Goal: Transaction & Acquisition: Purchase product/service

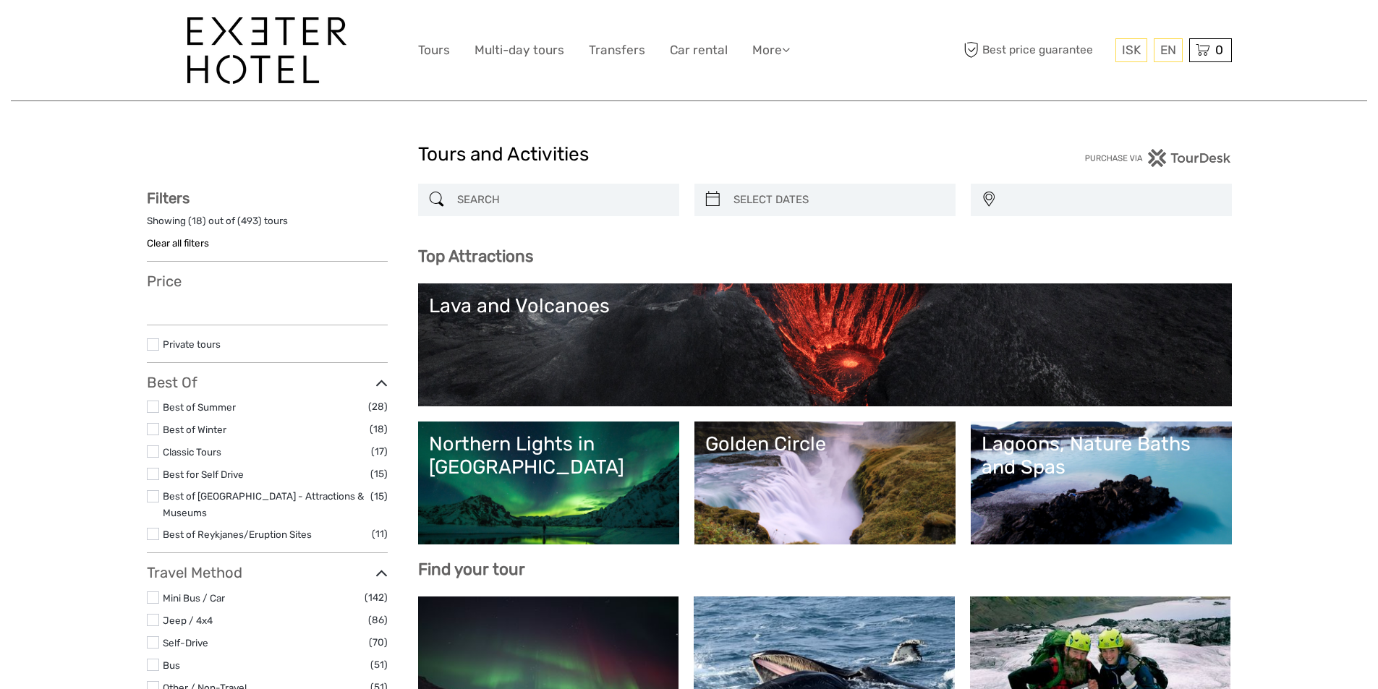
select select
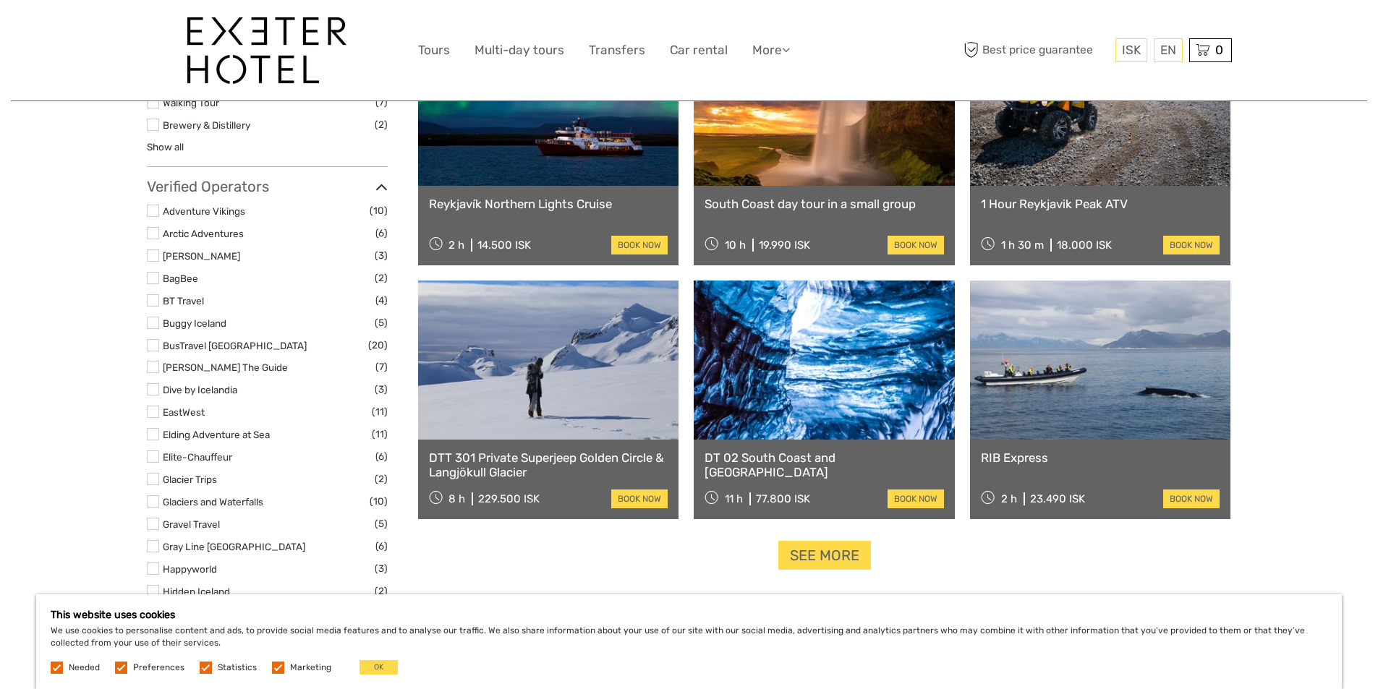
scroll to position [1664, 0]
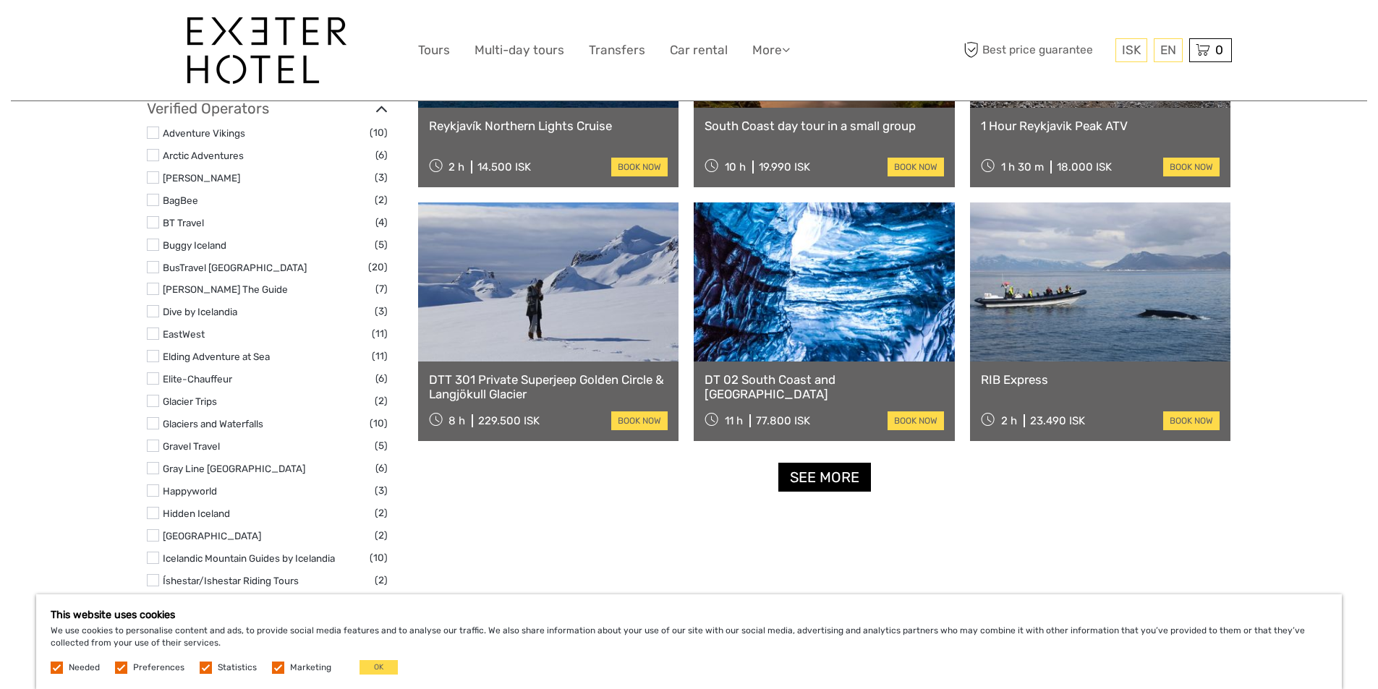
click at [817, 468] on link "See more" at bounding box center [824, 478] width 93 height 30
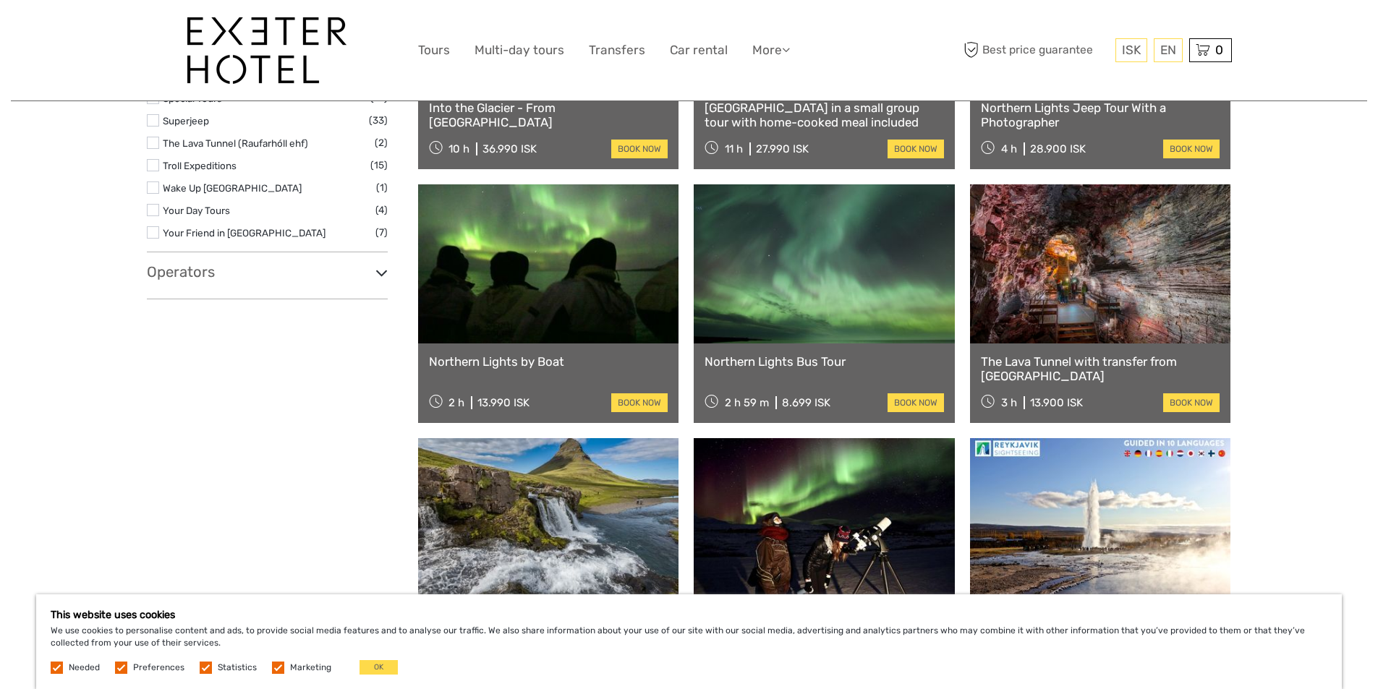
scroll to position [2436, 0]
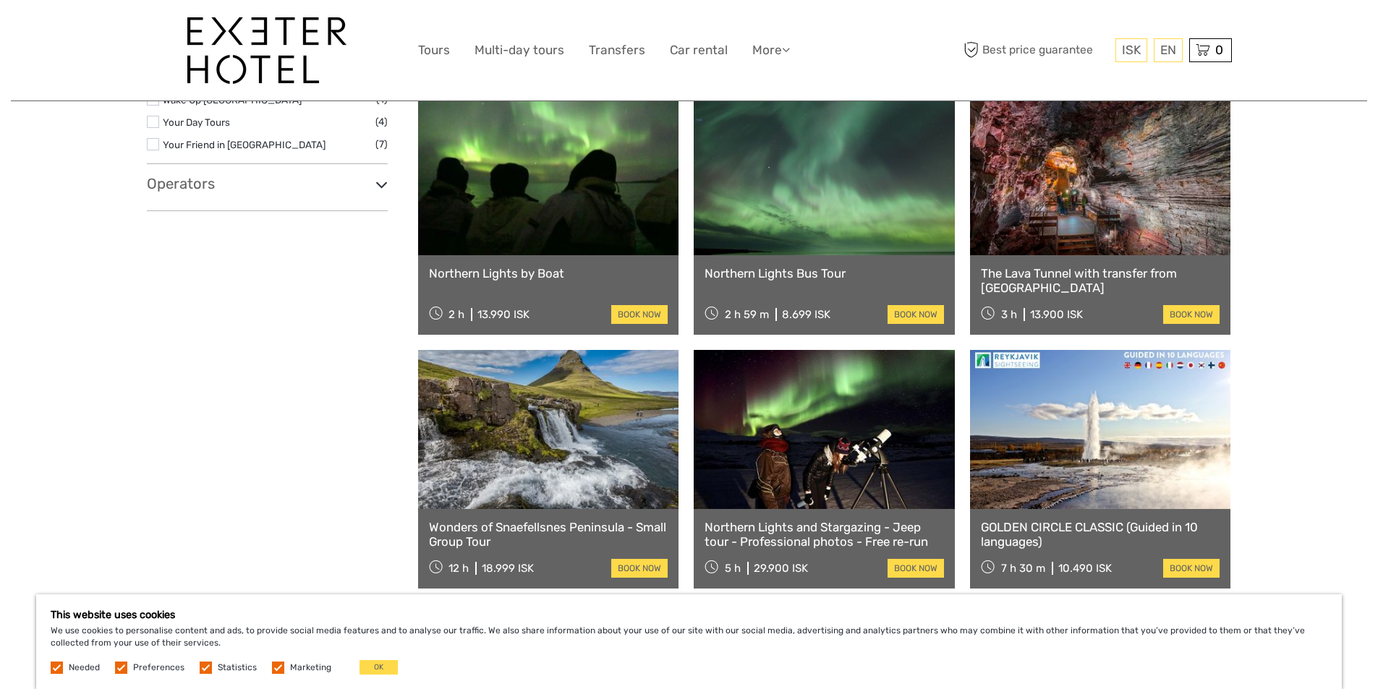
click at [1042, 526] on link "GOLDEN CIRCLE CLASSIC (Guided in 10 languages)" at bounding box center [1100, 535] width 239 height 30
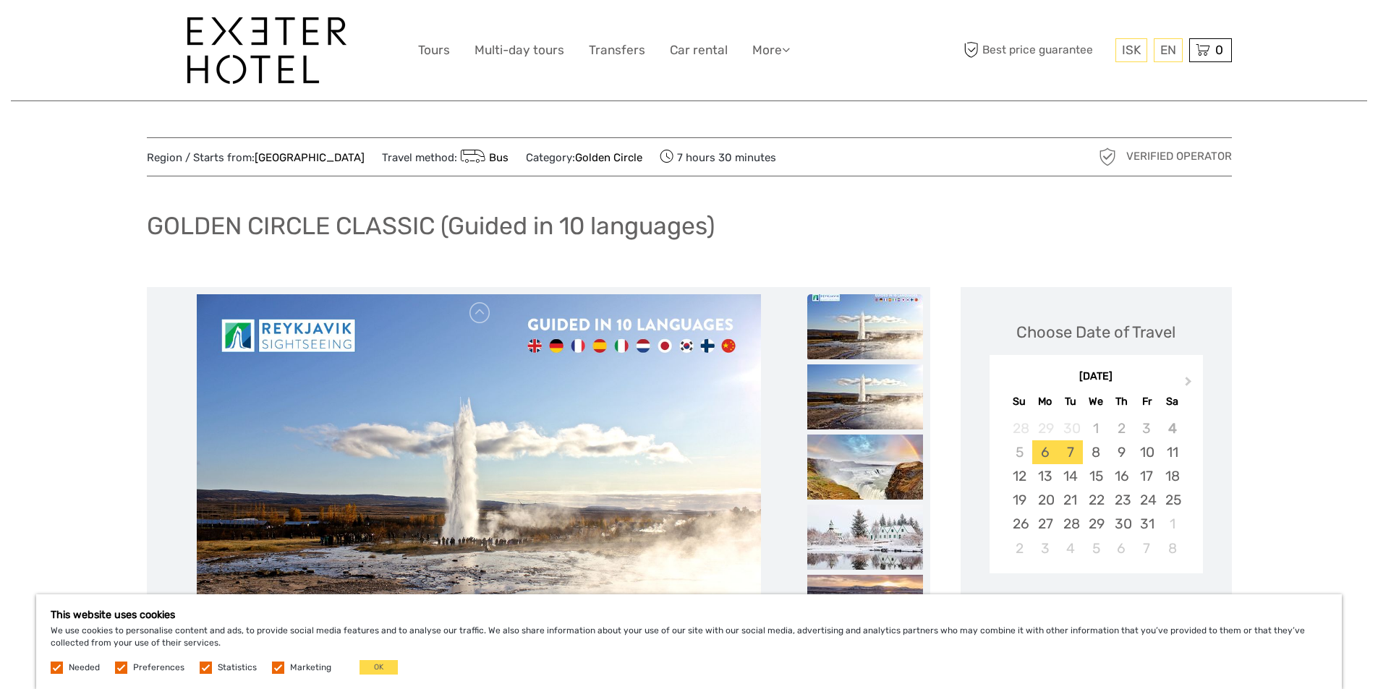
click at [1071, 449] on div "7" at bounding box center [1070, 453] width 25 height 24
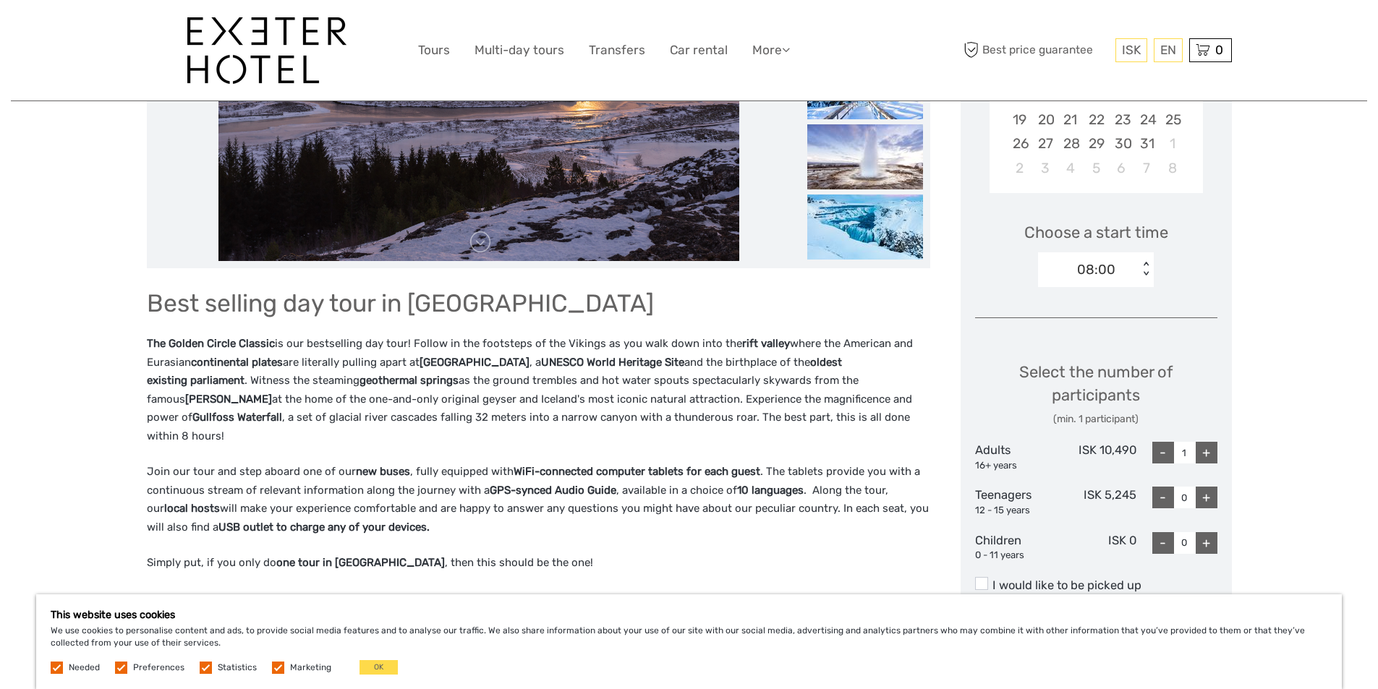
scroll to position [362, 0]
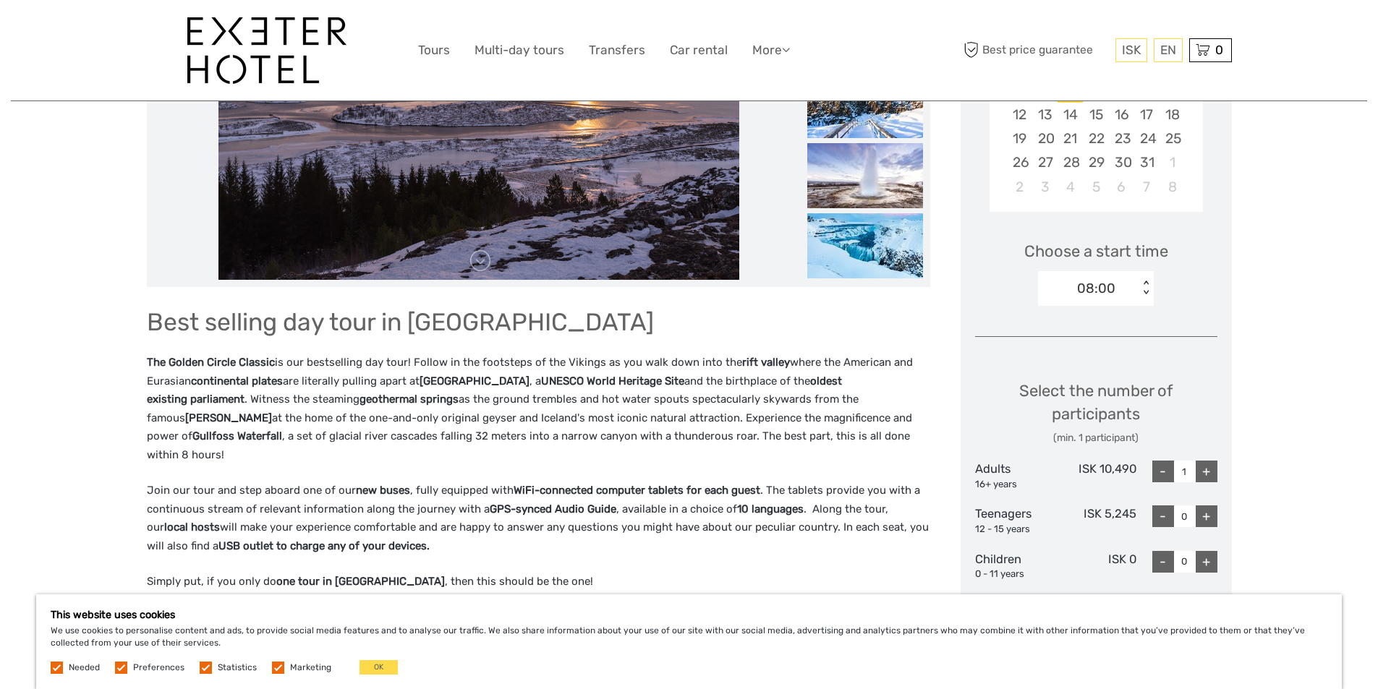
click at [1210, 475] on div "+" at bounding box center [1207, 472] width 22 height 22
type input "2"
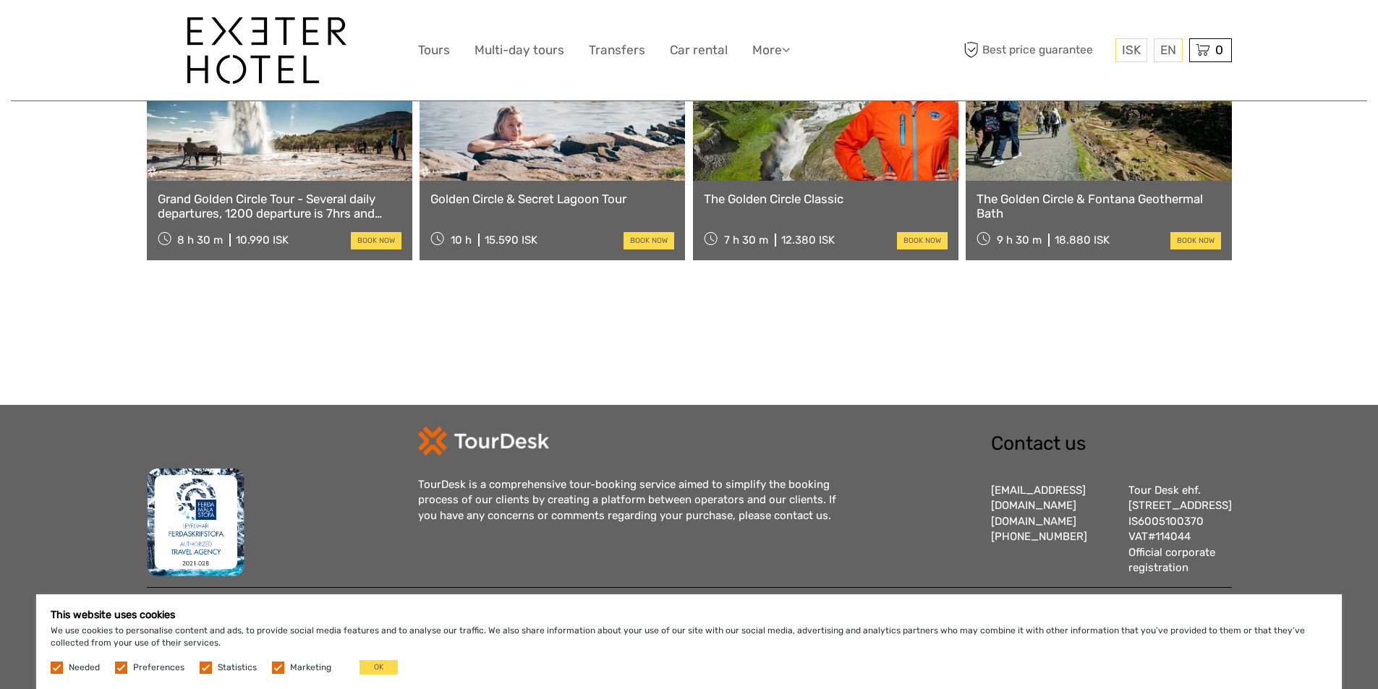
scroll to position [2131, 0]
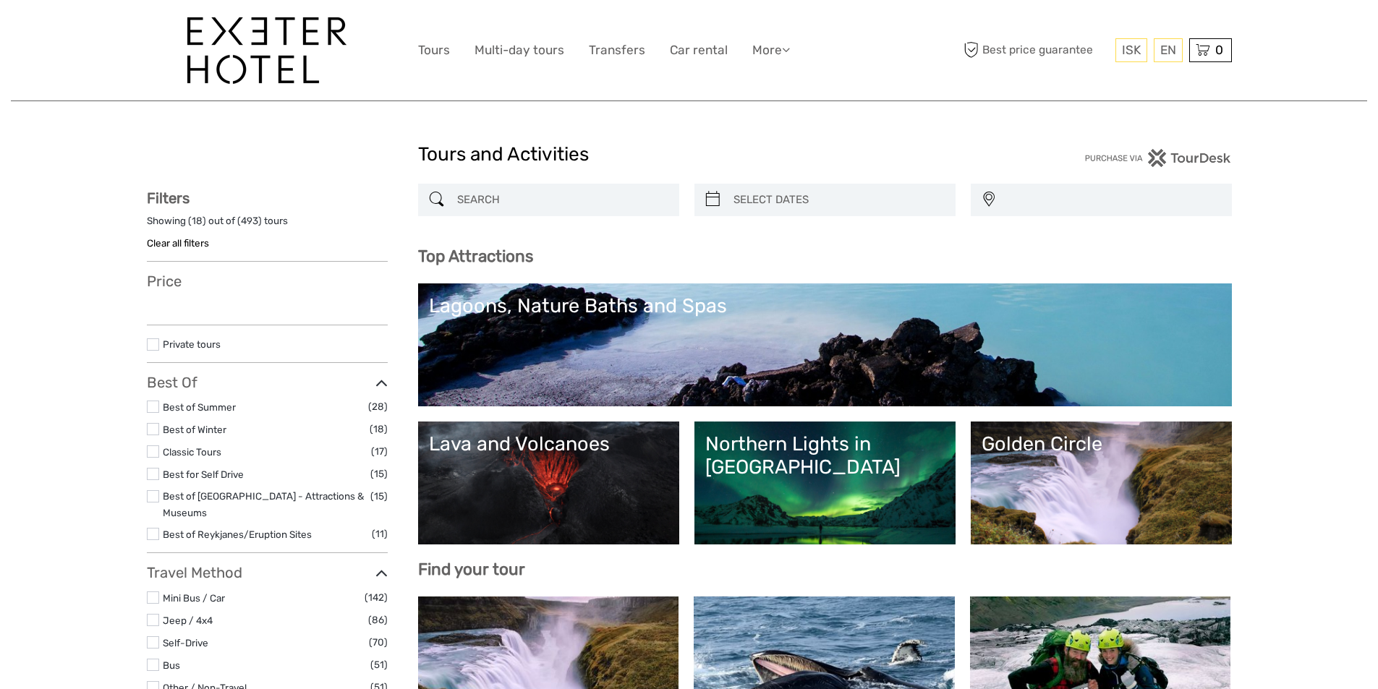
select select
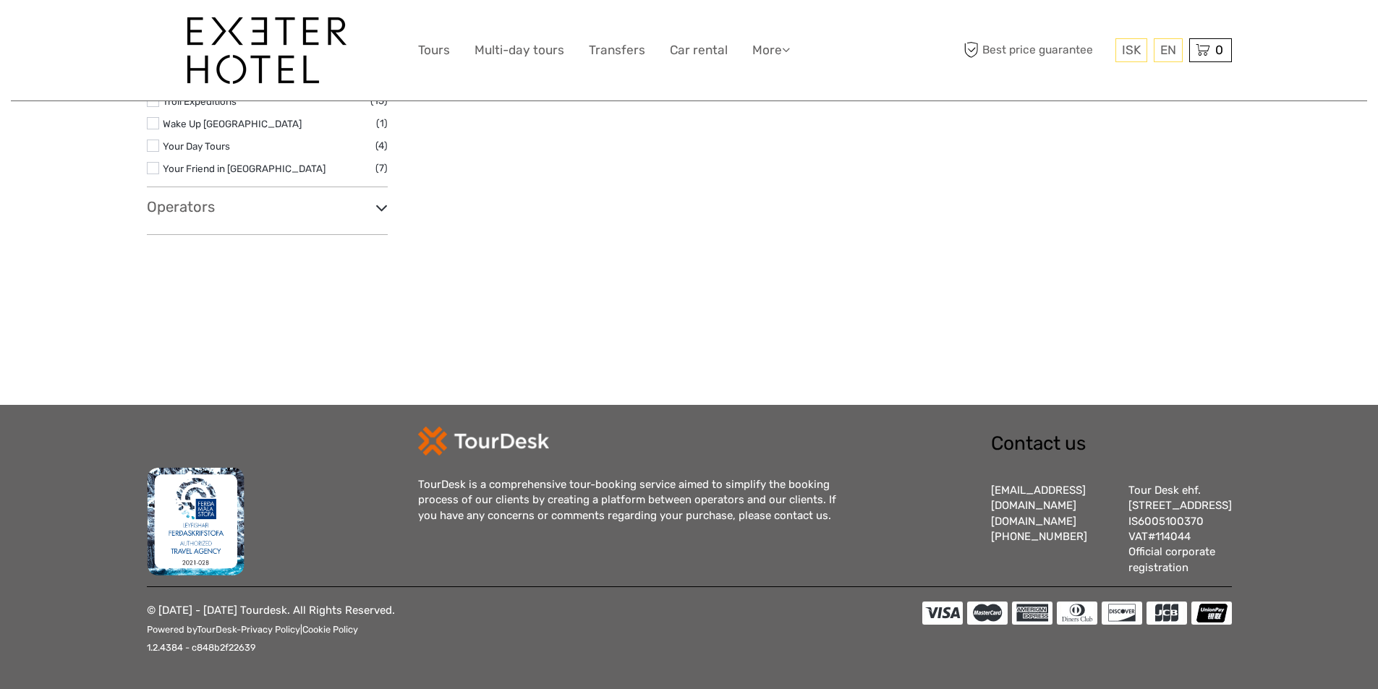
select select
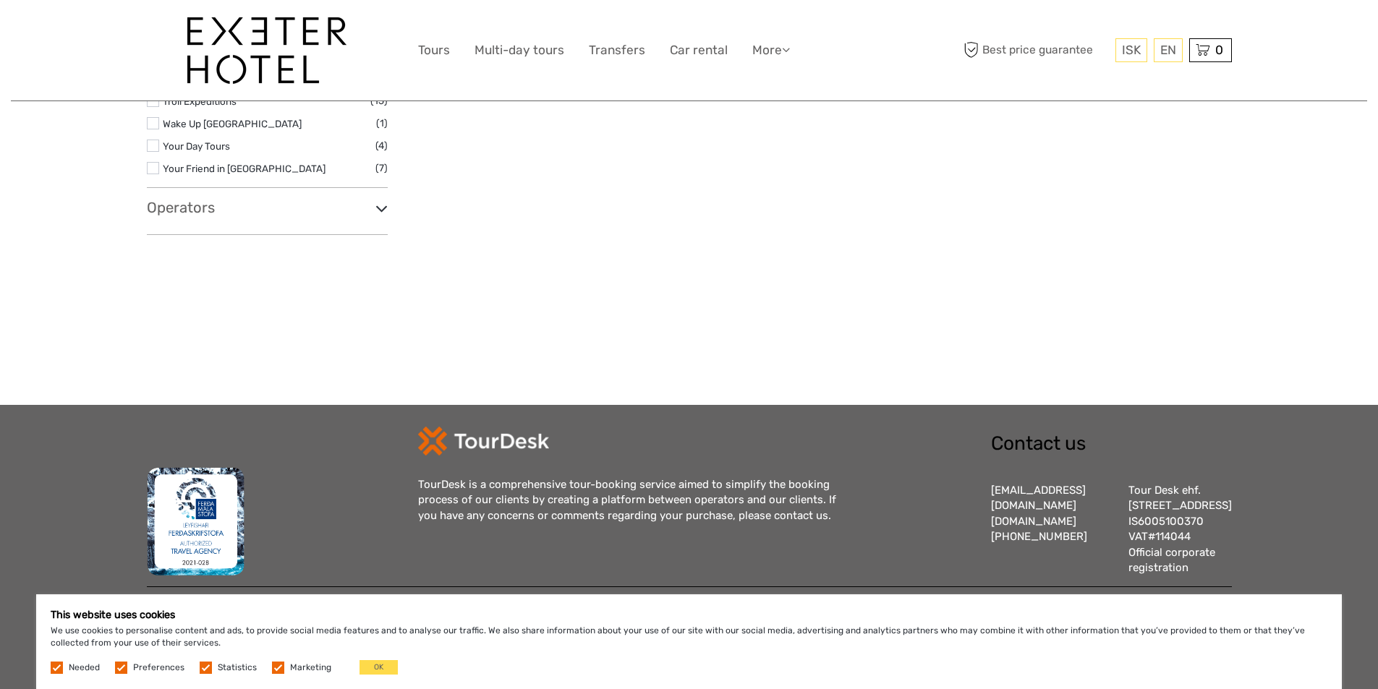
scroll to position [0, 0]
click at [633, 48] on link "Transfers" at bounding box center [617, 50] width 56 height 21
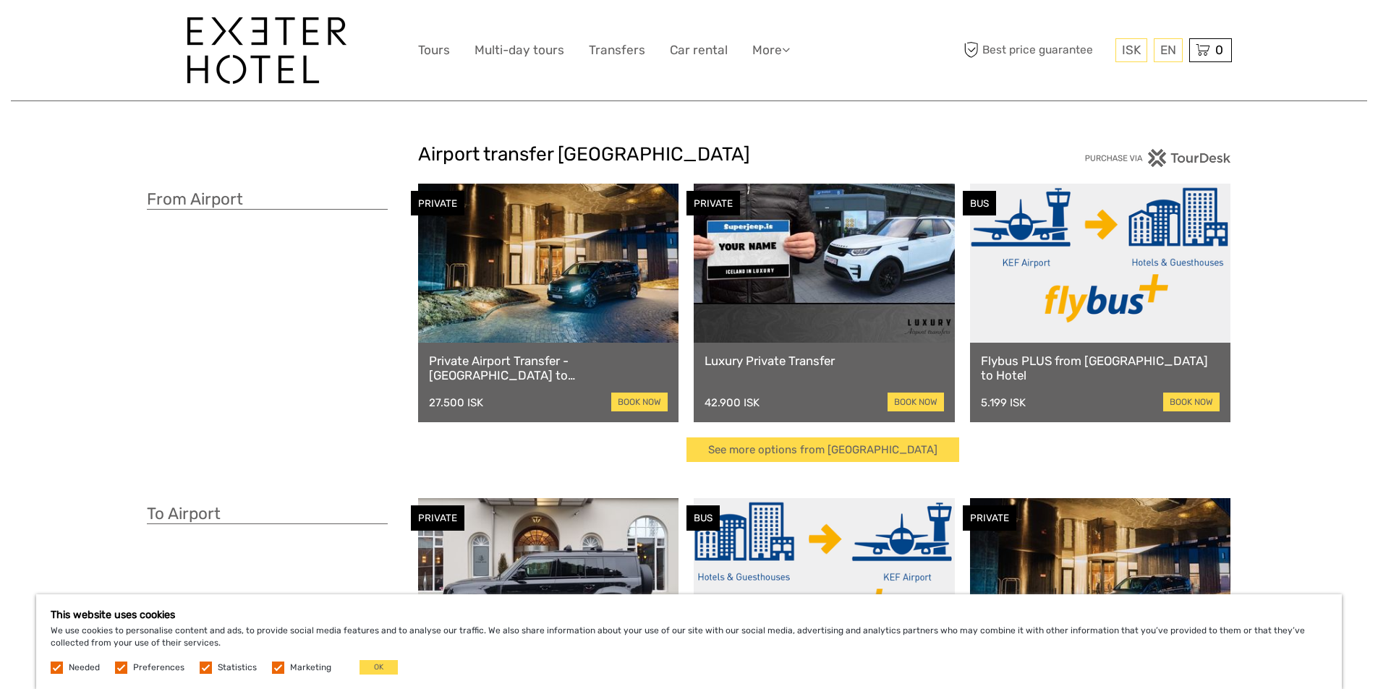
click at [532, 361] on link "Private Airport Transfer - Keflavík airport to Reykjavík" at bounding box center [548, 369] width 239 height 30
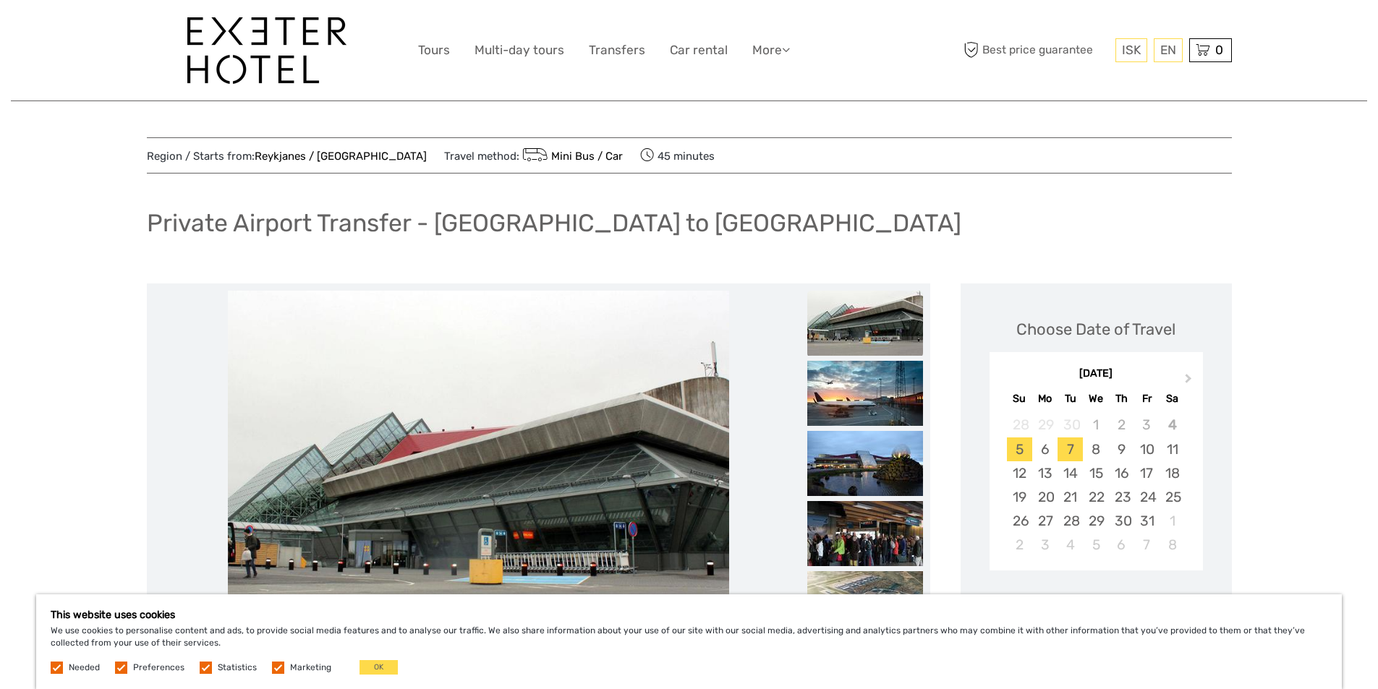
click at [1069, 456] on div "7" at bounding box center [1070, 450] width 25 height 24
click at [859, 453] on img at bounding box center [865, 463] width 116 height 65
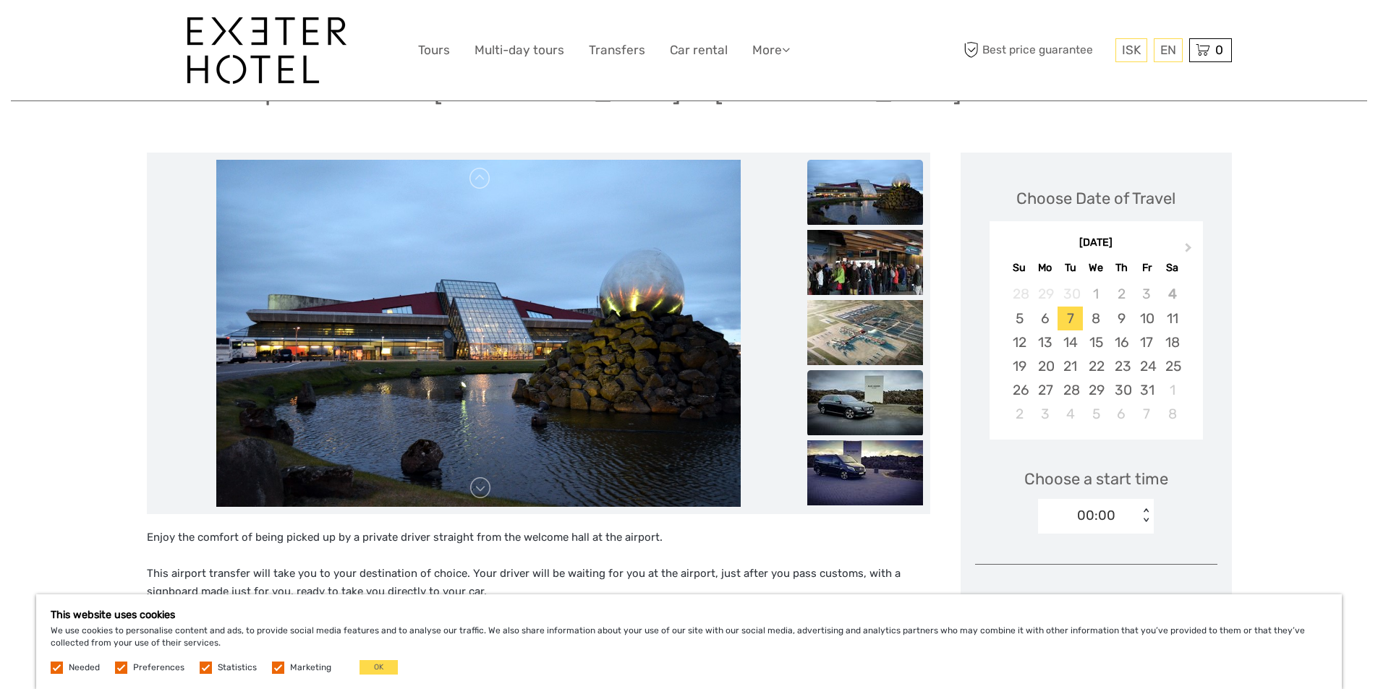
scroll to position [145, 0]
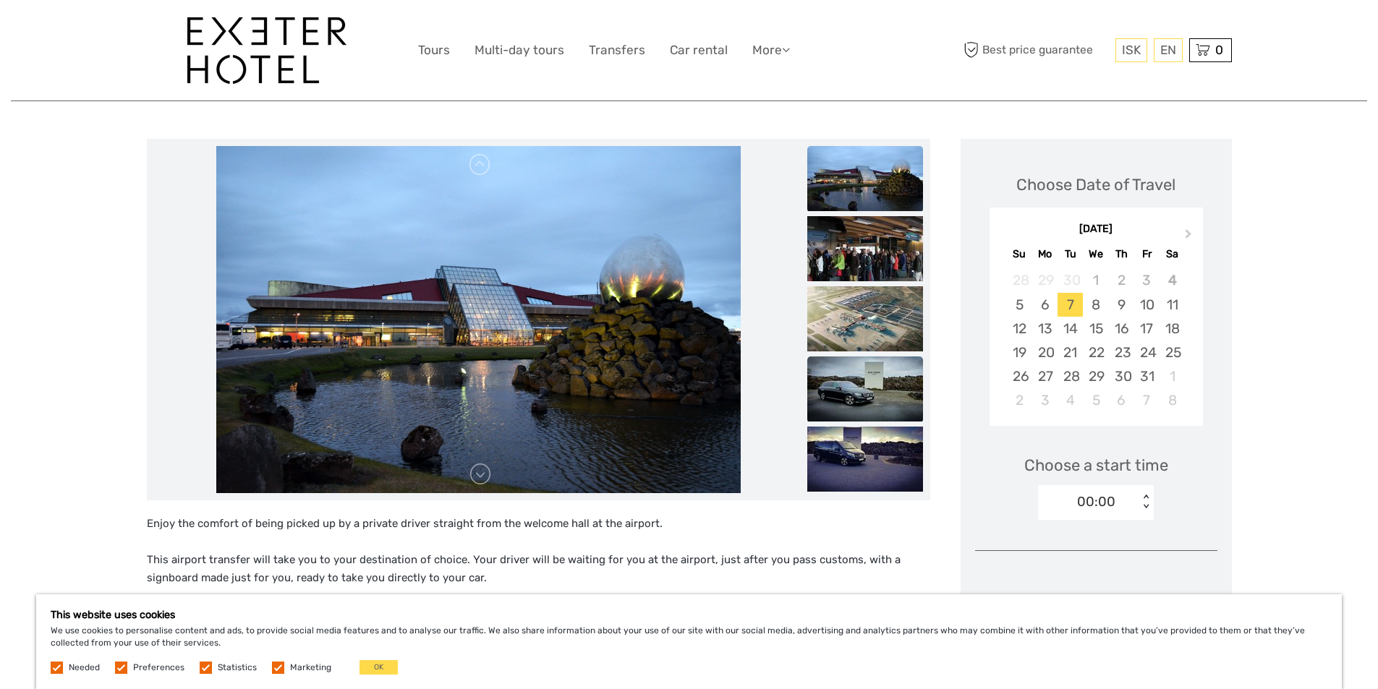
click at [846, 403] on img at bounding box center [865, 389] width 116 height 65
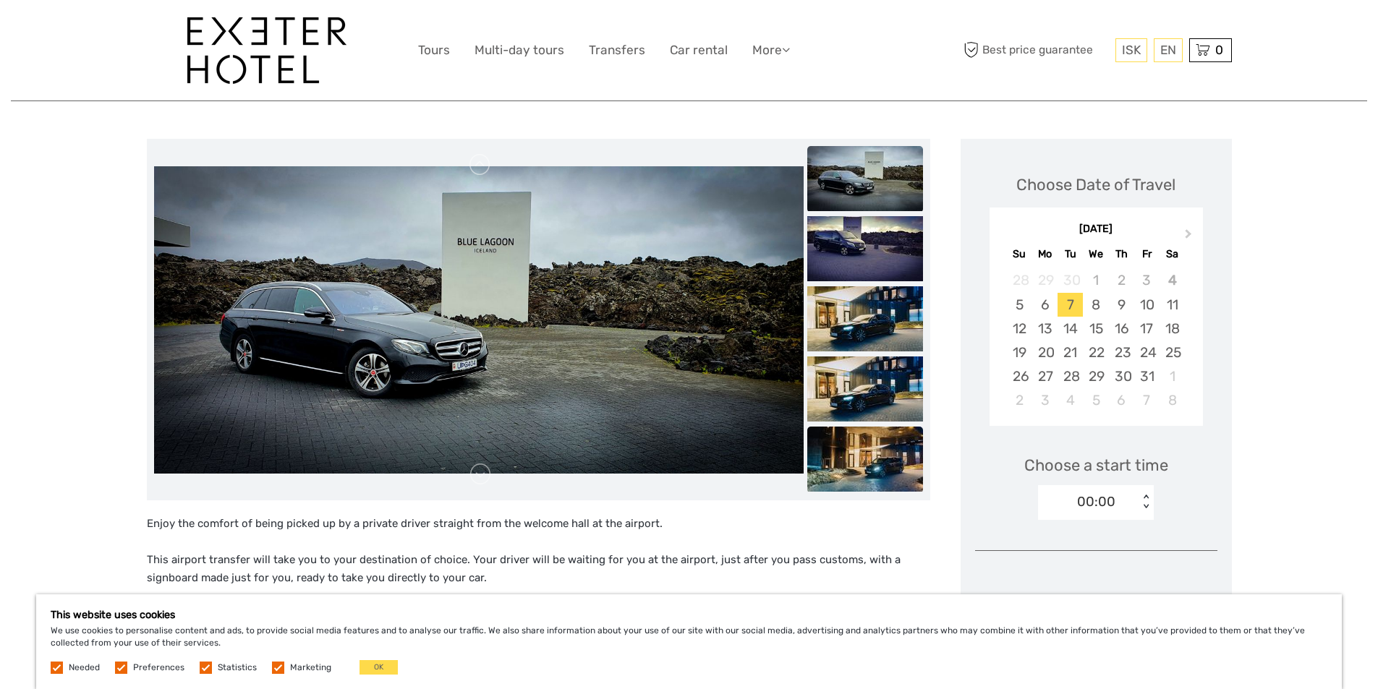
click at [850, 451] on img at bounding box center [865, 459] width 116 height 65
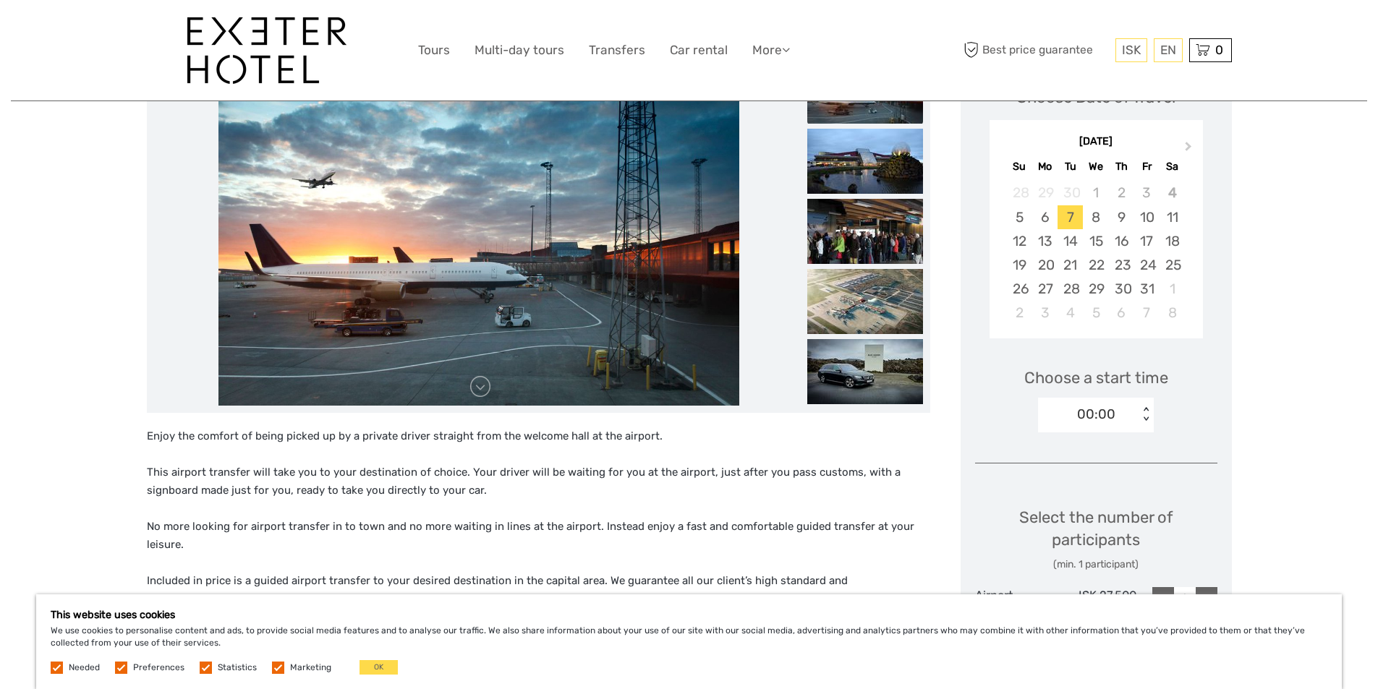
scroll to position [217, 0]
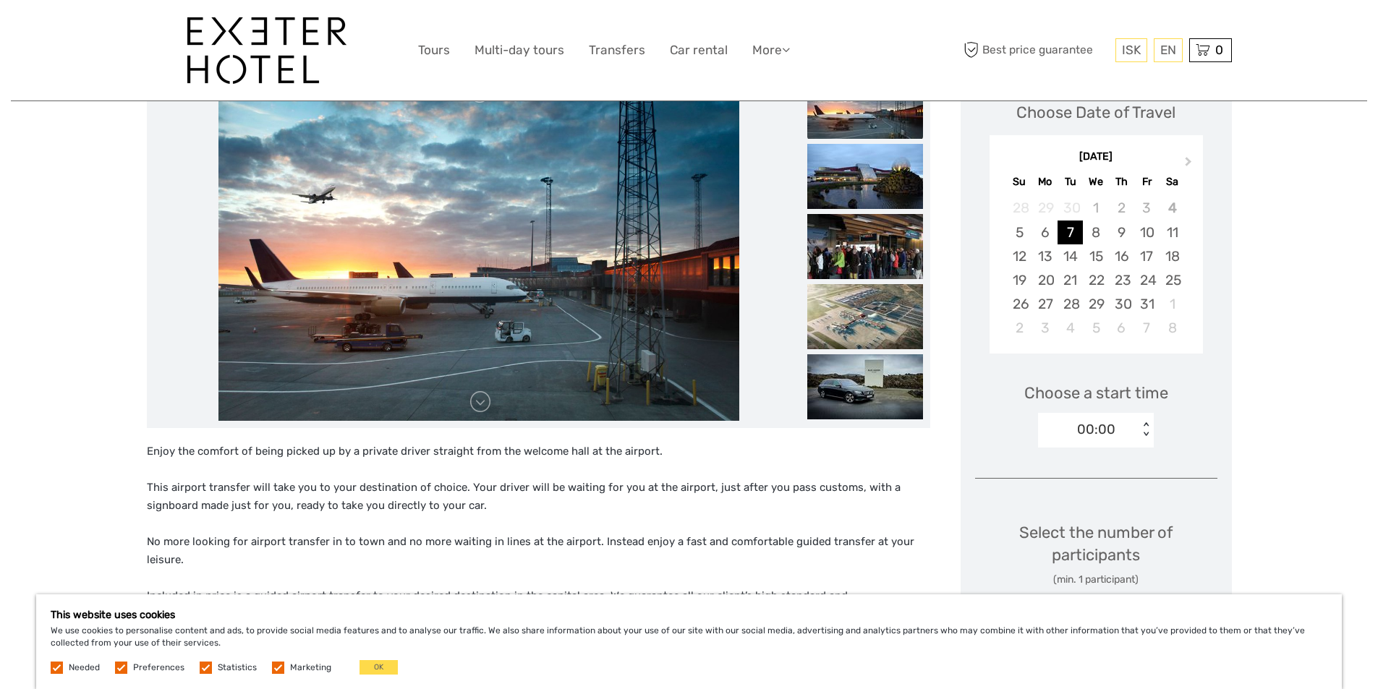
click at [1063, 229] on div "7" at bounding box center [1070, 233] width 25 height 24
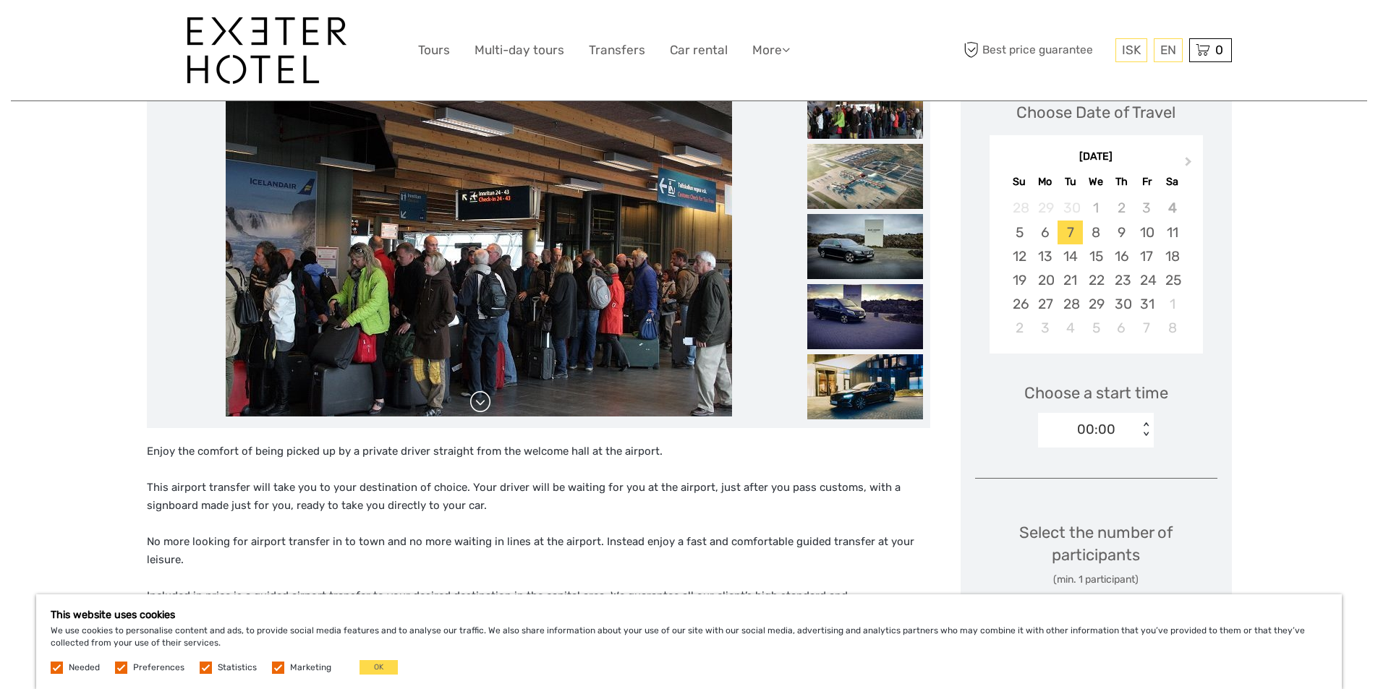
click at [484, 407] on link at bounding box center [480, 402] width 23 height 23
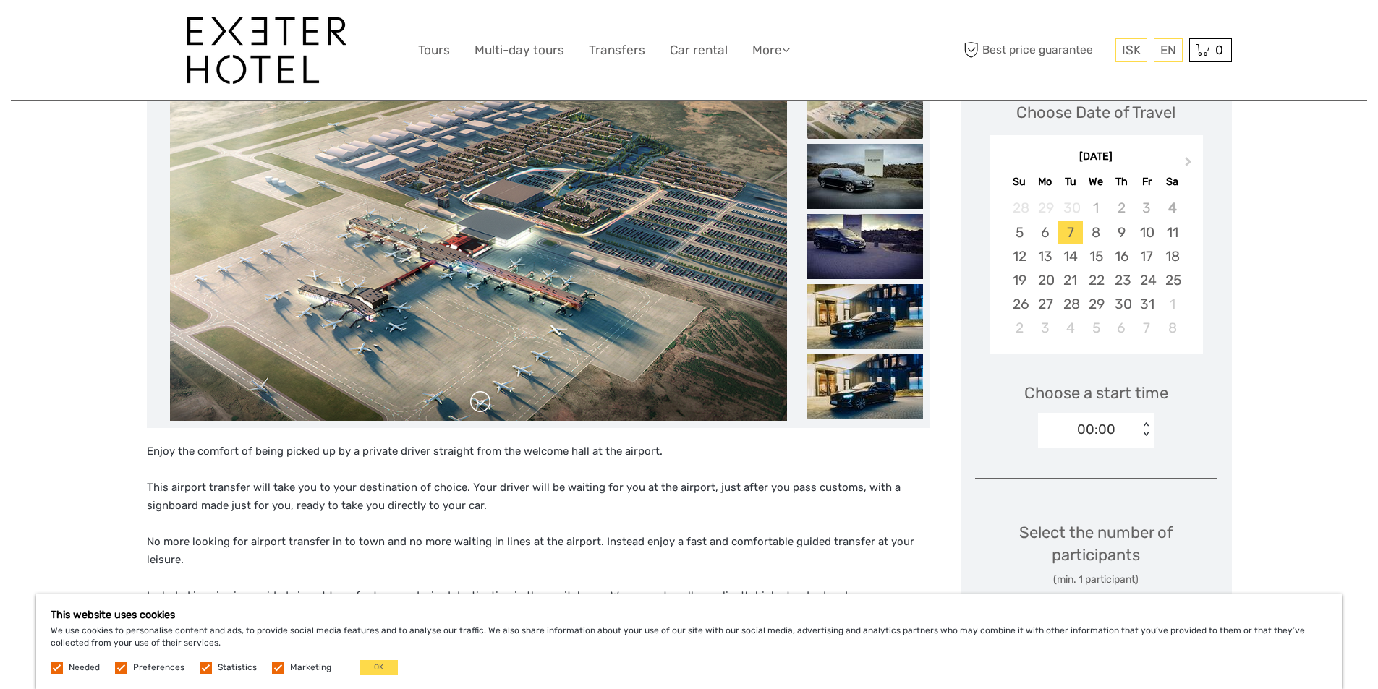
click at [484, 407] on link at bounding box center [480, 402] width 23 height 23
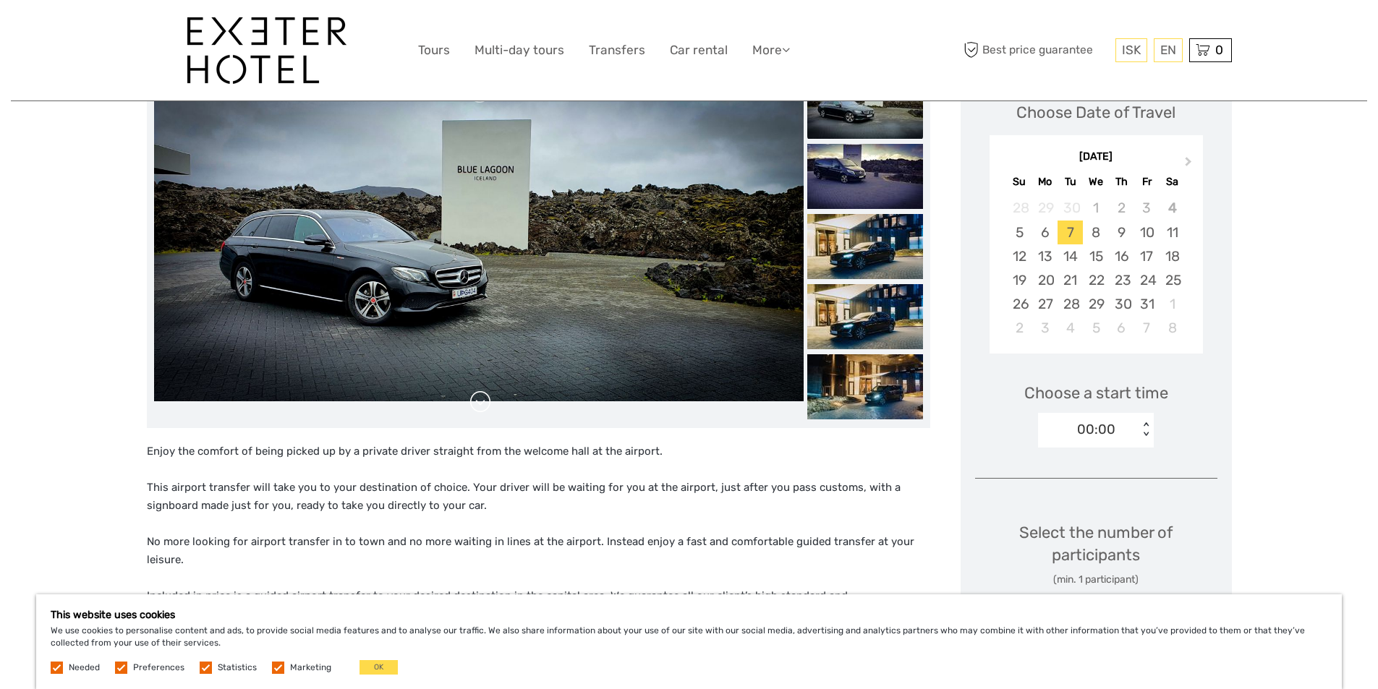
click at [484, 407] on link at bounding box center [480, 402] width 23 height 23
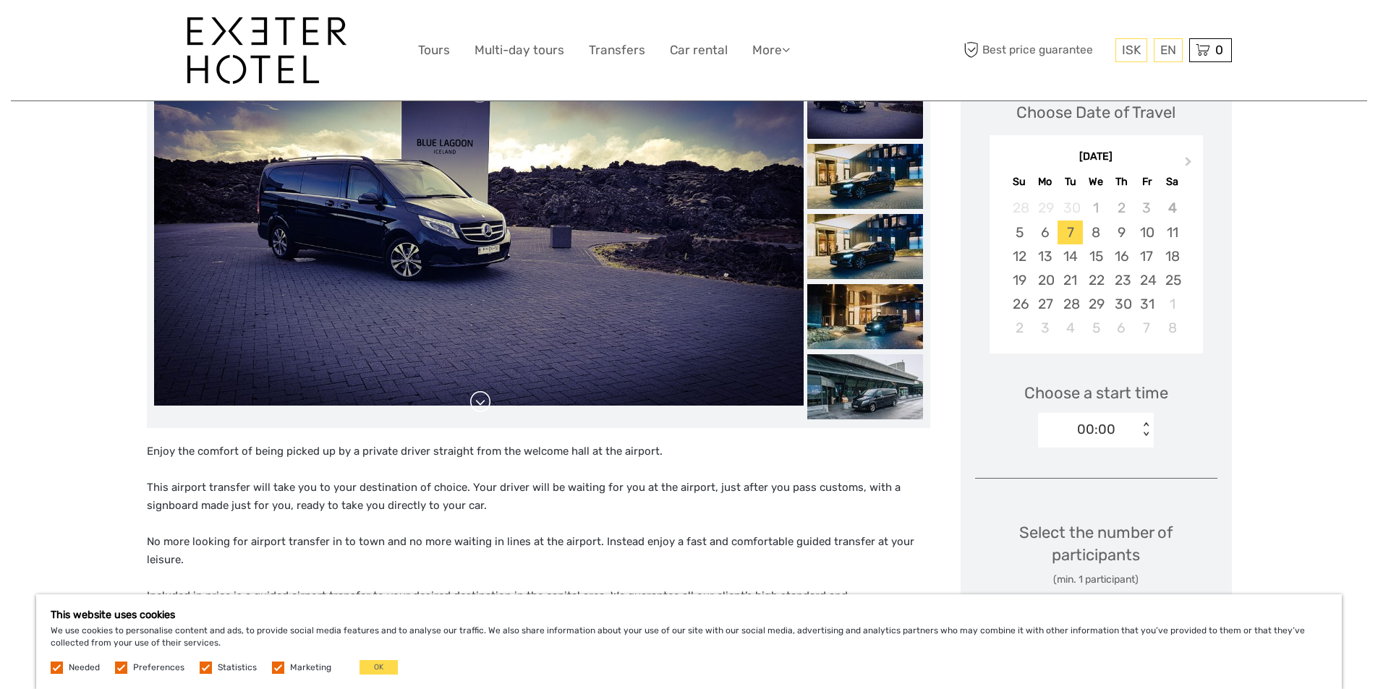
click at [484, 407] on link at bounding box center [480, 402] width 23 height 23
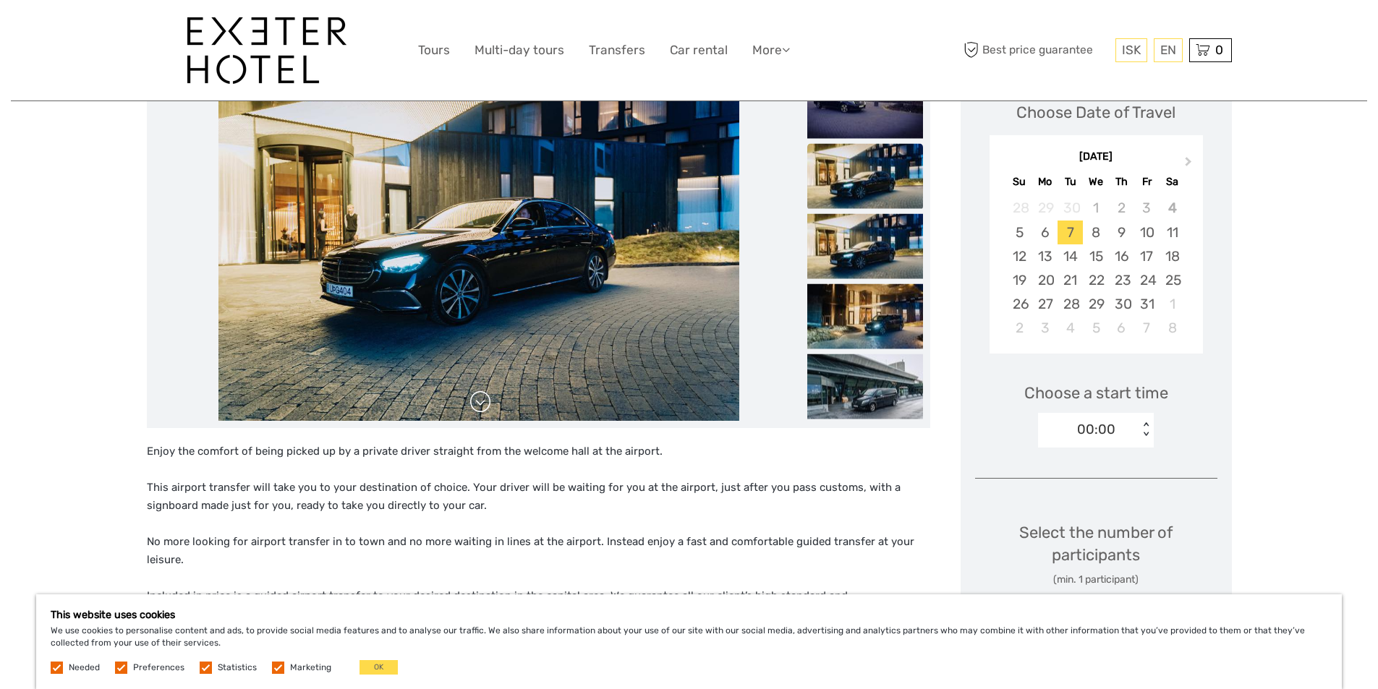
click at [484, 407] on link at bounding box center [480, 402] width 23 height 23
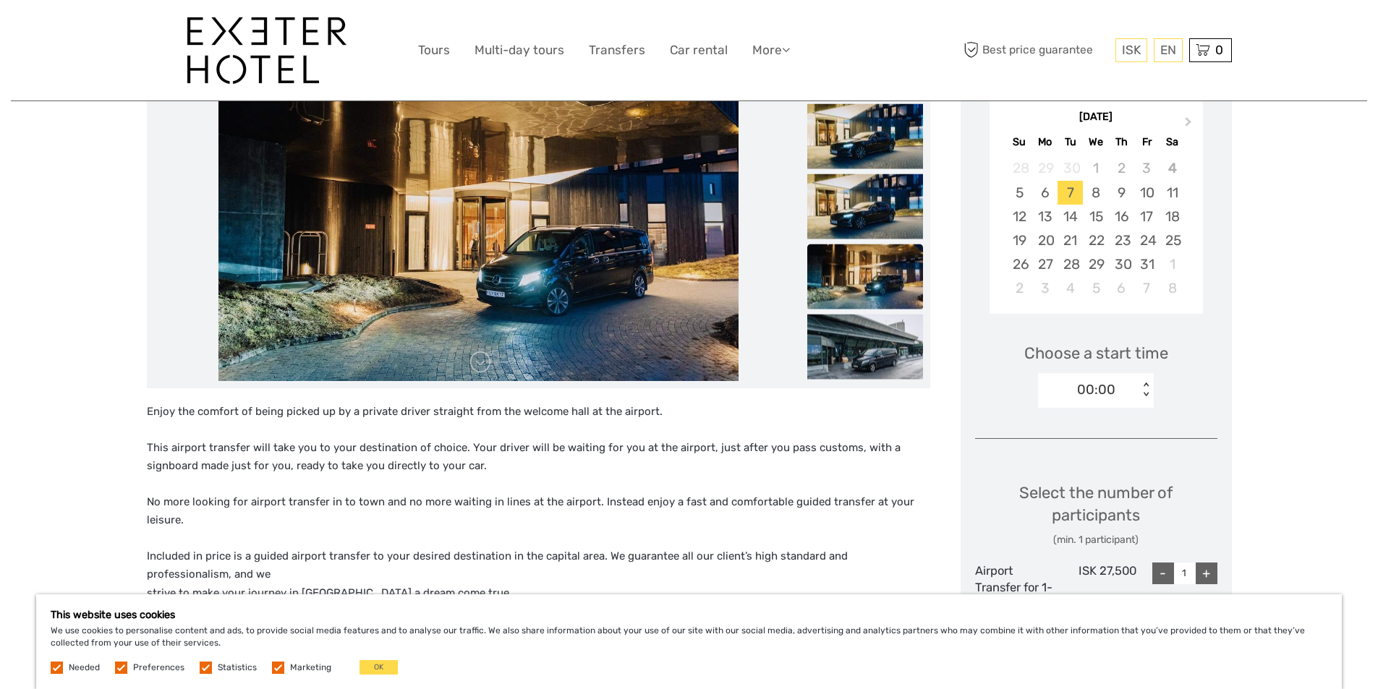
scroll to position [289, 0]
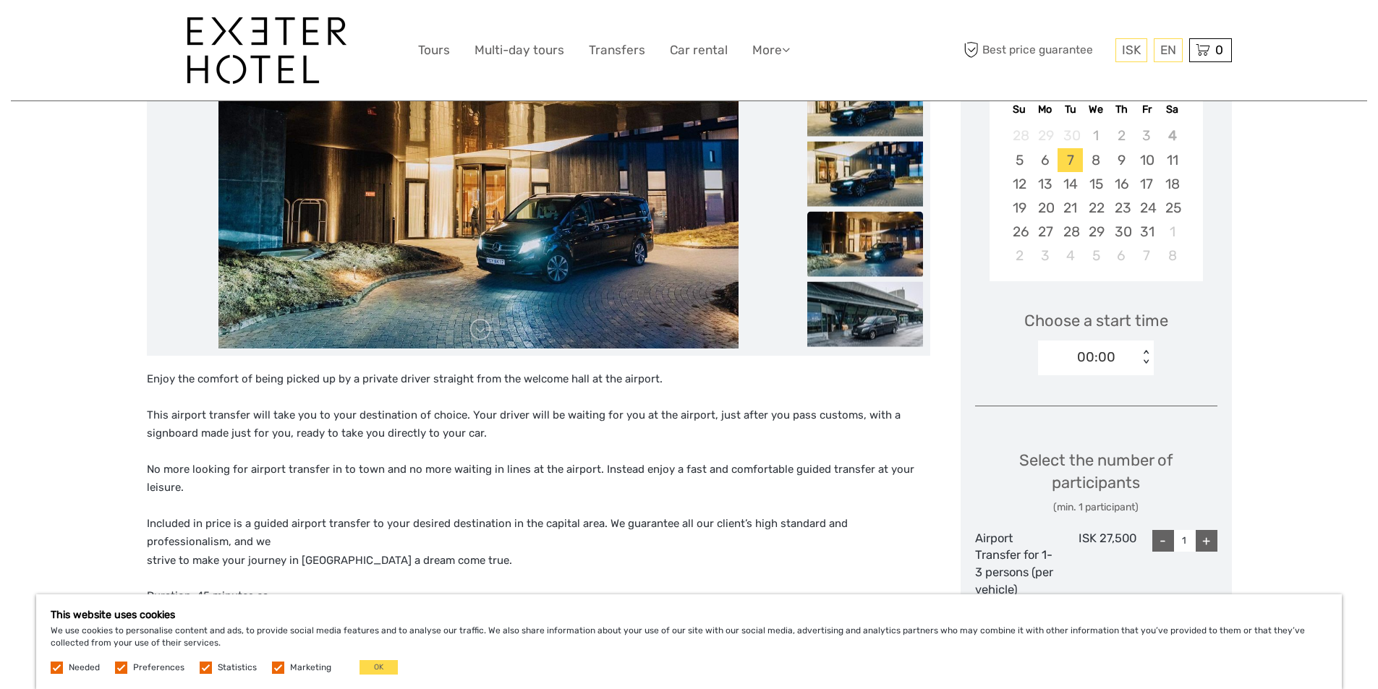
click at [1202, 543] on div "+" at bounding box center [1207, 541] width 22 height 22
type input "2"
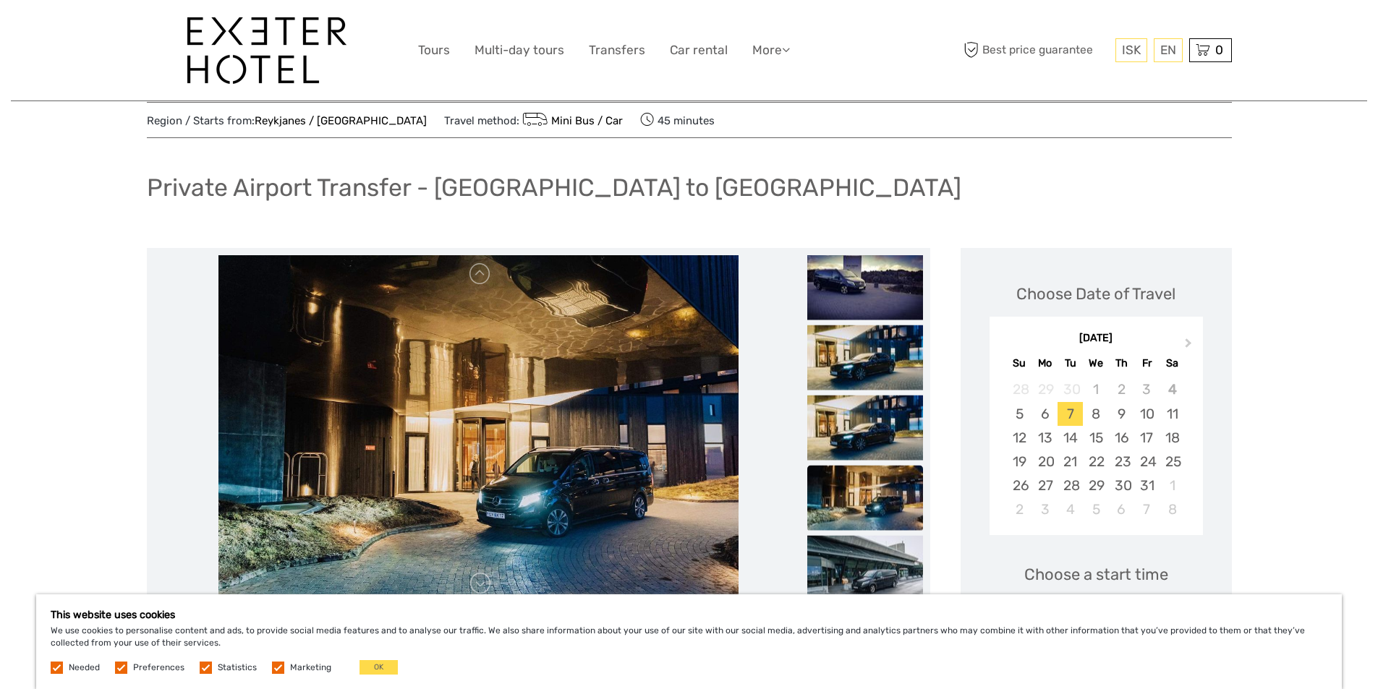
scroll to position [0, 0]
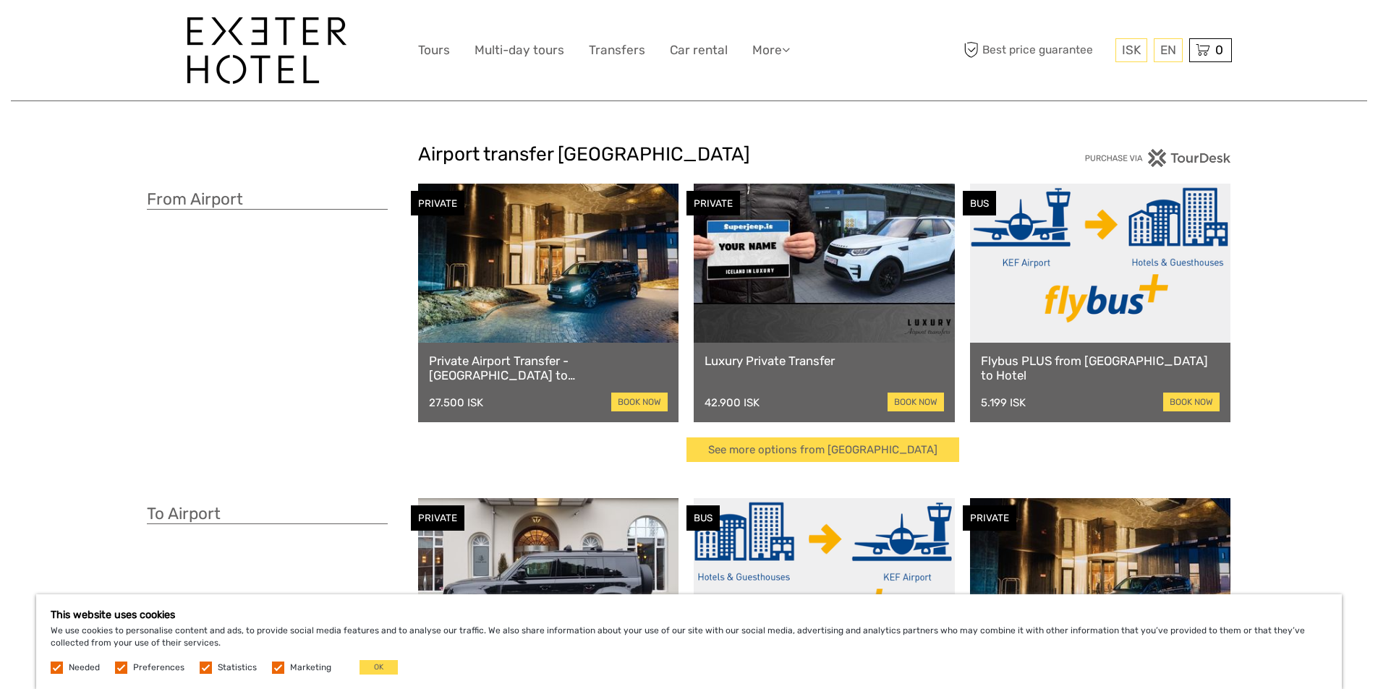
click at [1103, 294] on link at bounding box center [1100, 263] width 261 height 159
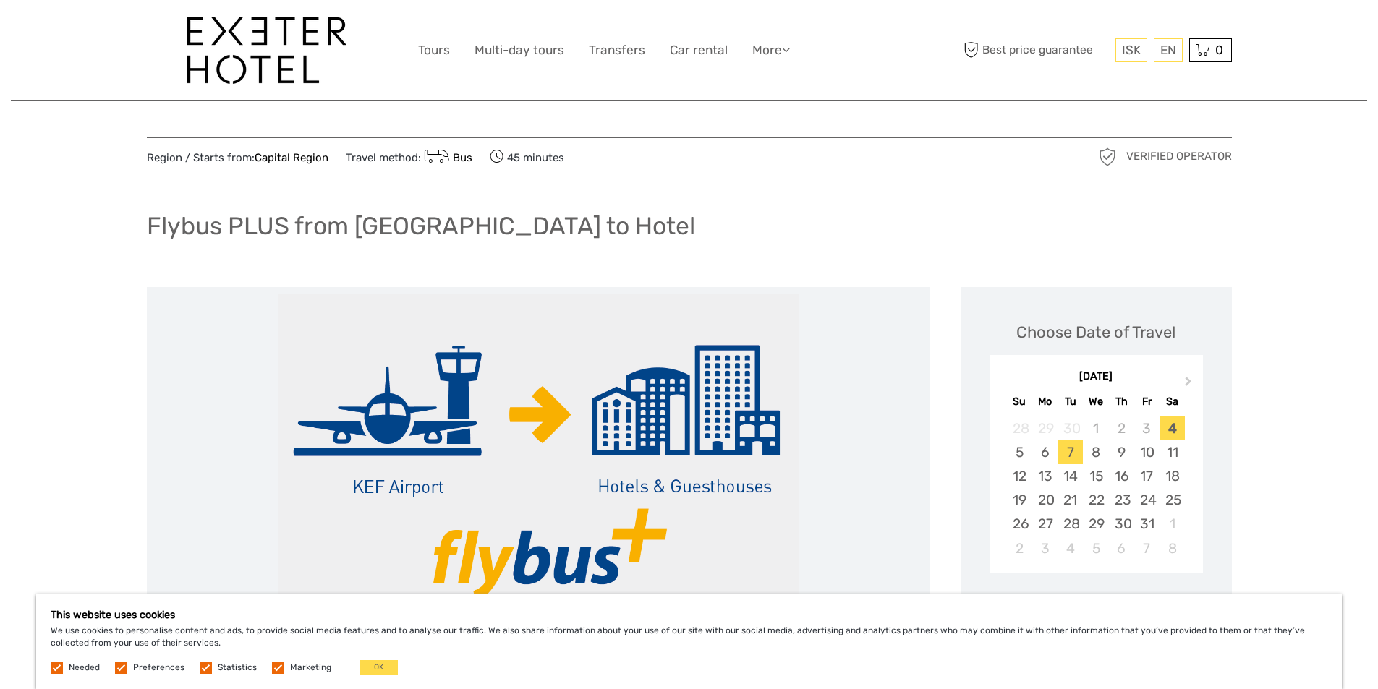
click at [1068, 457] on div "7" at bounding box center [1070, 453] width 25 height 24
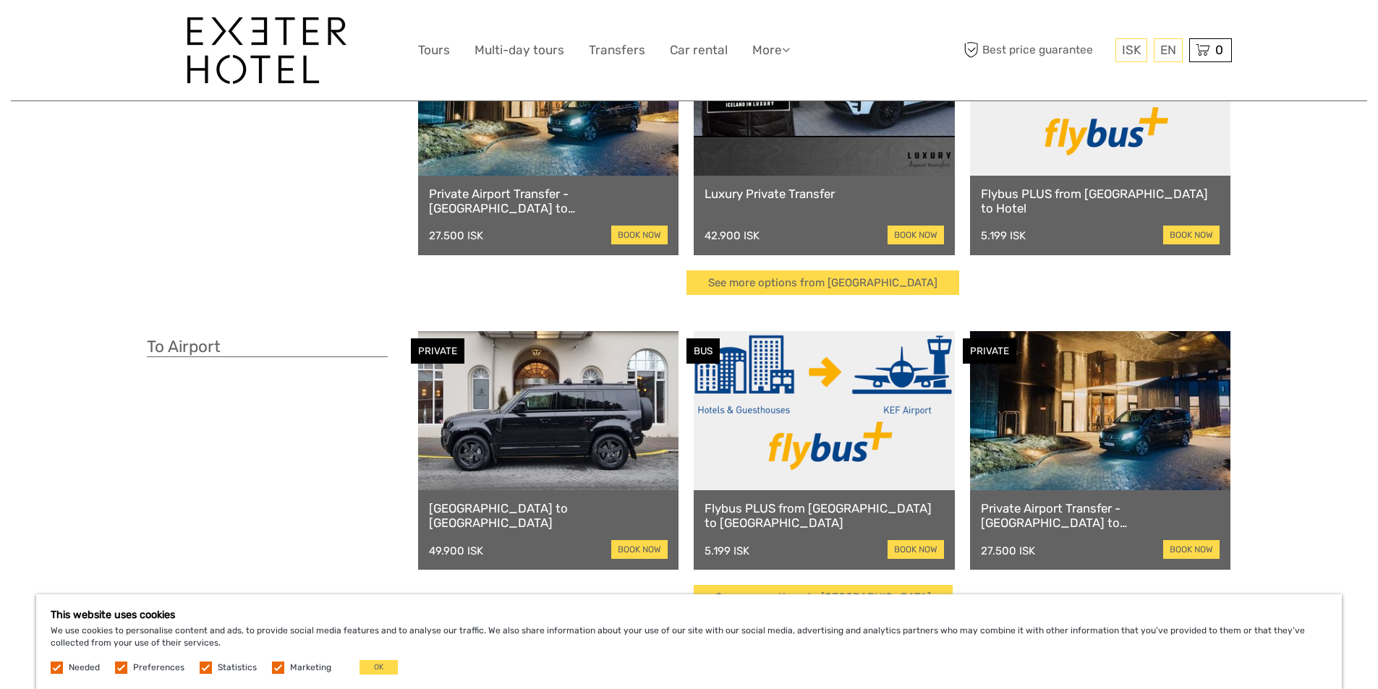
scroll to position [217, 0]
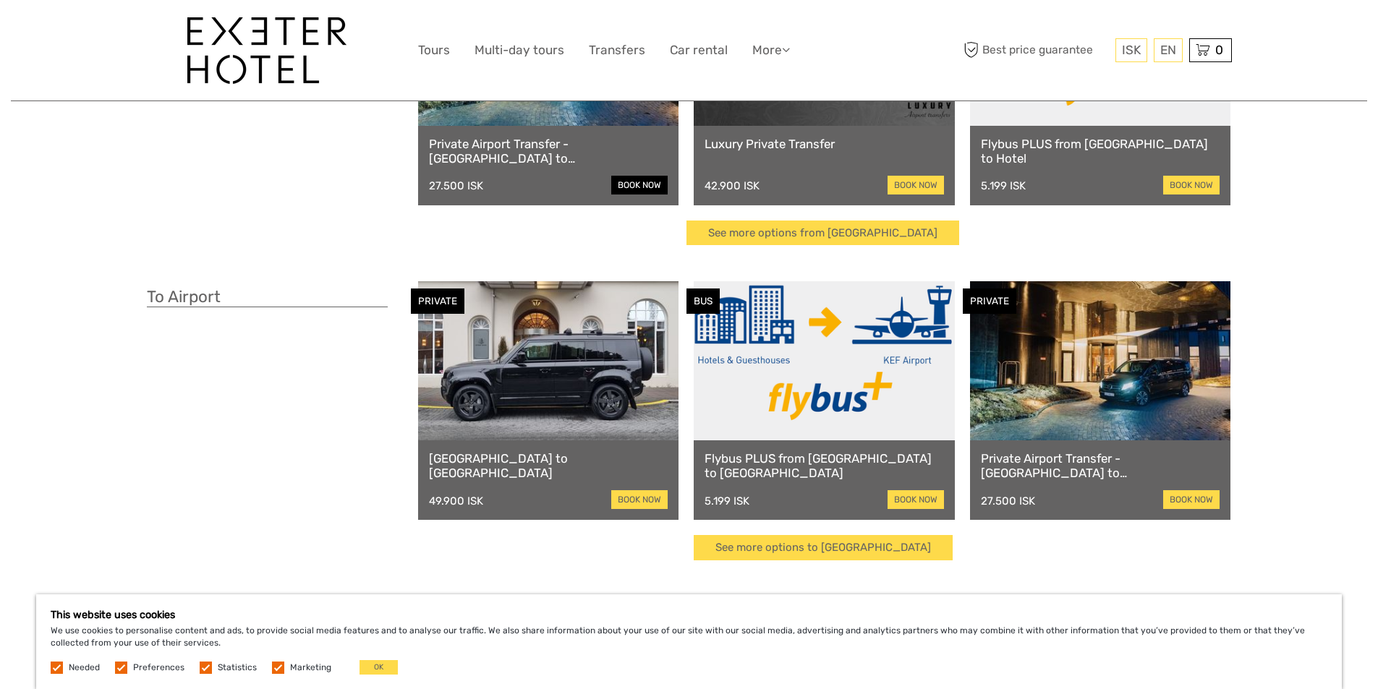
click at [629, 184] on link "book now" at bounding box center [639, 185] width 56 height 19
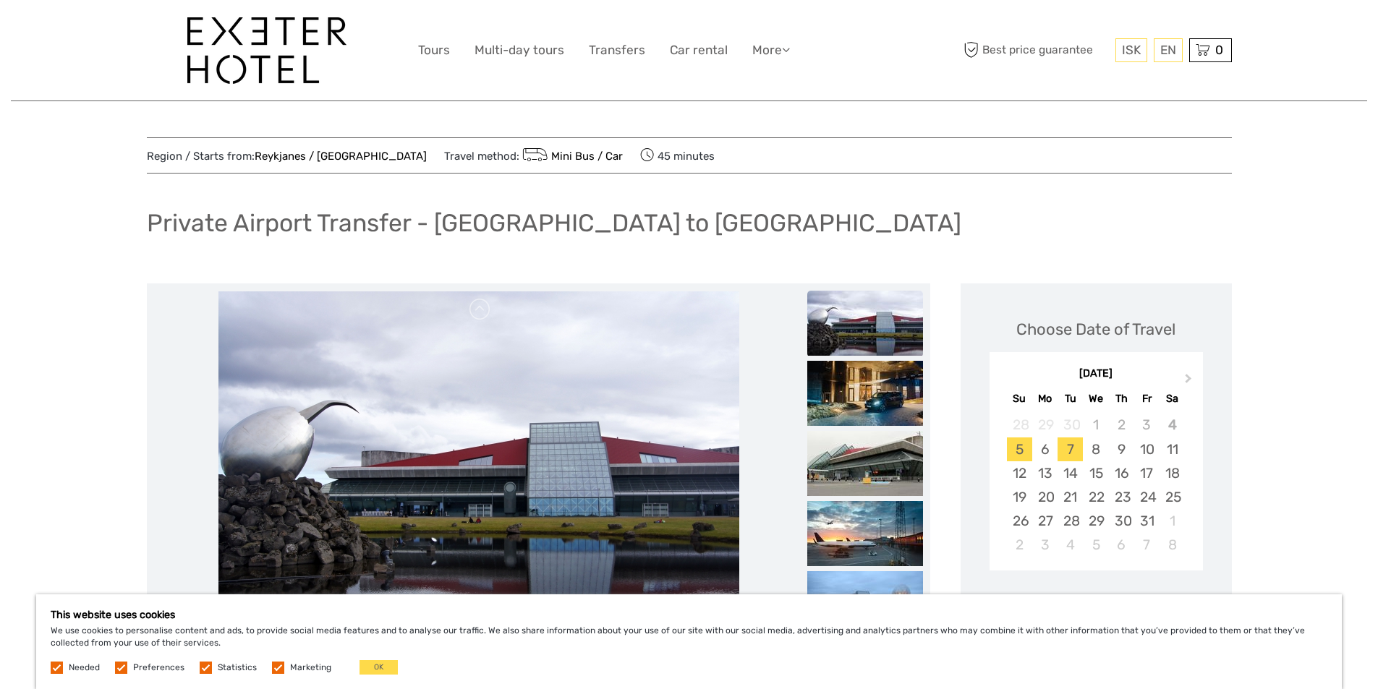
click at [1077, 453] on div "7" at bounding box center [1070, 450] width 25 height 24
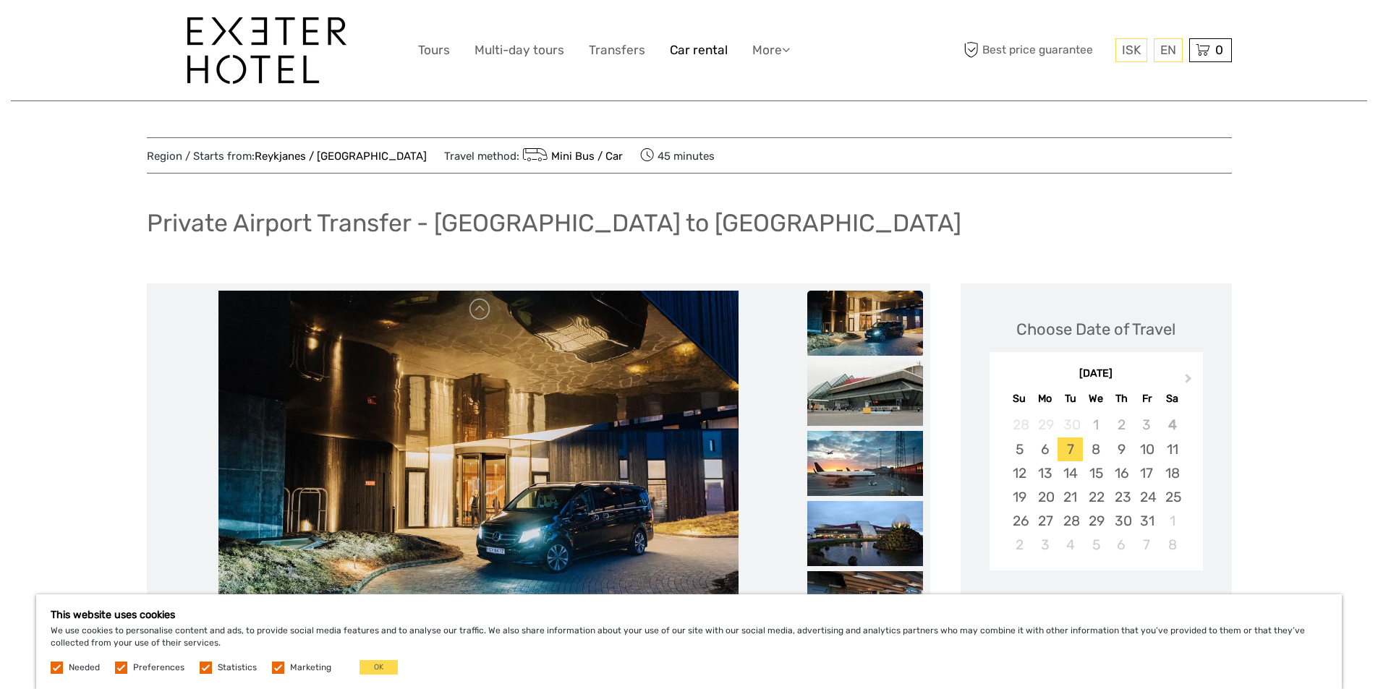
click at [683, 46] on link "Car rental" at bounding box center [699, 50] width 58 height 21
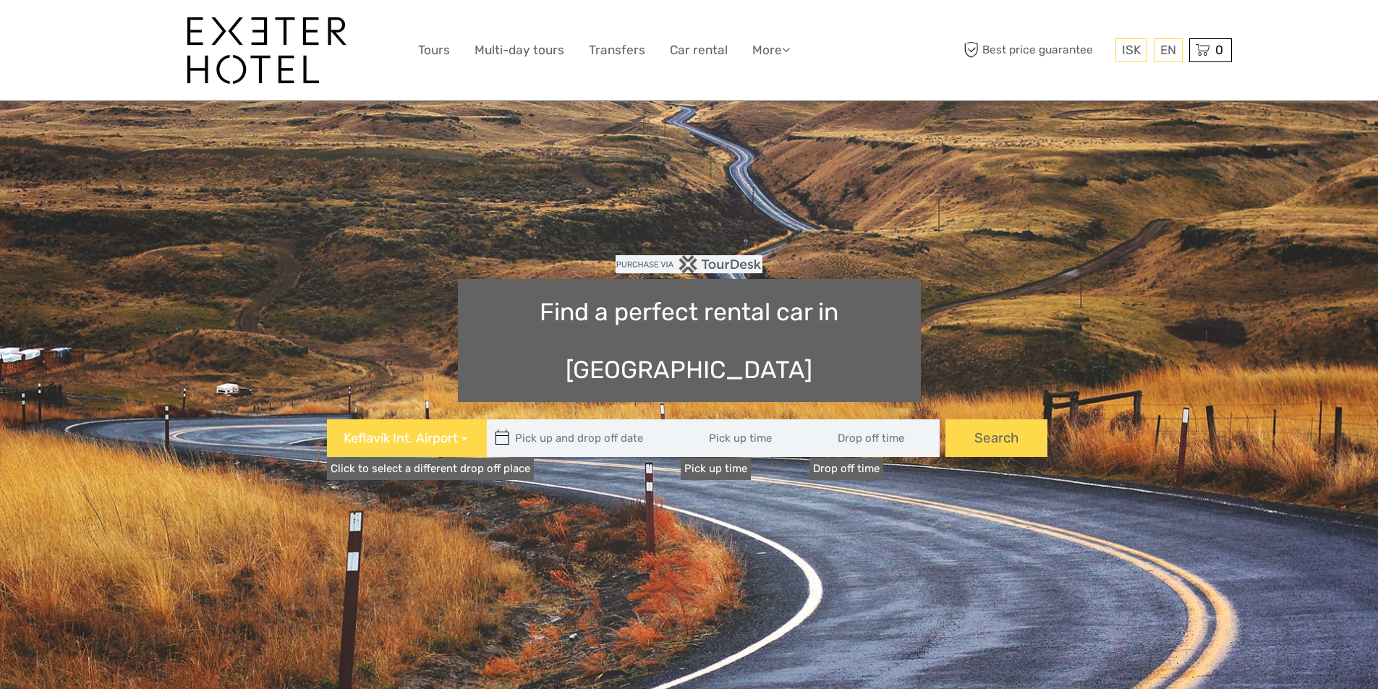
type input "08:00"
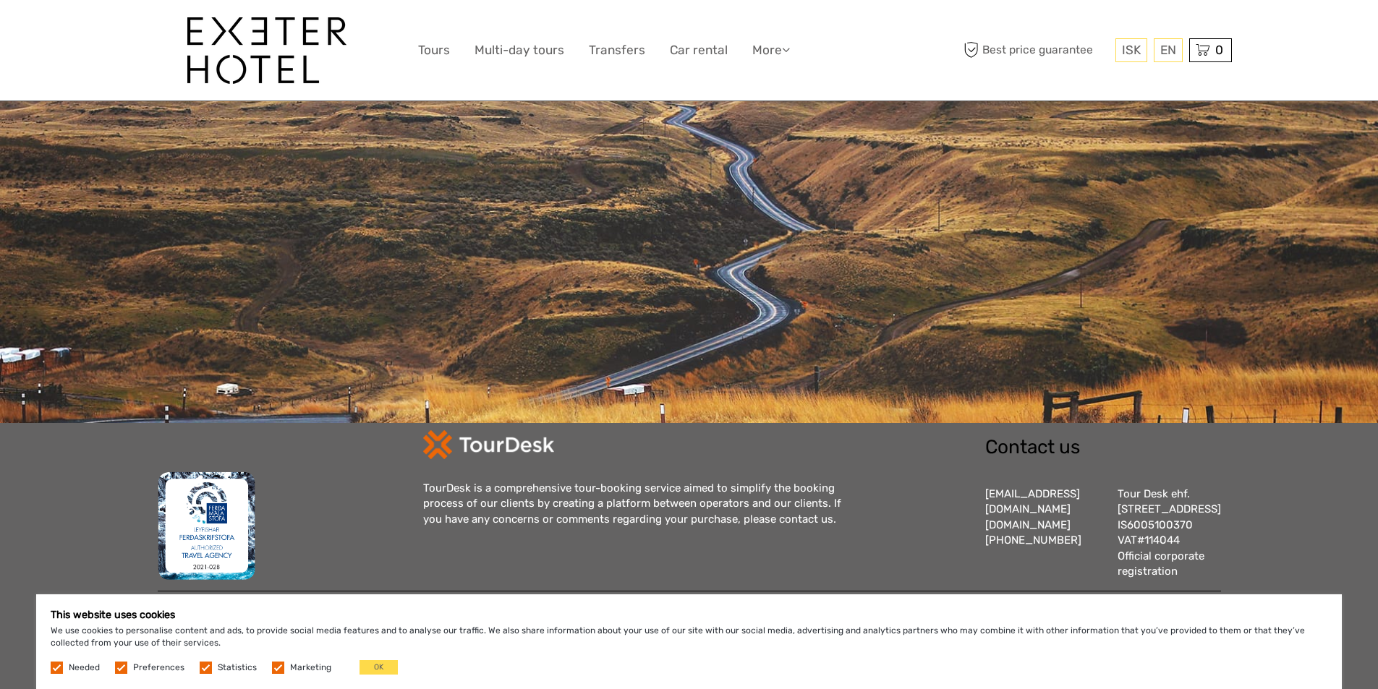
scroll to position [61, 0]
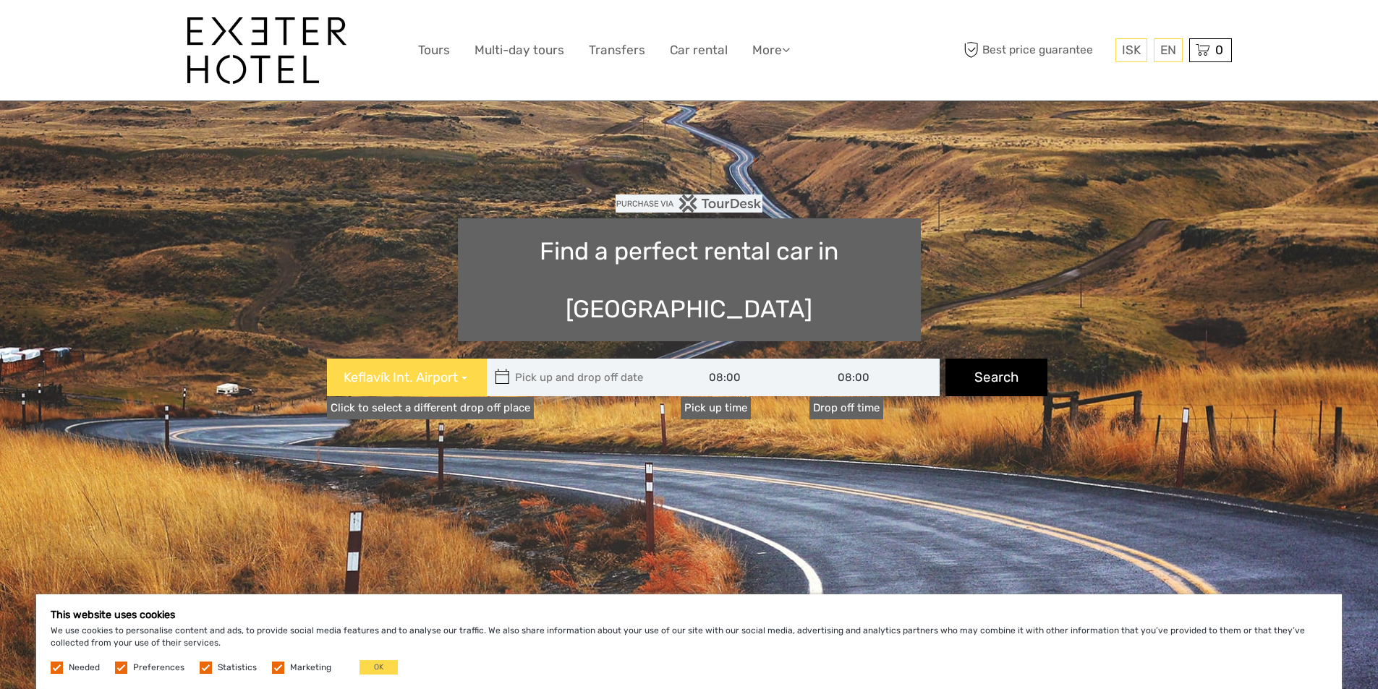
click at [967, 359] on button "Search" at bounding box center [997, 378] width 102 height 38
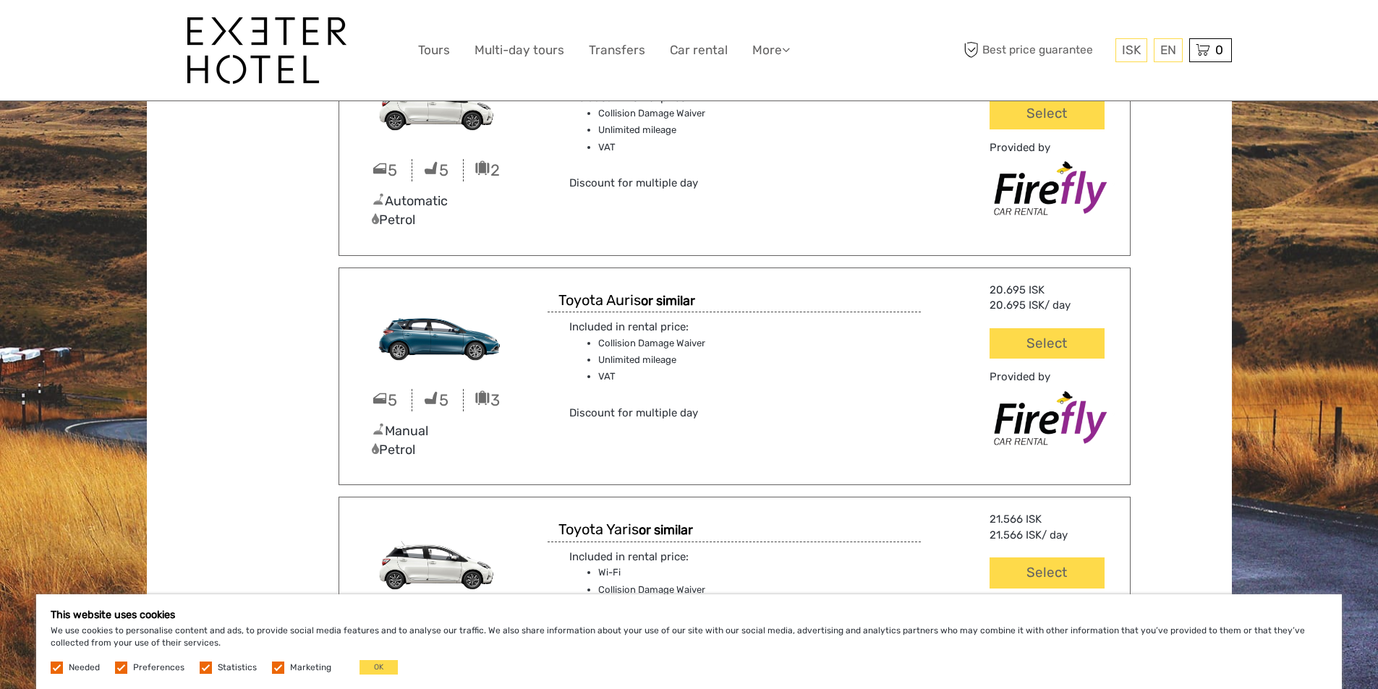
scroll to position [1580, 0]
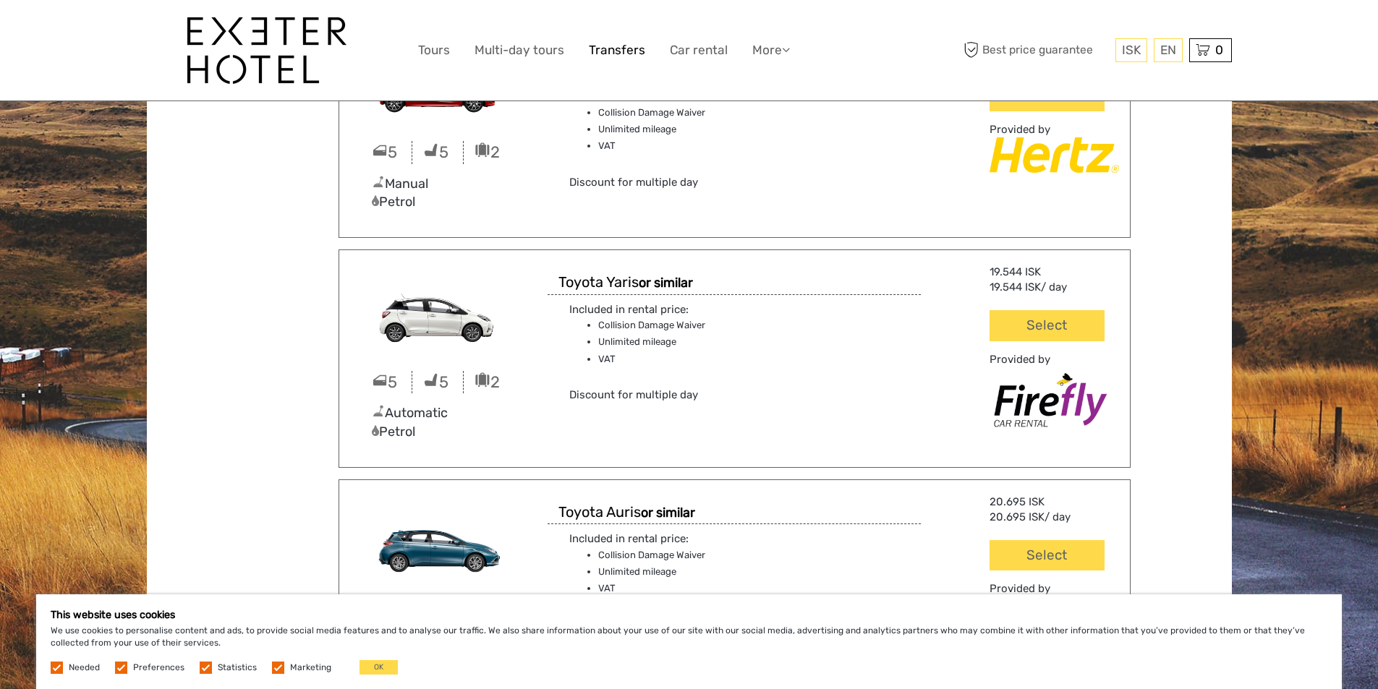
click at [605, 51] on link "Transfers" at bounding box center [617, 50] width 56 height 21
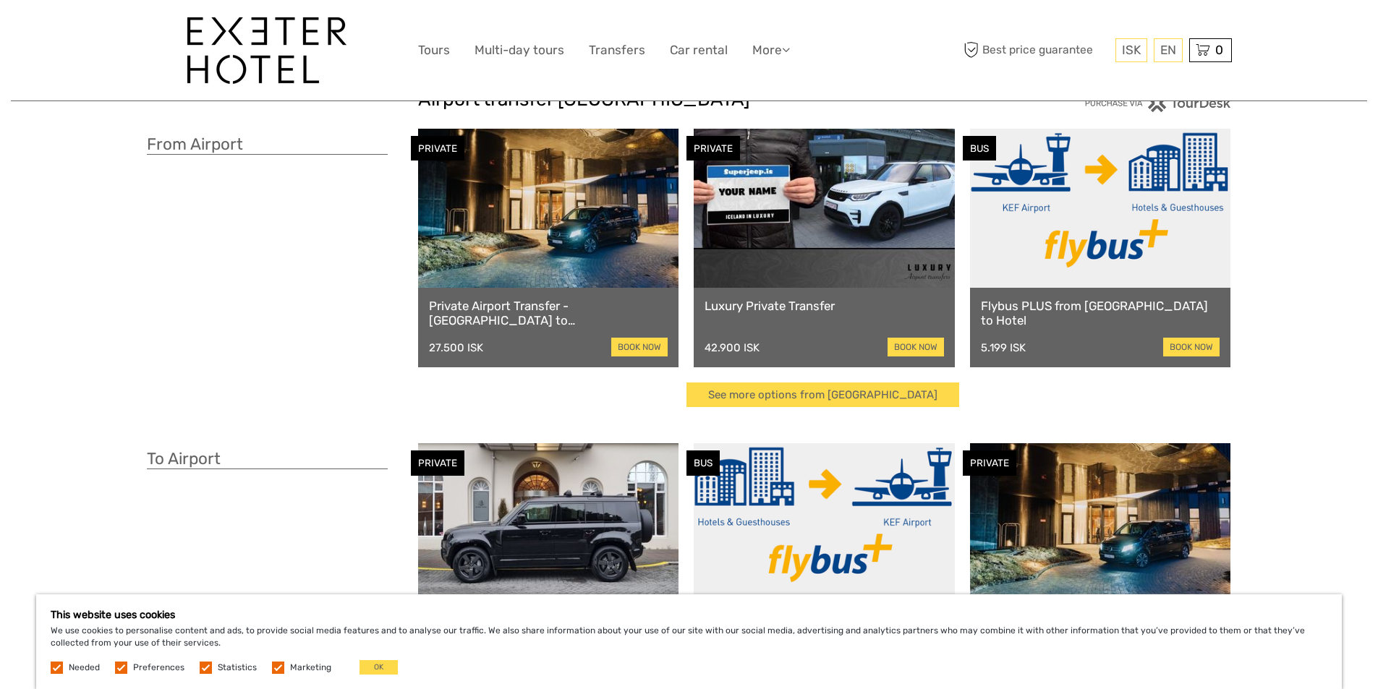
scroll to position [145, 0]
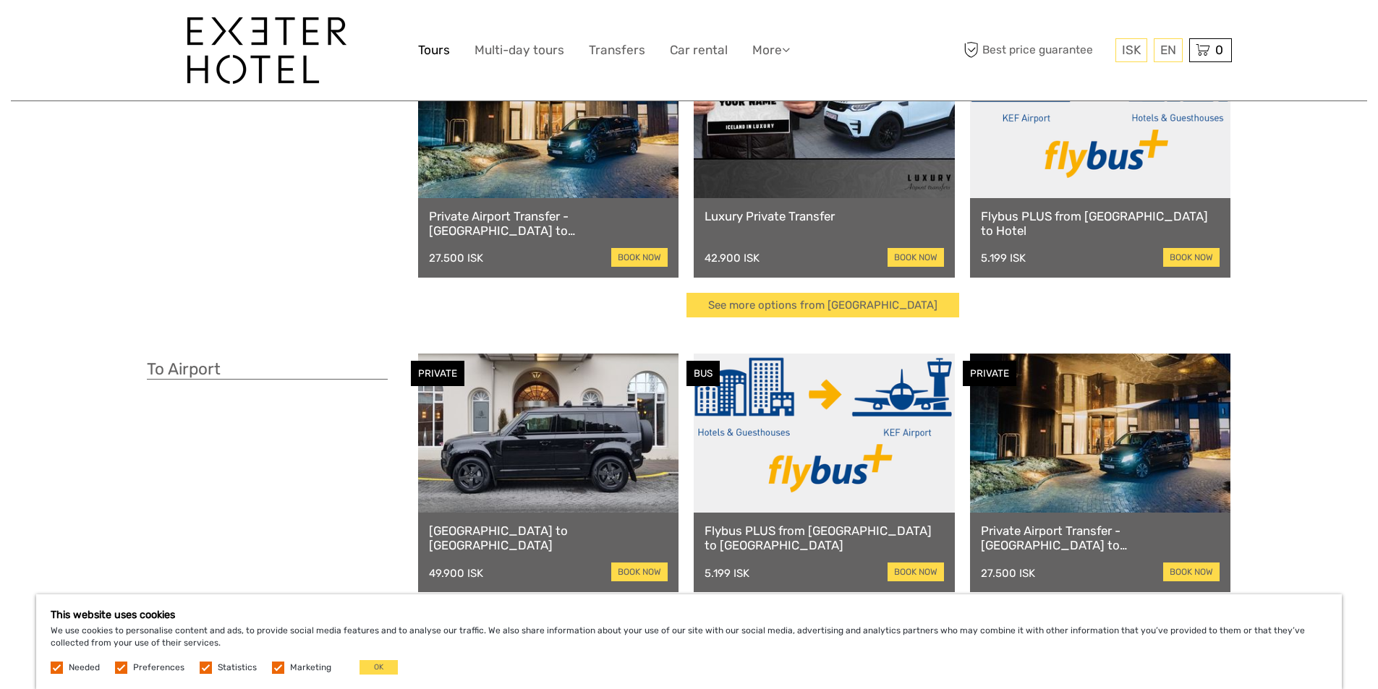
click at [423, 53] on link "Tours" at bounding box center [434, 50] width 32 height 21
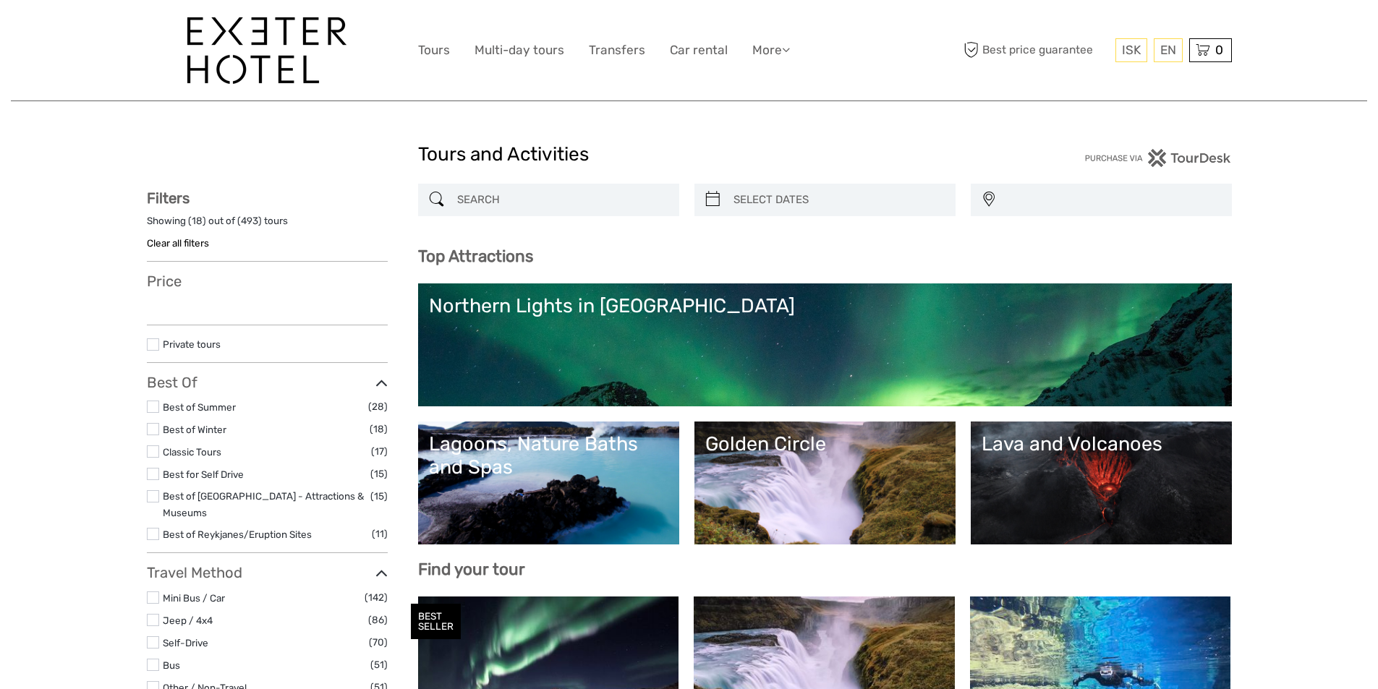
select select
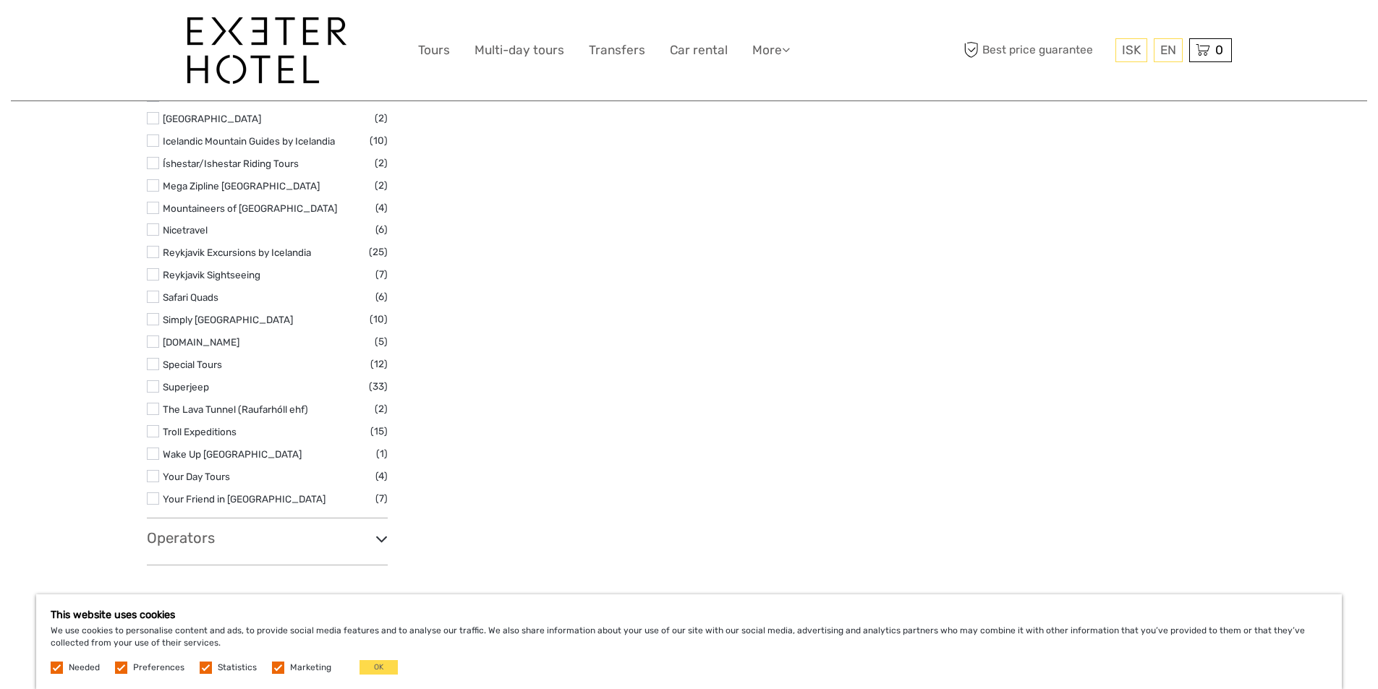
scroll to position [2098, 0]
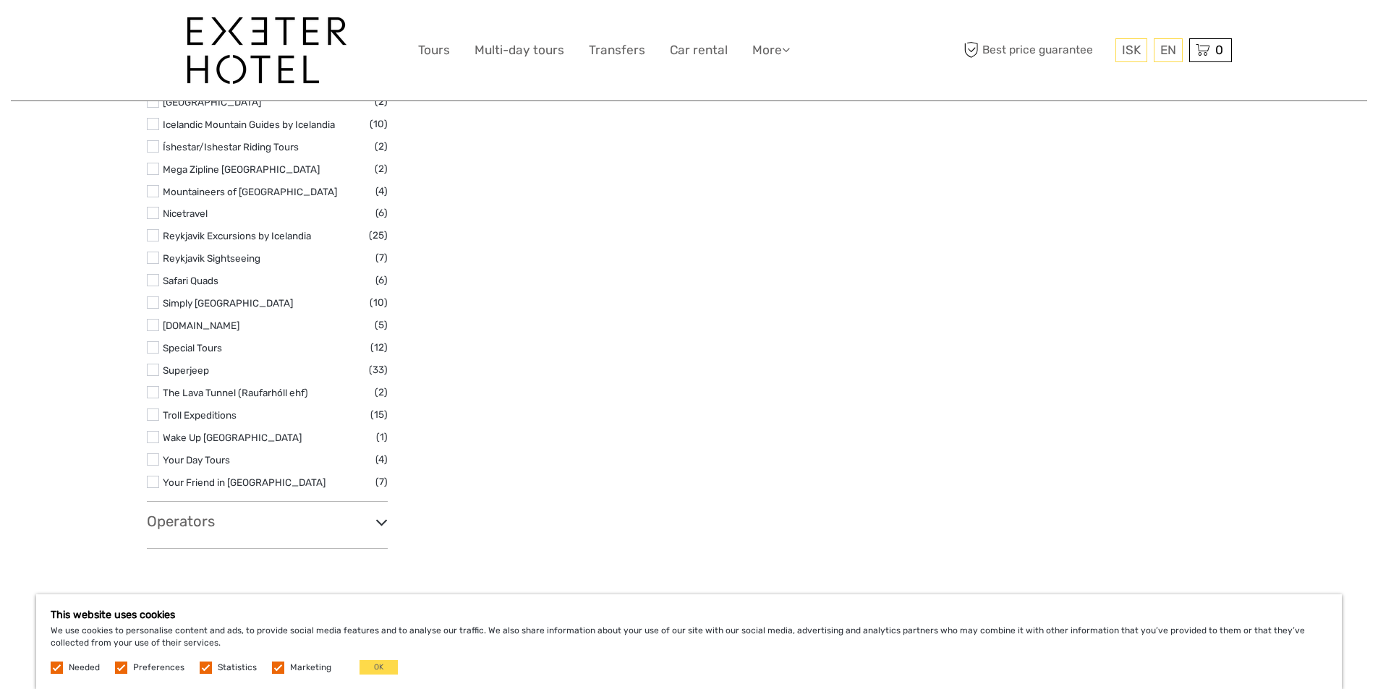
click at [151, 454] on label at bounding box center [153, 460] width 12 height 12
click at [0, 0] on input "checkbox" at bounding box center [0, 0] width 0 height 0
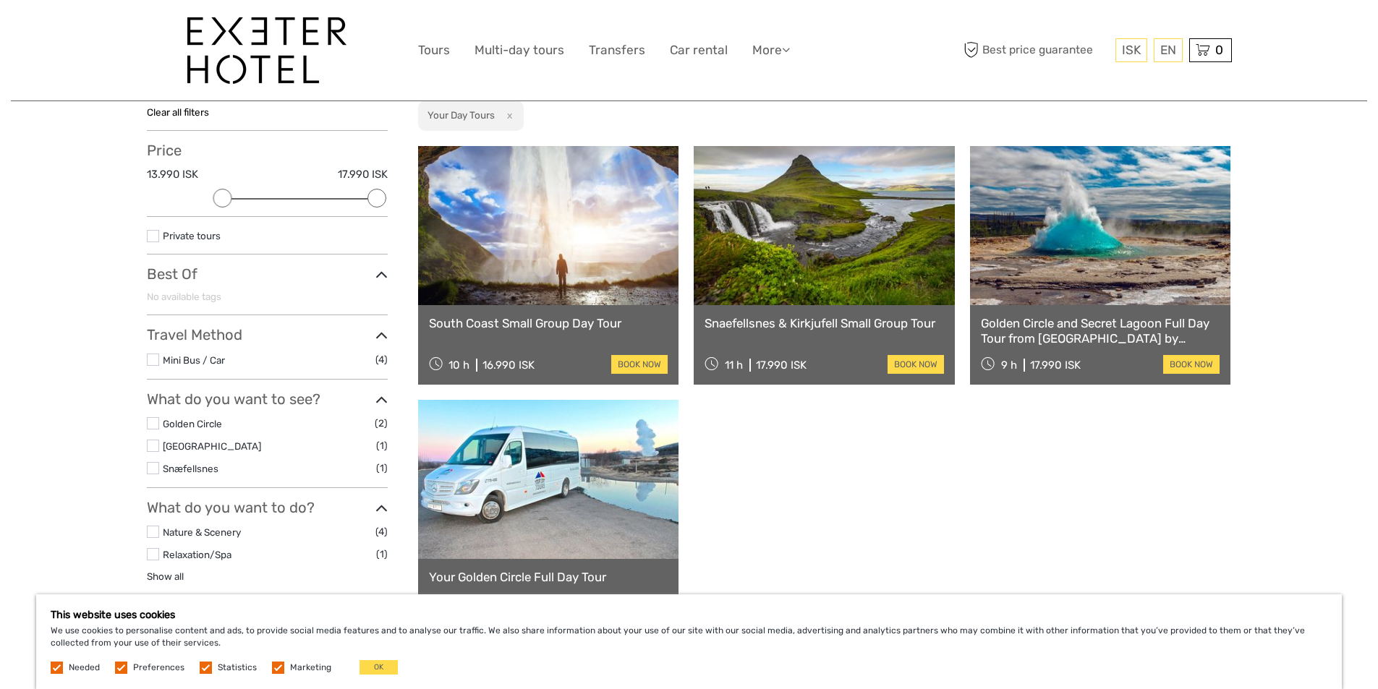
scroll to position [227, 0]
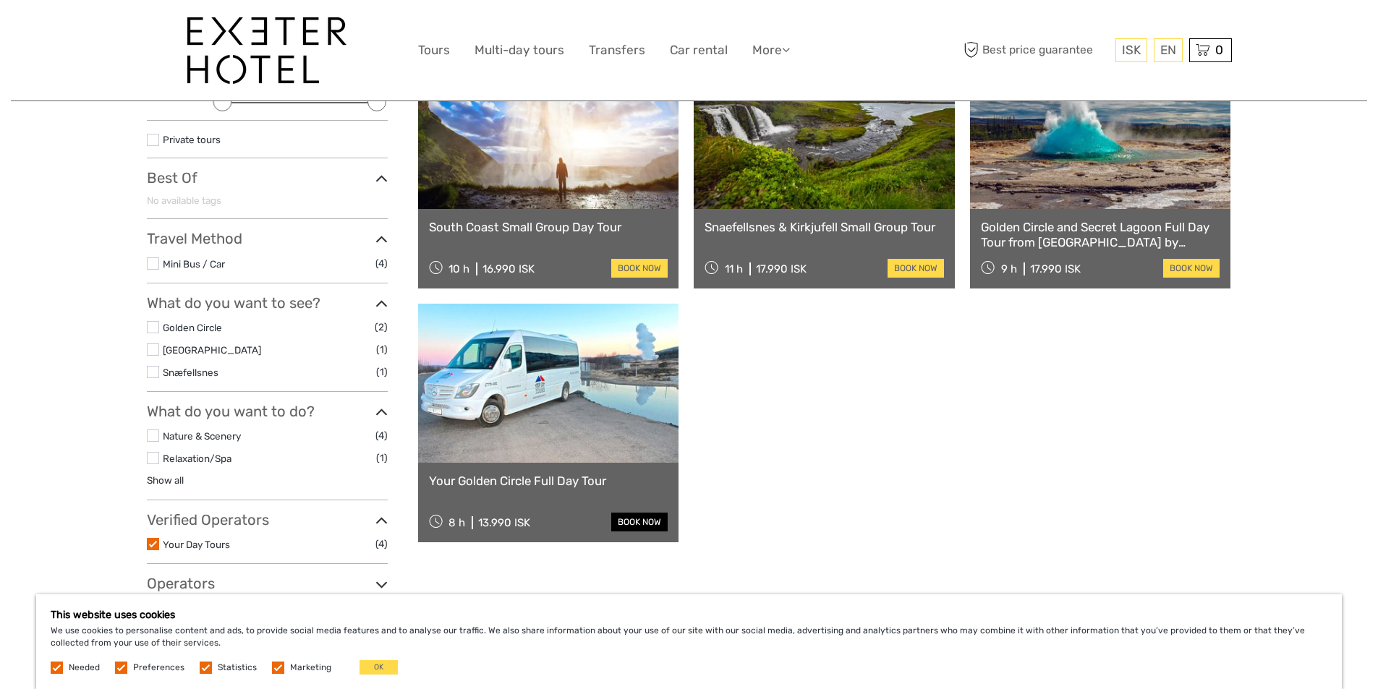
click at [629, 523] on link "book now" at bounding box center [639, 522] width 56 height 19
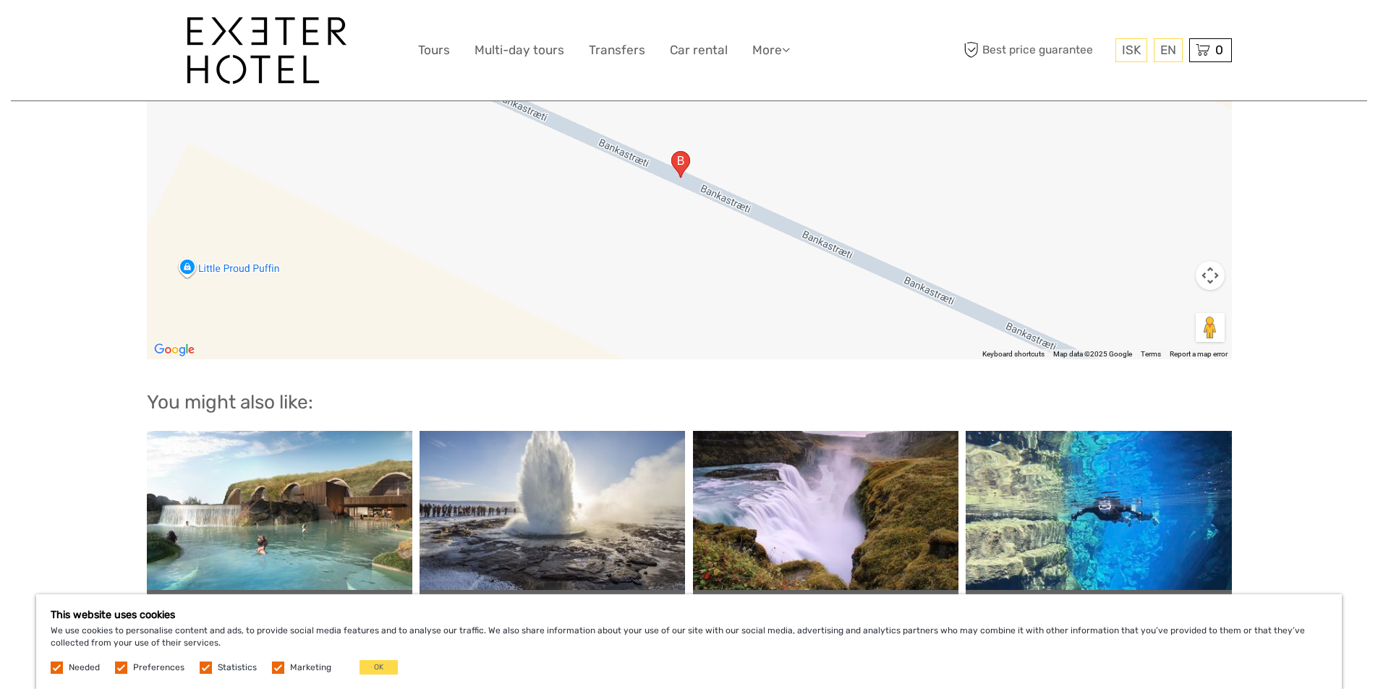
scroll to position [2460, 0]
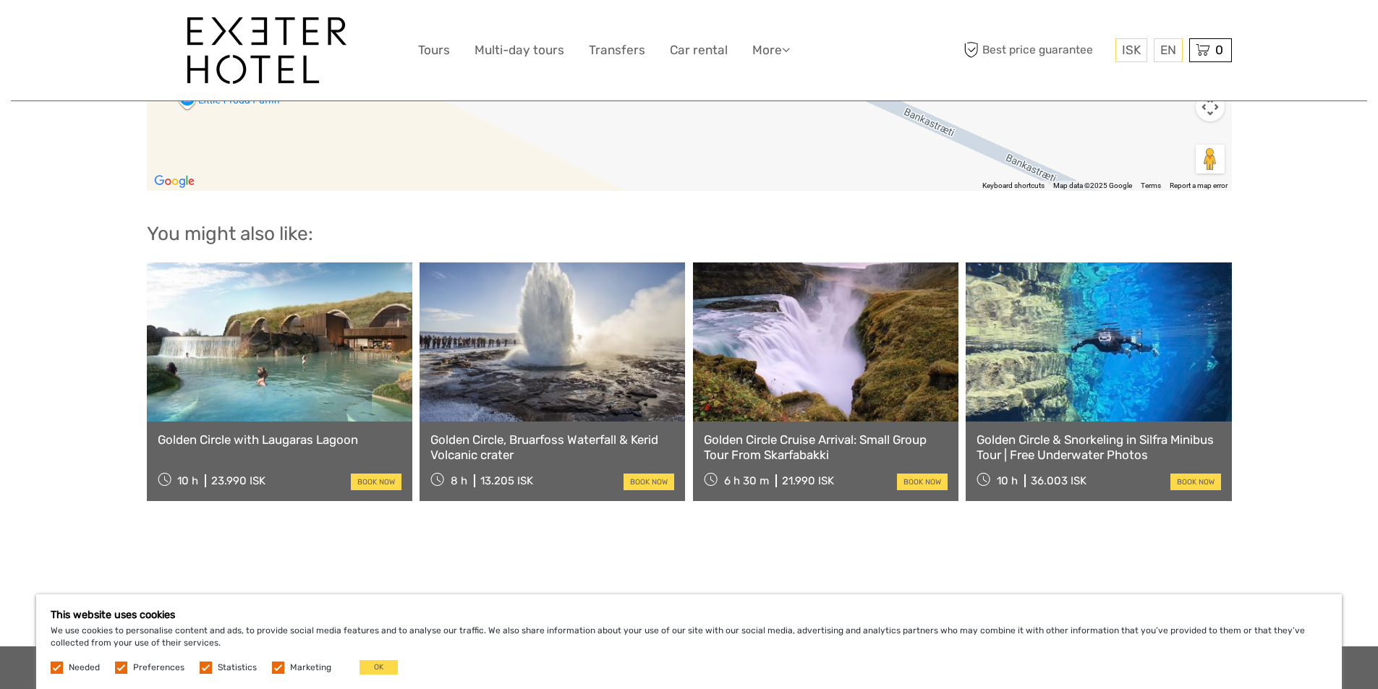
click at [815, 450] on link "Golden Circle Cruise Arrival: Small Group Tour From Skarfabakki" at bounding box center [826, 448] width 244 height 30
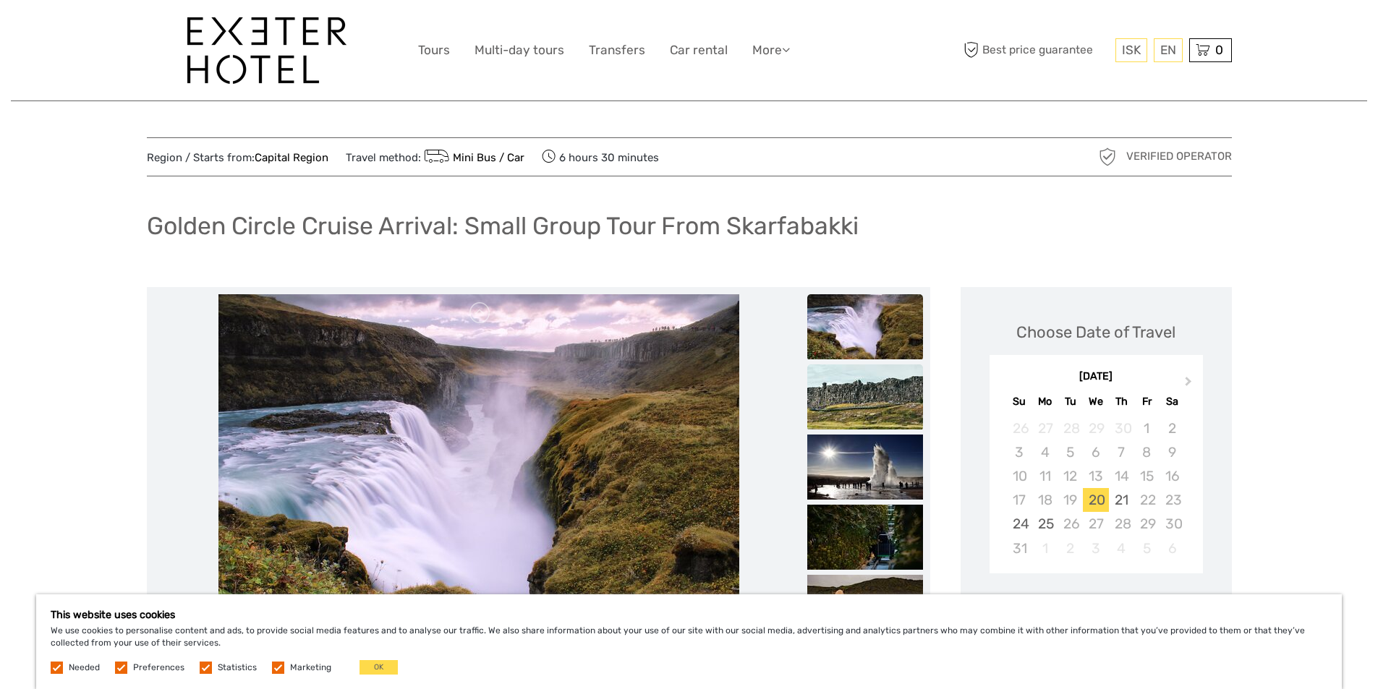
click at [854, 394] on img at bounding box center [865, 397] width 116 height 65
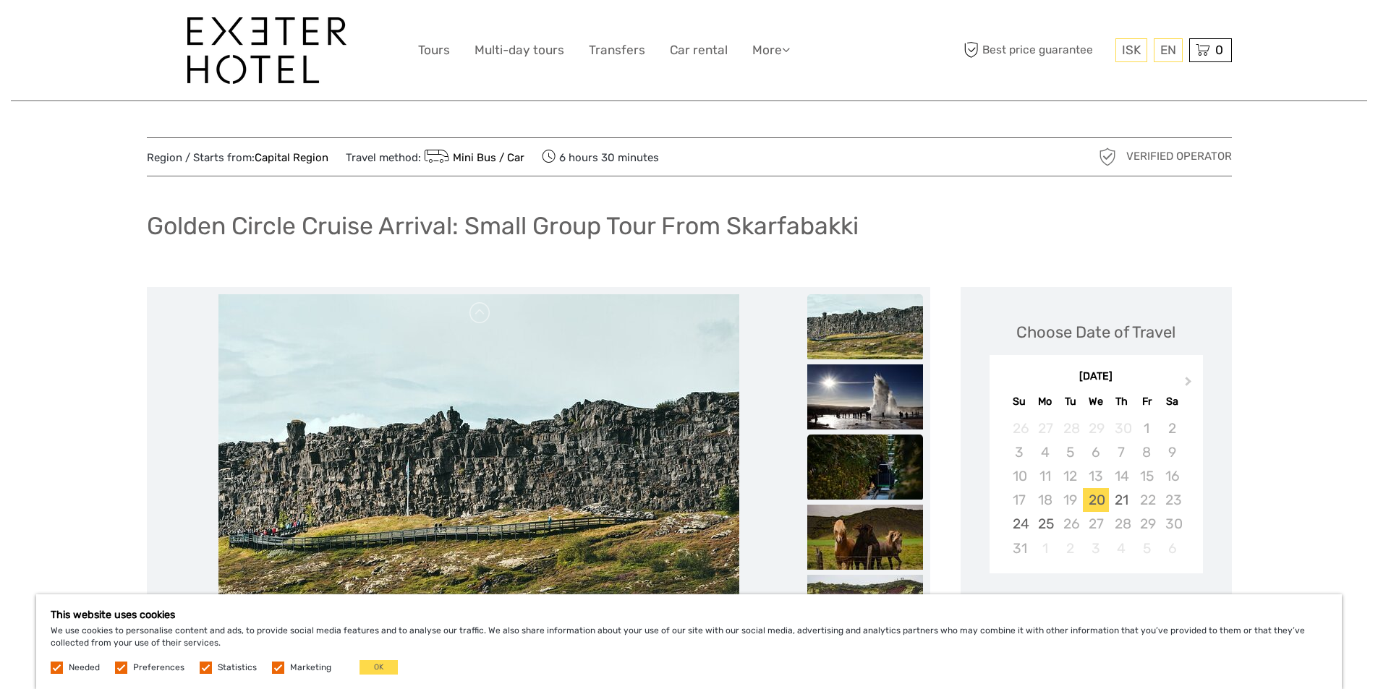
click at [855, 457] on img at bounding box center [865, 467] width 116 height 65
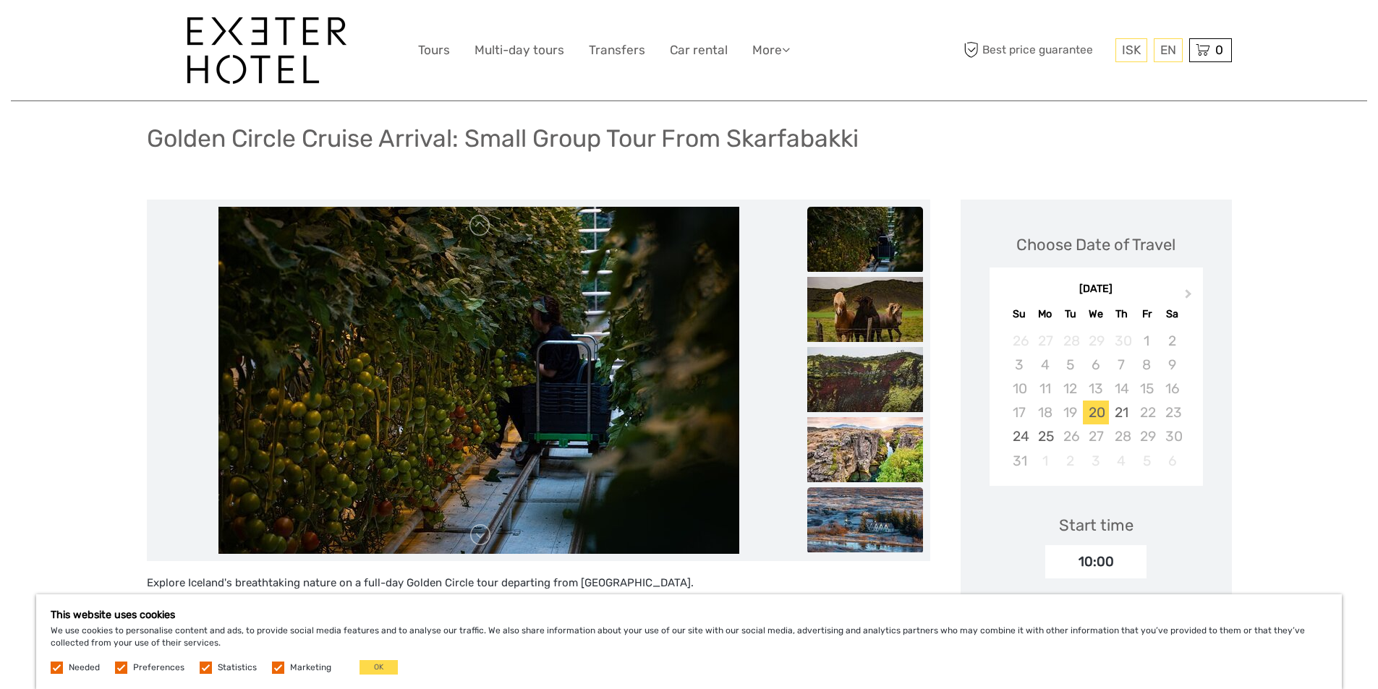
scroll to position [289, 0]
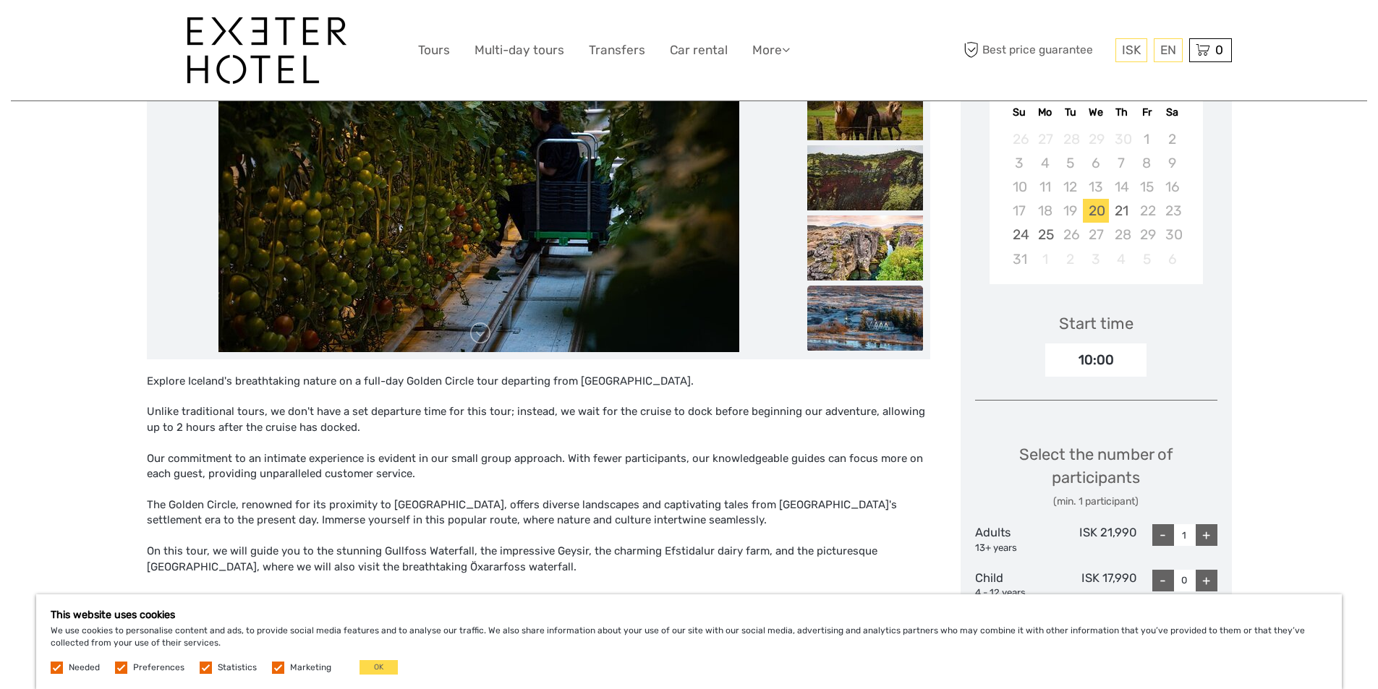
click at [871, 331] on img at bounding box center [865, 318] width 116 height 65
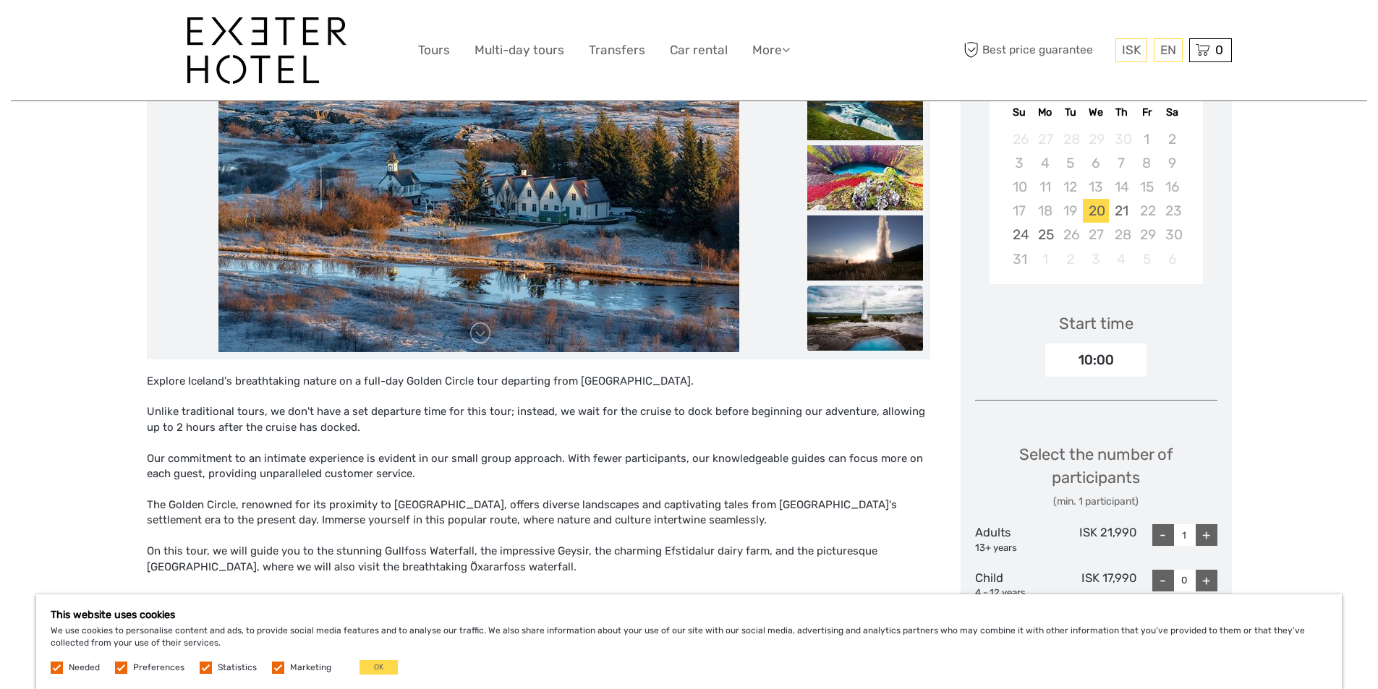
click at [870, 308] on img at bounding box center [865, 318] width 116 height 65
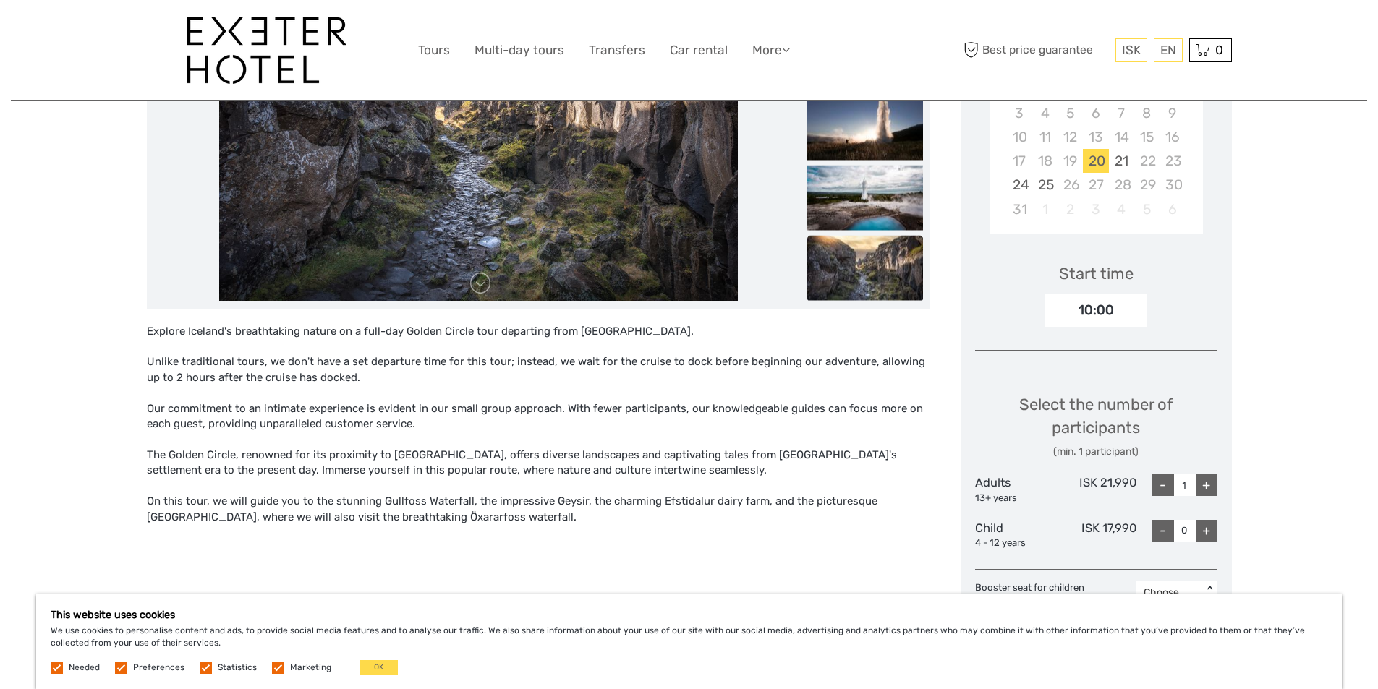
scroll to position [362, 0]
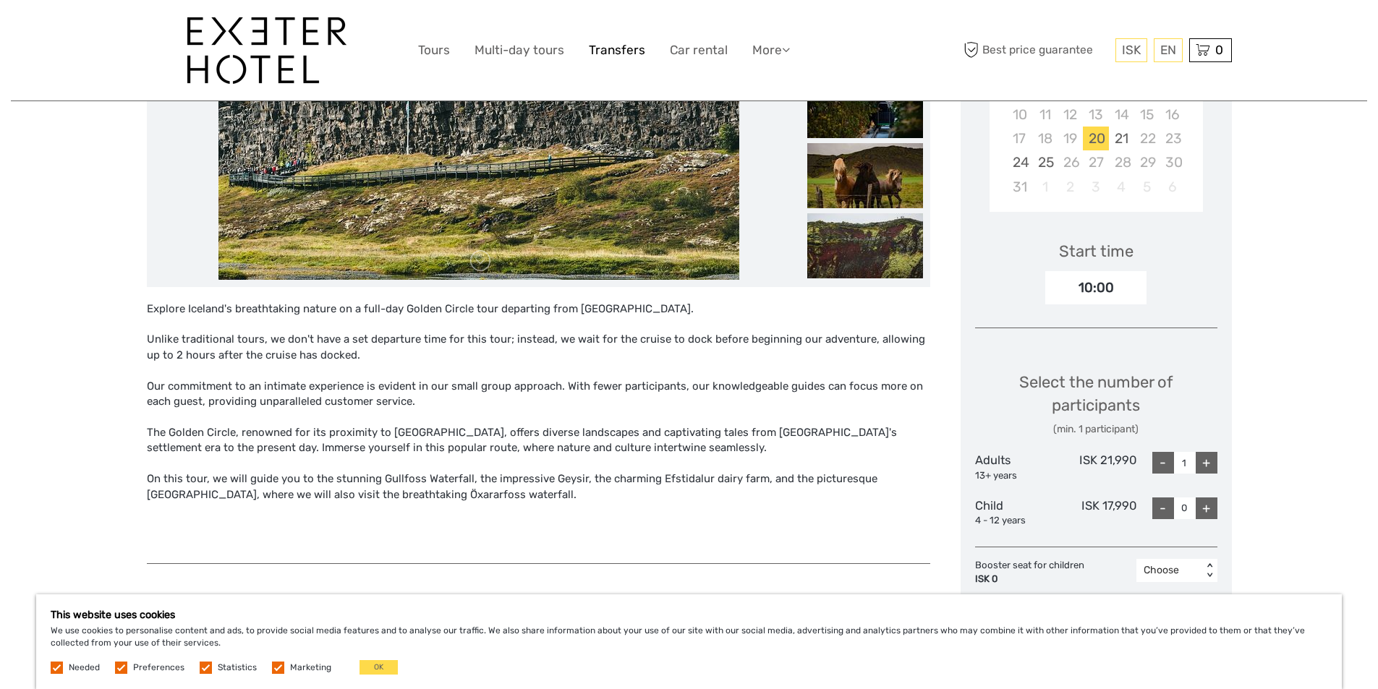
click at [594, 47] on link "Transfers" at bounding box center [617, 50] width 56 height 21
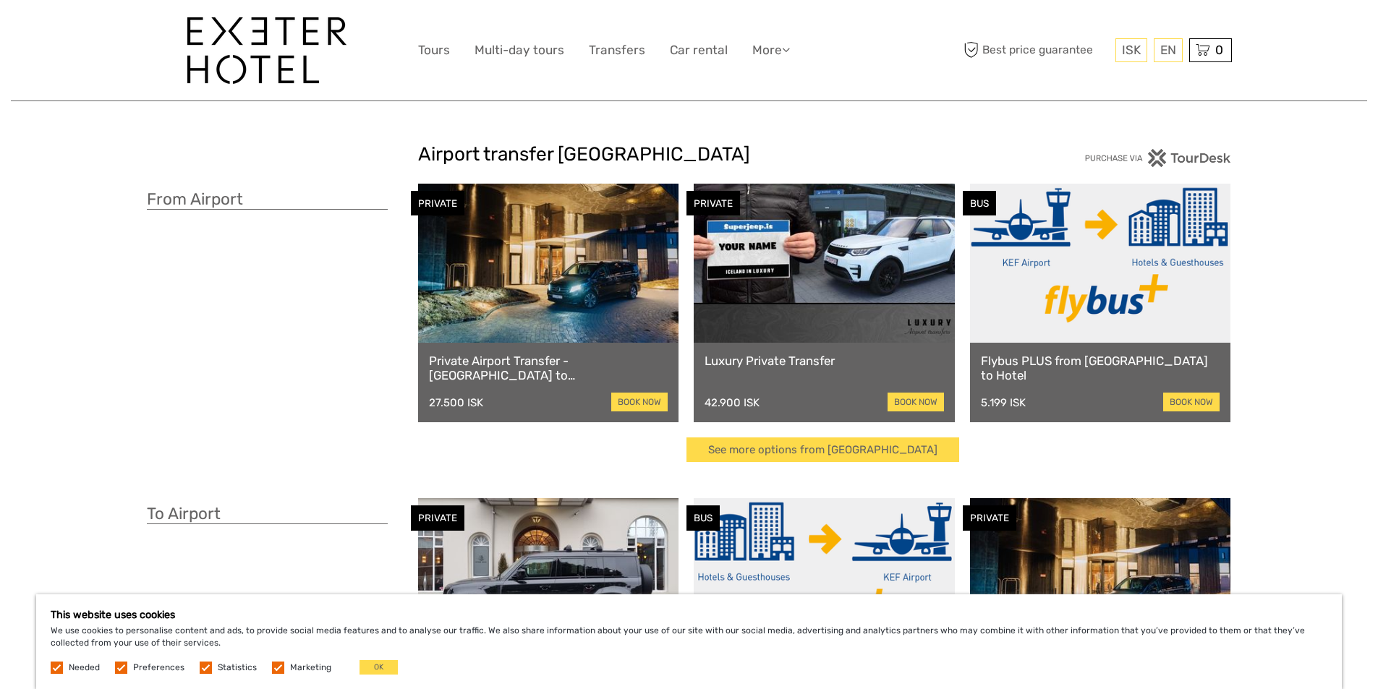
click at [430, 491] on div "Airport transfer Iceland From Airport PRIVATE Private Airport Transfer - Keflav…" at bounding box center [689, 475] width 1085 height 676
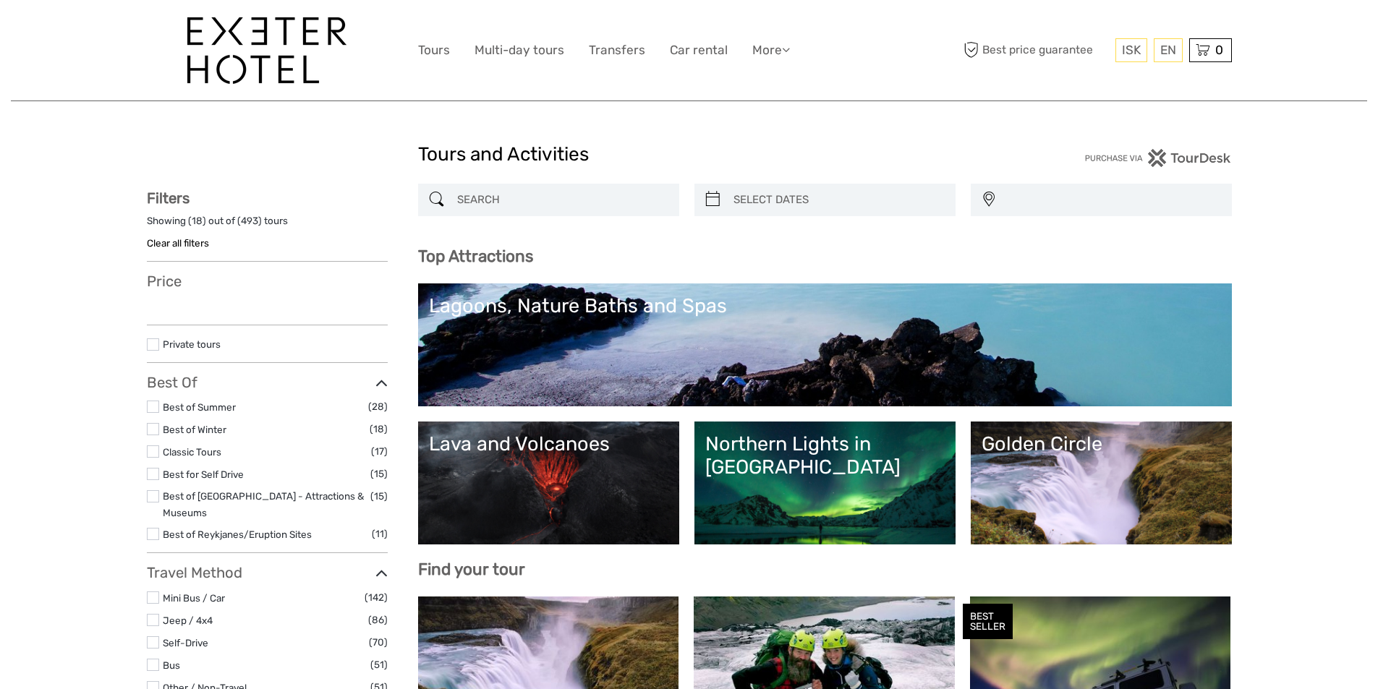
select select
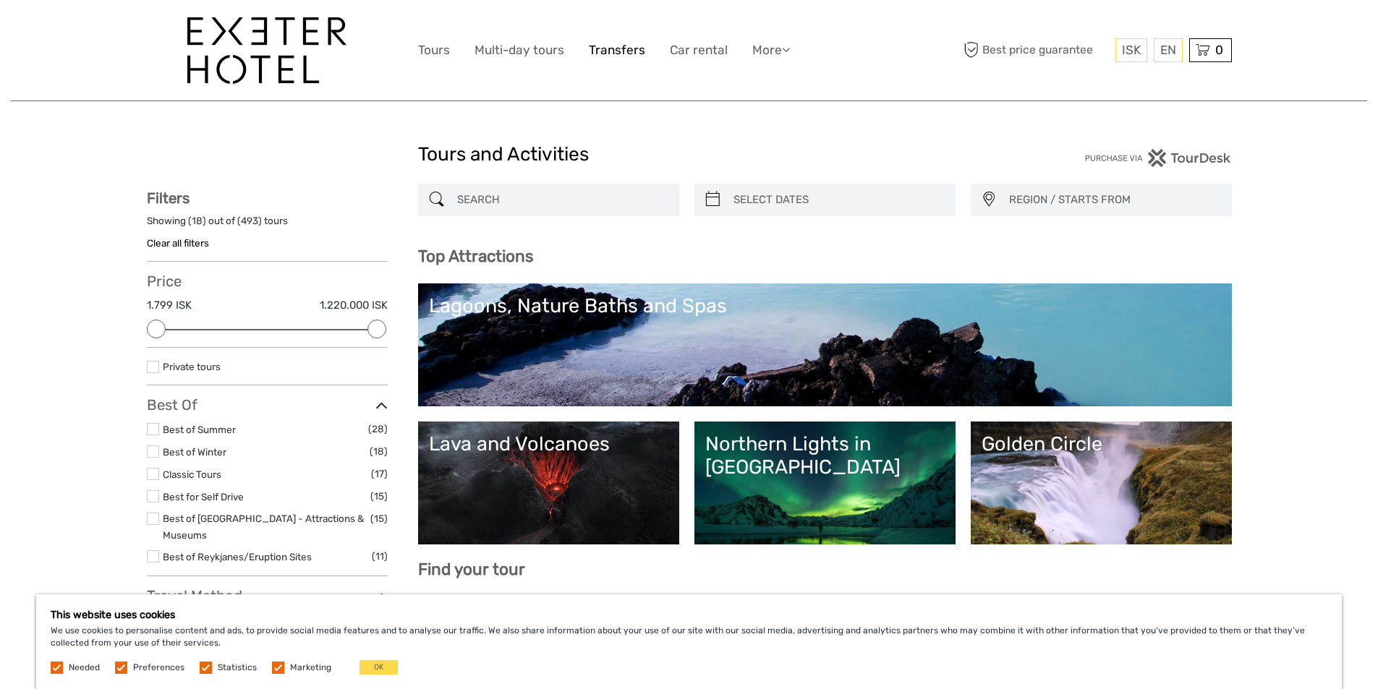
click at [624, 48] on link "Transfers" at bounding box center [617, 50] width 56 height 21
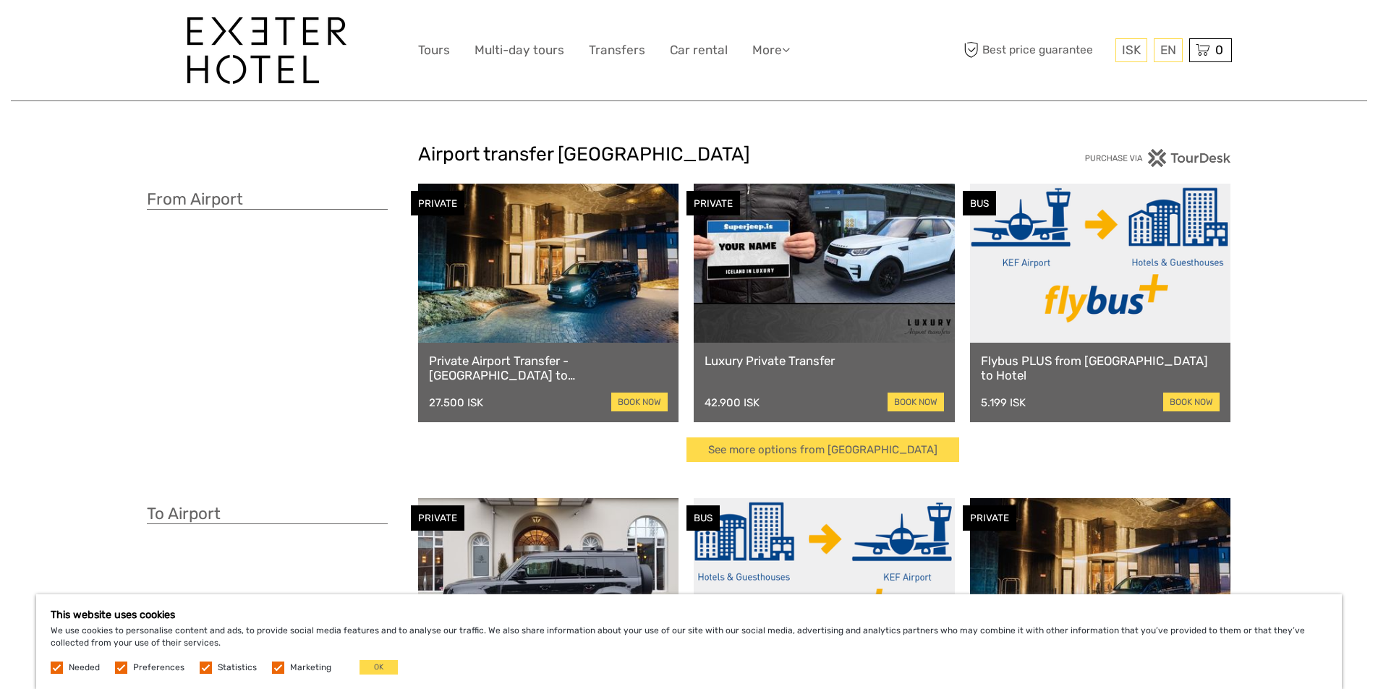
click at [1105, 305] on link at bounding box center [1100, 263] width 261 height 159
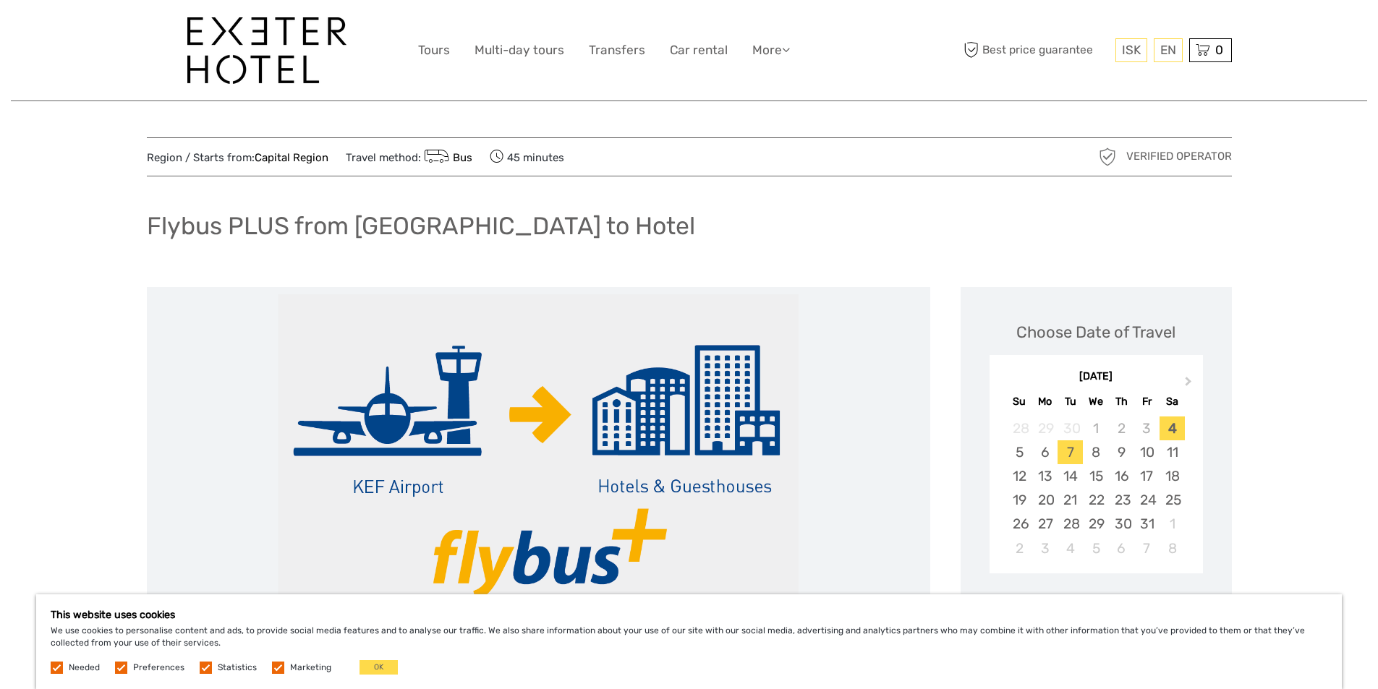
click at [1072, 451] on div "7" at bounding box center [1070, 453] width 25 height 24
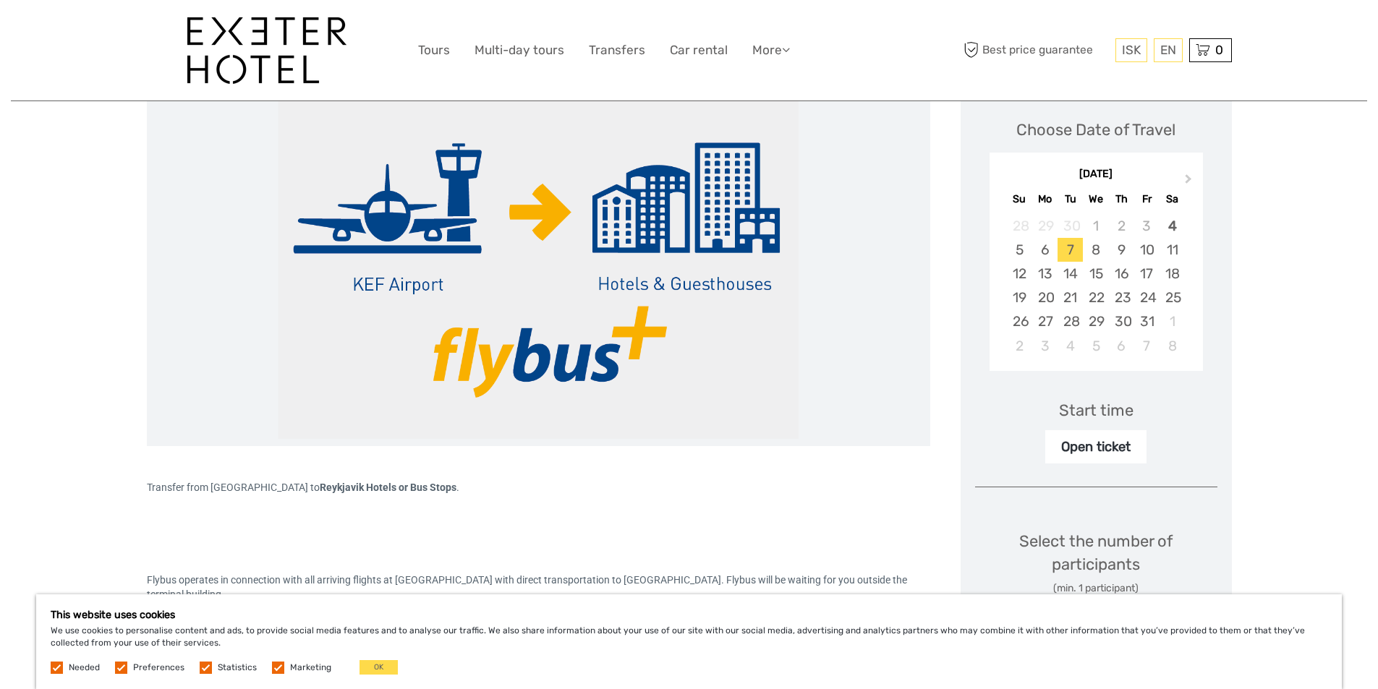
scroll to position [217, 0]
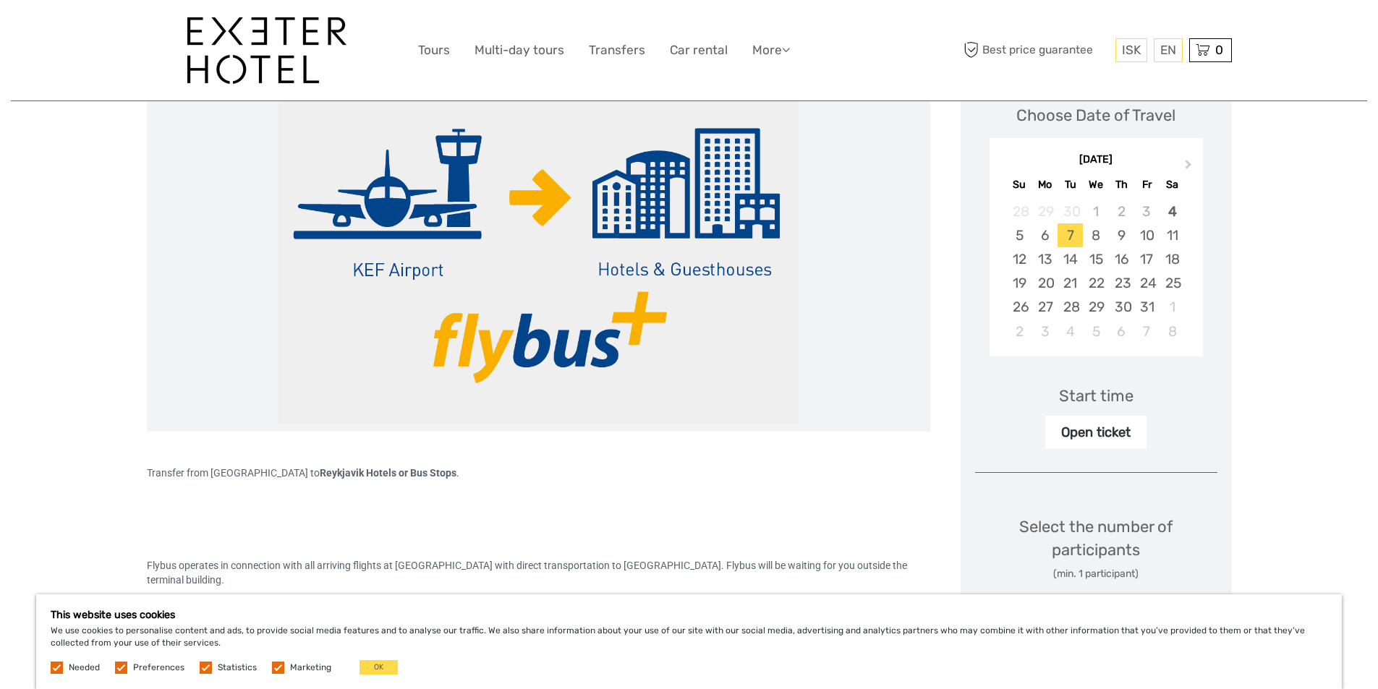
click at [1069, 396] on div "Start time" at bounding box center [1096, 396] width 75 height 22
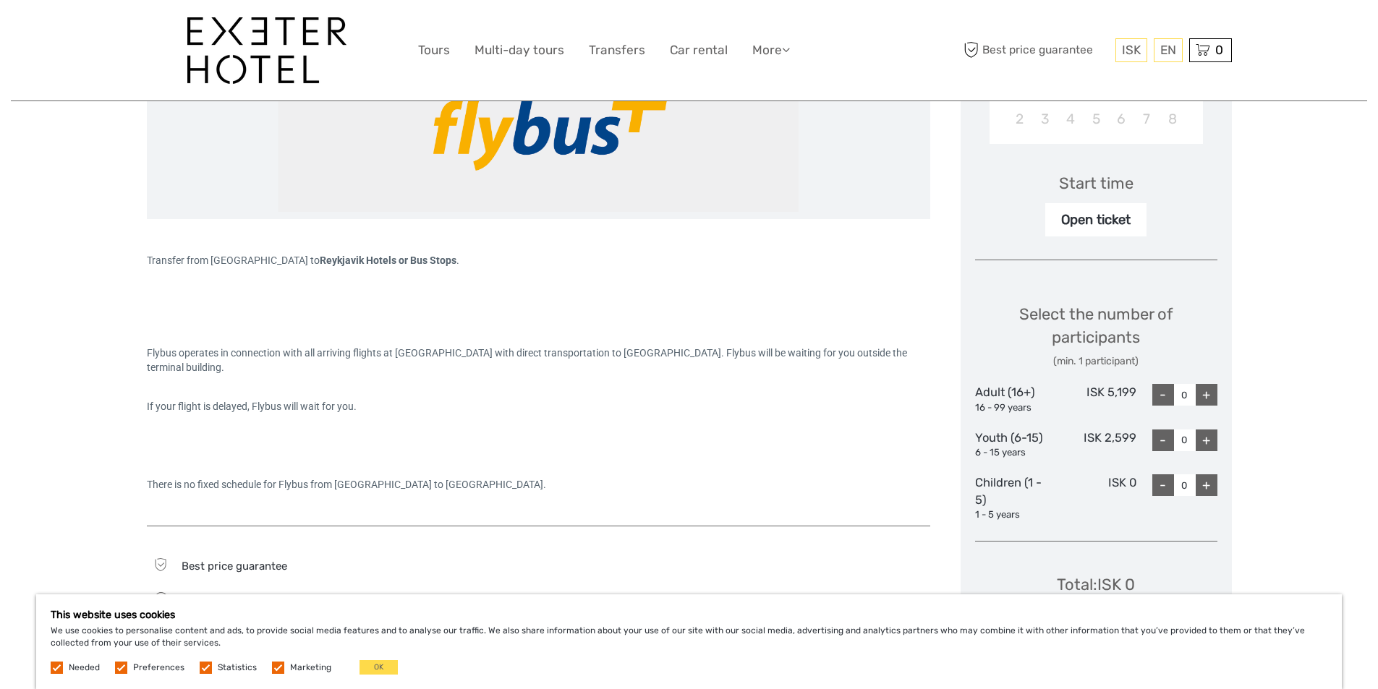
scroll to position [434, 0]
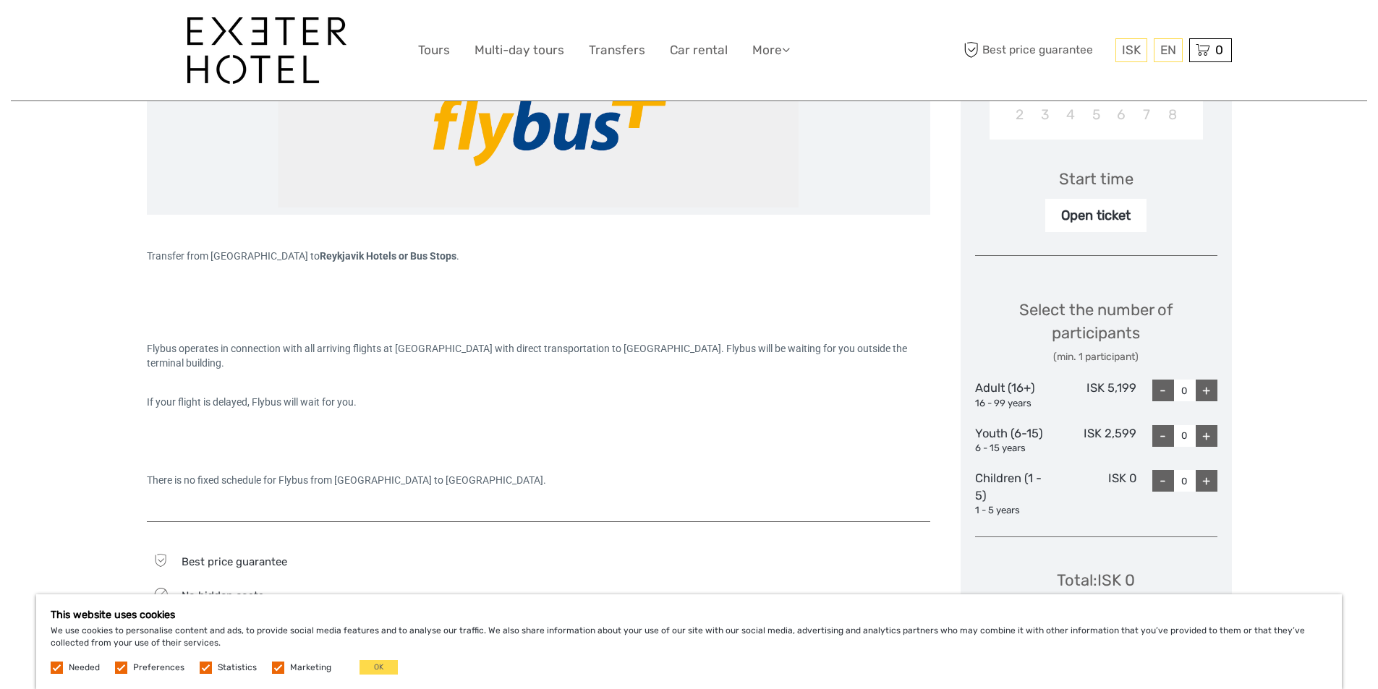
click at [1205, 386] on div "+" at bounding box center [1207, 391] width 22 height 22
type input "2"
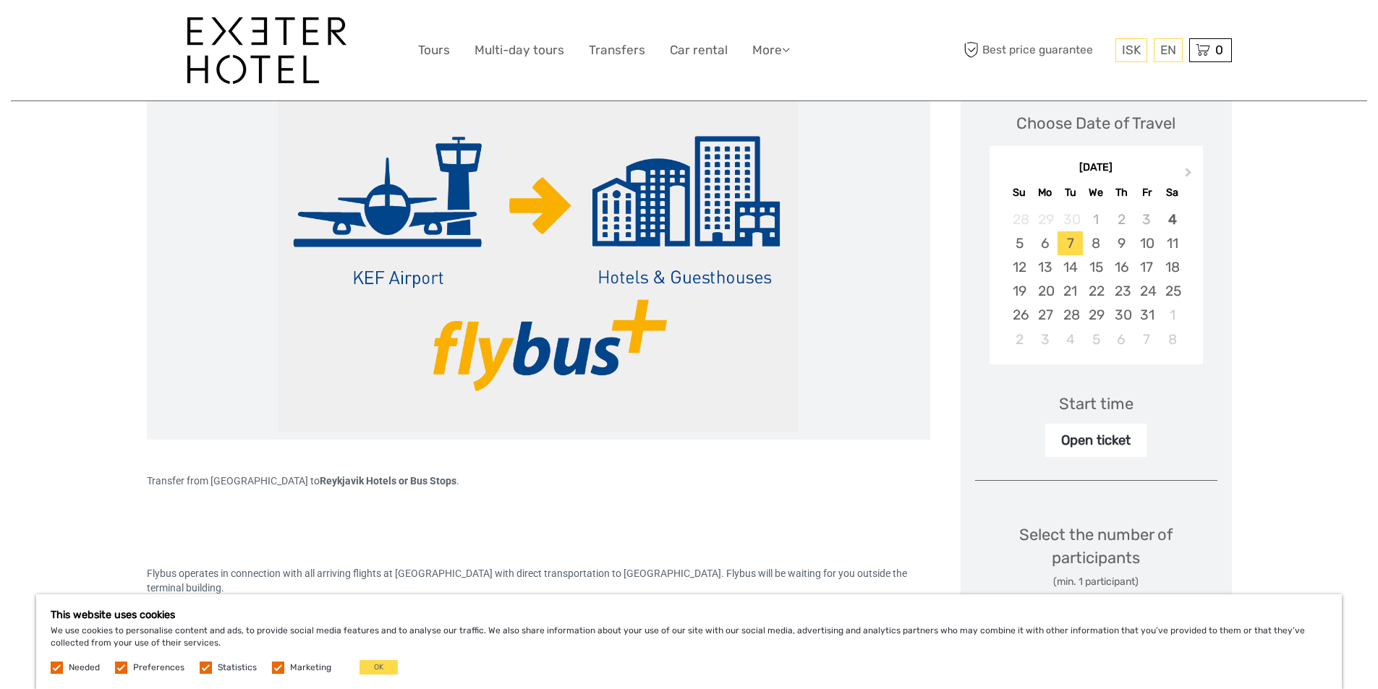
scroll to position [217, 0]
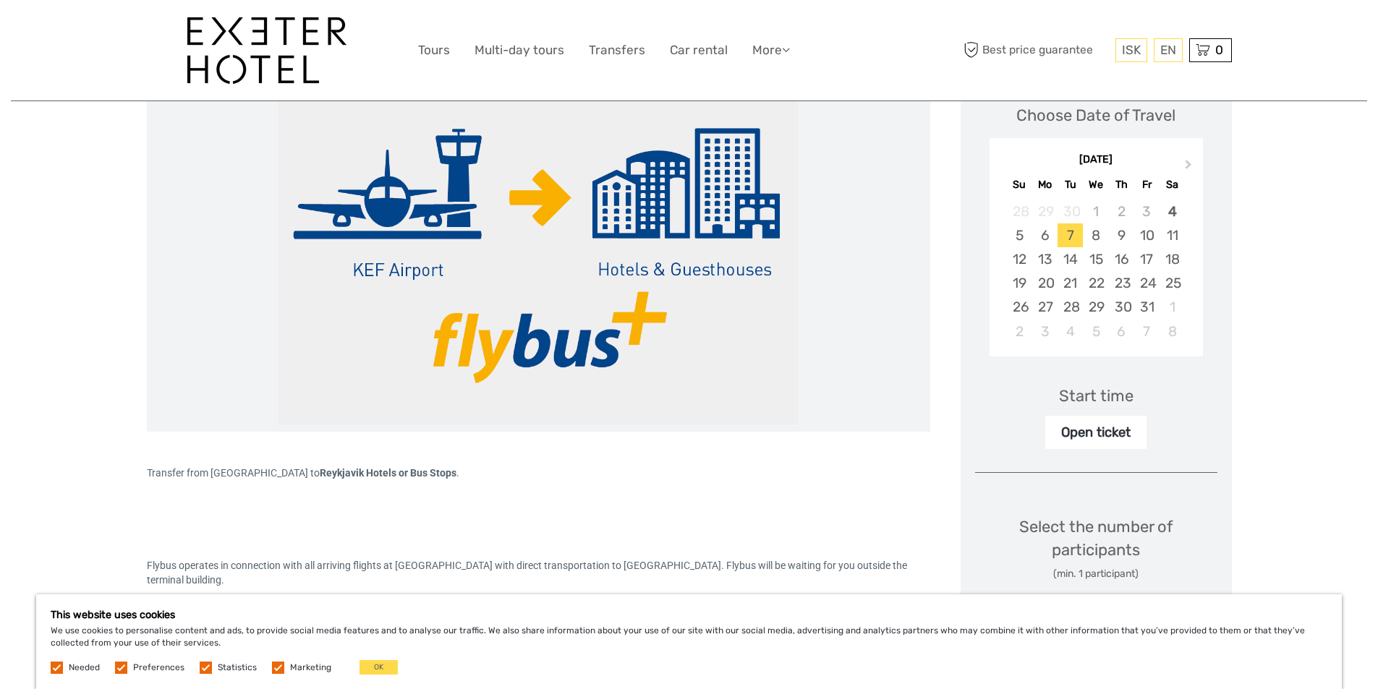
click at [1074, 431] on div "Open ticket" at bounding box center [1095, 432] width 101 height 33
click at [1111, 438] on div "Open ticket" at bounding box center [1095, 432] width 101 height 33
click at [1071, 235] on div "7" at bounding box center [1070, 236] width 25 height 24
click at [1114, 432] on div "Open ticket" at bounding box center [1095, 432] width 101 height 33
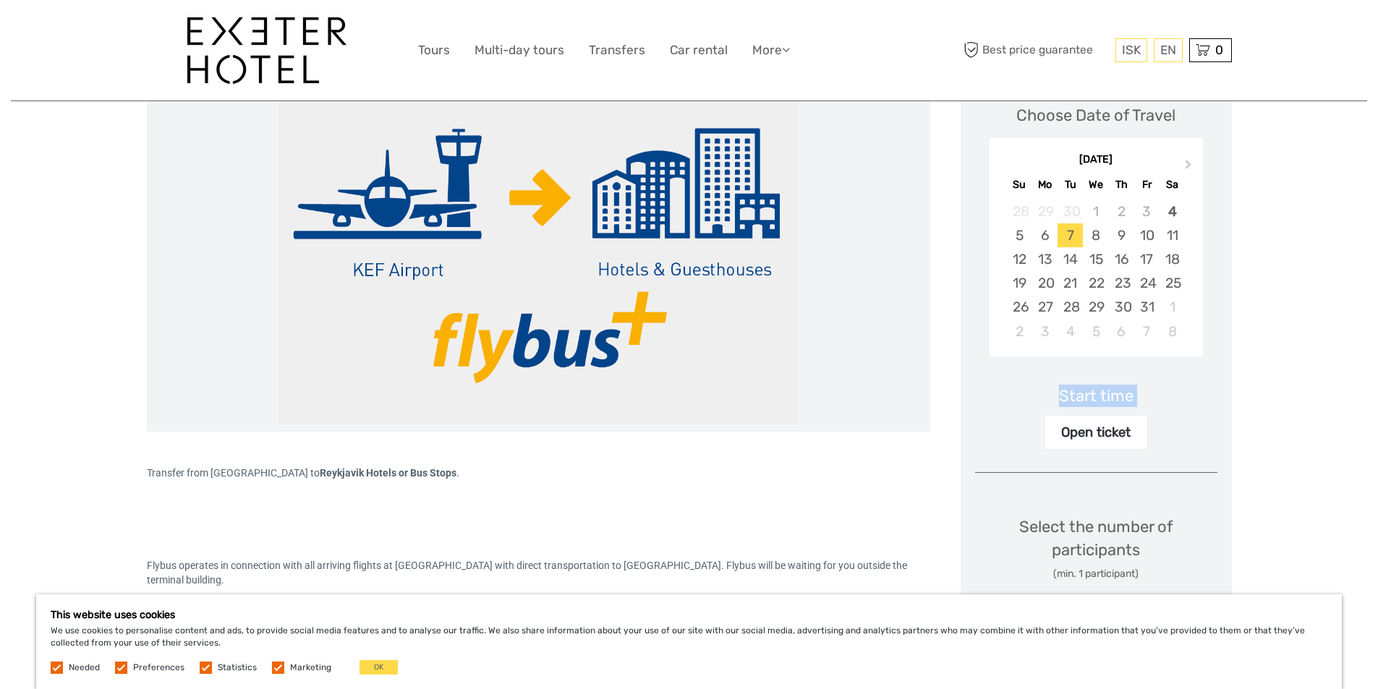
click at [1114, 432] on div "Open ticket" at bounding box center [1095, 432] width 101 height 33
click at [1111, 402] on div "Start time" at bounding box center [1096, 396] width 75 height 22
click at [1106, 397] on div "Start time" at bounding box center [1096, 396] width 75 height 22
click at [379, 673] on button "OK" at bounding box center [379, 668] width 38 height 14
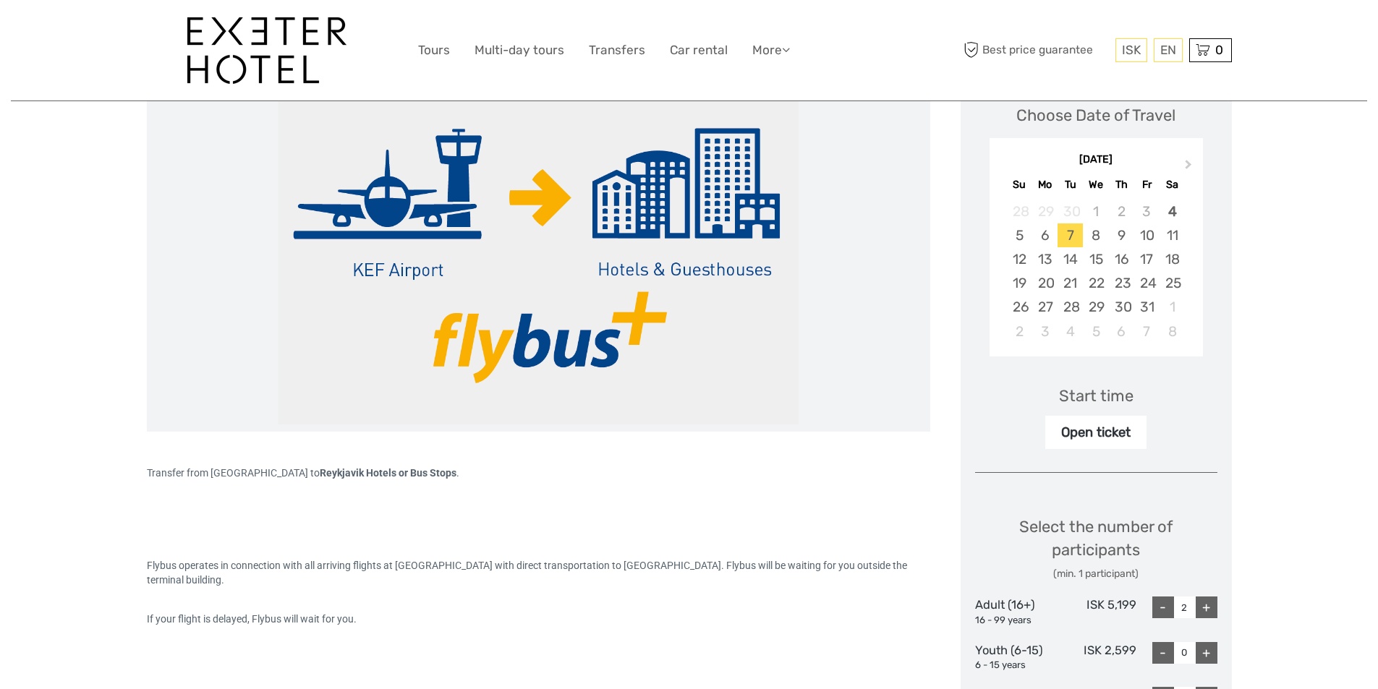
click at [1094, 434] on div "Open ticket" at bounding box center [1095, 432] width 101 height 33
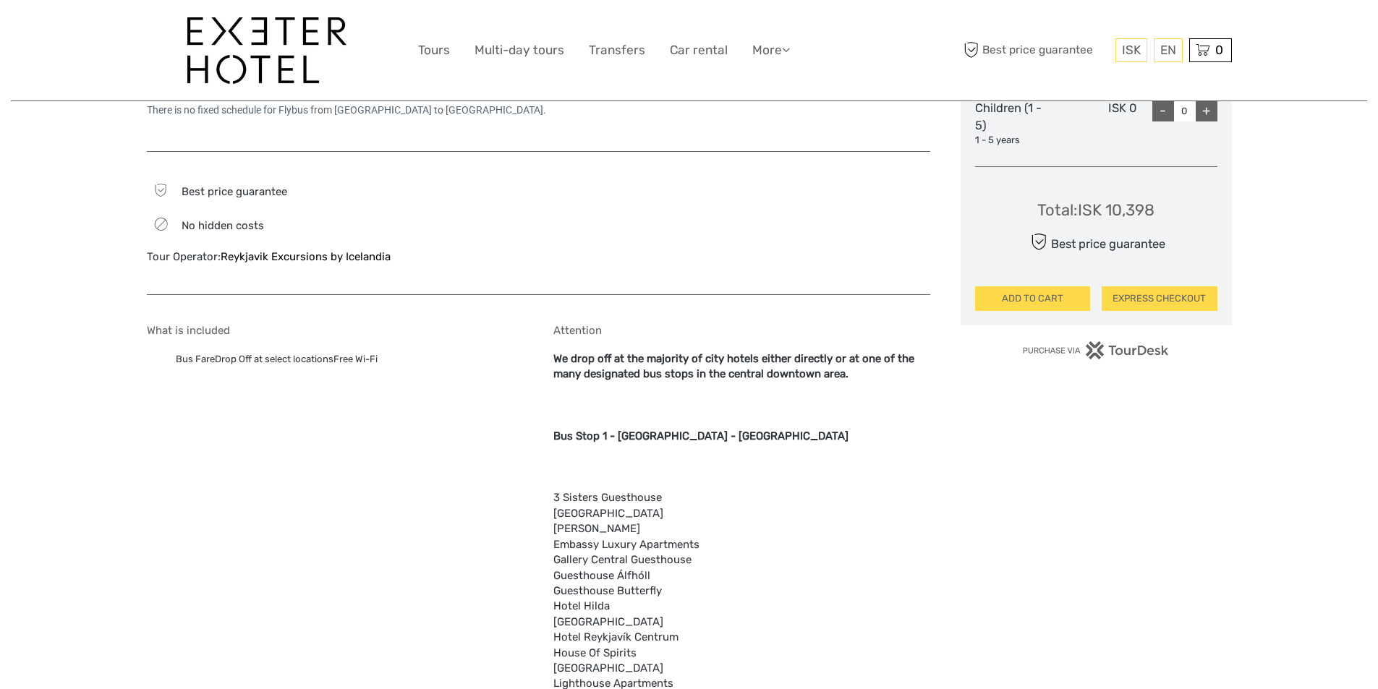
scroll to position [688, 0]
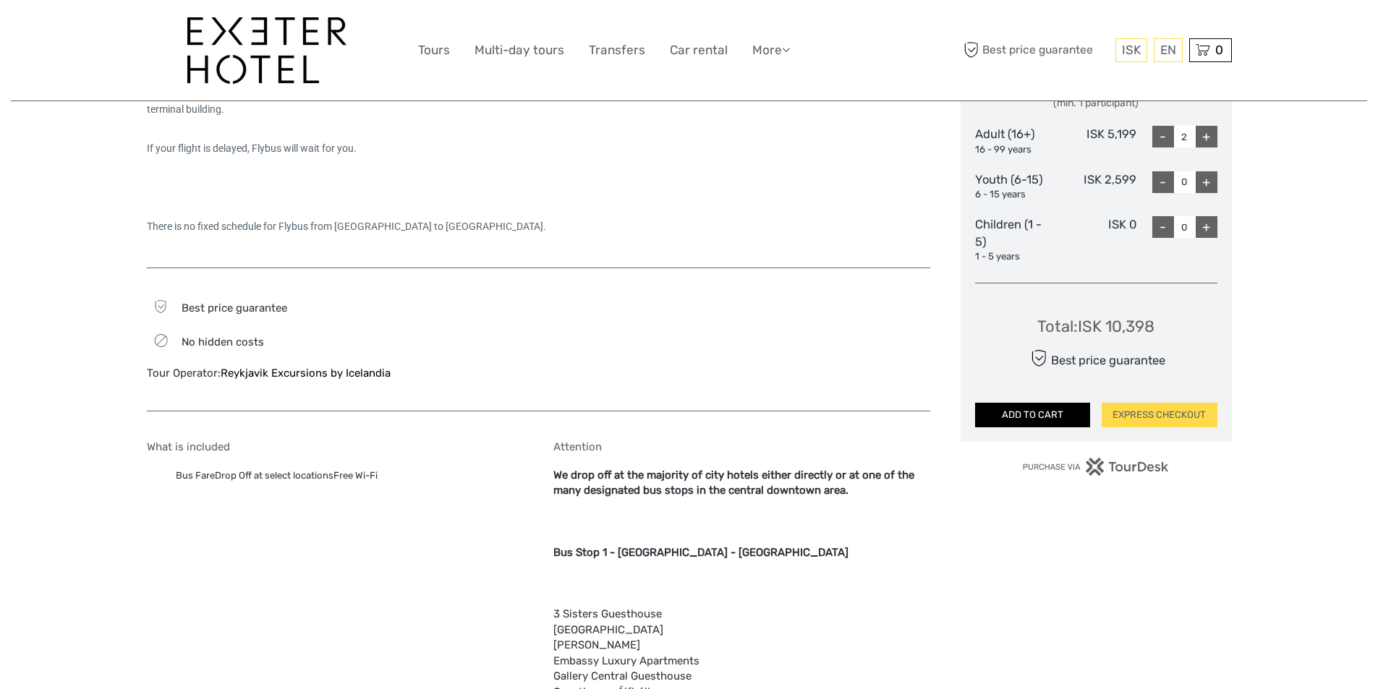
click at [1057, 417] on button "ADD TO CART" at bounding box center [1033, 415] width 116 height 25
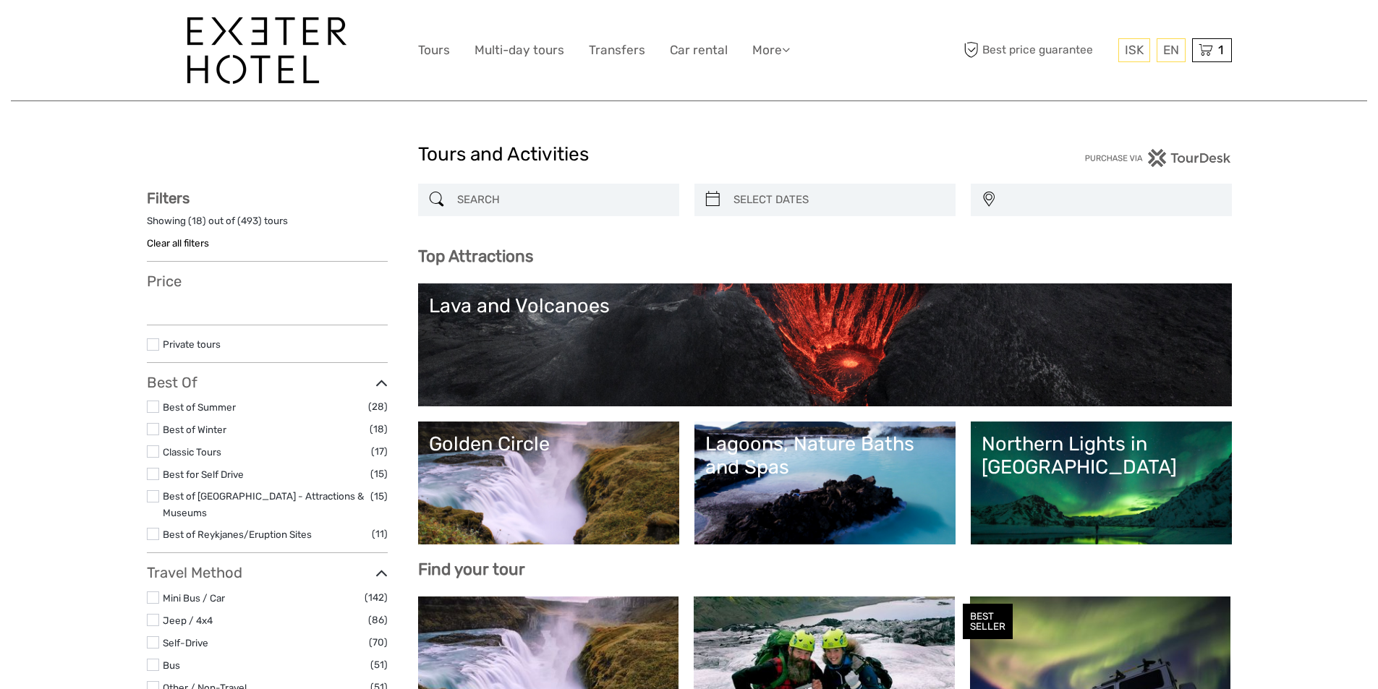
select select
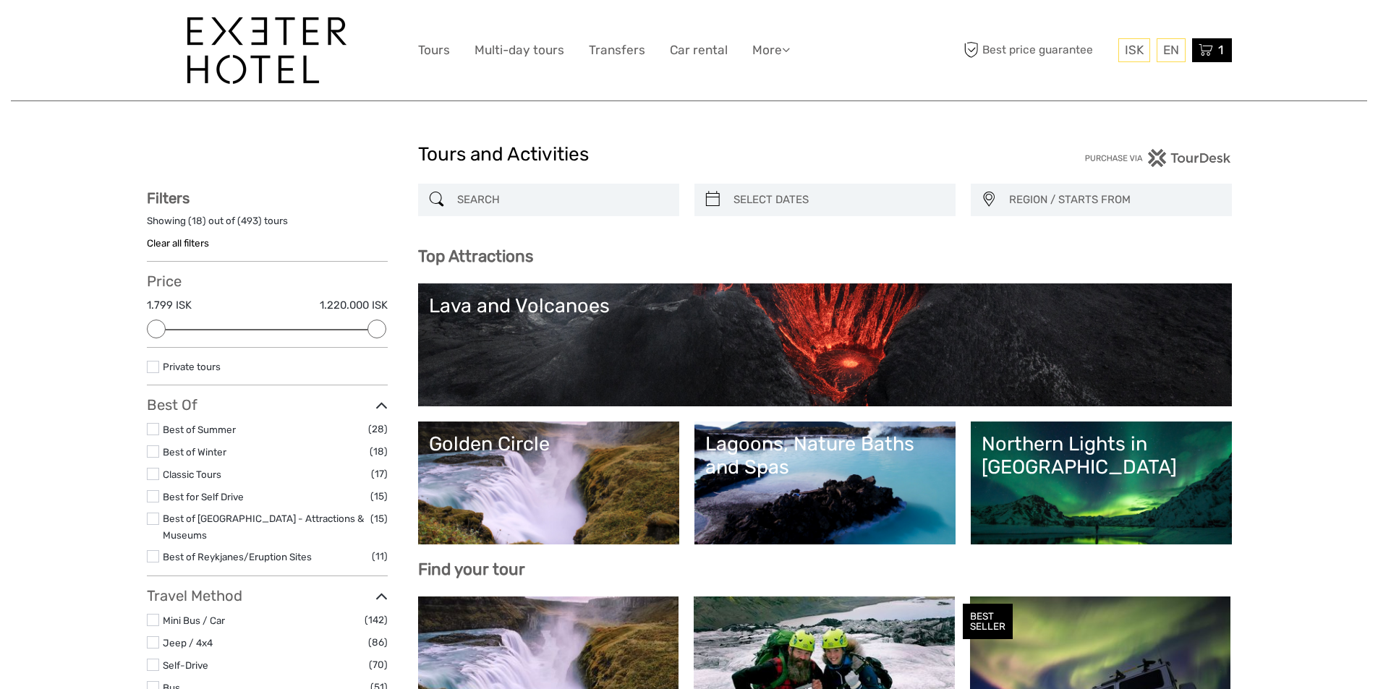
click at [1208, 54] on icon at bounding box center [1206, 50] width 14 height 18
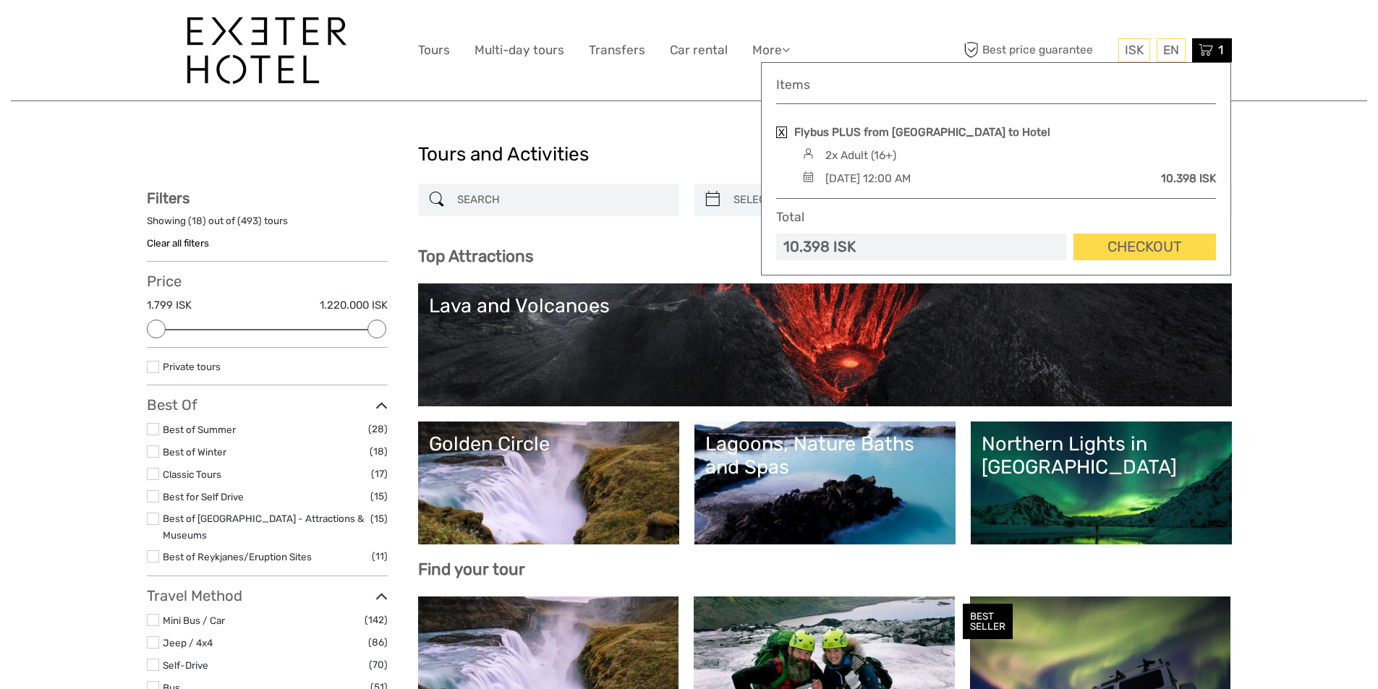
click at [911, 176] on div "Tuesday, 07 October 2025 - 12:00 AM" at bounding box center [867, 179] width 85 height 16
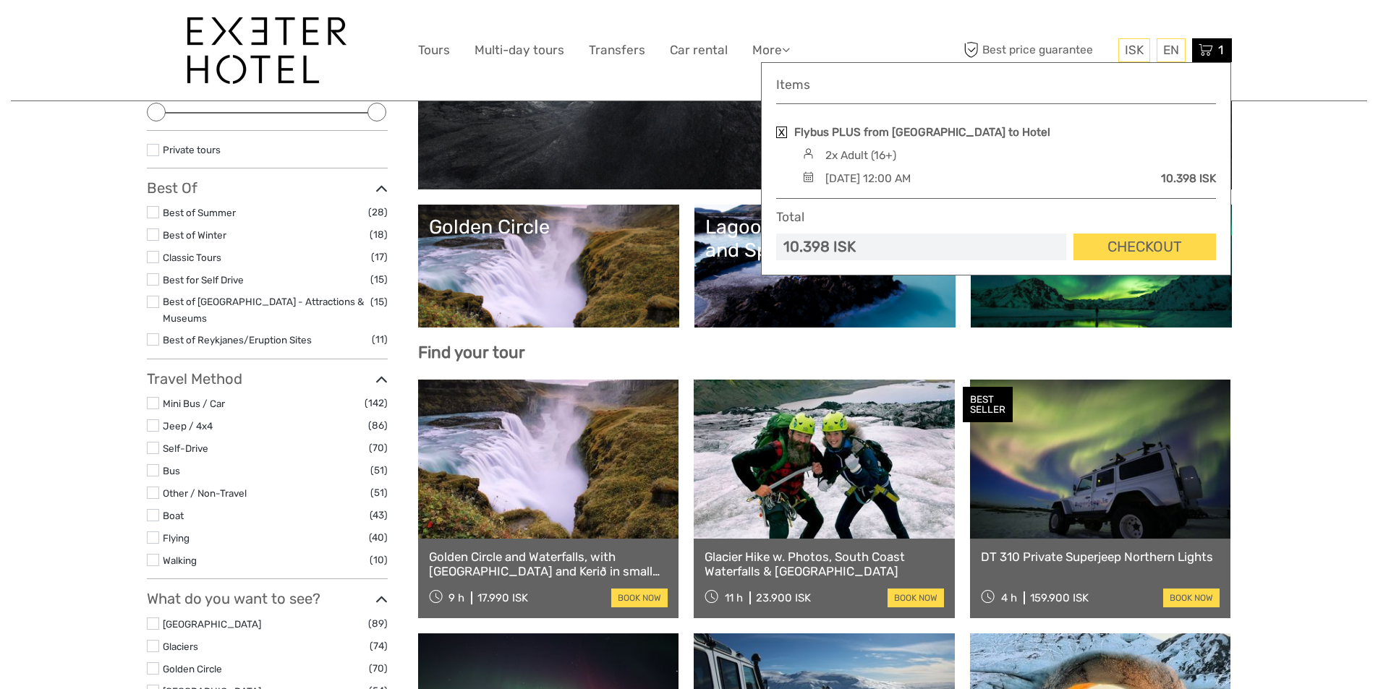
click at [782, 131] on link at bounding box center [781, 133] width 11 height 12
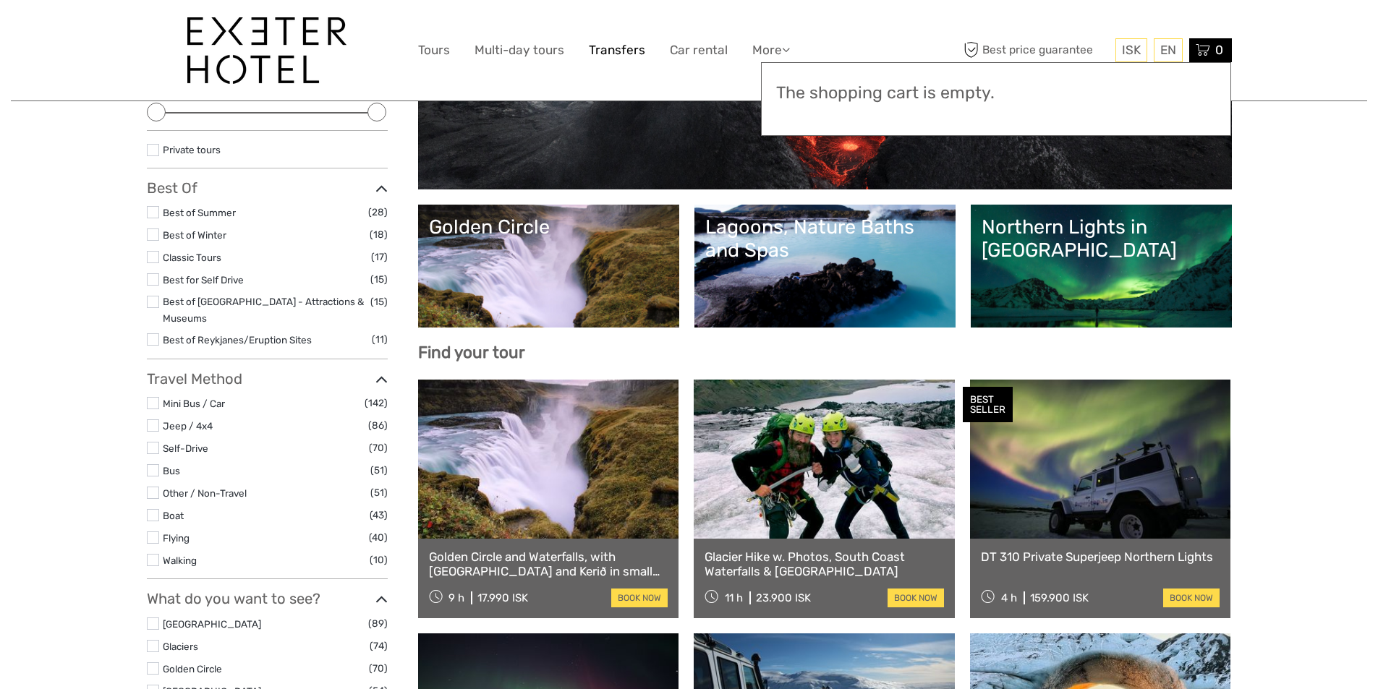
click at [604, 52] on link "Transfers" at bounding box center [617, 50] width 56 height 21
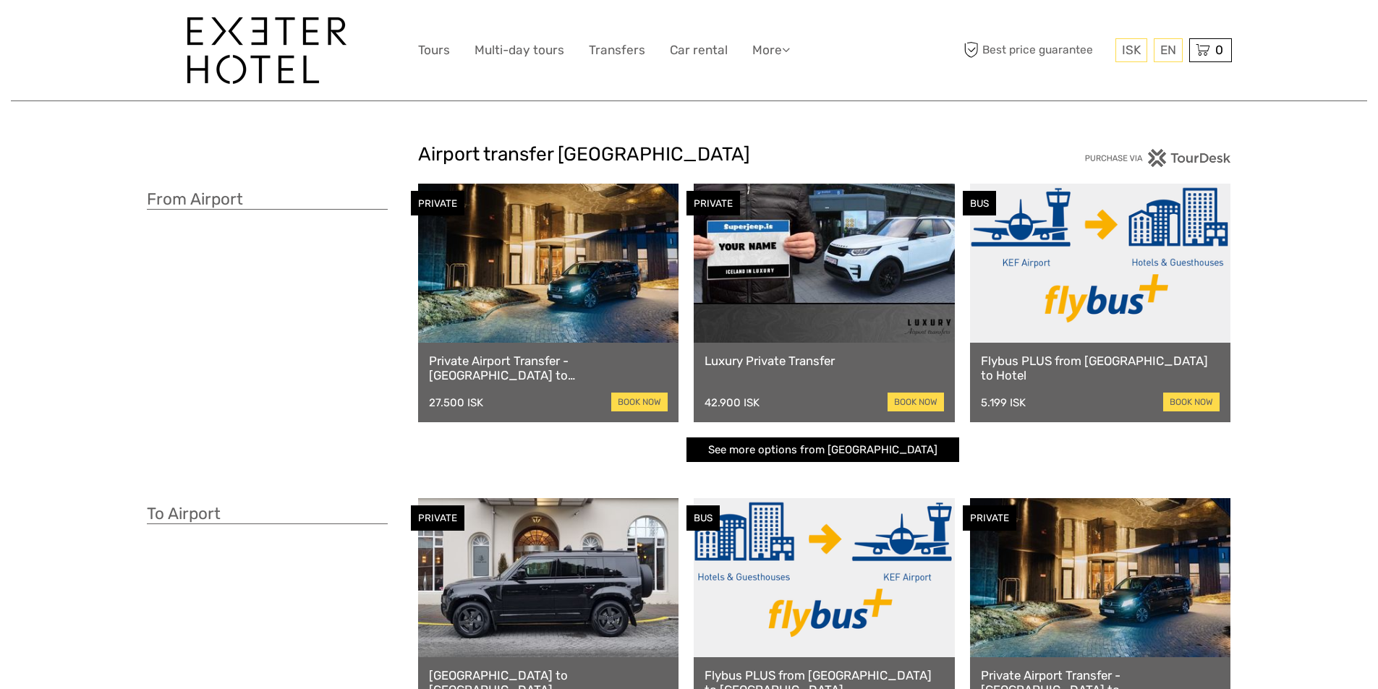
click at [846, 451] on link "See more options from Keflavík airport" at bounding box center [823, 450] width 273 height 25
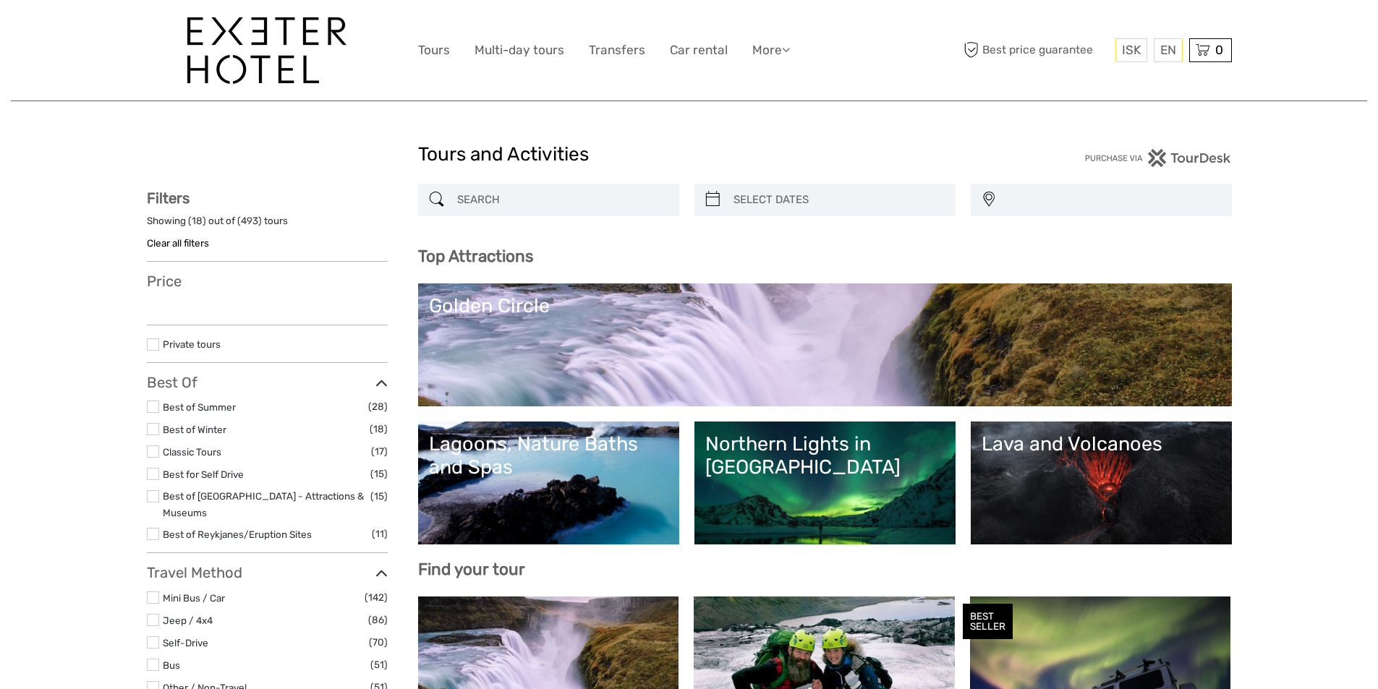
select select
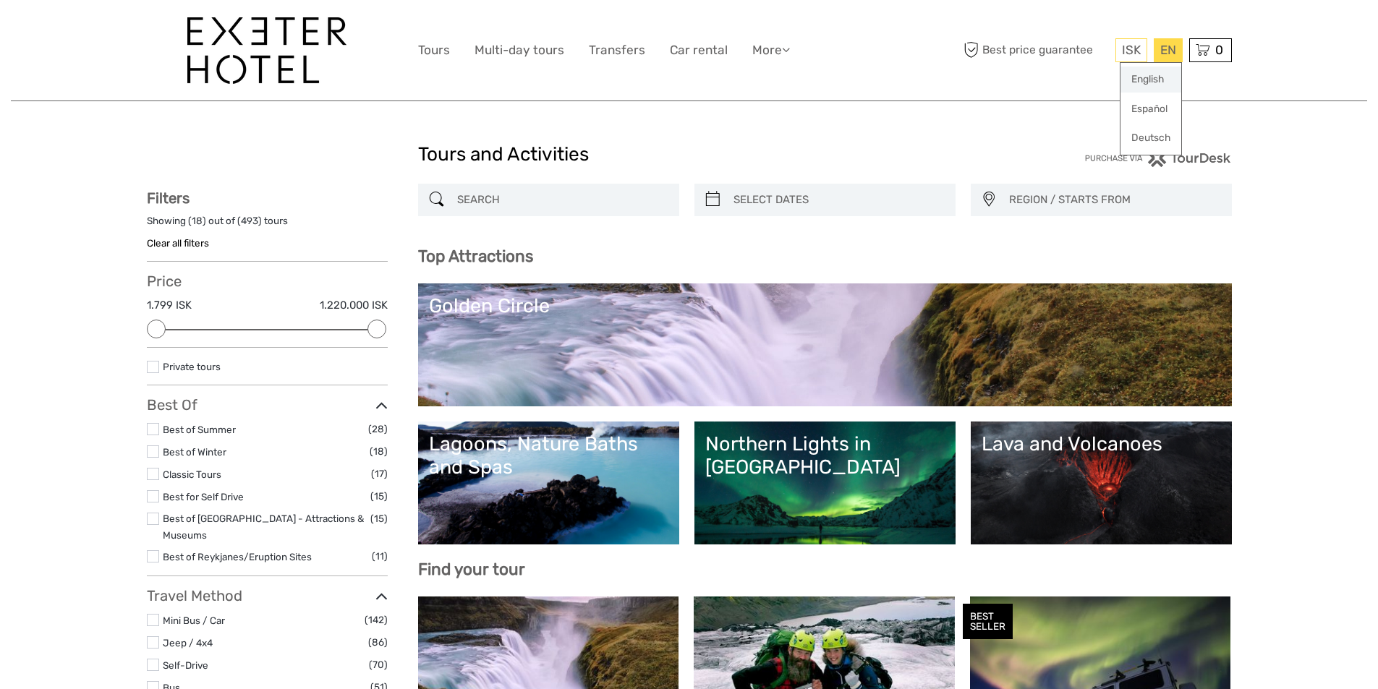
click at [1157, 80] on link "English" at bounding box center [1151, 80] width 61 height 26
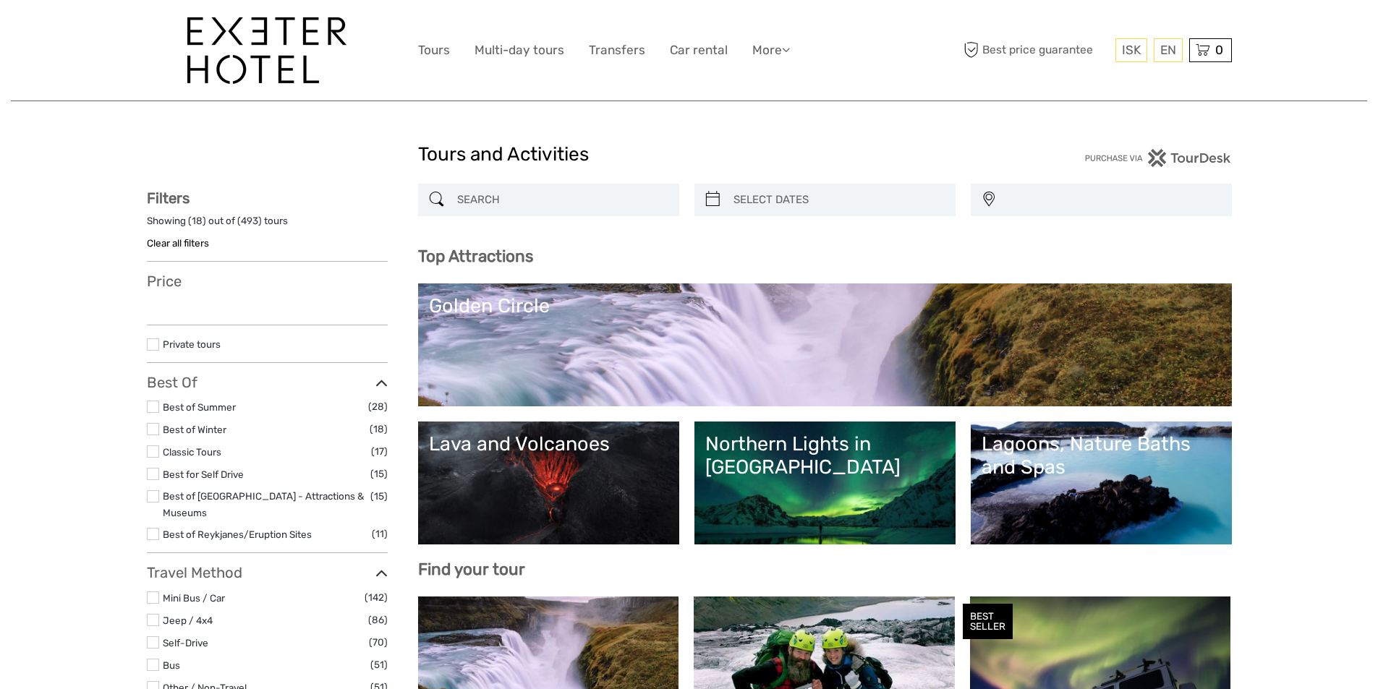
select select
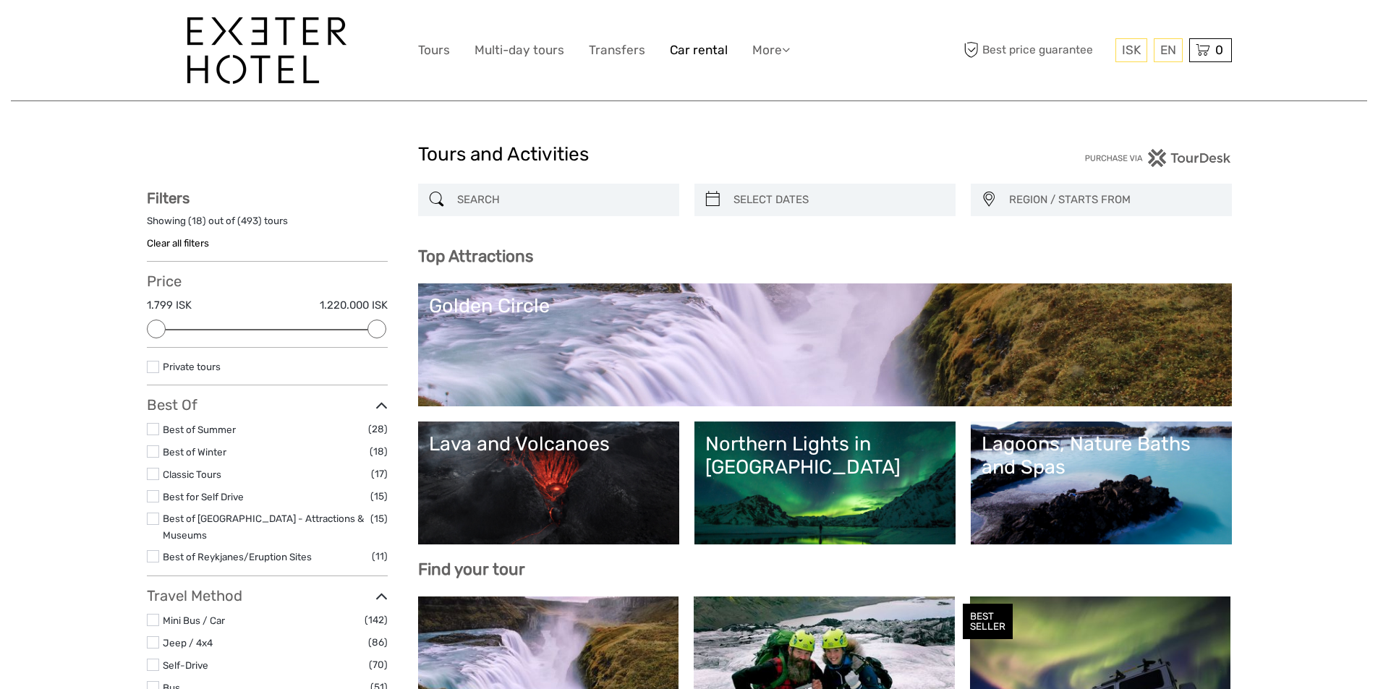
click at [684, 53] on link "Car rental" at bounding box center [699, 50] width 58 height 21
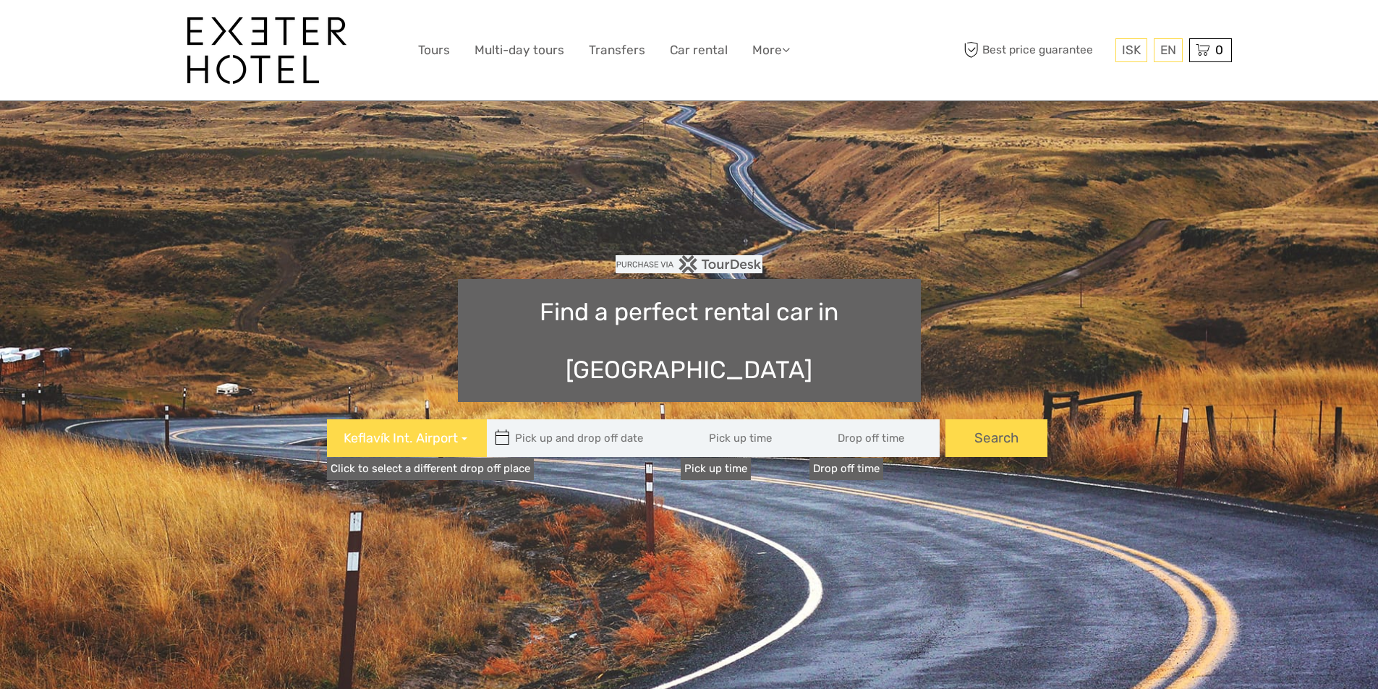
type input "08:00"
click at [723, 458] on label "Pick up time" at bounding box center [716, 469] width 70 height 22
click at [723, 420] on input "08:00" at bounding box center [746, 439] width 130 height 38
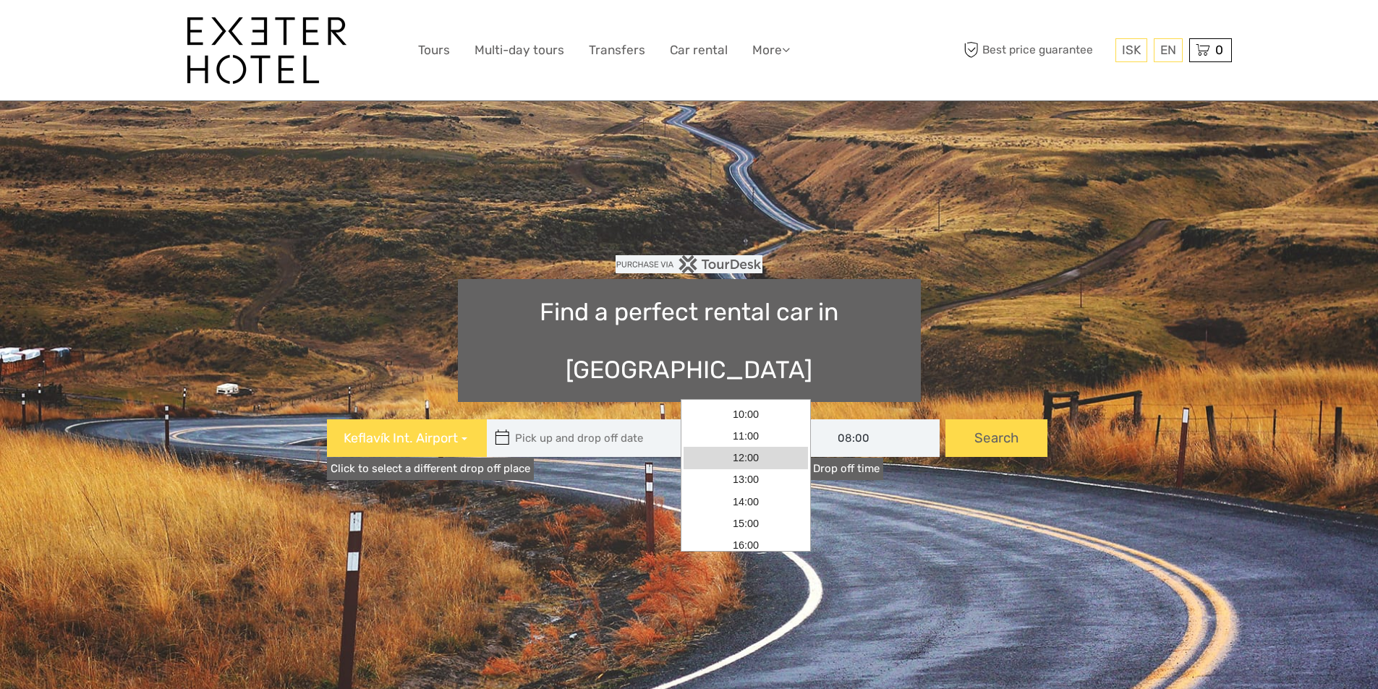
scroll to position [72, 0]
click at [731, 514] on link "08:00" at bounding box center [746, 515] width 124 height 22
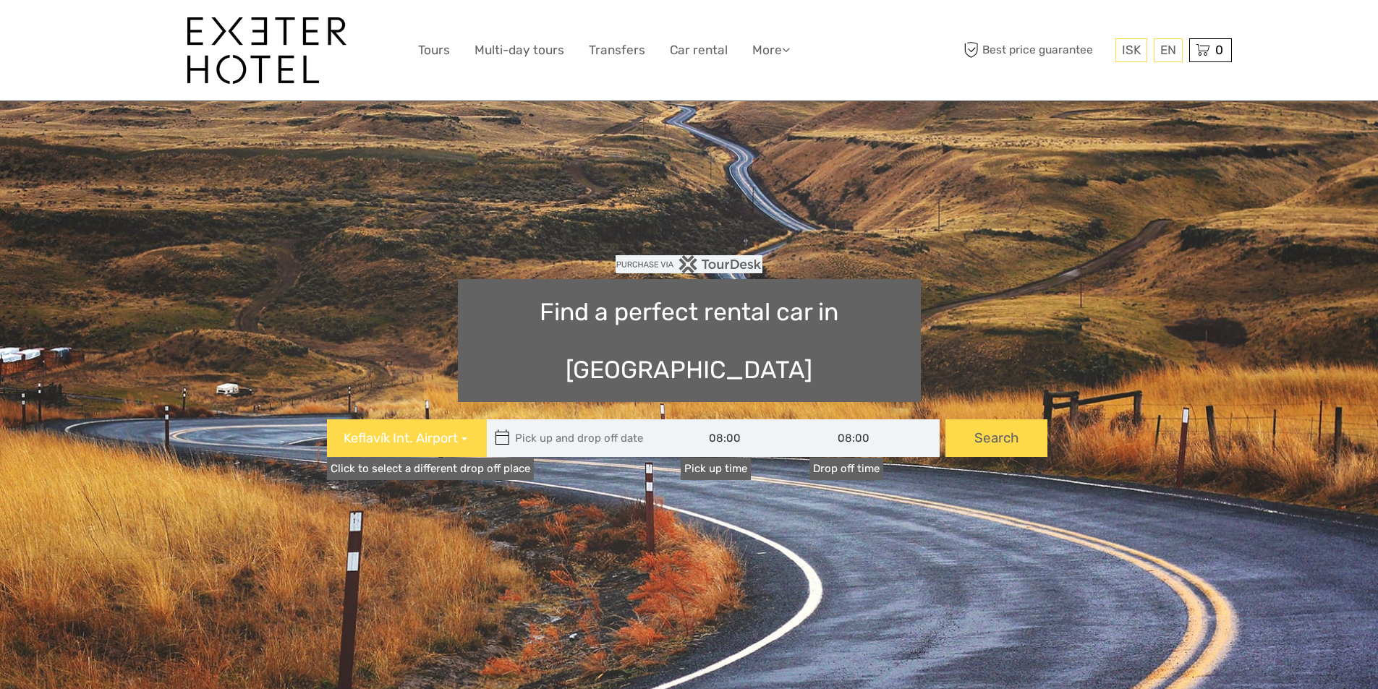
click at [849, 420] on input "08:00" at bounding box center [875, 439] width 130 height 38
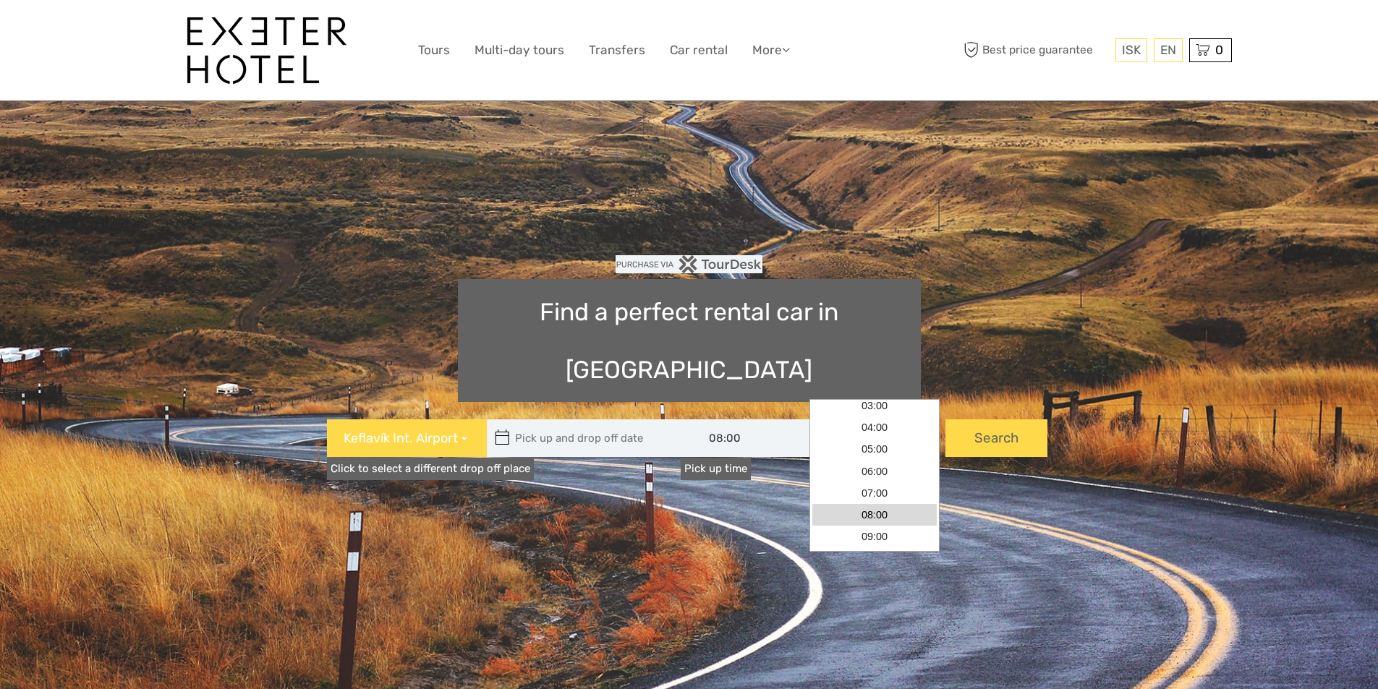
click at [852, 517] on link "08:00" at bounding box center [874, 515] width 124 height 22
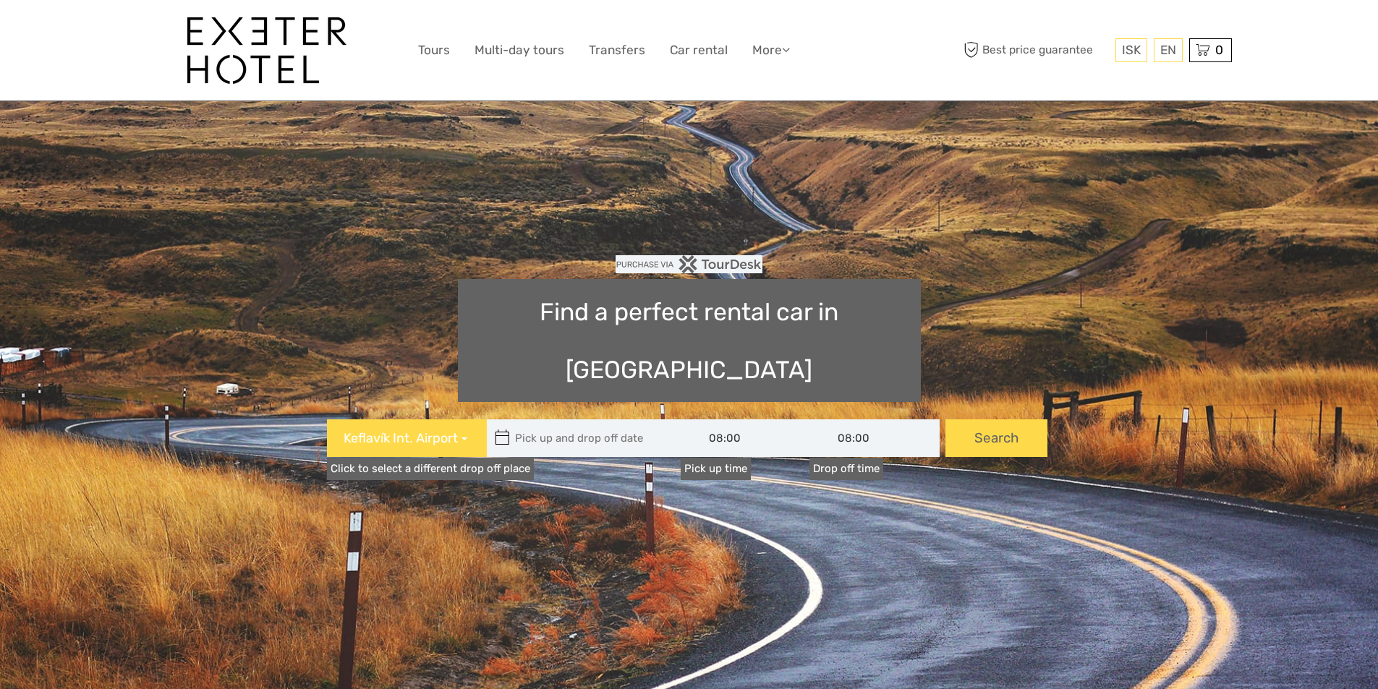
type input "05/10/2025"
type input "06/10/2025"
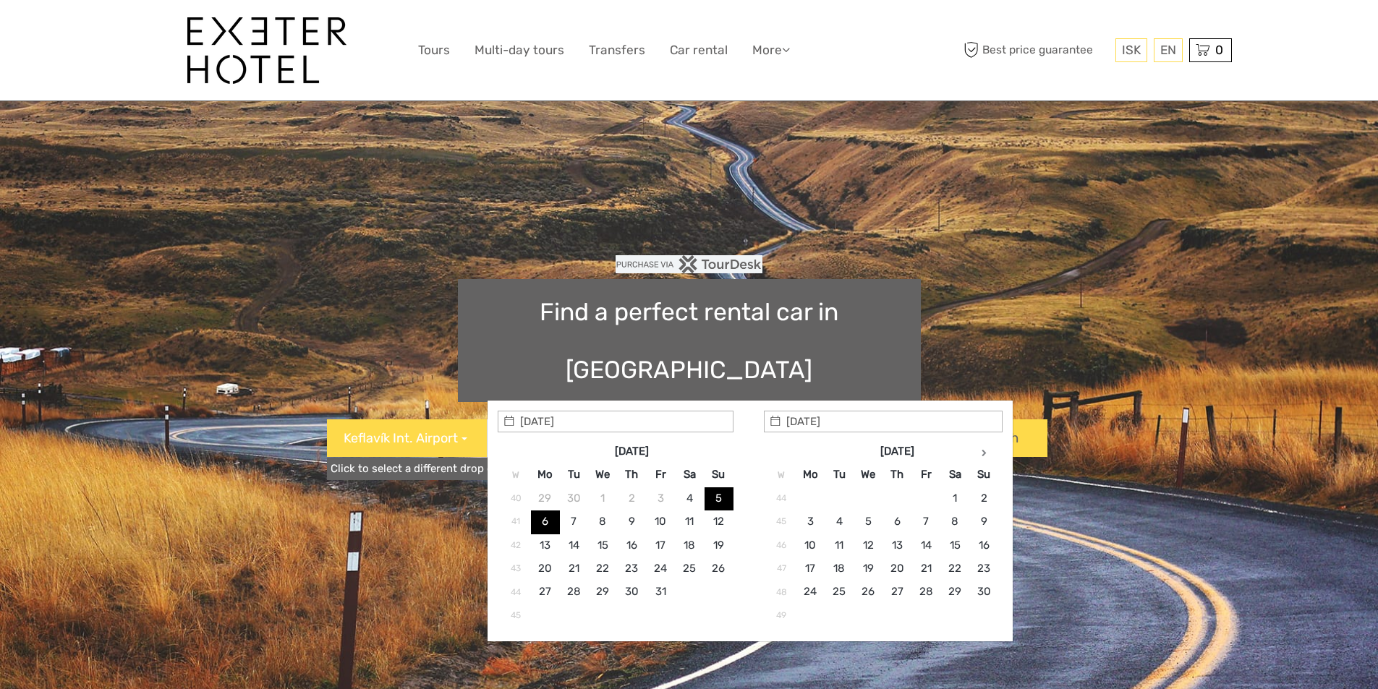
click at [543, 420] on input "text" at bounding box center [584, 439] width 195 height 38
type input "07/10/2025"
type input "08/10/2025"
type input "07/10/2025 - 08/10/2025"
click at [598, 420] on input "07/10/2025 - 08/10/2025" at bounding box center [584, 439] width 195 height 38
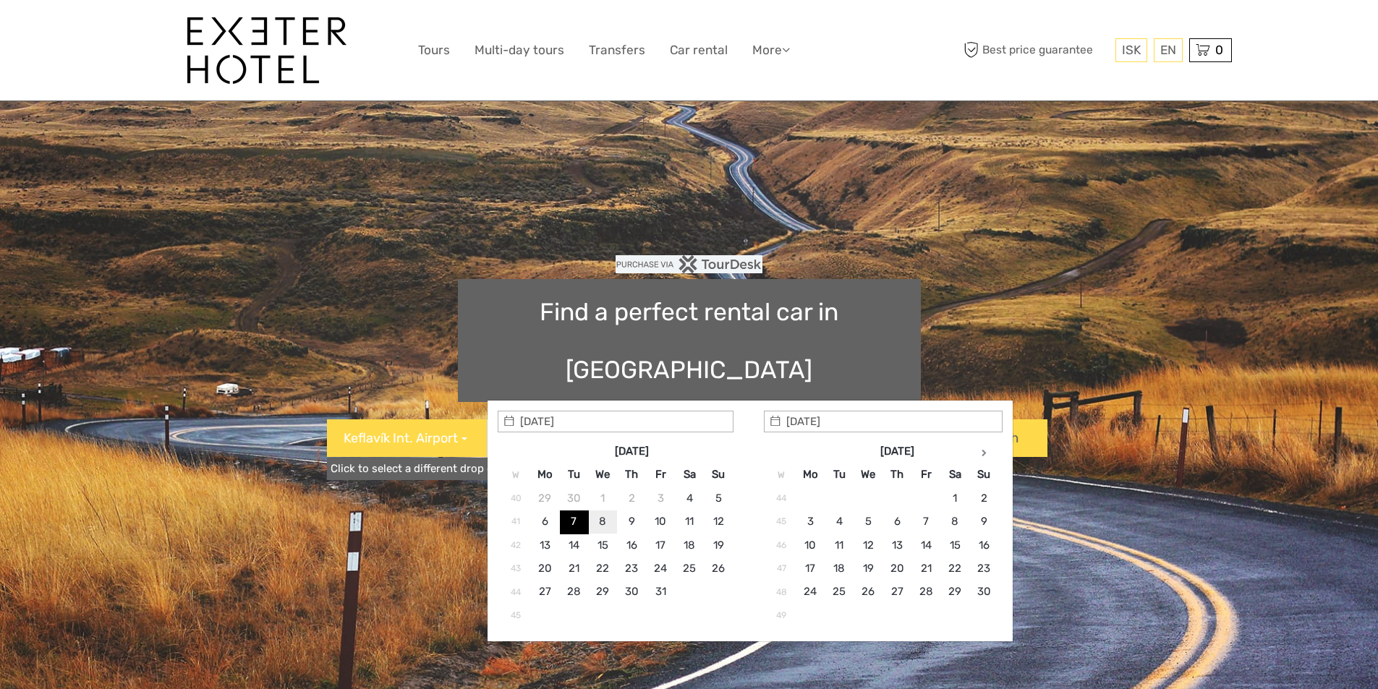
type input "08/10/2025"
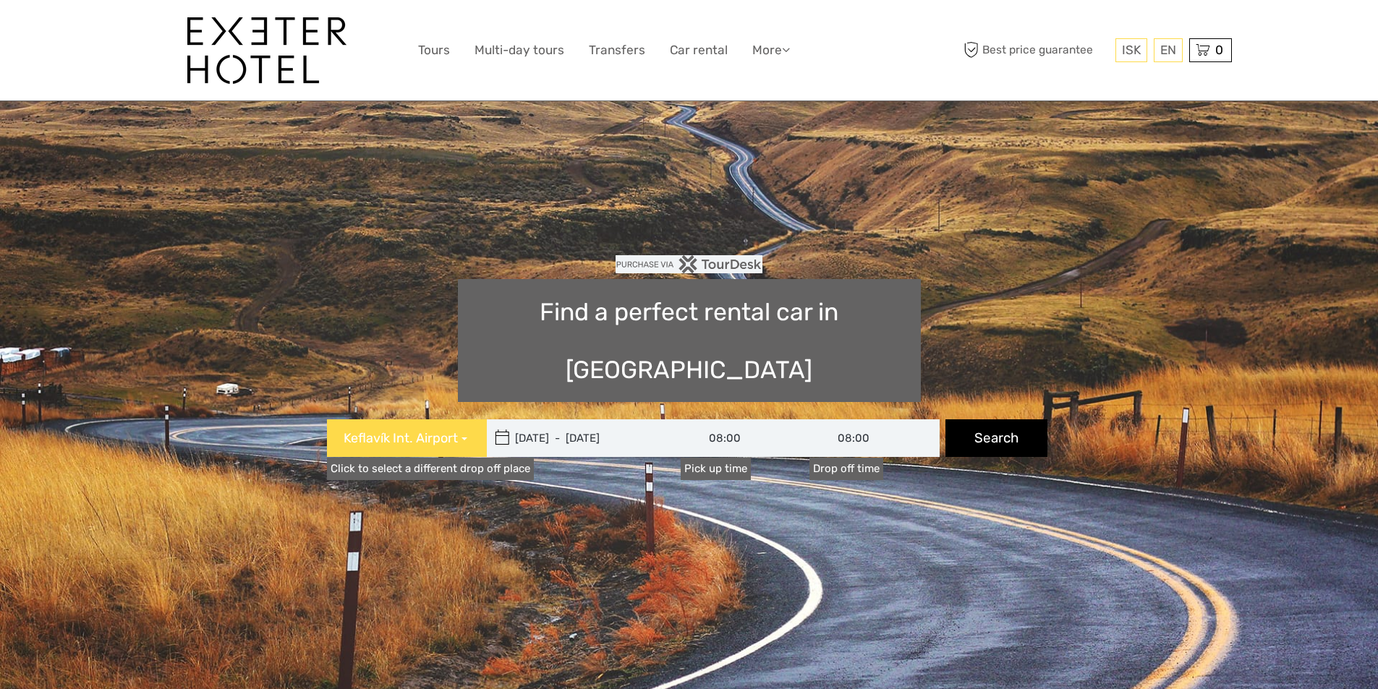
click at [992, 420] on button "Search" at bounding box center [997, 439] width 102 height 38
type input "07/10/2025 - 08/10/2025"
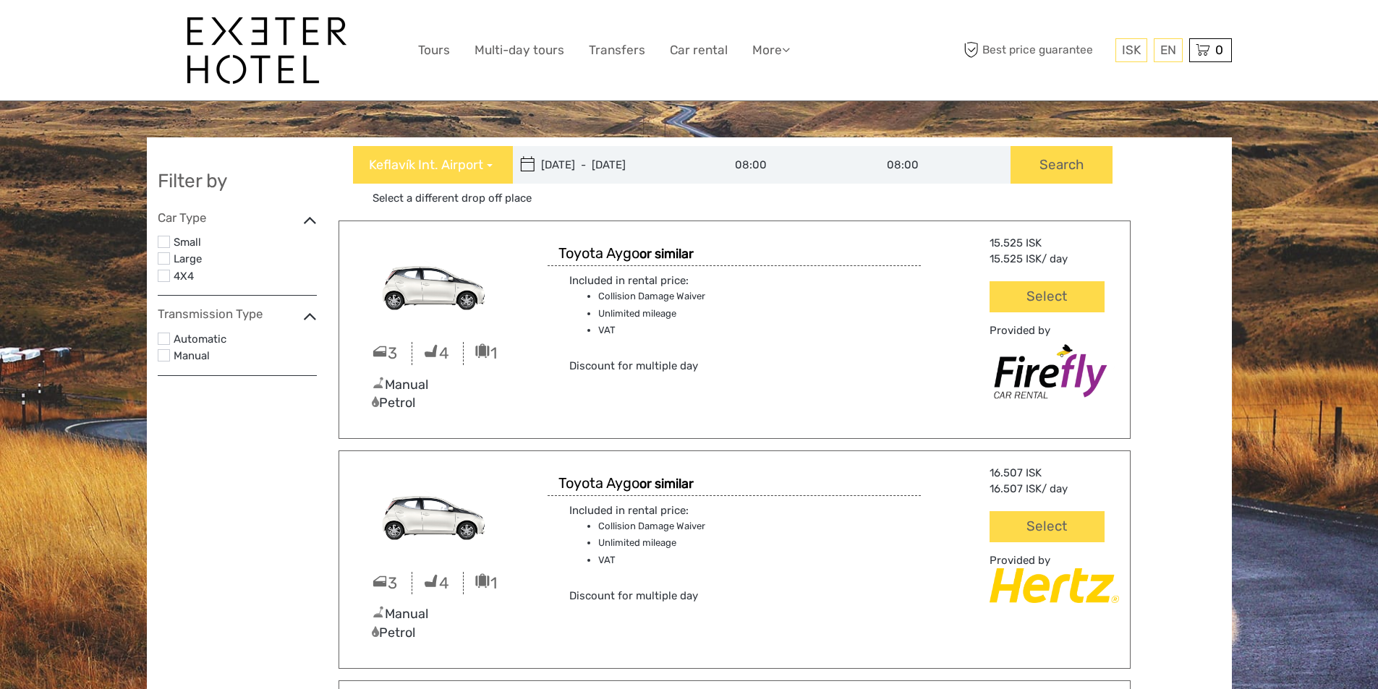
click at [162, 339] on label at bounding box center [164, 339] width 12 height 12
click at [0, 0] on input "checkbox" at bounding box center [0, 0] width 0 height 0
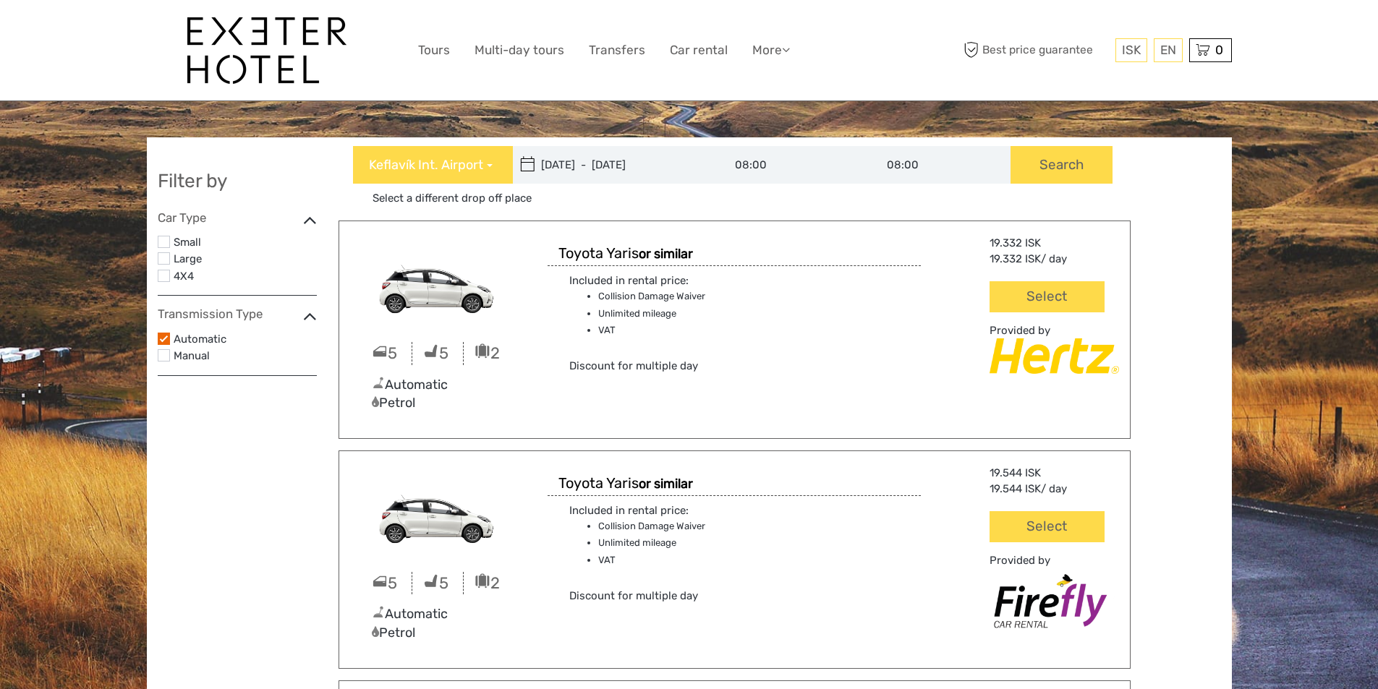
click at [162, 246] on label at bounding box center [164, 242] width 12 height 12
click at [0, 0] on input "checkbox" at bounding box center [0, 0] width 0 height 0
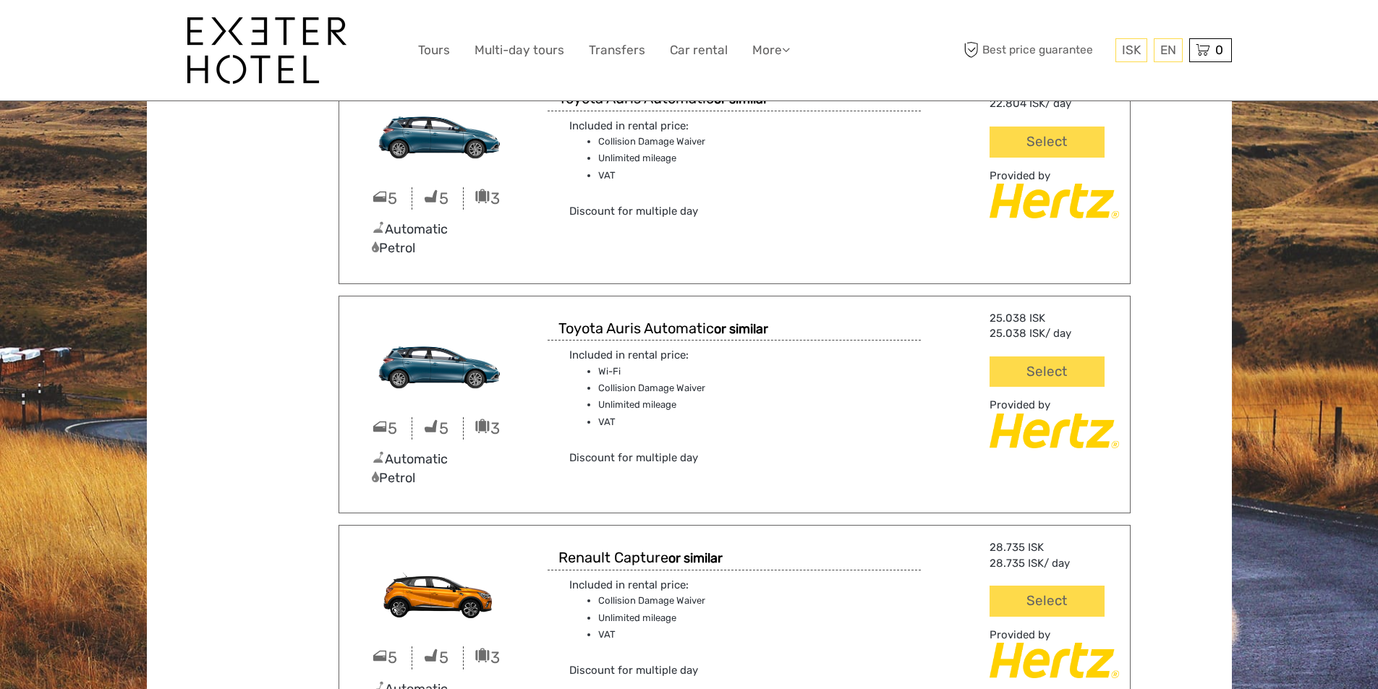
scroll to position [796, 0]
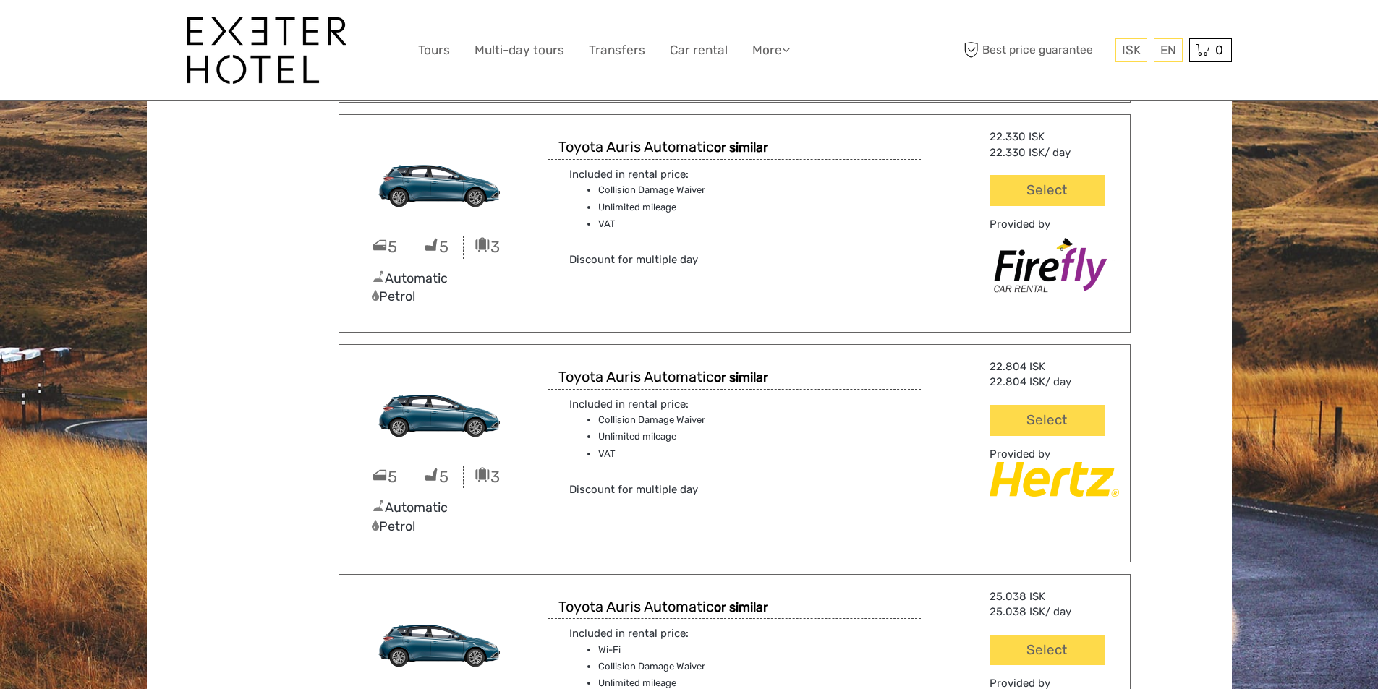
click at [444, 183] on img at bounding box center [438, 178] width 176 height 99
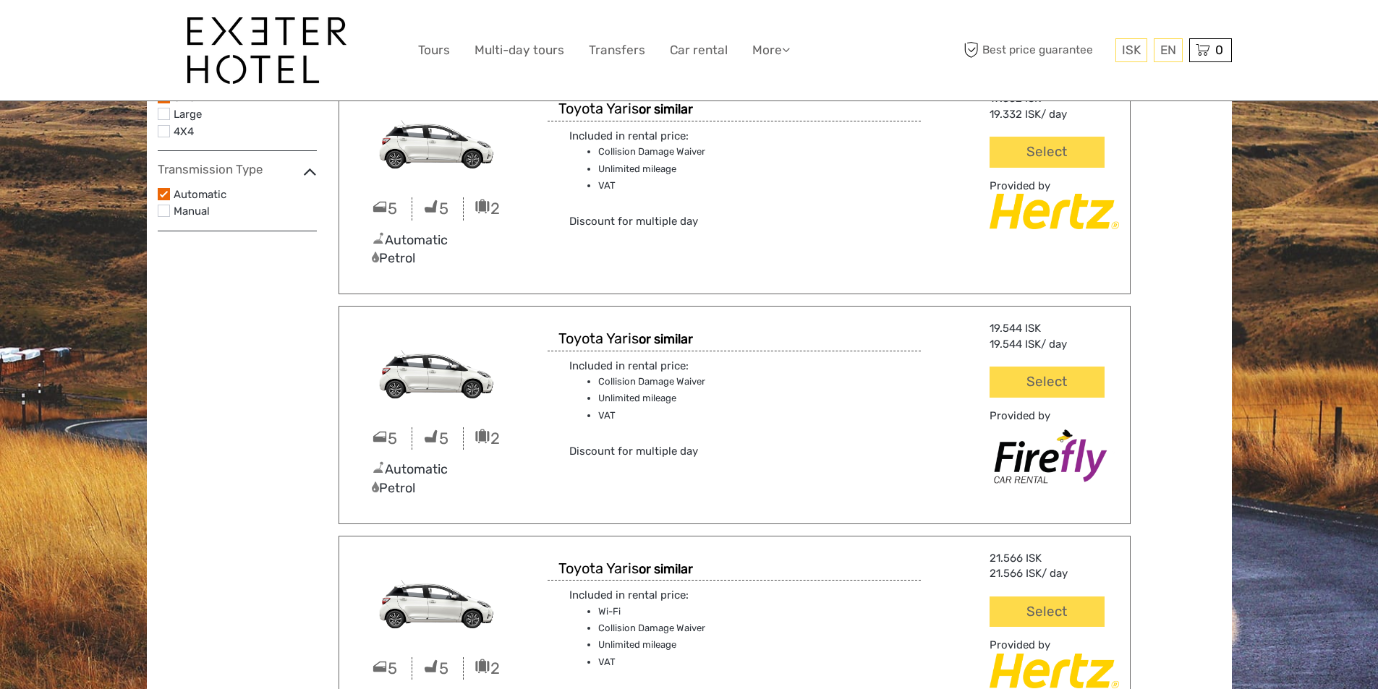
scroll to position [0, 0]
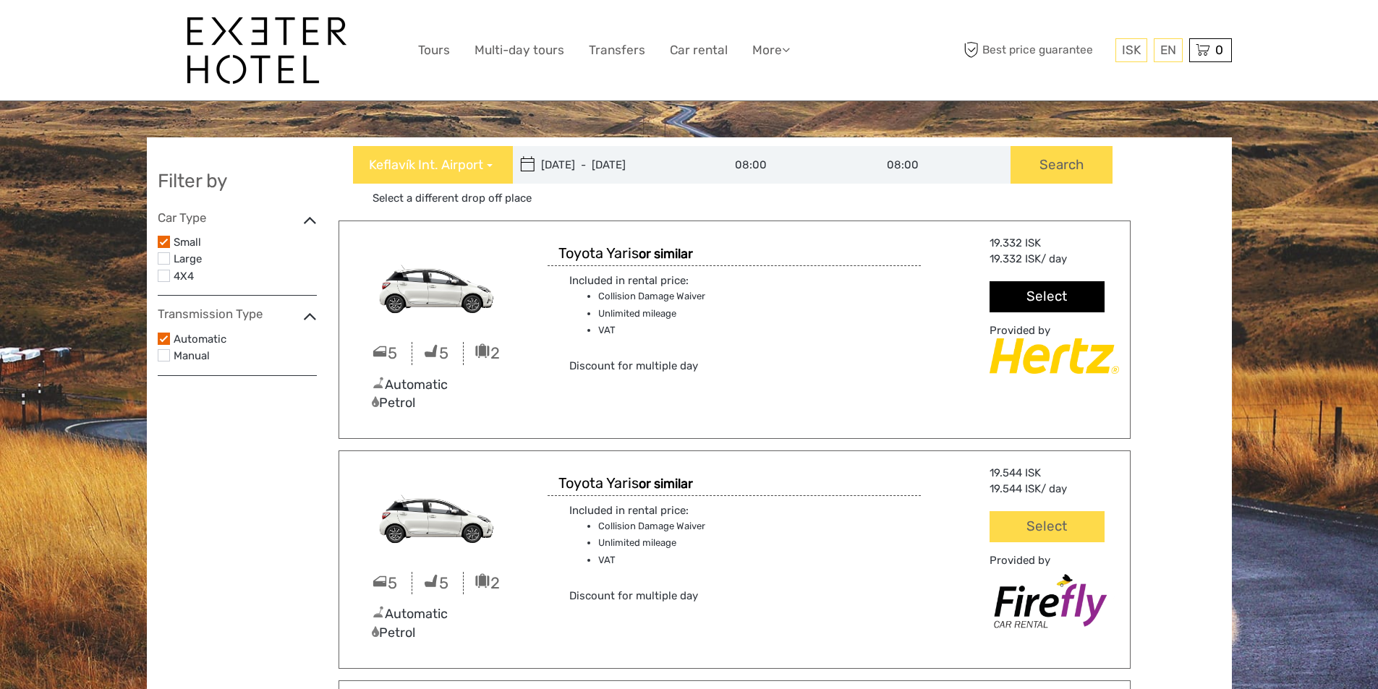
click at [1011, 298] on button "Select" at bounding box center [1047, 296] width 114 height 31
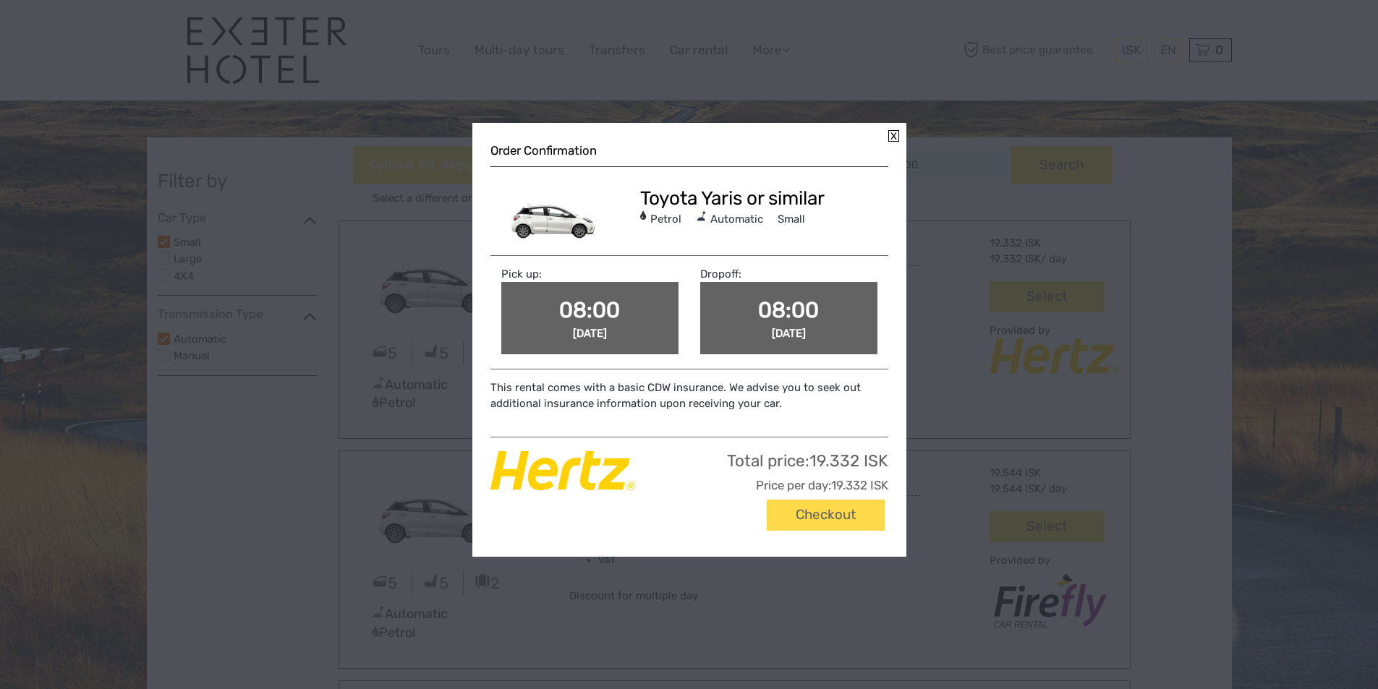
click at [595, 315] on span "08:00" at bounding box center [589, 310] width 61 height 26
click at [577, 313] on span "08:00" at bounding box center [589, 310] width 61 height 26
click at [898, 135] on link at bounding box center [893, 136] width 11 height 12
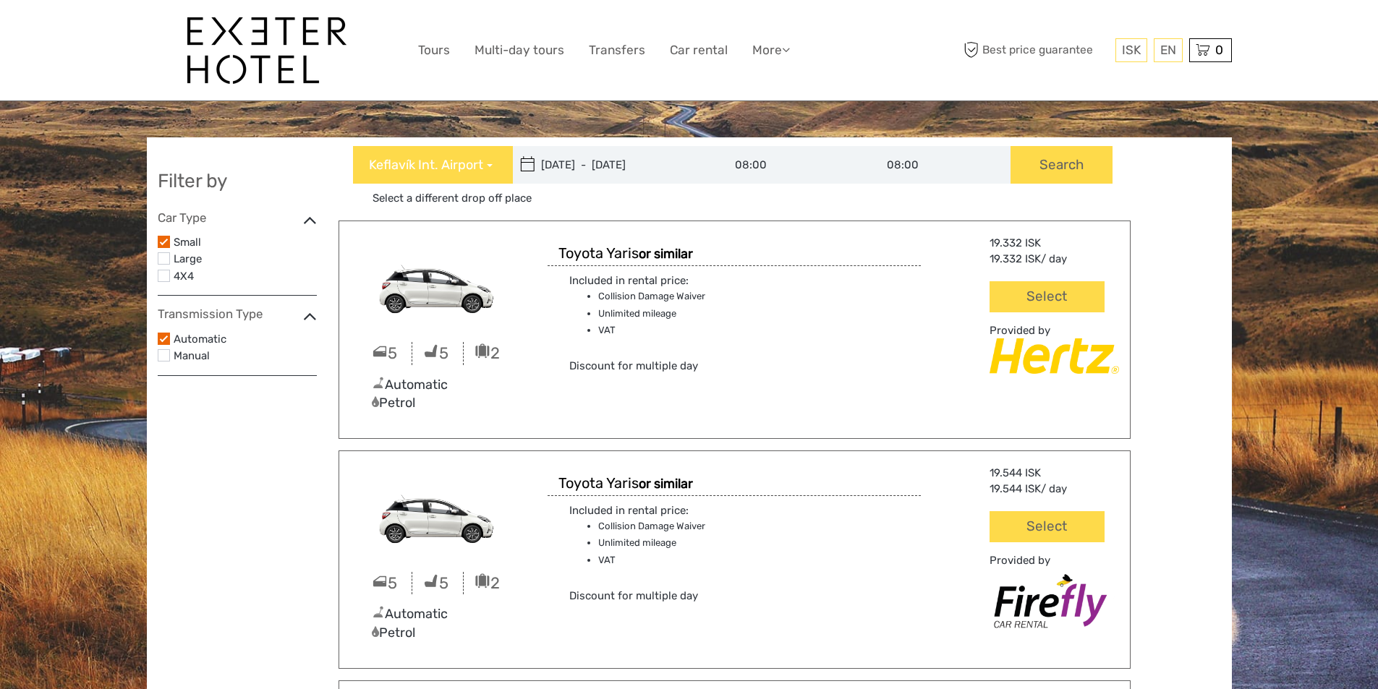
type input "07/10/2025"
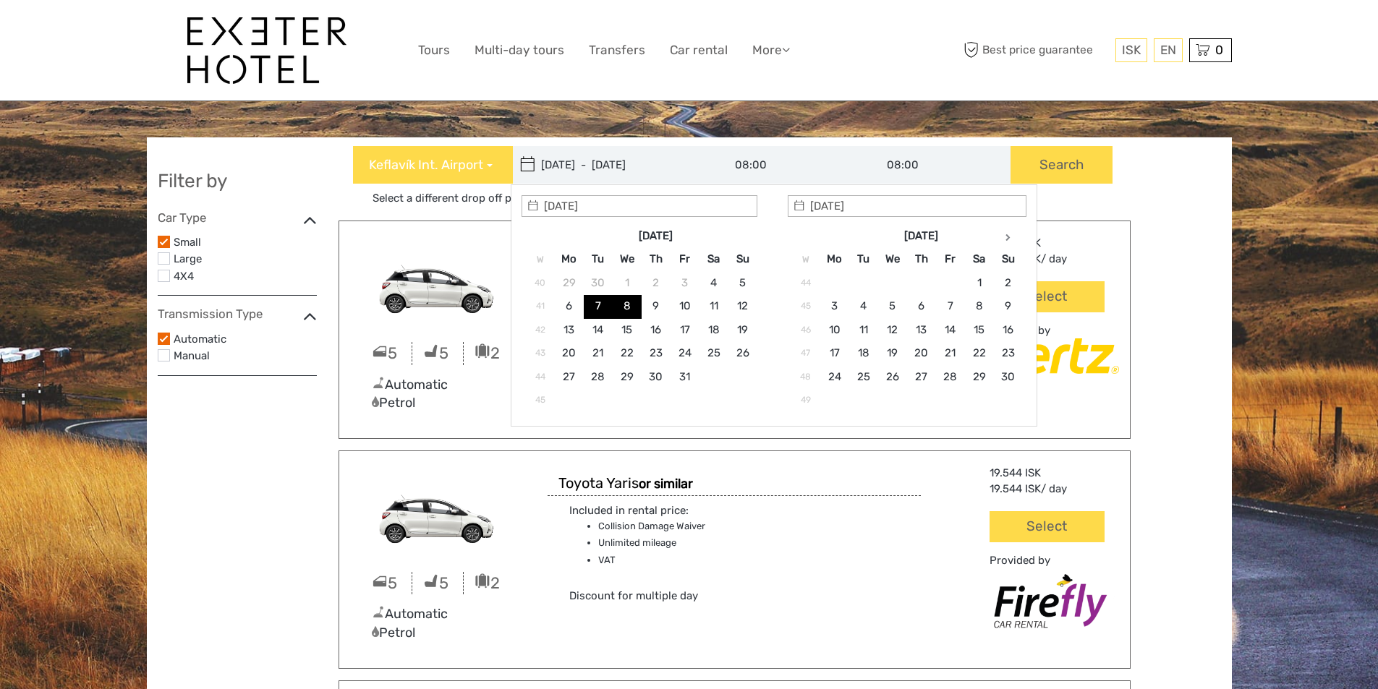
click at [559, 166] on input "07/10/2025 - 08/10/2025" at bounding box center [610, 165] width 195 height 38
click at [1035, 156] on button "Search" at bounding box center [1062, 165] width 102 height 38
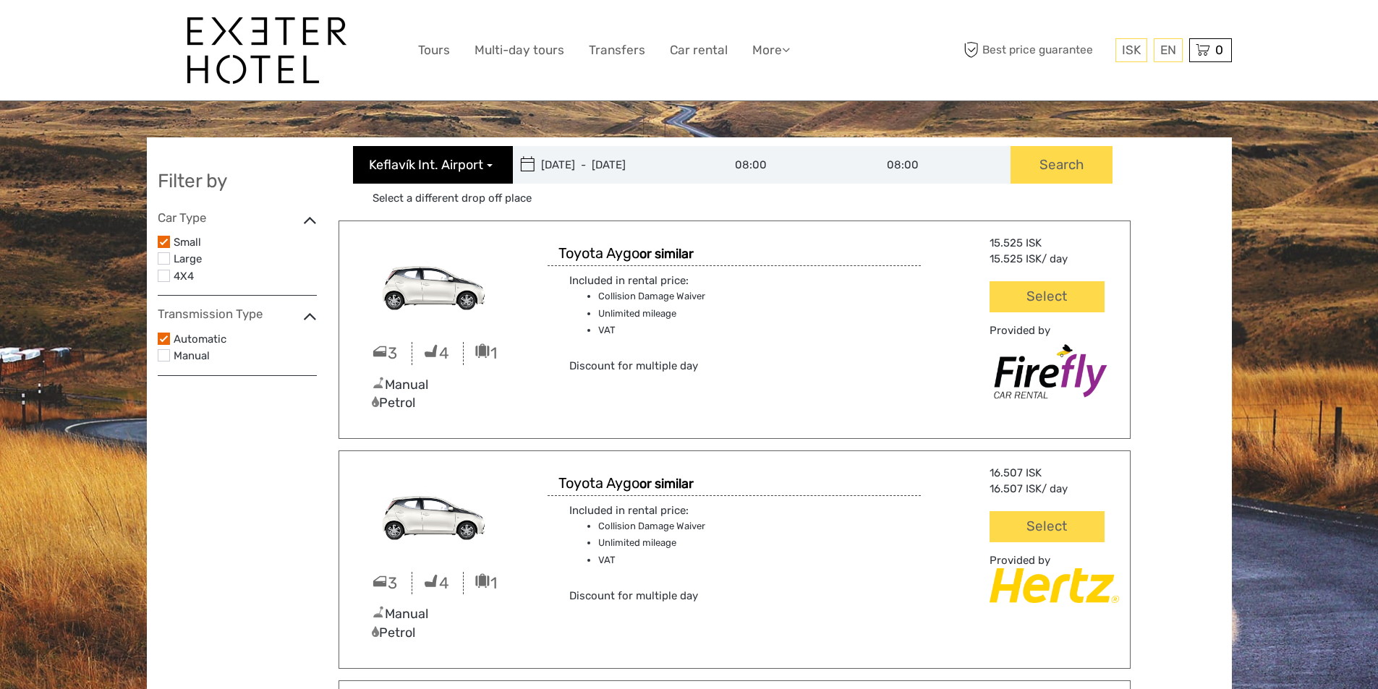
click at [493, 170] on button "Keflavík Int. Airport" at bounding box center [433, 165] width 160 height 38
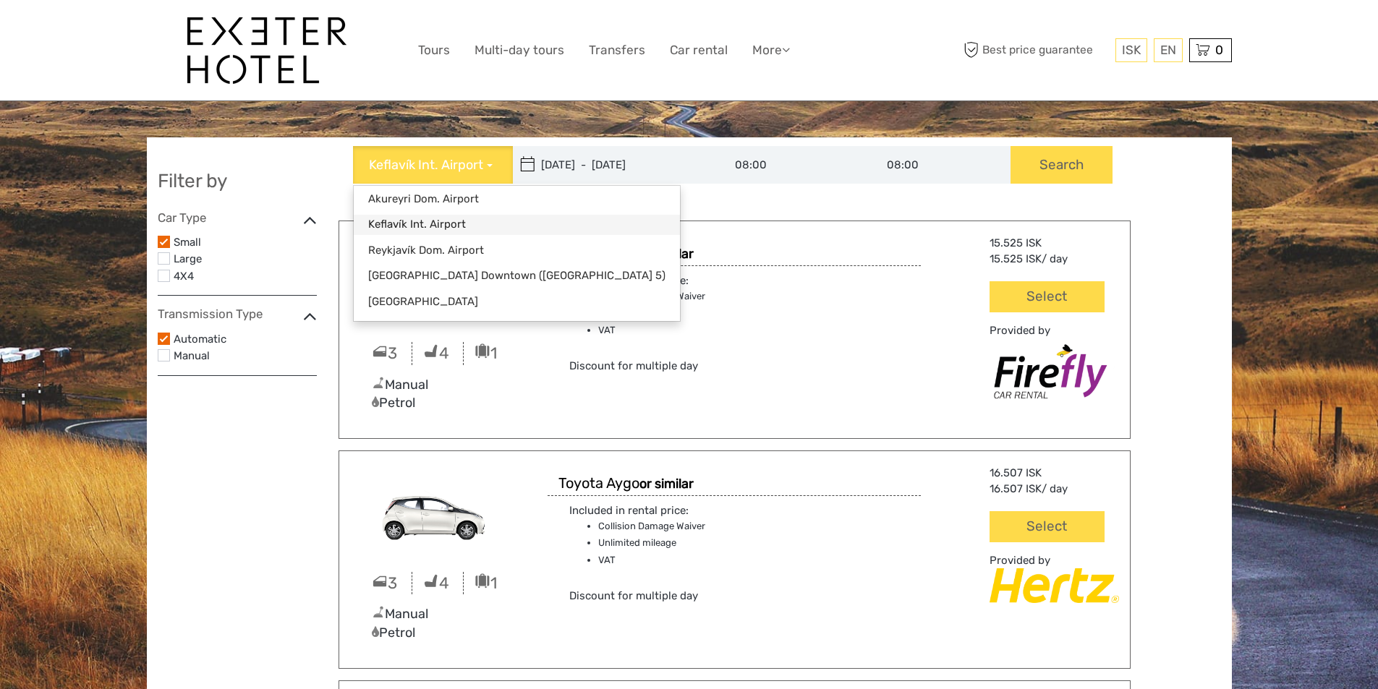
click at [440, 223] on link "Keflavík Int. Airport" at bounding box center [517, 225] width 326 height 20
type input "08/10/2025"
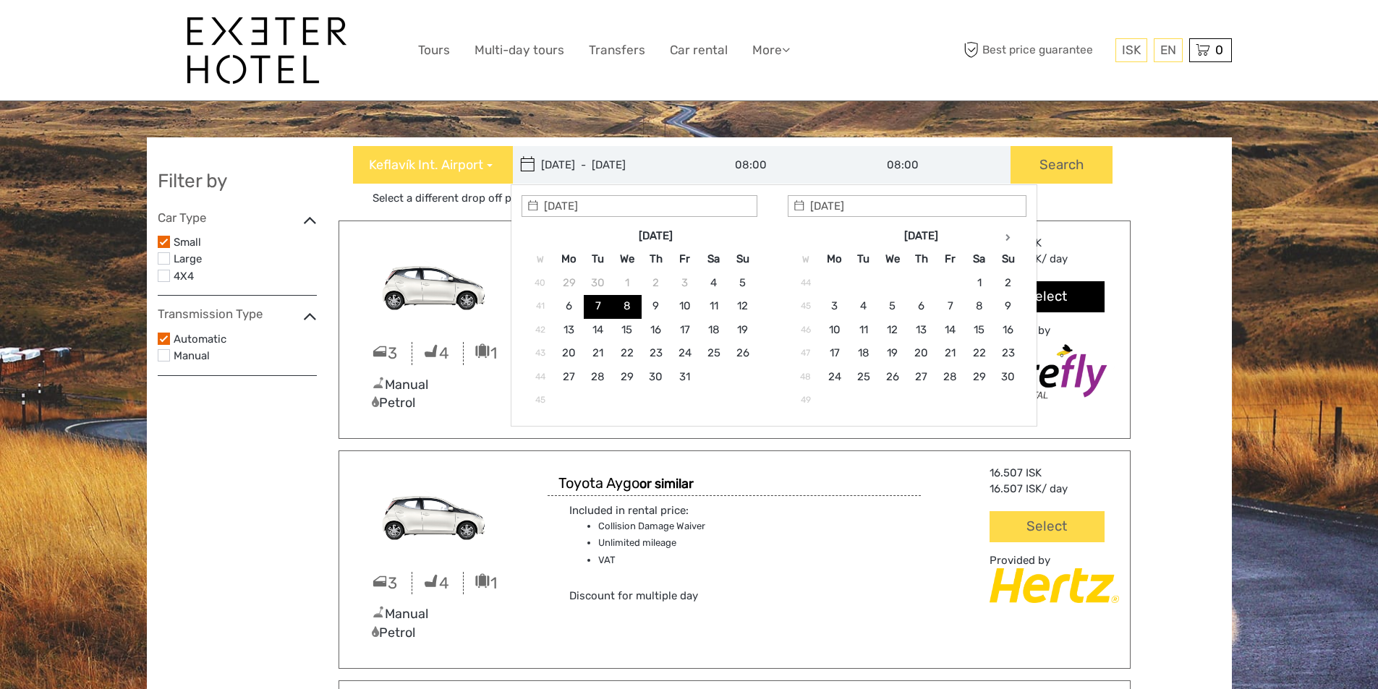
click at [1091, 284] on button "Select" at bounding box center [1047, 296] width 114 height 31
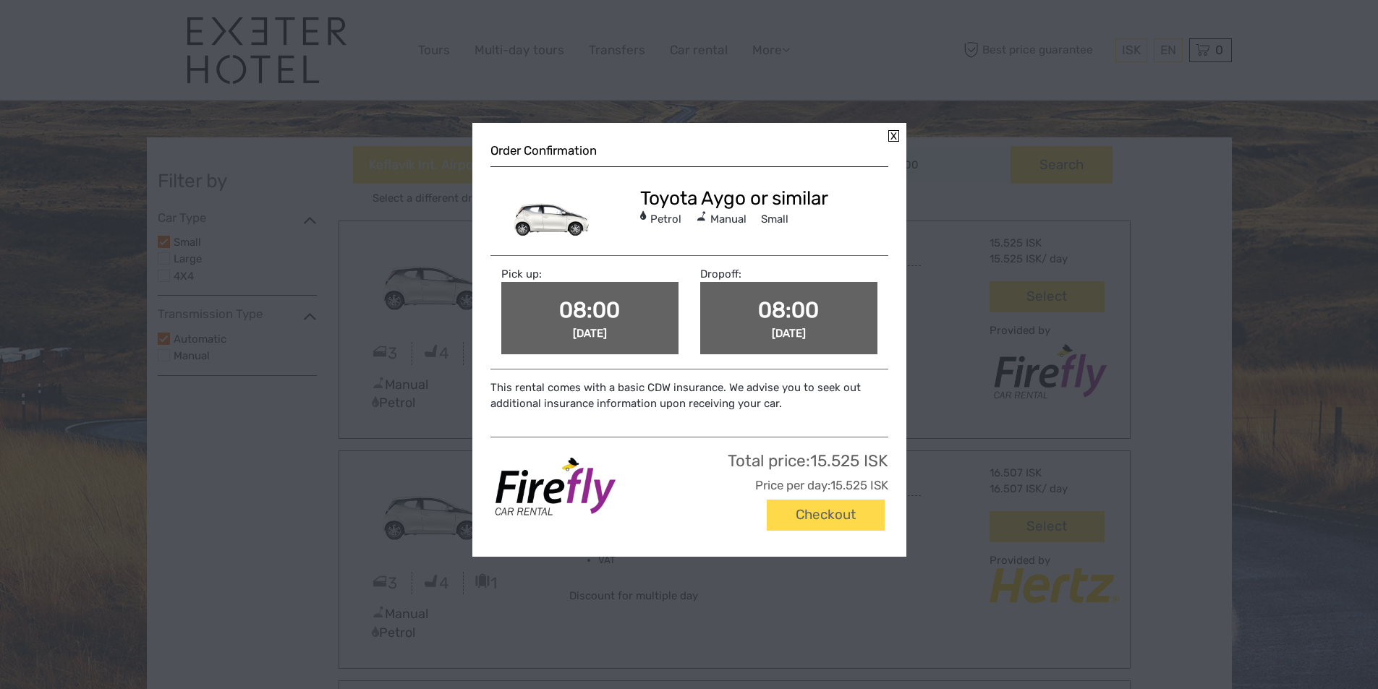
click at [896, 134] on link at bounding box center [893, 136] width 11 height 12
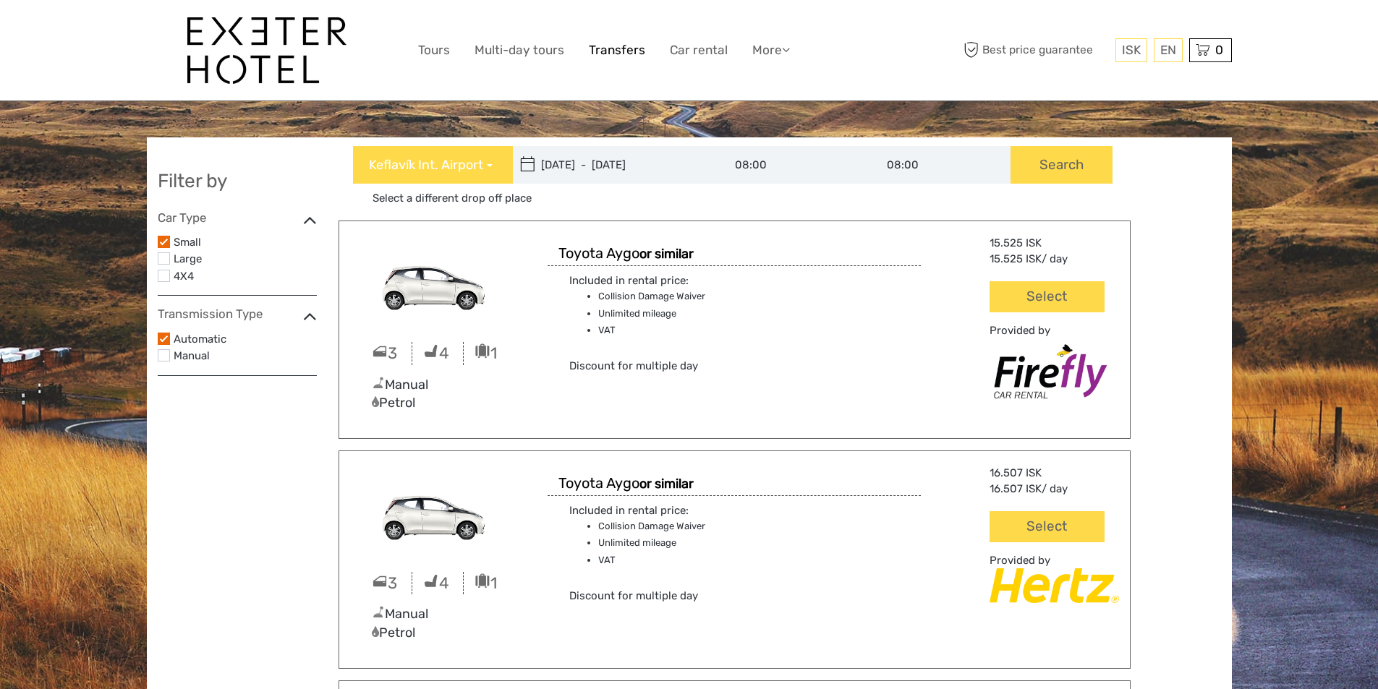
click at [607, 44] on link "Transfers" at bounding box center [617, 50] width 56 height 21
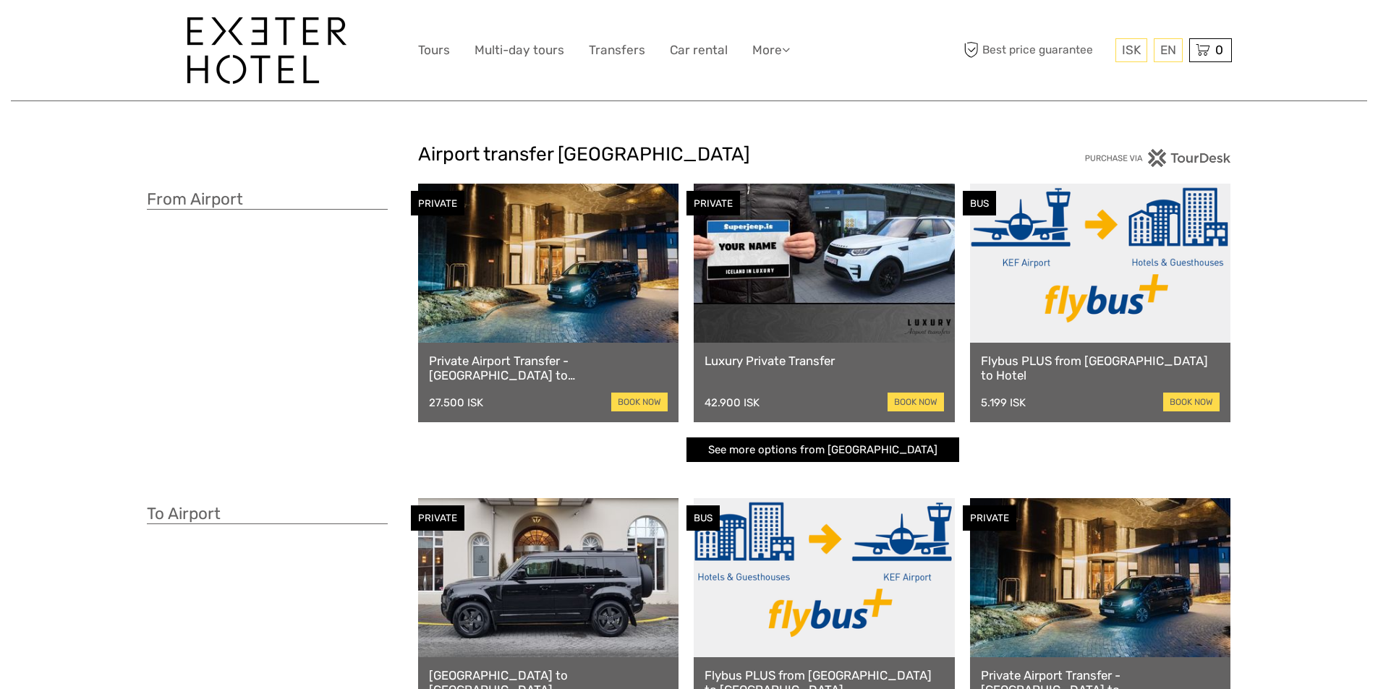
click at [852, 449] on link "See more options from Keflavík airport" at bounding box center [823, 450] width 273 height 25
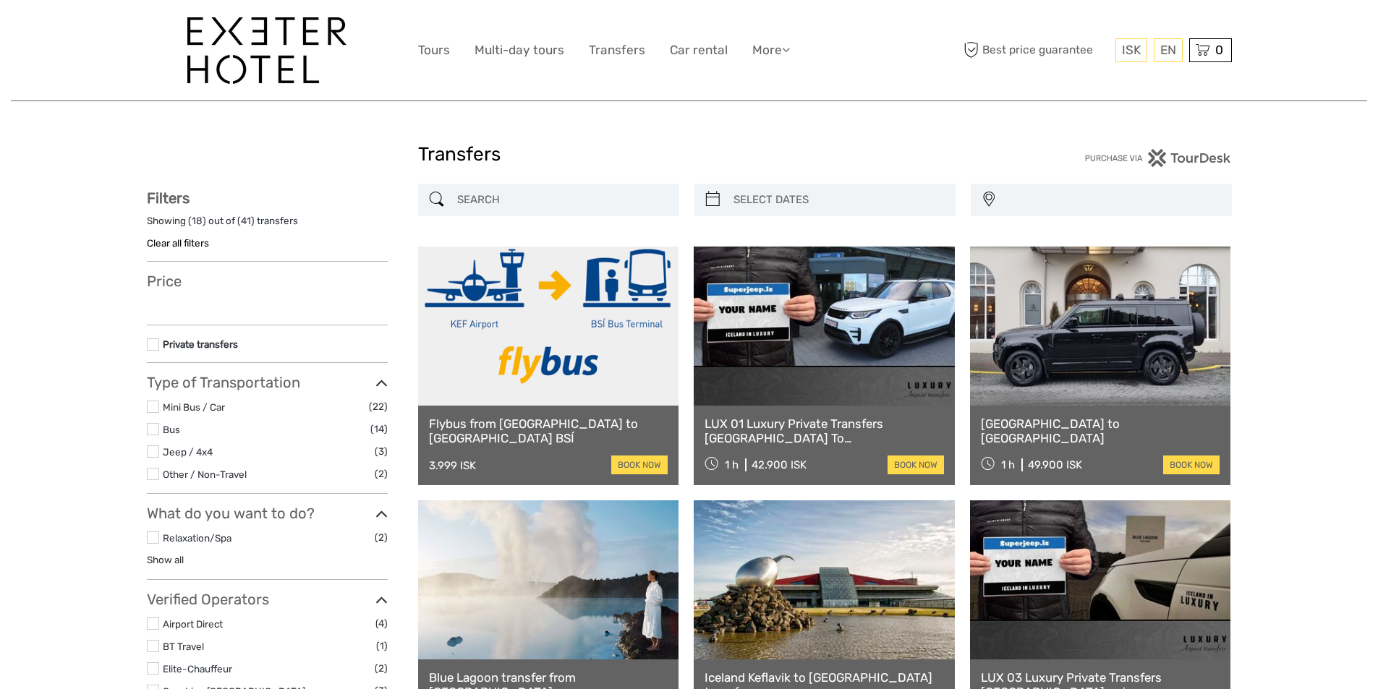
select select
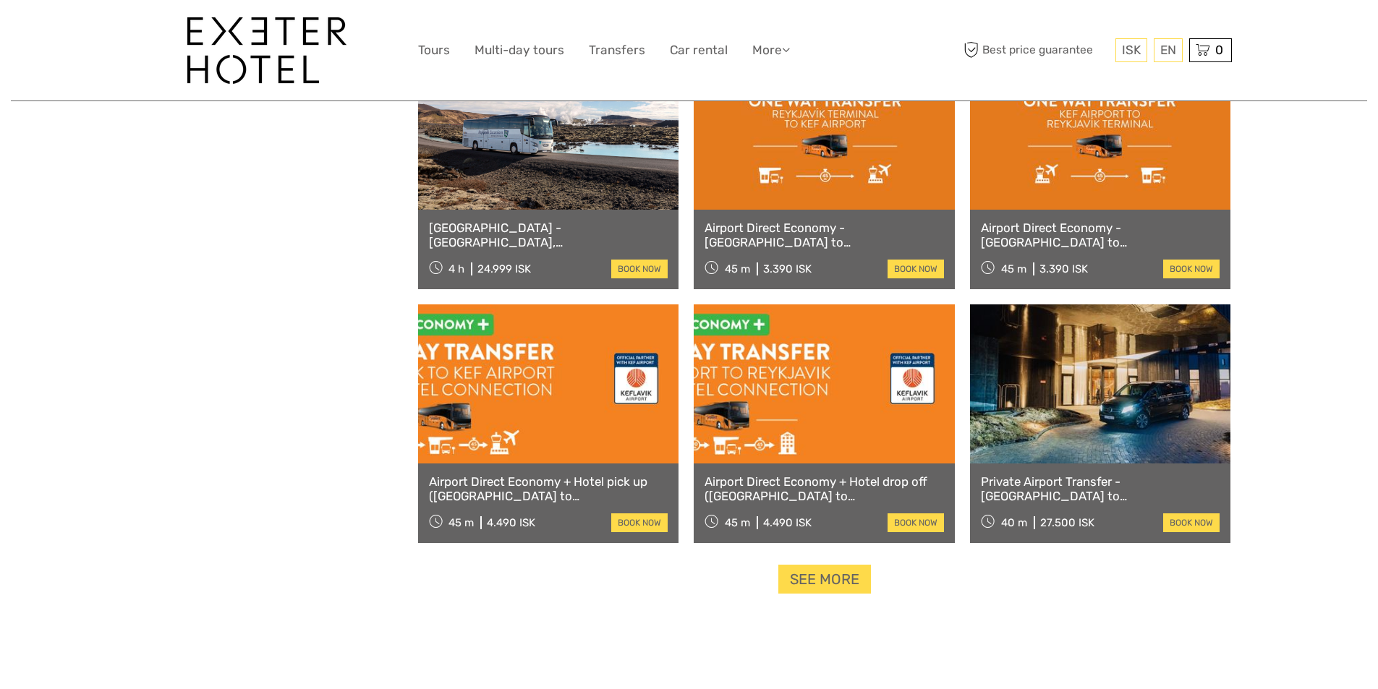
scroll to position [1230, 0]
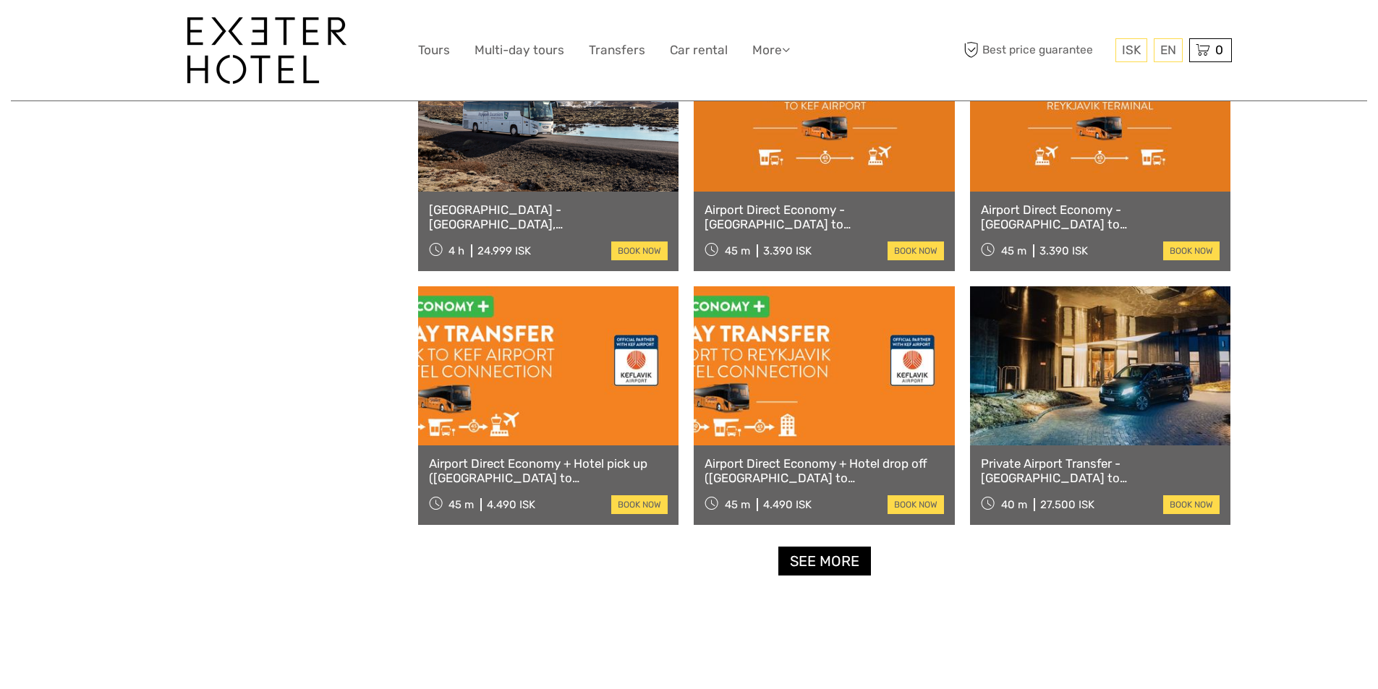
click at [829, 571] on link "See more" at bounding box center [824, 562] width 93 height 30
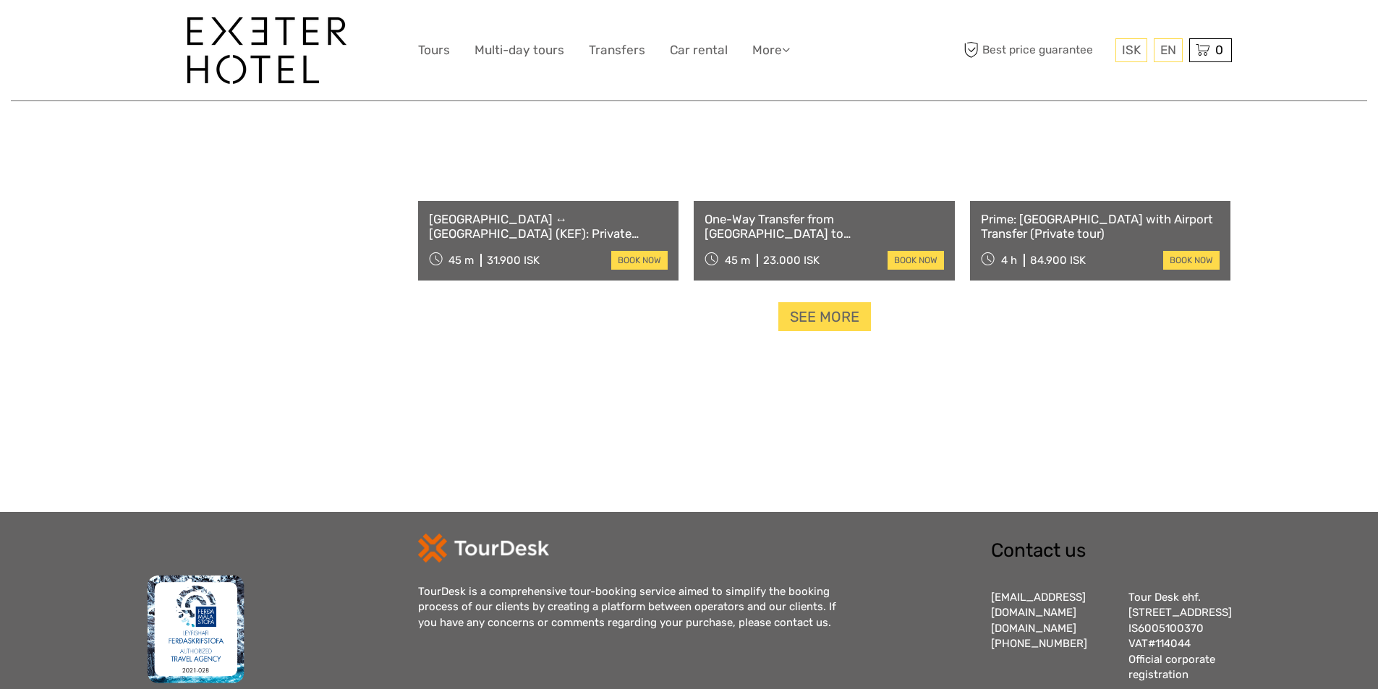
scroll to position [3039, 0]
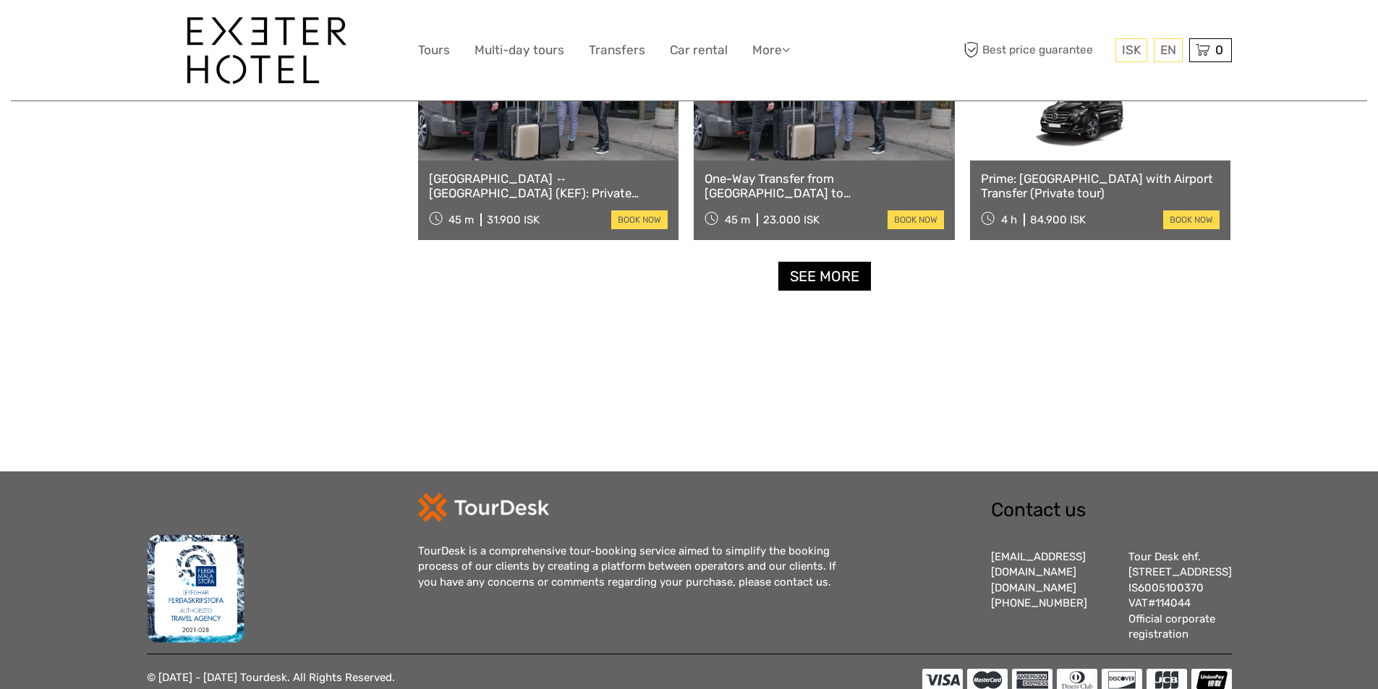
click at [805, 286] on link "See more" at bounding box center [824, 277] width 93 height 30
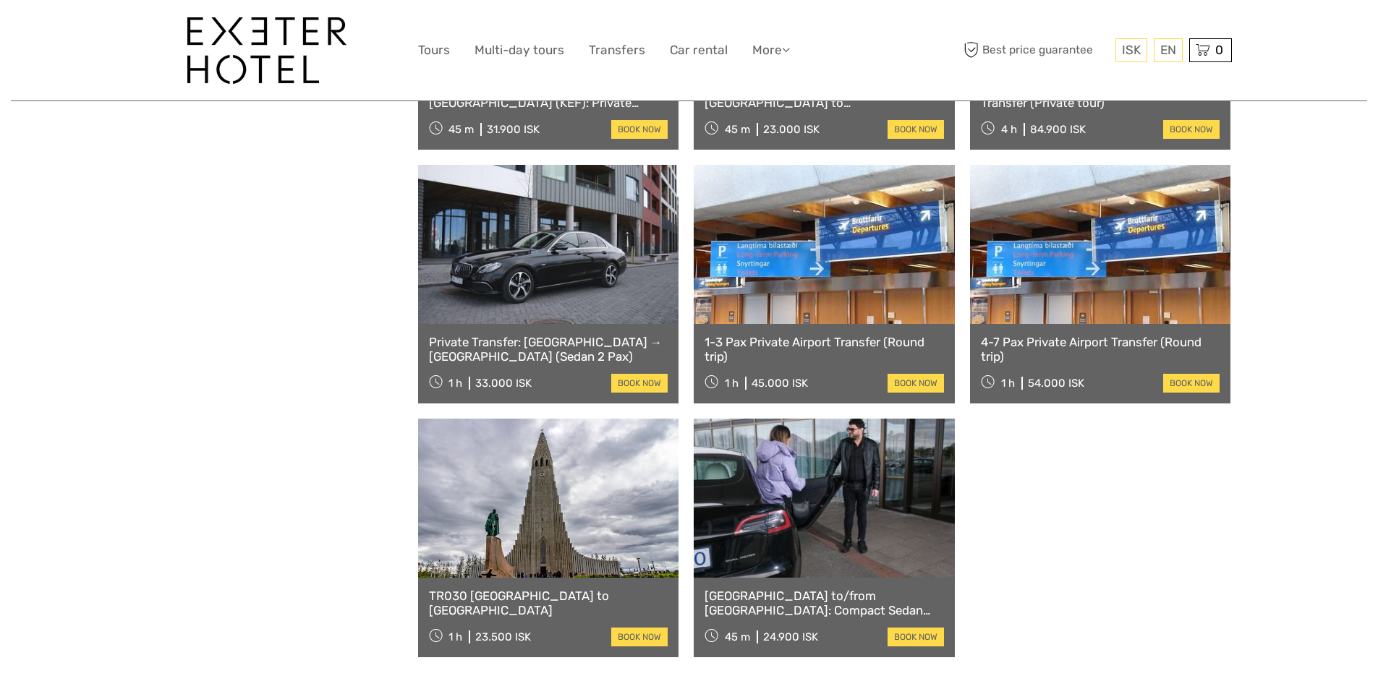
scroll to position [3183, 0]
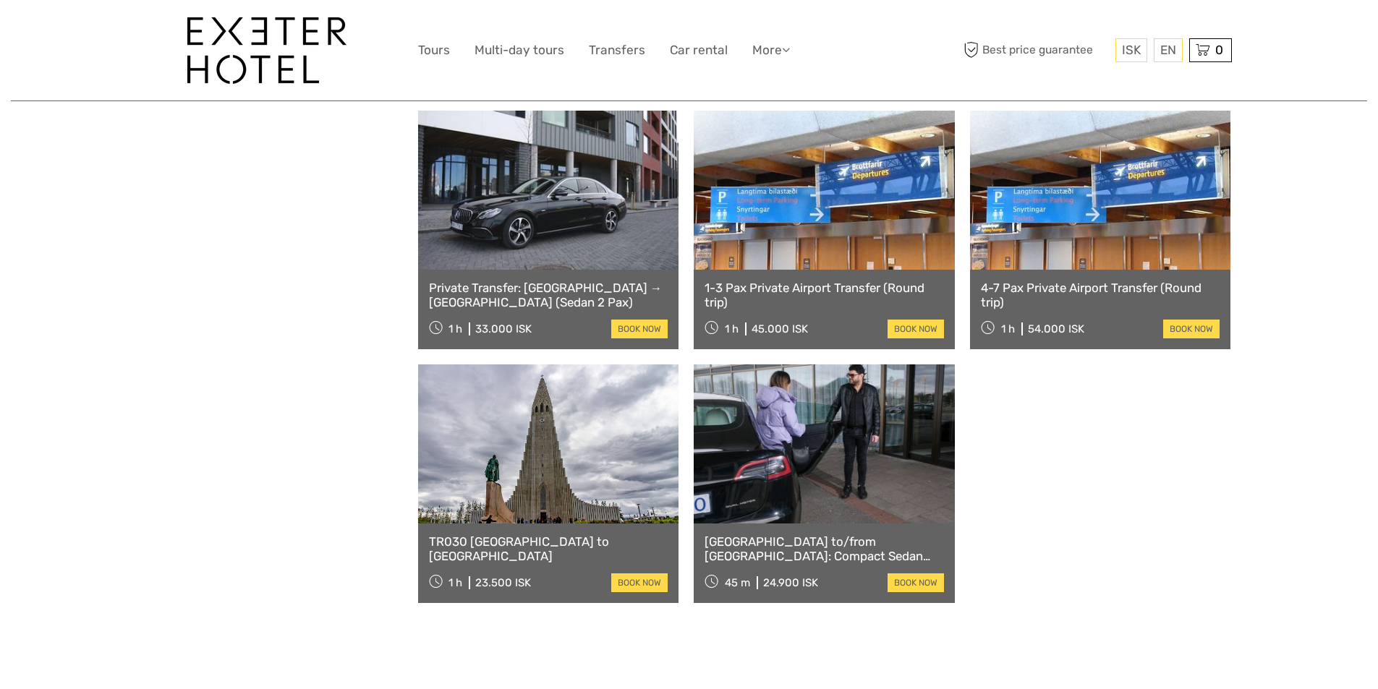
click at [527, 451] on link at bounding box center [548, 444] width 261 height 159
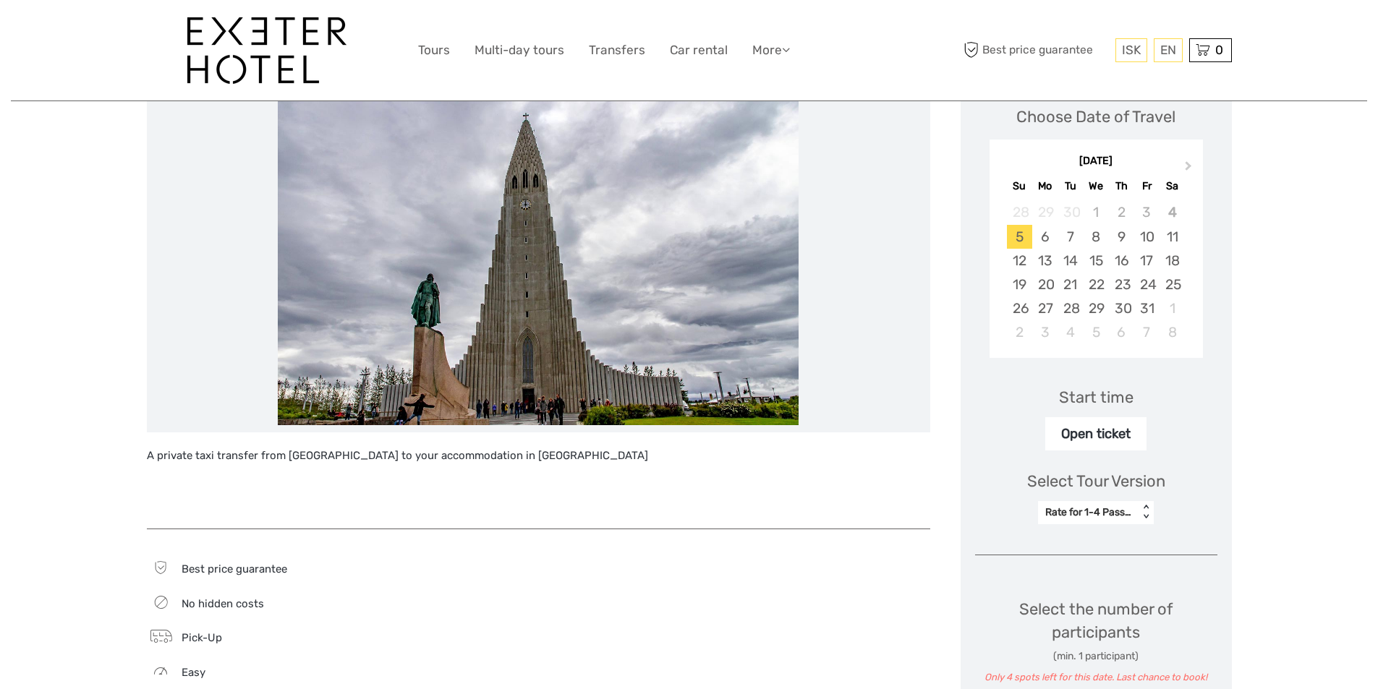
scroll to position [217, 0]
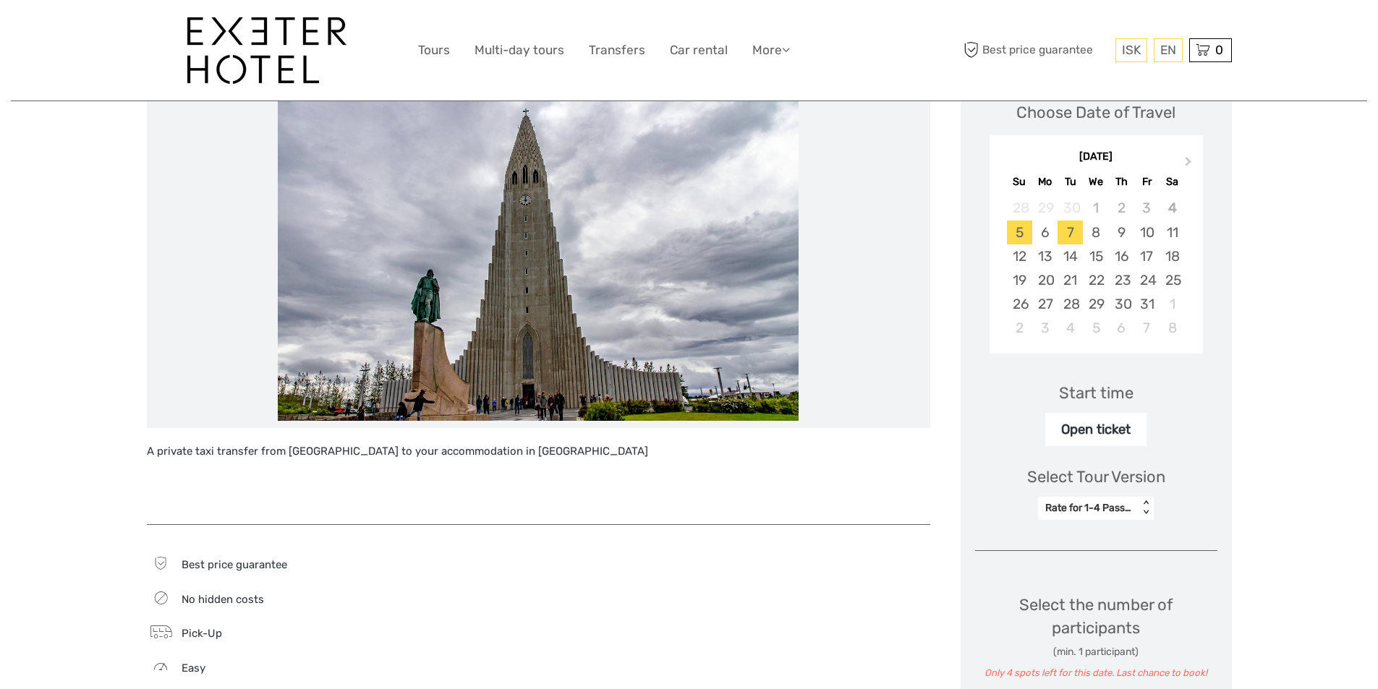
click at [1079, 233] on div "7" at bounding box center [1070, 233] width 25 height 24
click at [1090, 434] on div "Open ticket" at bounding box center [1095, 429] width 101 height 33
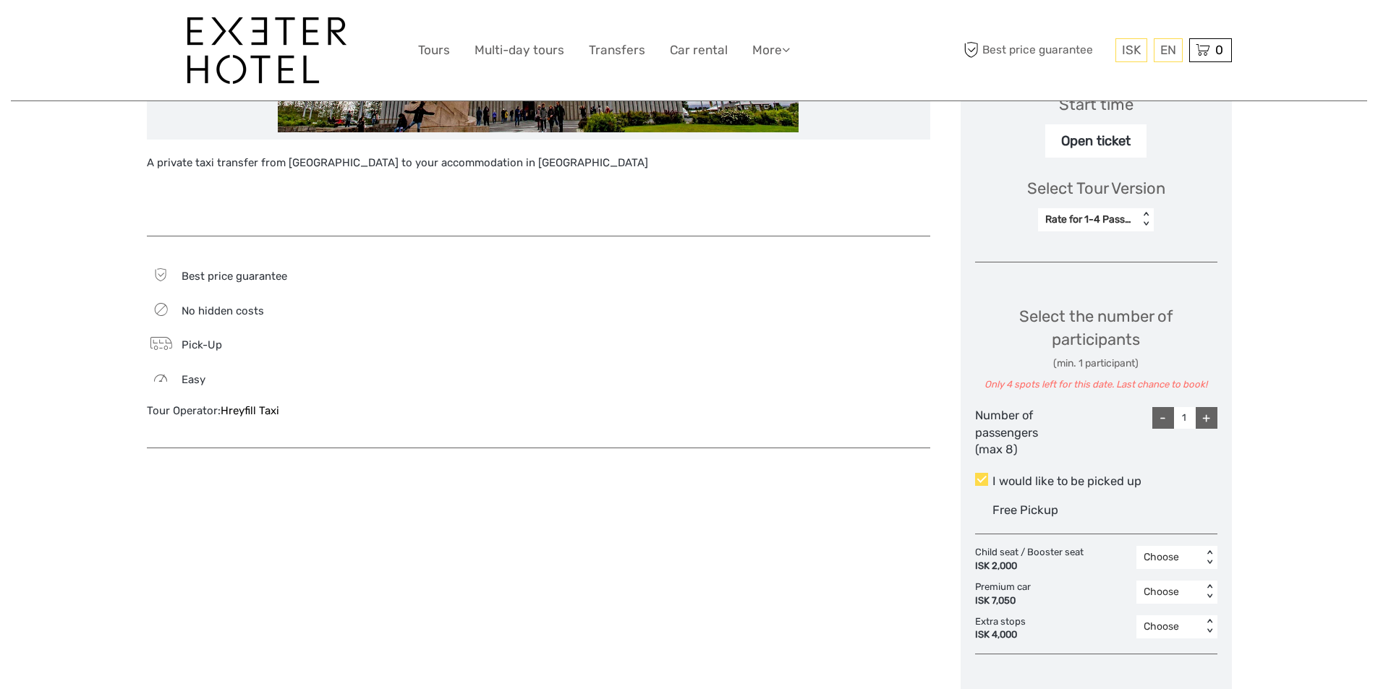
scroll to position [506, 0]
click at [1213, 417] on div "+" at bounding box center [1207, 418] width 22 height 22
type input "2"
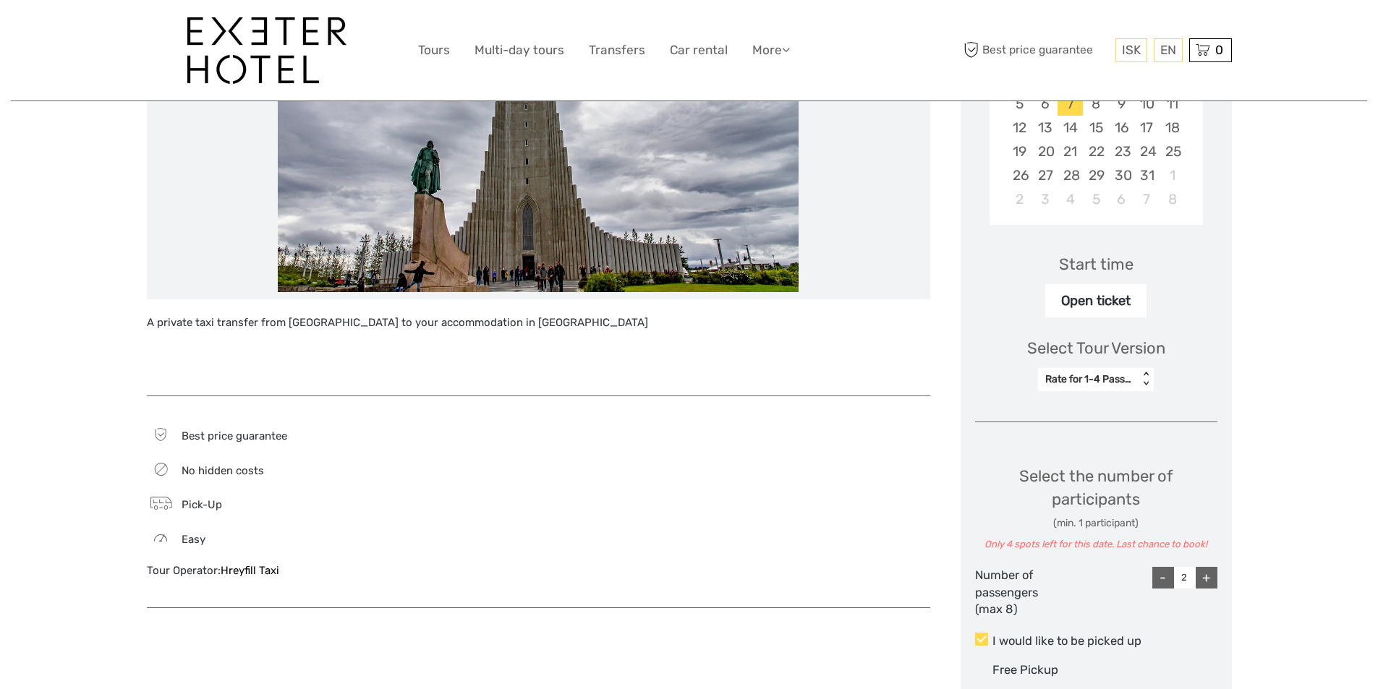
scroll to position [258, 0]
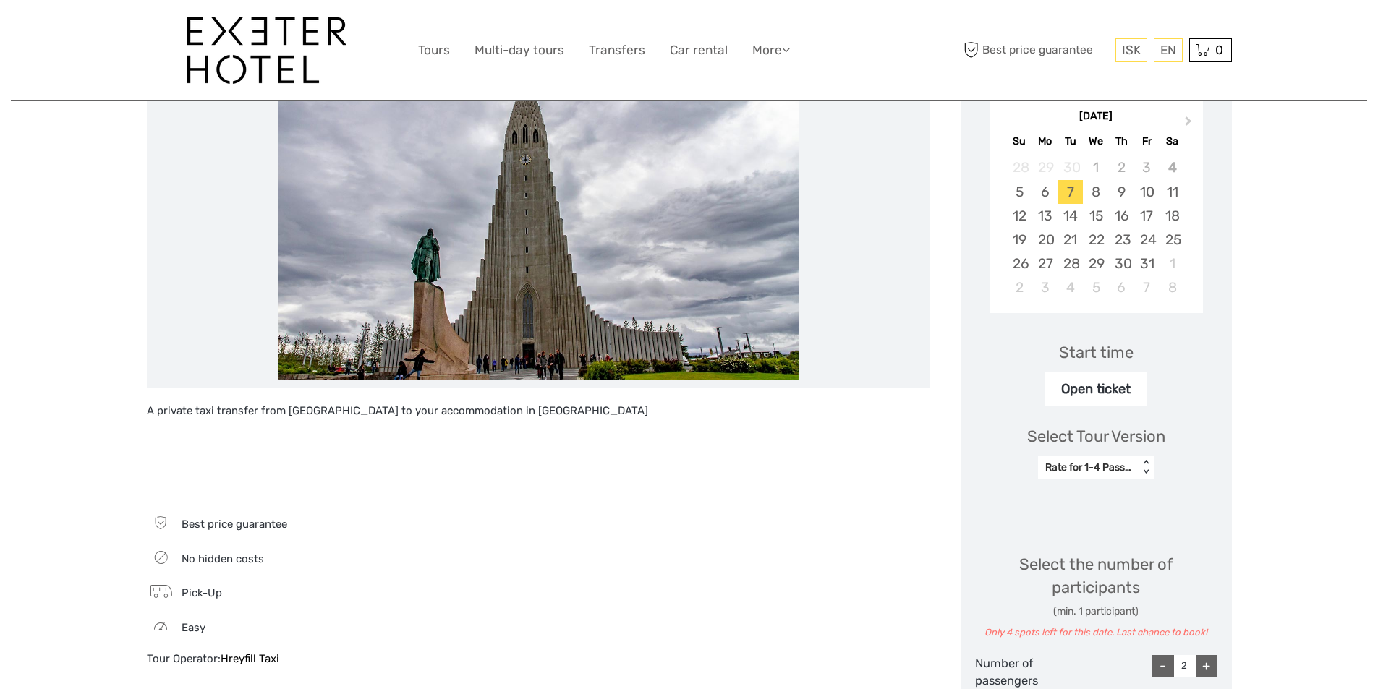
click at [1103, 383] on div "Open ticket" at bounding box center [1095, 389] width 101 height 33
click at [1090, 354] on div "Start time" at bounding box center [1096, 352] width 75 height 22
click at [1086, 352] on div "Start time" at bounding box center [1096, 352] width 75 height 22
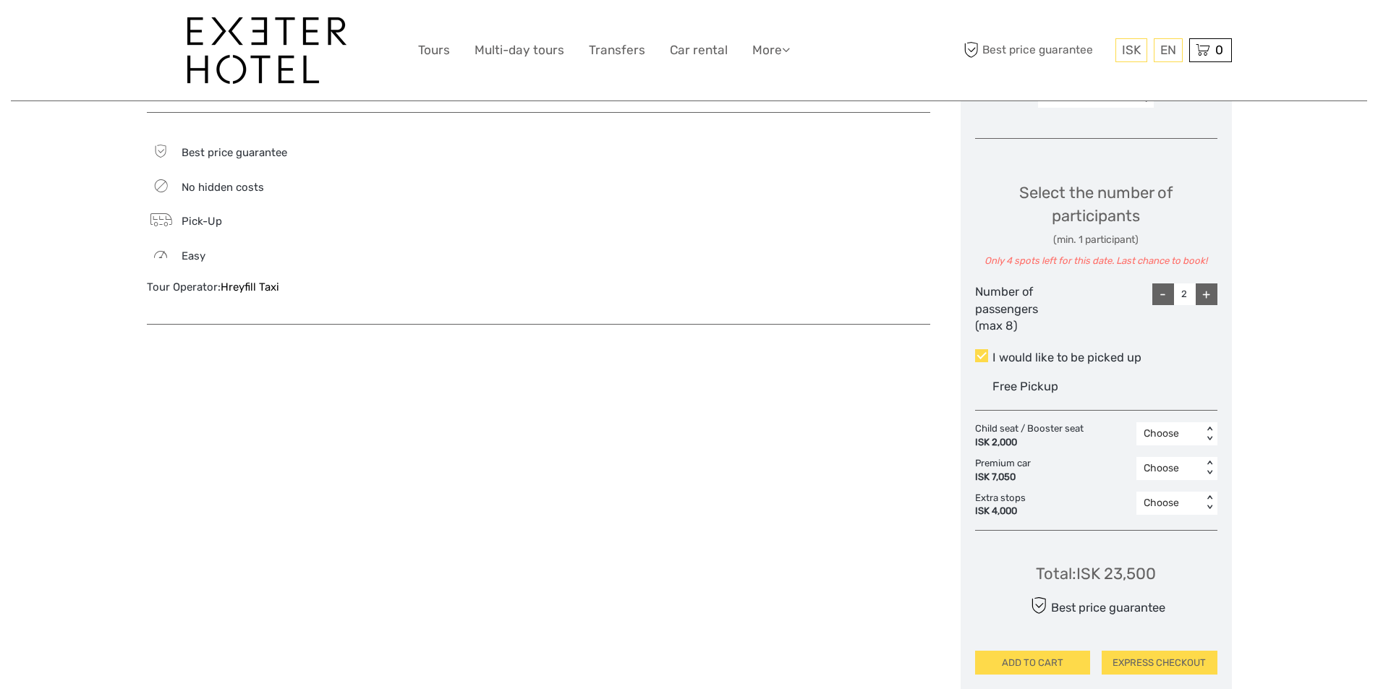
scroll to position [836, 0]
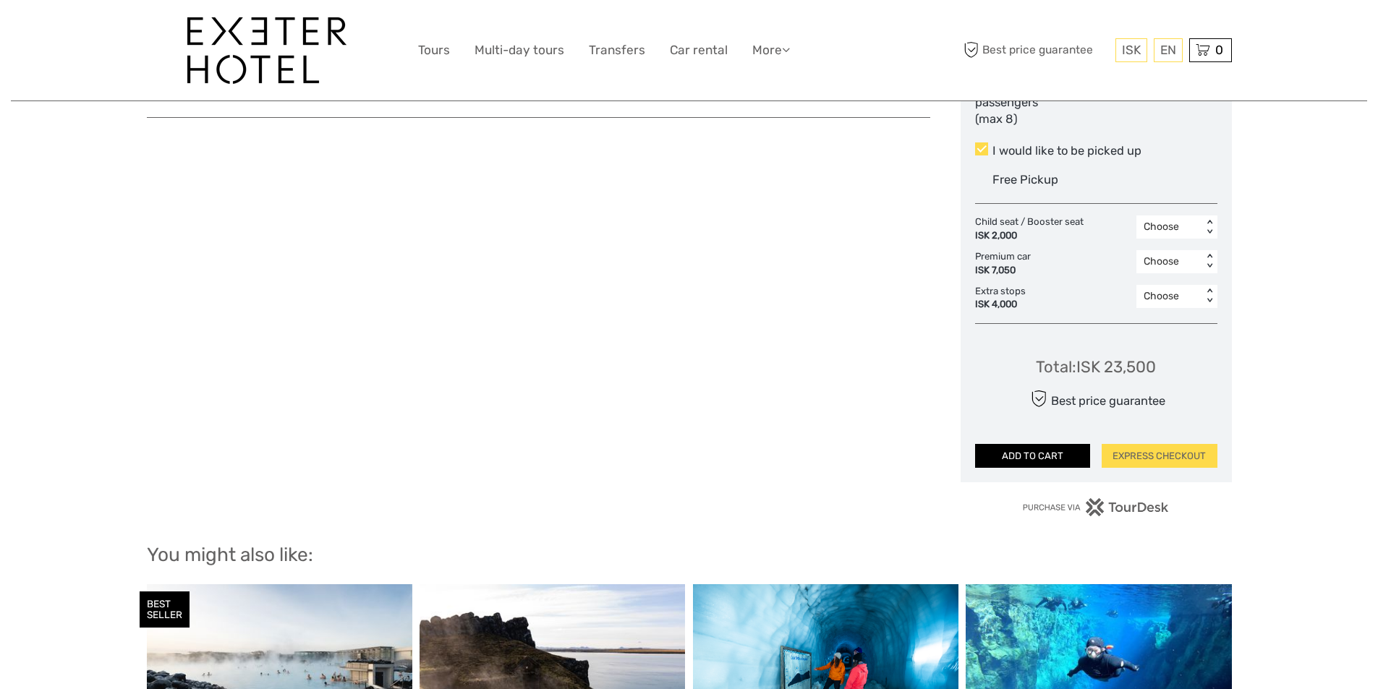
click at [1061, 451] on button "ADD TO CART" at bounding box center [1033, 456] width 116 height 25
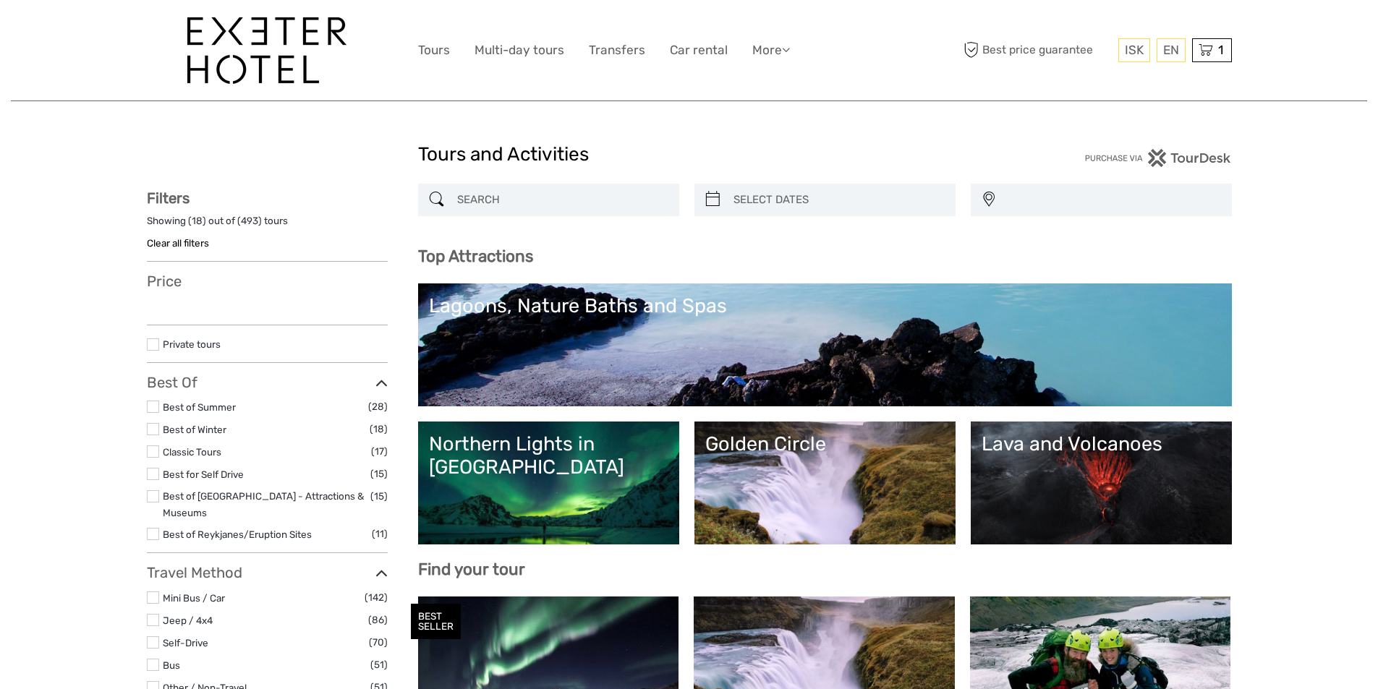
select select
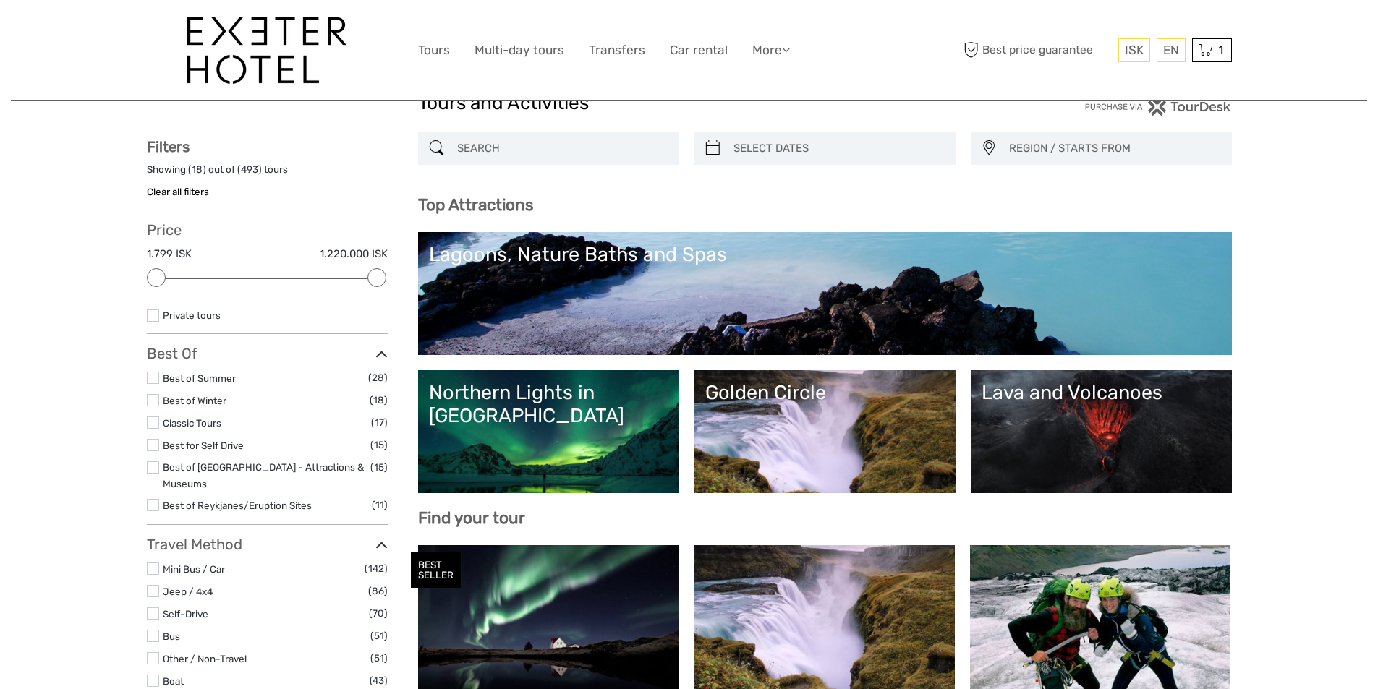
scroll to position [217, 0]
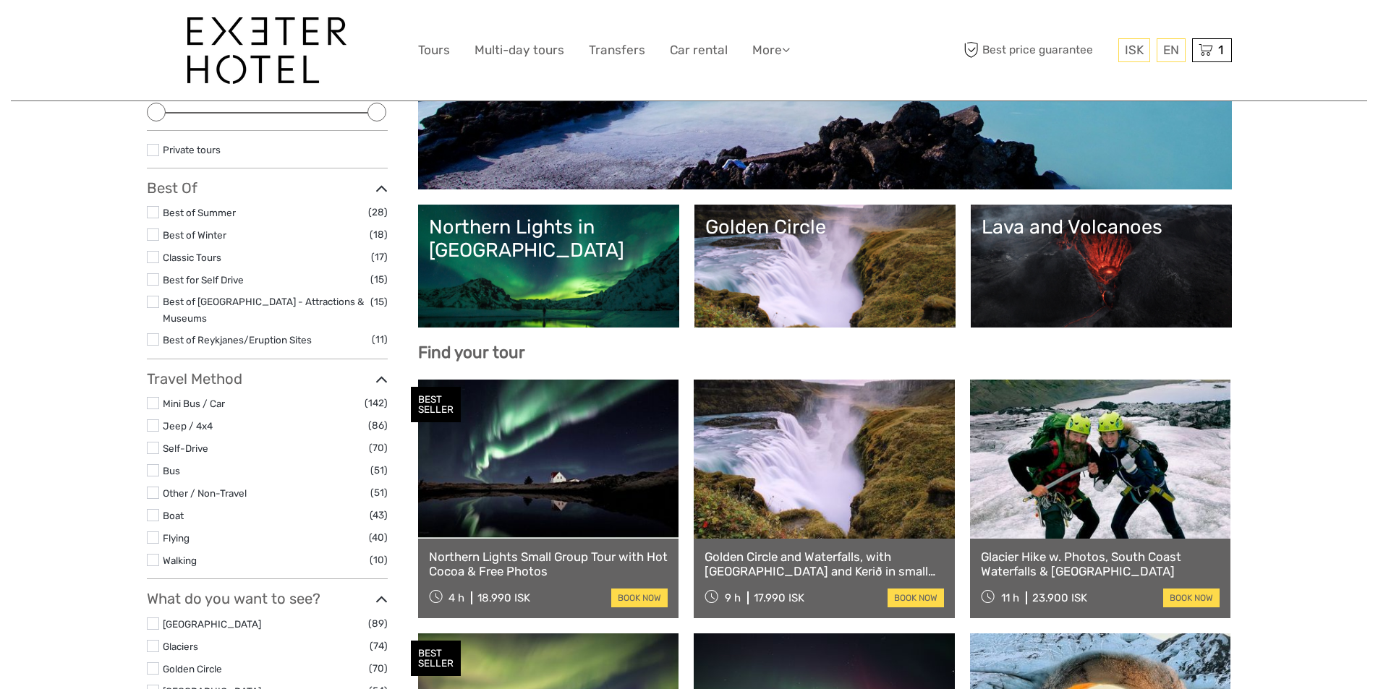
click at [893, 291] on link "Golden Circle" at bounding box center [824, 266] width 239 height 101
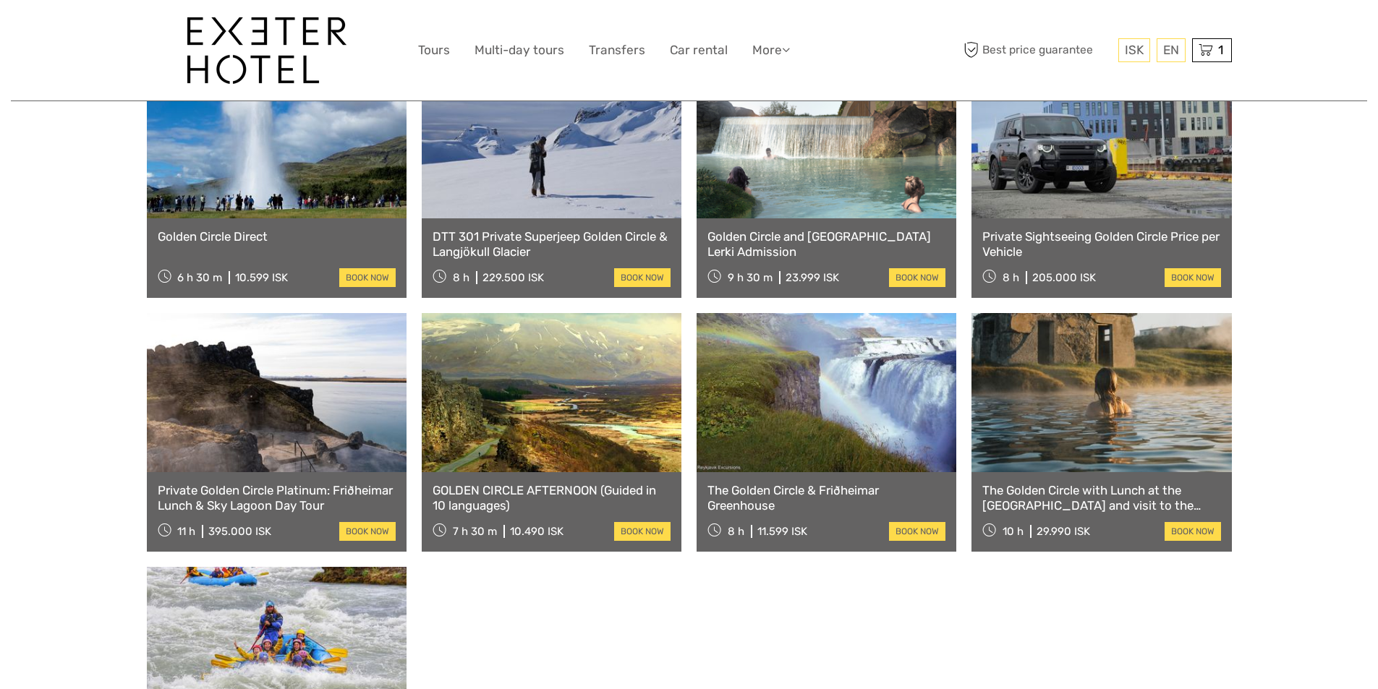
scroll to position [1085, 0]
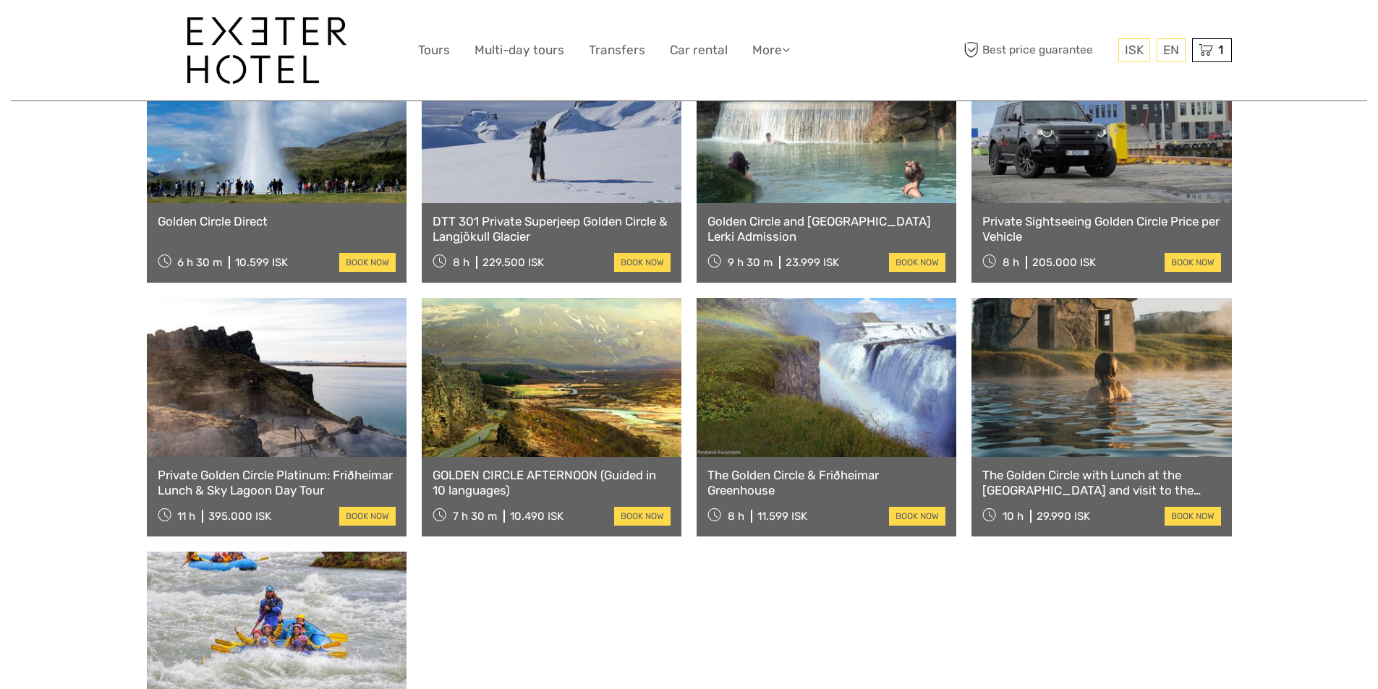
click at [1061, 468] on link "The Golden Circle with Lunch at the Tomato Farm and visit to the Secret Lagoon." at bounding box center [1101, 483] width 238 height 30
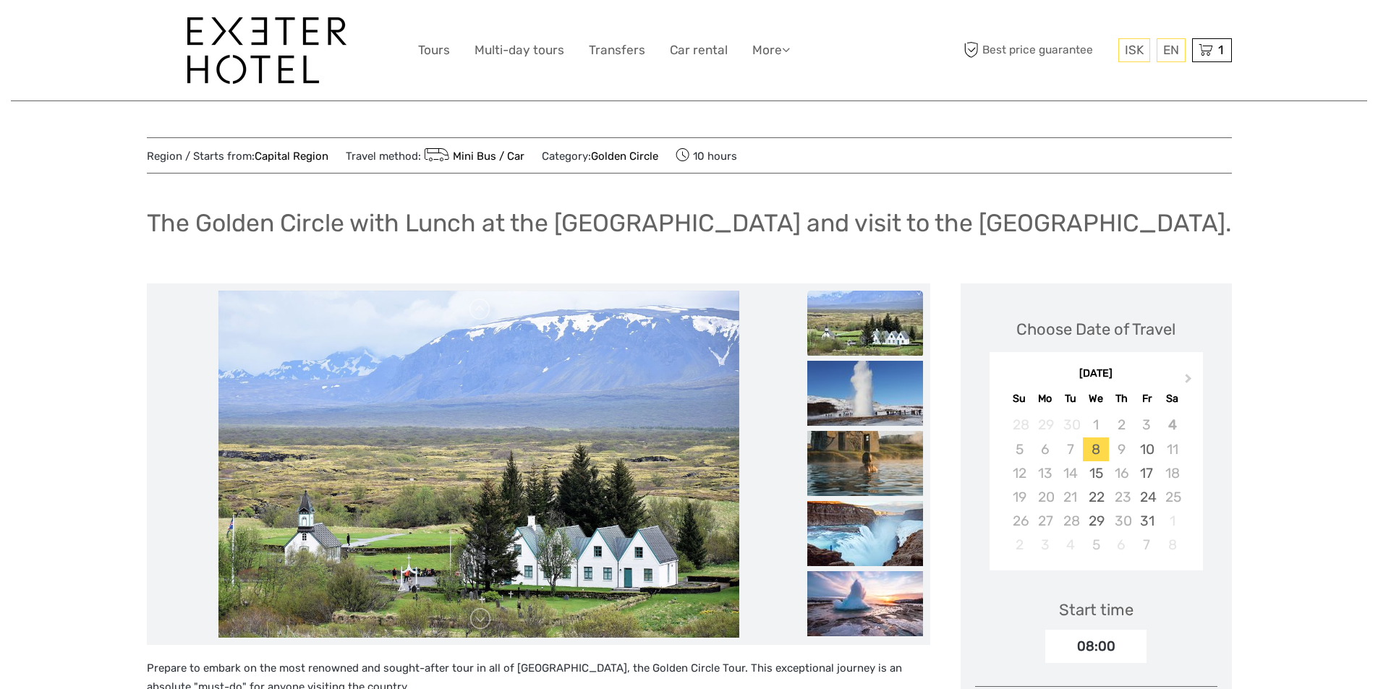
click at [847, 346] on img at bounding box center [865, 323] width 116 height 65
click at [855, 383] on img at bounding box center [865, 393] width 116 height 65
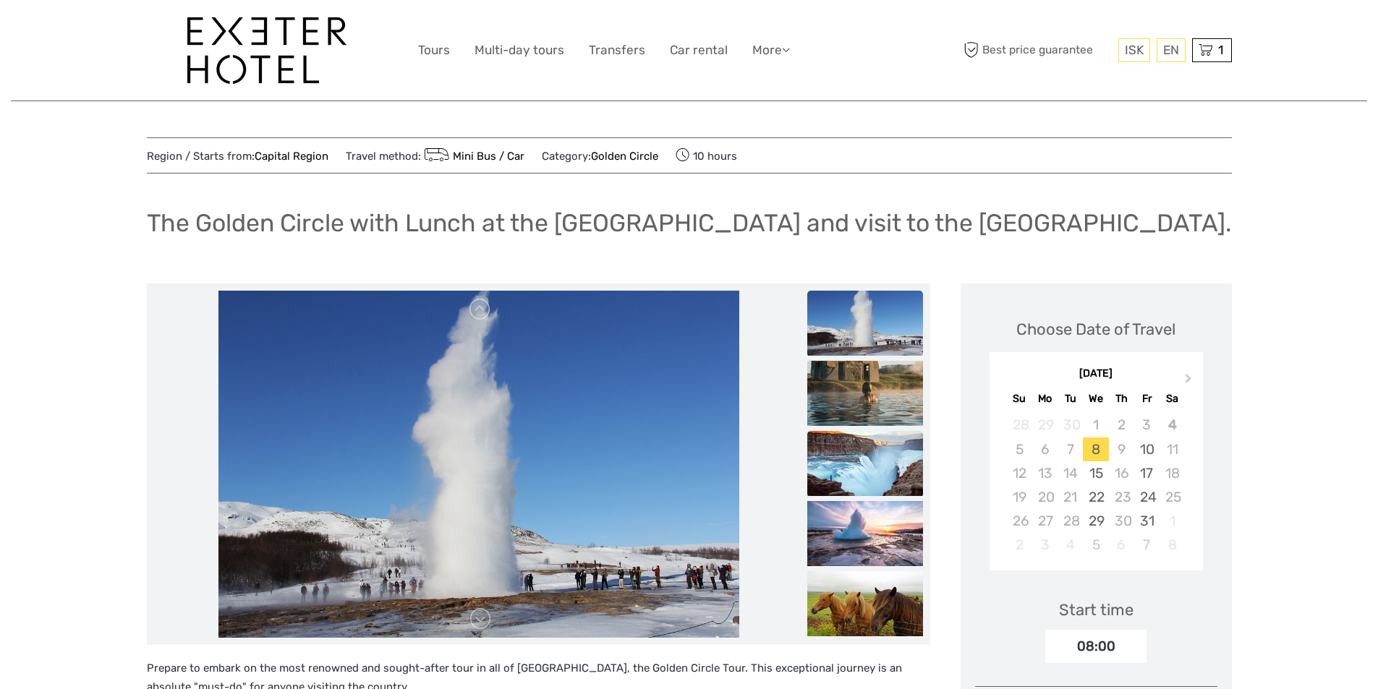
click at [844, 453] on img at bounding box center [865, 463] width 116 height 65
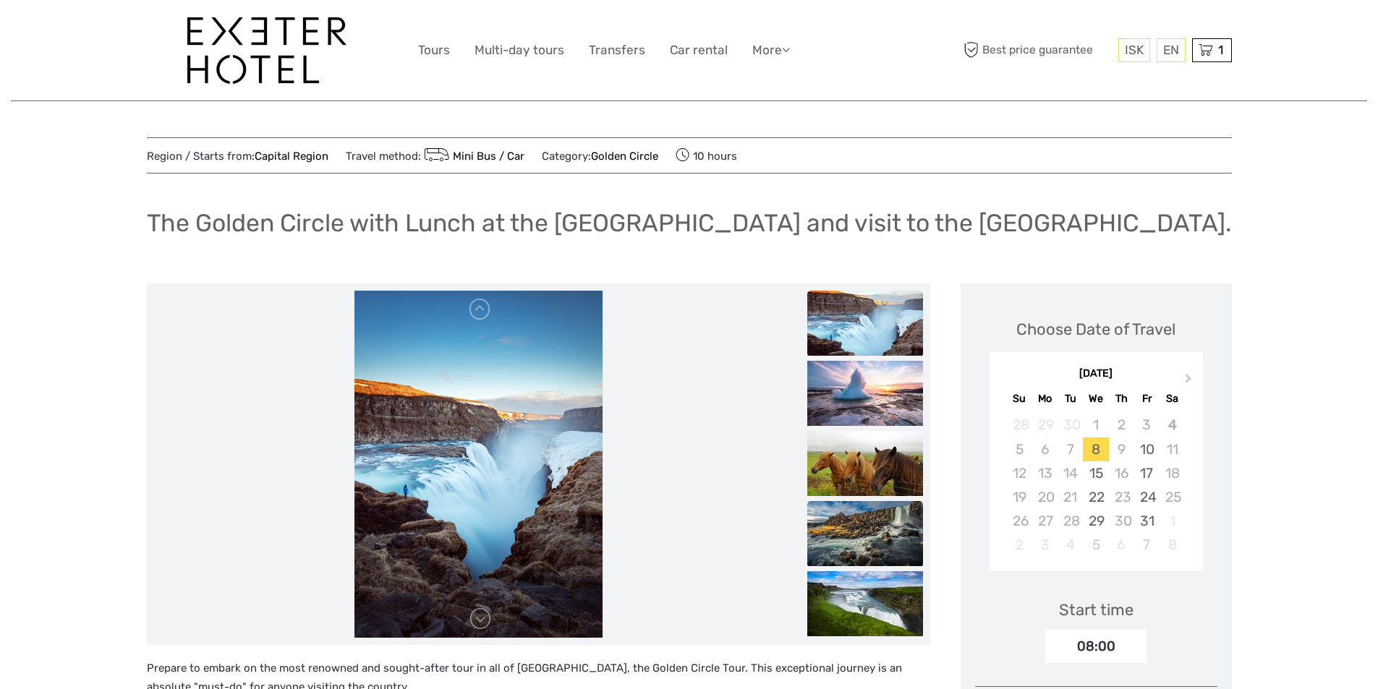
click at [854, 537] on img at bounding box center [865, 533] width 116 height 65
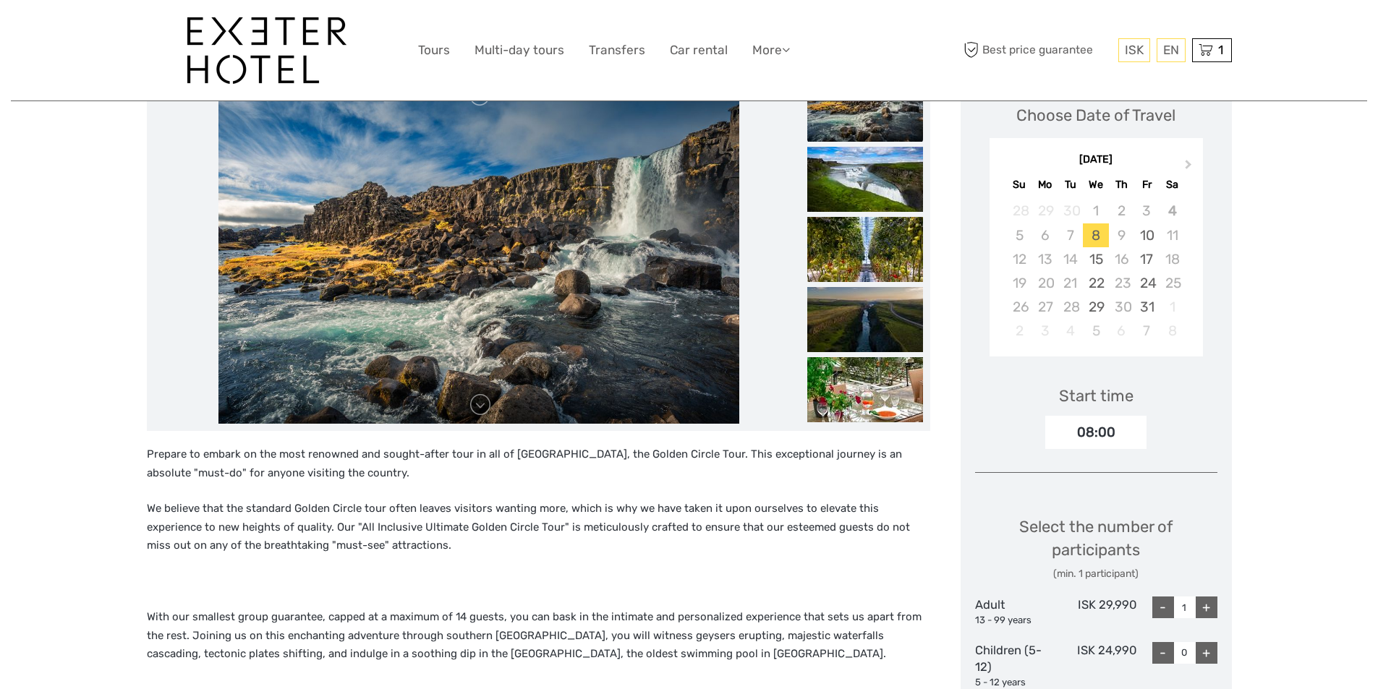
scroll to position [217, 0]
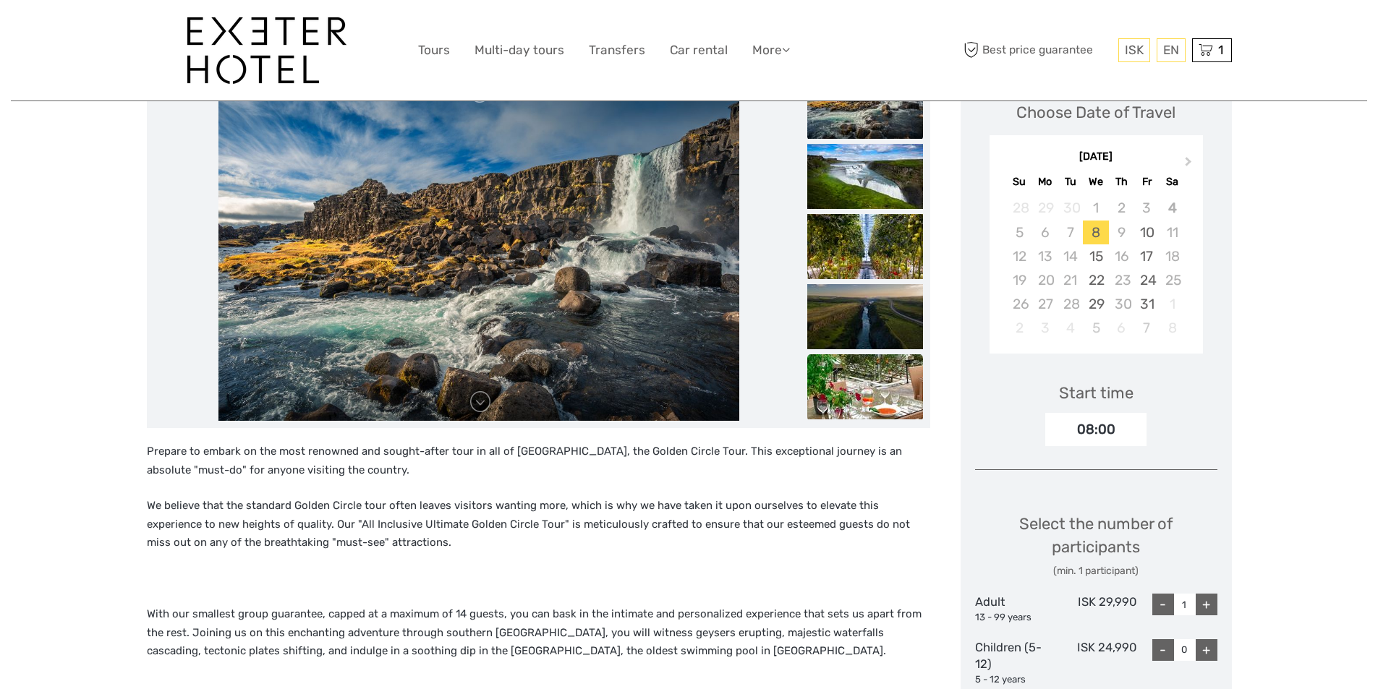
click at [883, 388] on img at bounding box center [865, 386] width 116 height 65
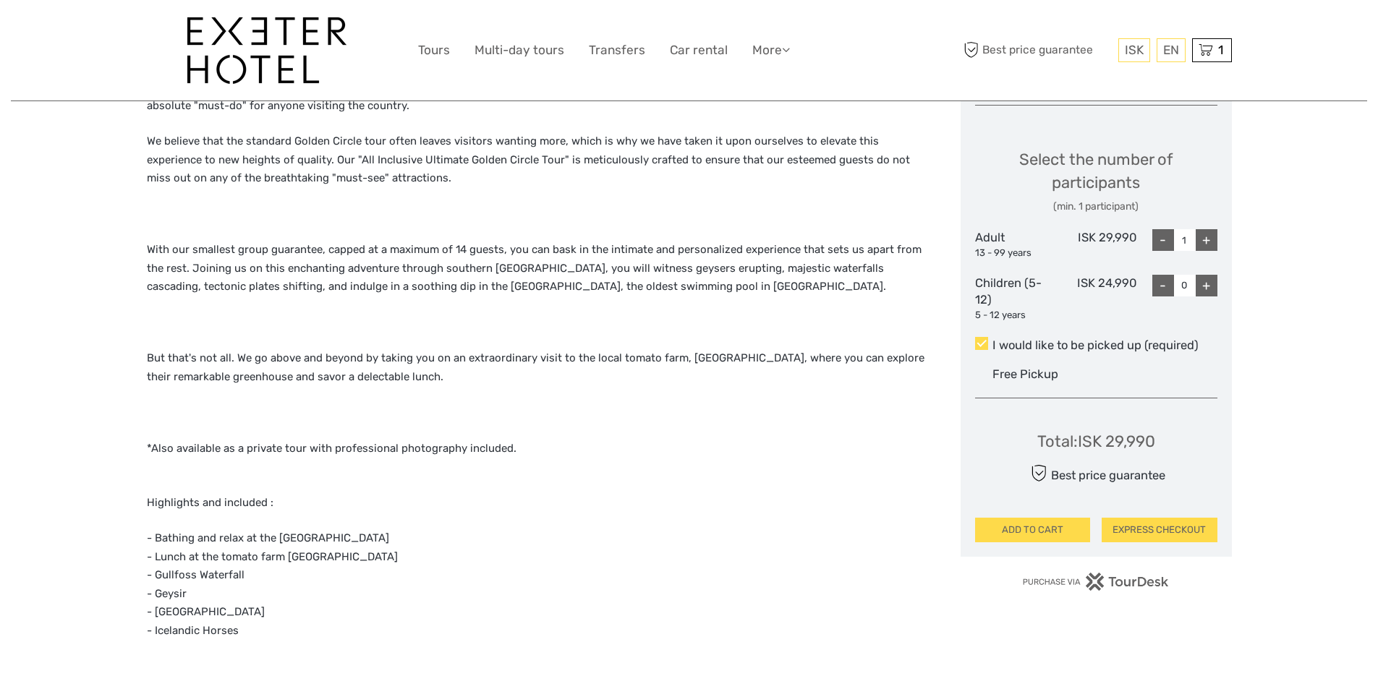
scroll to position [579, 0]
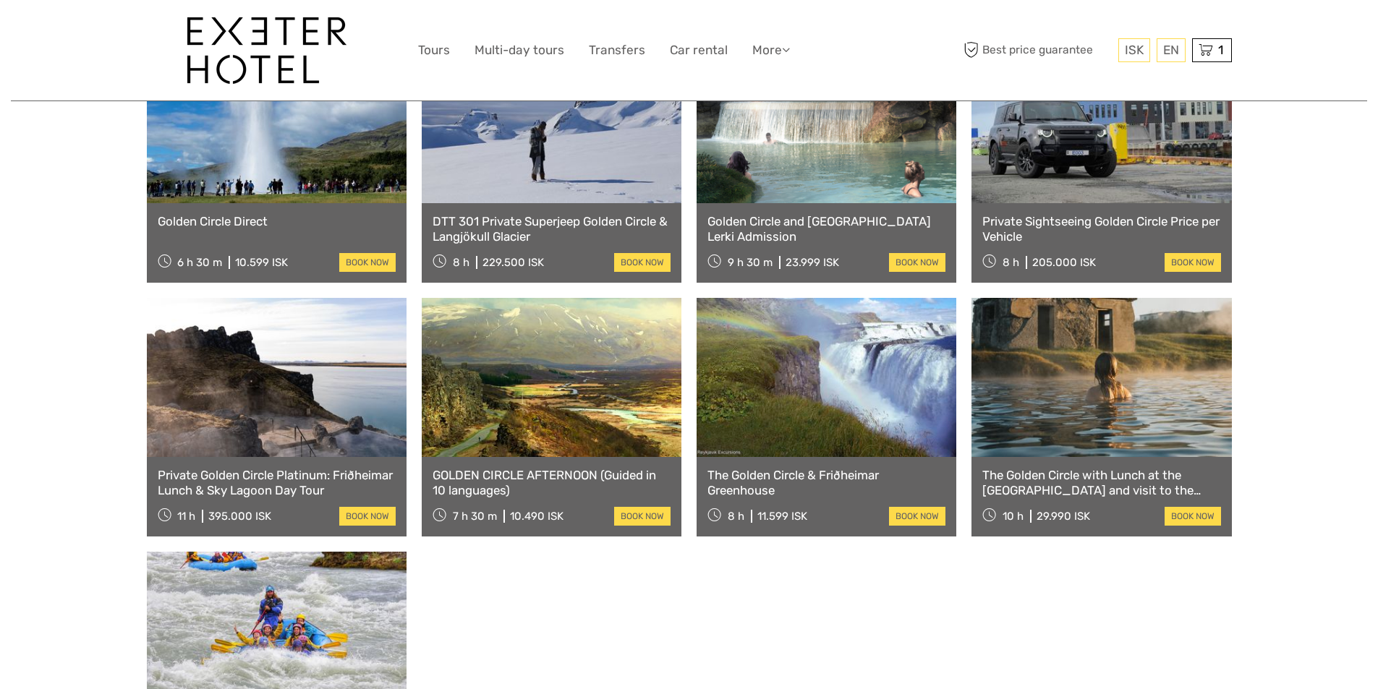
click at [500, 468] on link "GOLDEN CIRCLE AFTERNOON (Guided in 10 languages)" at bounding box center [552, 483] width 238 height 30
click at [245, 214] on link "Golden Circle Direct" at bounding box center [277, 221] width 238 height 14
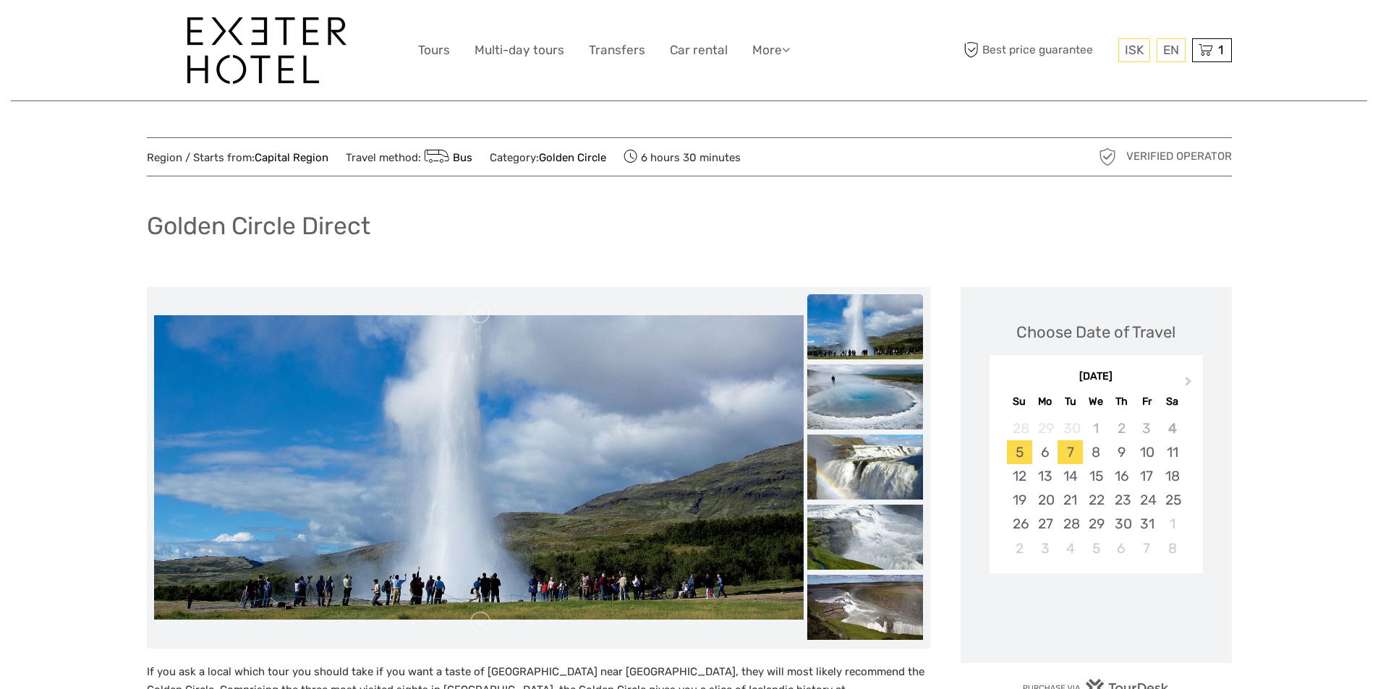
click at [1066, 449] on div "7" at bounding box center [1070, 453] width 25 height 24
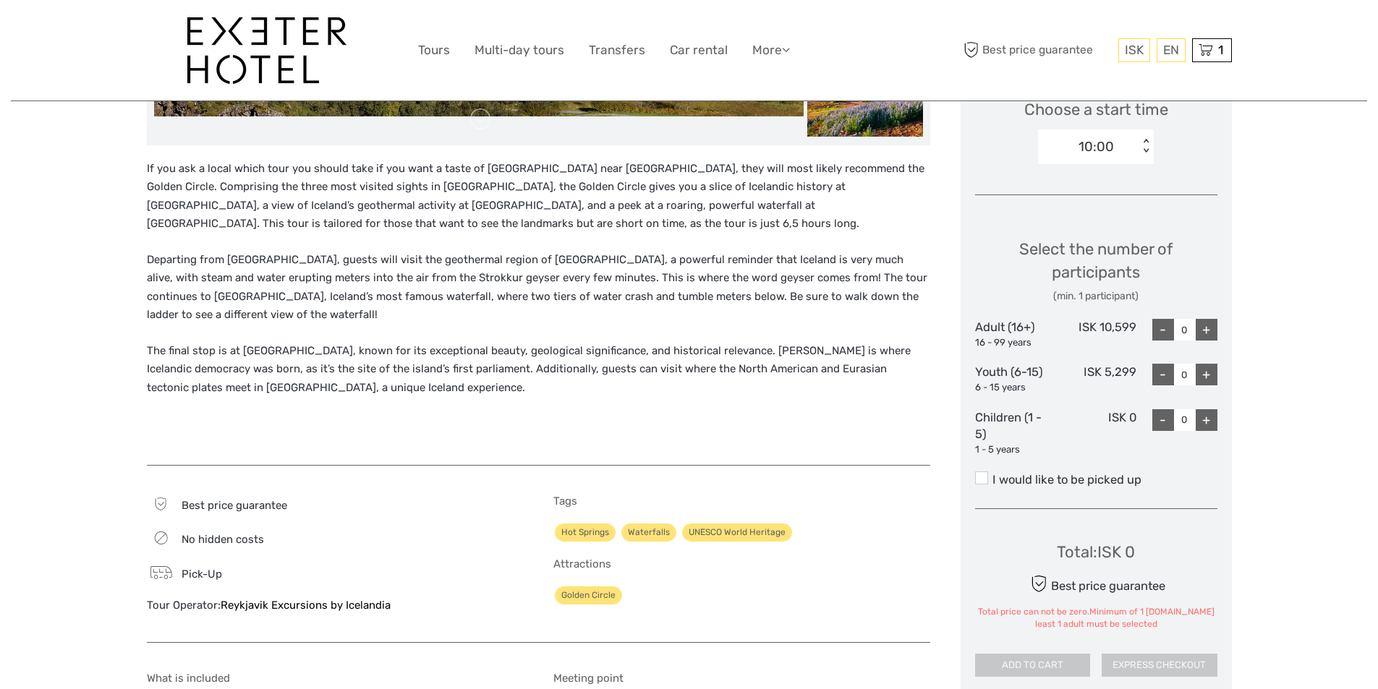
scroll to position [506, 0]
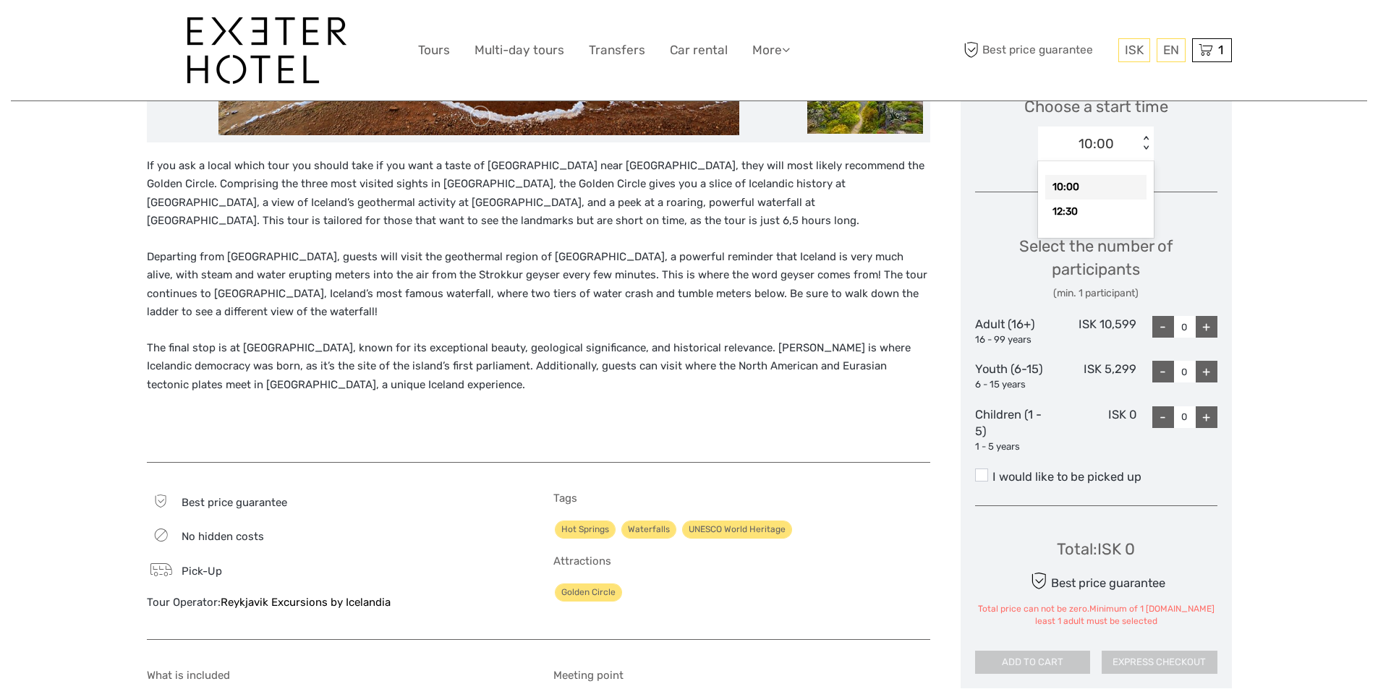
click at [1150, 132] on div "10:00 < >" at bounding box center [1096, 144] width 116 height 35
click at [1207, 329] on div "+" at bounding box center [1207, 327] width 22 height 22
type input "1"
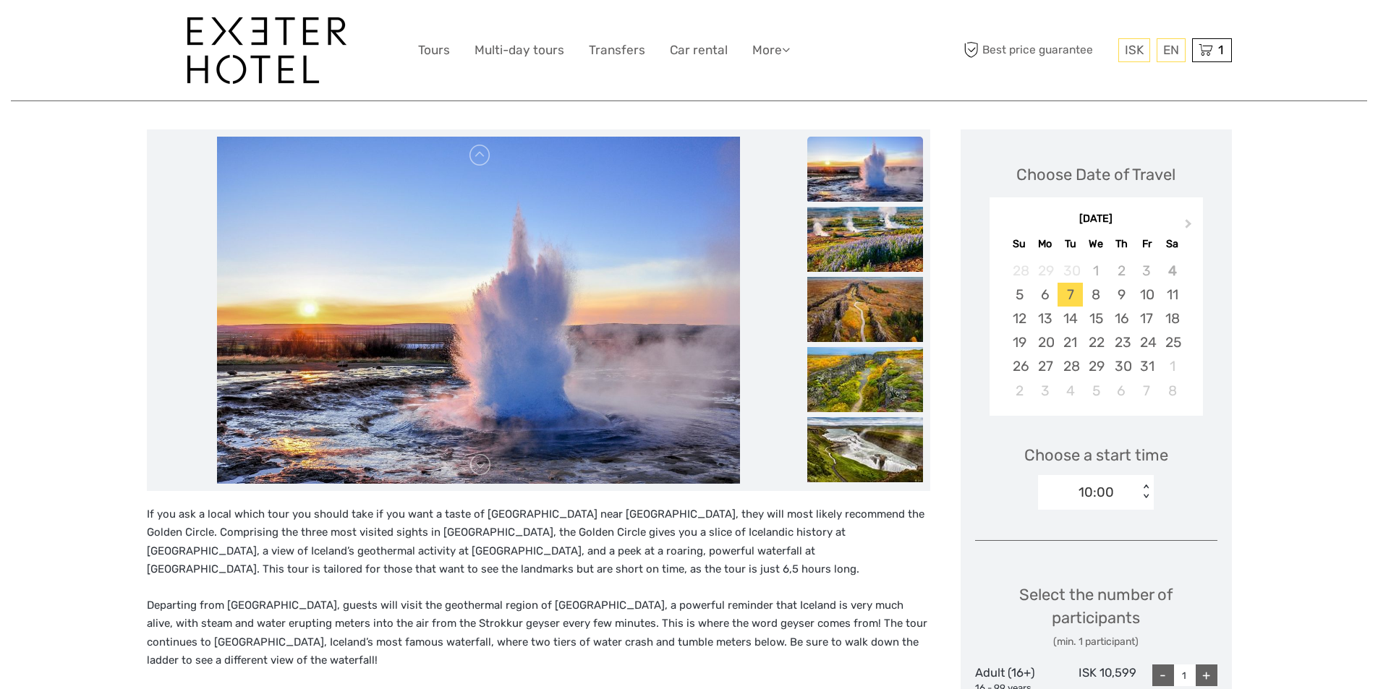
scroll to position [145, 0]
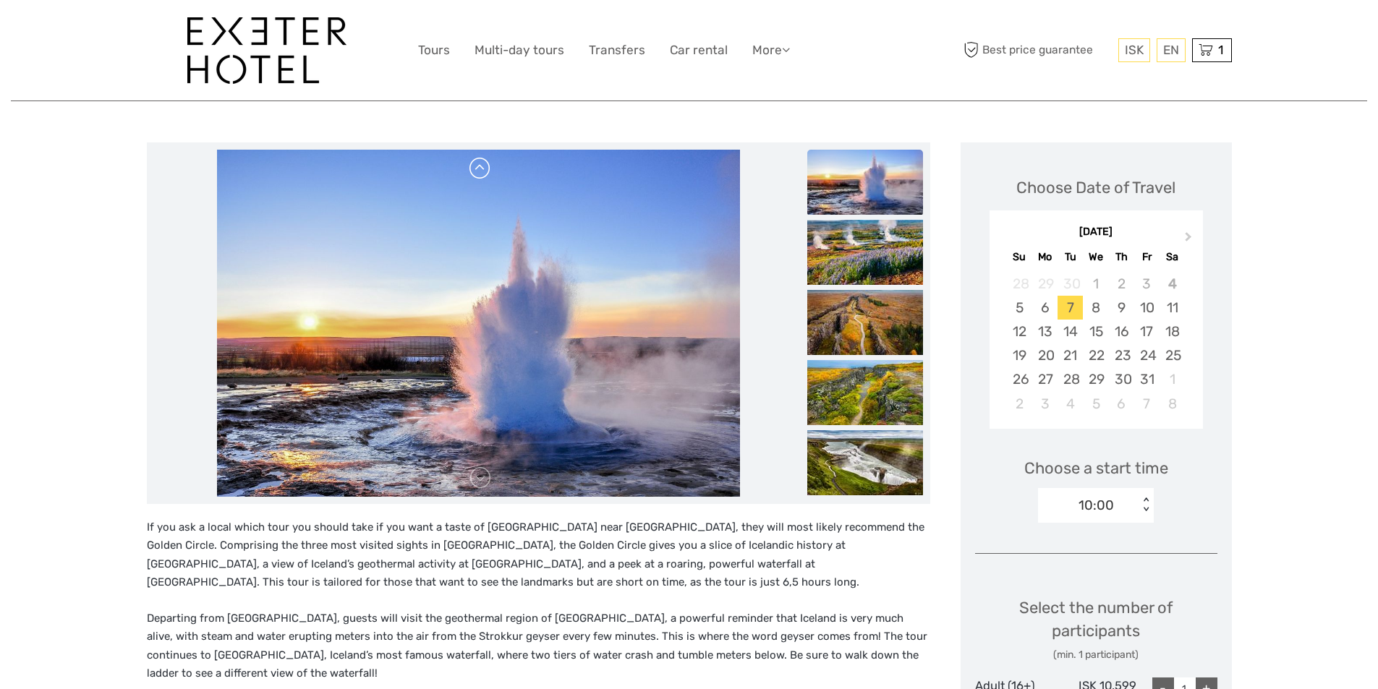
click at [472, 171] on link at bounding box center [480, 168] width 23 height 23
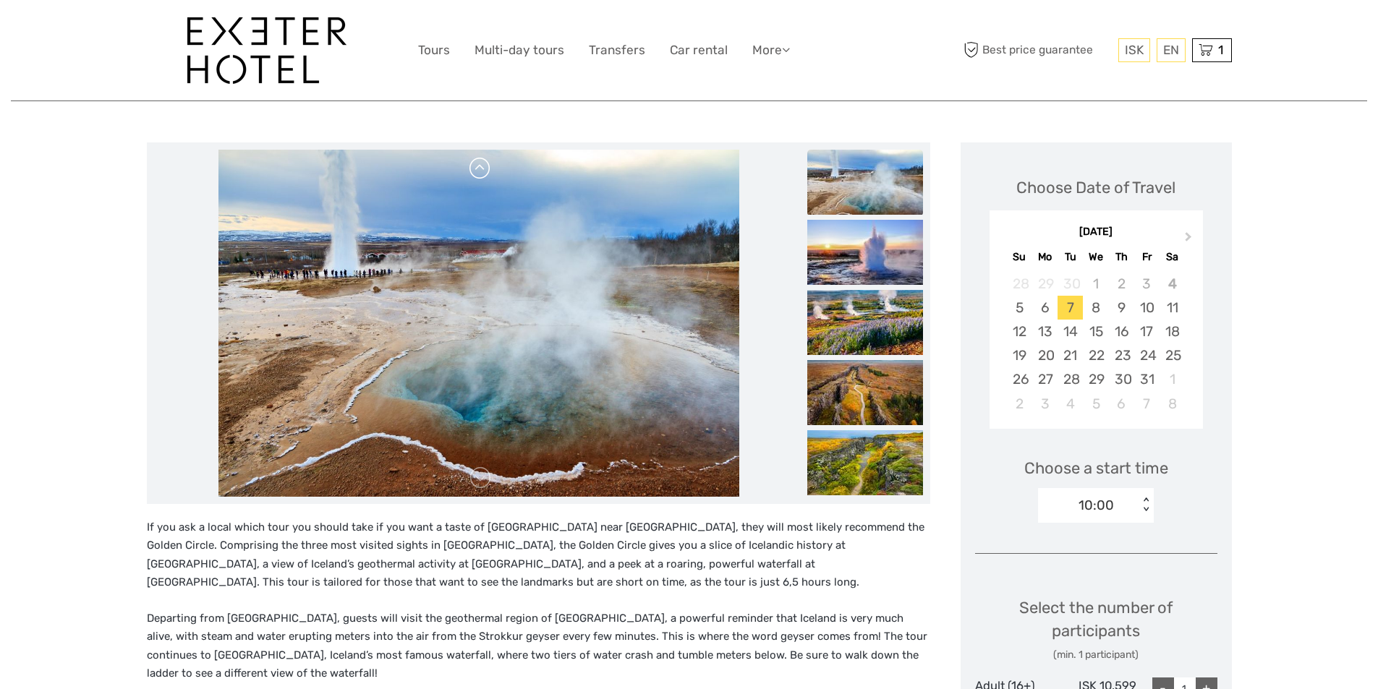
click at [472, 171] on link at bounding box center [480, 168] width 23 height 23
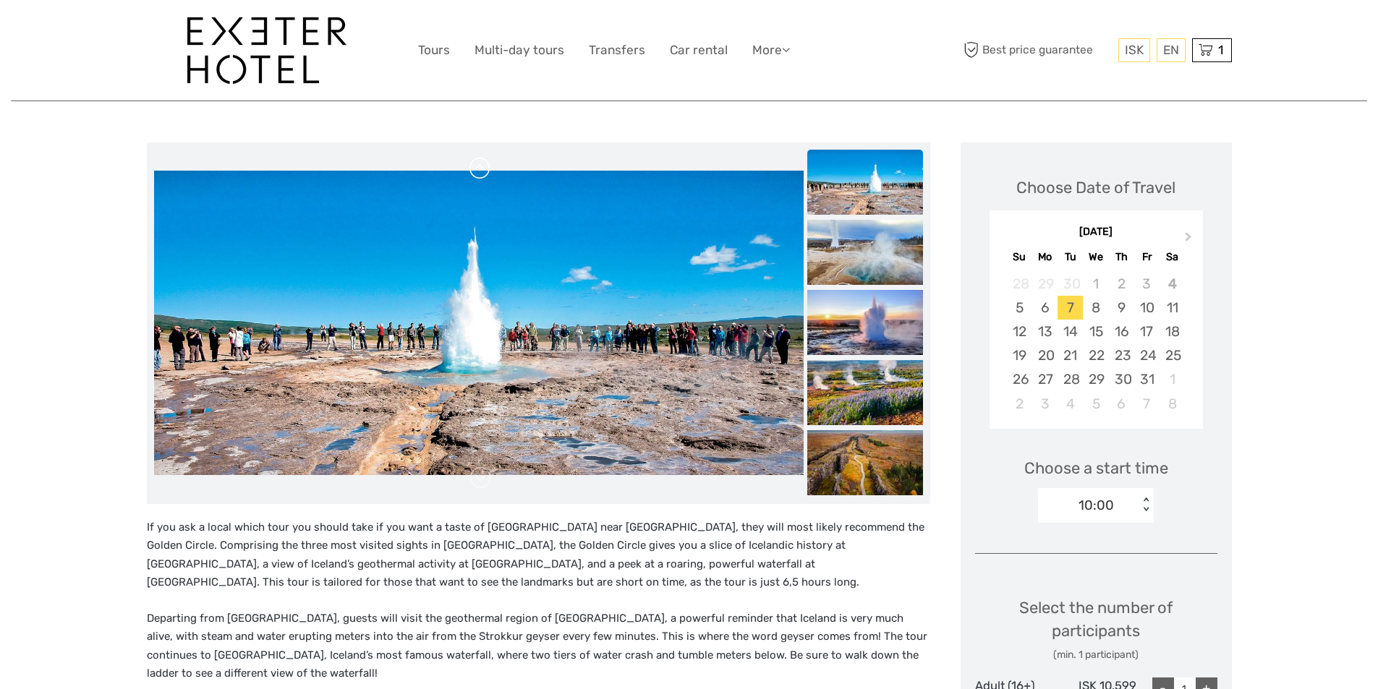
click at [472, 171] on link at bounding box center [480, 168] width 23 height 23
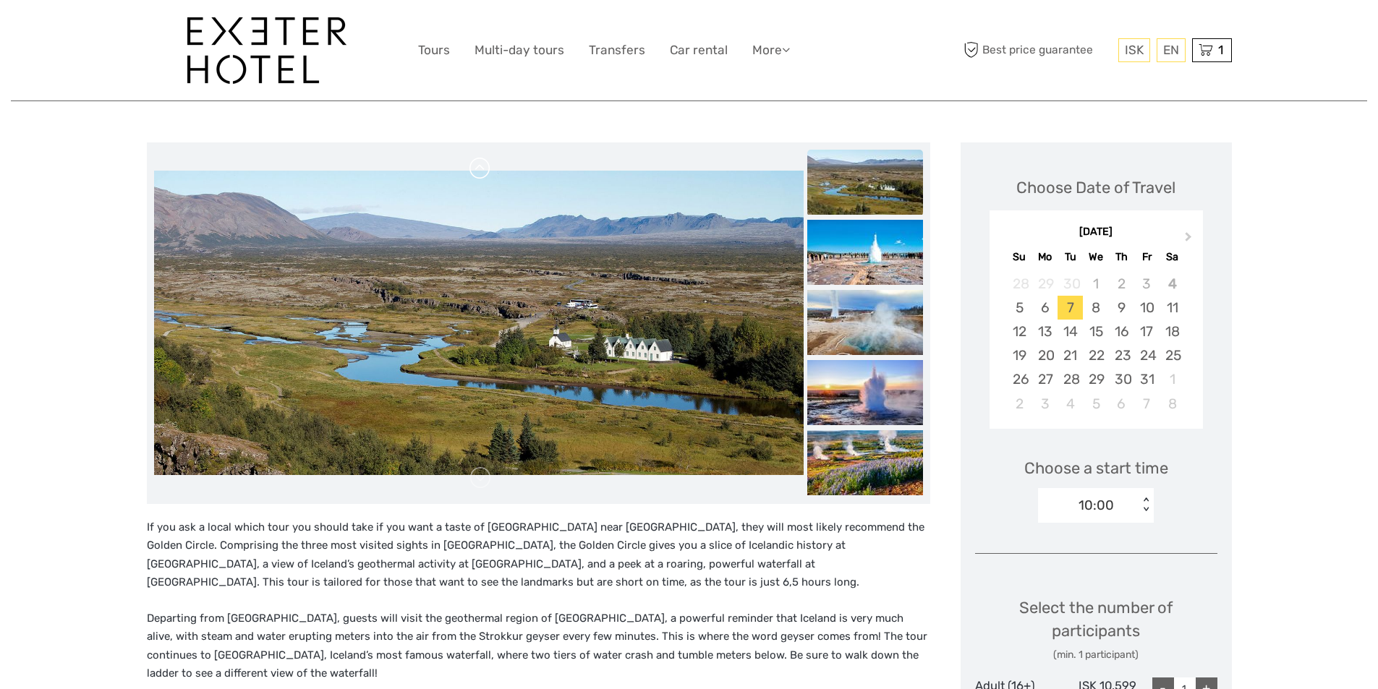
click at [472, 171] on link at bounding box center [480, 168] width 23 height 23
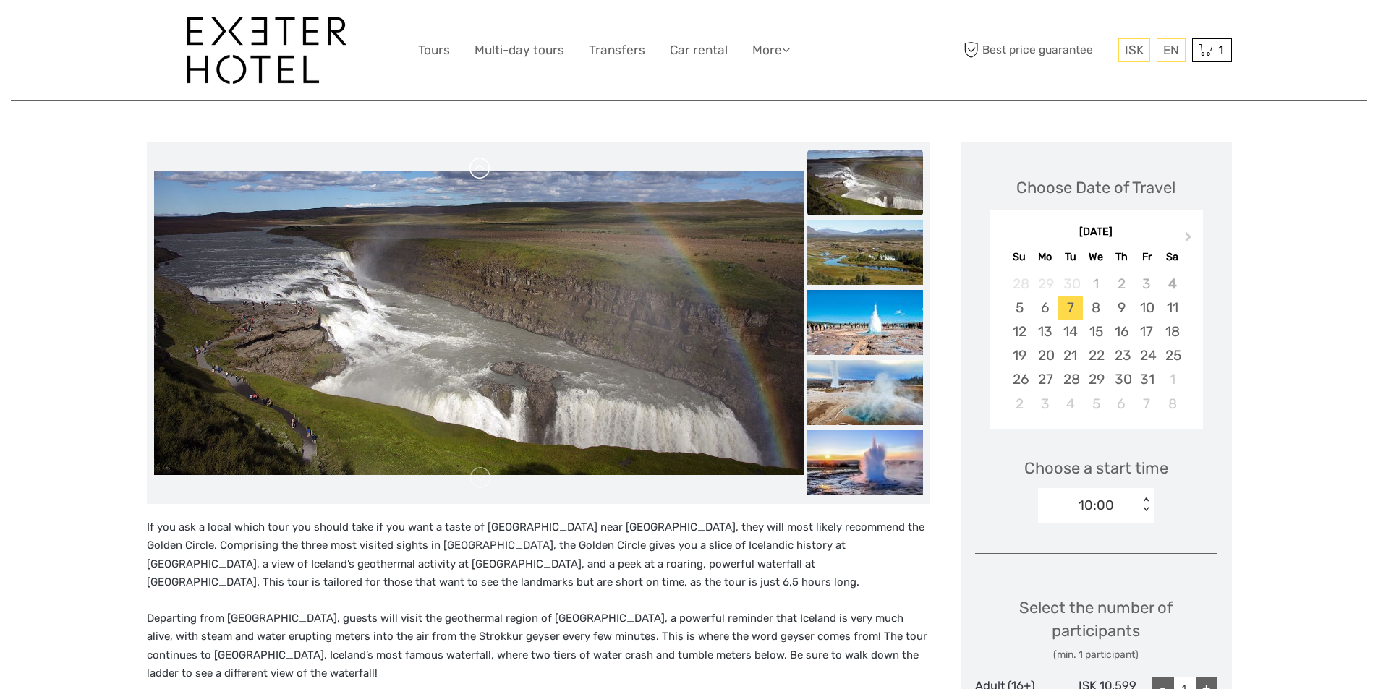
click at [472, 171] on link at bounding box center [480, 168] width 23 height 23
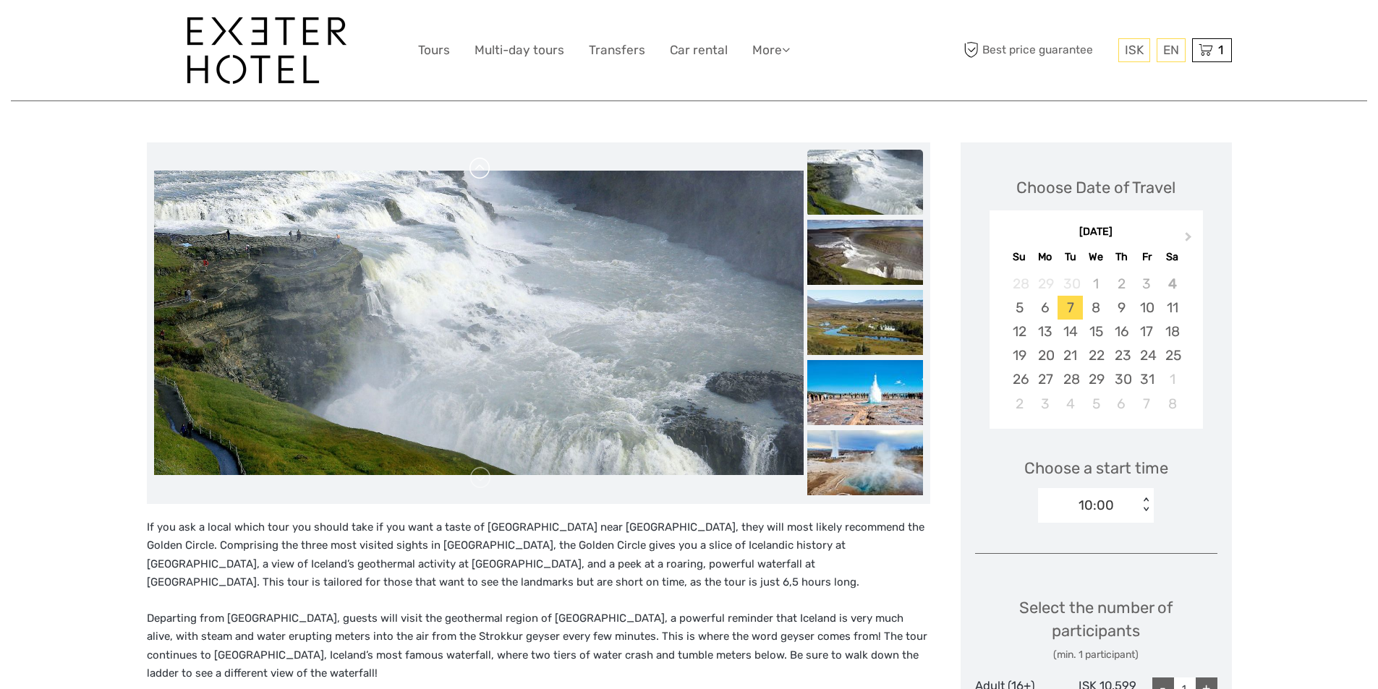
click at [472, 171] on link at bounding box center [480, 168] width 23 height 23
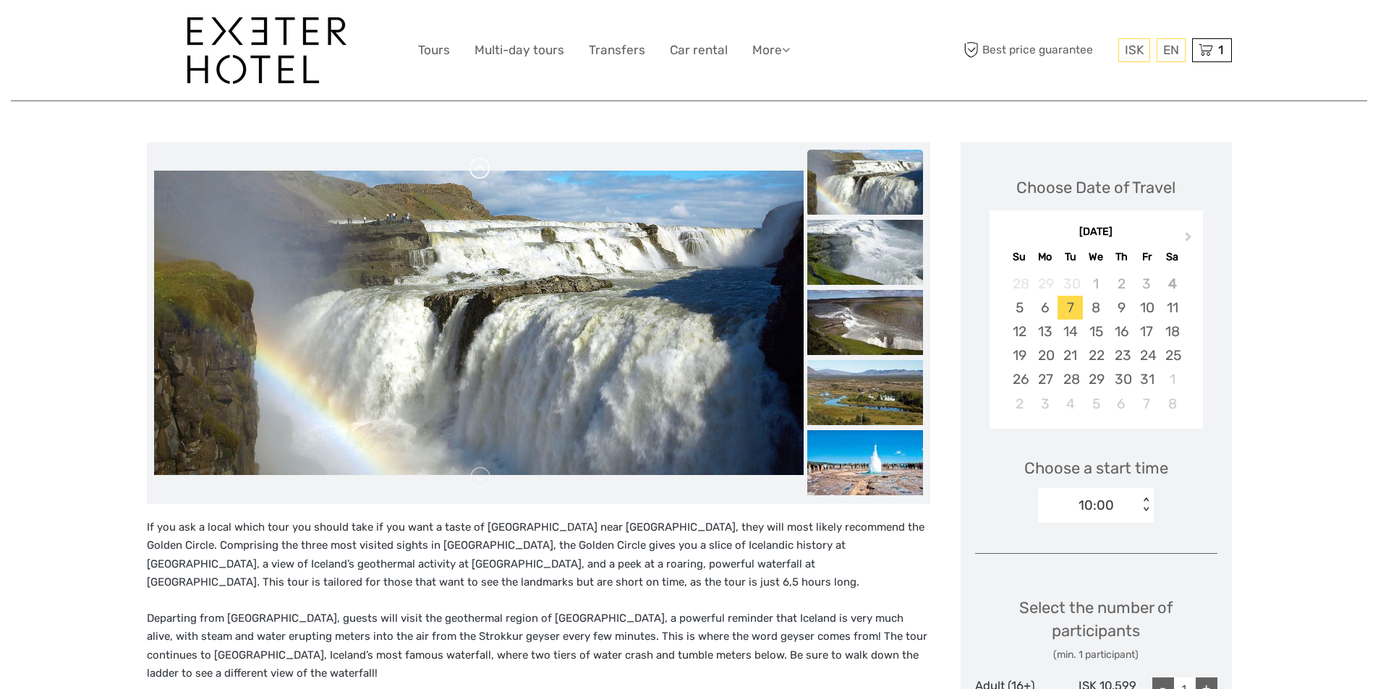
click at [472, 171] on link at bounding box center [480, 168] width 23 height 23
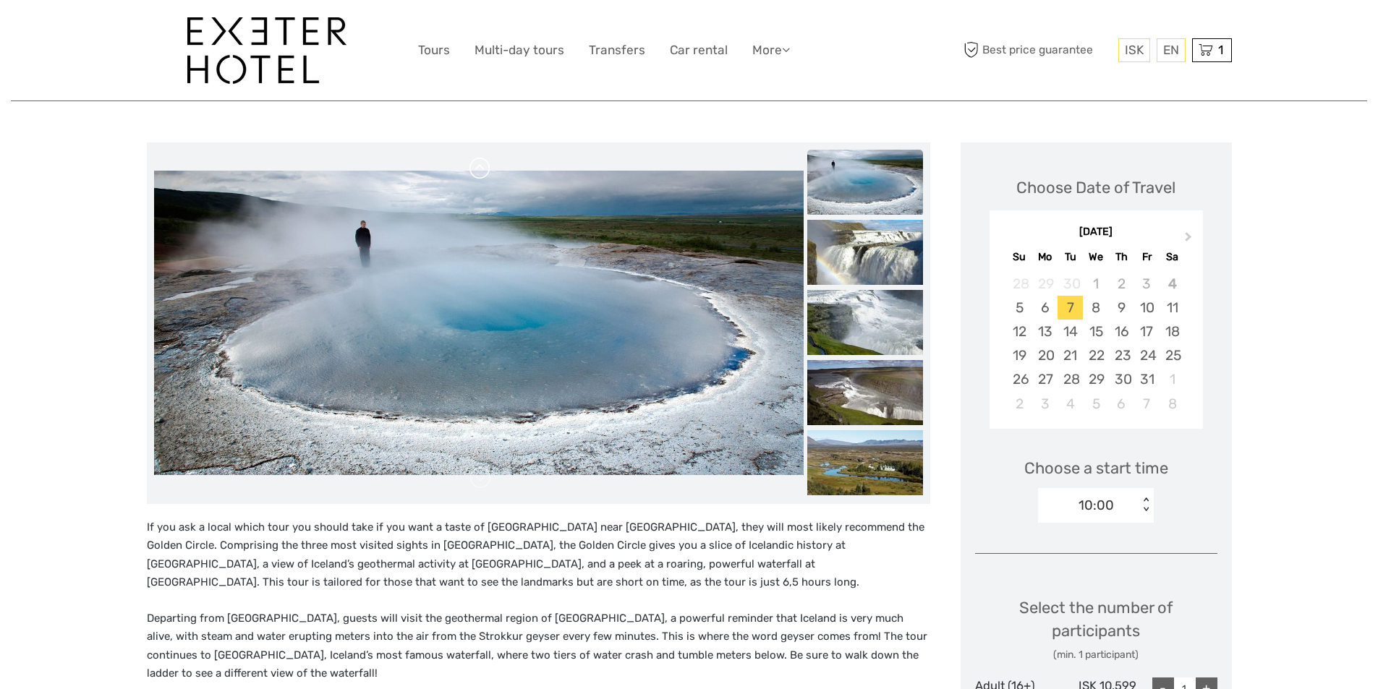
click at [472, 171] on link at bounding box center [480, 168] width 23 height 23
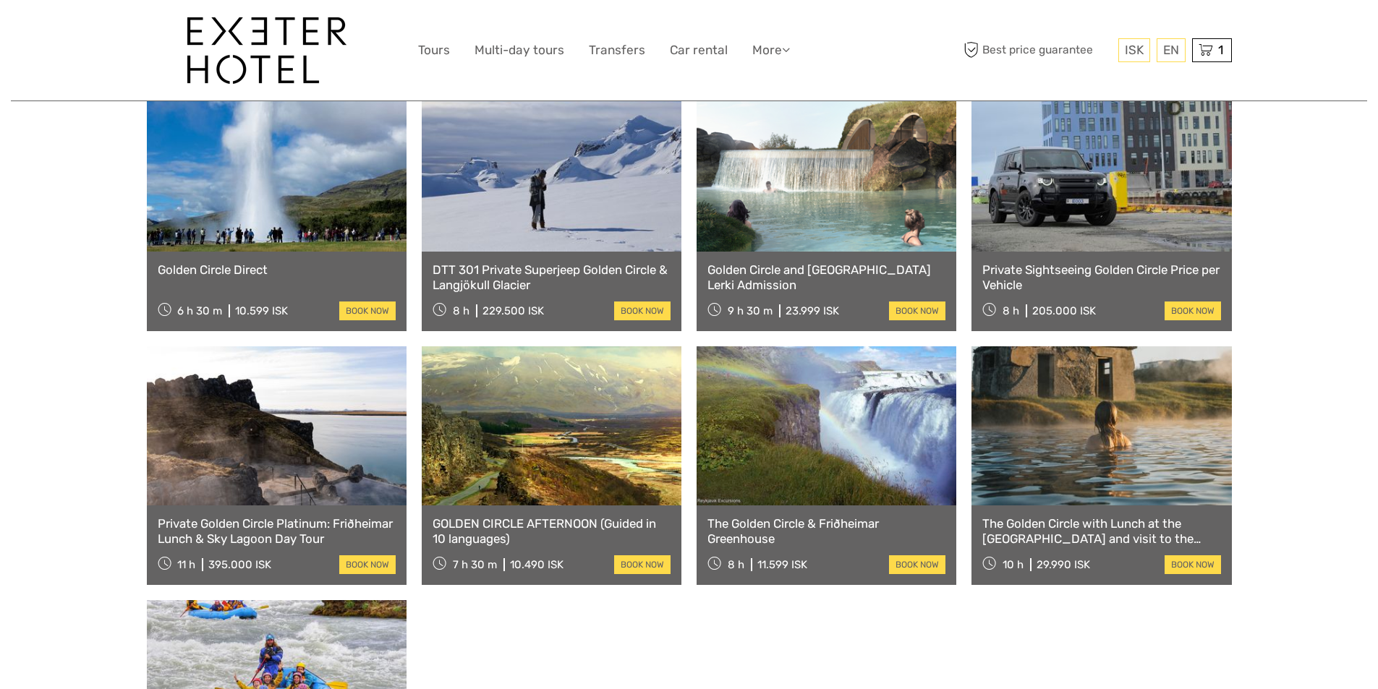
scroll to position [1085, 0]
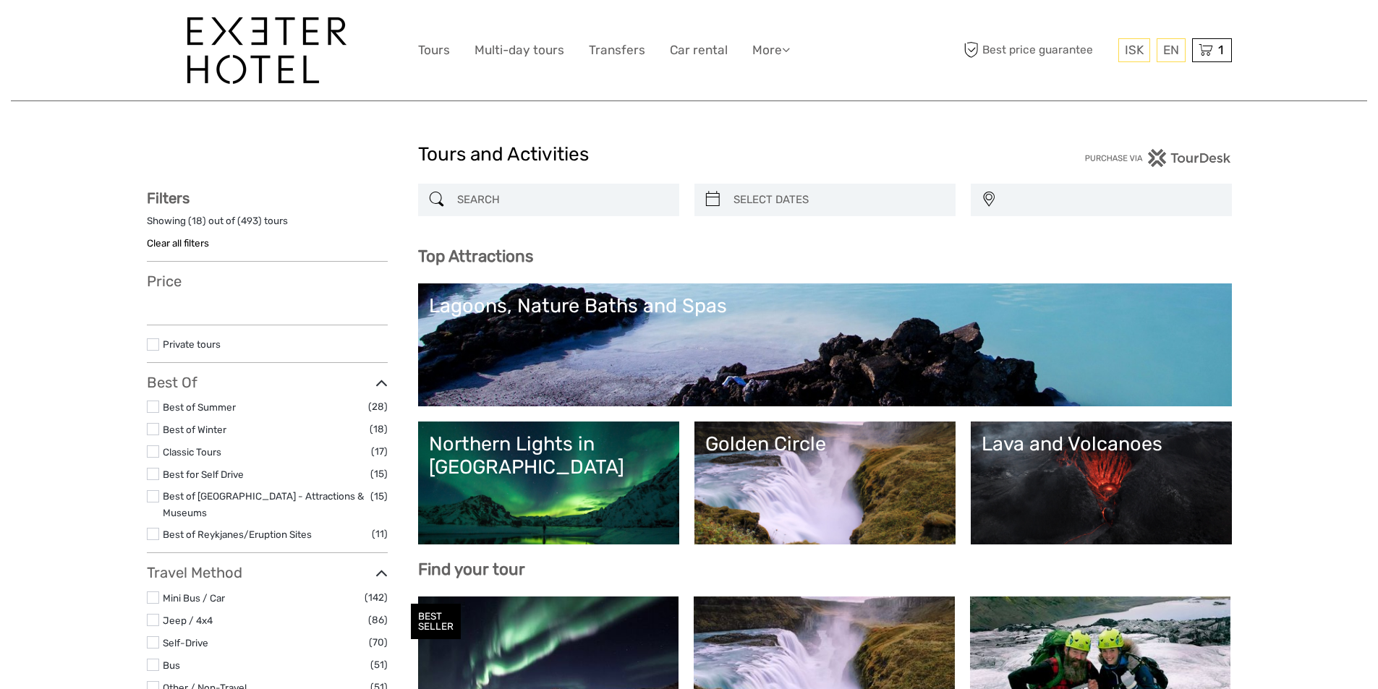
select select
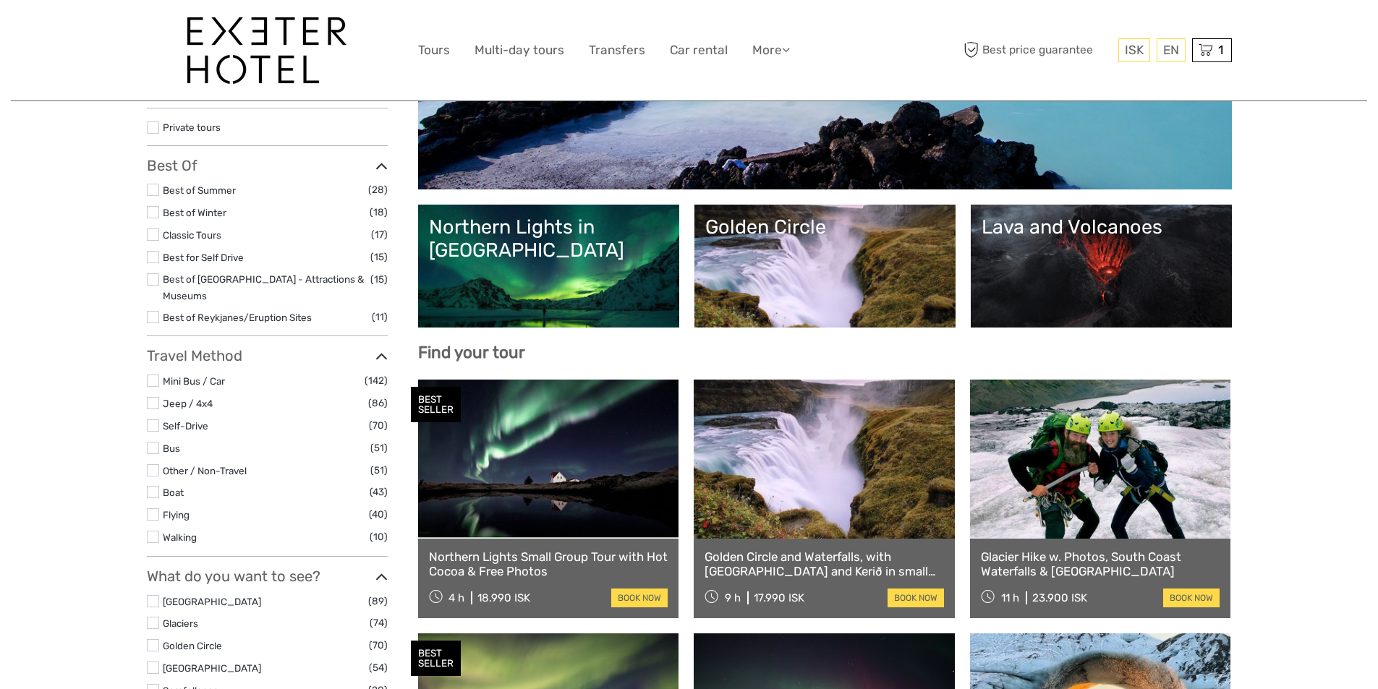
select select
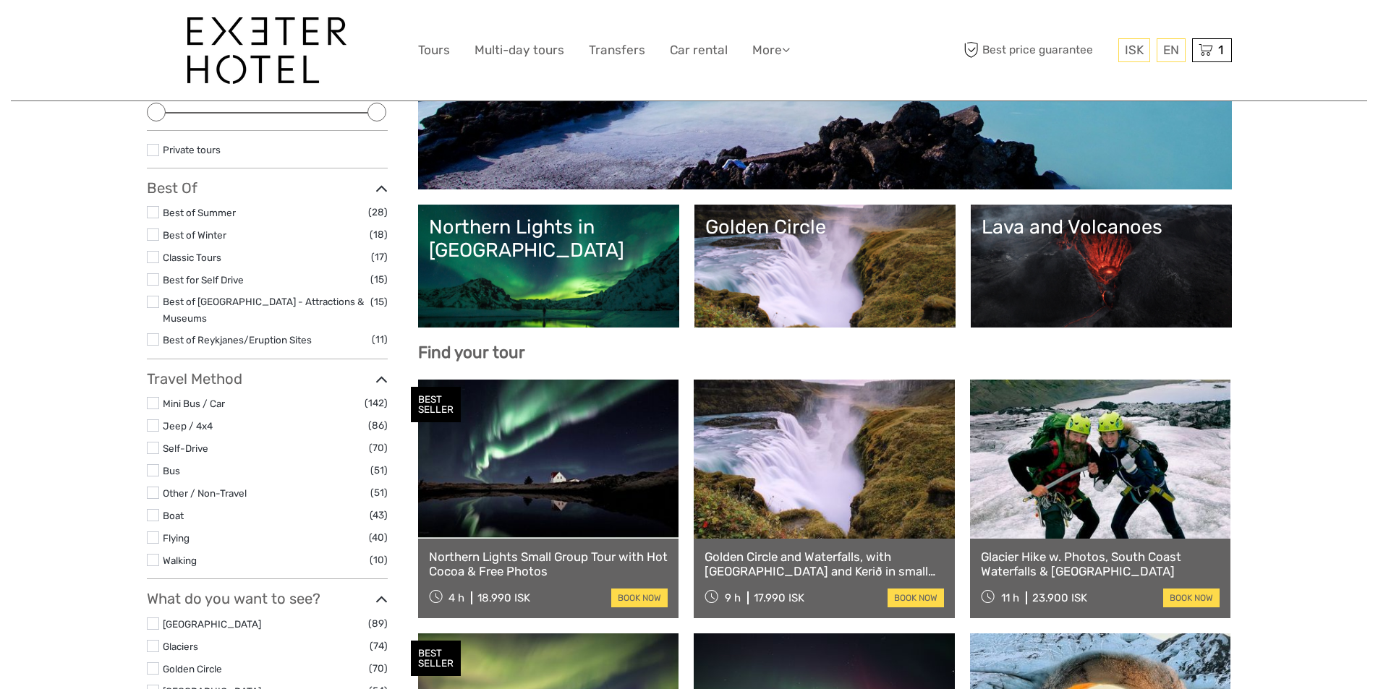
scroll to position [0, 0]
click at [153, 281] on label at bounding box center [153, 279] width 12 height 12
click at [0, 0] on input "checkbox" at bounding box center [0, 0] width 0 height 0
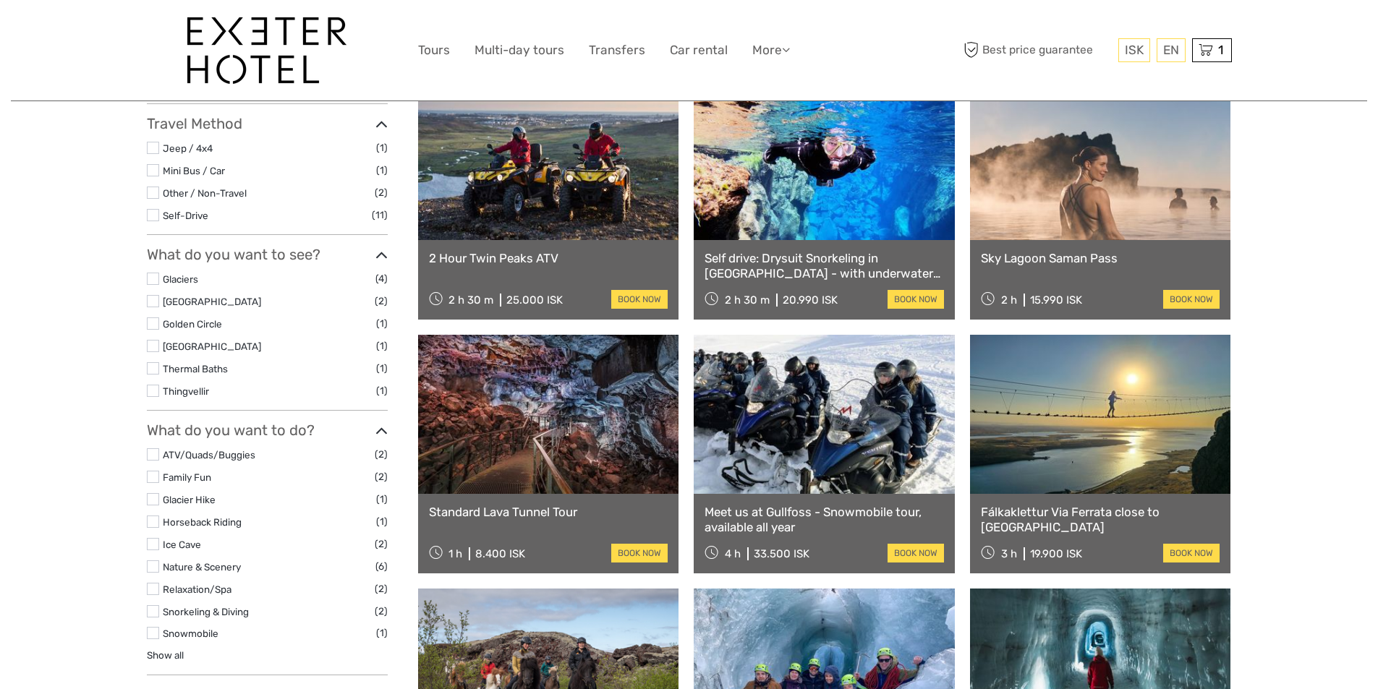
scroll to position [444, 0]
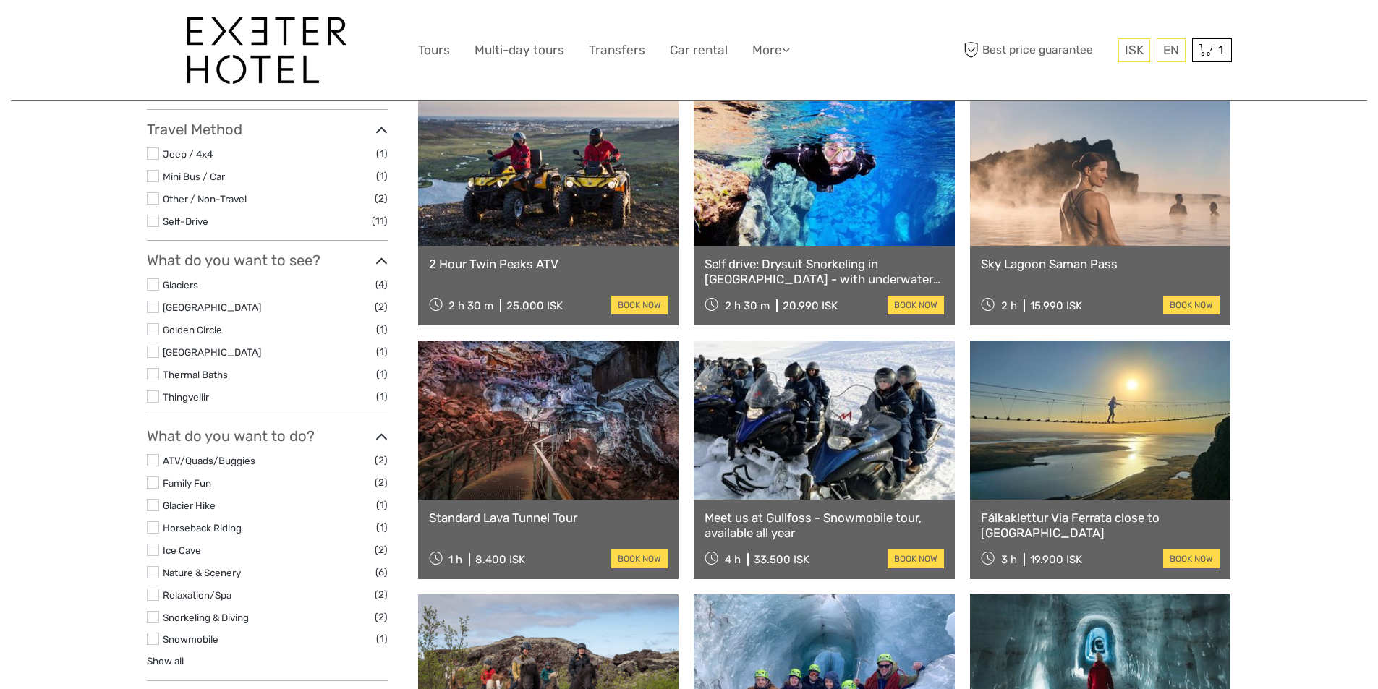
click at [158, 192] on label at bounding box center [153, 198] width 12 height 12
click at [0, 0] on input "checkbox" at bounding box center [0, 0] width 0 height 0
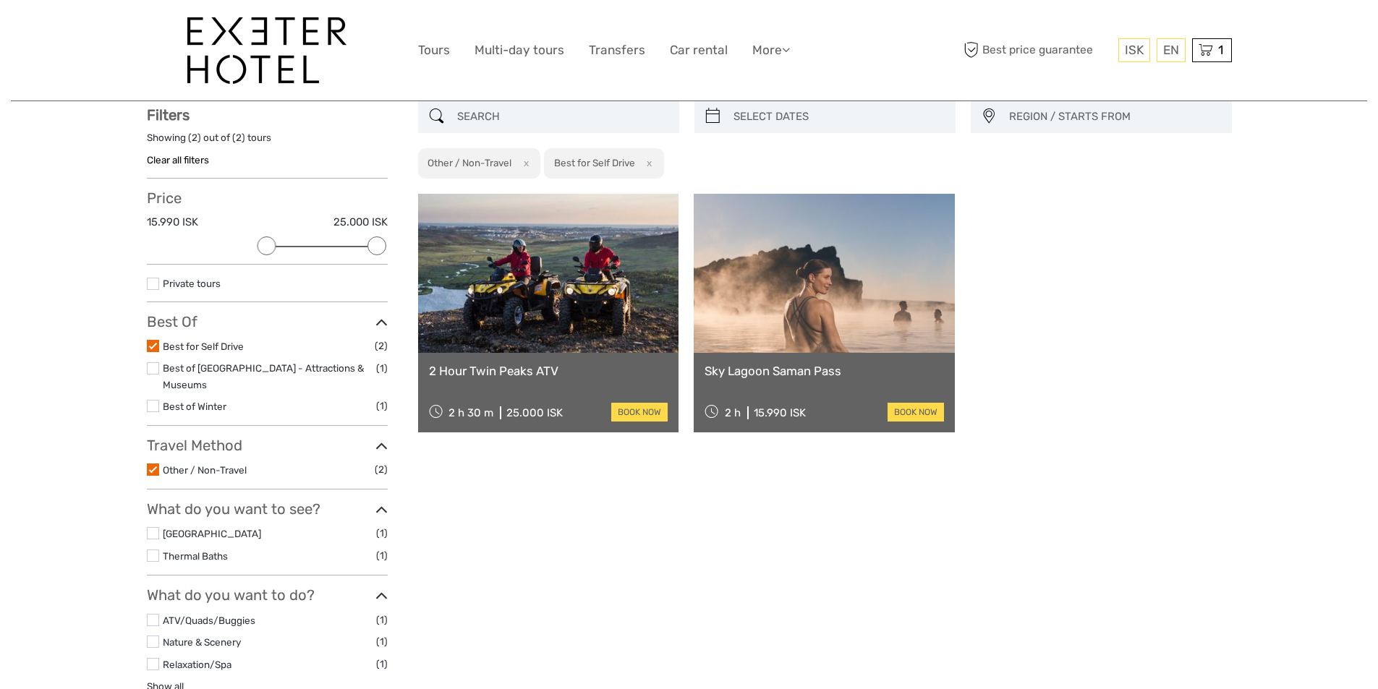
scroll to position [82, 0]
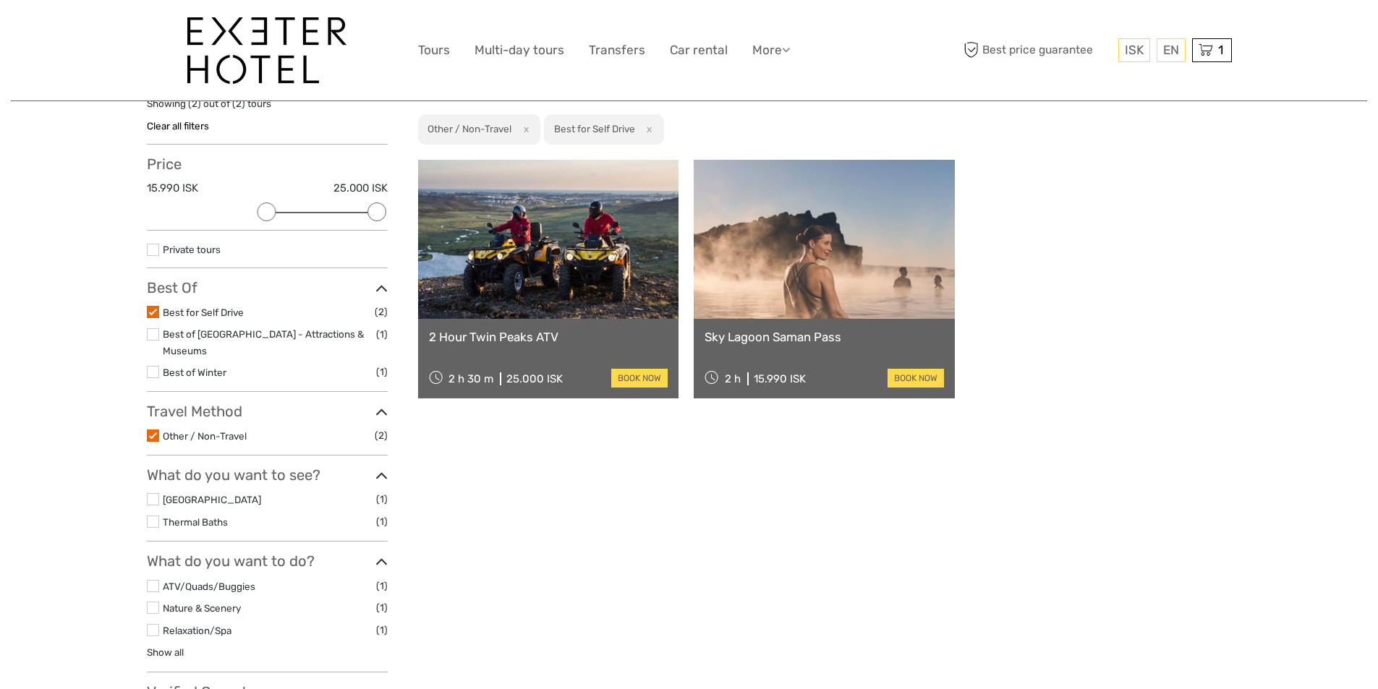
click at [150, 310] on label at bounding box center [153, 312] width 12 height 12
click at [0, 0] on input "checkbox" at bounding box center [0, 0] width 0 height 0
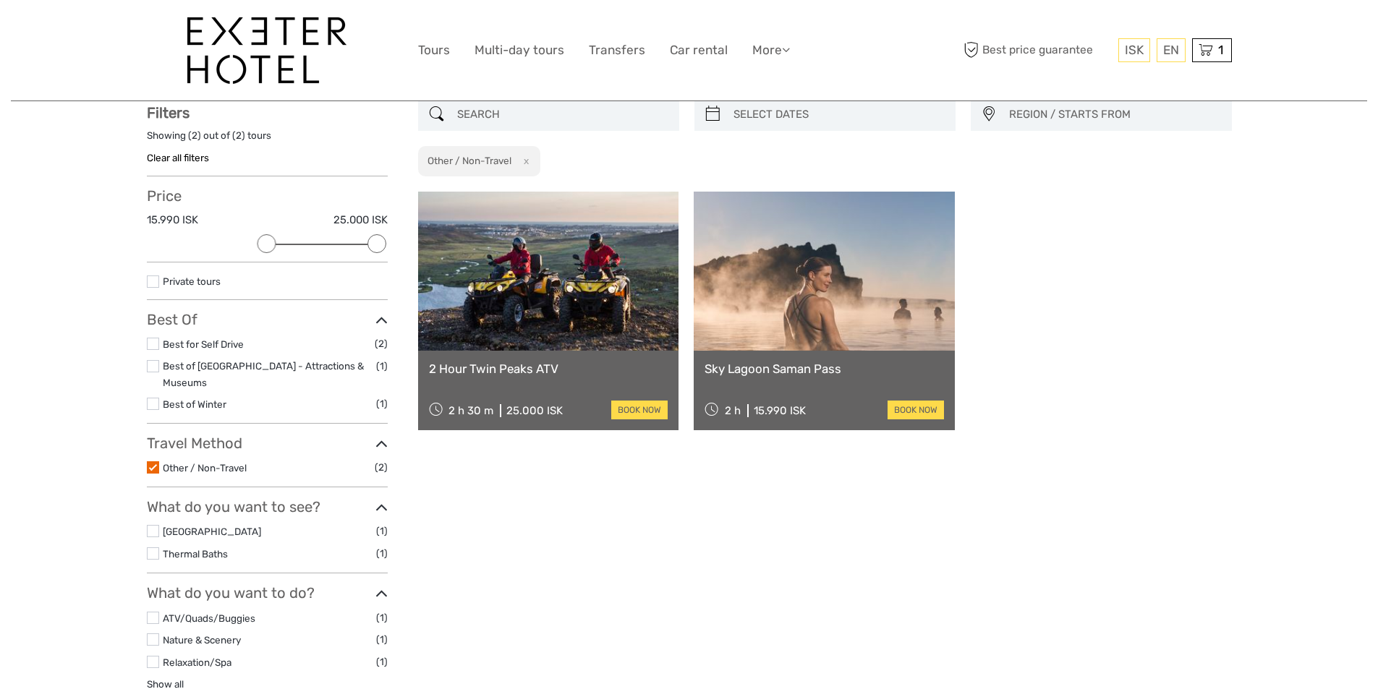
scroll to position [82, 0]
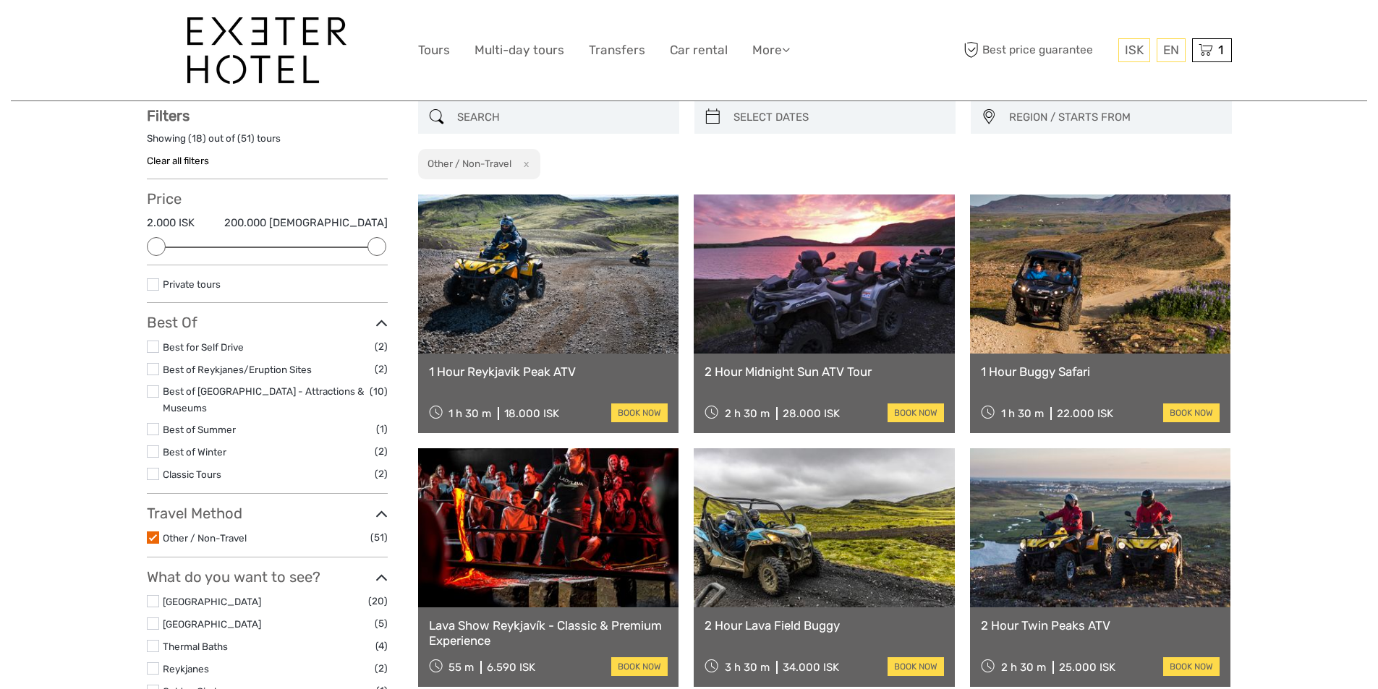
click at [153, 394] on label at bounding box center [153, 392] width 12 height 12
click at [0, 0] on input "checkbox" at bounding box center [0, 0] width 0 height 0
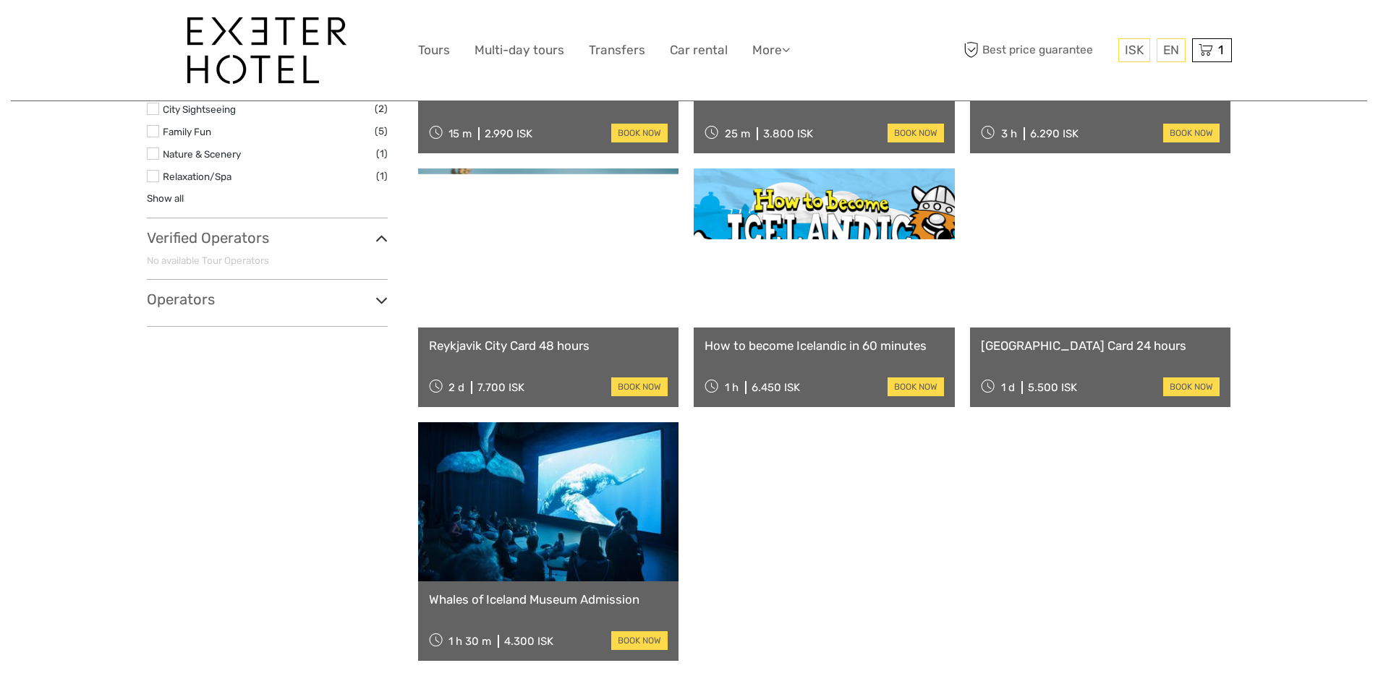
scroll to position [517, 0]
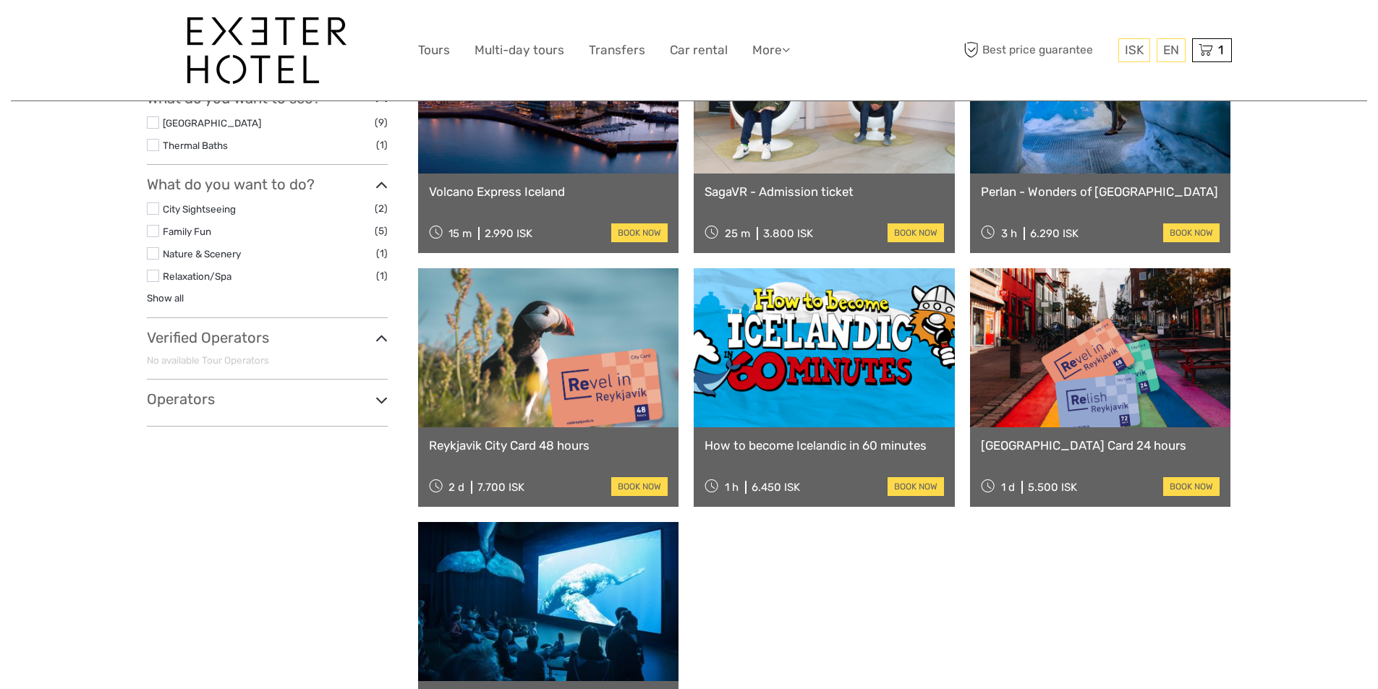
click at [509, 194] on link "Volcano Express Iceland" at bounding box center [548, 191] width 239 height 14
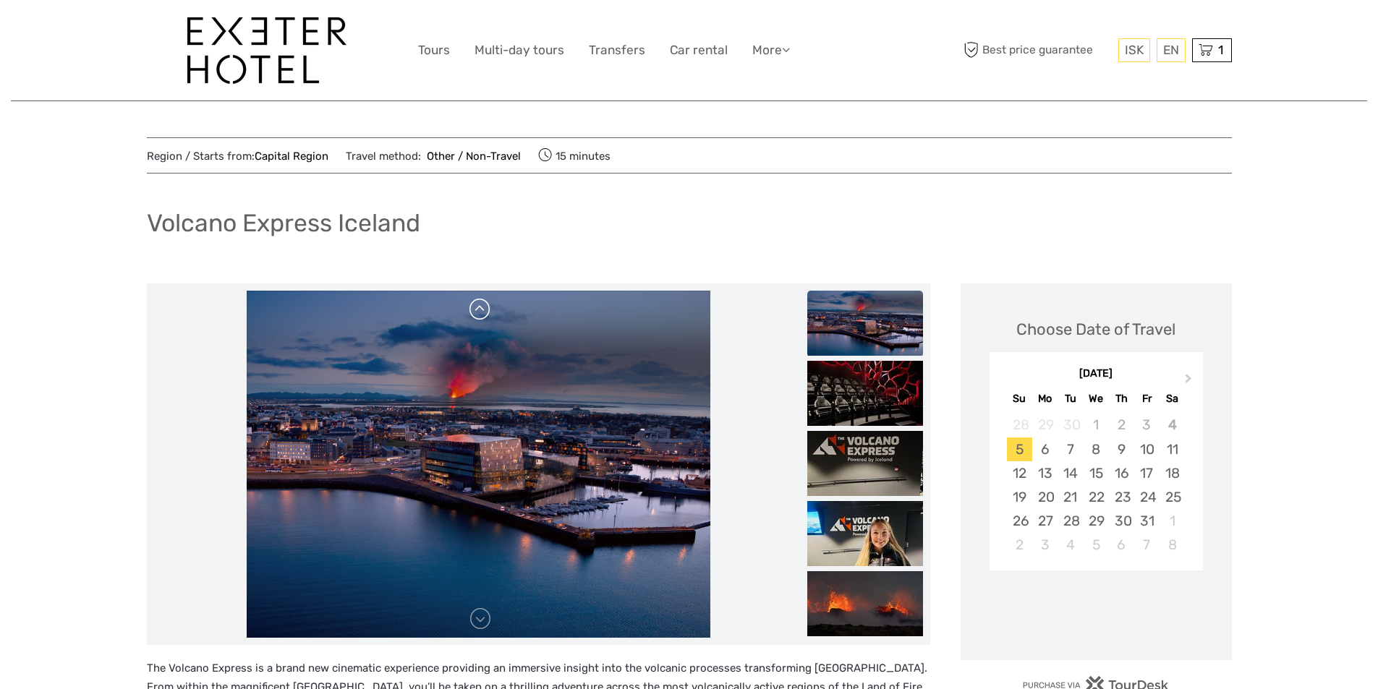
click at [483, 315] on link at bounding box center [480, 309] width 23 height 23
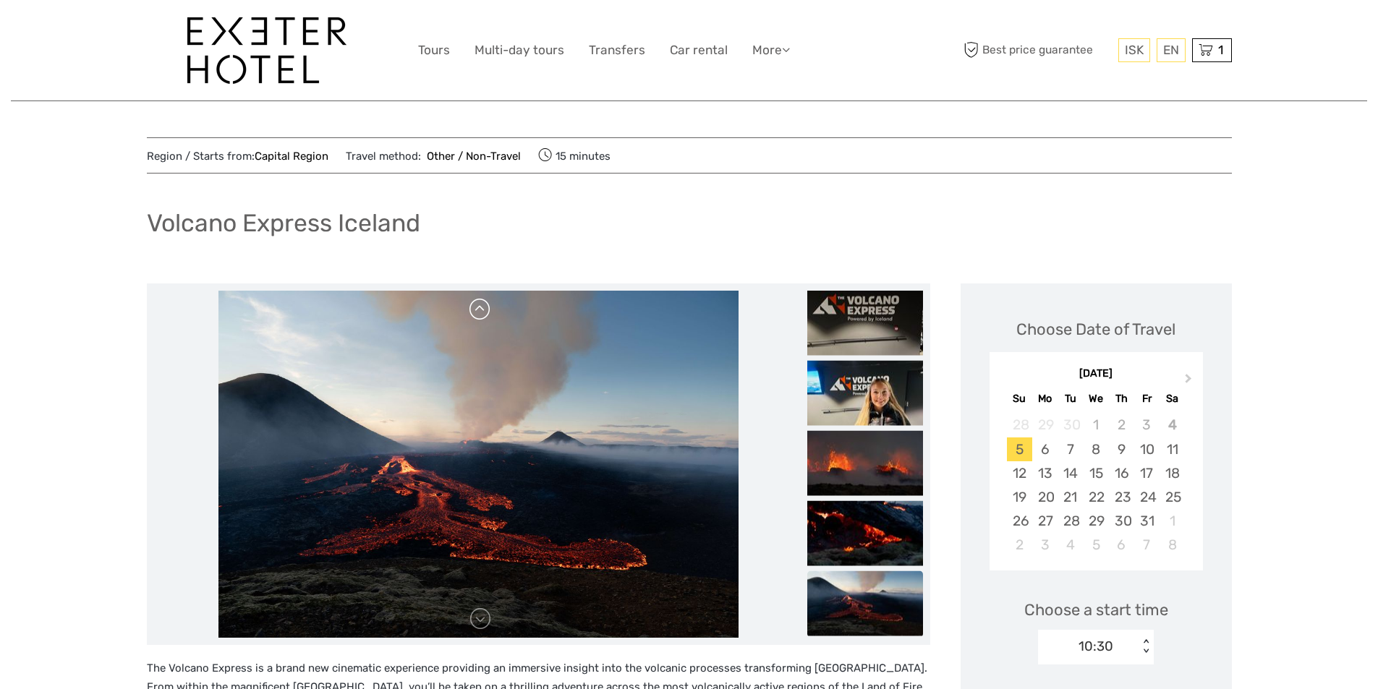
click at [483, 315] on link at bounding box center [480, 309] width 23 height 23
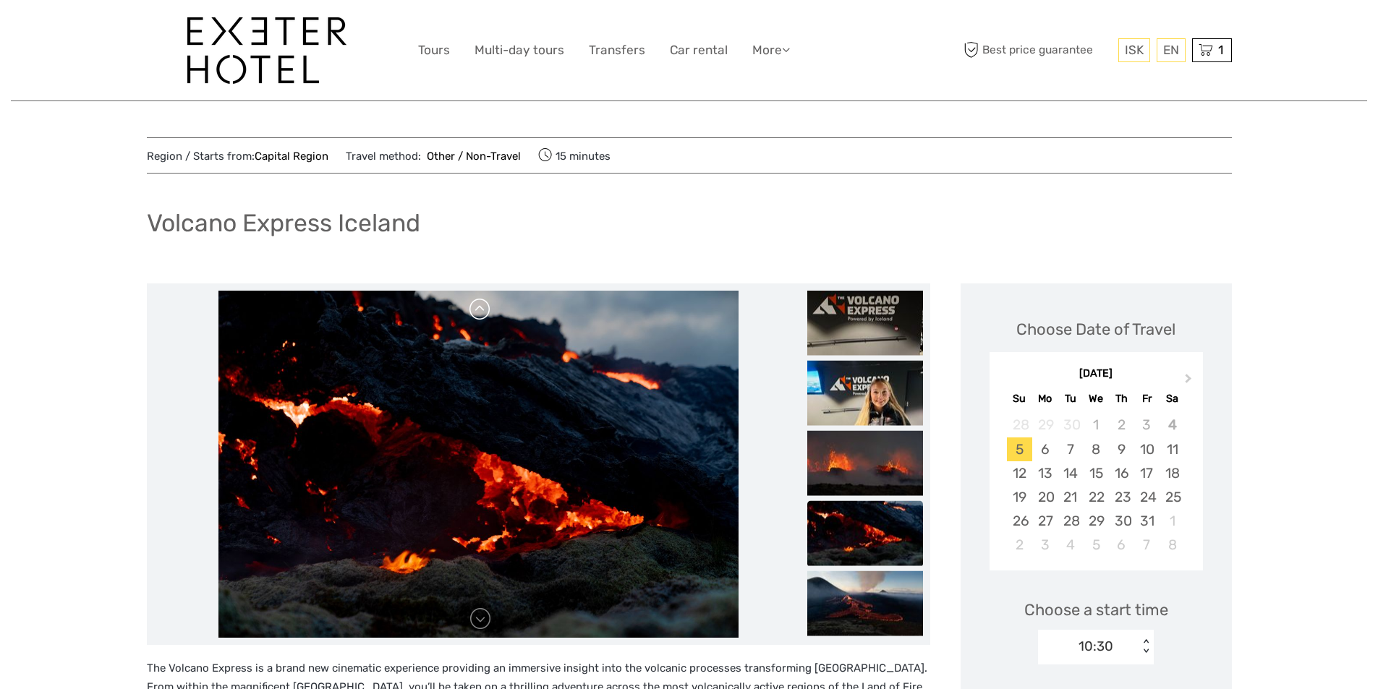
click at [483, 315] on link at bounding box center [480, 309] width 23 height 23
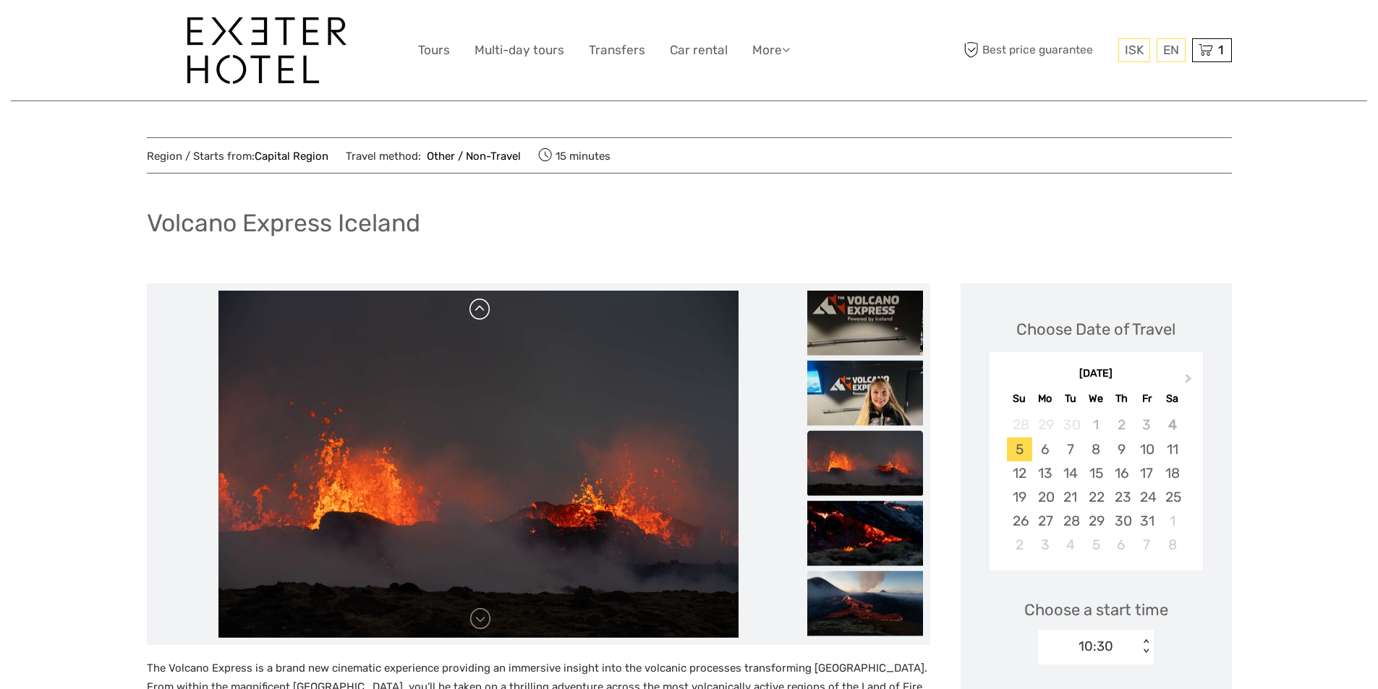
click at [483, 315] on link at bounding box center [480, 309] width 23 height 23
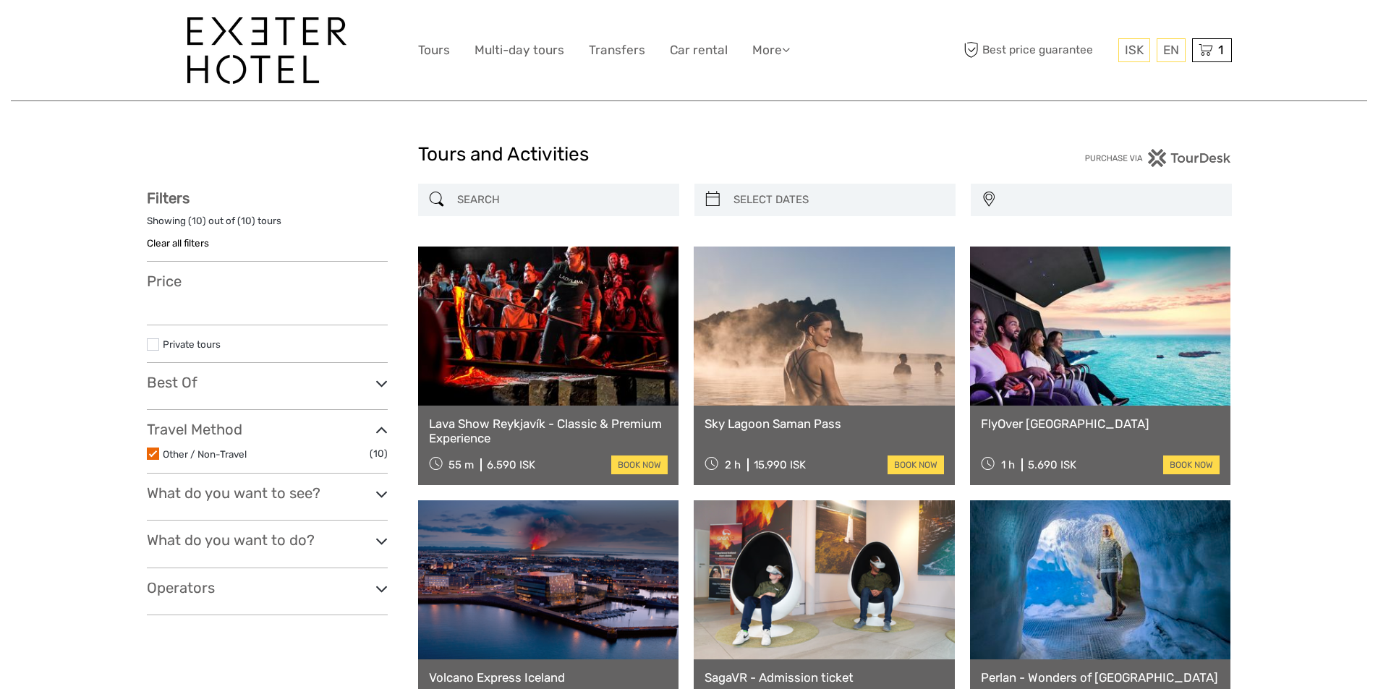
select select
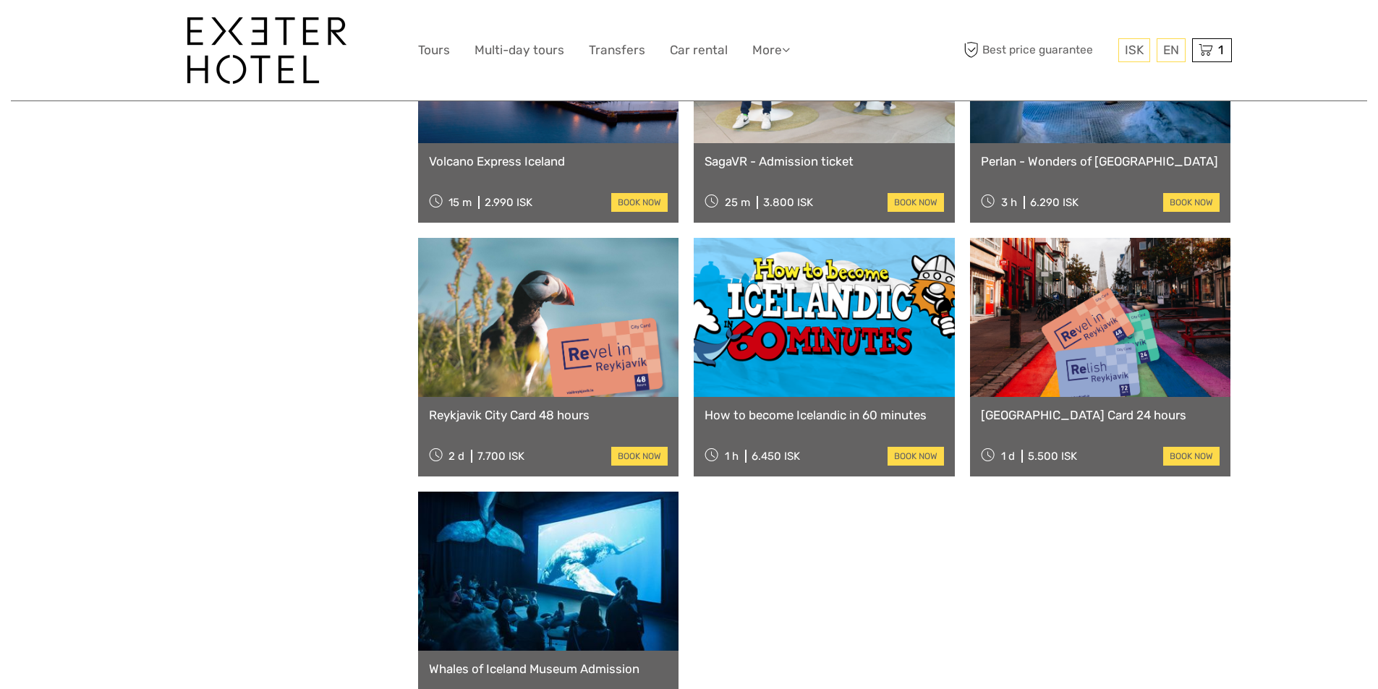
select select
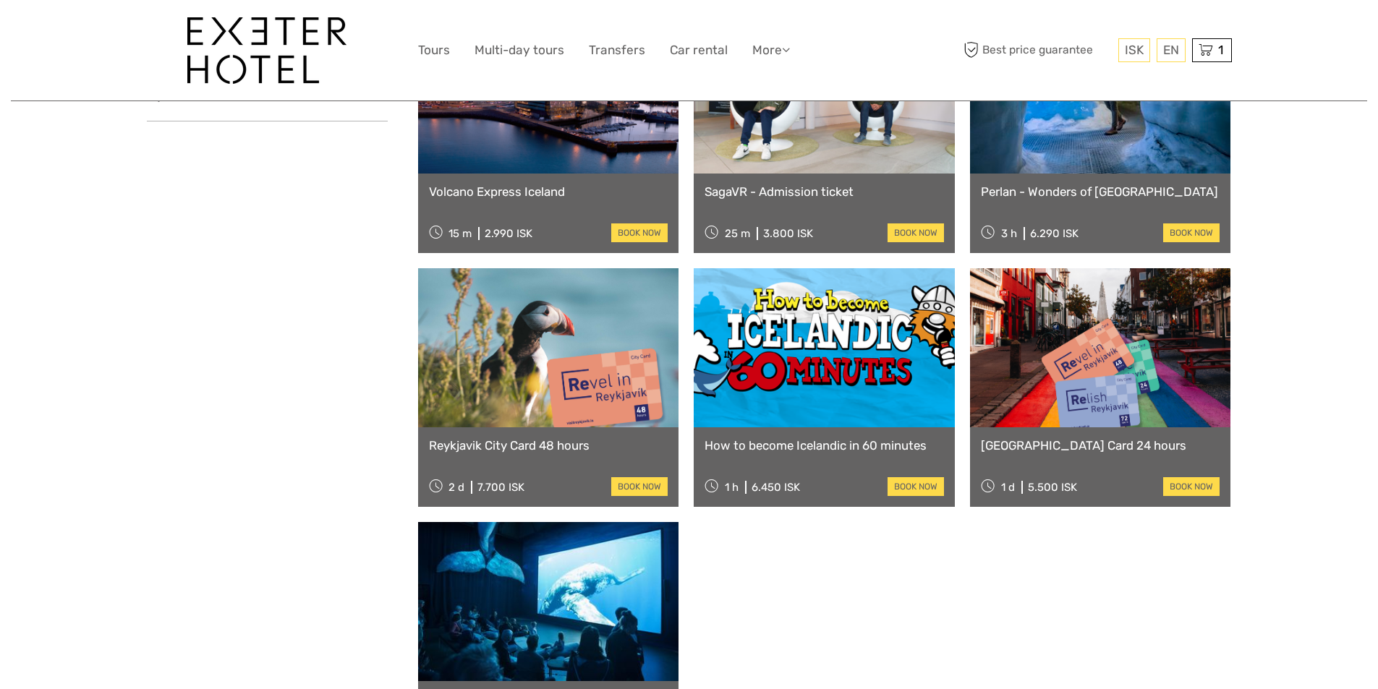
scroll to position [0, 0]
click at [1013, 441] on link "Reykjavik City Card 24 hours" at bounding box center [1100, 445] width 239 height 14
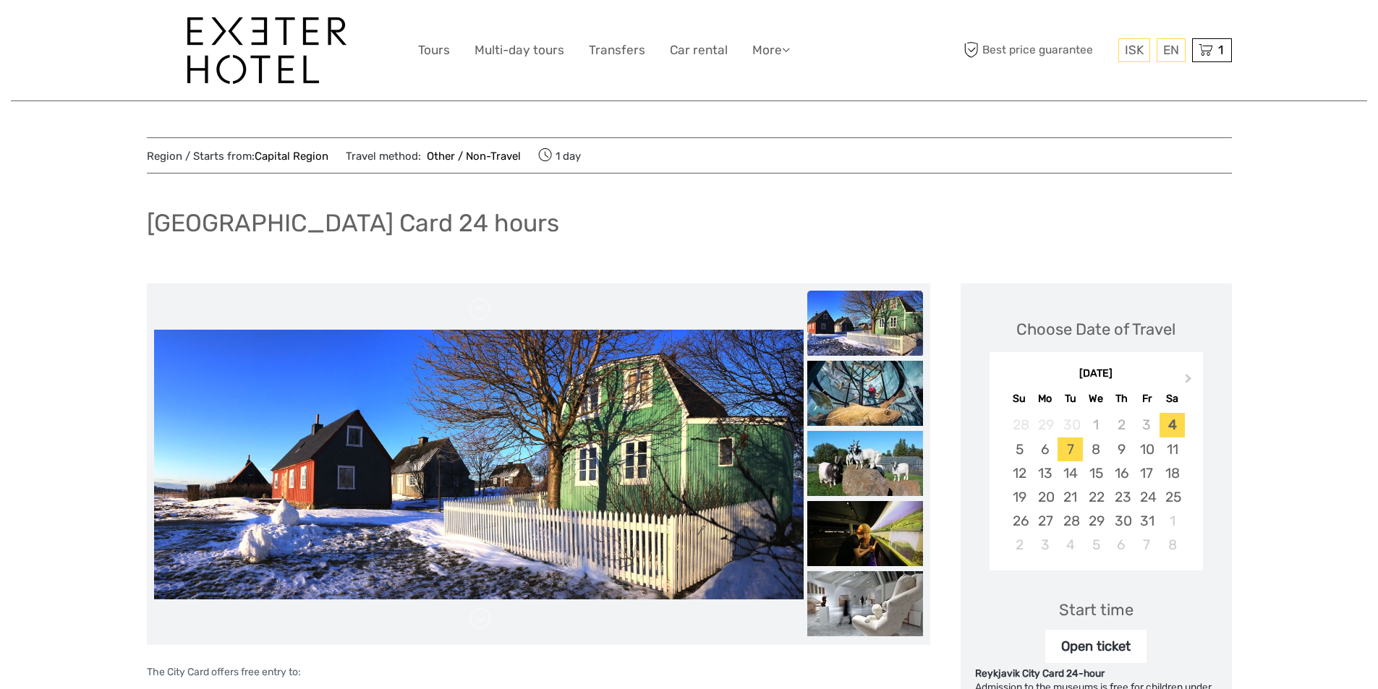
click at [1067, 445] on div "7" at bounding box center [1070, 450] width 25 height 24
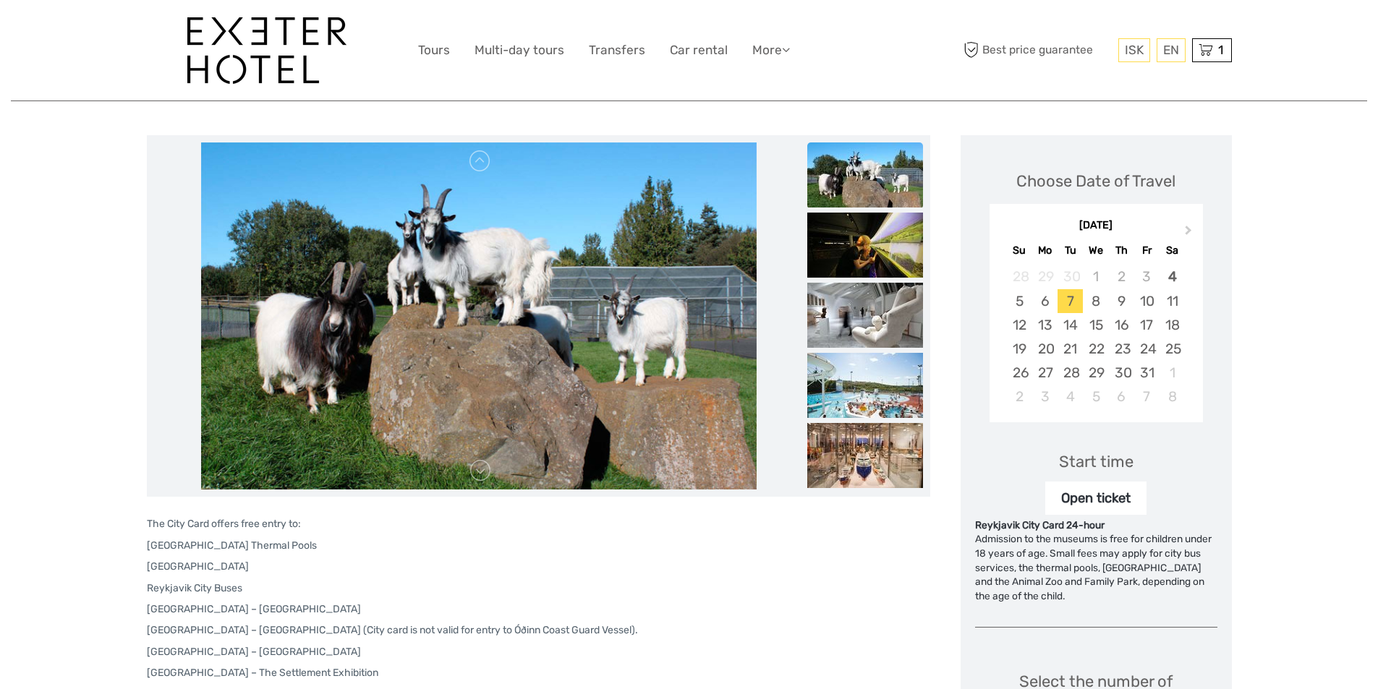
scroll to position [145, 0]
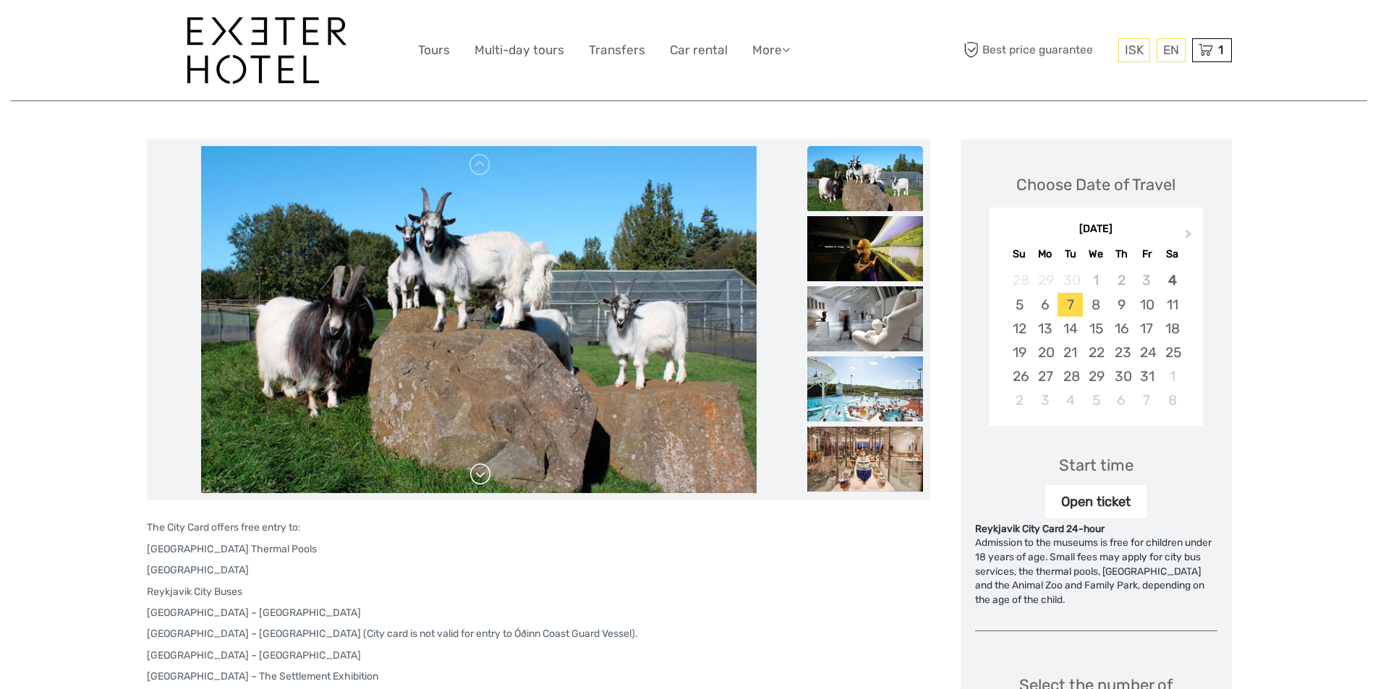
click at [483, 470] on link at bounding box center [480, 474] width 23 height 23
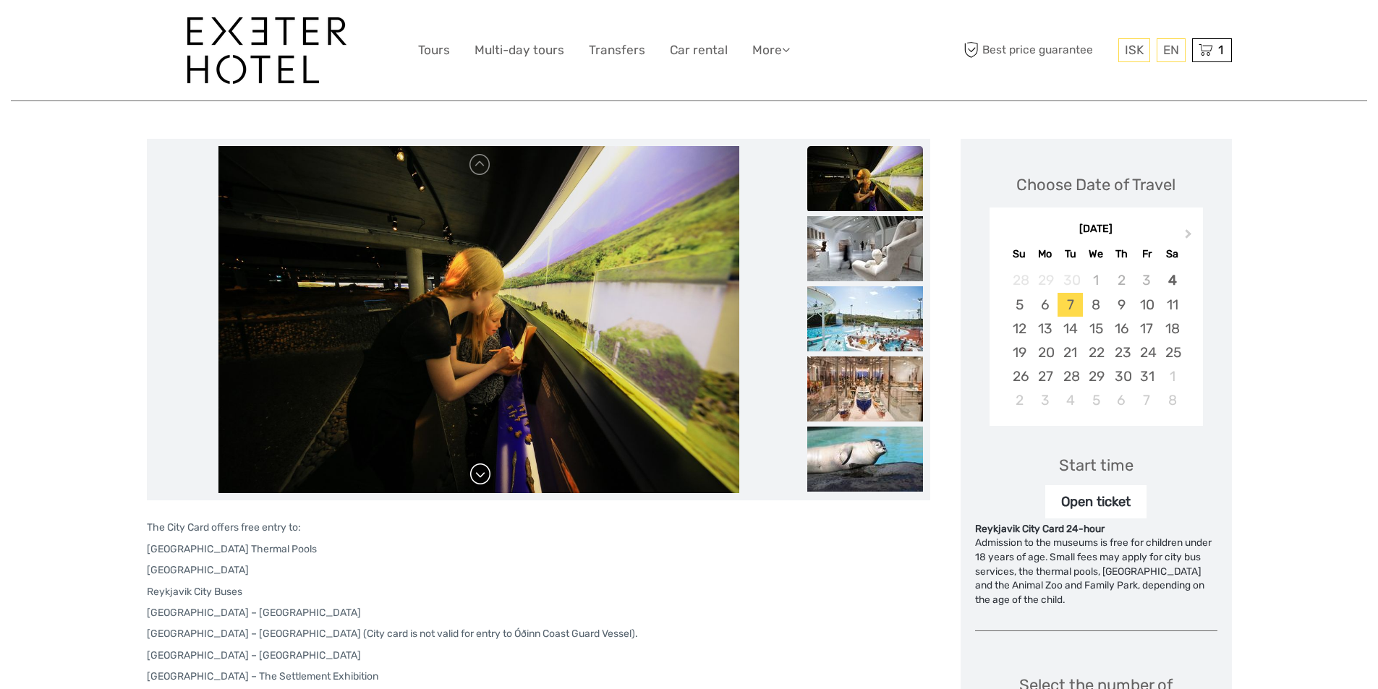
click at [483, 470] on link at bounding box center [480, 474] width 23 height 23
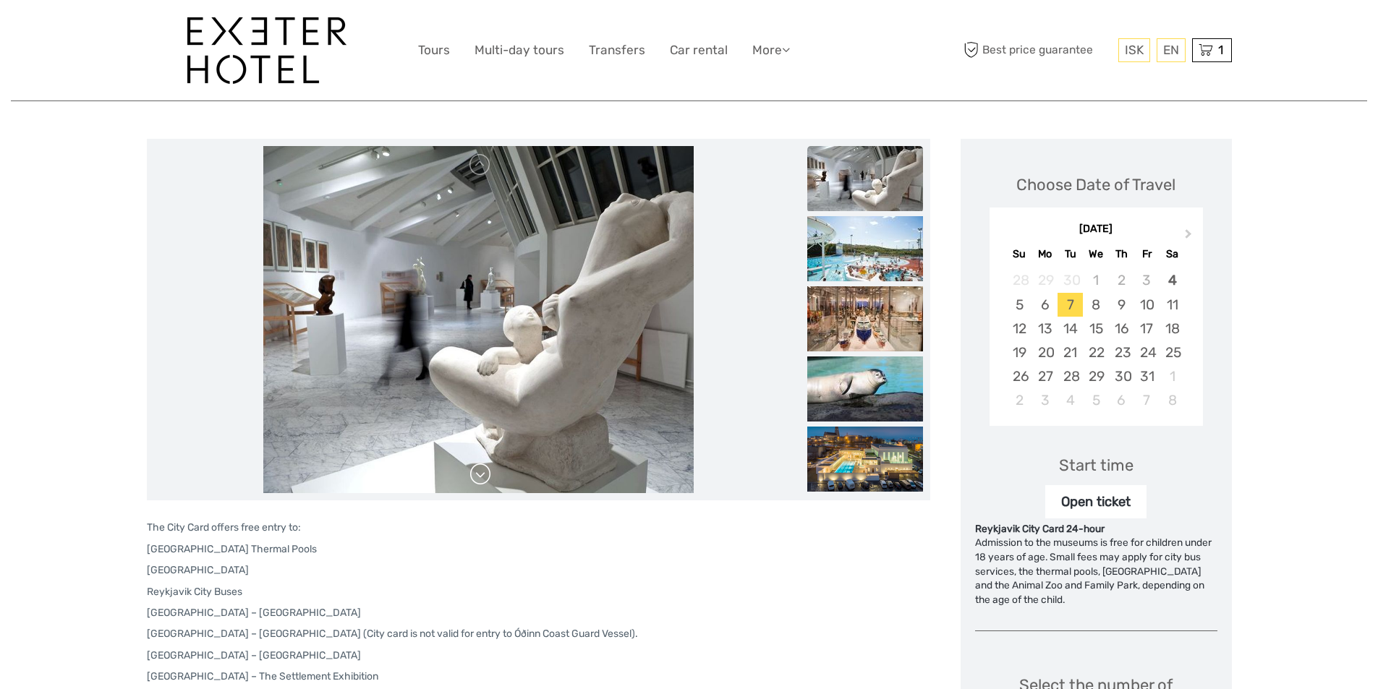
click at [483, 470] on link at bounding box center [480, 474] width 23 height 23
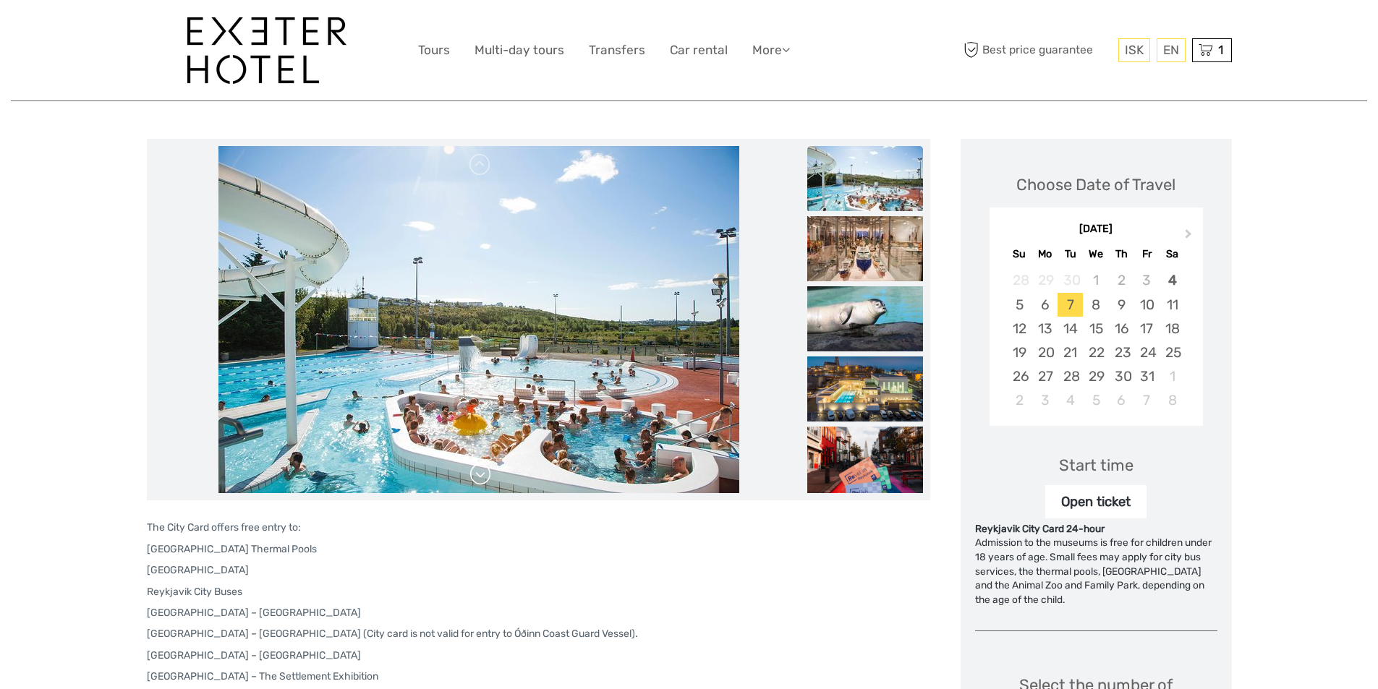
click at [483, 470] on link at bounding box center [480, 474] width 23 height 23
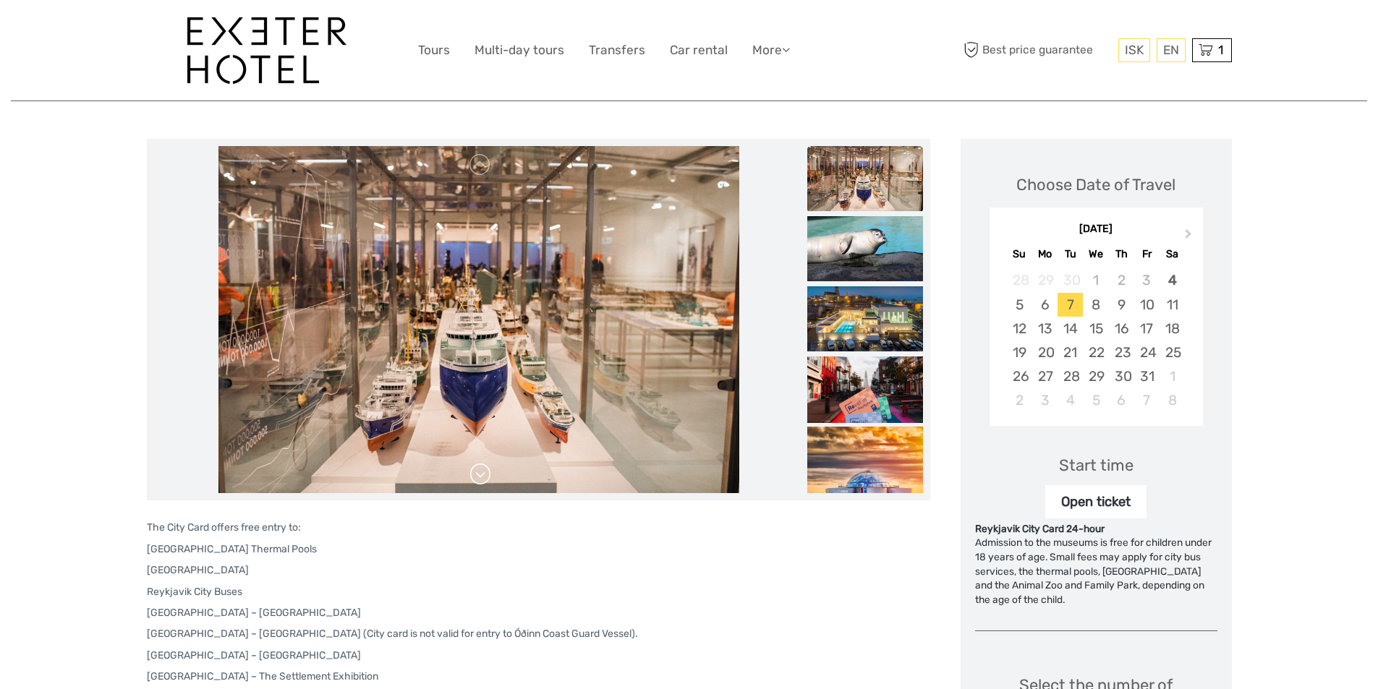
click at [483, 470] on link at bounding box center [480, 474] width 23 height 23
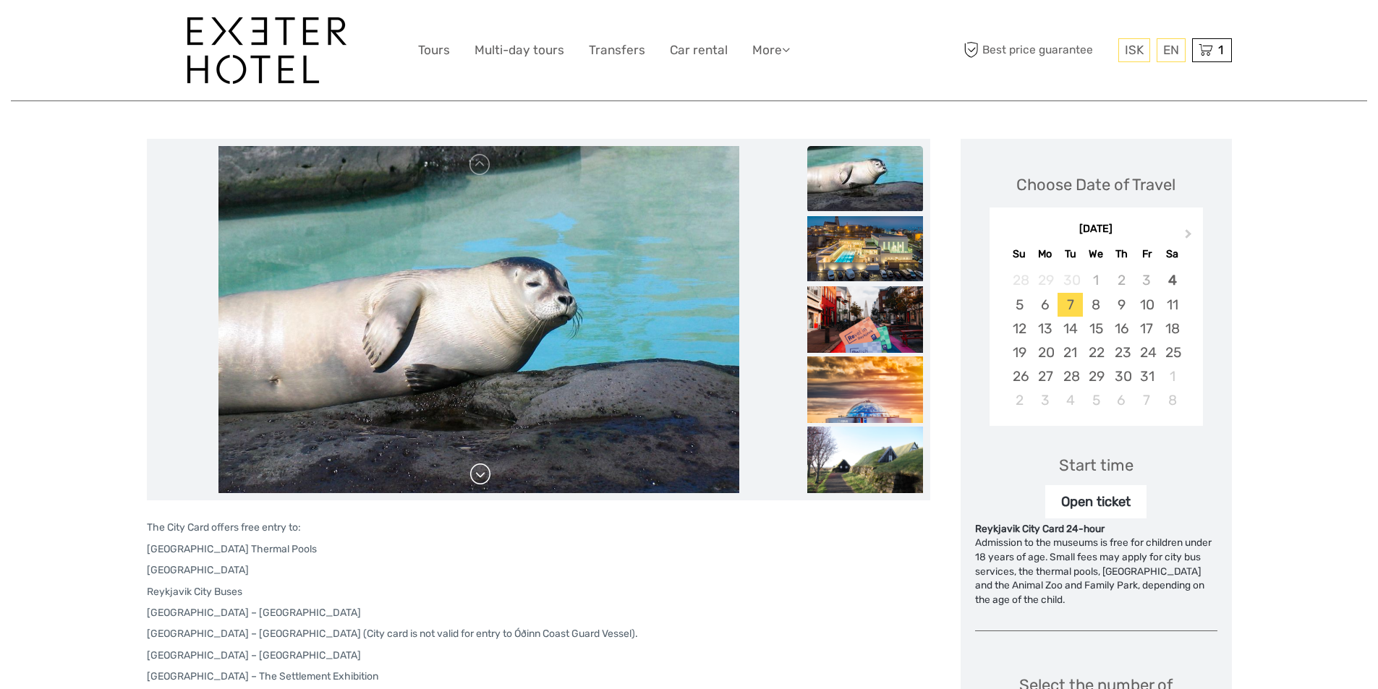
click at [483, 470] on link at bounding box center [480, 474] width 23 height 23
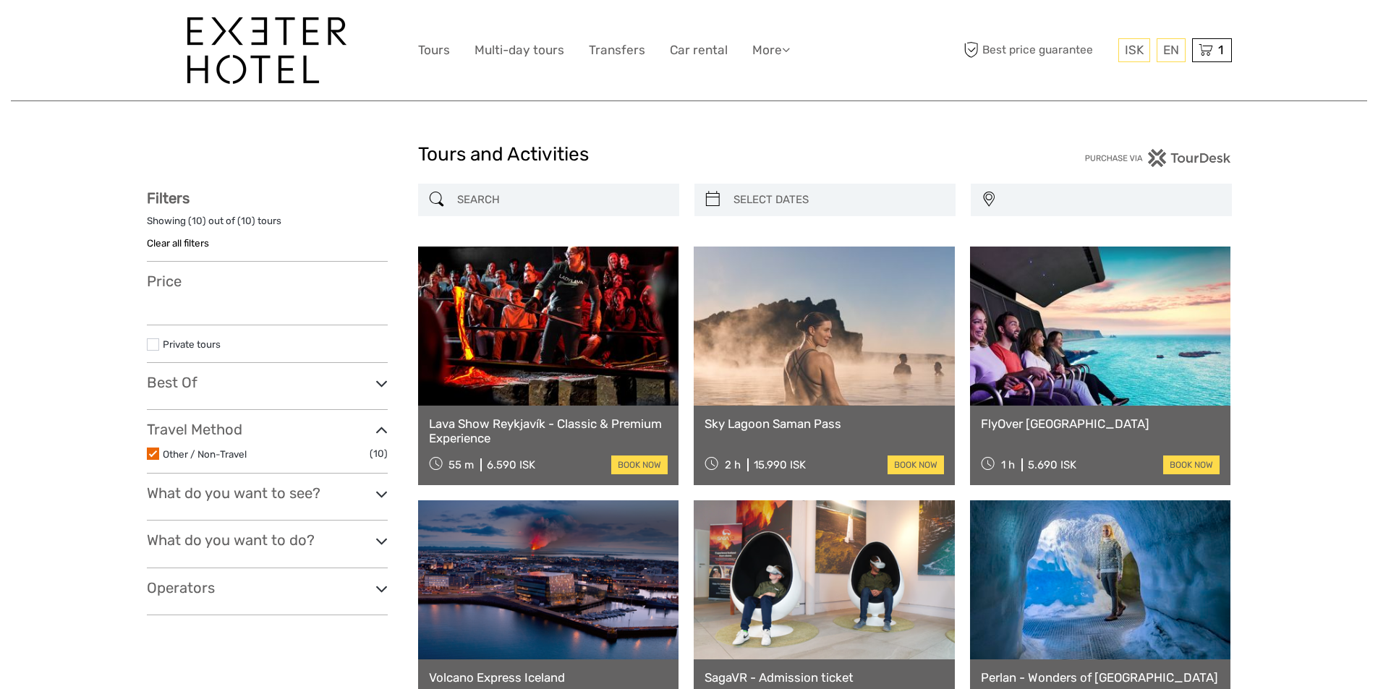
select select
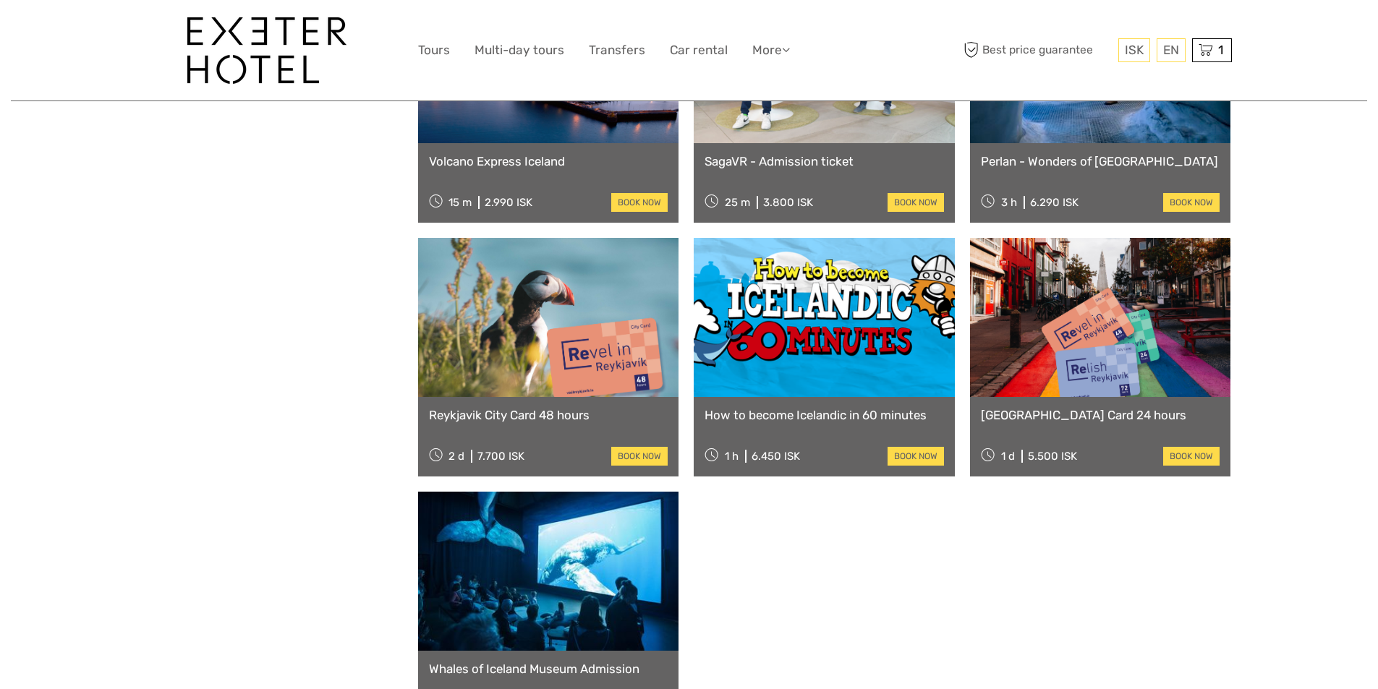
select select
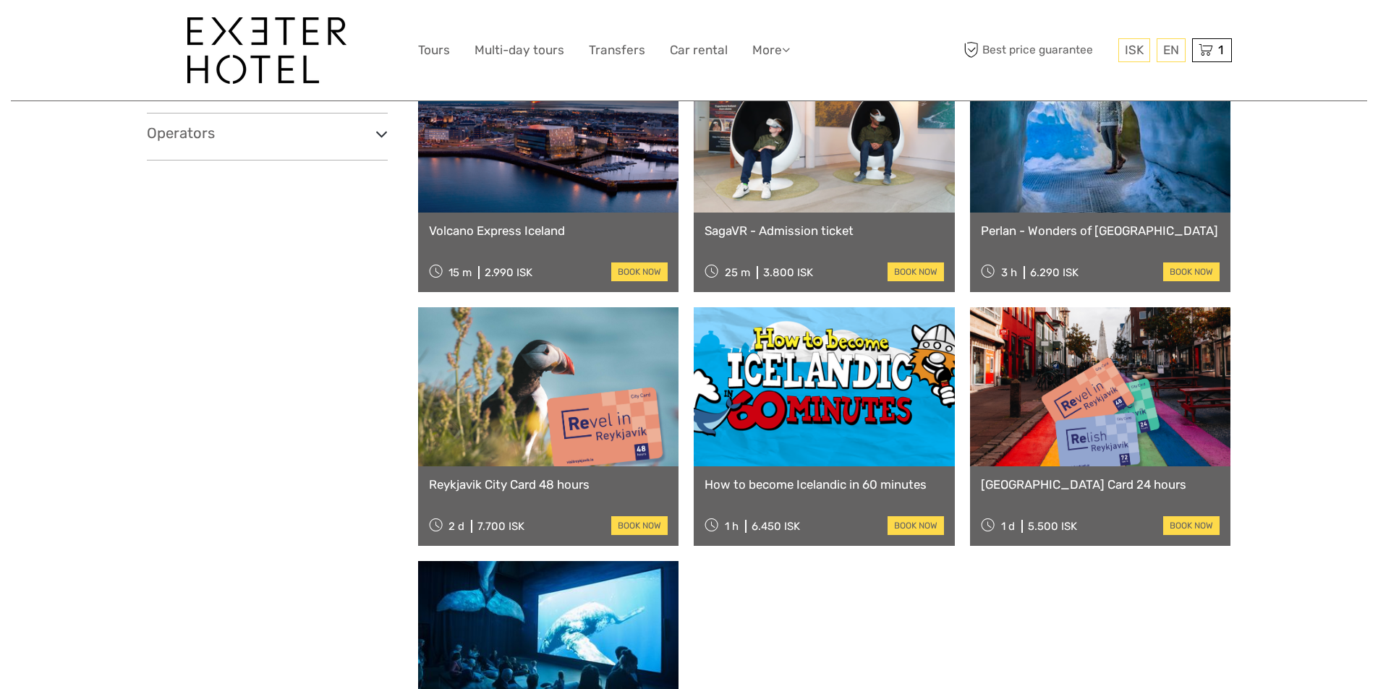
scroll to position [444, 0]
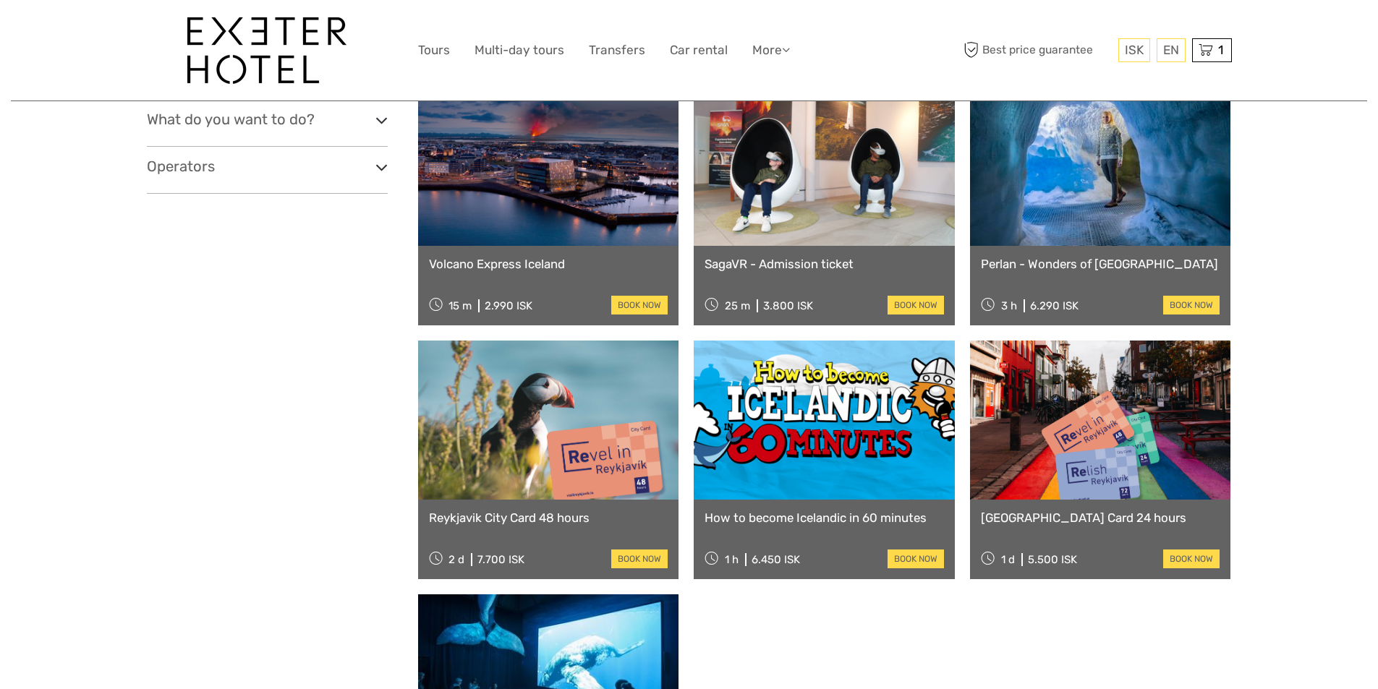
click at [380, 121] on icon at bounding box center [381, 121] width 12 height 20
click at [151, 170] on label at bounding box center [153, 166] width 12 height 12
click at [0, 0] on input "checkbox" at bounding box center [0, 0] width 0 height 0
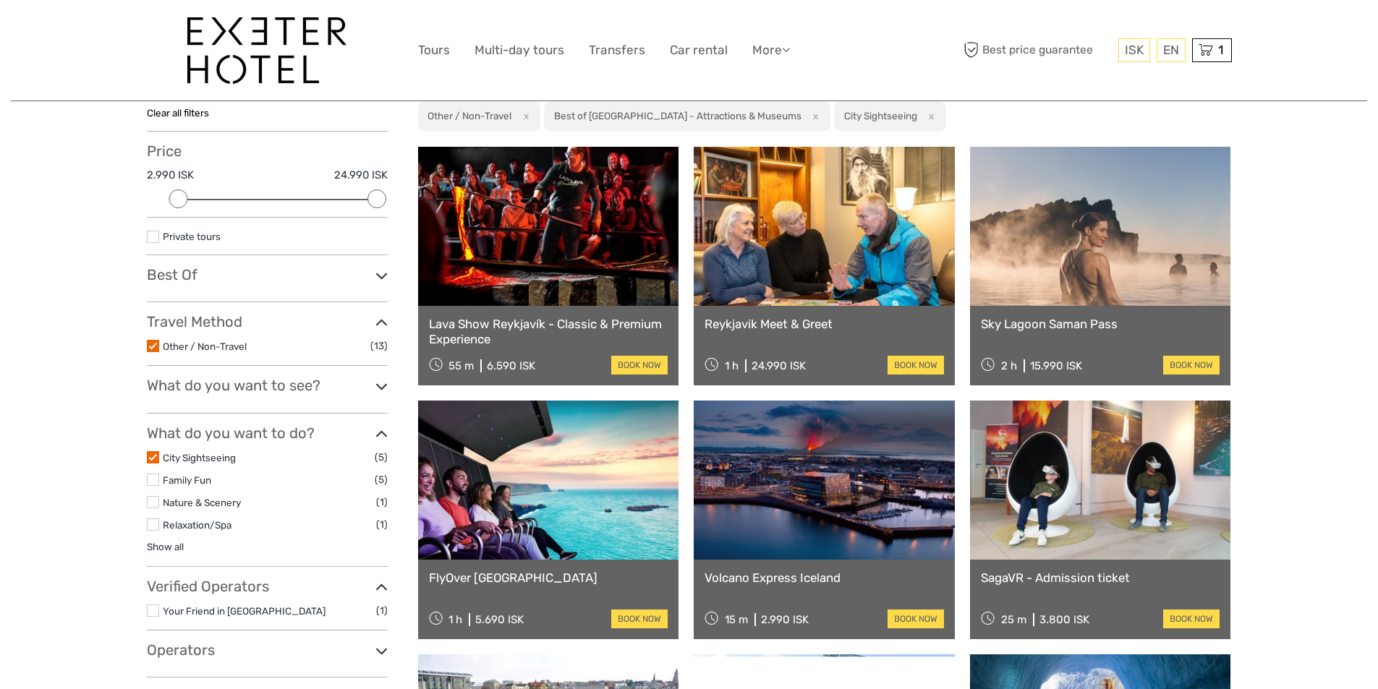
scroll to position [227, 0]
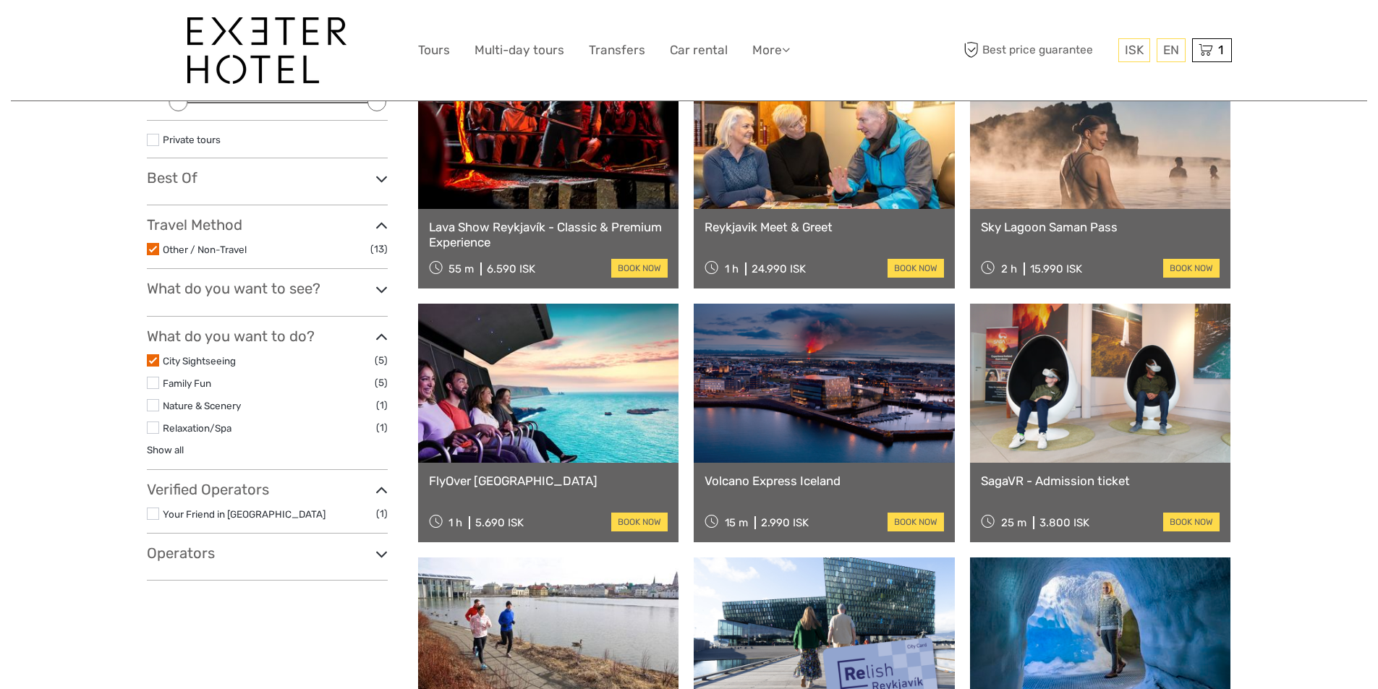
click at [376, 558] on icon at bounding box center [381, 555] width 12 height 20
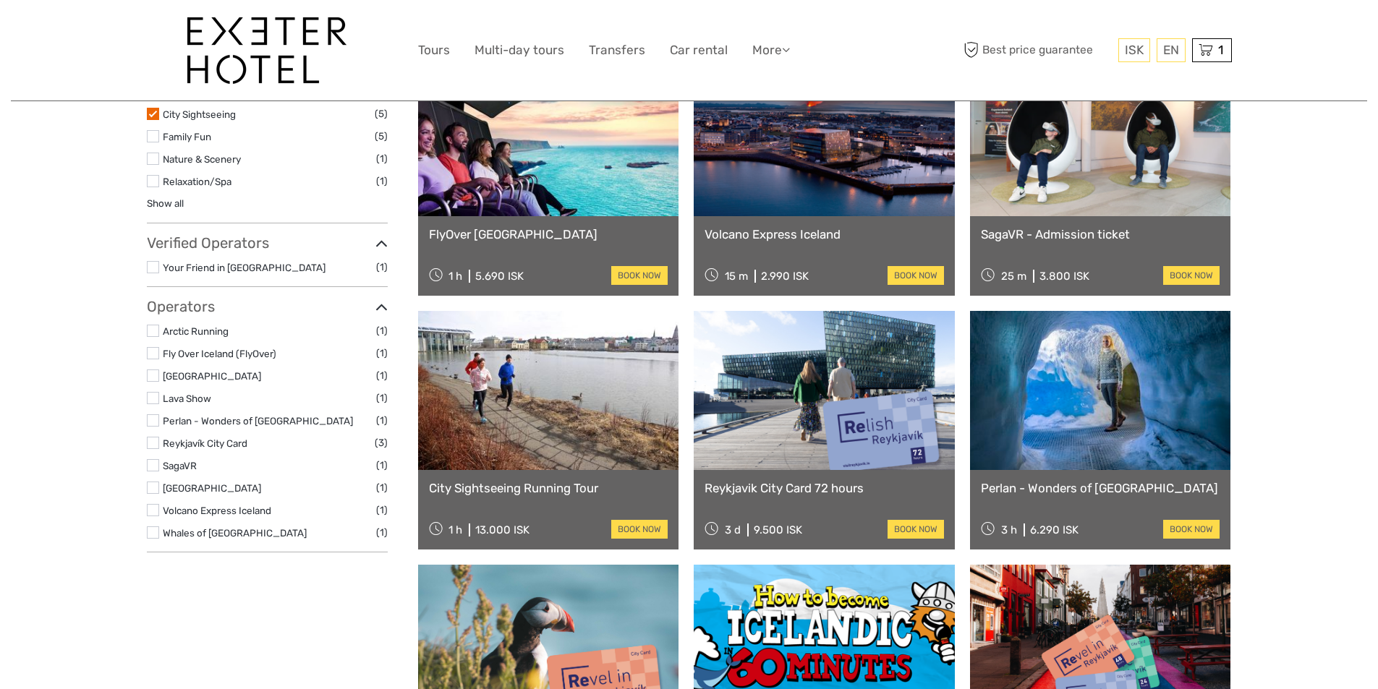
scroll to position [517, 0]
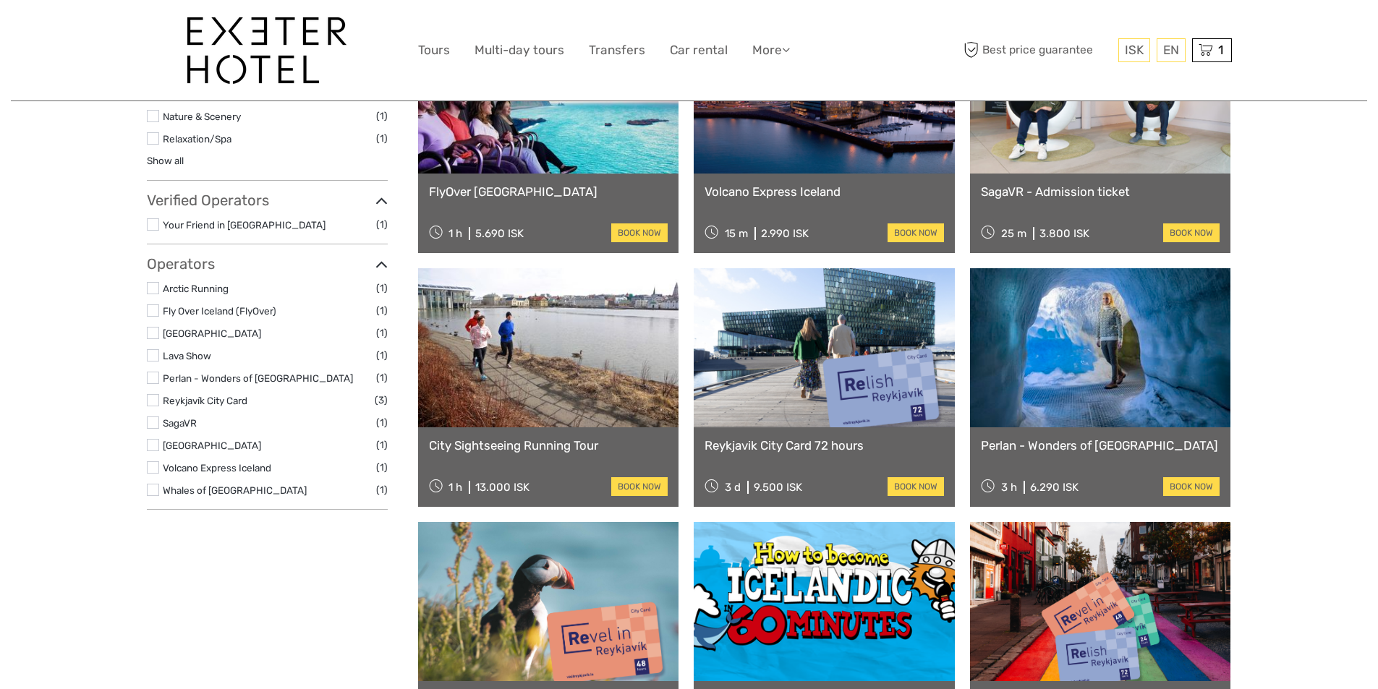
scroll to position [112, 0]
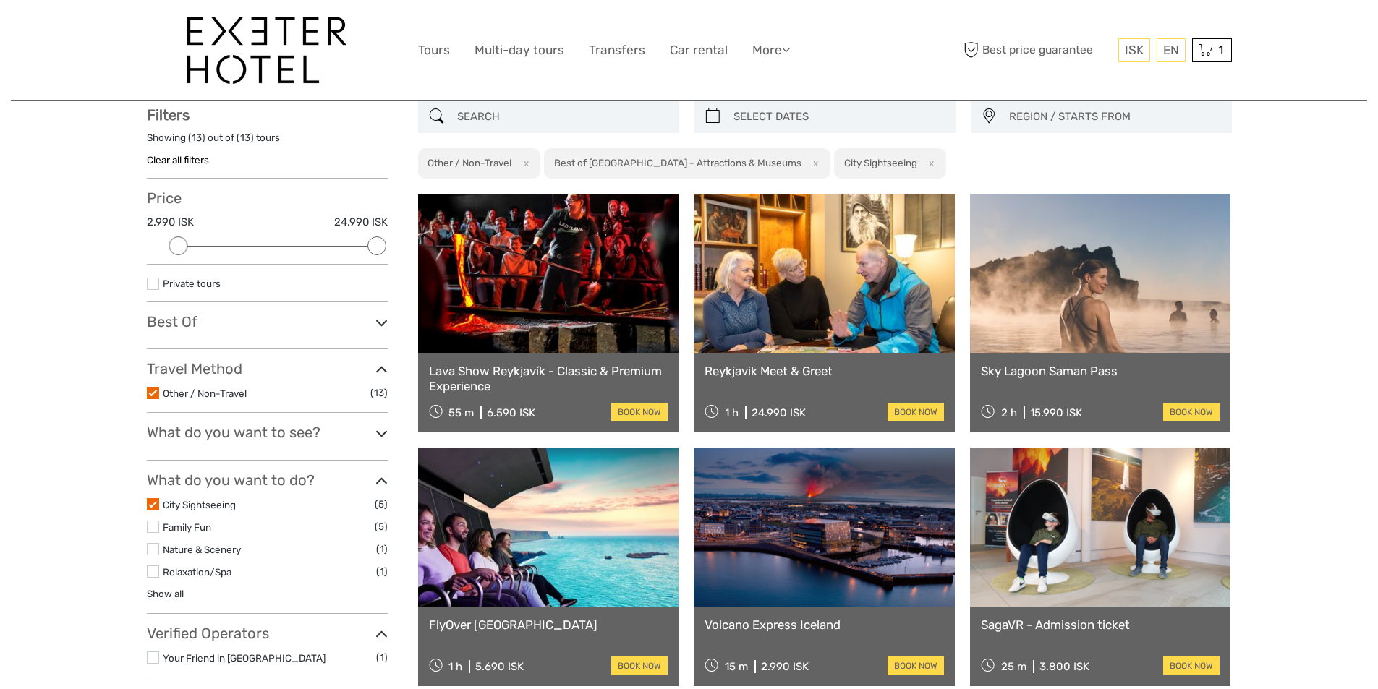
scroll to position [95, 0]
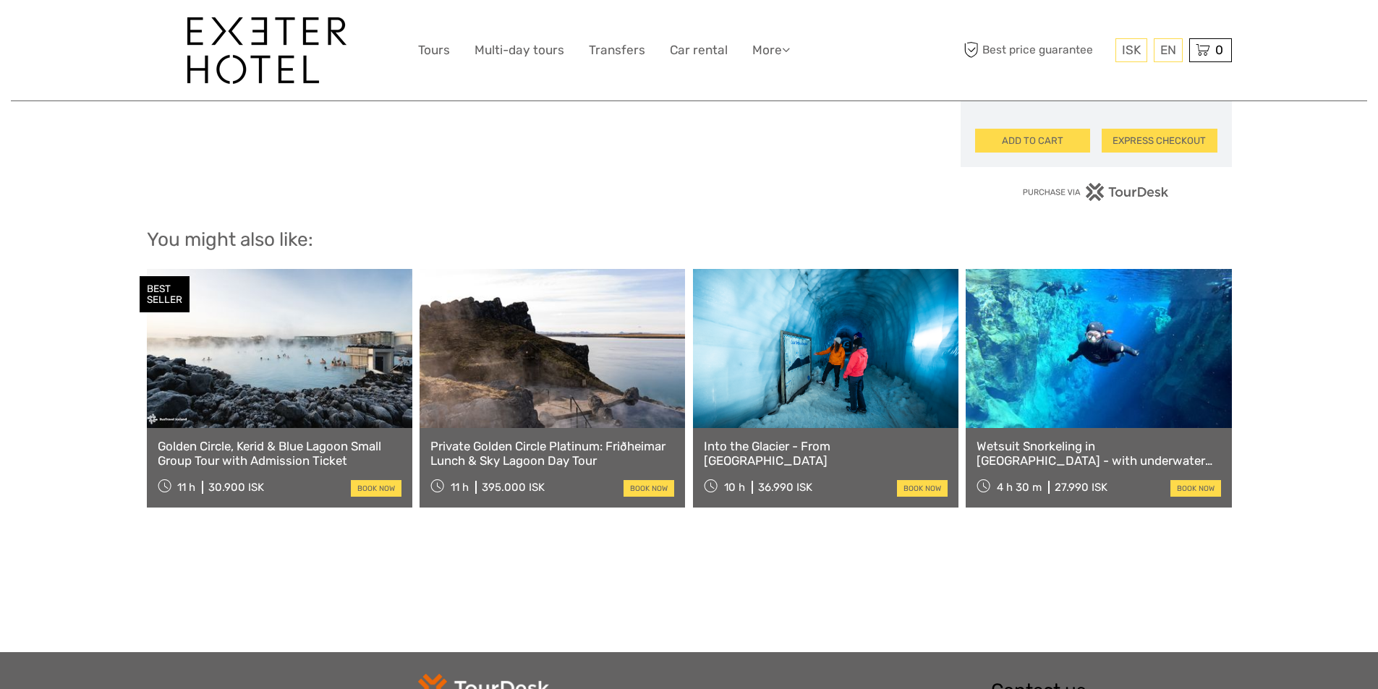
scroll to position [1159, 0]
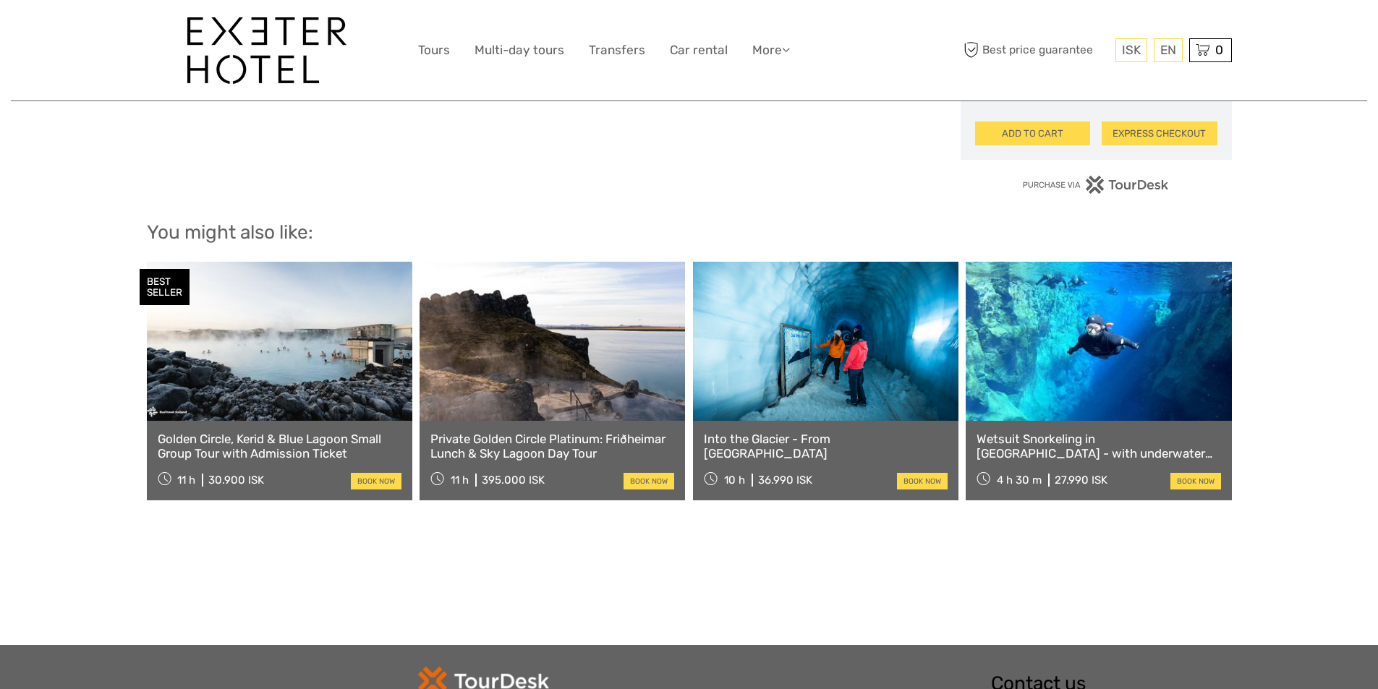
click at [264, 442] on link "Golden Circle, Kerid & Blue Lagoon Small Group Tour with Admission Ticket" at bounding box center [280, 447] width 244 height 30
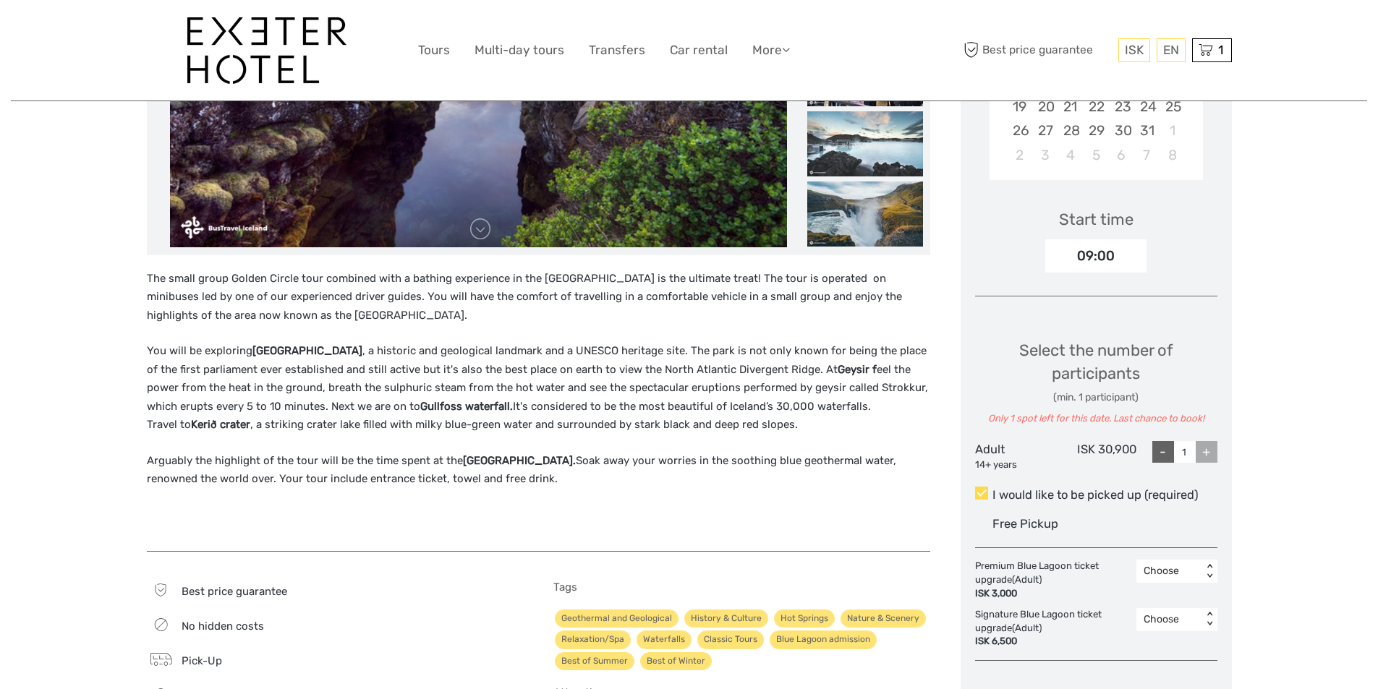
scroll to position [289, 0]
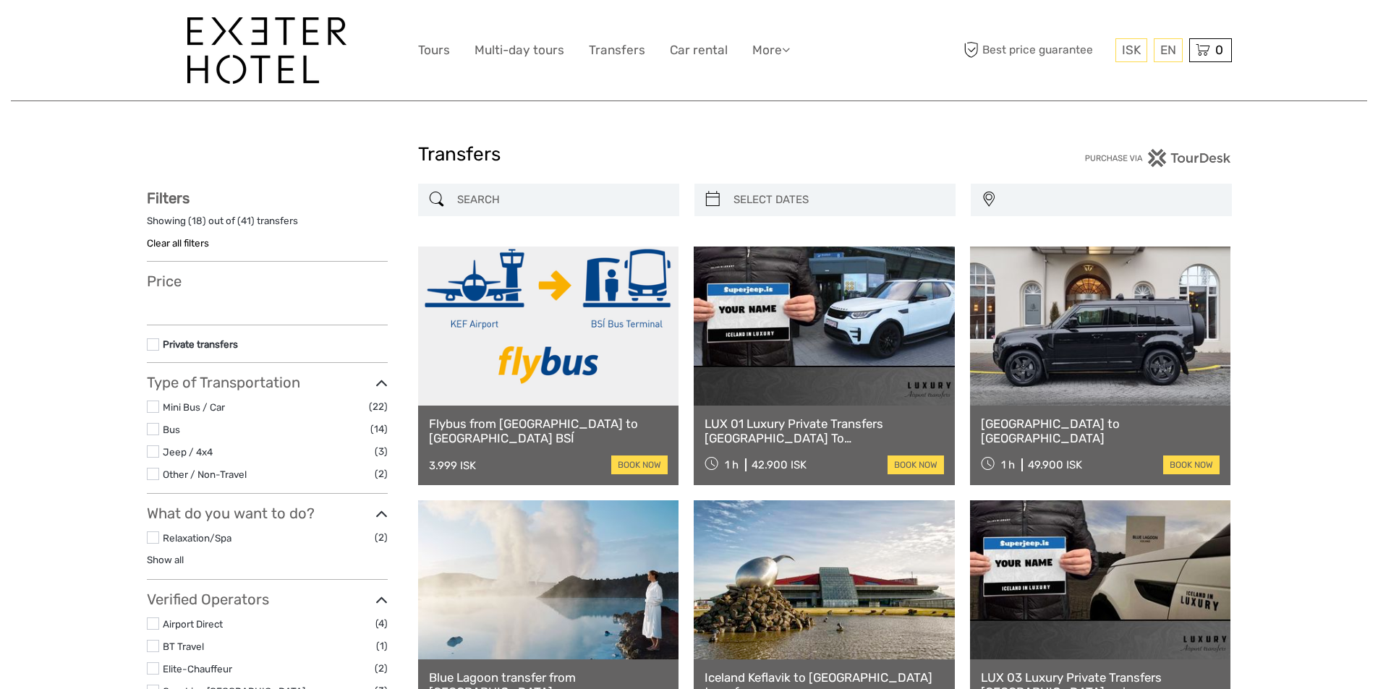
select select
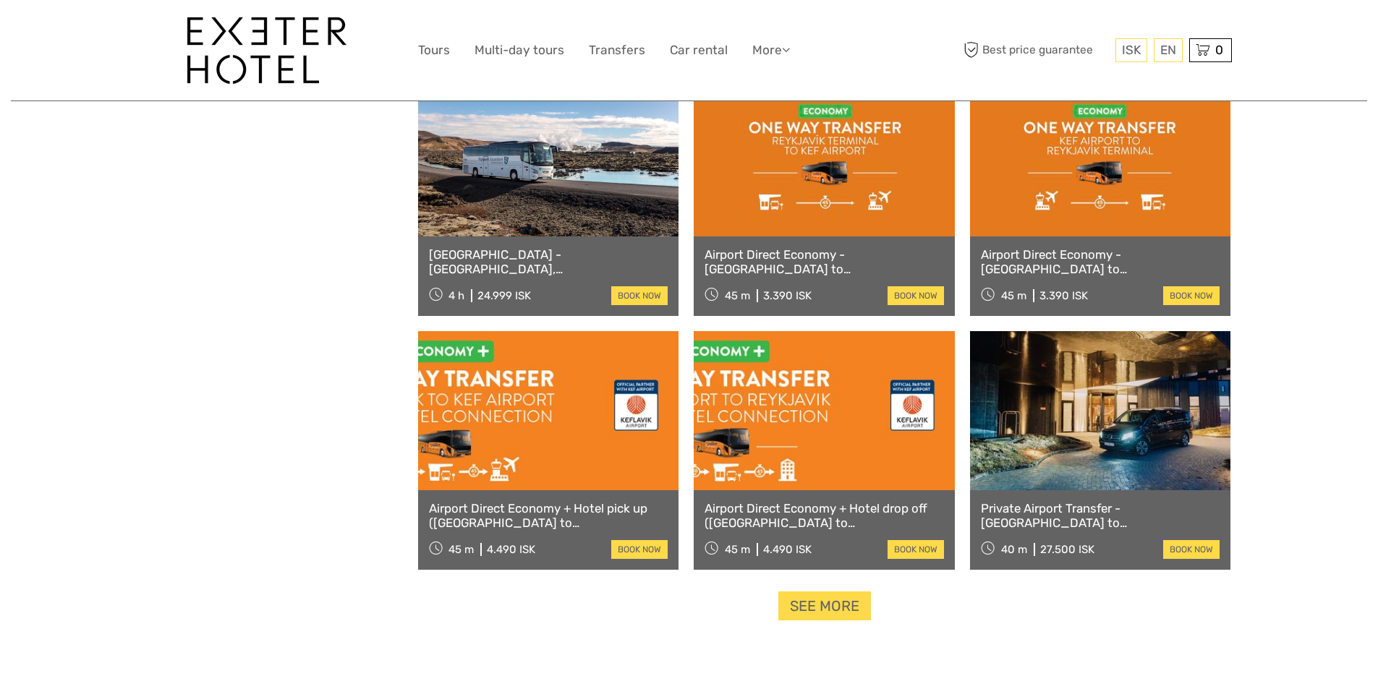
scroll to position [1163, 0]
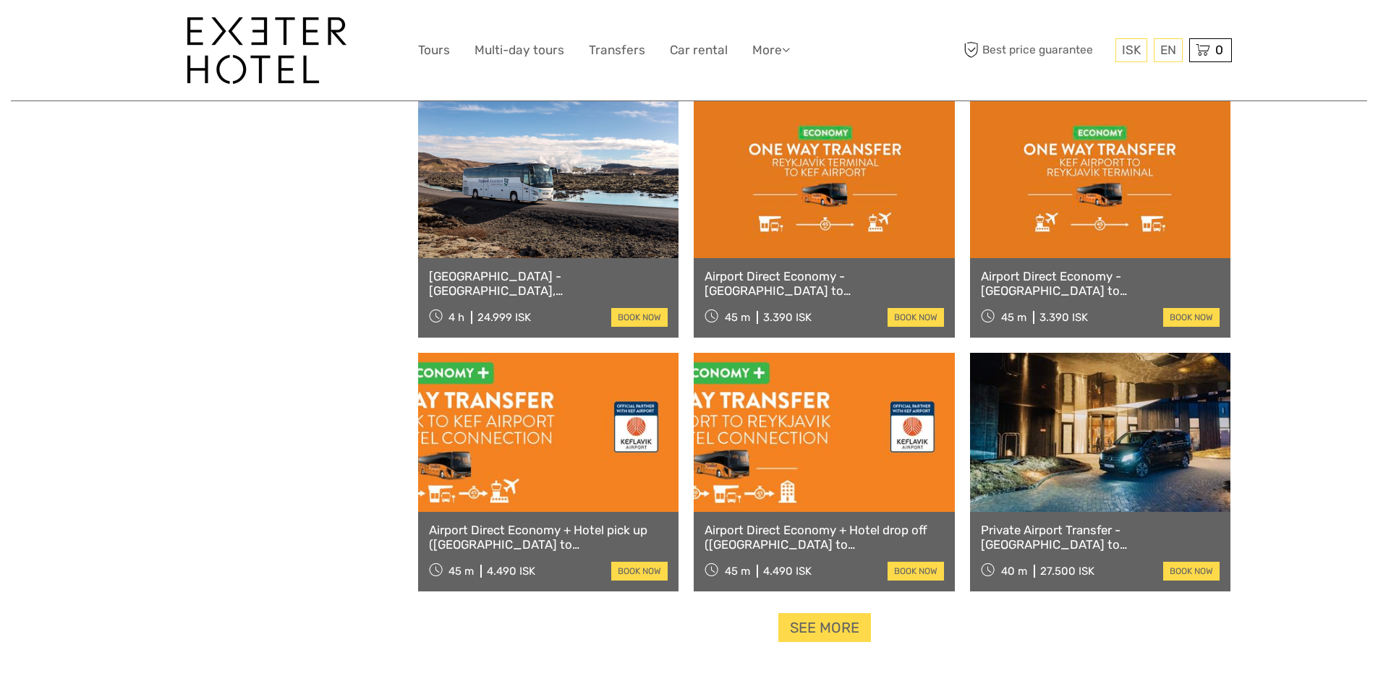
click at [564, 281] on link "[GEOGRAPHIC_DATA] - [GEOGRAPHIC_DATA], [GEOGRAPHIC_DATA] Admission & Transfer" at bounding box center [548, 284] width 239 height 30
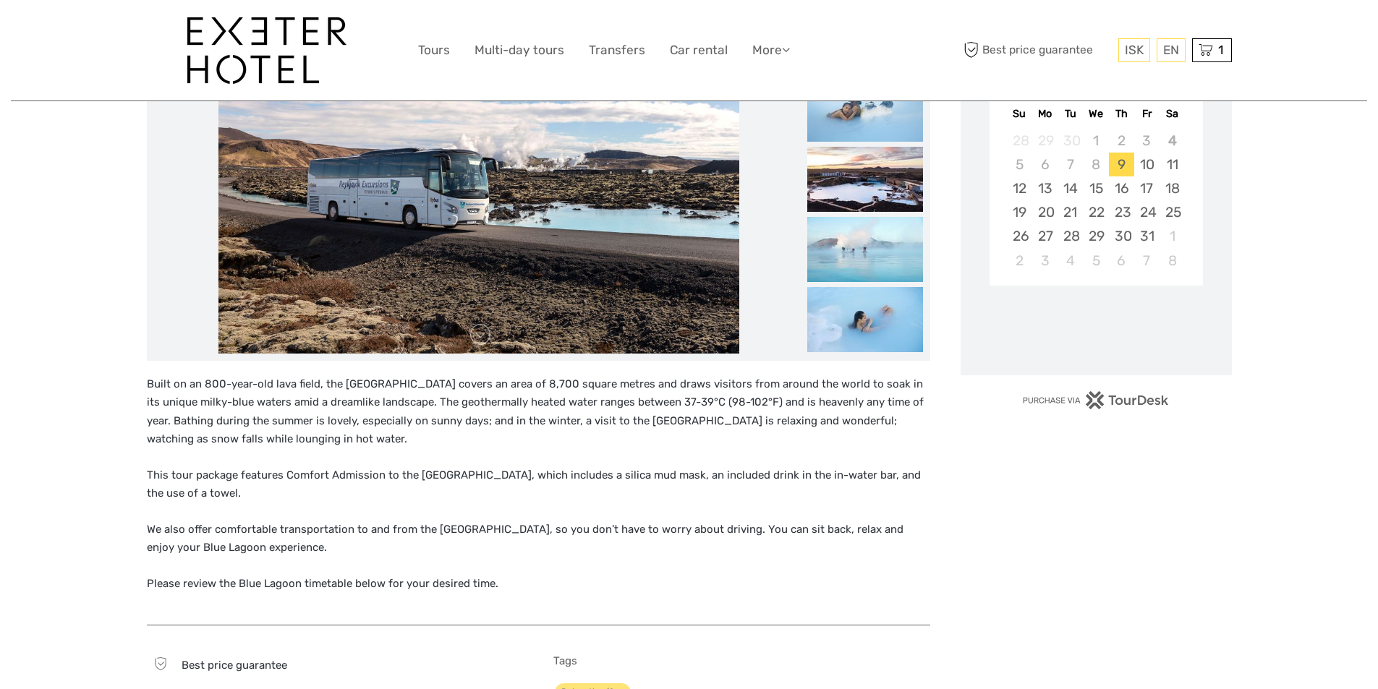
scroll to position [289, 0]
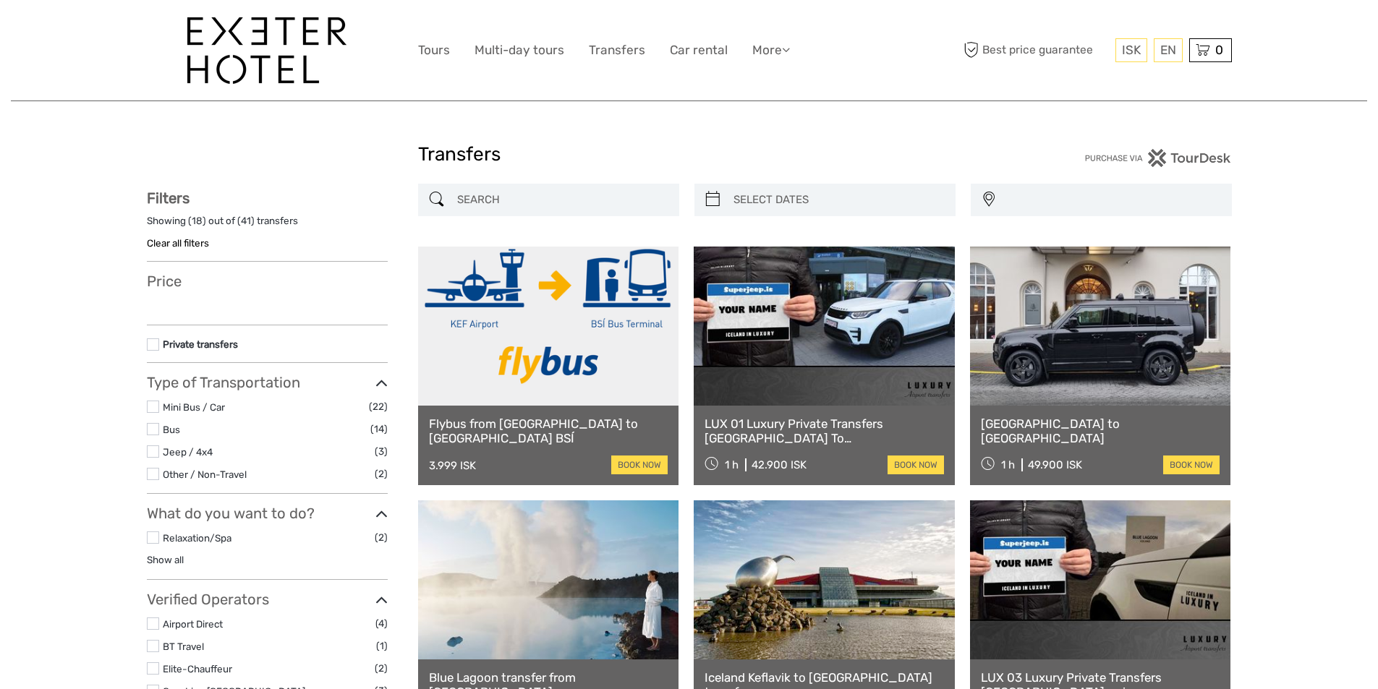
select select
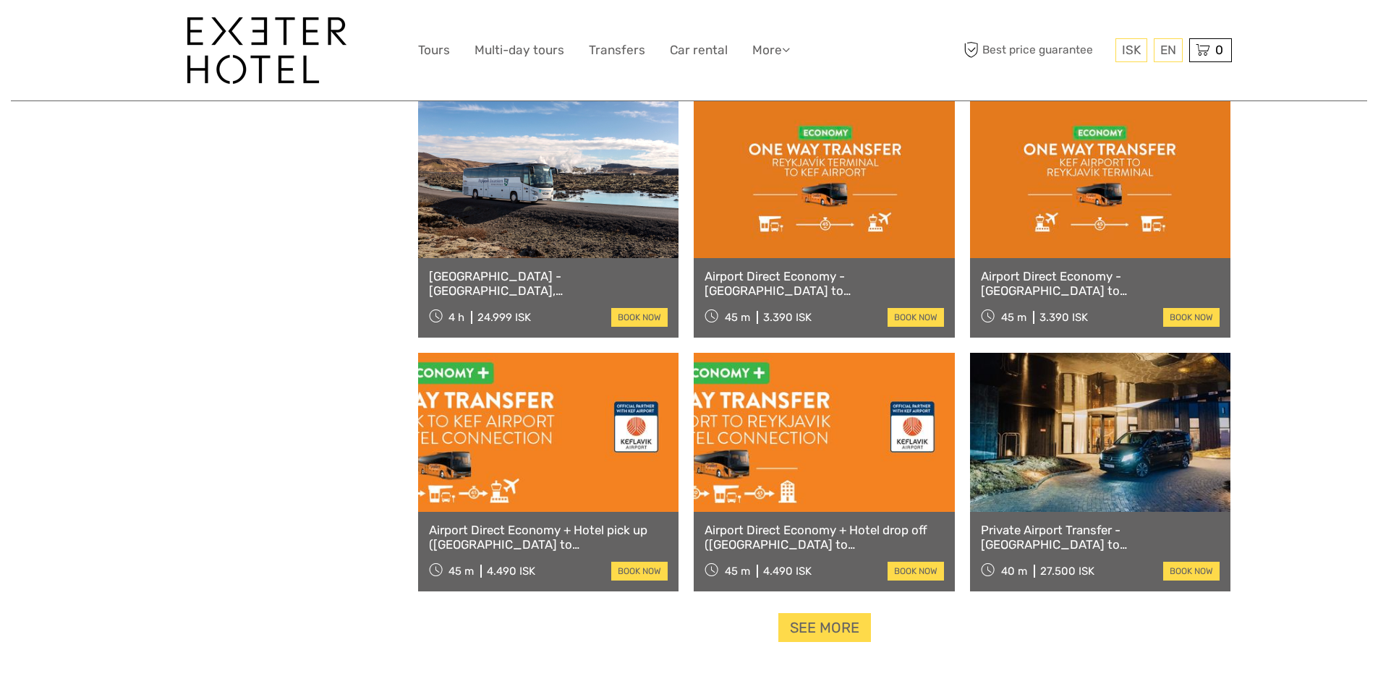
select select
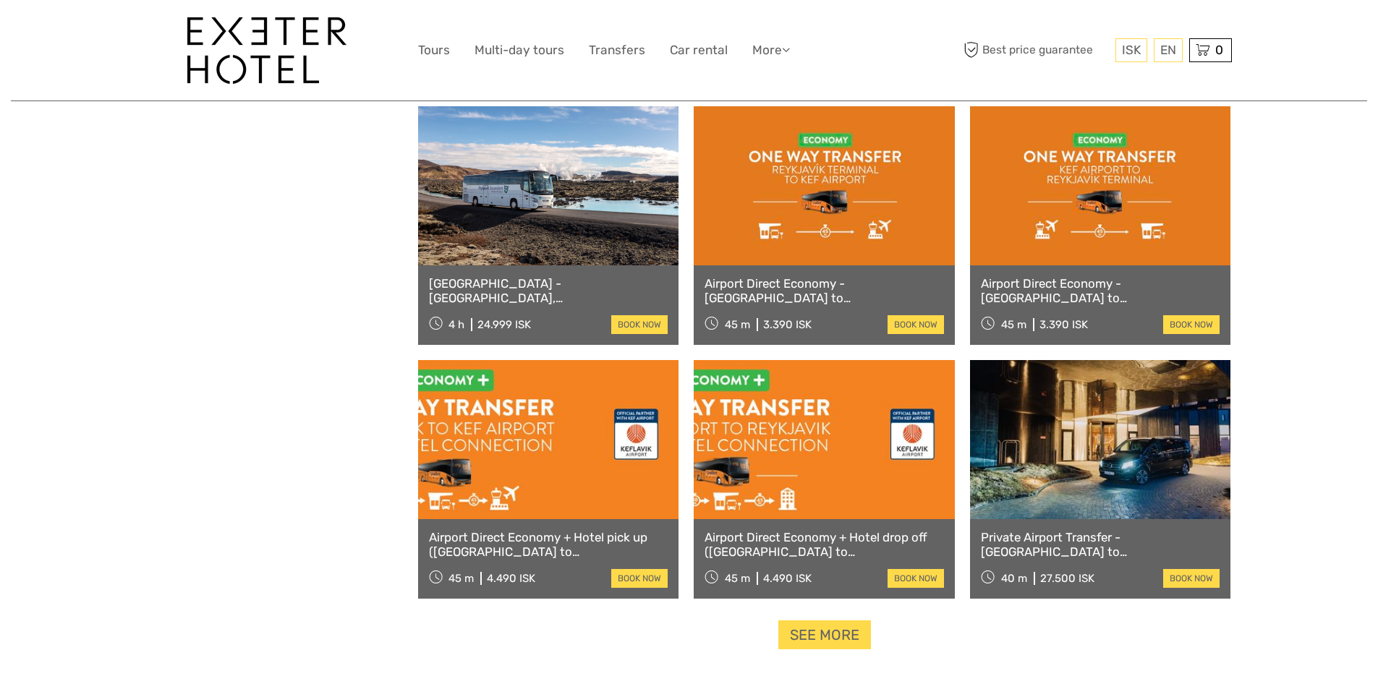
scroll to position [1158, 0]
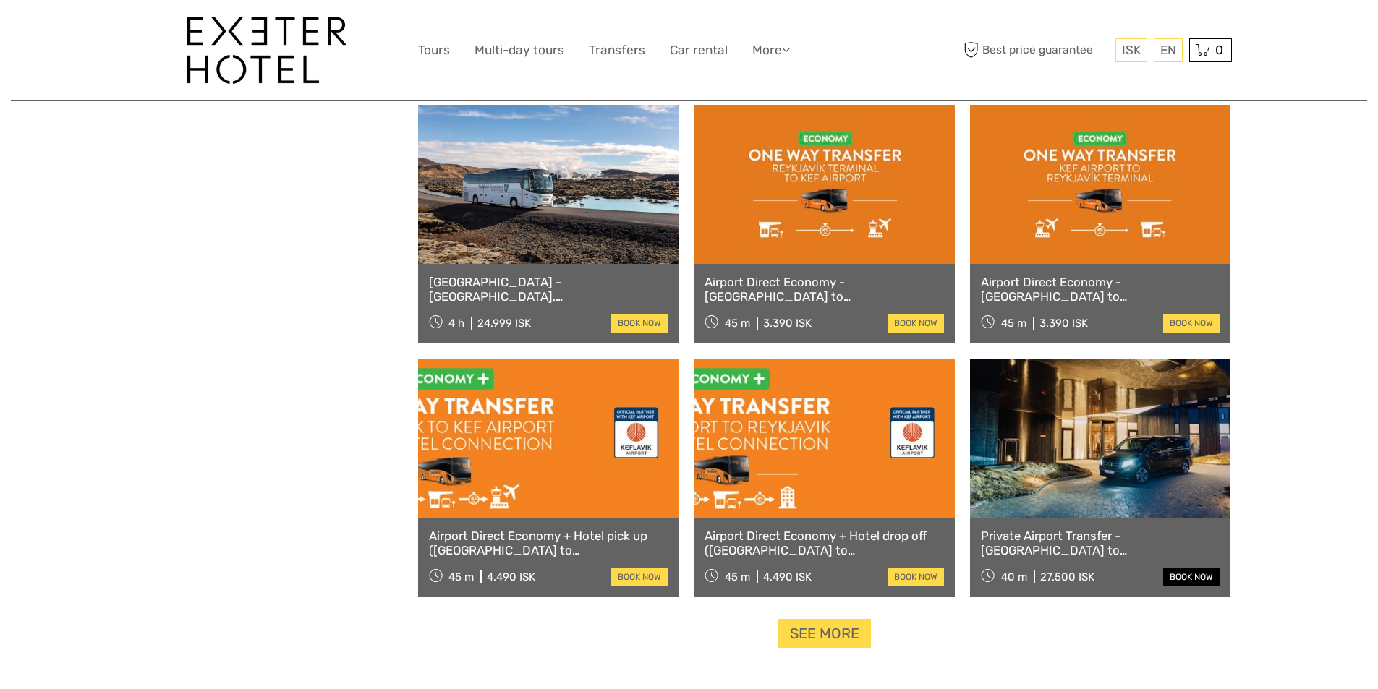
click at [1185, 577] on link "book now" at bounding box center [1191, 577] width 56 height 19
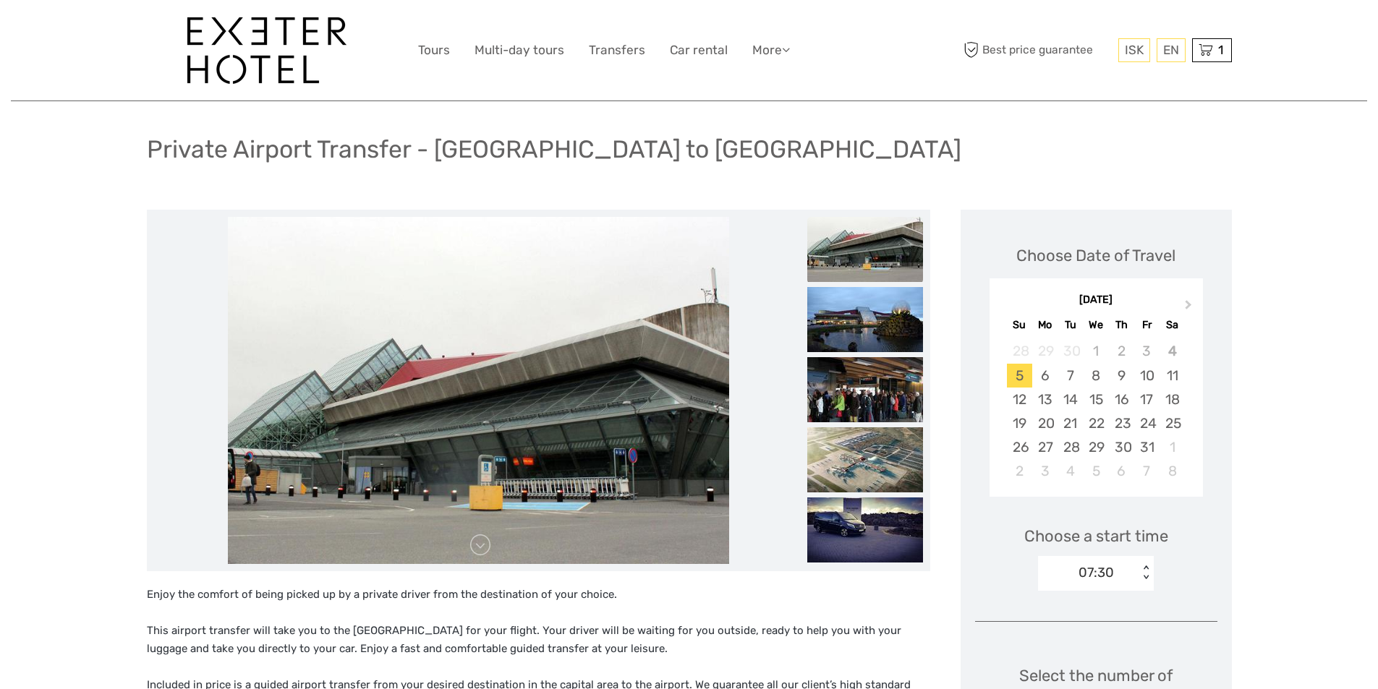
scroll to position [72, 0]
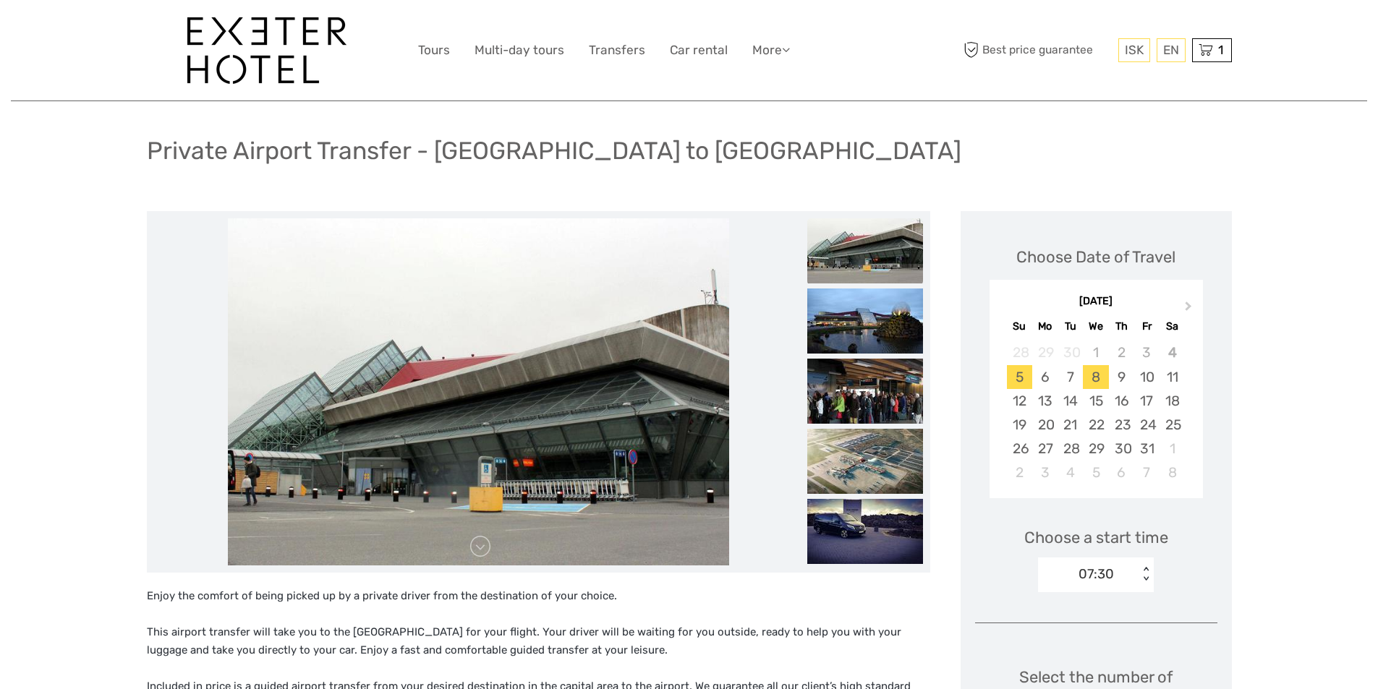
click at [1095, 380] on div "8" at bounding box center [1095, 377] width 25 height 24
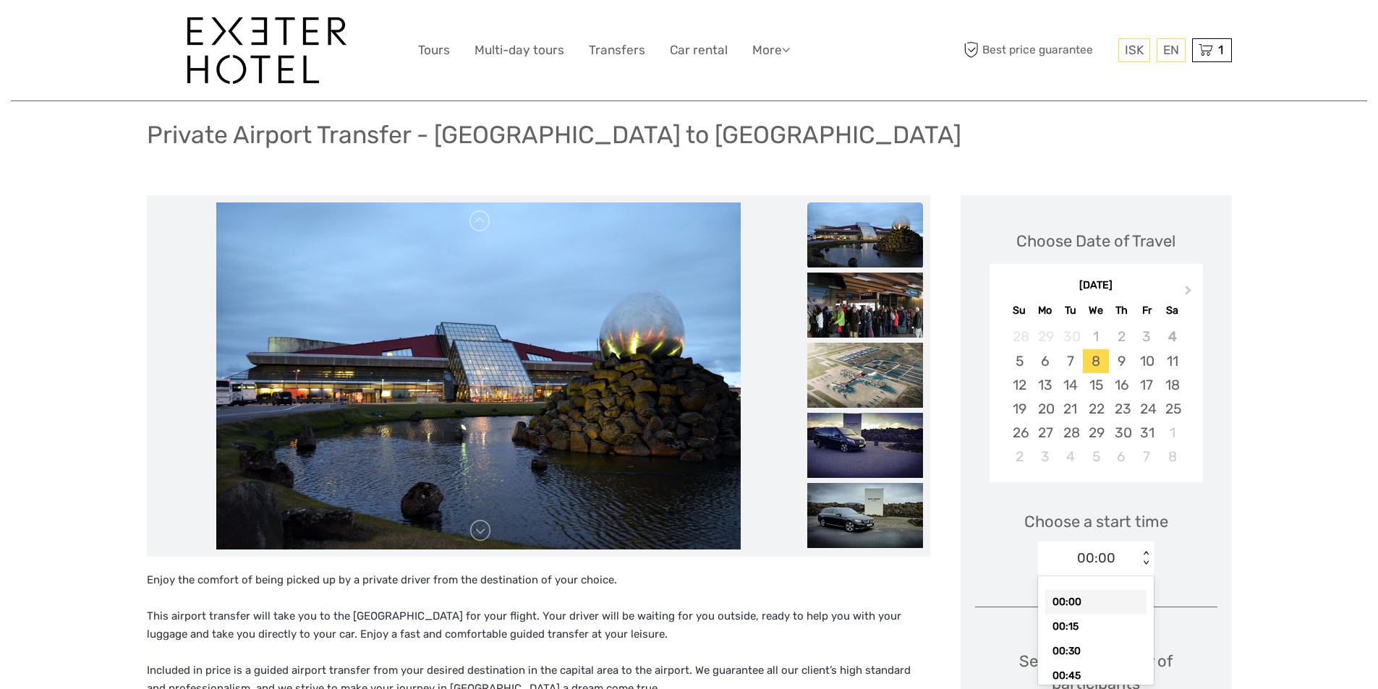
click at [1144, 570] on div "00:00 < >" at bounding box center [1096, 559] width 116 height 35
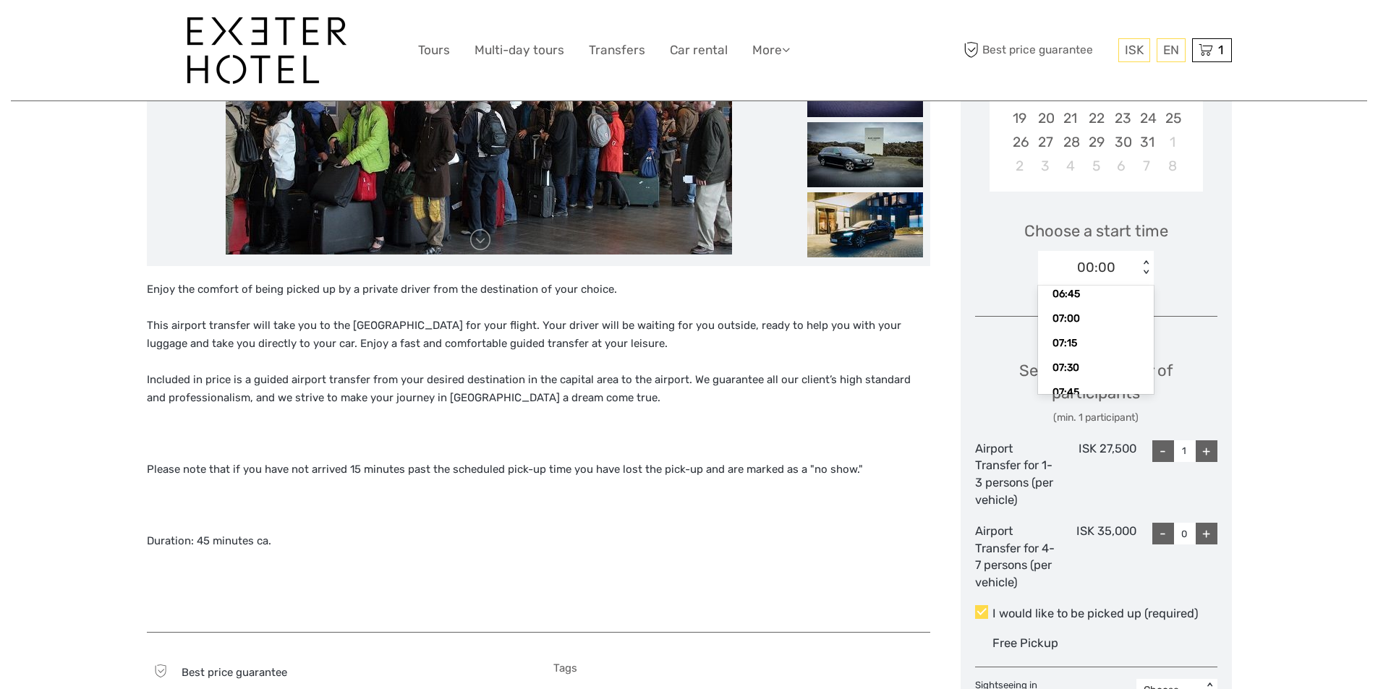
scroll to position [692, 0]
click at [1064, 305] on div "07:00" at bounding box center [1095, 309] width 101 height 25
click at [1148, 262] on div "< >" at bounding box center [1146, 267] width 12 height 15
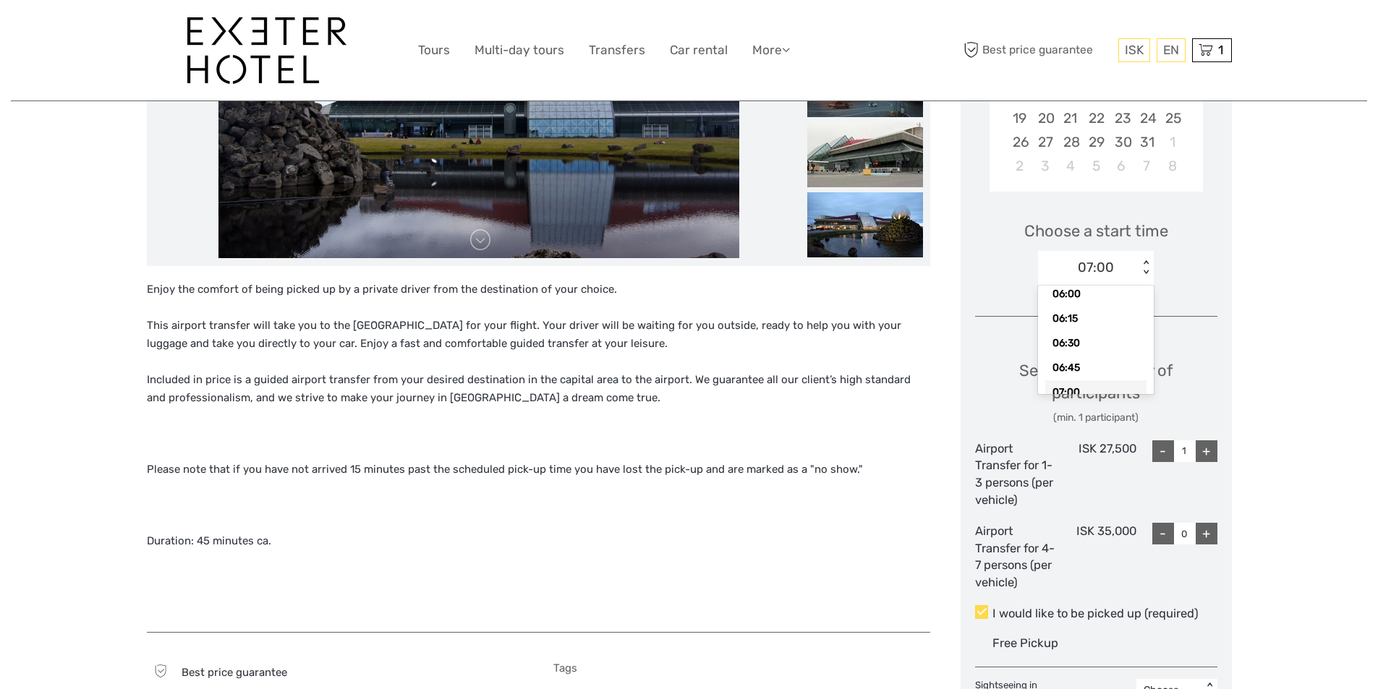
scroll to position [637, 0]
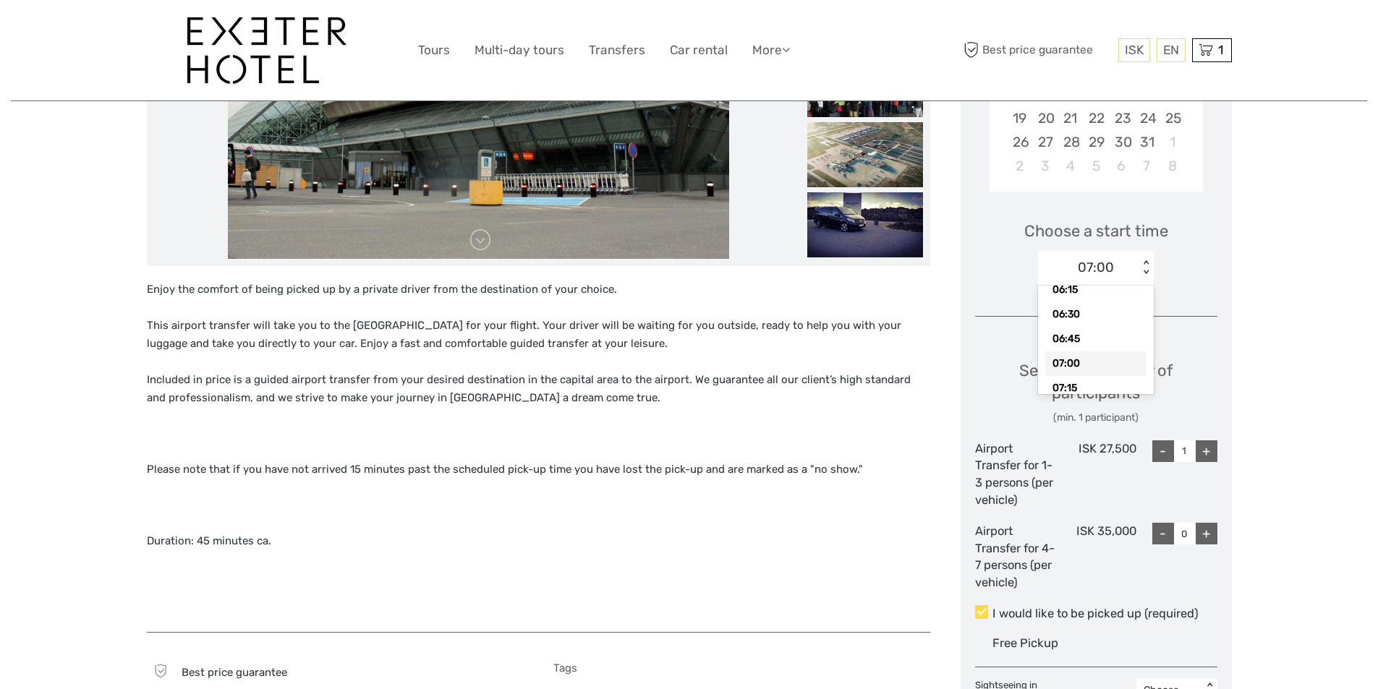
click at [1069, 362] on div "07:00" at bounding box center [1095, 364] width 101 height 25
click at [1201, 449] on div "+" at bounding box center [1207, 452] width 22 height 22
type input "2"
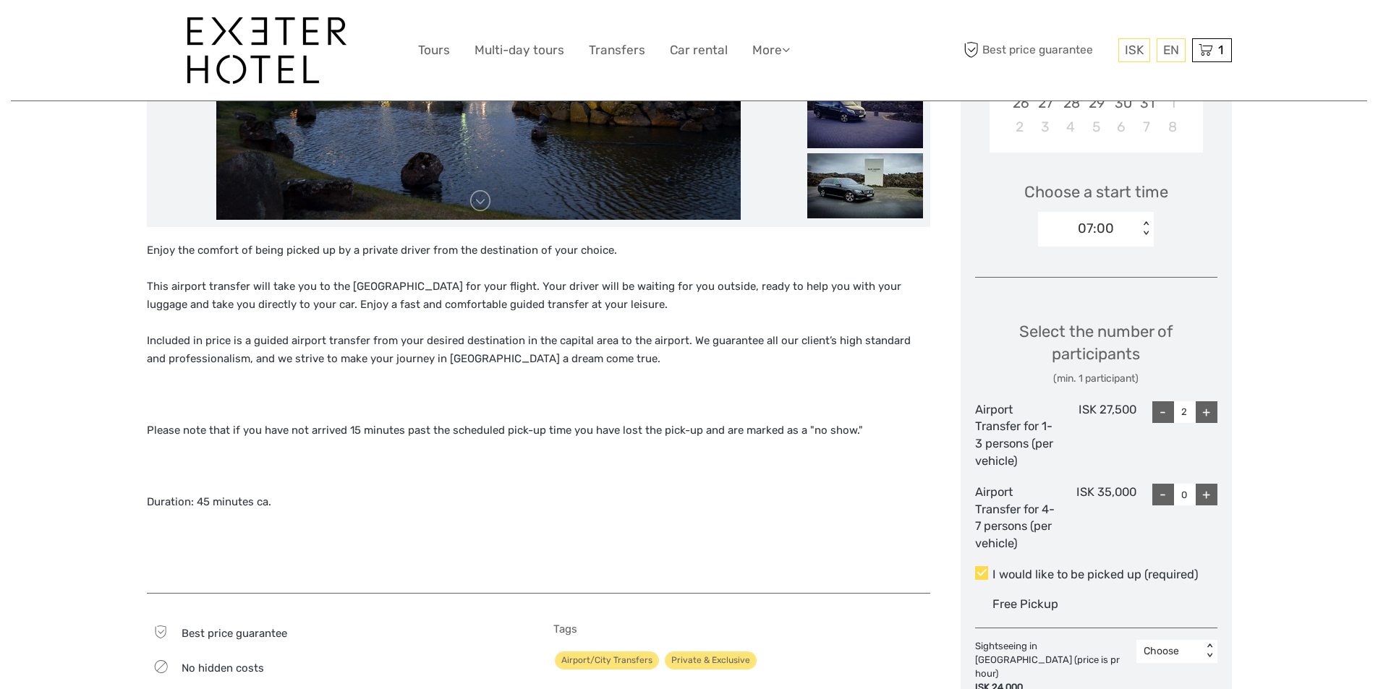
scroll to position [451, 0]
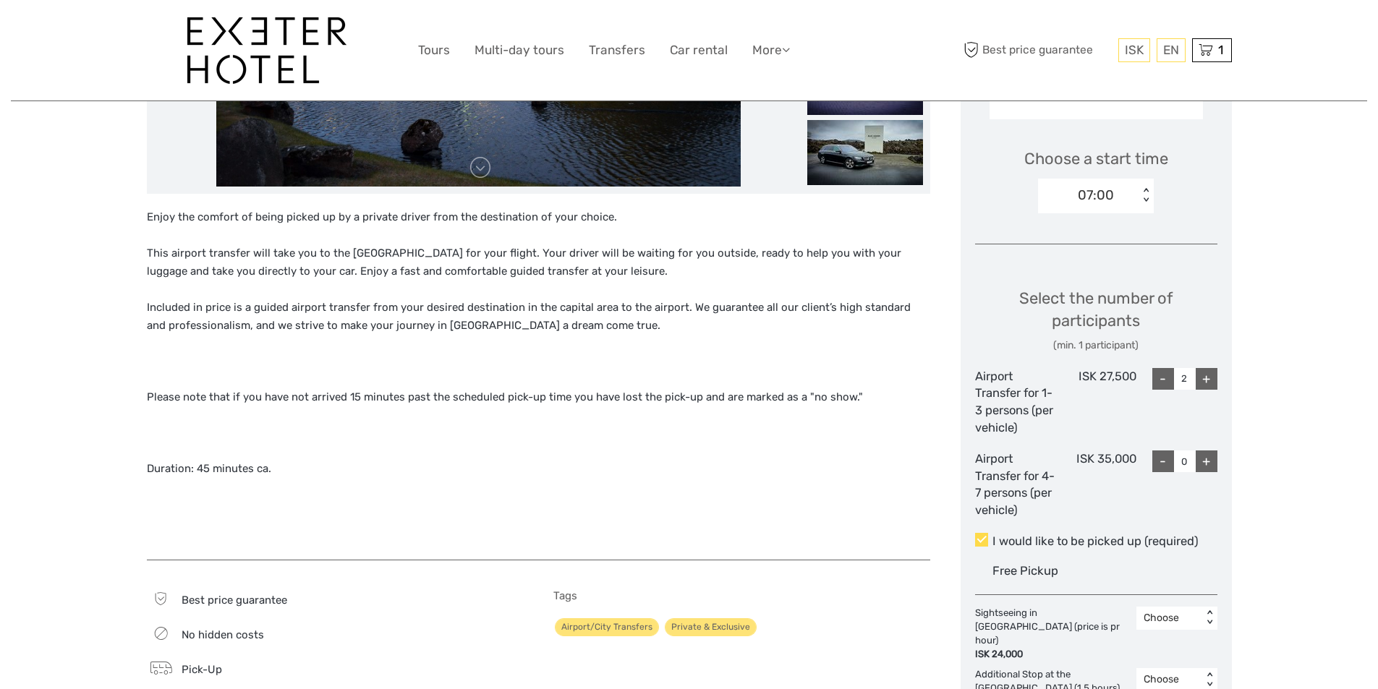
click at [1036, 569] on span "Free Pickup" at bounding box center [1026, 571] width 66 height 14
click at [993, 536] on input "I would like to be picked up (required)" at bounding box center [993, 536] width 0 height 0
click at [1094, 584] on div "Choose Date of Travel Next Month October 2025 Su Mo Tu We Th Fr Sa 28 29 30 1 2…" at bounding box center [1096, 435] width 271 height 1206
click at [1092, 582] on div "Free Pickup" at bounding box center [1105, 571] width 224 height 24
click at [993, 536] on input "I would like to be picked up (required)" at bounding box center [993, 536] width 0 height 0
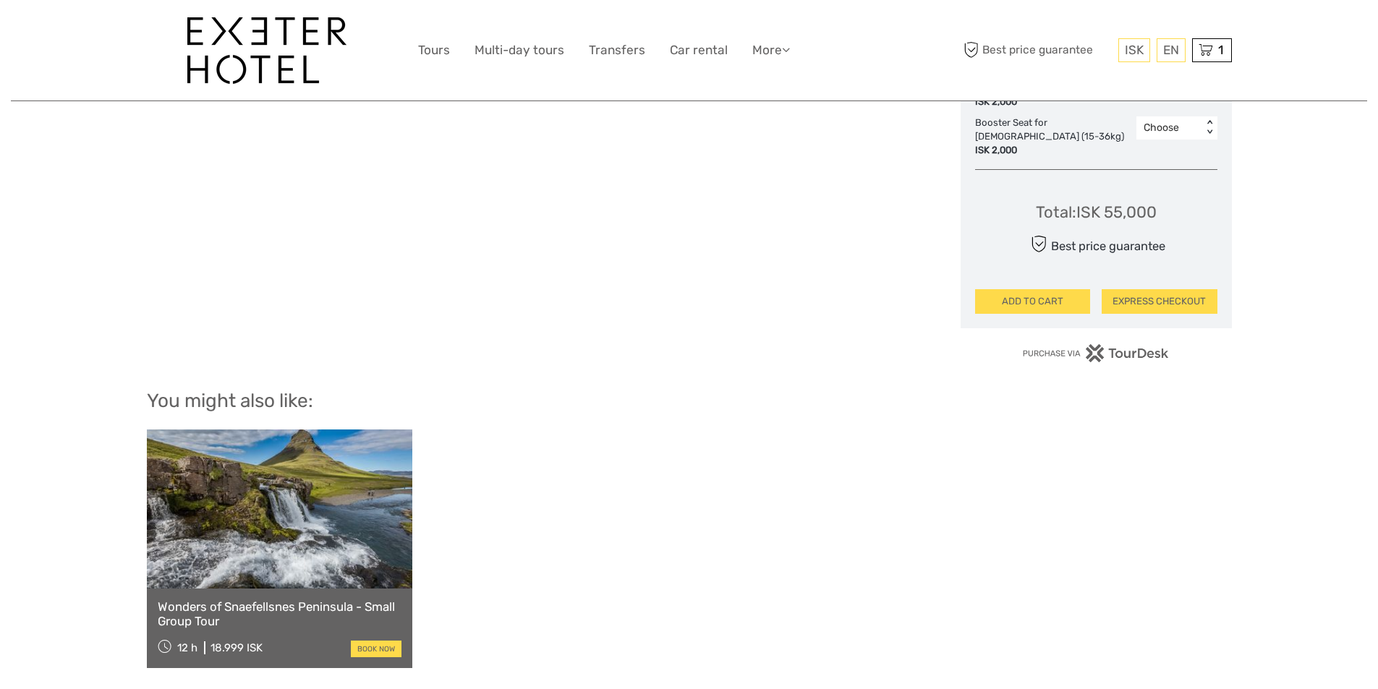
scroll to position [1175, 0]
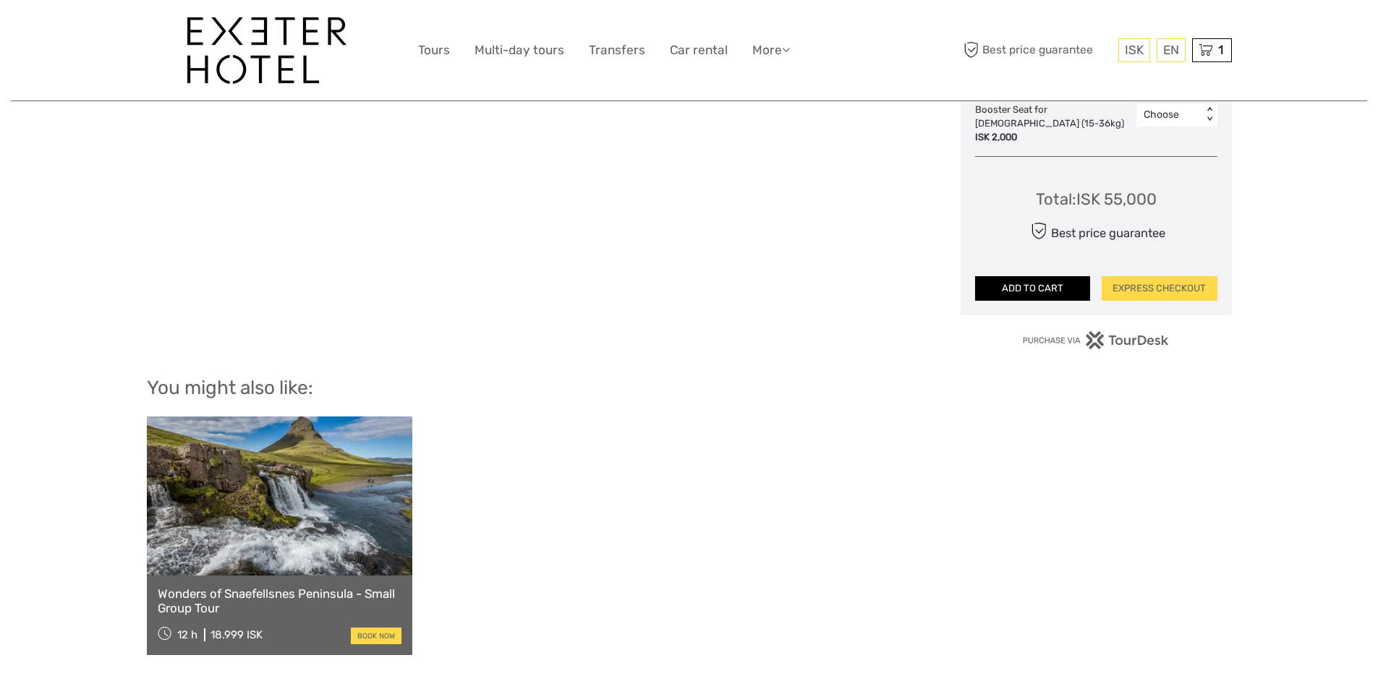
click at [1017, 276] on button "ADD TO CART" at bounding box center [1033, 288] width 116 height 25
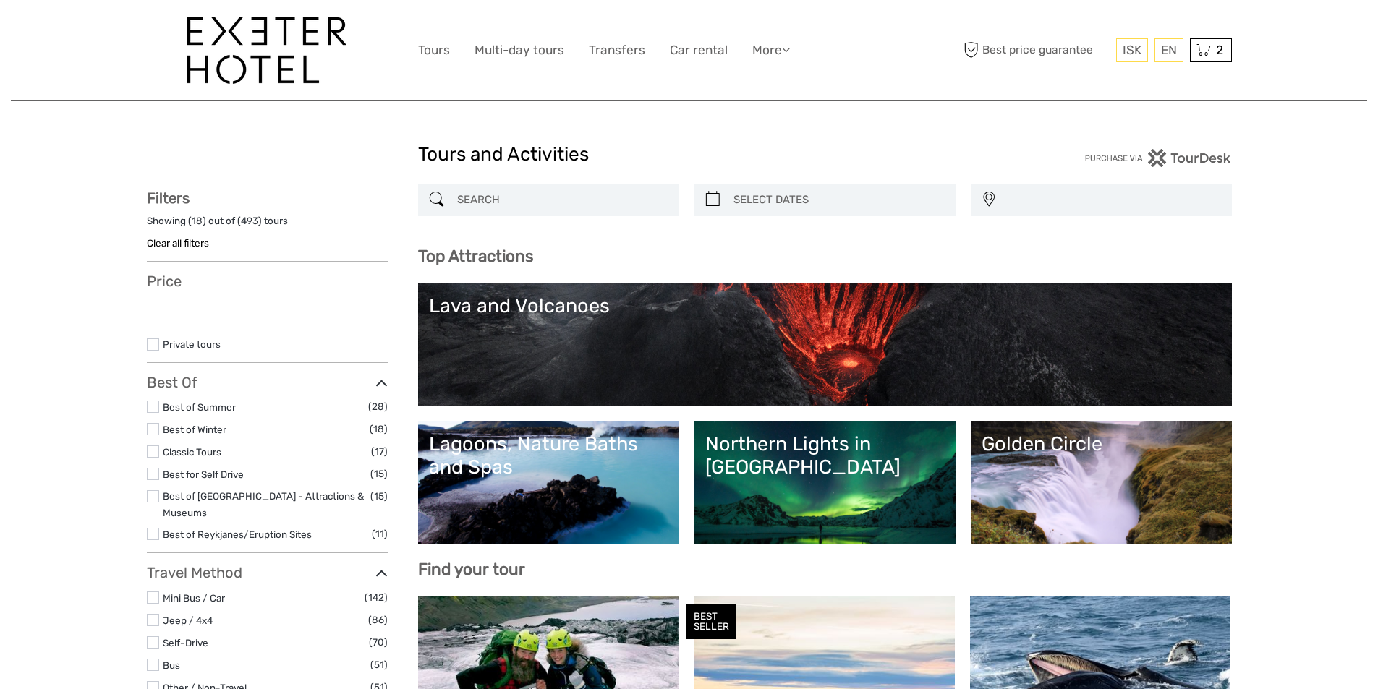
select select
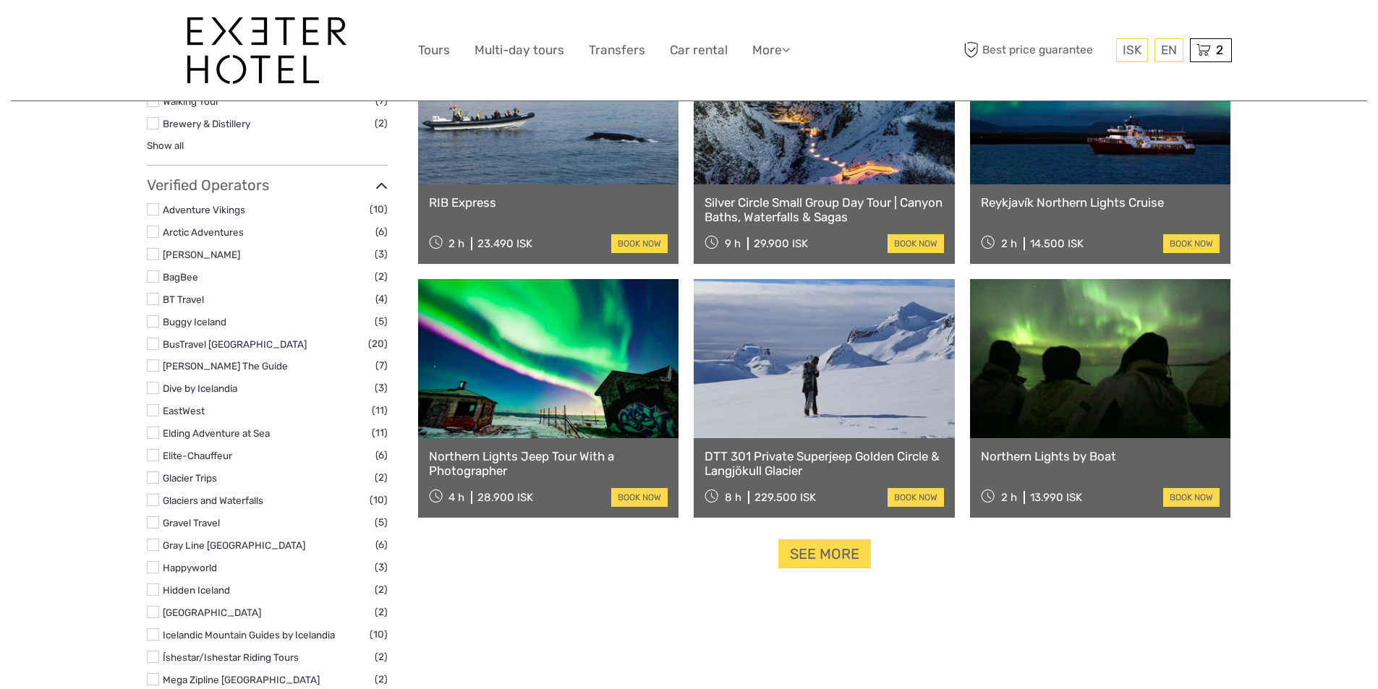
scroll to position [1592, 0]
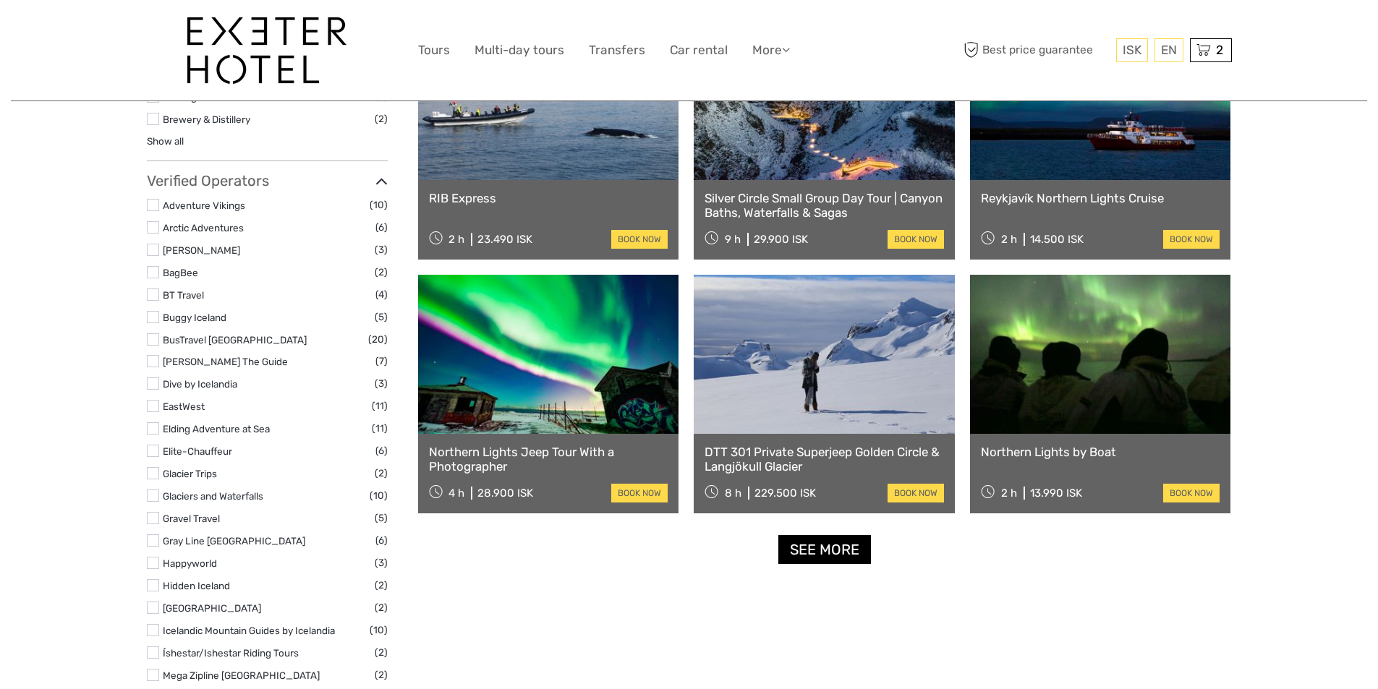
click at [804, 560] on link "See more" at bounding box center [824, 550] width 93 height 30
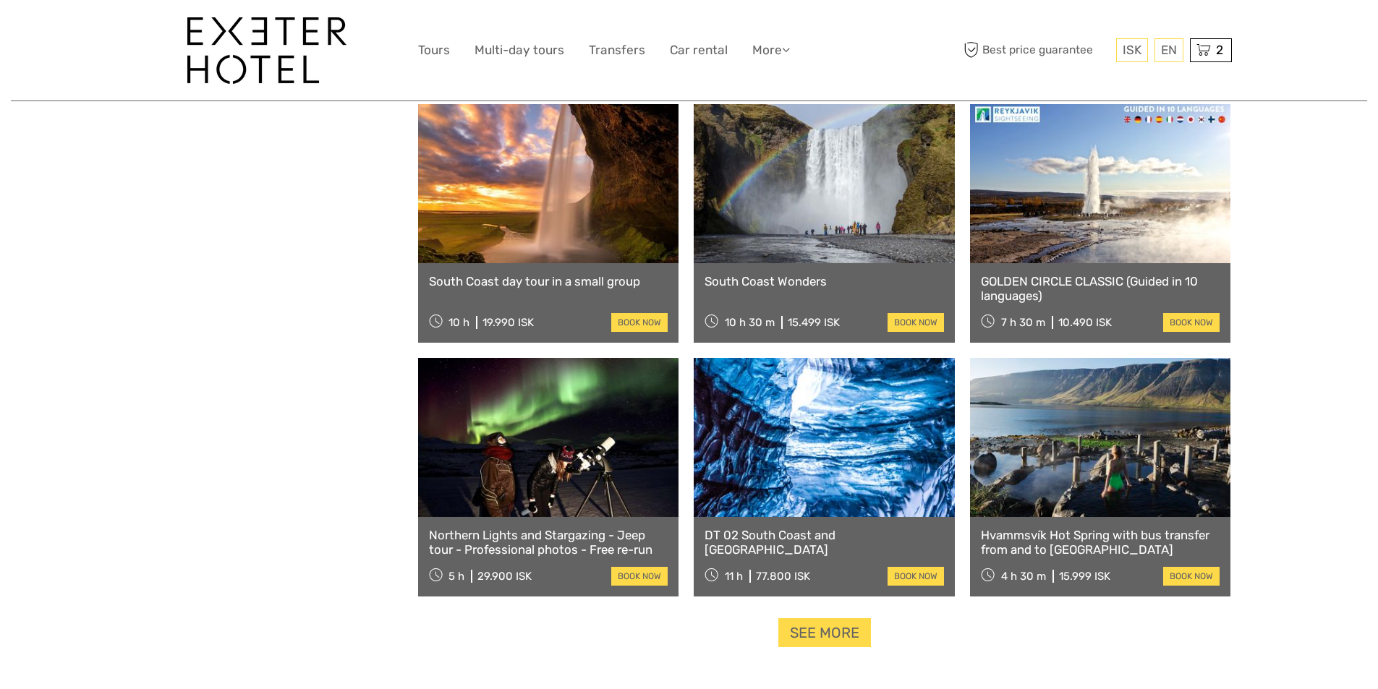
scroll to position [2749, 0]
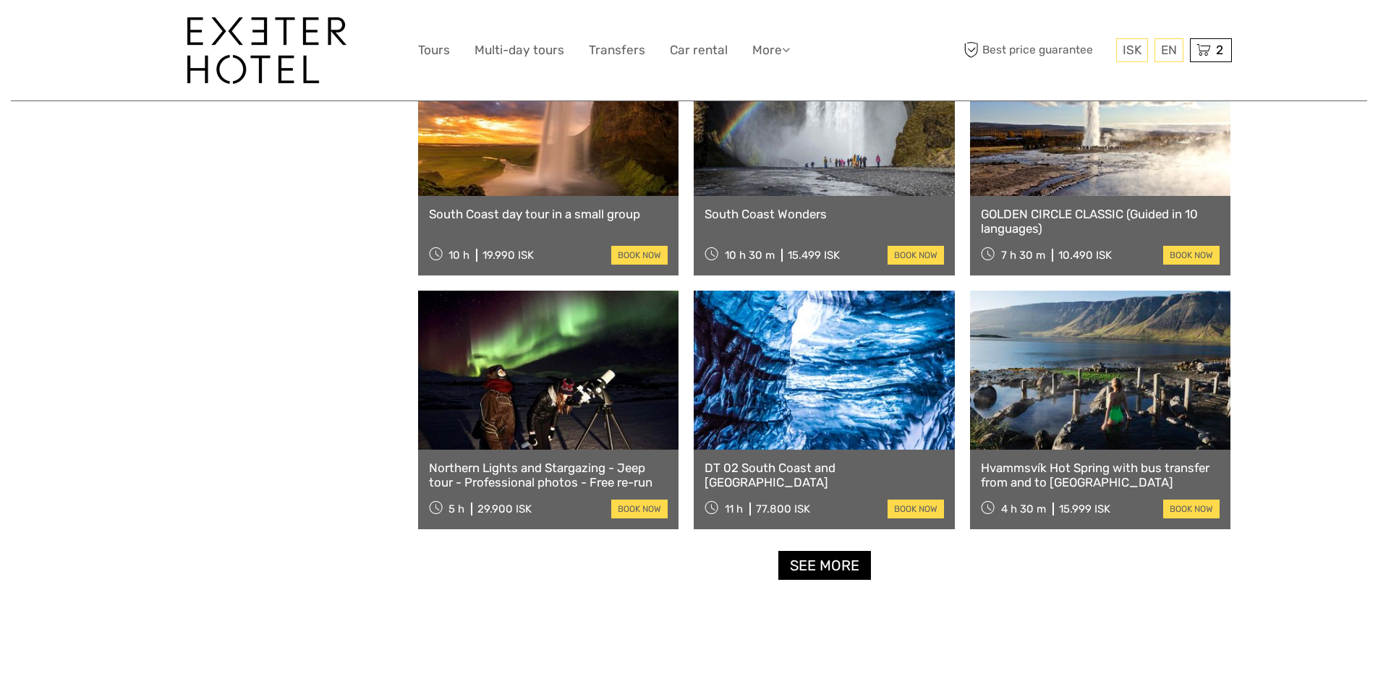
click at [815, 567] on link "See more" at bounding box center [824, 566] width 93 height 30
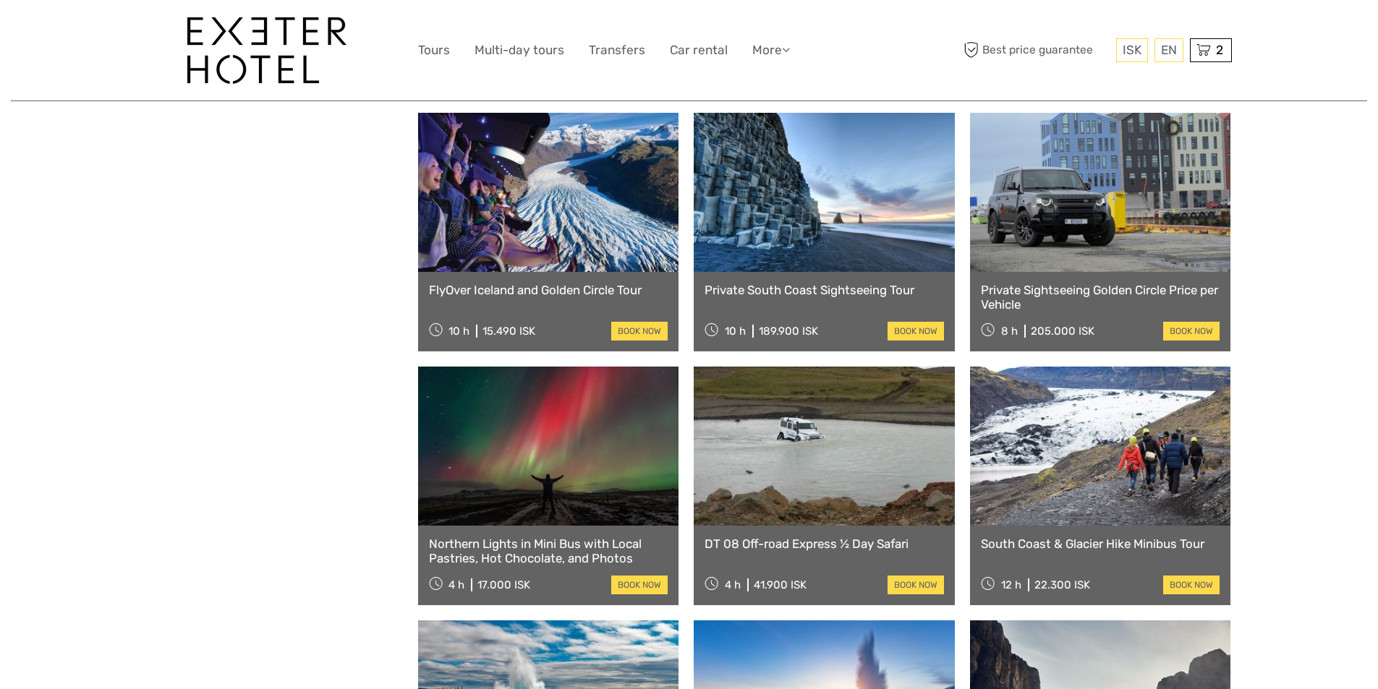
scroll to position [3907, 0]
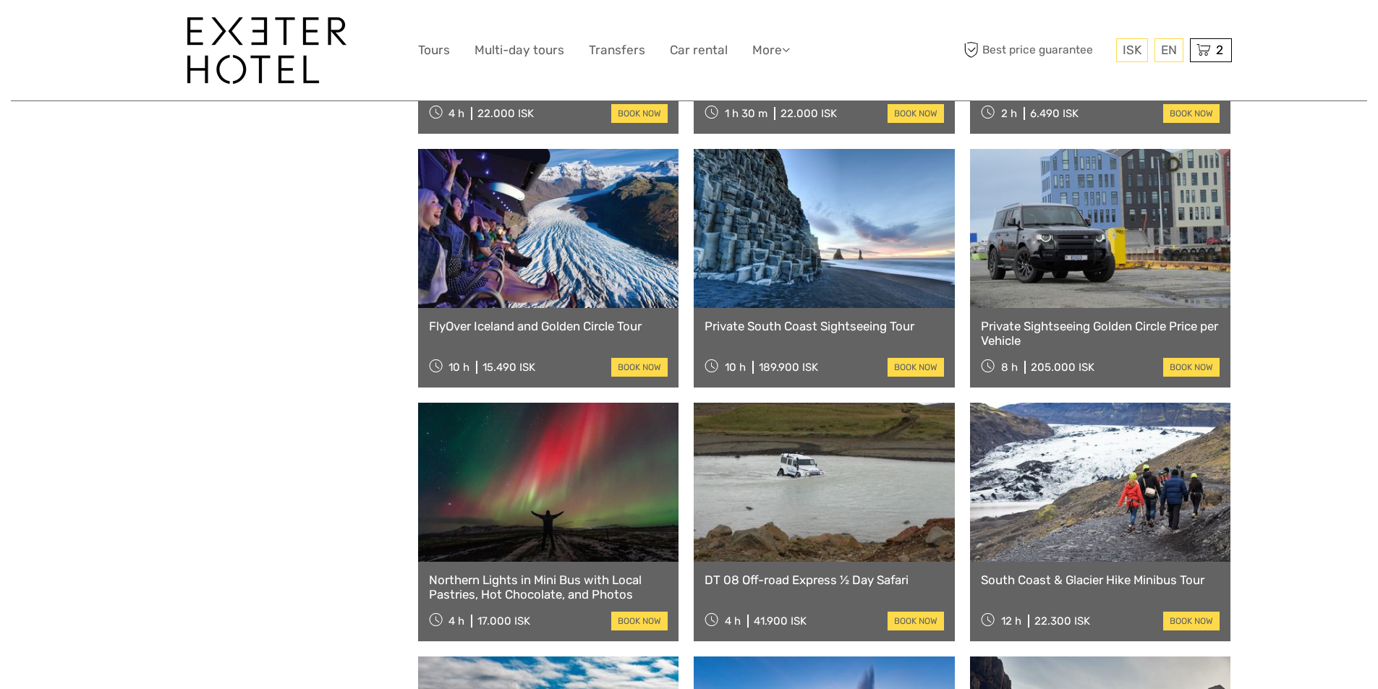
click at [1094, 329] on link "Private Sightseeing Golden Circle Price per Vehicle" at bounding box center [1100, 334] width 239 height 30
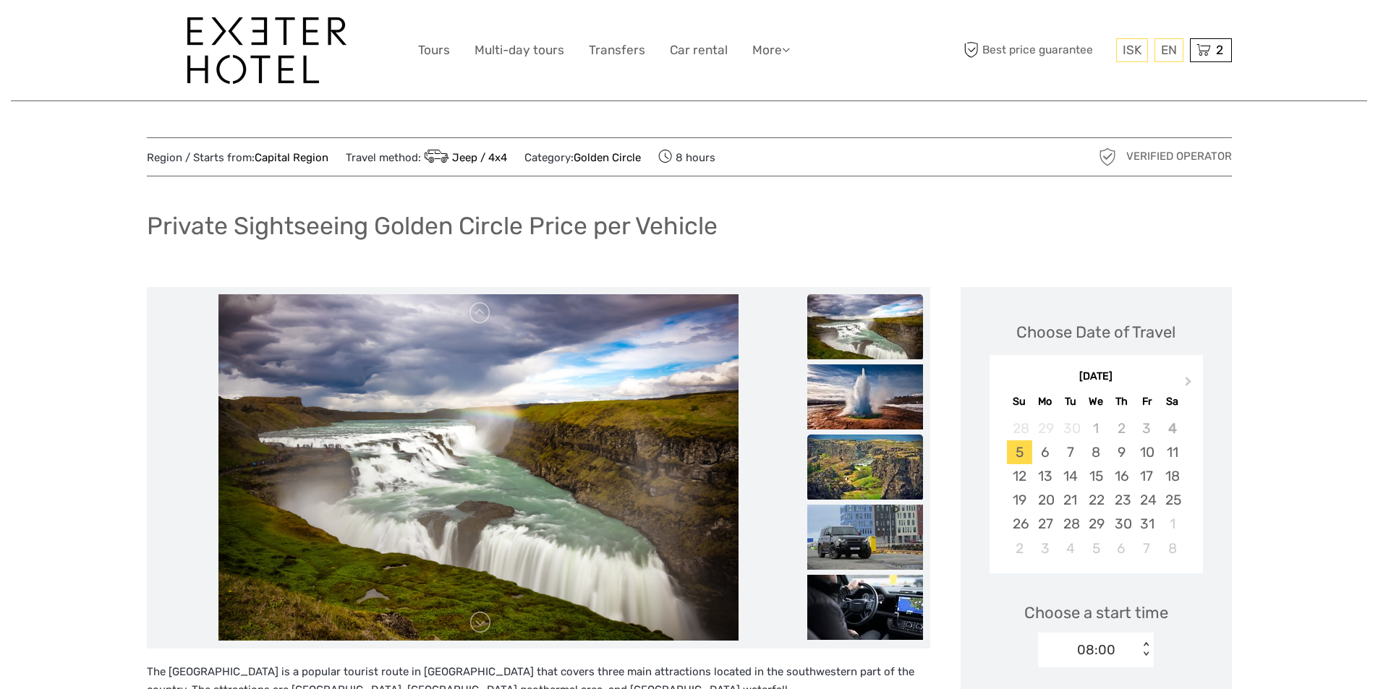
click at [877, 459] on img at bounding box center [865, 467] width 116 height 65
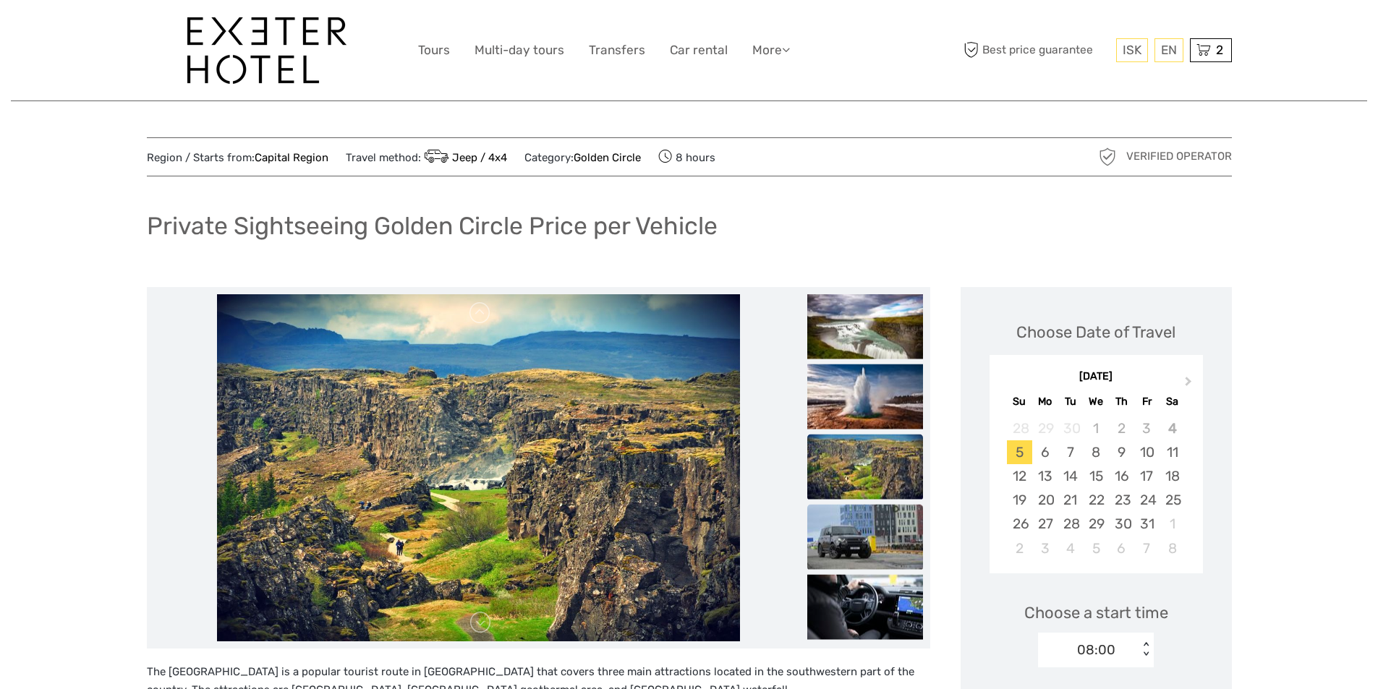
click at [862, 519] on img at bounding box center [865, 536] width 116 height 65
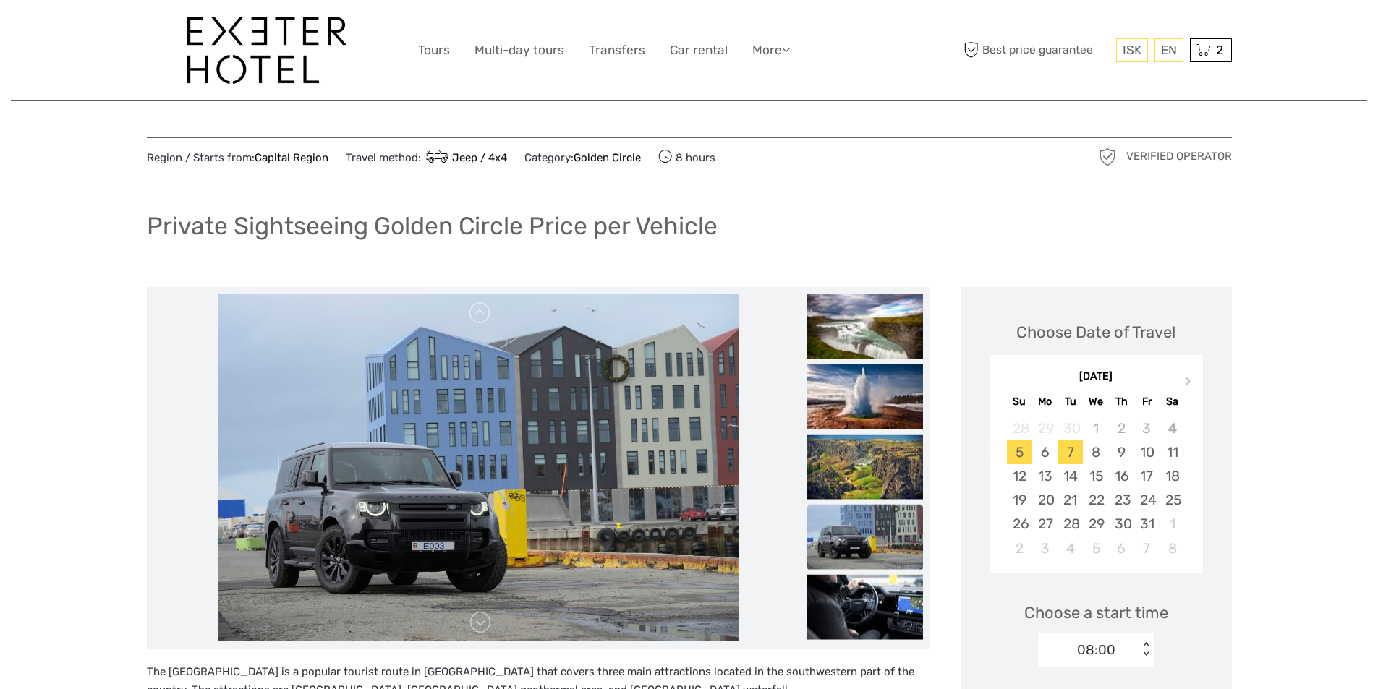
click at [1072, 446] on div "7" at bounding box center [1070, 453] width 25 height 24
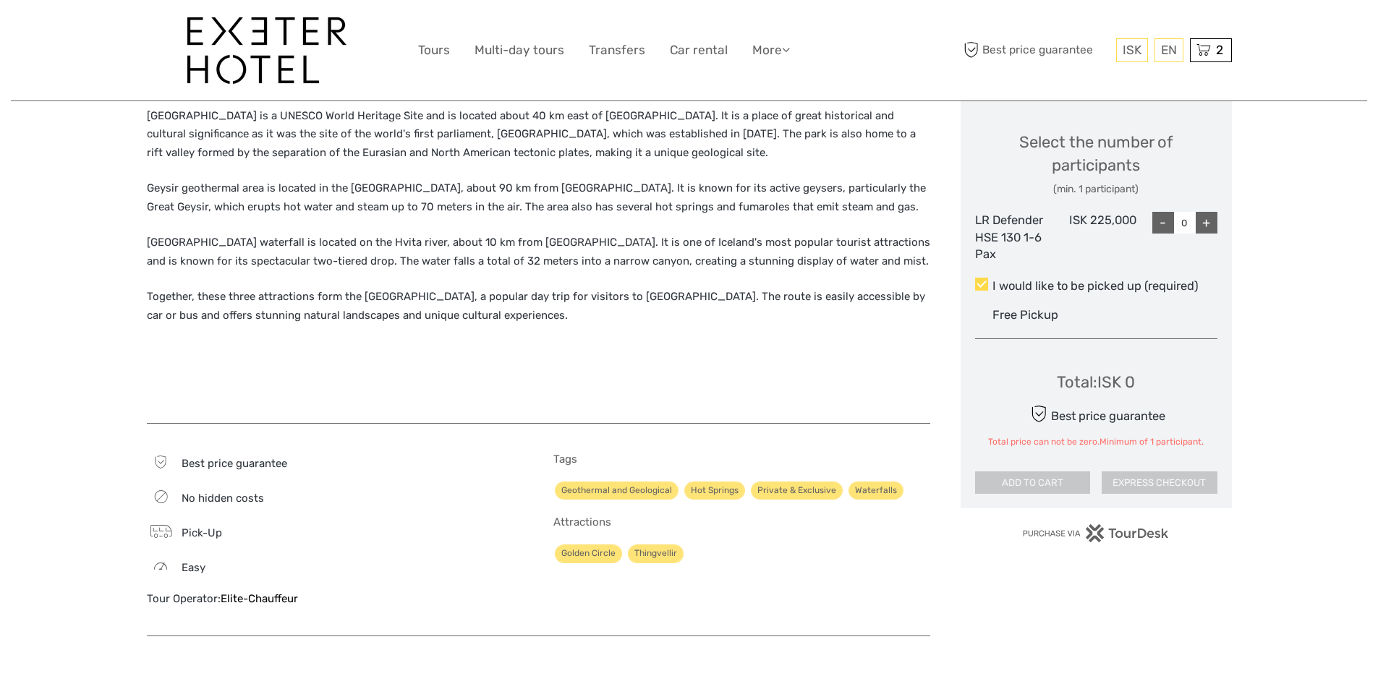
scroll to position [579, 0]
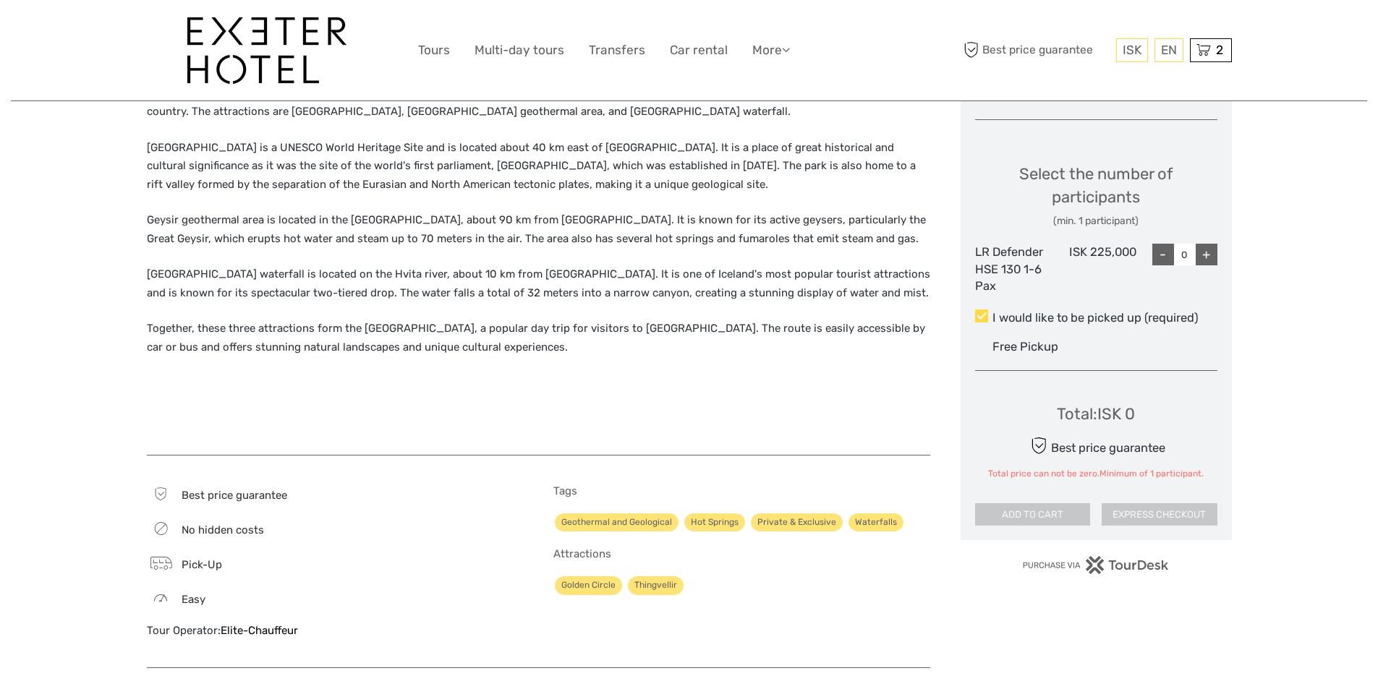
click at [1208, 258] on div "+" at bounding box center [1207, 255] width 22 height 22
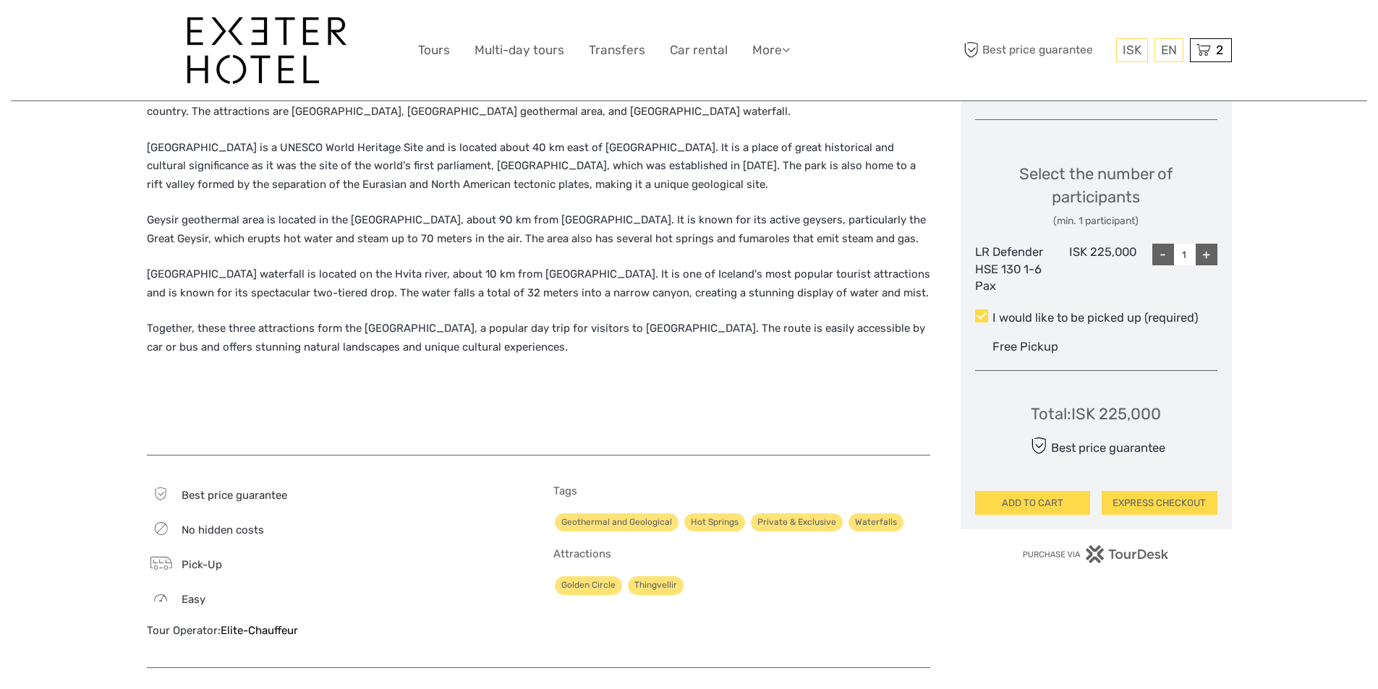
click at [1208, 258] on div "+" at bounding box center [1207, 255] width 22 height 22
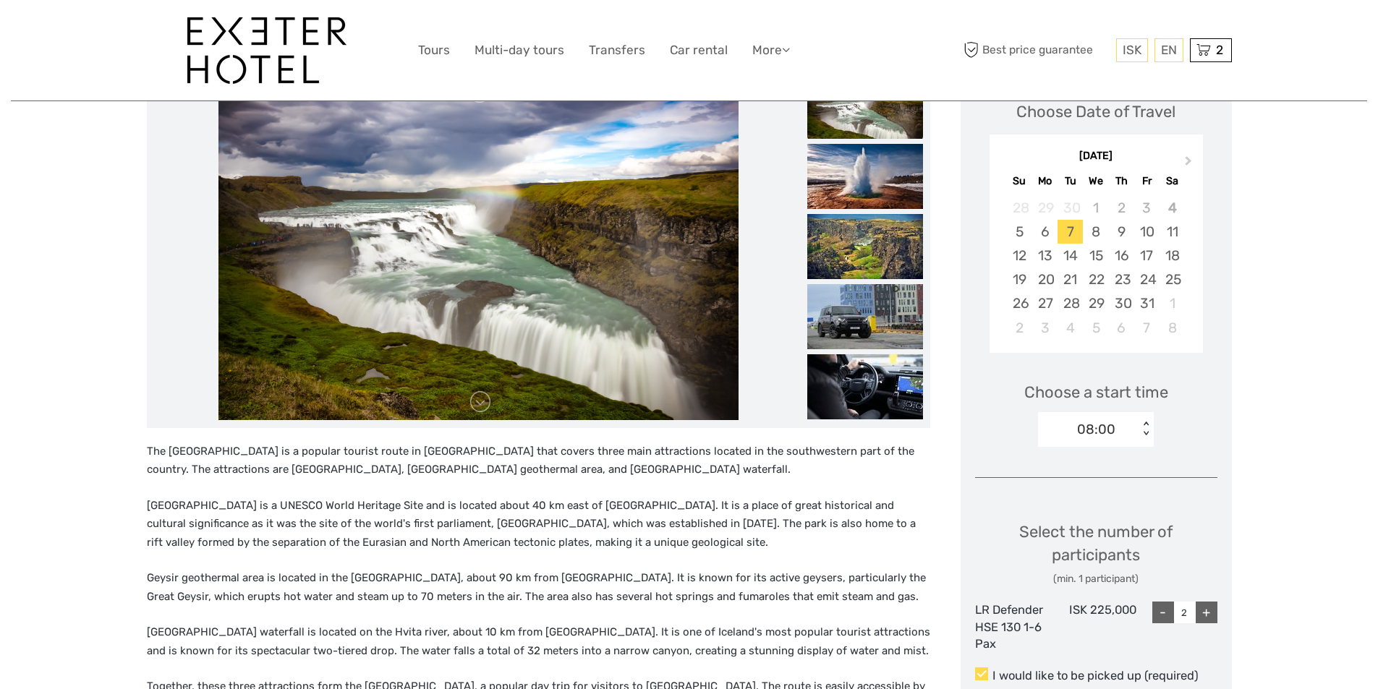
scroll to position [217, 0]
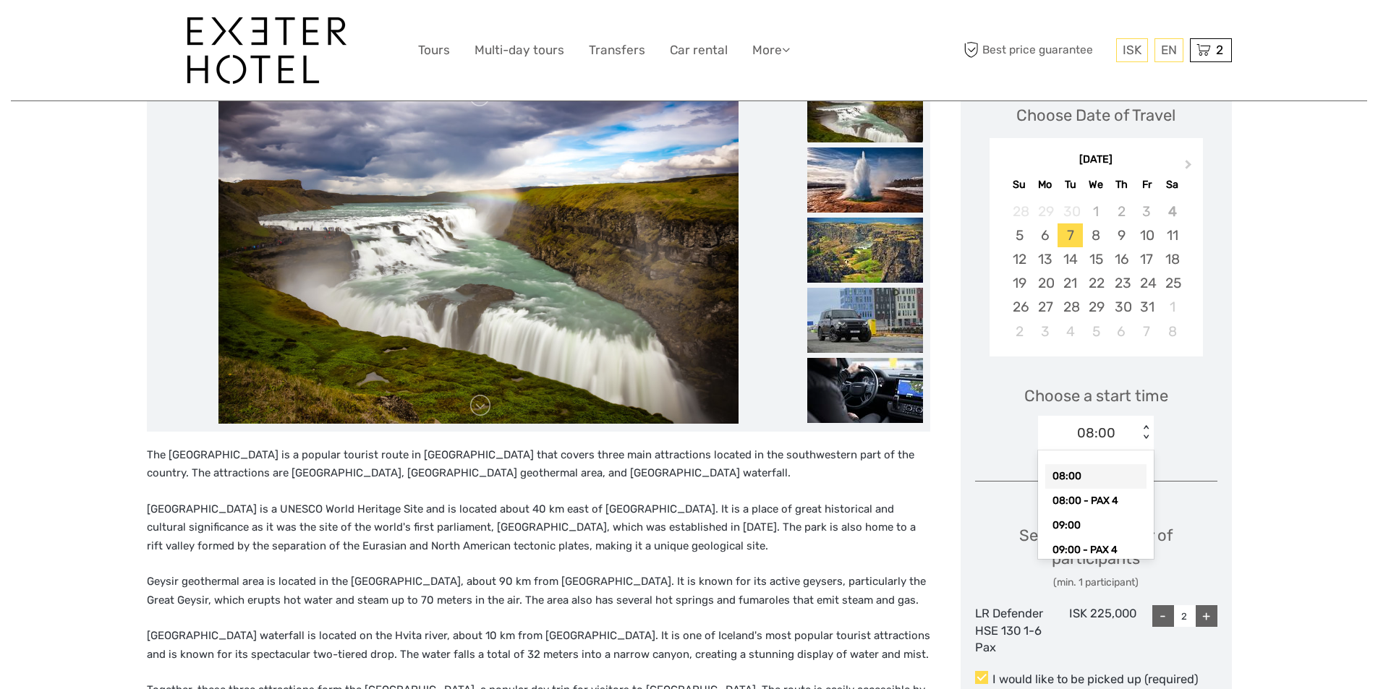
click at [1145, 428] on div "< >" at bounding box center [1146, 432] width 12 height 15
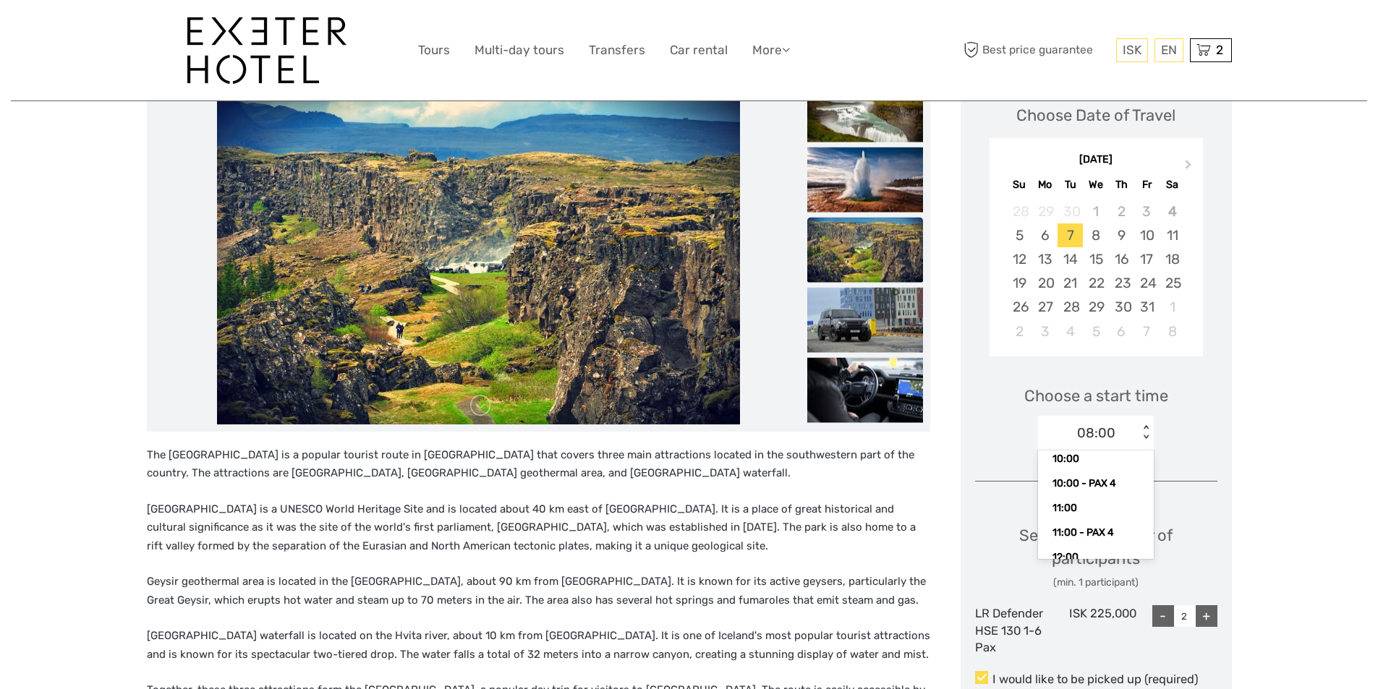
scroll to position [145, 0]
click at [1079, 527] on div "12:00" at bounding box center [1095, 529] width 101 height 25
click at [1196, 448] on div "Choose a start time option 12:00, selected. Select is focused , press Down to o…" at bounding box center [1096, 411] width 242 height 93
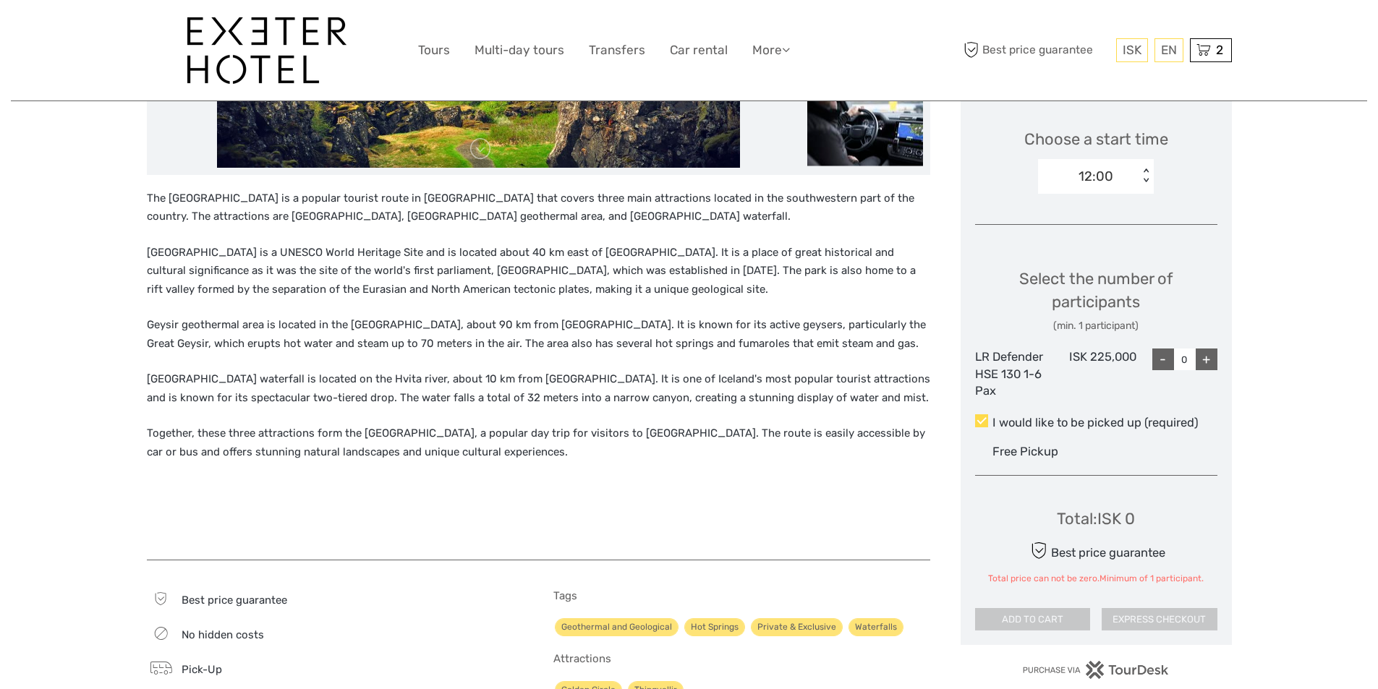
scroll to position [506, 0]
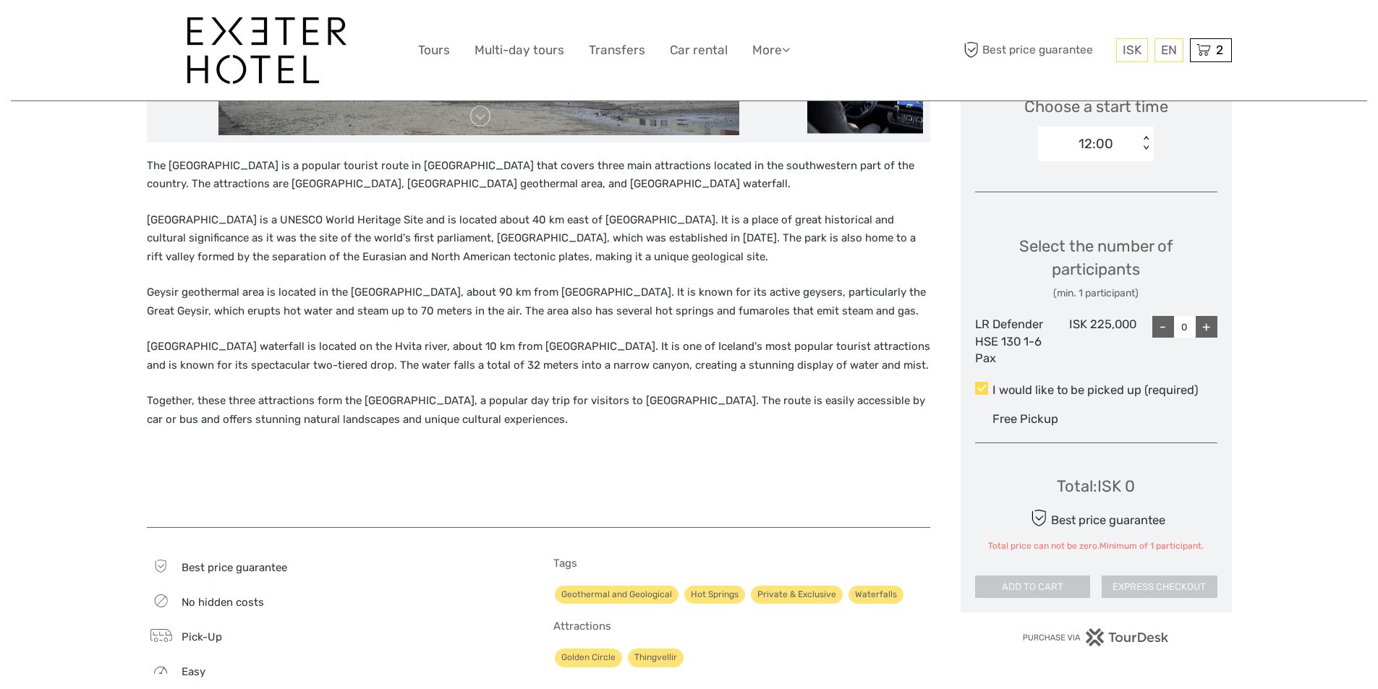
click at [1210, 328] on div "+" at bounding box center [1207, 327] width 22 height 22
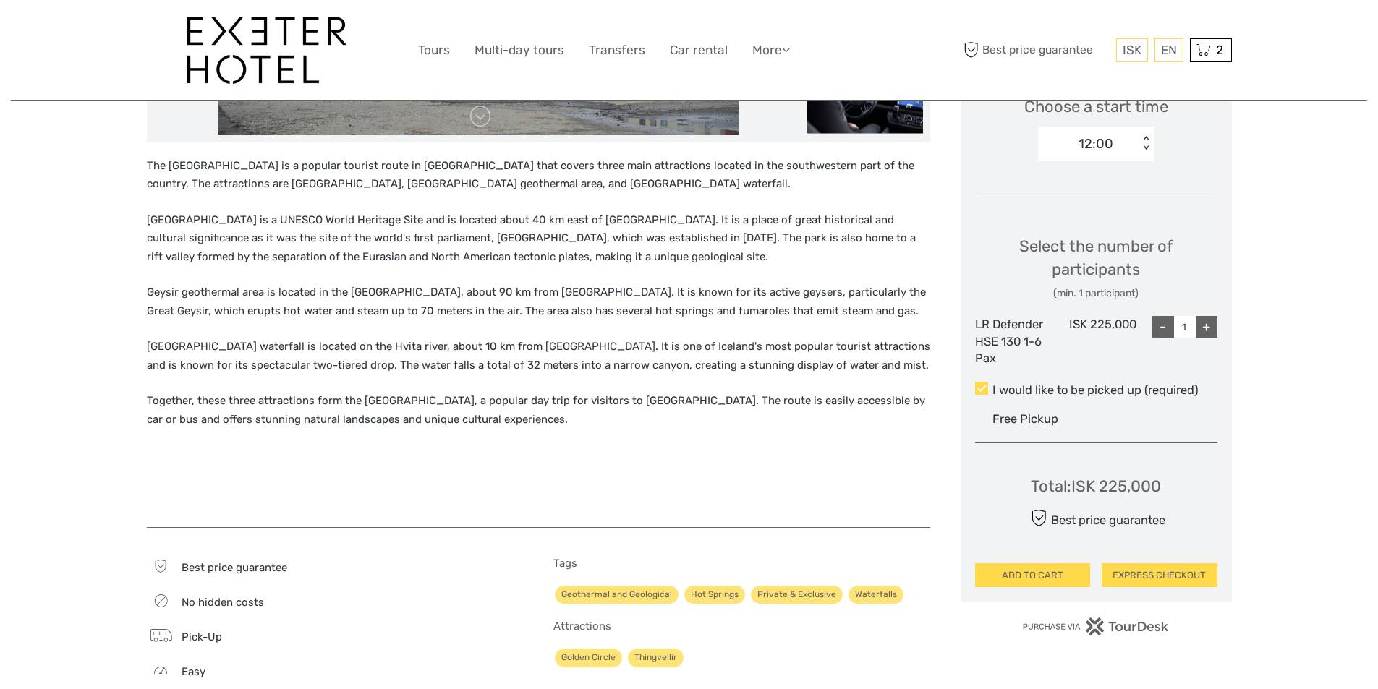
click at [1210, 328] on div "+" at bounding box center [1207, 327] width 22 height 22
type input "2"
click at [1056, 573] on button "ADD TO CART" at bounding box center [1033, 576] width 116 height 25
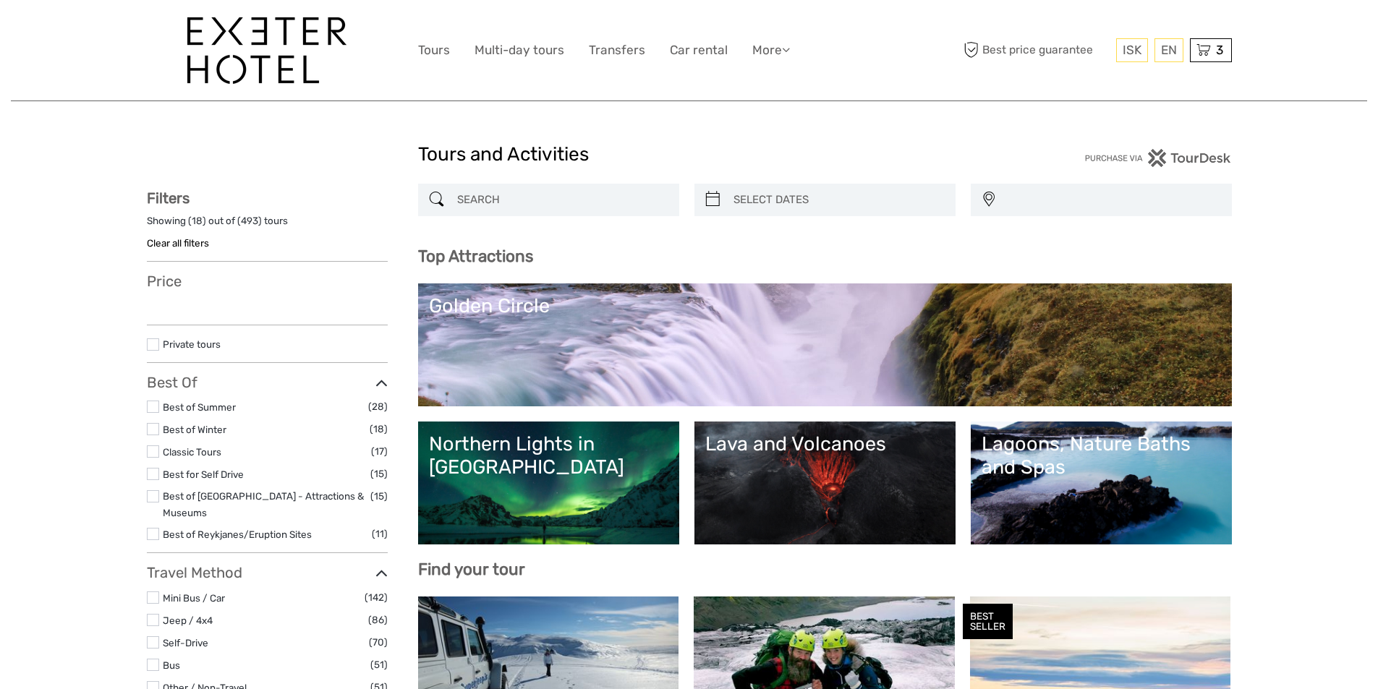
select select
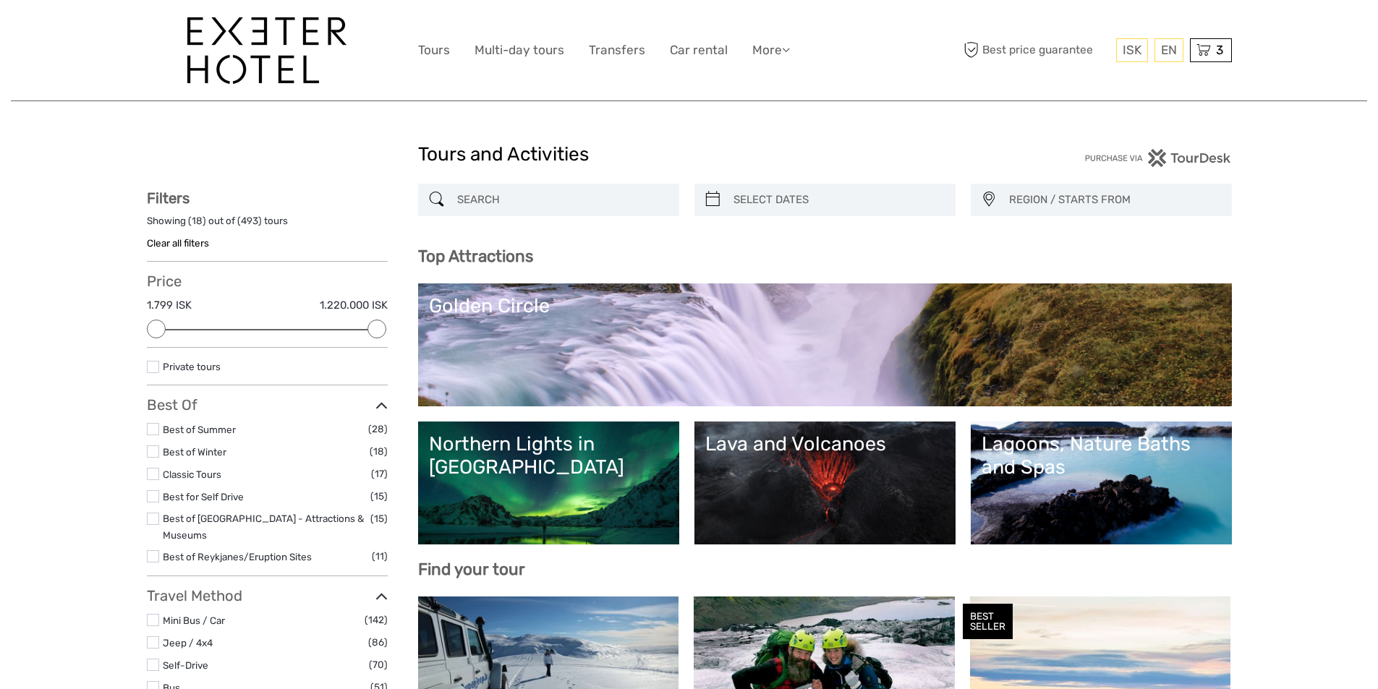
click at [153, 363] on label at bounding box center [153, 367] width 12 height 12
click at [0, 0] on input "checkbox" at bounding box center [0, 0] width 0 height 0
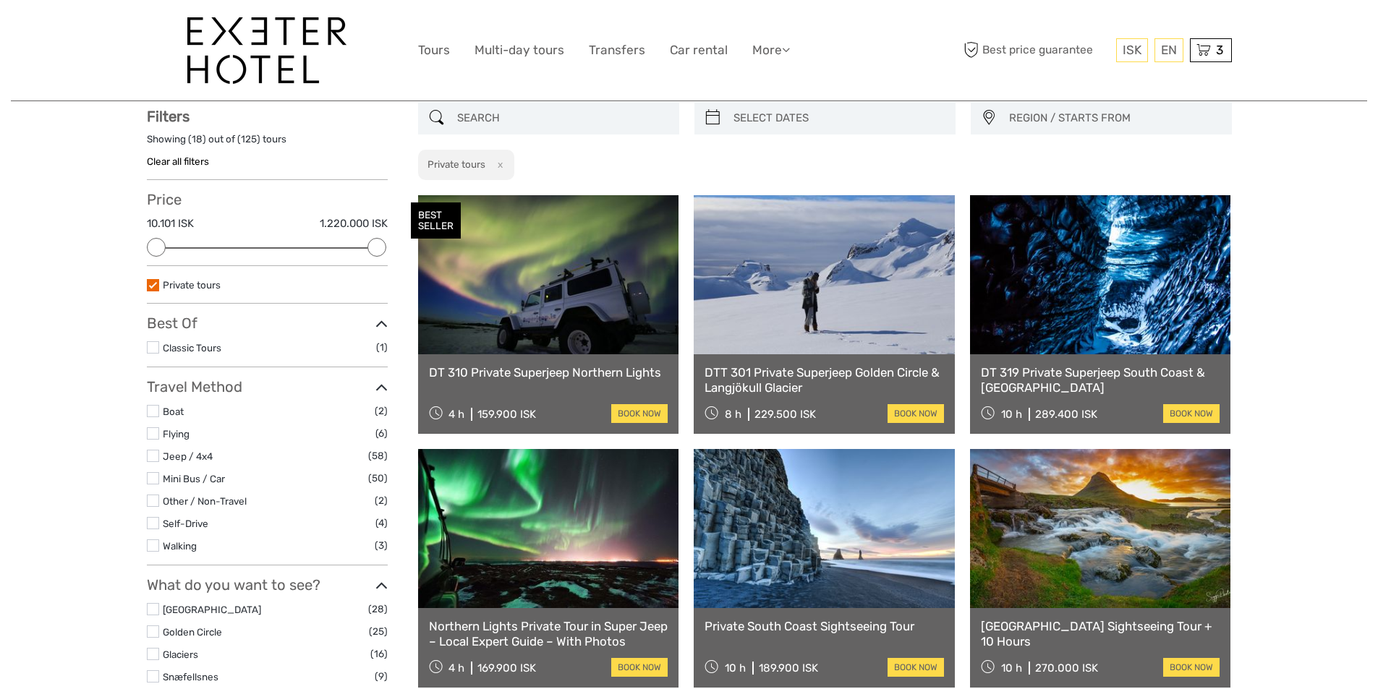
scroll to position [82, 0]
click at [801, 627] on link "Private South Coast Sightseeing Tour" at bounding box center [824, 626] width 239 height 14
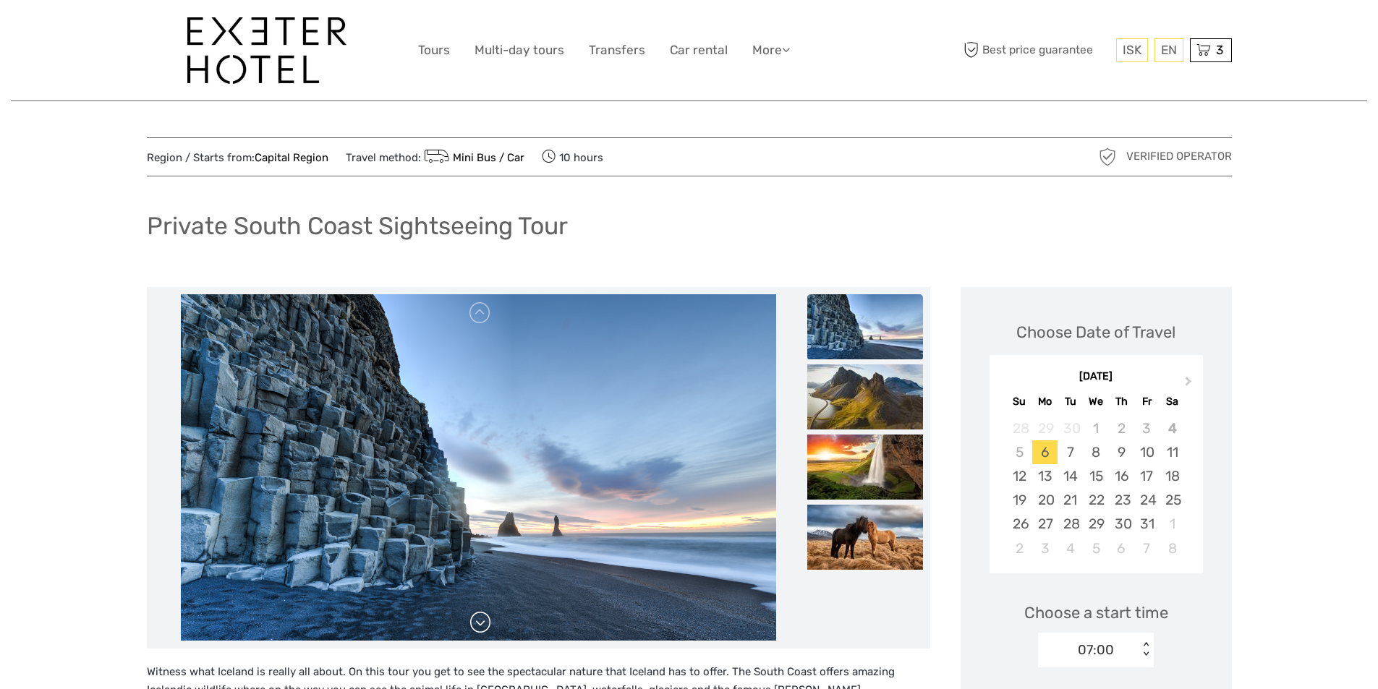
click at [485, 624] on link at bounding box center [480, 622] width 23 height 23
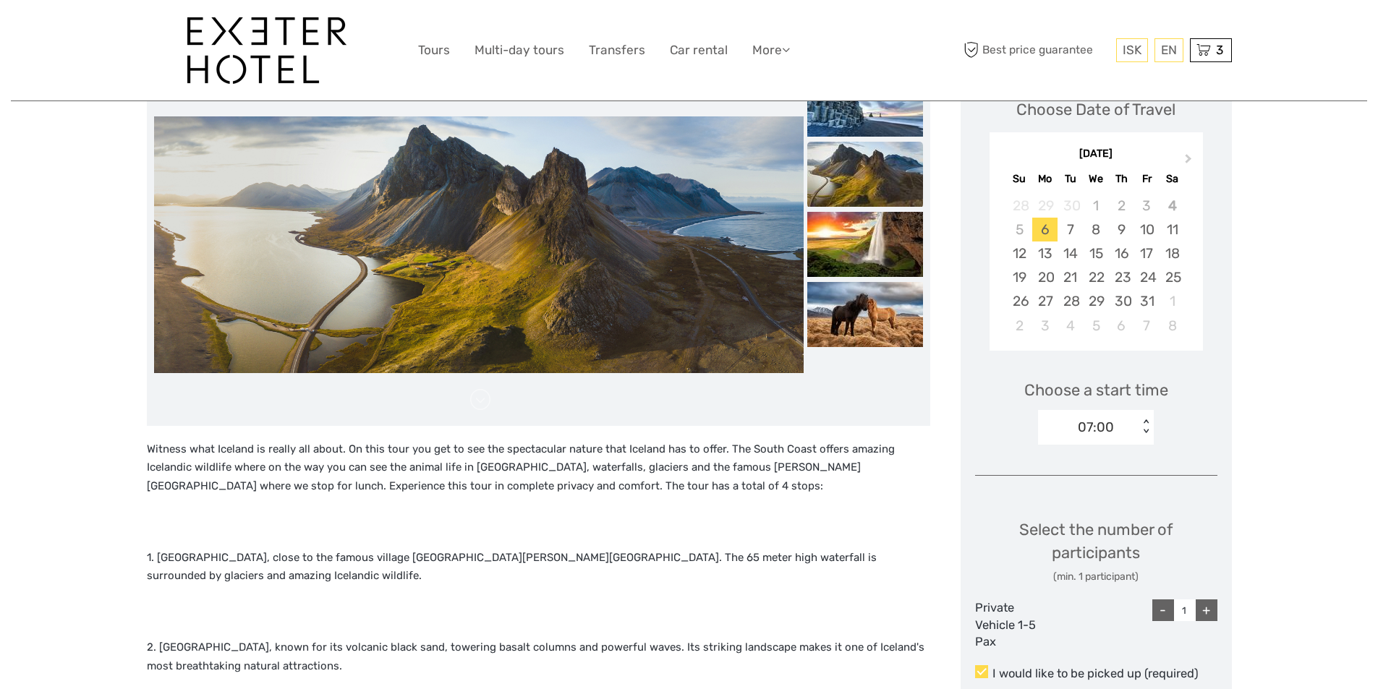
scroll to position [289, 0]
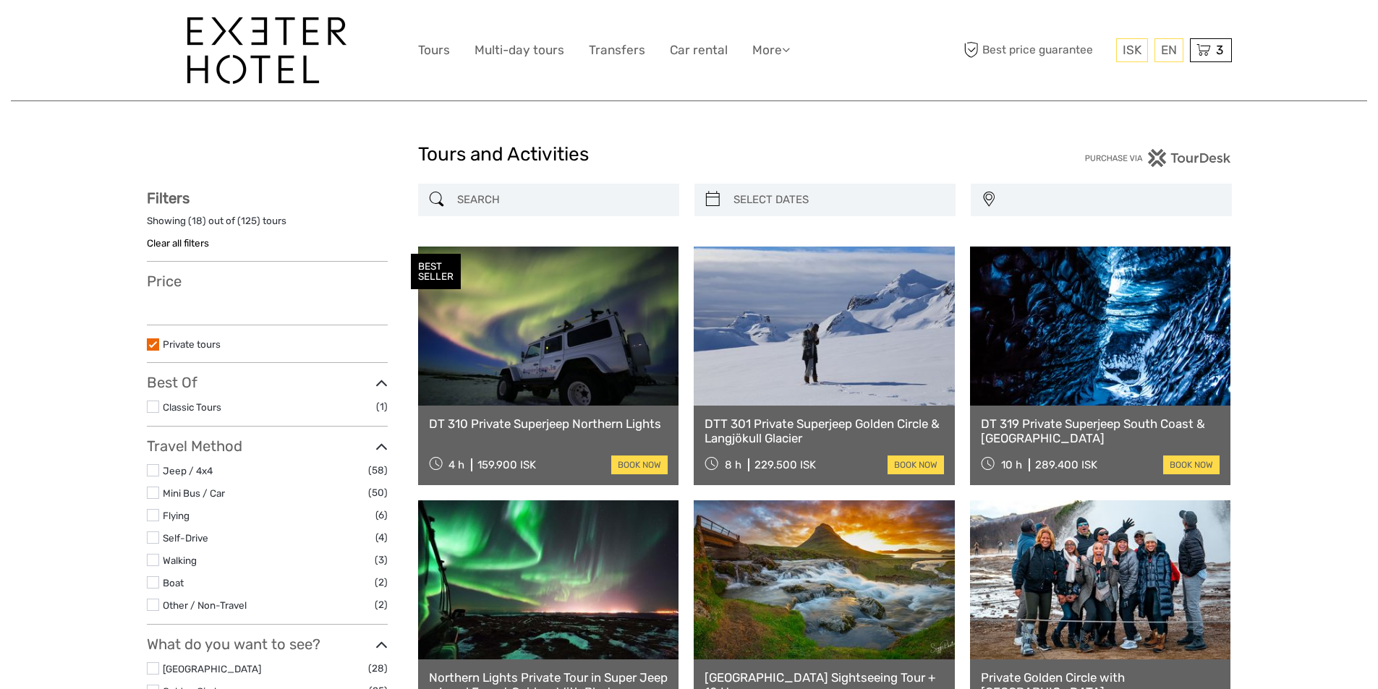
select select
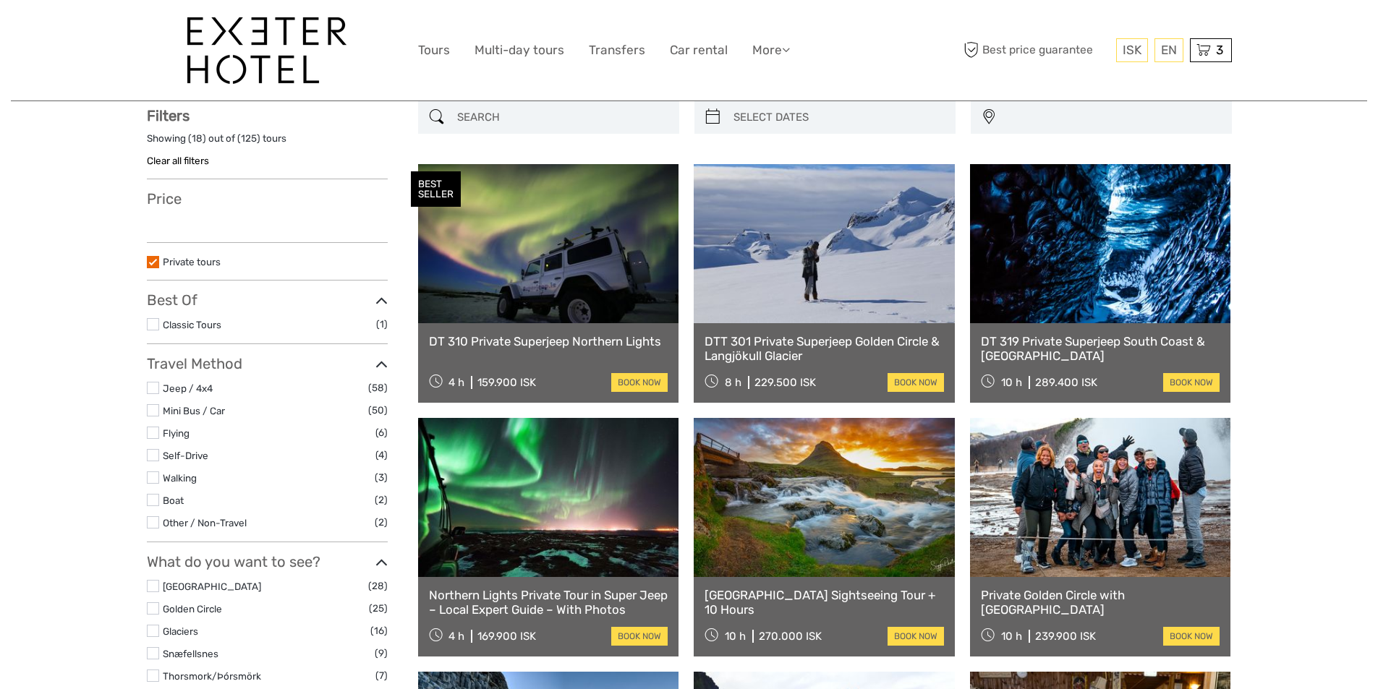
select select
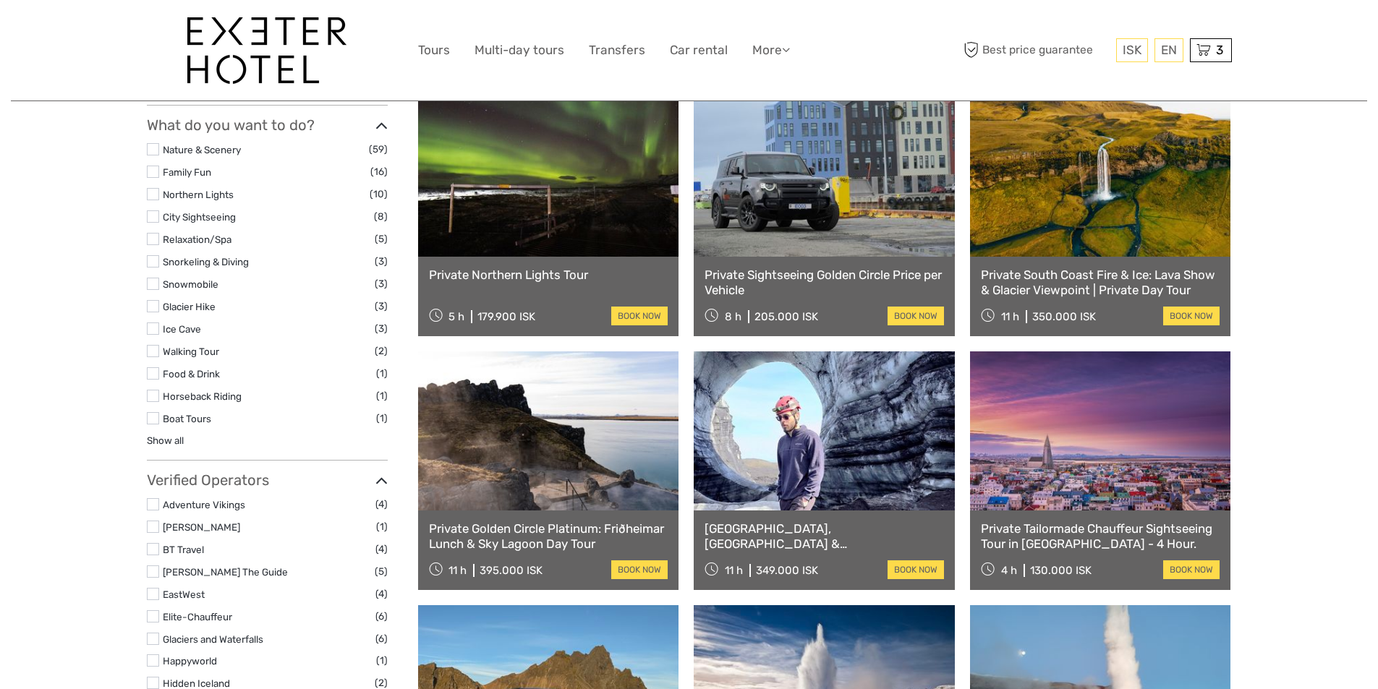
scroll to position [1023, 0]
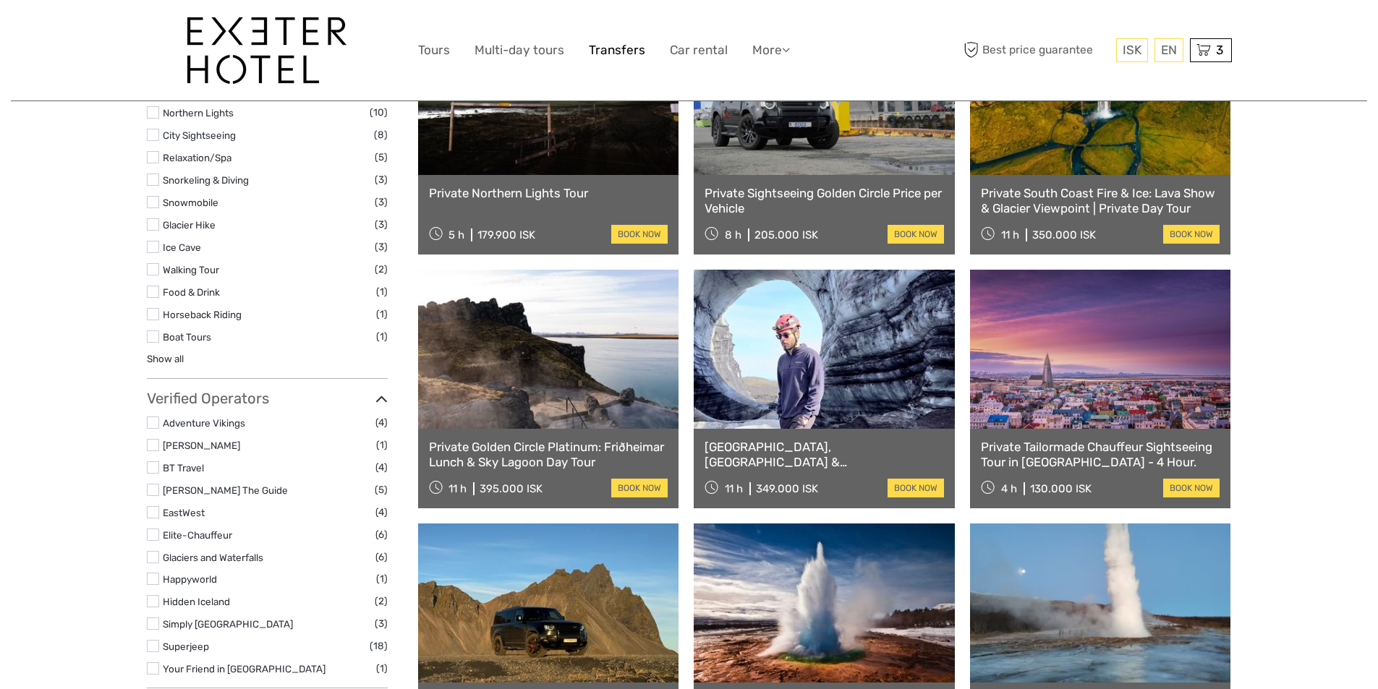
click at [624, 48] on link "Transfers" at bounding box center [617, 50] width 56 height 21
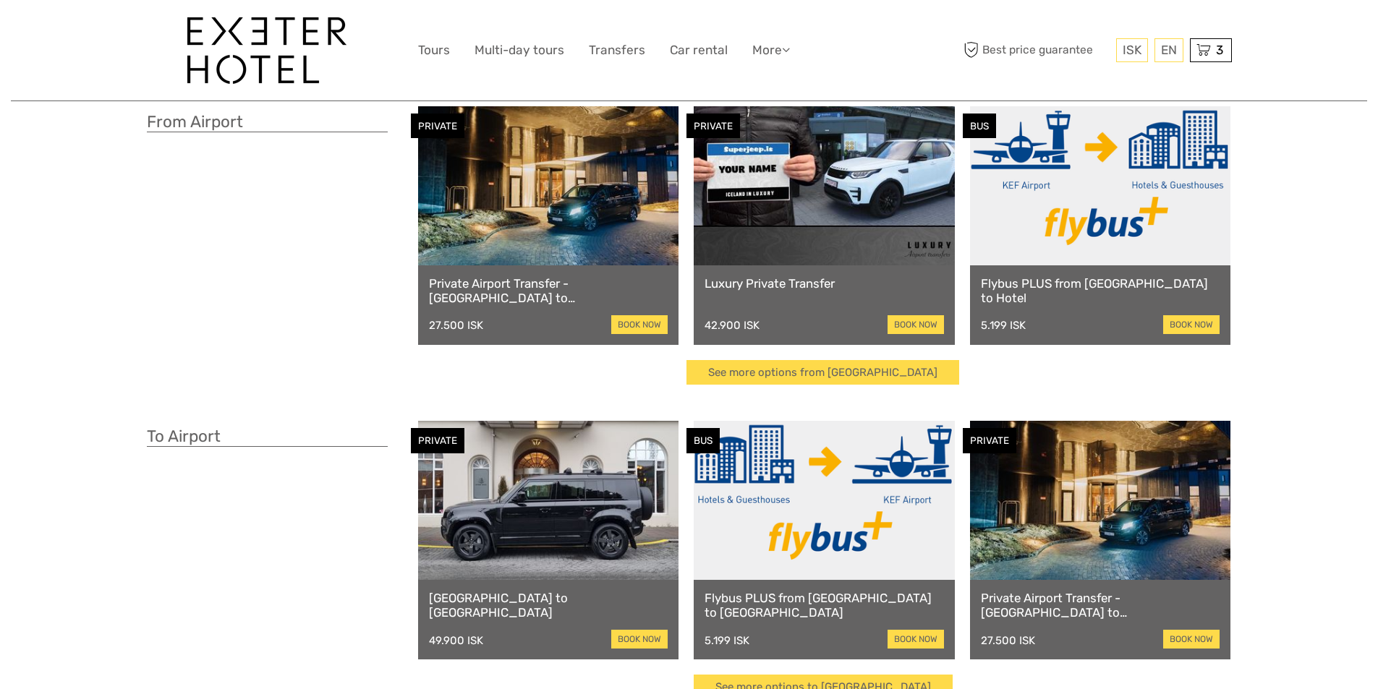
scroll to position [72, 0]
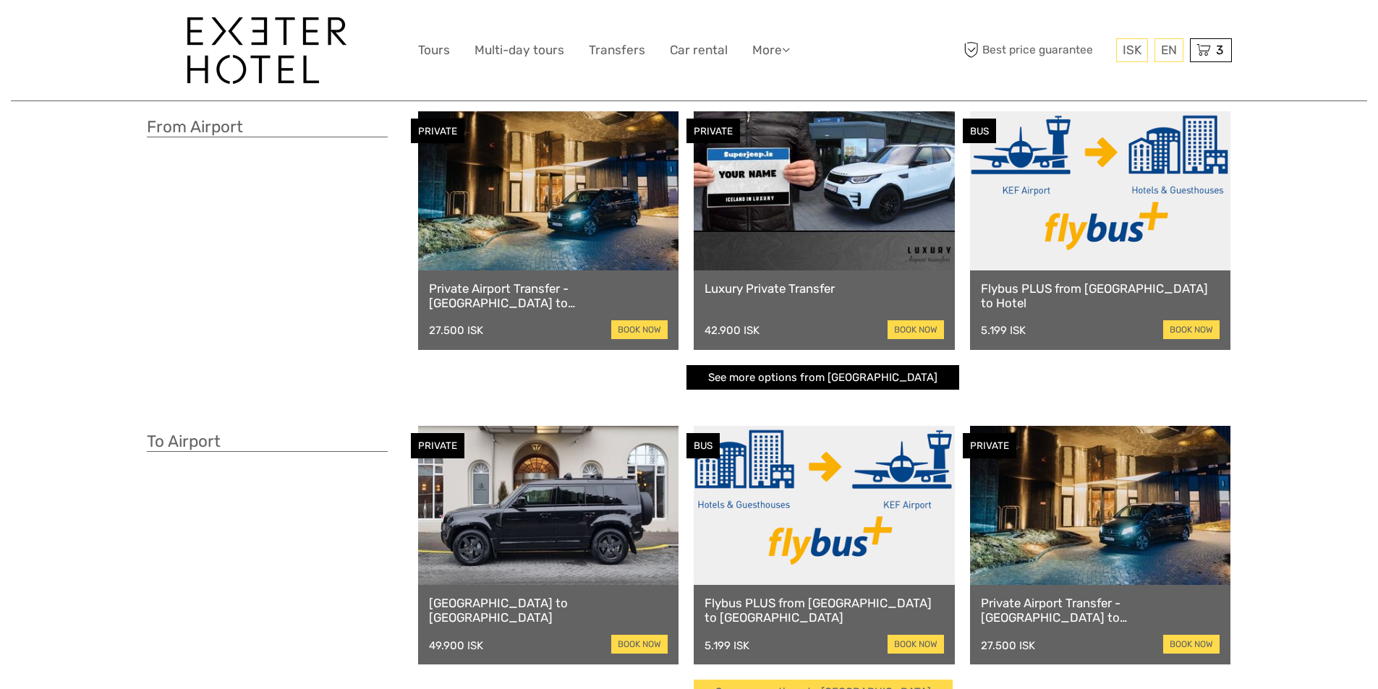
click at [751, 380] on link "See more options from [GEOGRAPHIC_DATA]" at bounding box center [823, 377] width 273 height 25
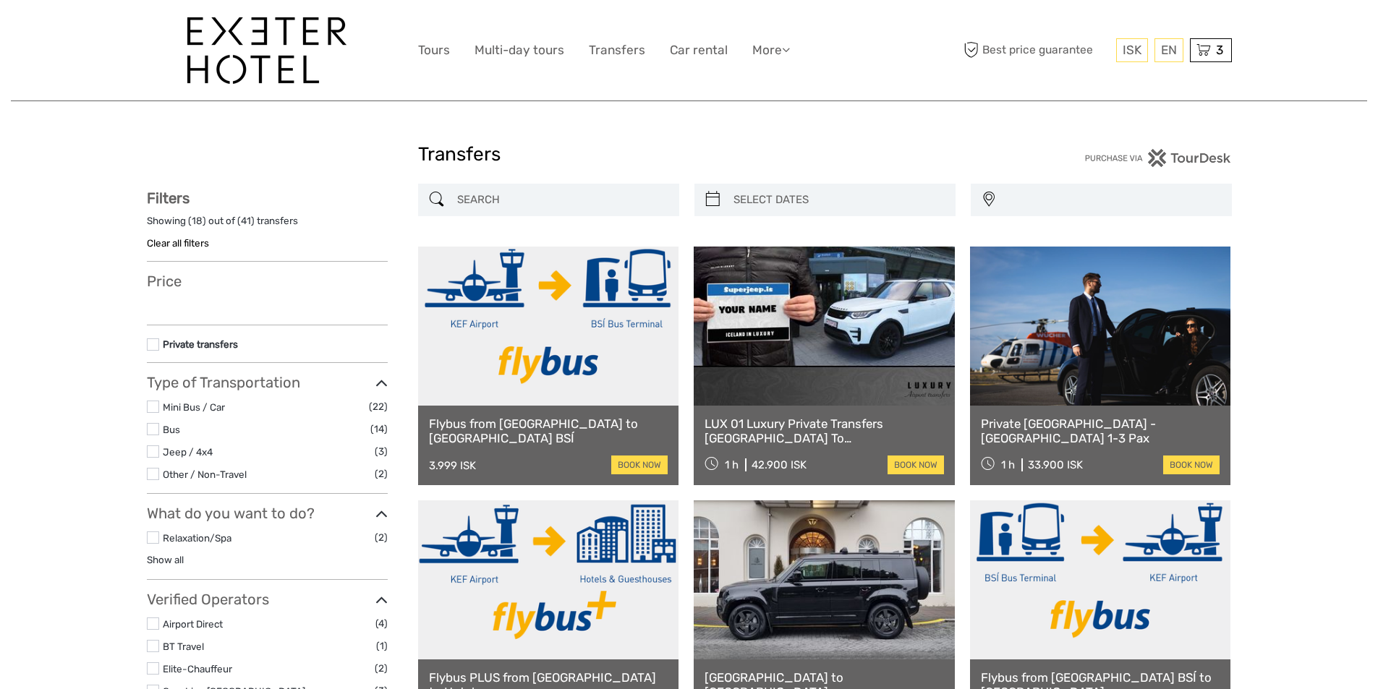
select select
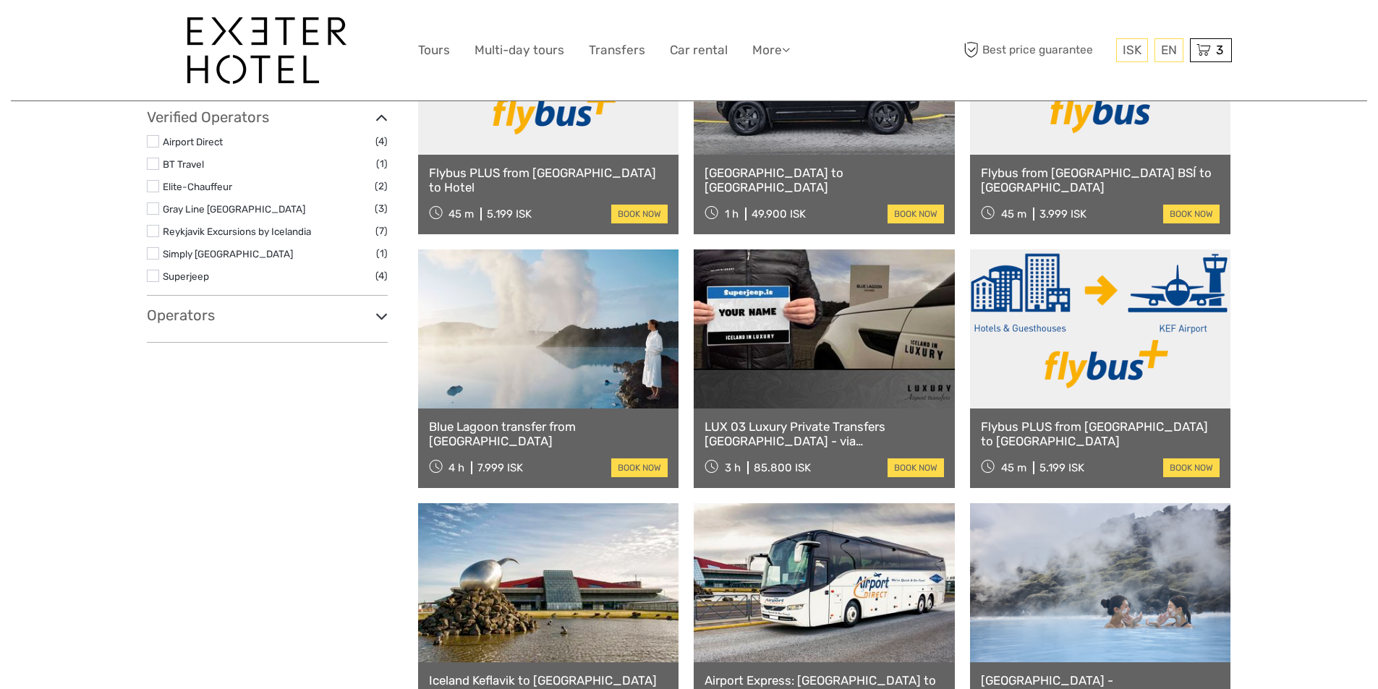
scroll to position [434, 0]
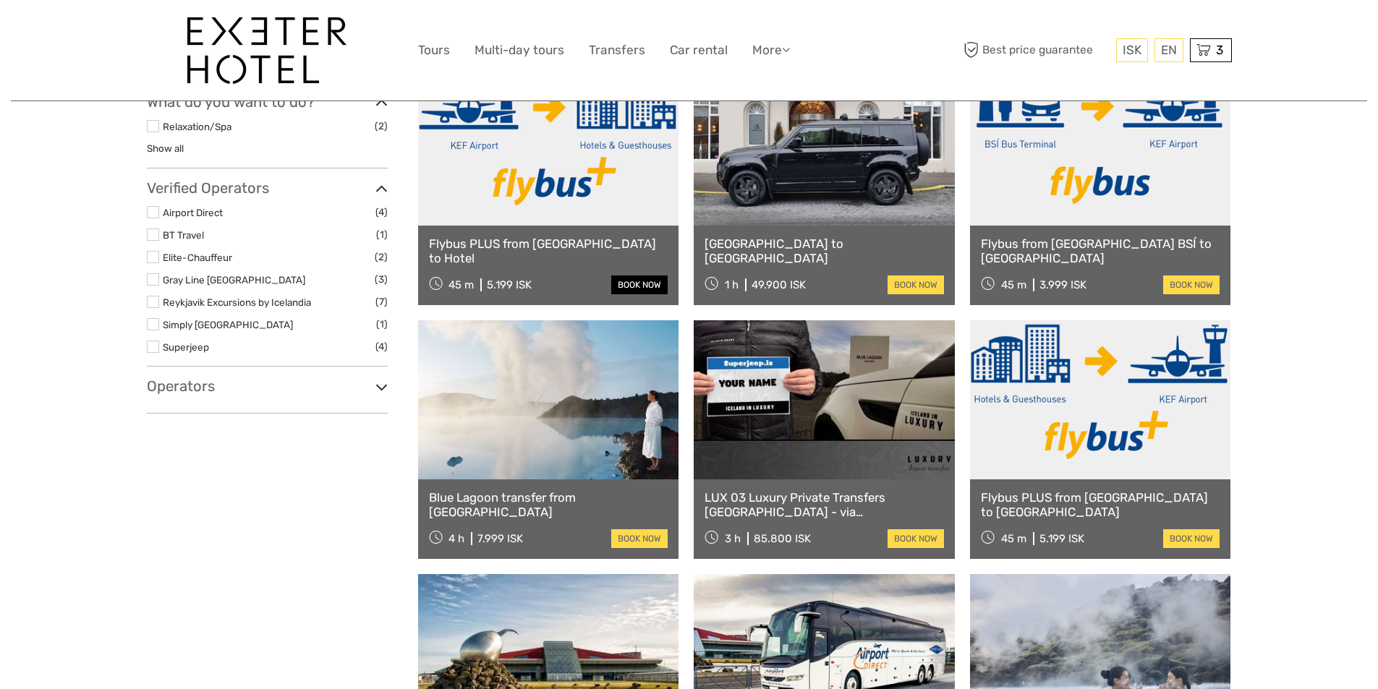
click at [628, 279] on link "book now" at bounding box center [639, 285] width 56 height 19
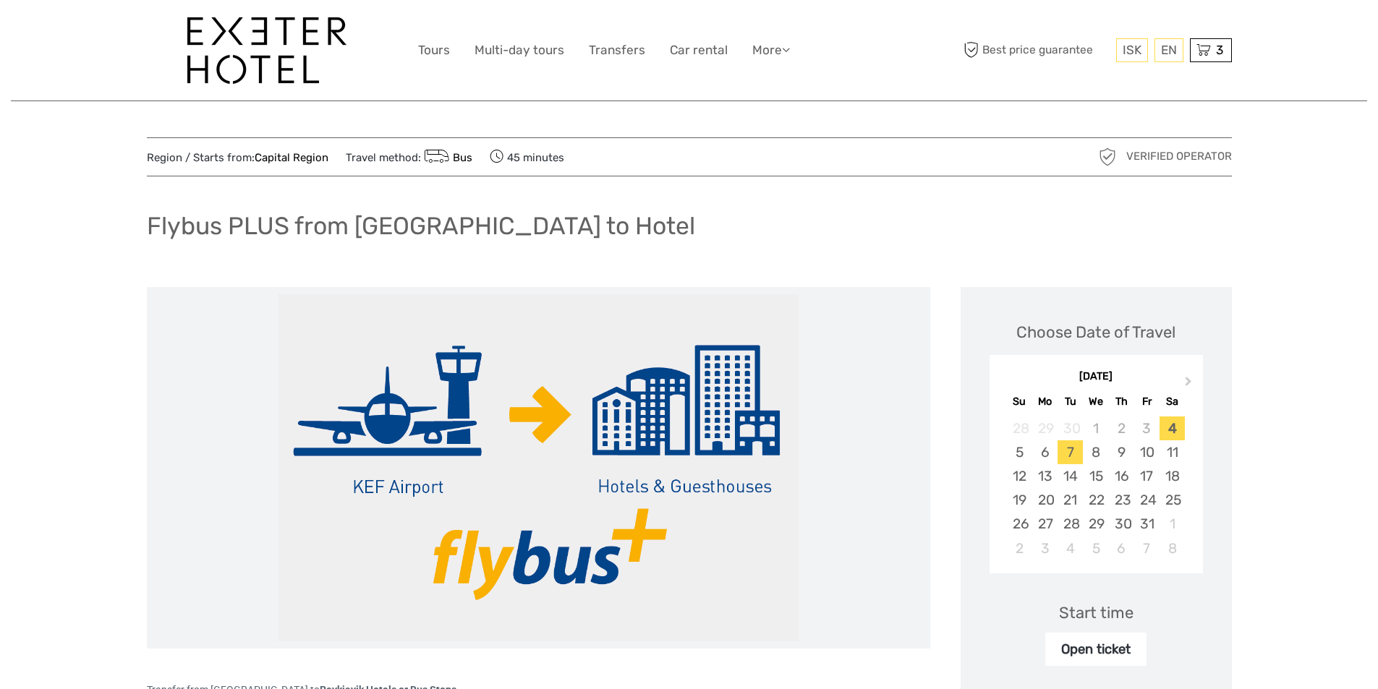
click at [1070, 451] on div "7" at bounding box center [1070, 453] width 25 height 24
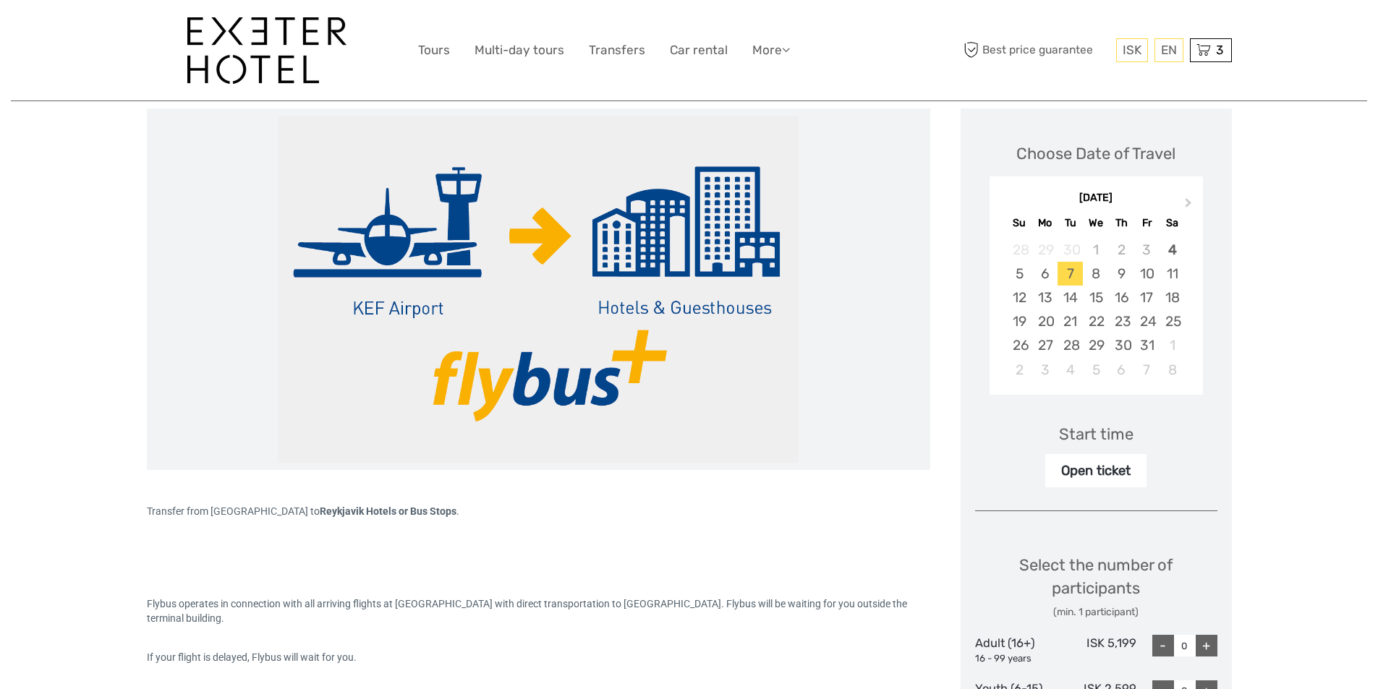
scroll to position [217, 0]
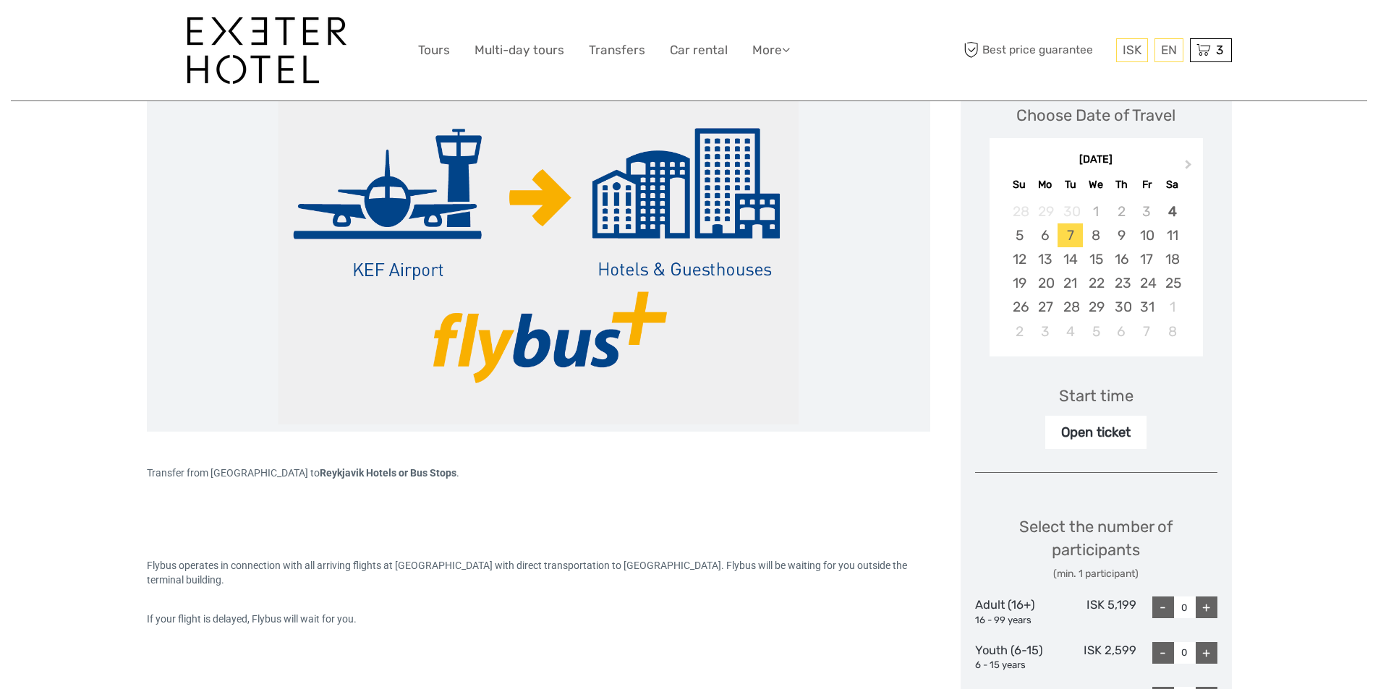
click at [1131, 431] on div "Open ticket" at bounding box center [1095, 432] width 101 height 33
click at [1111, 397] on div "Start time" at bounding box center [1096, 396] width 75 height 22
click at [1111, 428] on div "Open ticket" at bounding box center [1095, 432] width 101 height 33
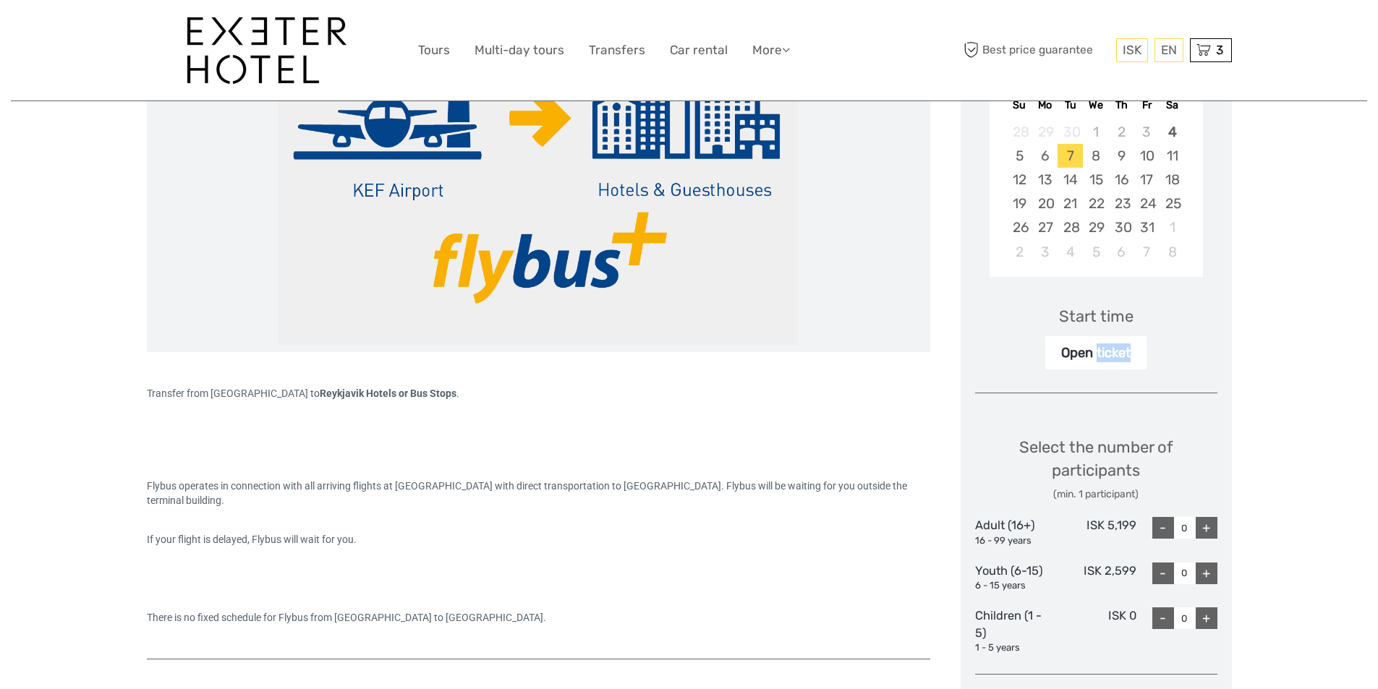
scroll to position [434, 0]
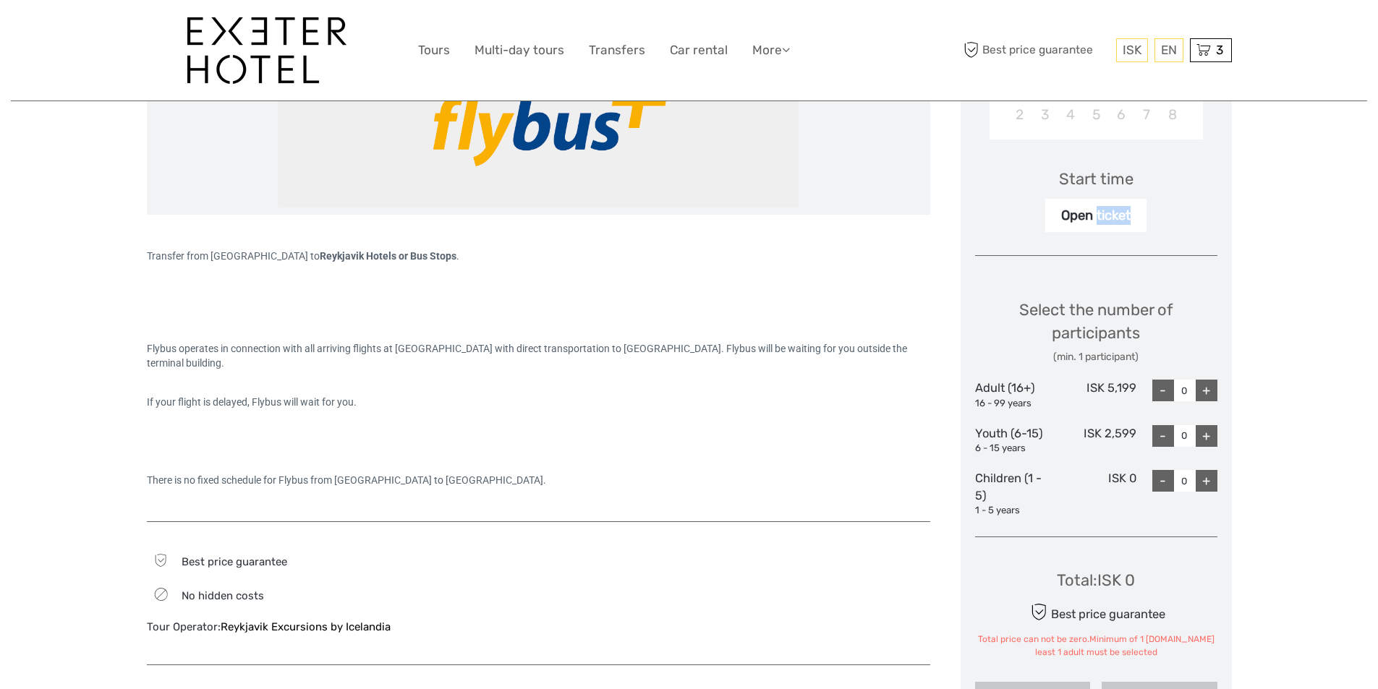
click at [1205, 394] on div "+" at bounding box center [1207, 391] width 22 height 22
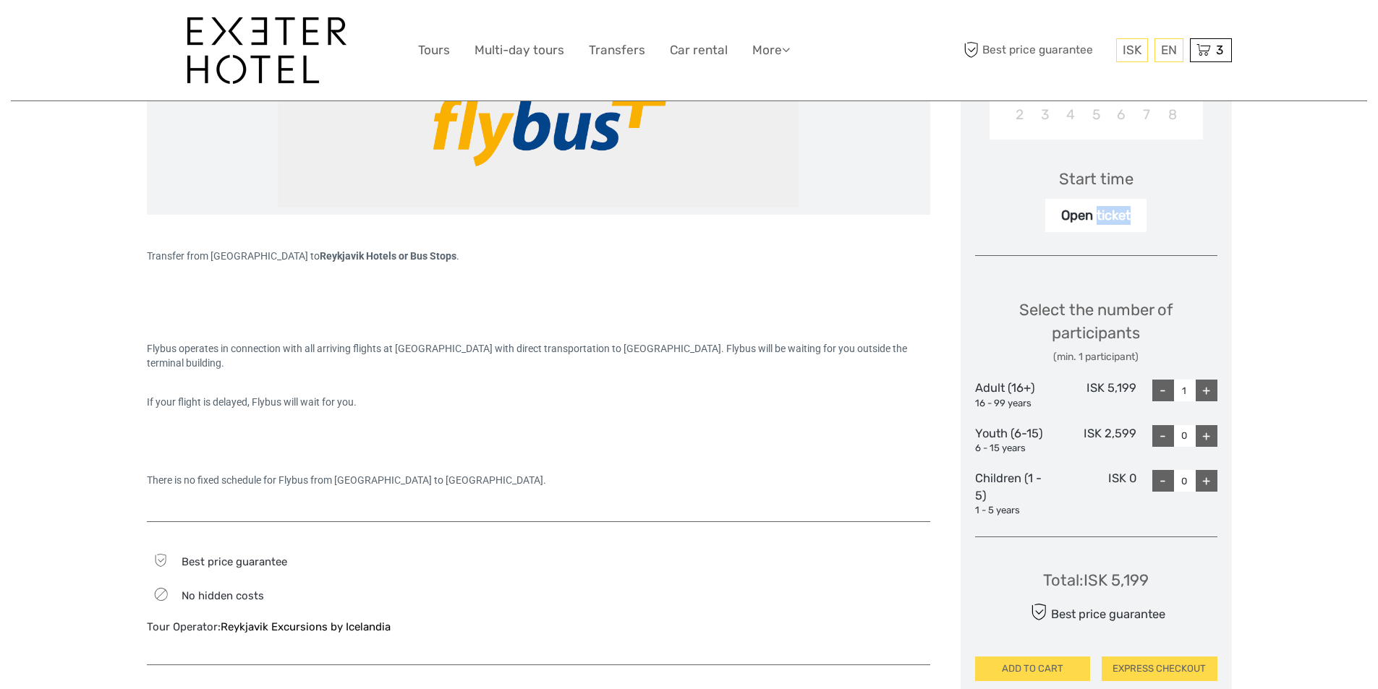
click at [1205, 394] on div "+" at bounding box center [1207, 391] width 22 height 22
type input "2"
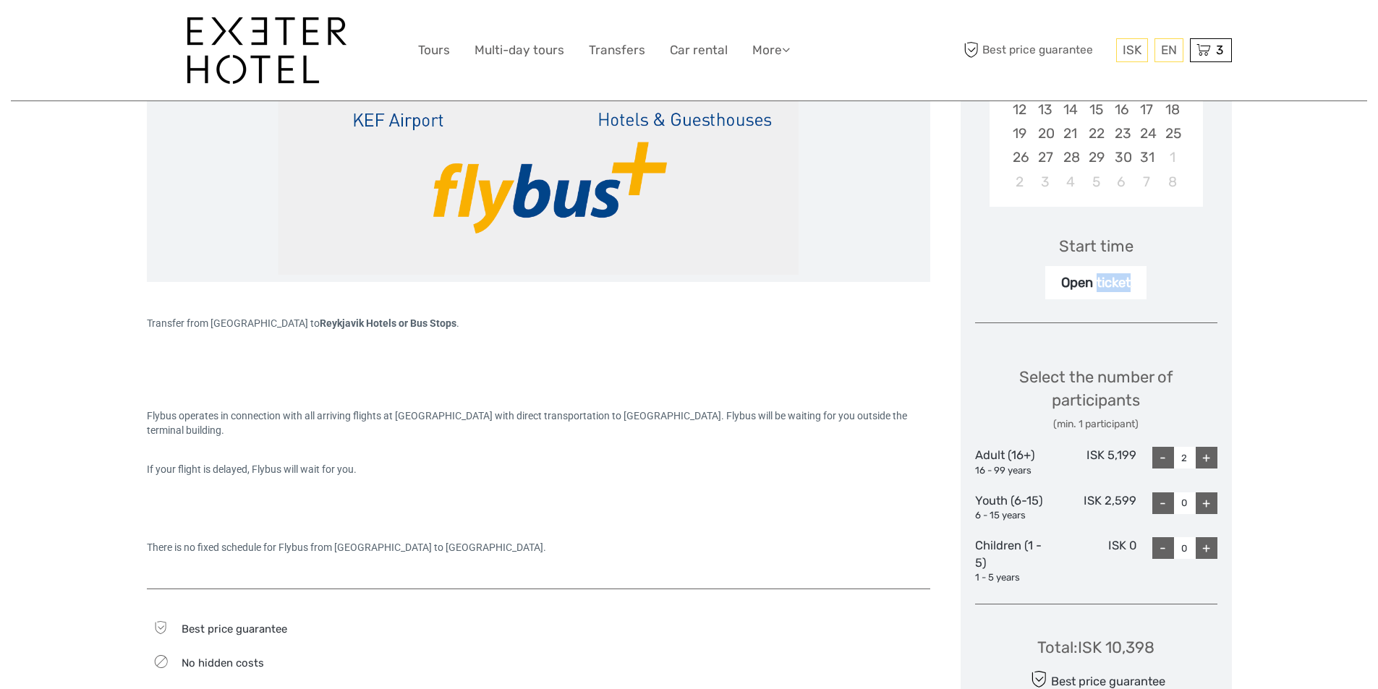
scroll to position [348, 0]
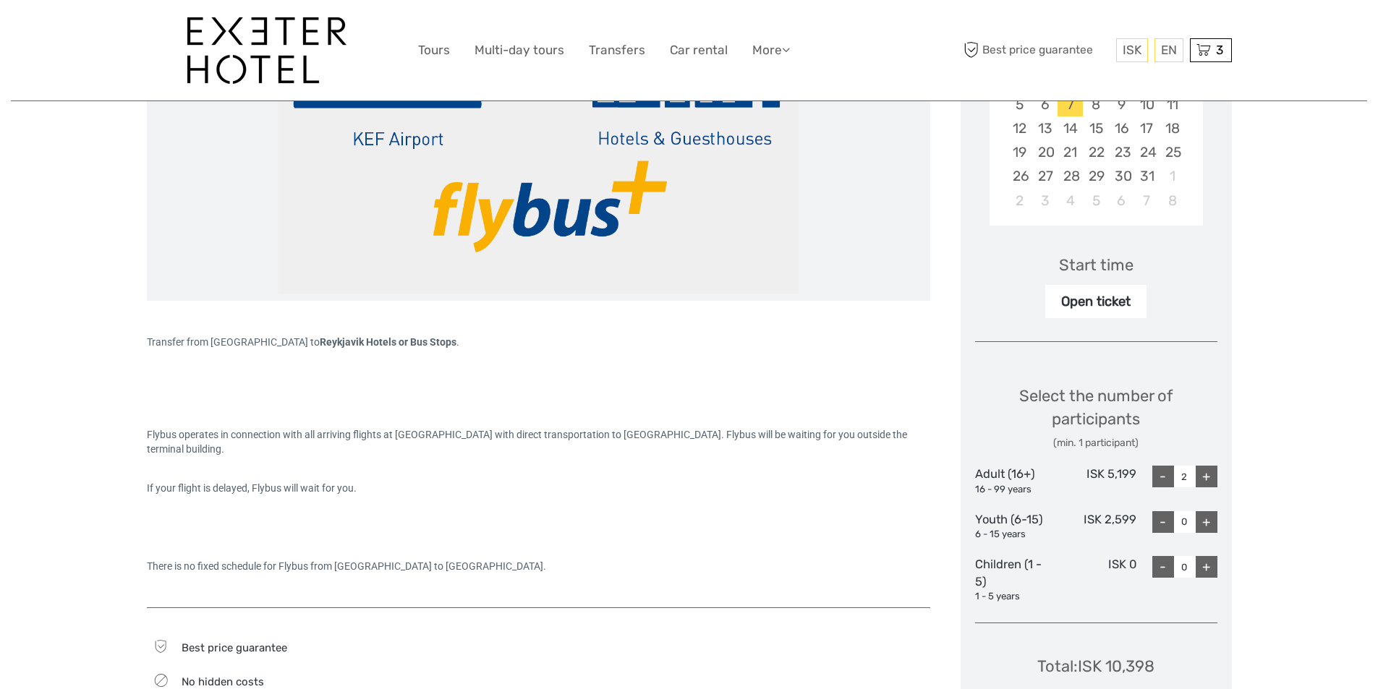
drag, startPoint x: 1067, startPoint y: 304, endPoint x: 1077, endPoint y: 289, distance: 17.9
click at [1069, 304] on div "Open ticket" at bounding box center [1095, 301] width 101 height 33
click at [1082, 267] on div "Start time" at bounding box center [1096, 265] width 75 height 22
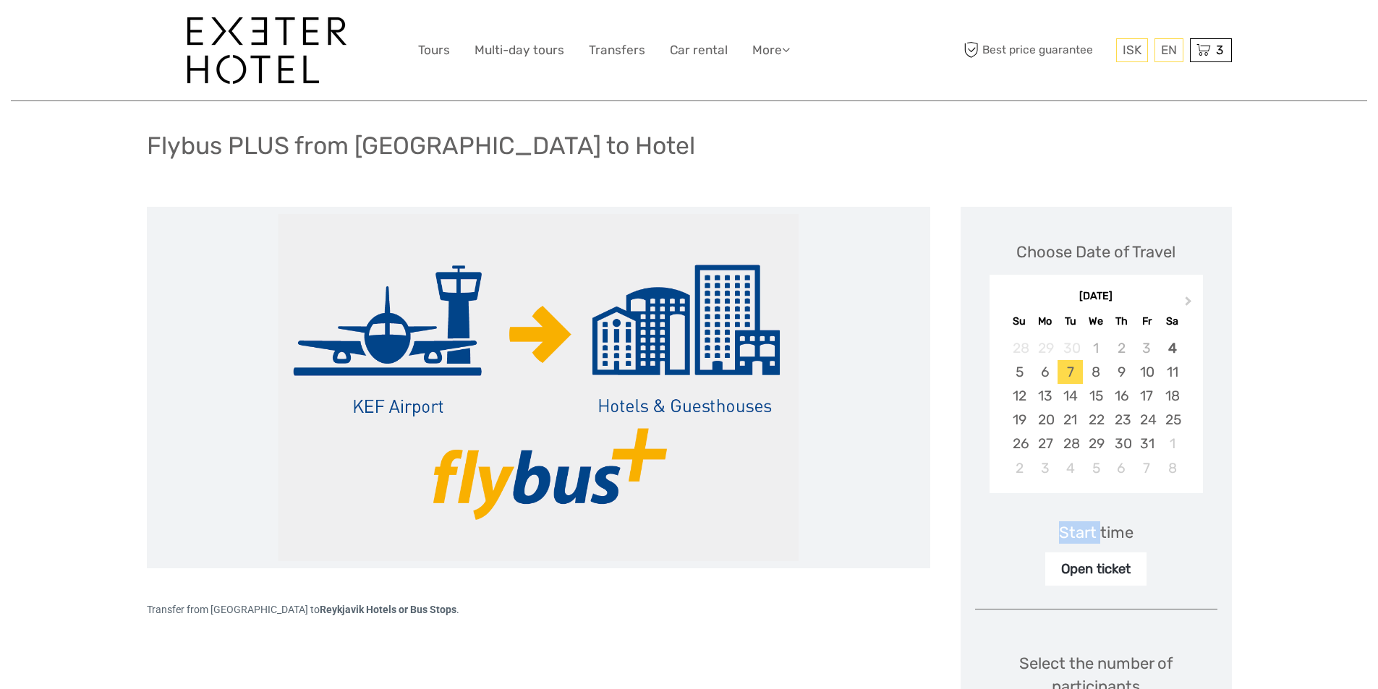
scroll to position [59, 0]
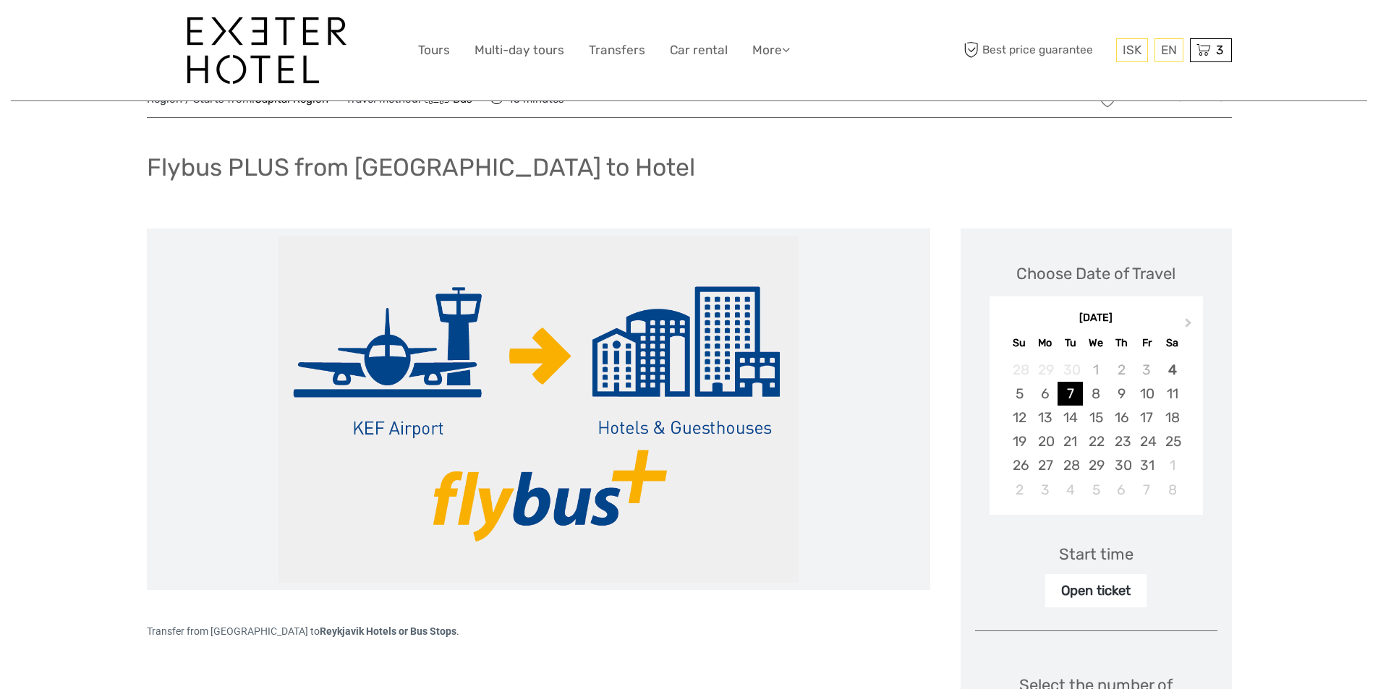
click at [1071, 392] on div "7" at bounding box center [1070, 394] width 25 height 24
click at [1071, 391] on div "7" at bounding box center [1070, 394] width 25 height 24
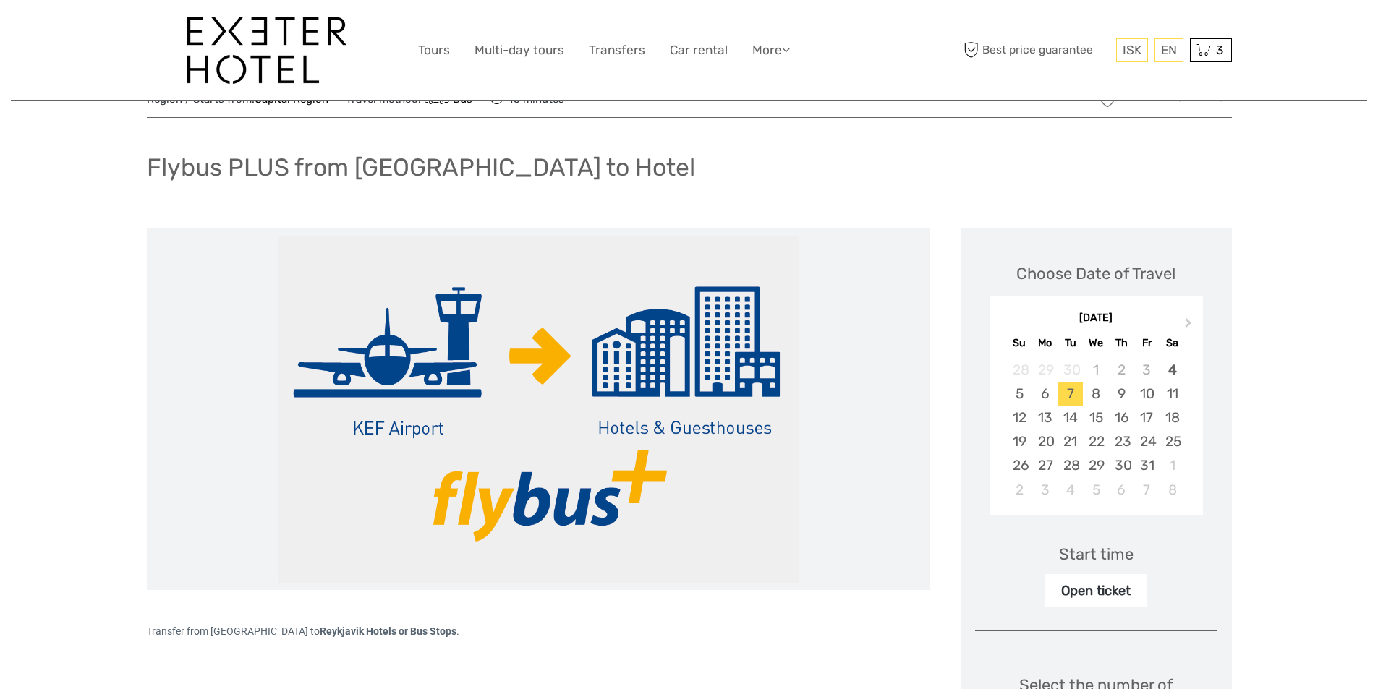
click at [1096, 559] on div "Start time" at bounding box center [1096, 554] width 75 height 22
click at [1218, 50] on span "3" at bounding box center [1220, 50] width 12 height 14
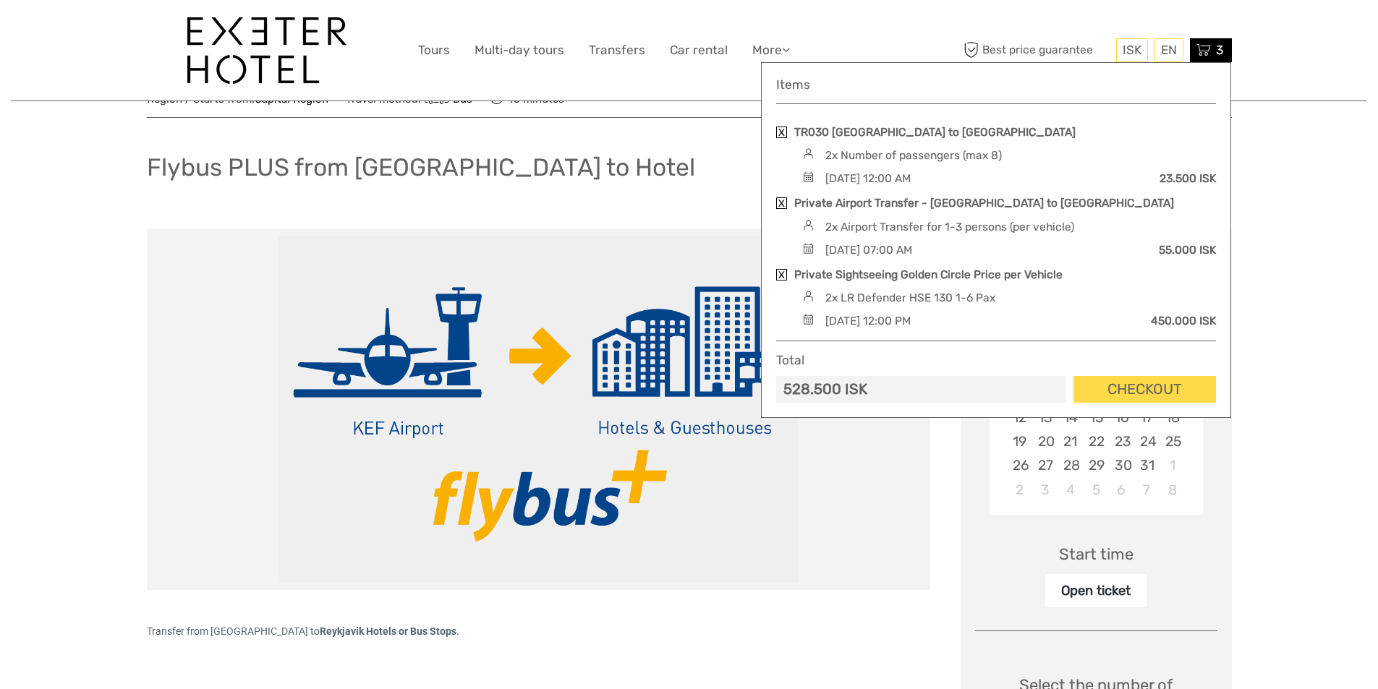
click at [529, 179] on h1 "Flybus PLUS from [GEOGRAPHIC_DATA] to Hotel" at bounding box center [421, 168] width 548 height 30
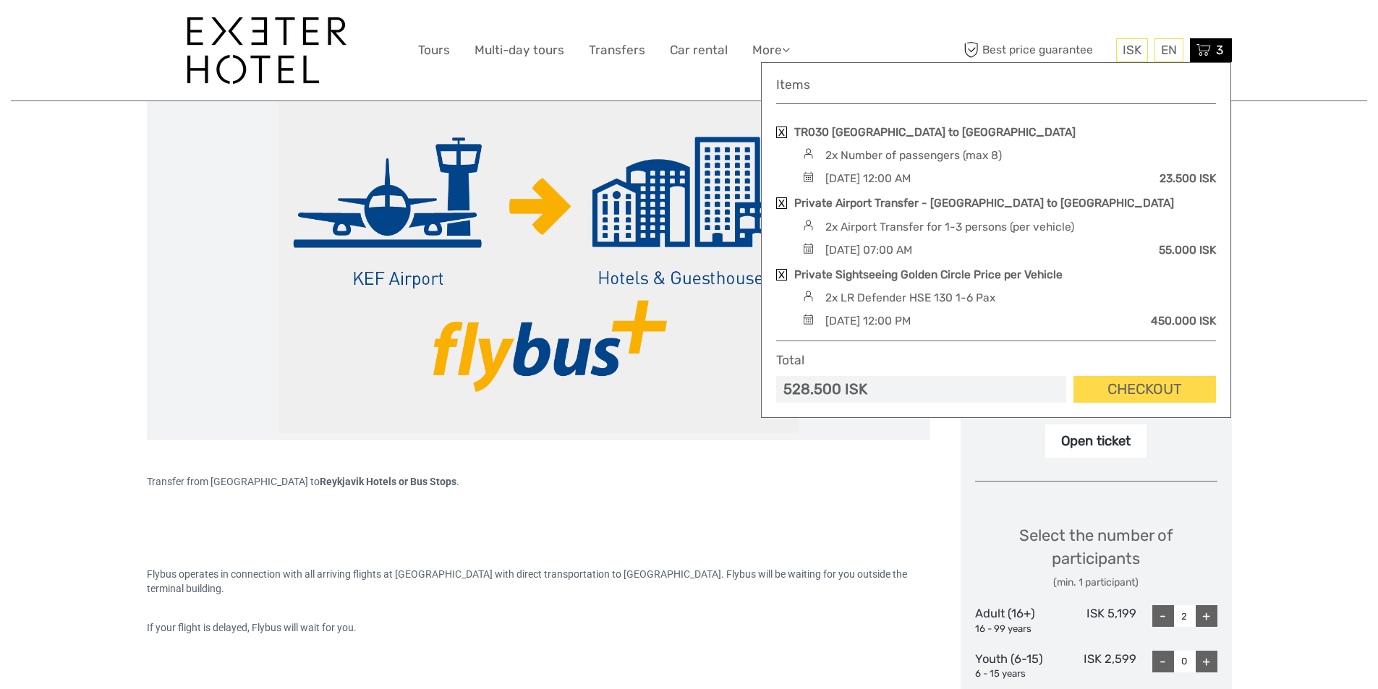
scroll to position [203, 0]
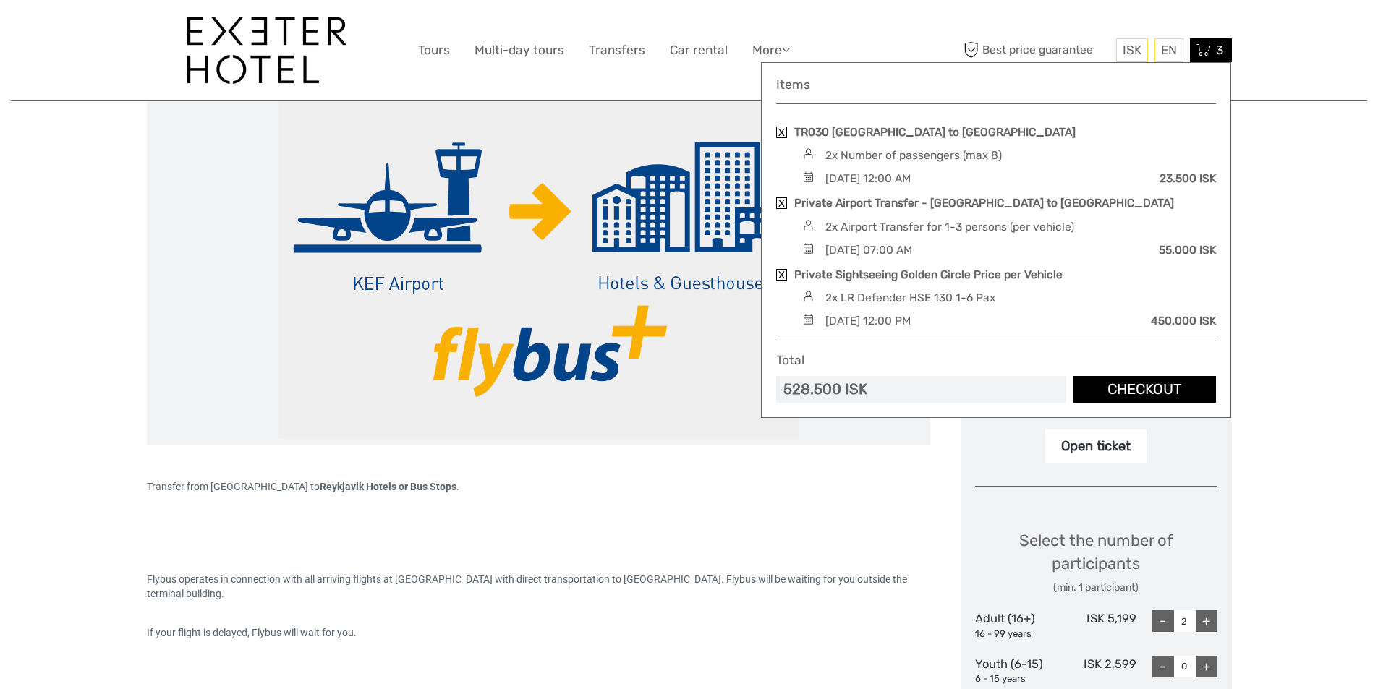
click at [1116, 392] on link "Checkout" at bounding box center [1145, 389] width 143 height 27
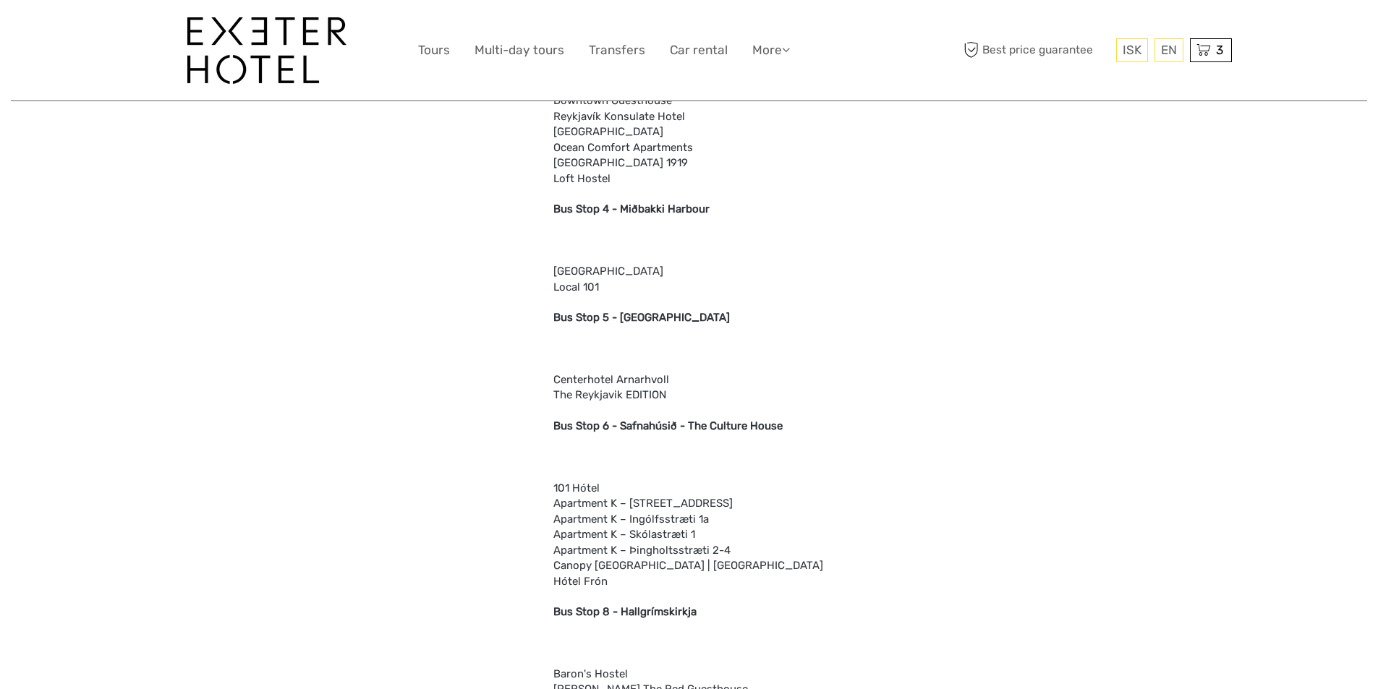
scroll to position [1795, 0]
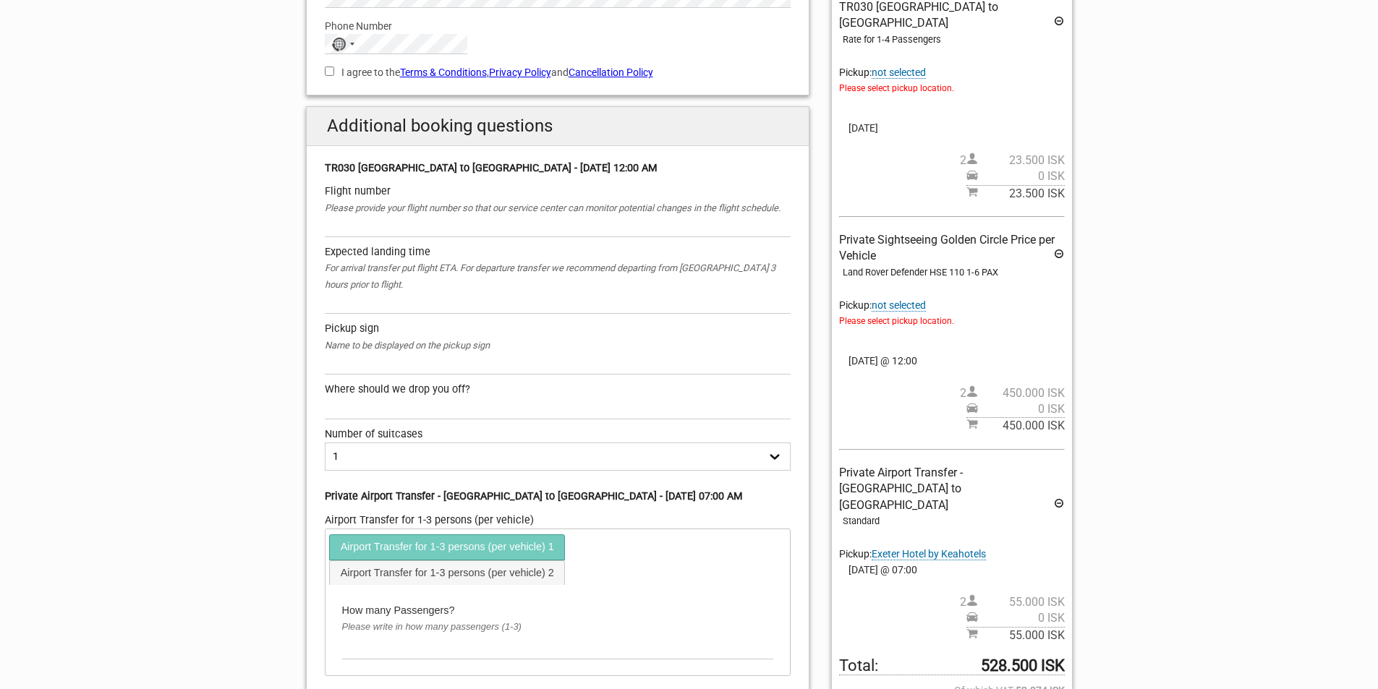
scroll to position [289, 0]
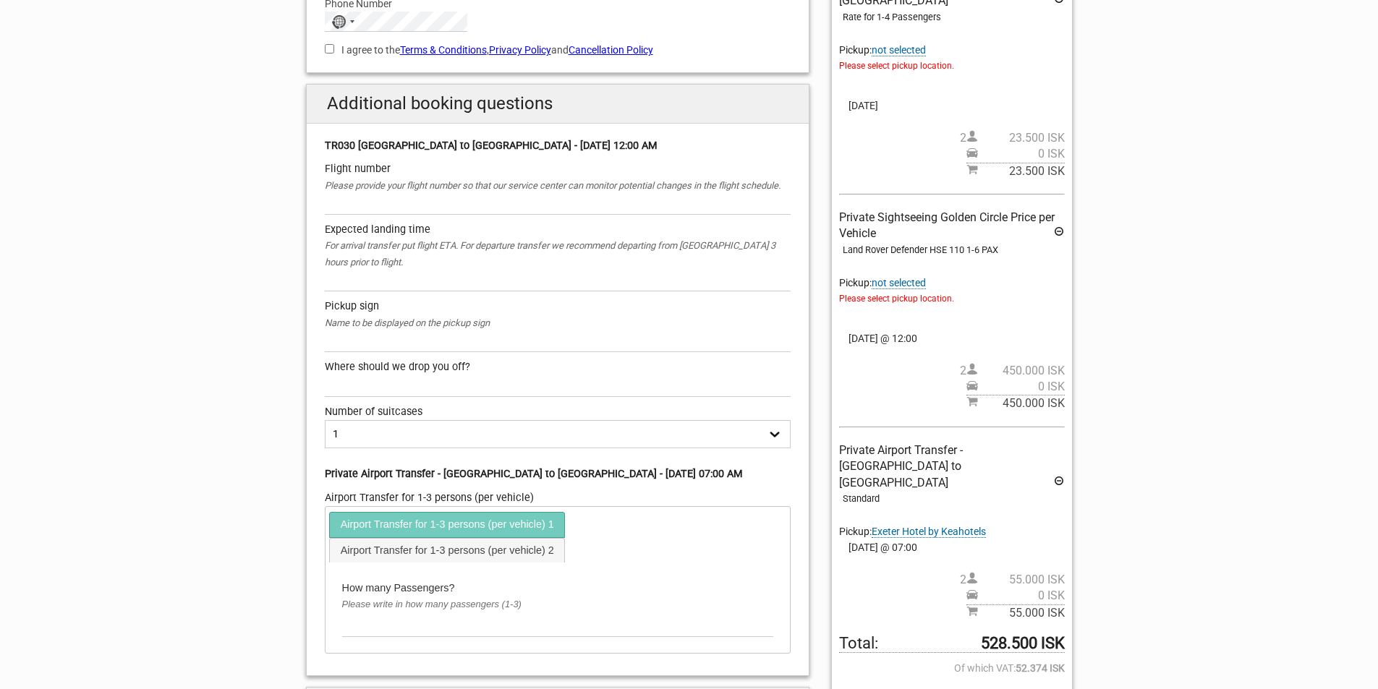
click at [1059, 475] on icon at bounding box center [1059, 483] width 12 height 16
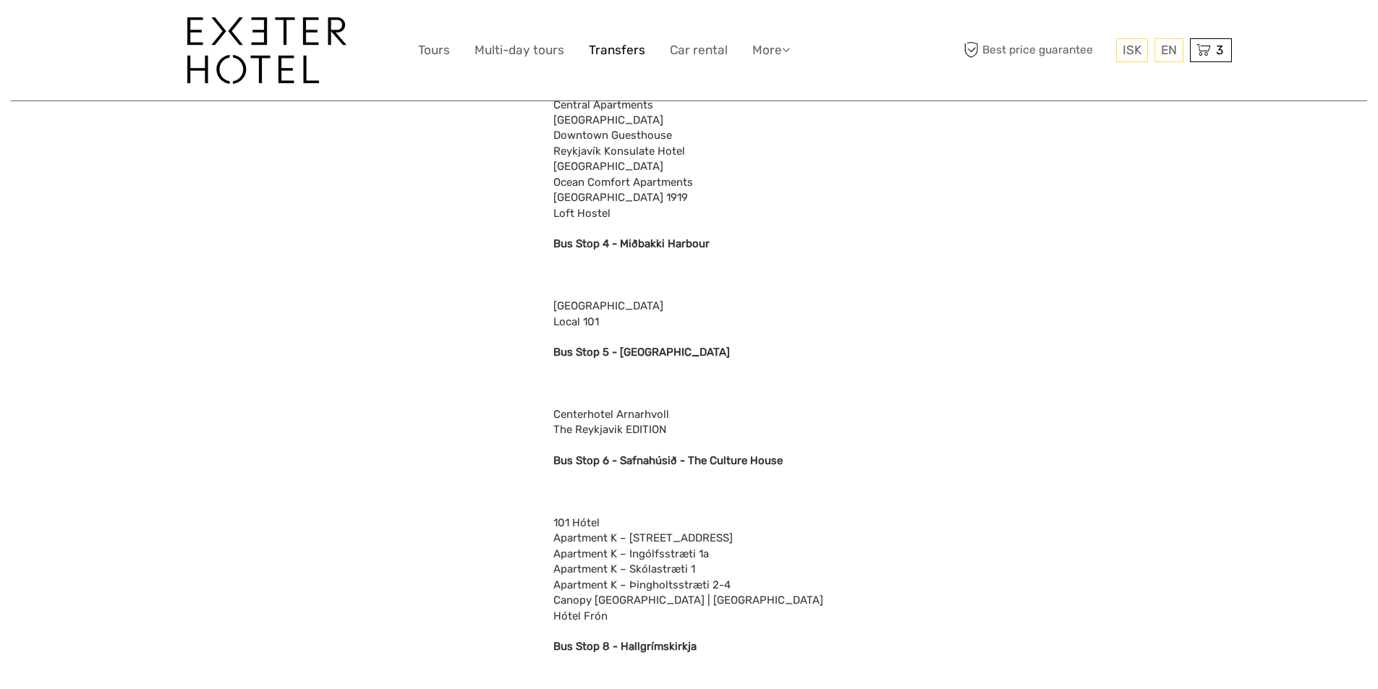
click at [611, 47] on link "Transfers" at bounding box center [617, 50] width 56 height 21
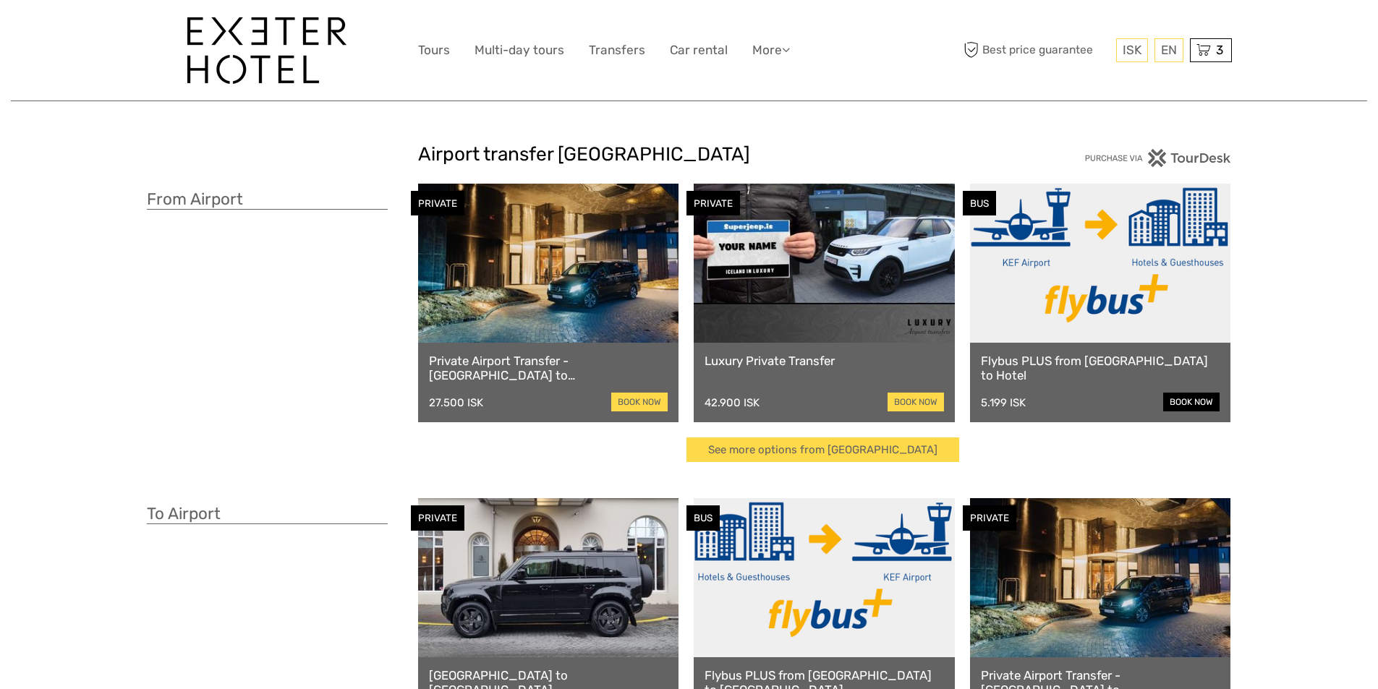
click at [1175, 402] on link "book now" at bounding box center [1191, 402] width 56 height 19
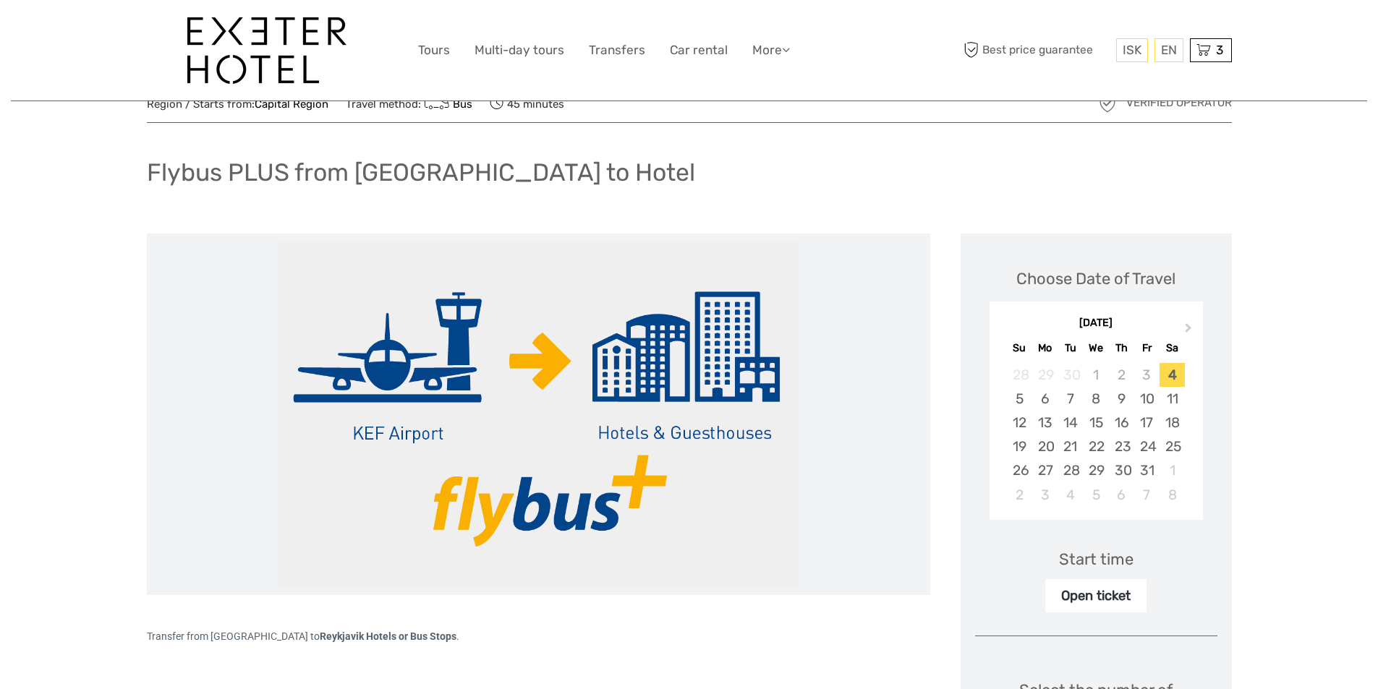
scroll to position [145, 0]
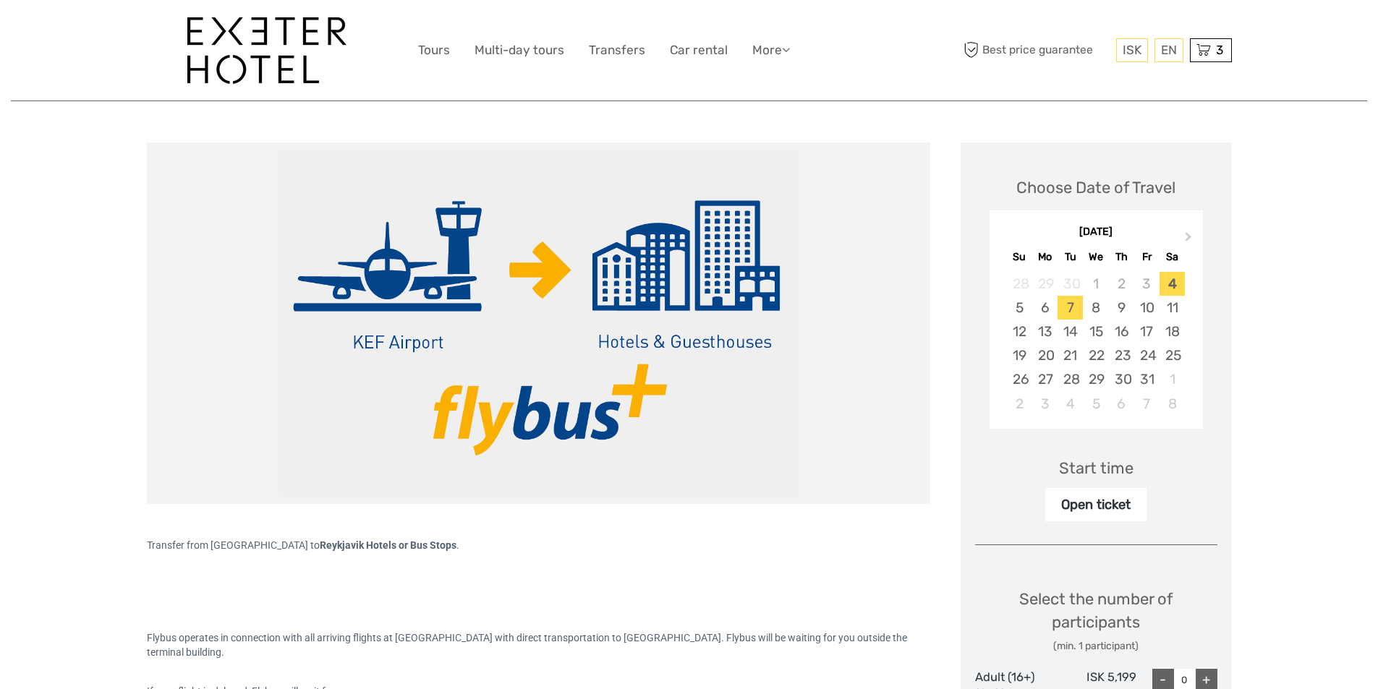
click at [1073, 315] on div "7" at bounding box center [1070, 308] width 25 height 24
click at [1066, 467] on div "Start time" at bounding box center [1096, 468] width 75 height 22
click at [1074, 504] on div "Open ticket" at bounding box center [1095, 504] width 101 height 33
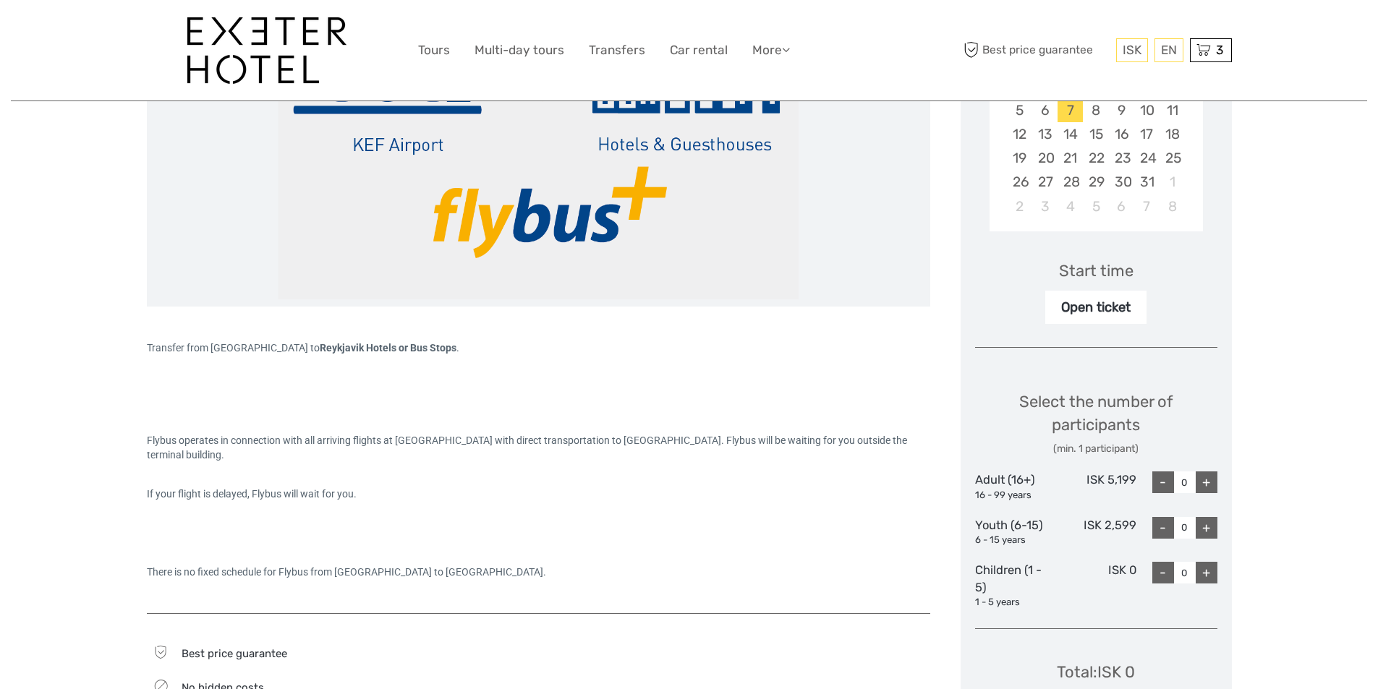
scroll to position [362, 0]
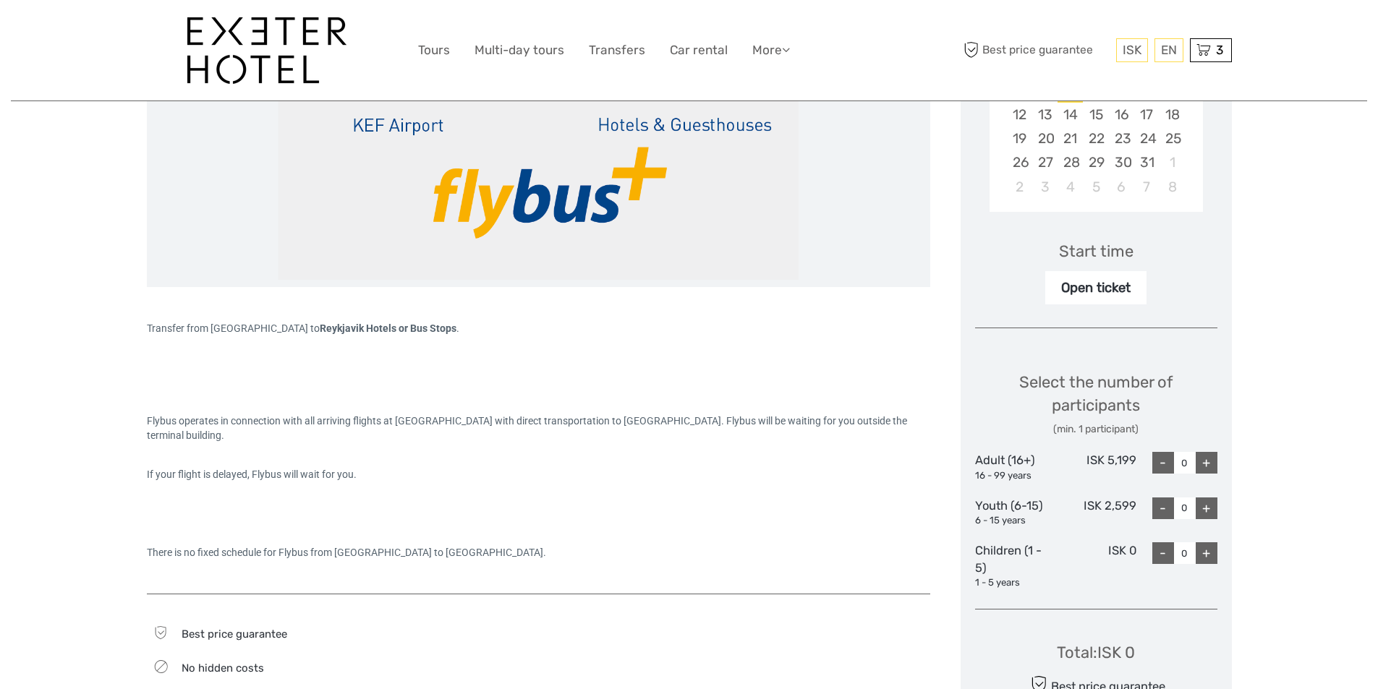
click at [1203, 459] on div "+" at bounding box center [1207, 463] width 22 height 22
type input "2"
click at [870, 386] on div at bounding box center [539, 382] width 784 height 14
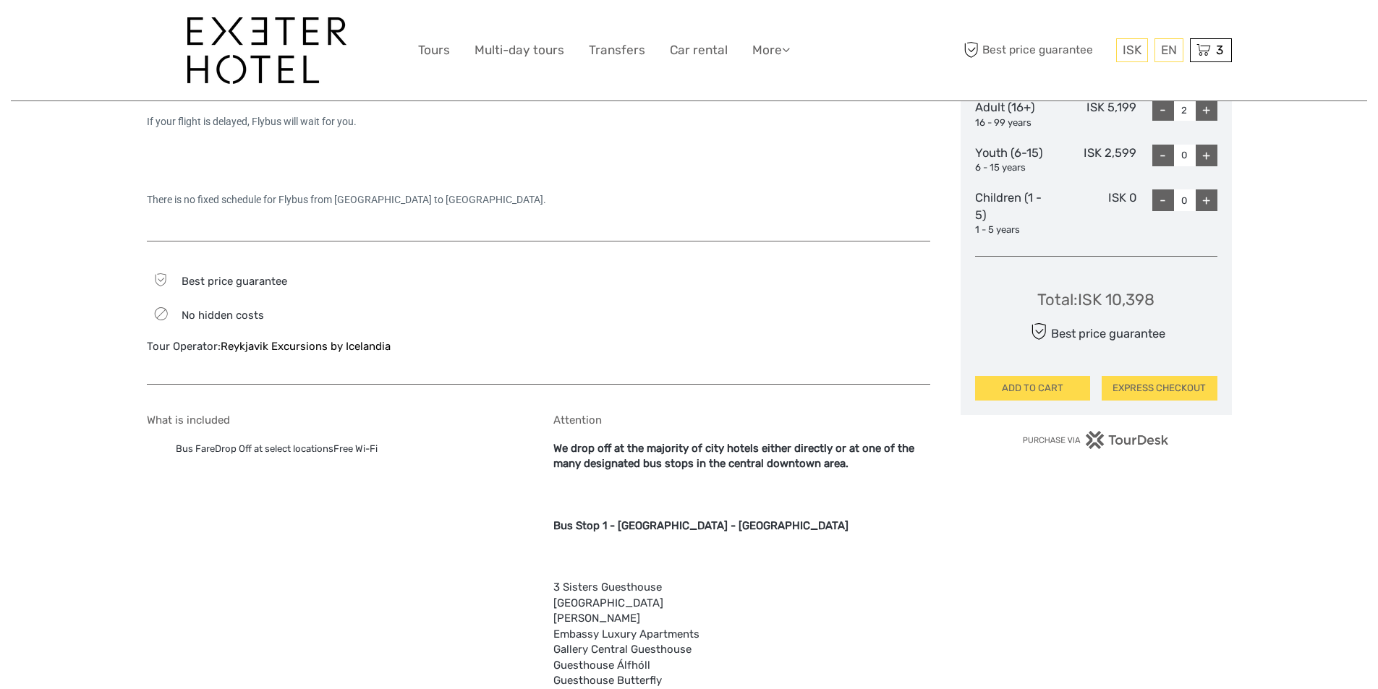
scroll to position [723, 0]
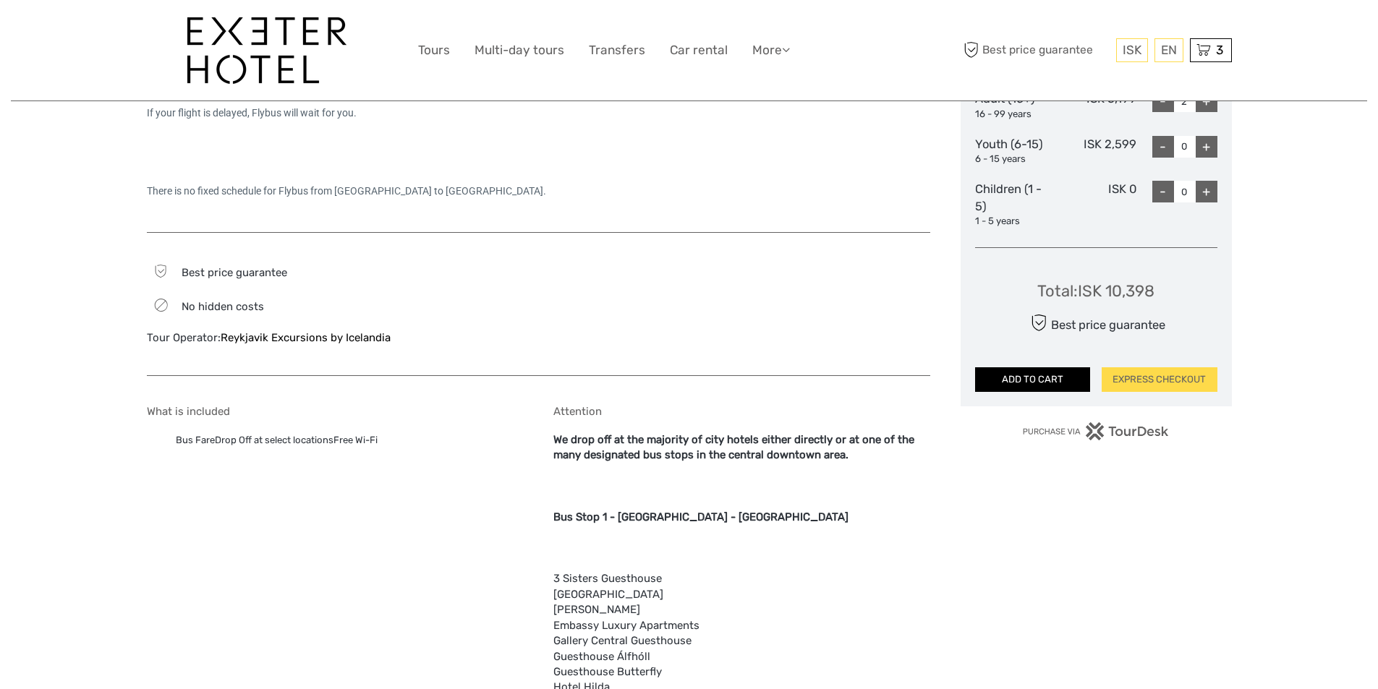
click at [1035, 381] on button "ADD TO CART" at bounding box center [1033, 380] width 116 height 25
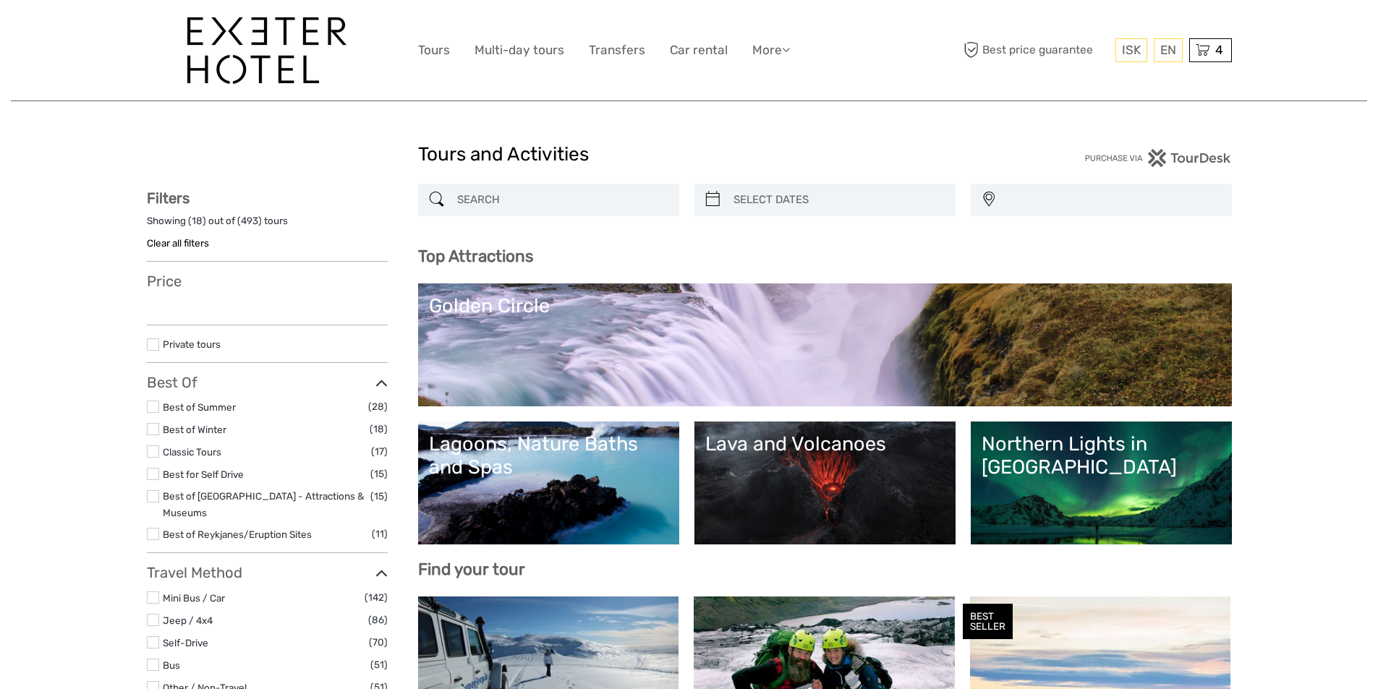
select select
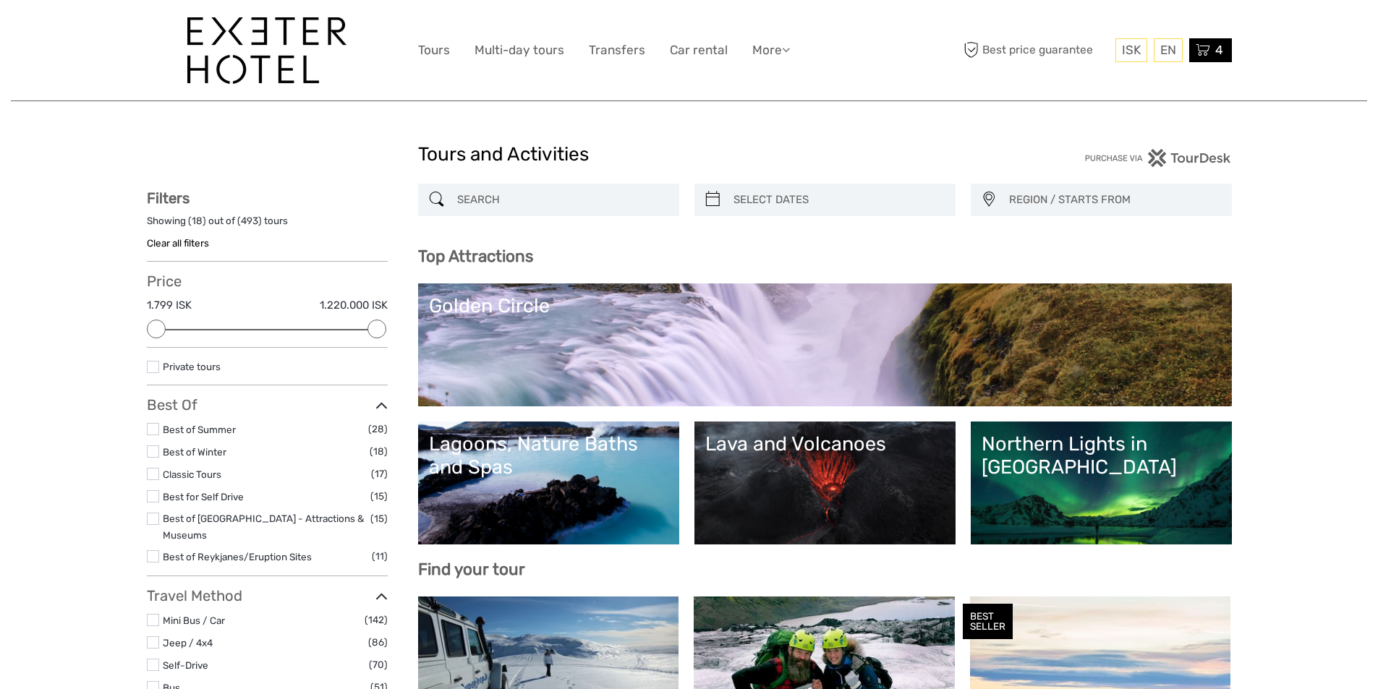
click at [1208, 43] on icon at bounding box center [1203, 50] width 14 height 18
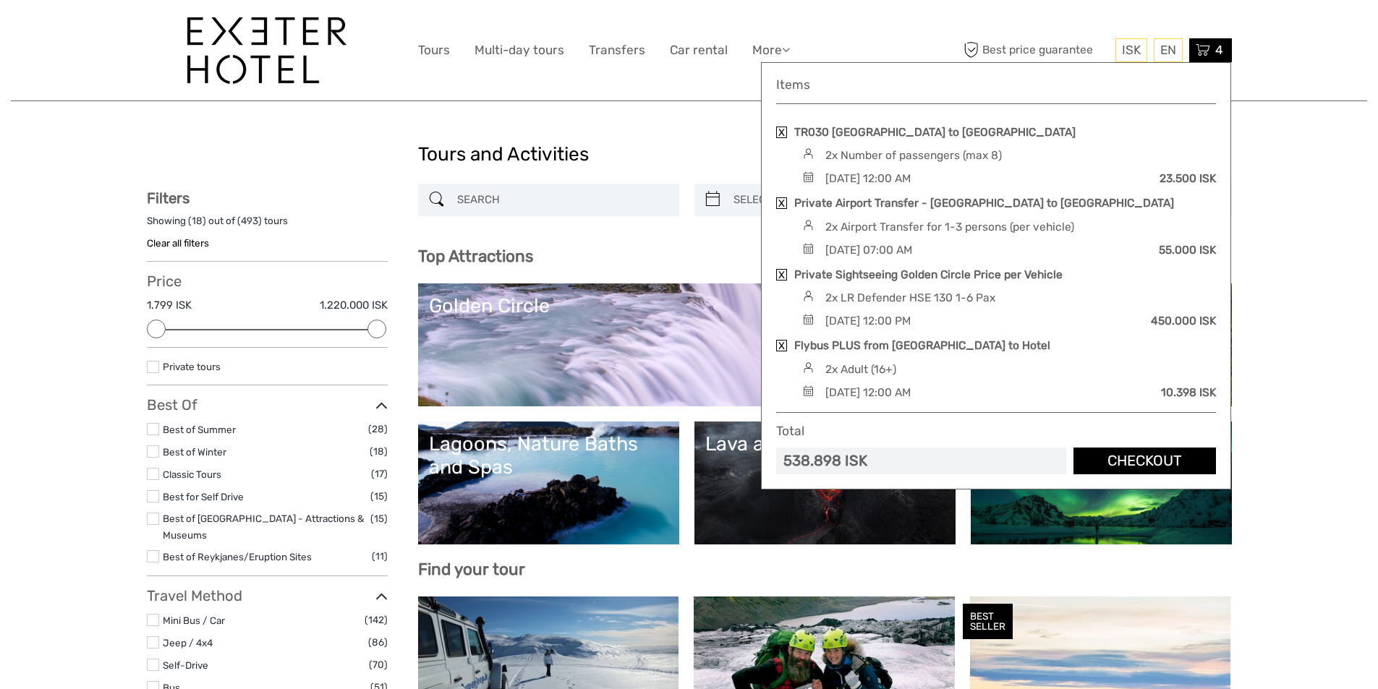
click at [1104, 464] on link "Checkout" at bounding box center [1145, 461] width 143 height 27
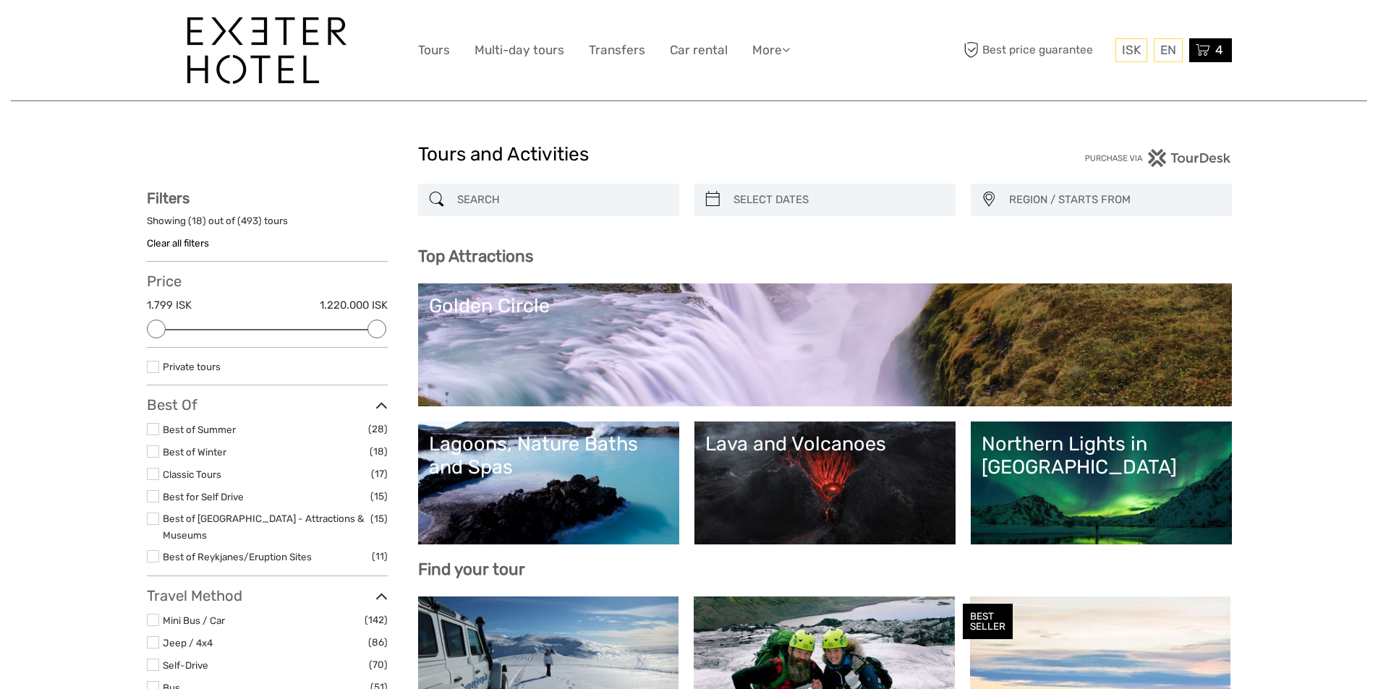
click at [1212, 61] on div "4 Items TR030 Keflavik Airport to Reykjavik 2x Number of passengers (max 8) Tue…" at bounding box center [1210, 50] width 43 height 24
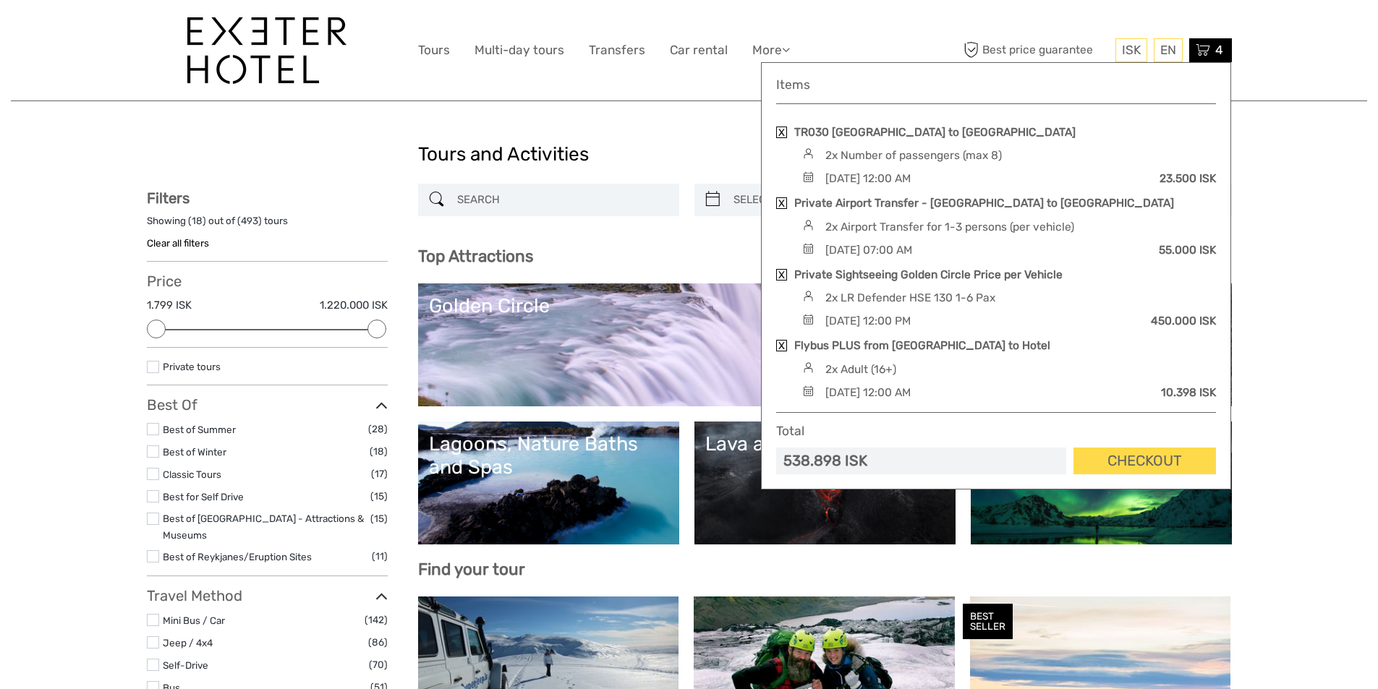
click at [1117, 443] on div "Total" at bounding box center [996, 436] width 440 height 24
click at [1117, 459] on link "Checkout" at bounding box center [1145, 461] width 143 height 27
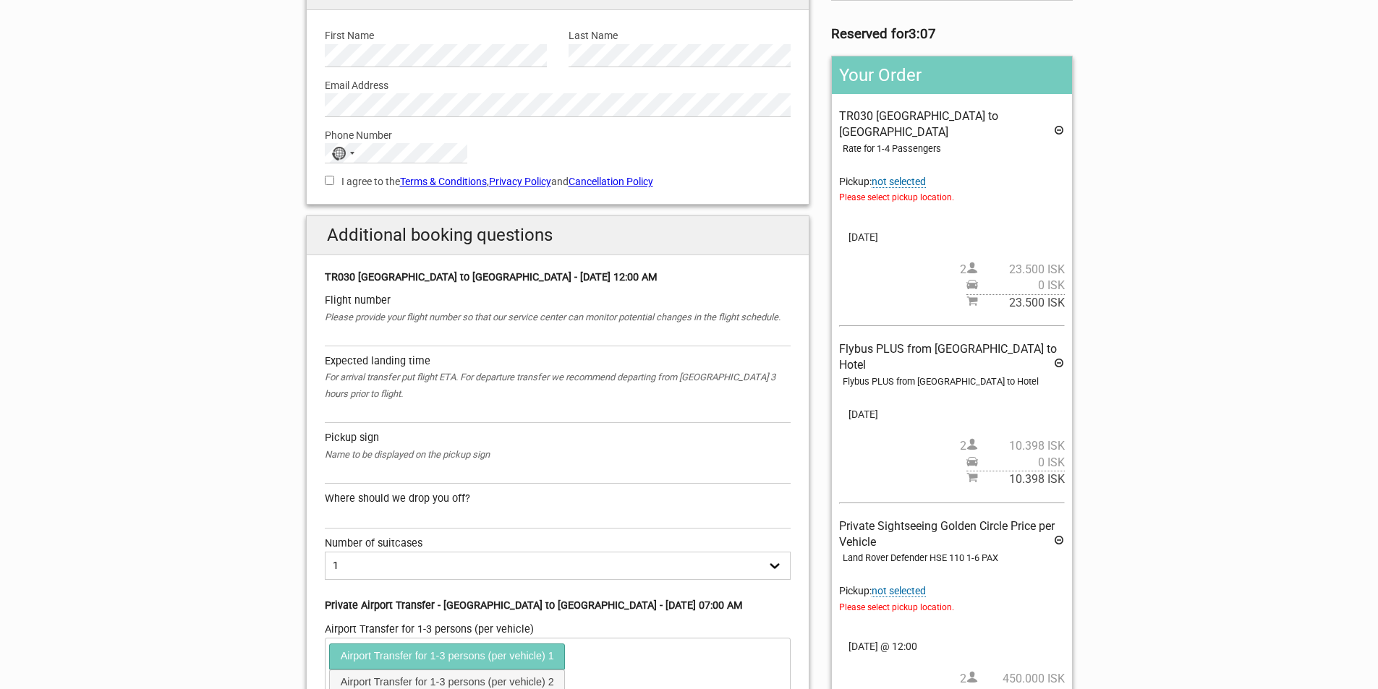
scroll to position [152, 0]
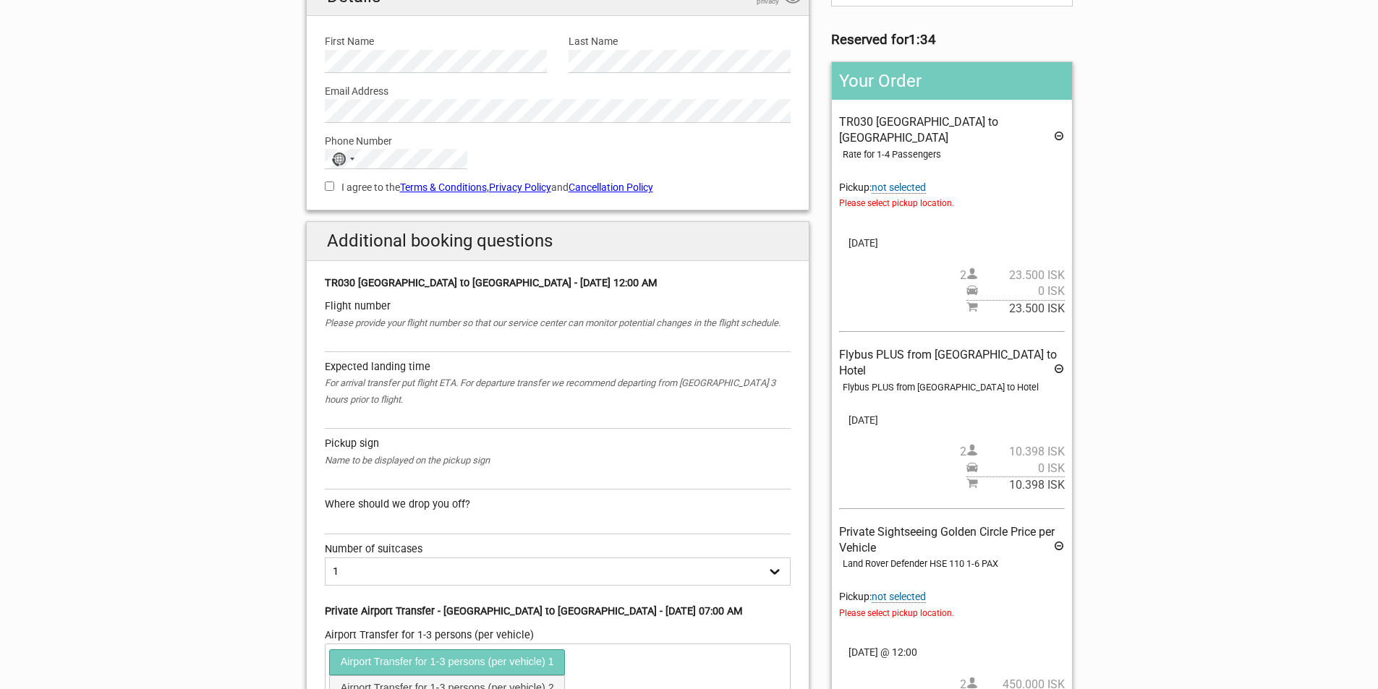
click at [1061, 130] on icon at bounding box center [1059, 138] width 12 height 16
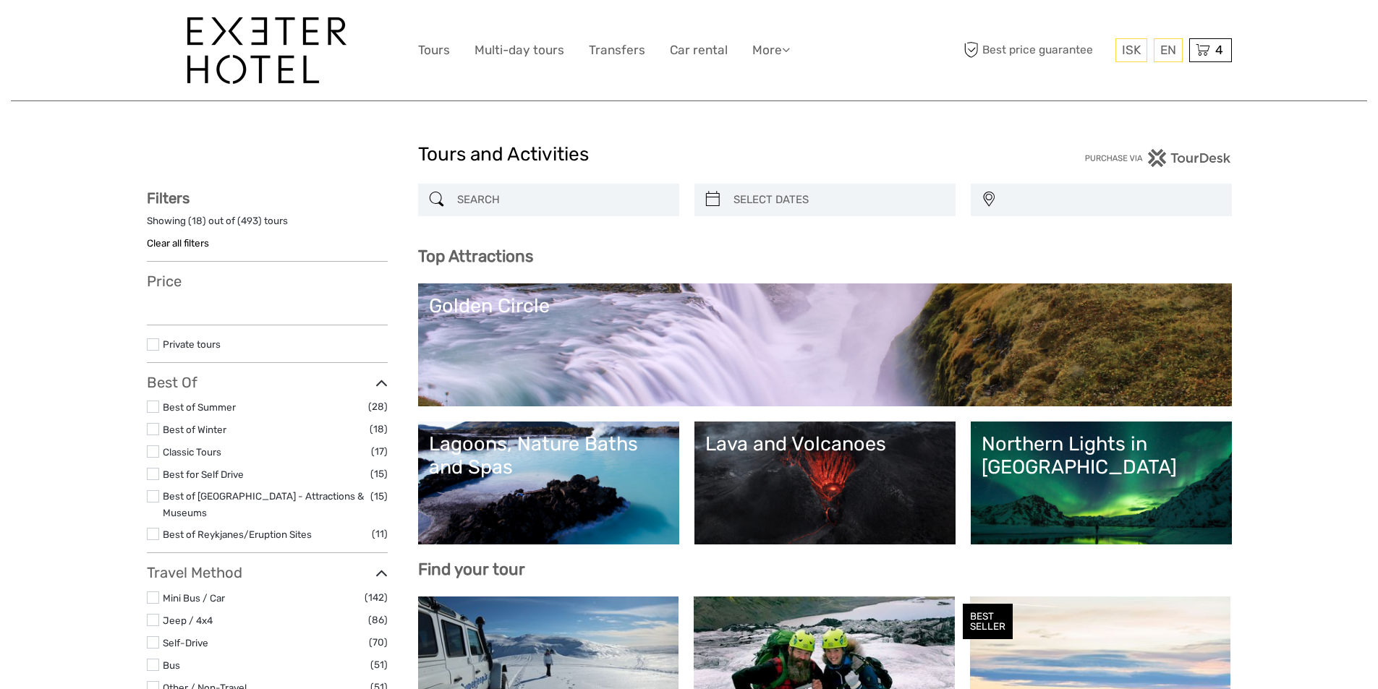
select select
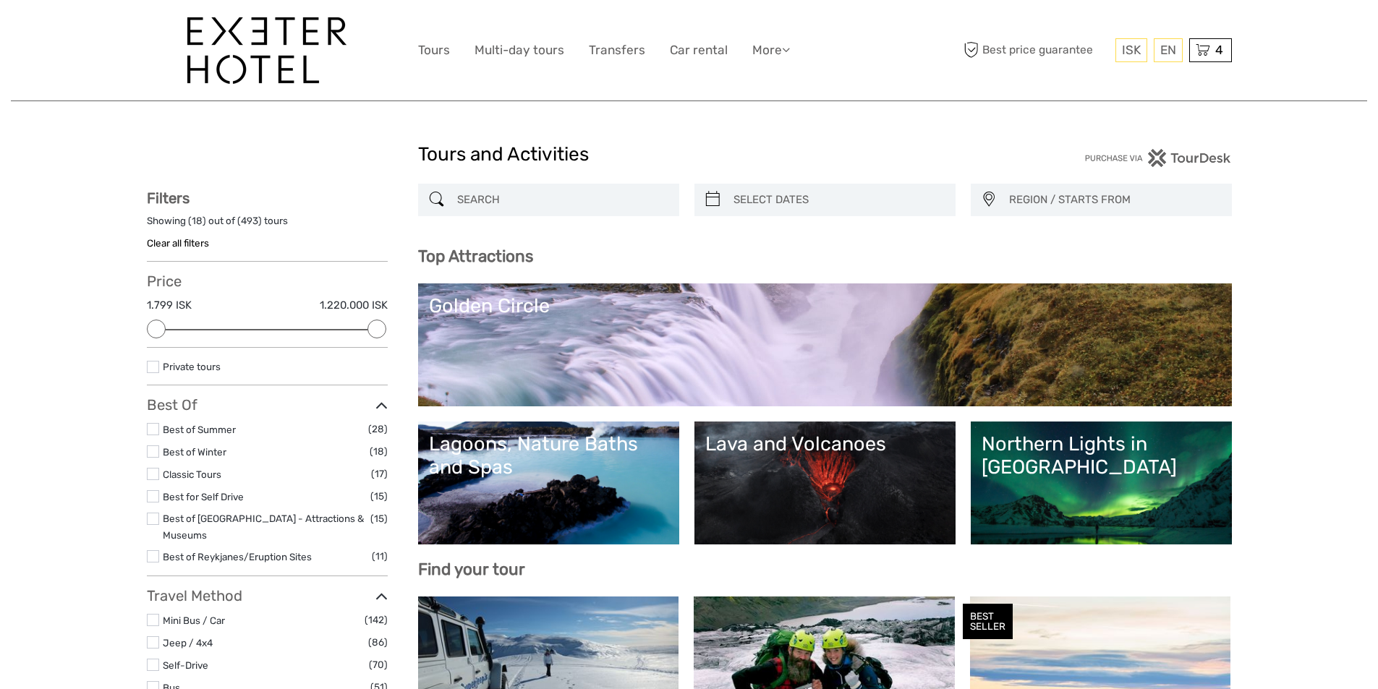
click at [718, 199] on icon at bounding box center [712, 199] width 15 height 23
type input "04/10/2025"
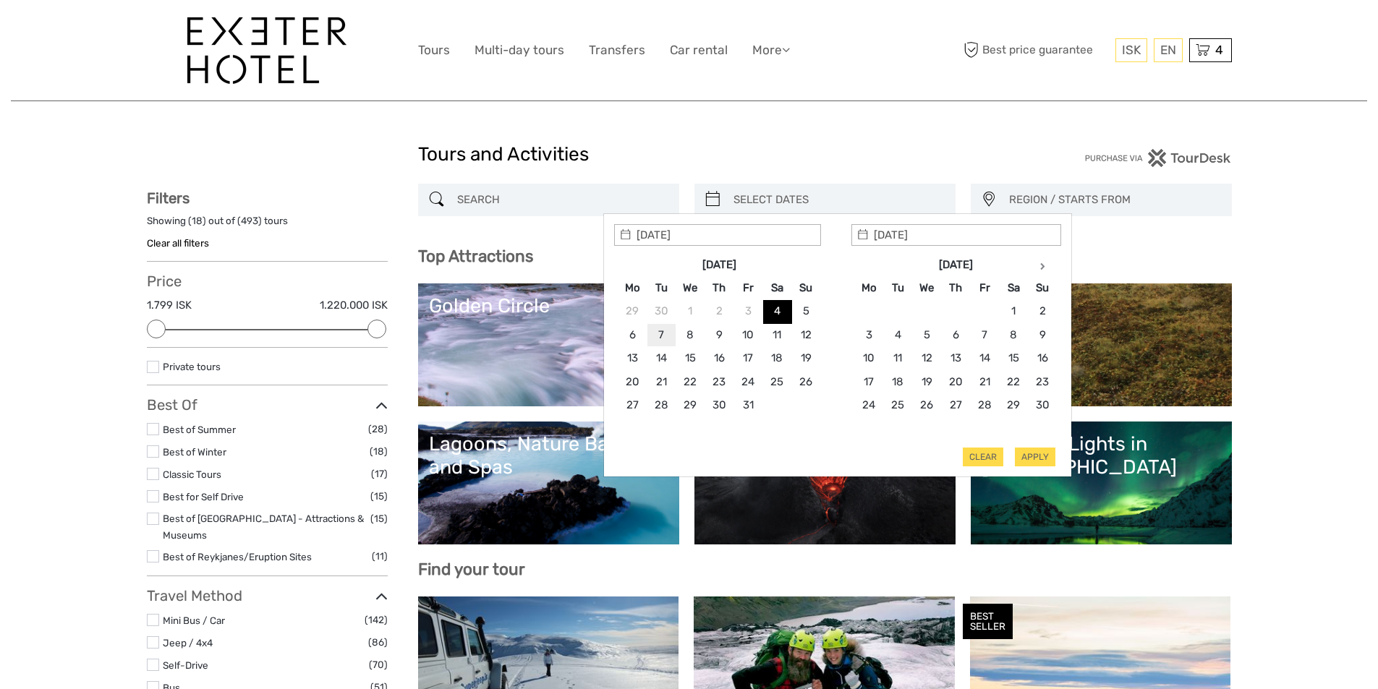
type input "07/10/2025"
click at [709, 161] on h1 "Tours and Activities" at bounding box center [689, 154] width 543 height 23
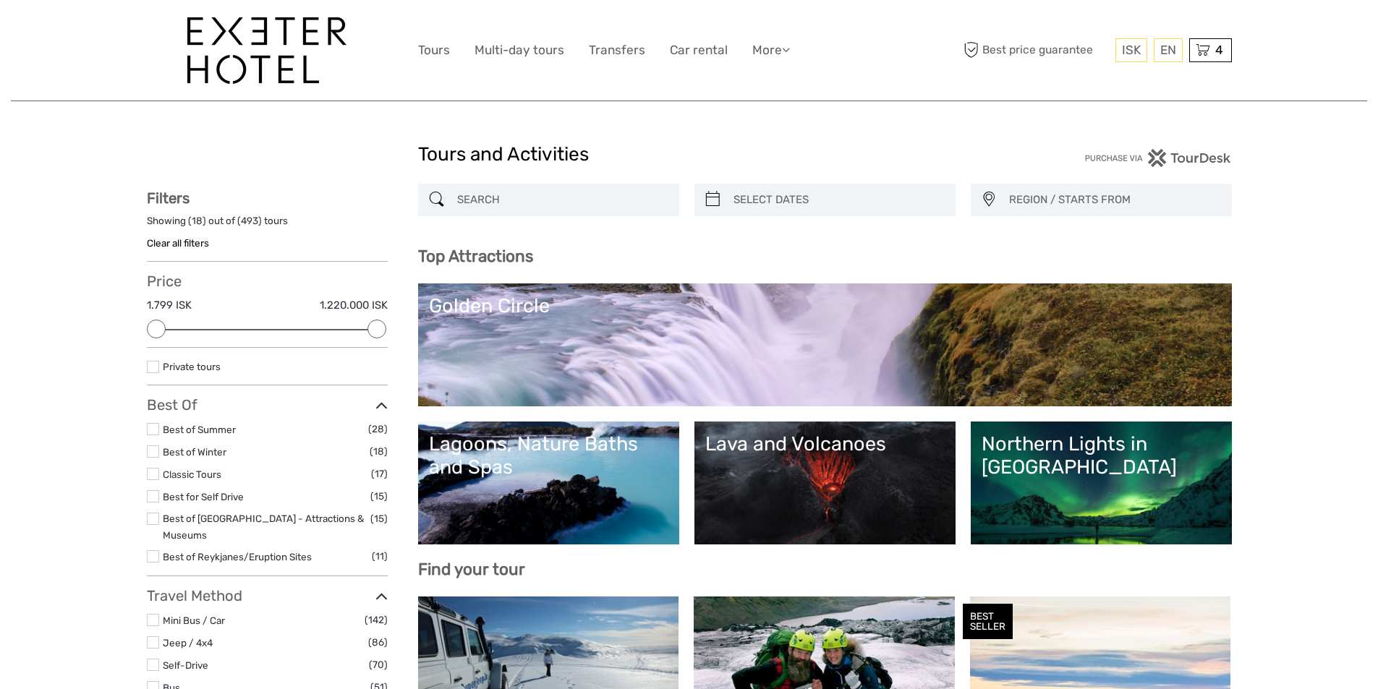
type input "04/10/2025"
click at [751, 201] on input "search" at bounding box center [838, 199] width 221 height 25
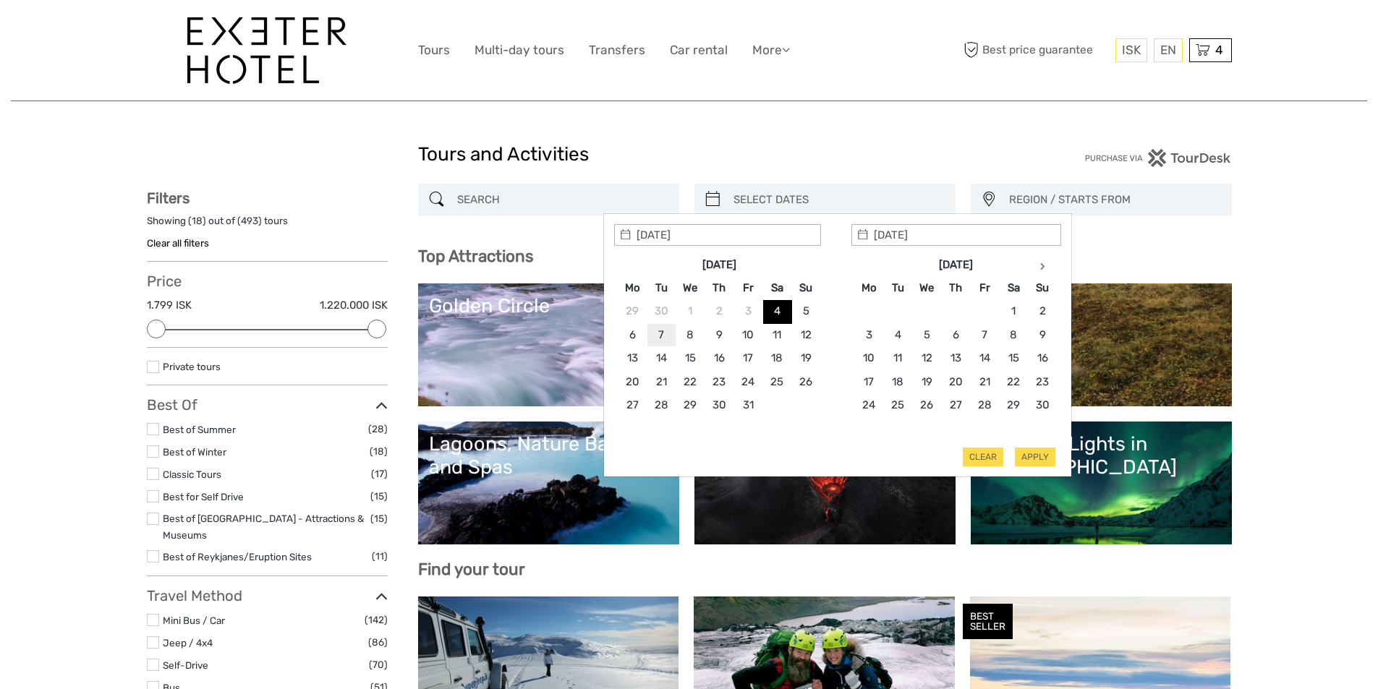
type input "07/10/2025"
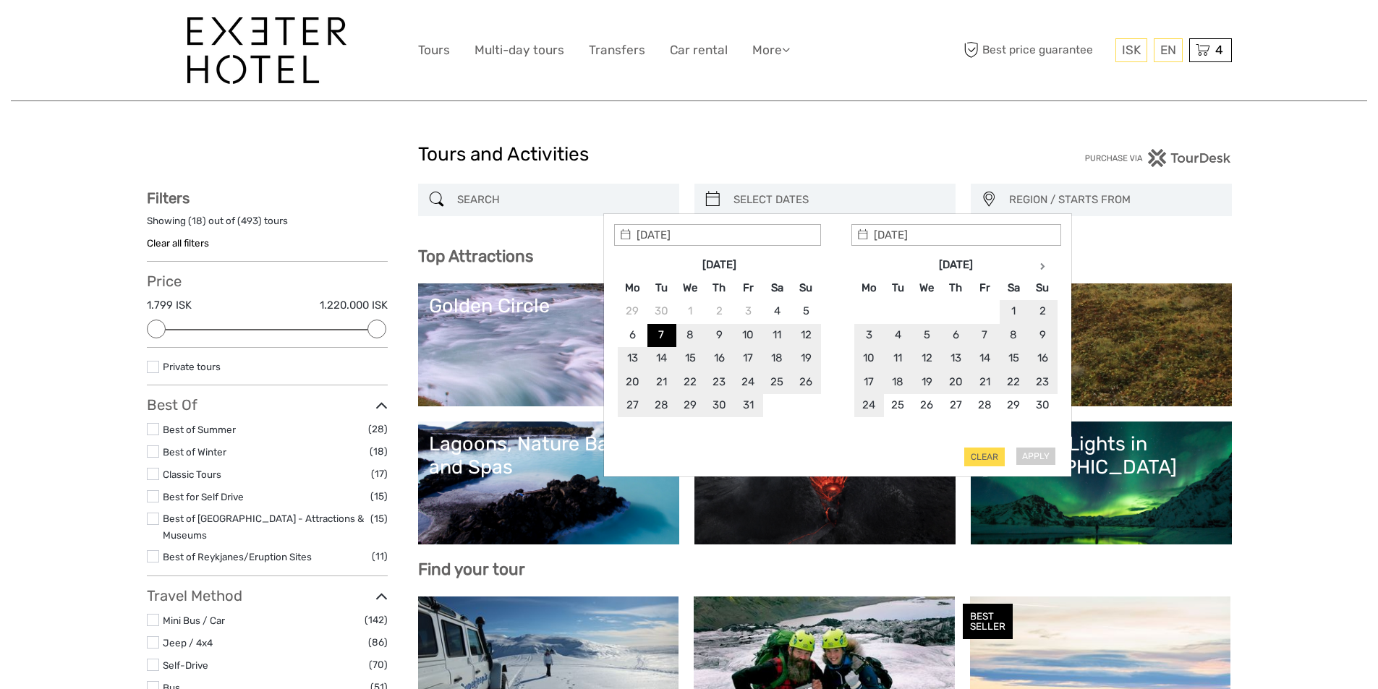
click at [1045, 462] on div "Apply Clear" at bounding box center [837, 345] width 447 height 243
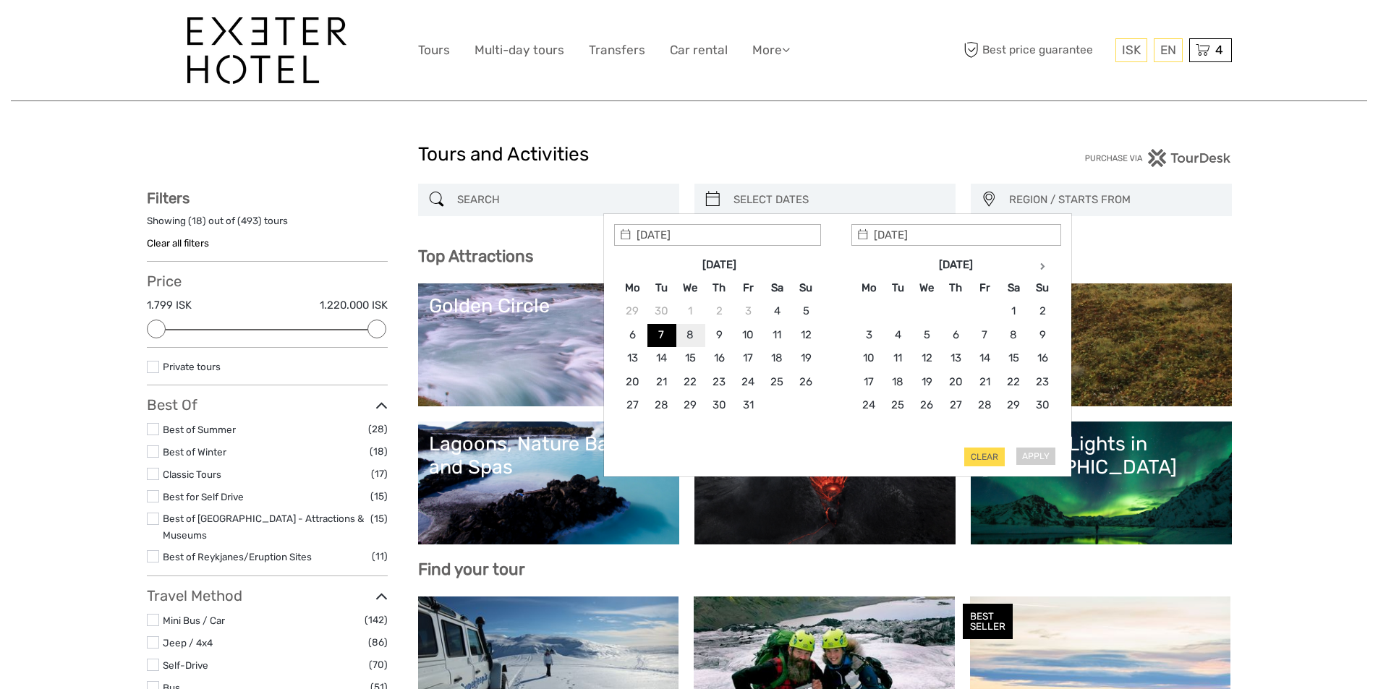
type input "07/10/2025"
click at [1040, 459] on button "Apply" at bounding box center [1035, 457] width 41 height 19
type input "07/10/2025 - 07/10/2025"
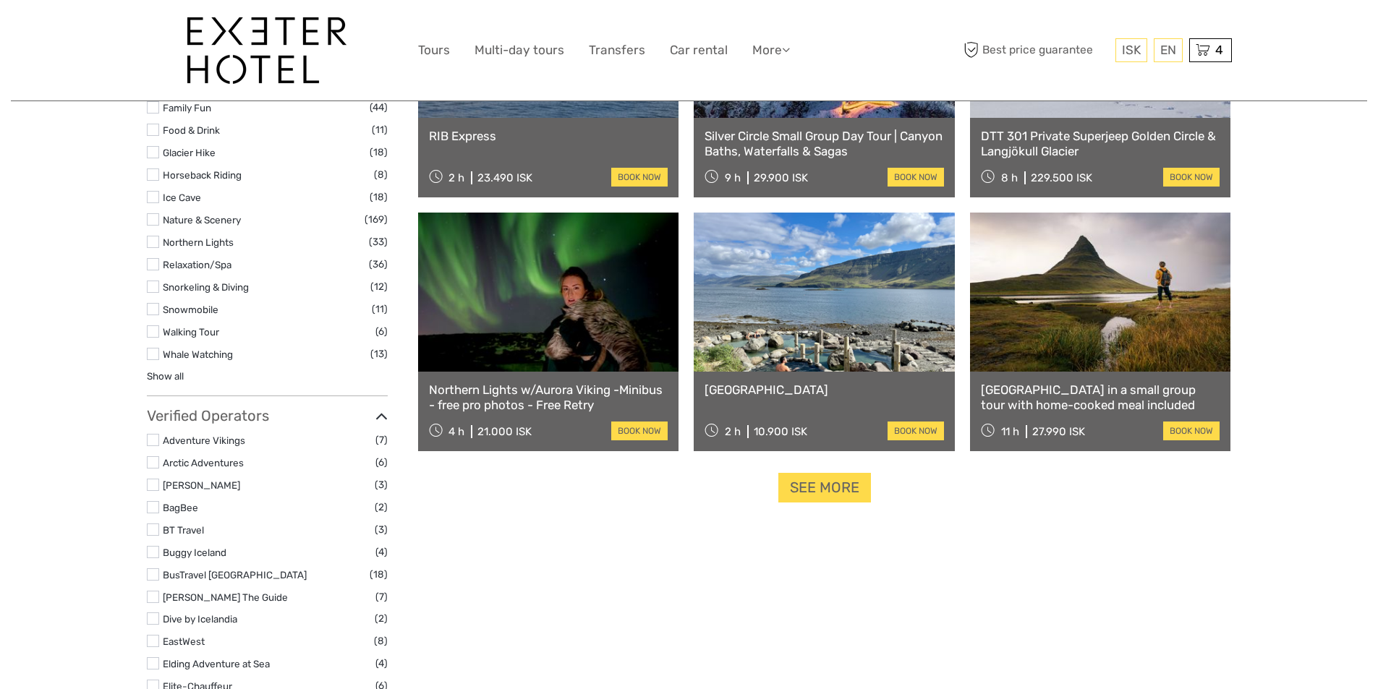
scroll to position [1385, 0]
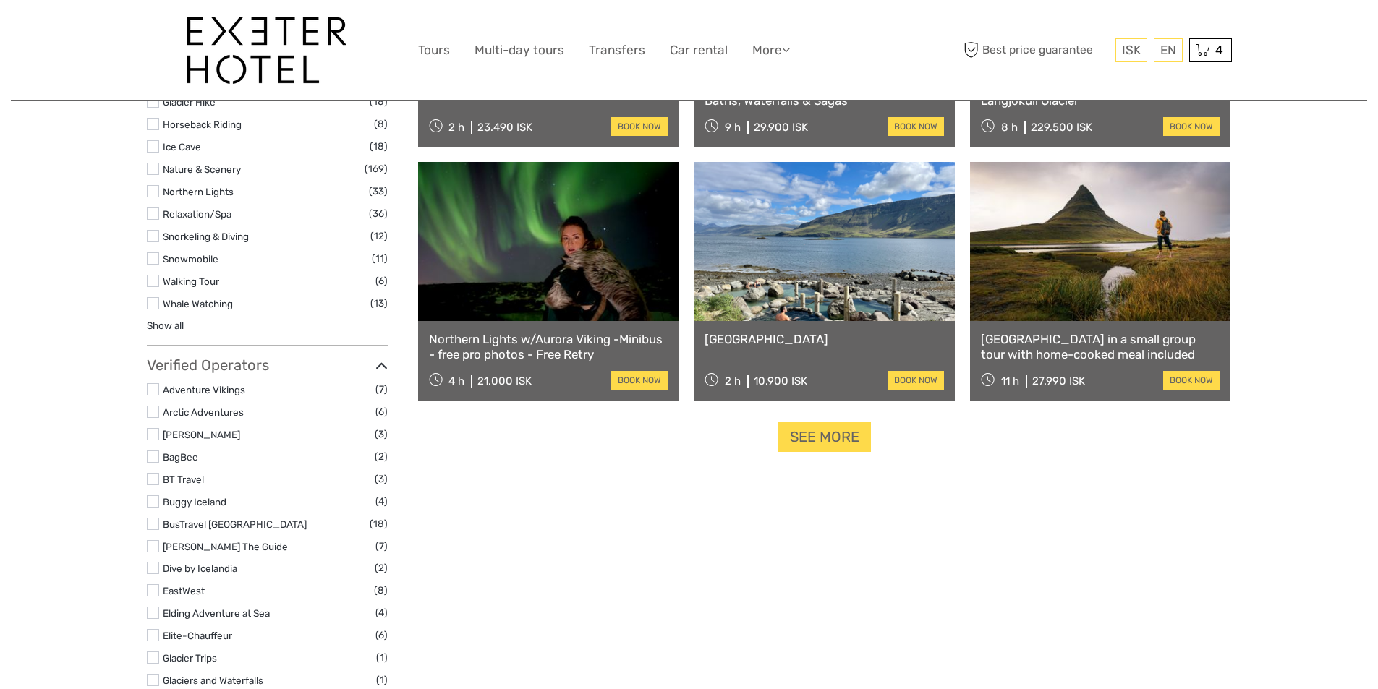
click at [808, 341] on link "Hvammsvík Natural Hot Springs" at bounding box center [824, 339] width 239 height 14
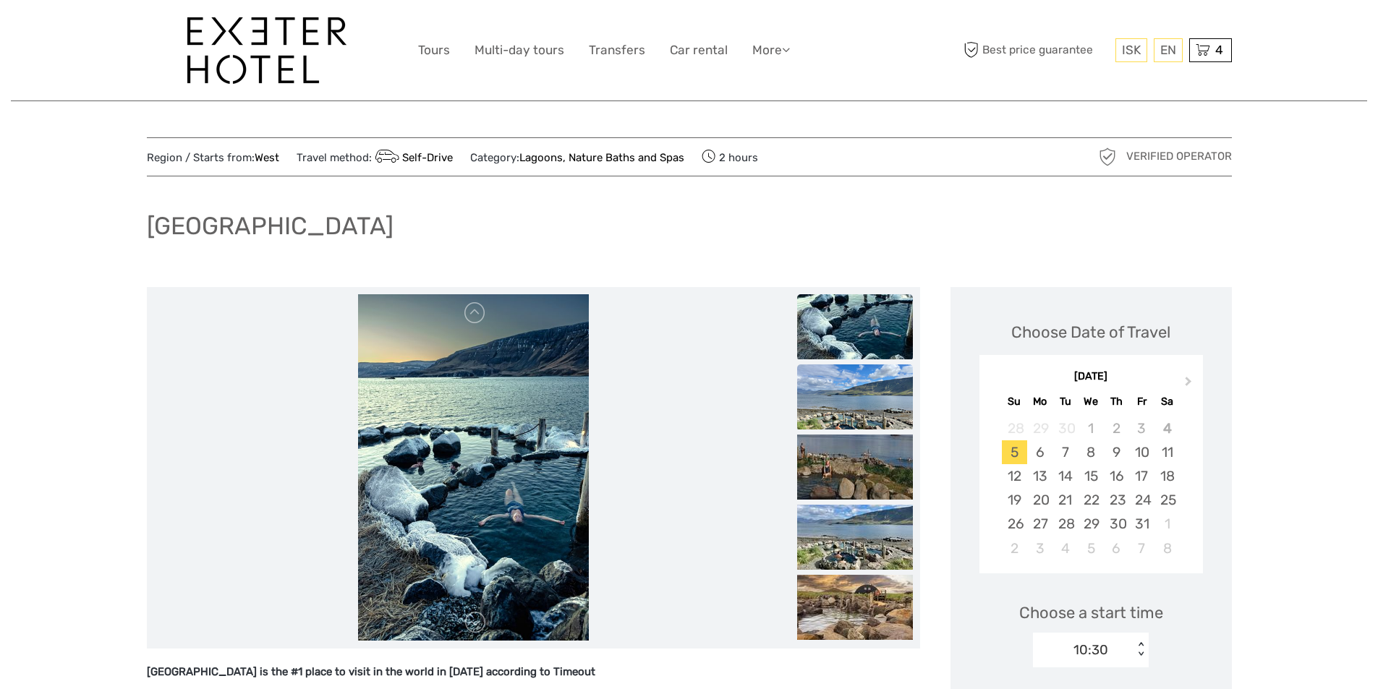
click at [893, 403] on img at bounding box center [855, 397] width 116 height 65
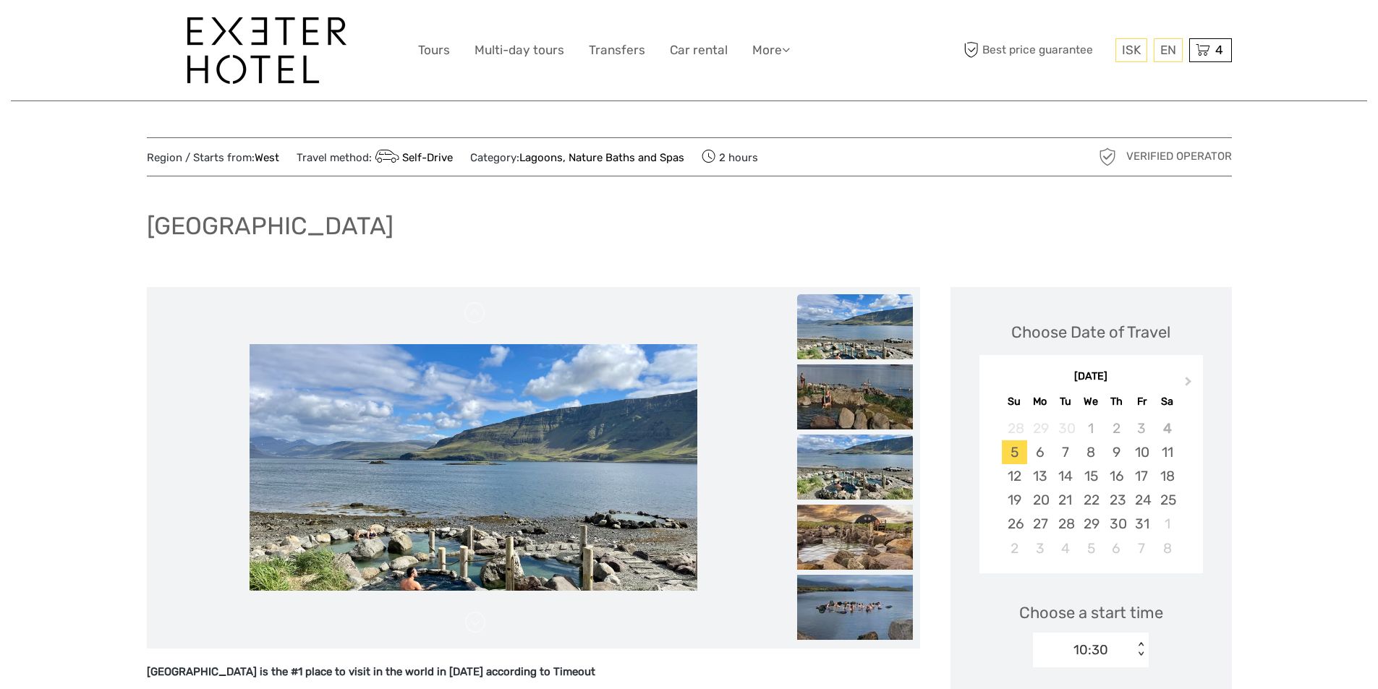
click at [887, 470] on img at bounding box center [855, 467] width 116 height 65
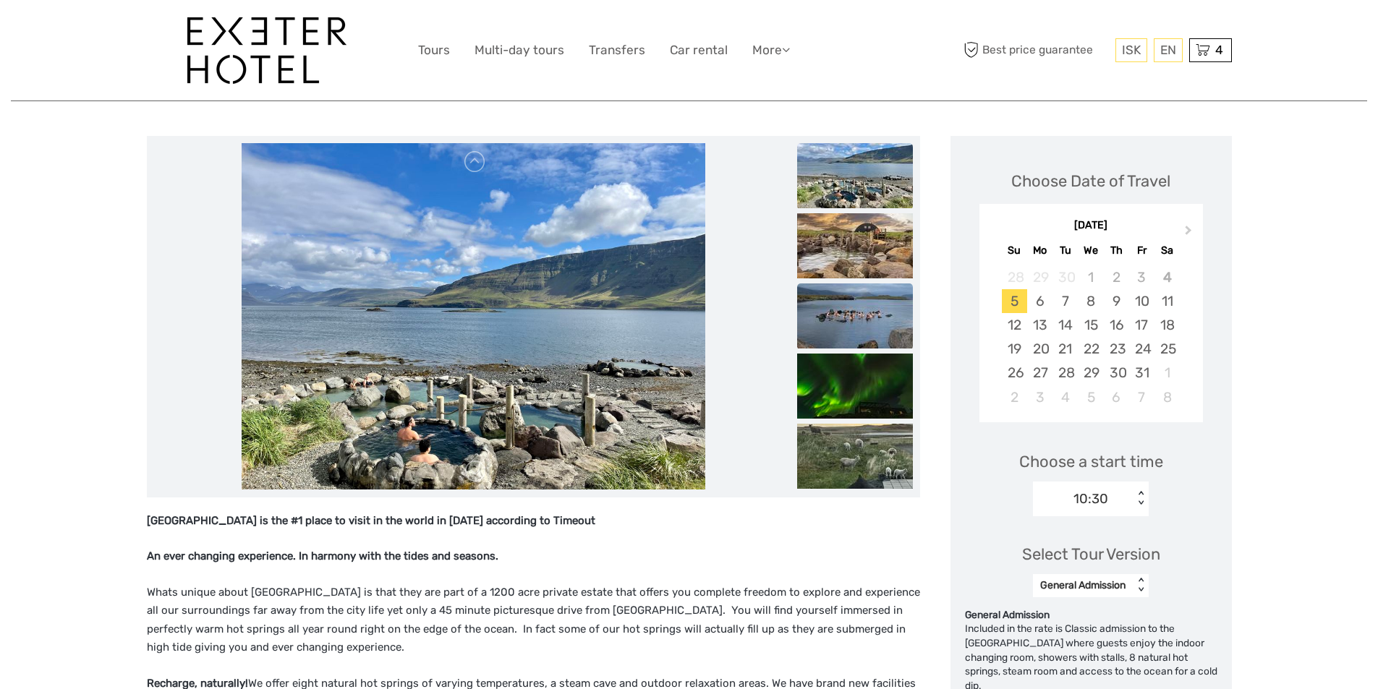
scroll to position [217, 0]
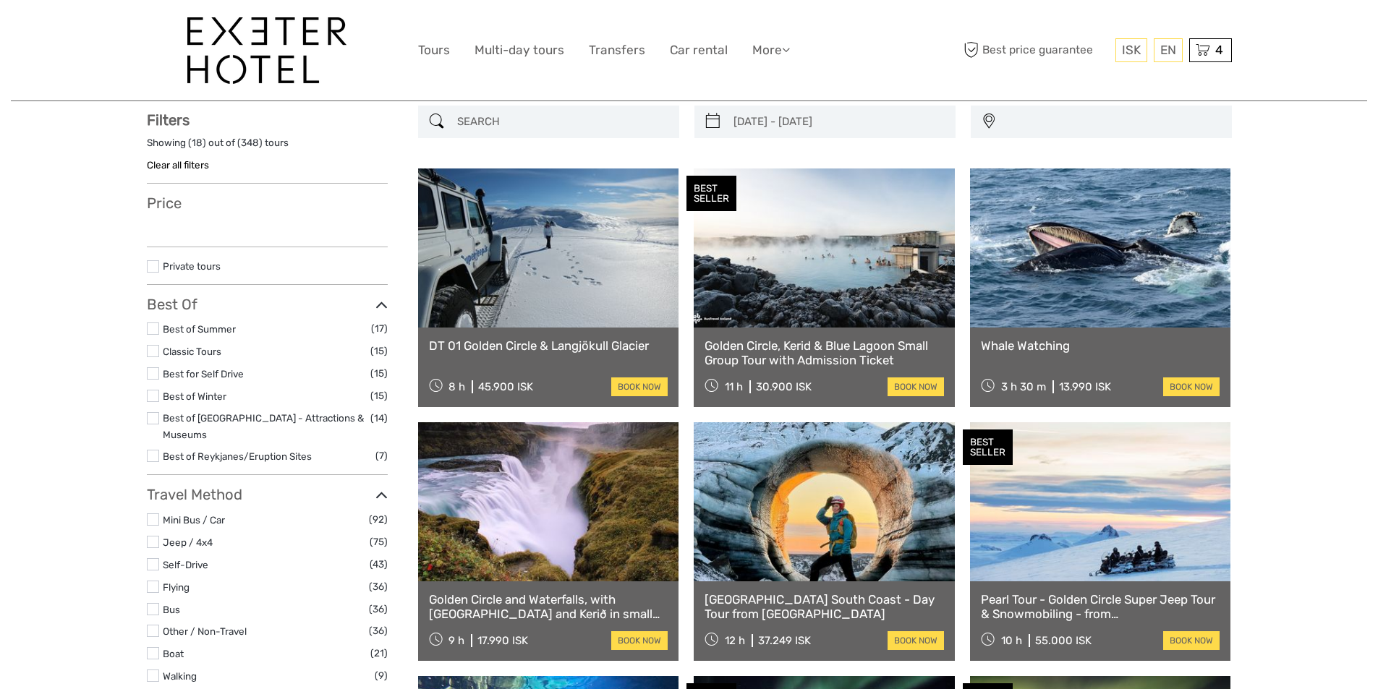
click at [789, 402] on div "Golden Circle, Kerid & Blue Lagoon Small Group Tour with Admission Ticket 11 h …" at bounding box center [824, 368] width 261 height 80
select select
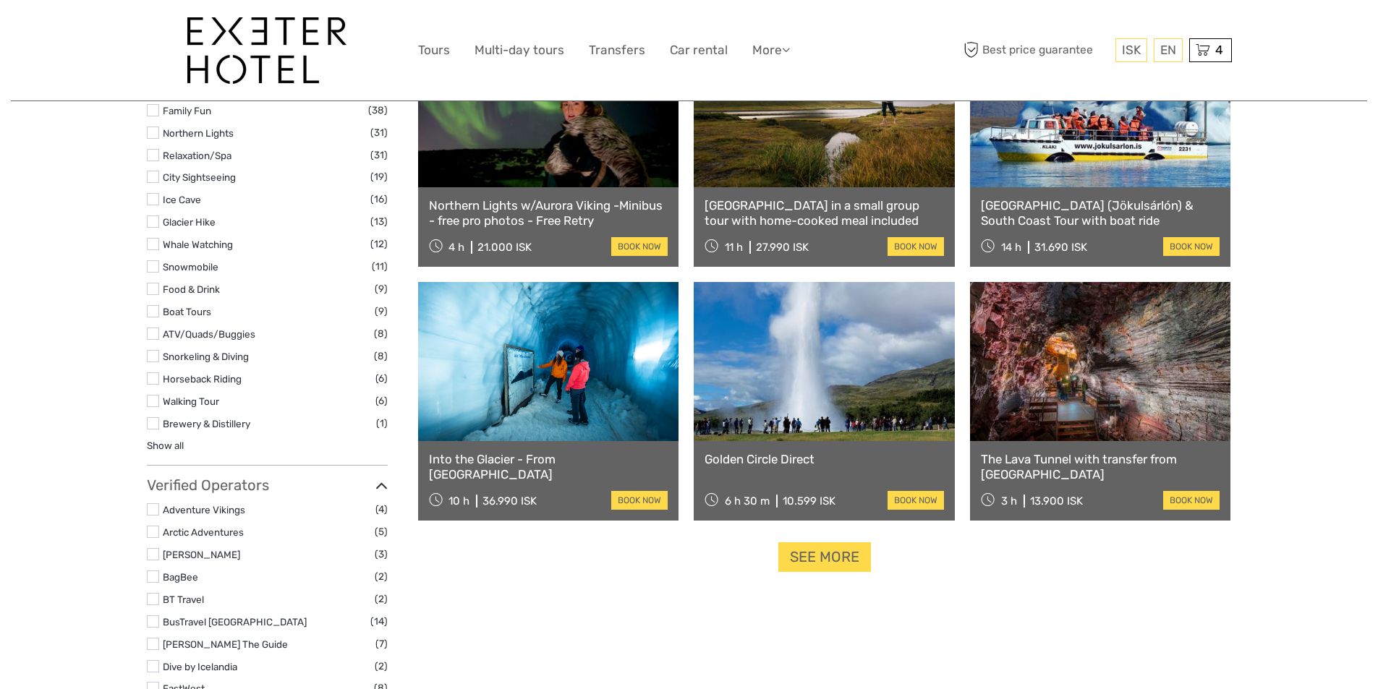
scroll to position [1308, 0]
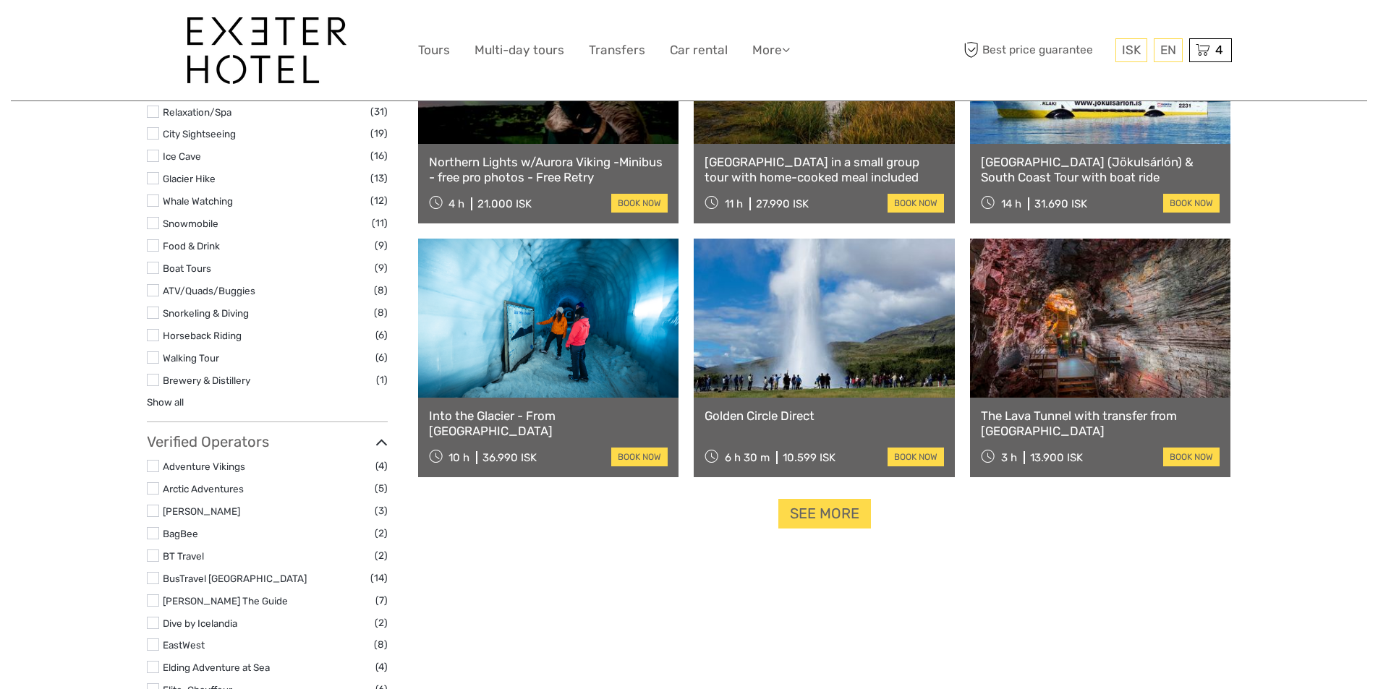
click at [1003, 418] on link "The Lava Tunnel with transfer from [GEOGRAPHIC_DATA]" at bounding box center [1100, 424] width 239 height 30
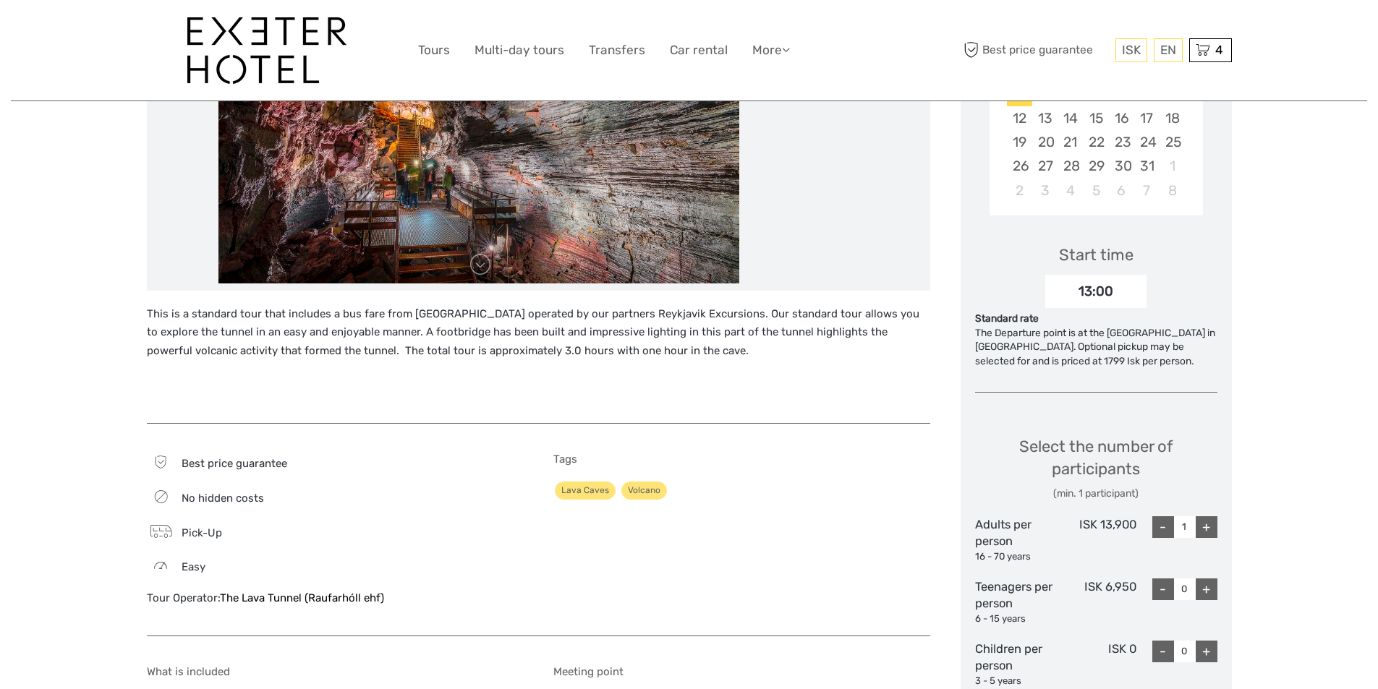
scroll to position [362, 0]
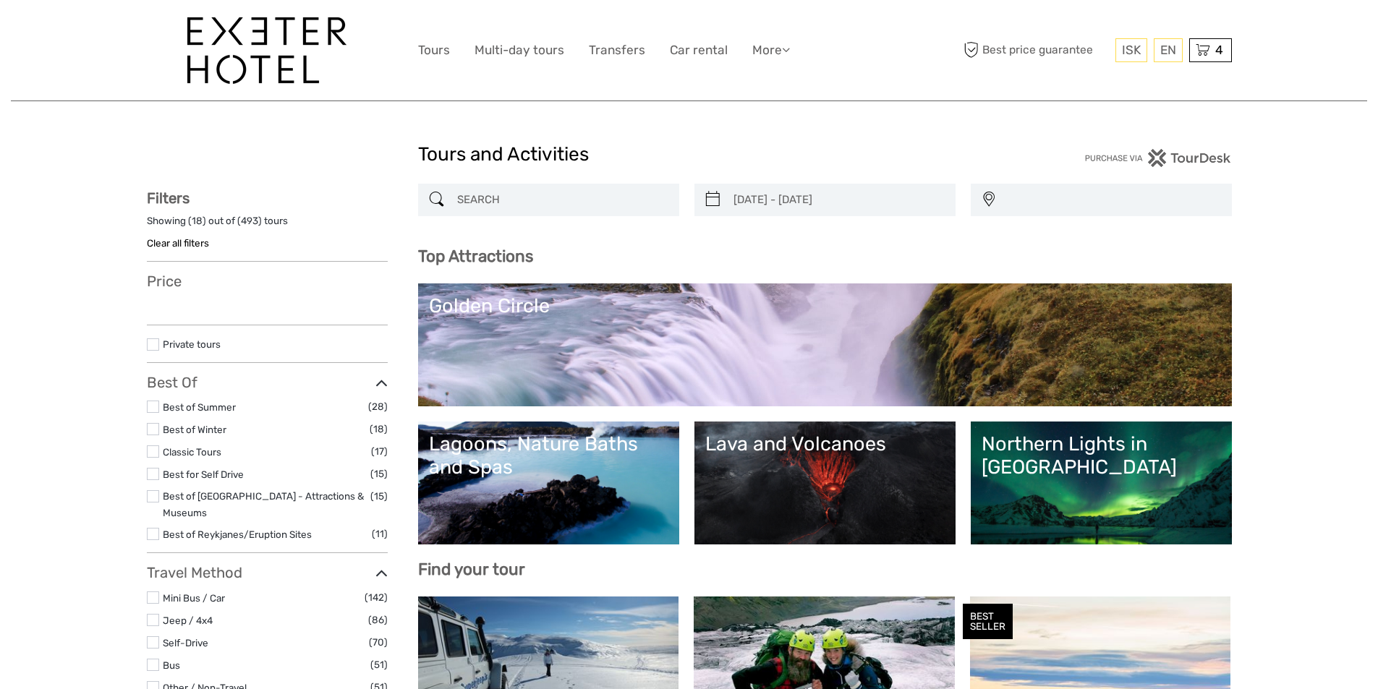
select select
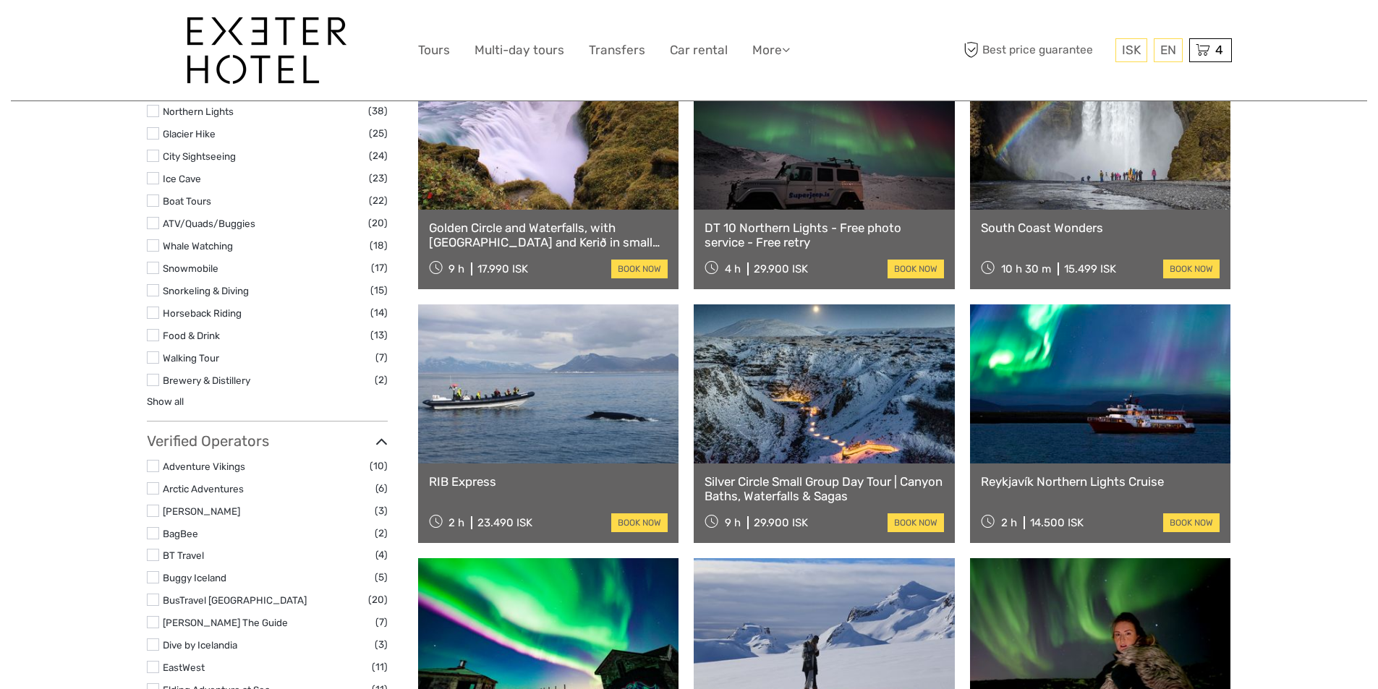
select select
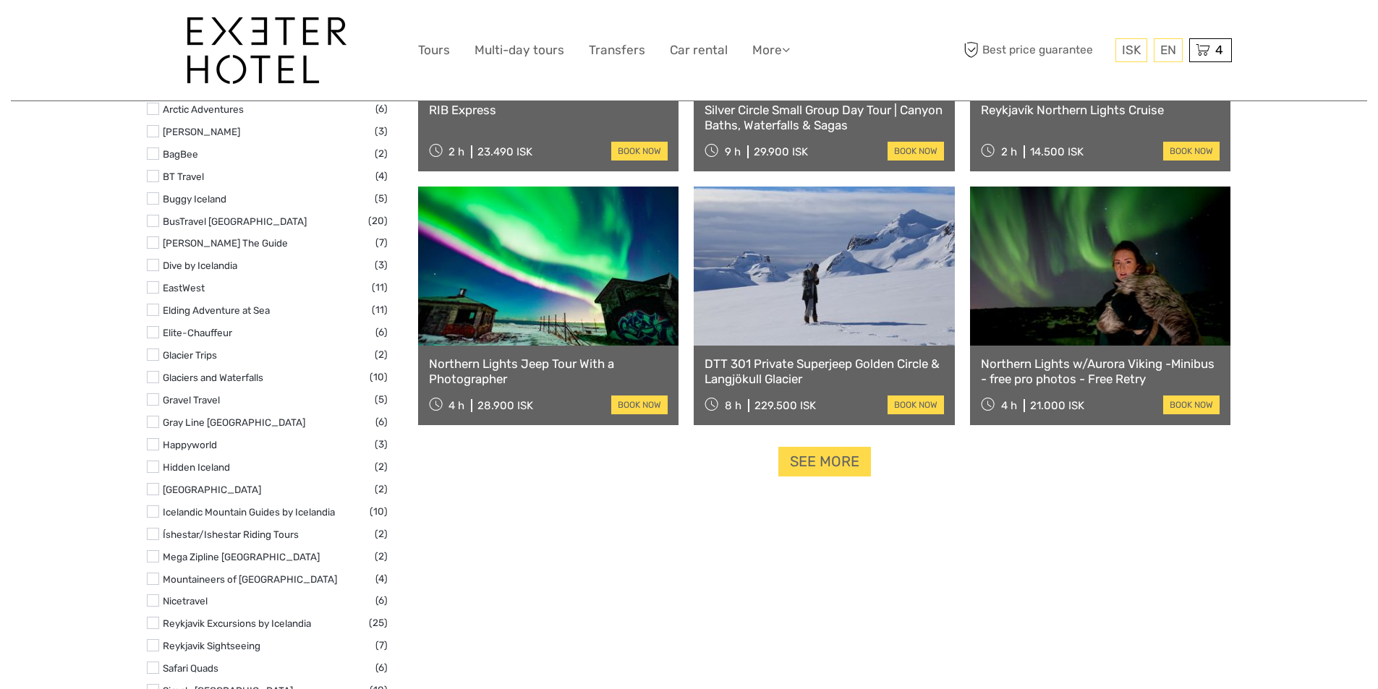
scroll to position [1742, 0]
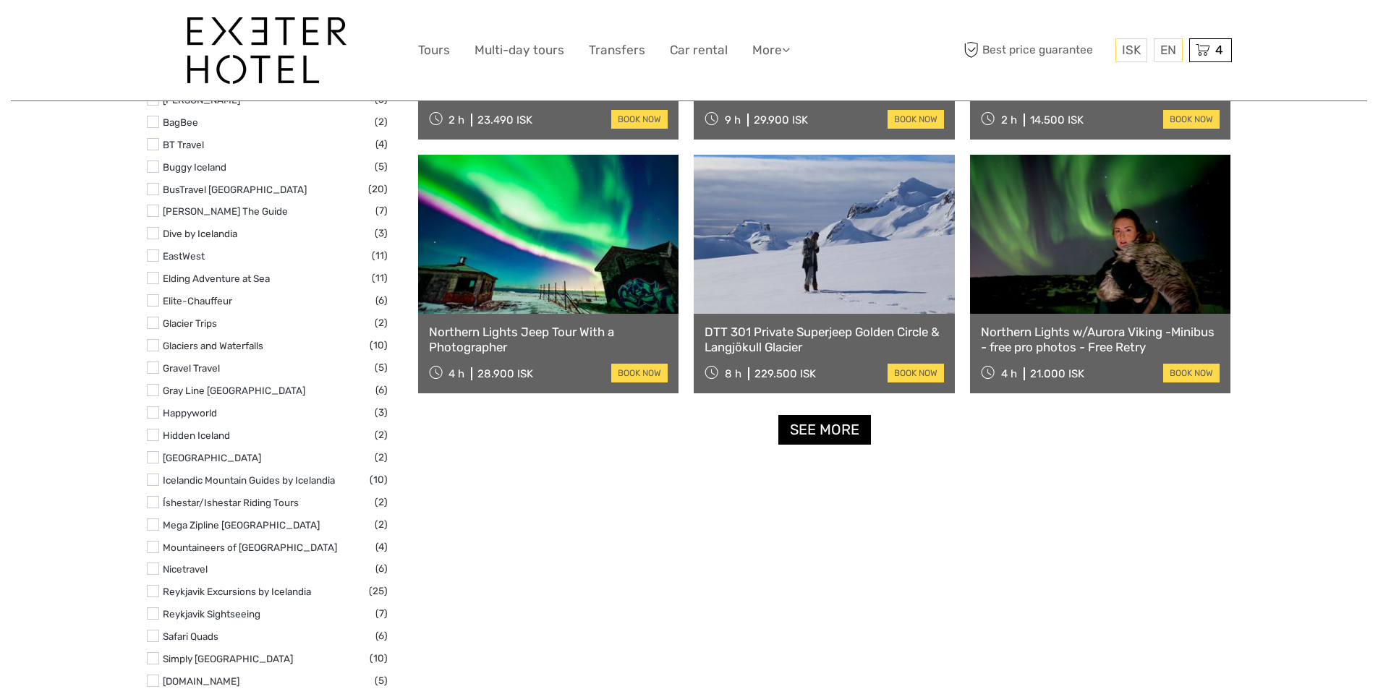
click at [799, 426] on link "See more" at bounding box center [824, 430] width 93 height 30
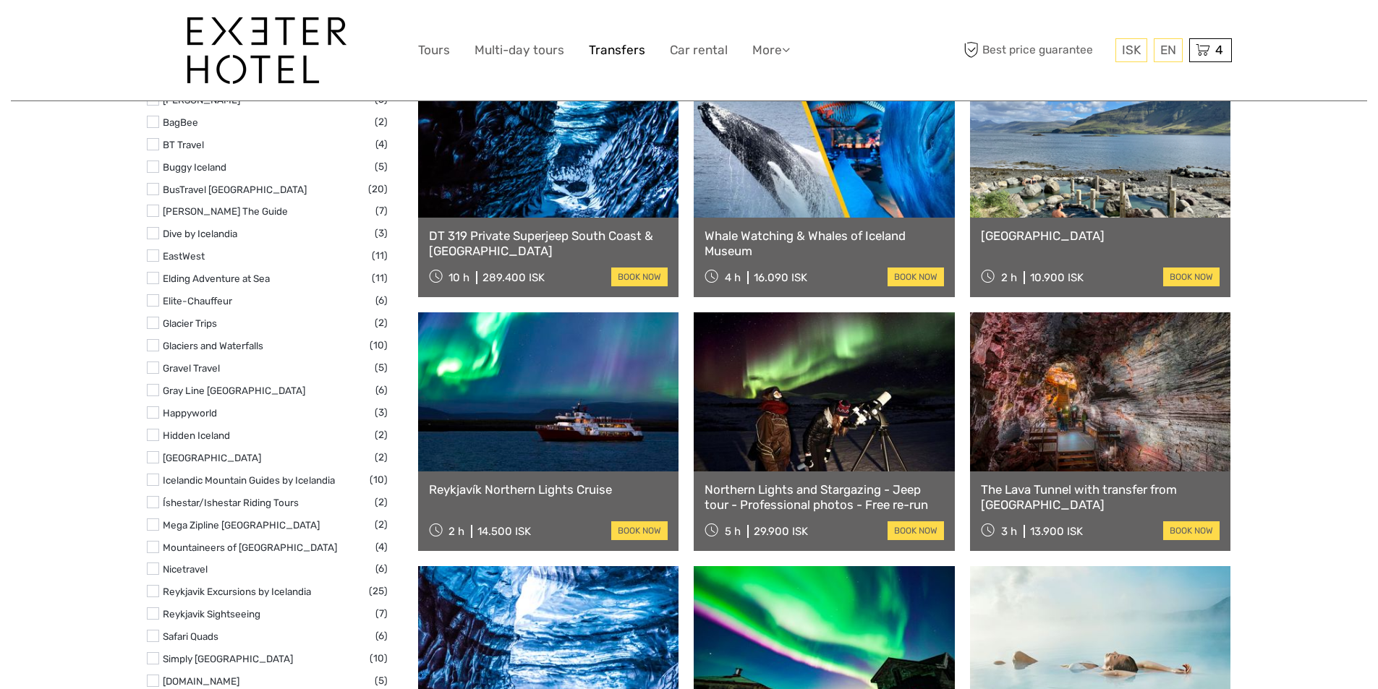
click at [630, 49] on link "Transfers" at bounding box center [617, 50] width 56 height 21
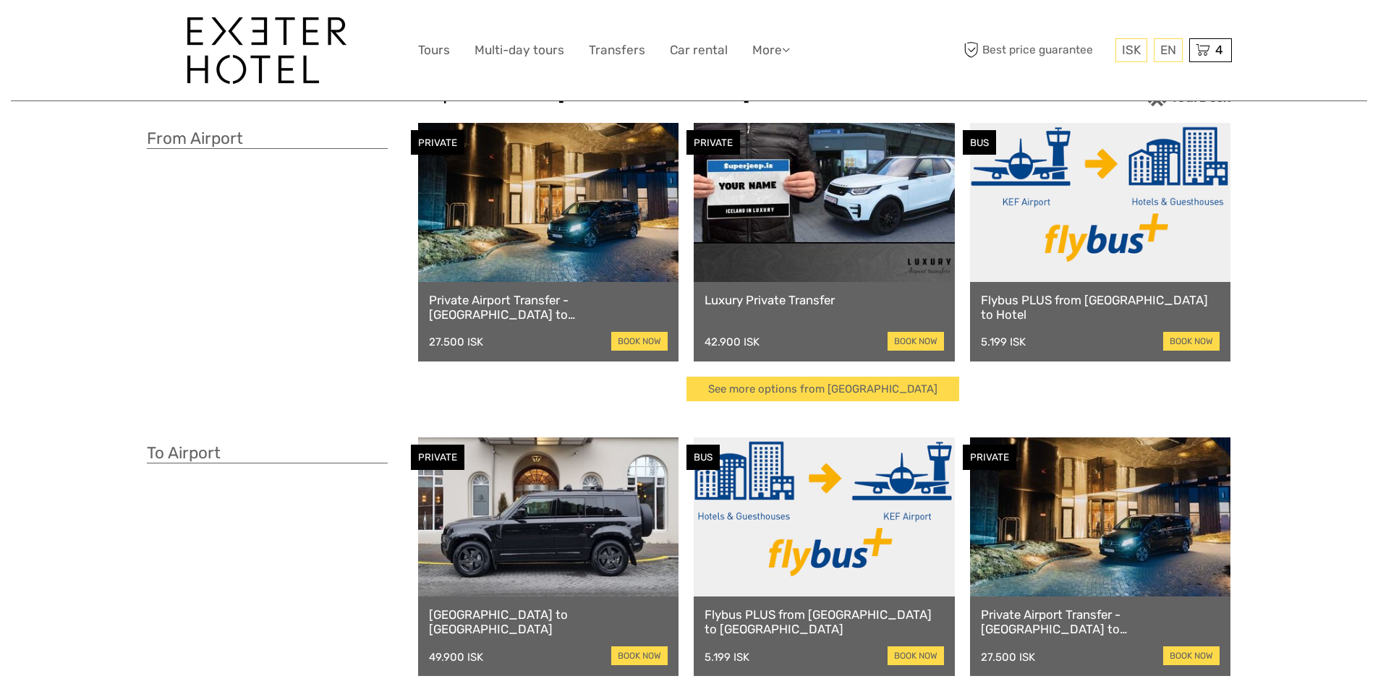
scroll to position [145, 0]
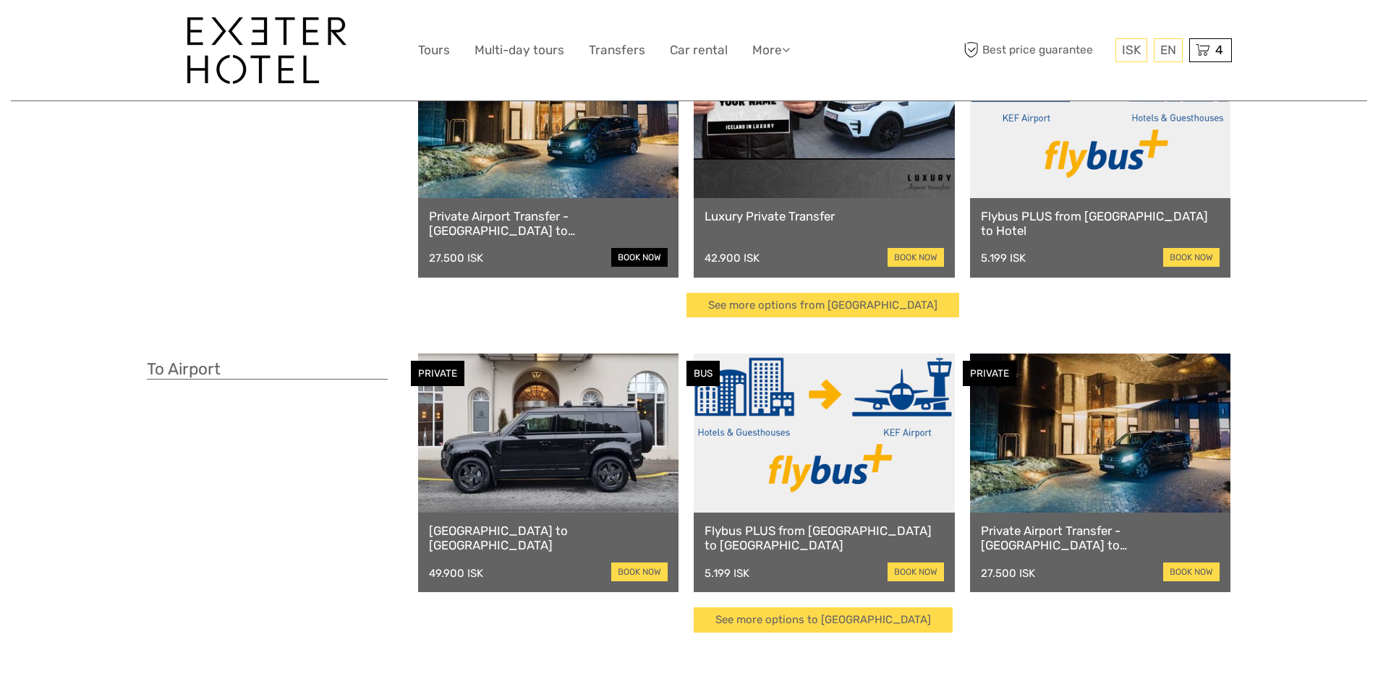
click at [624, 256] on link "book now" at bounding box center [639, 257] width 56 height 19
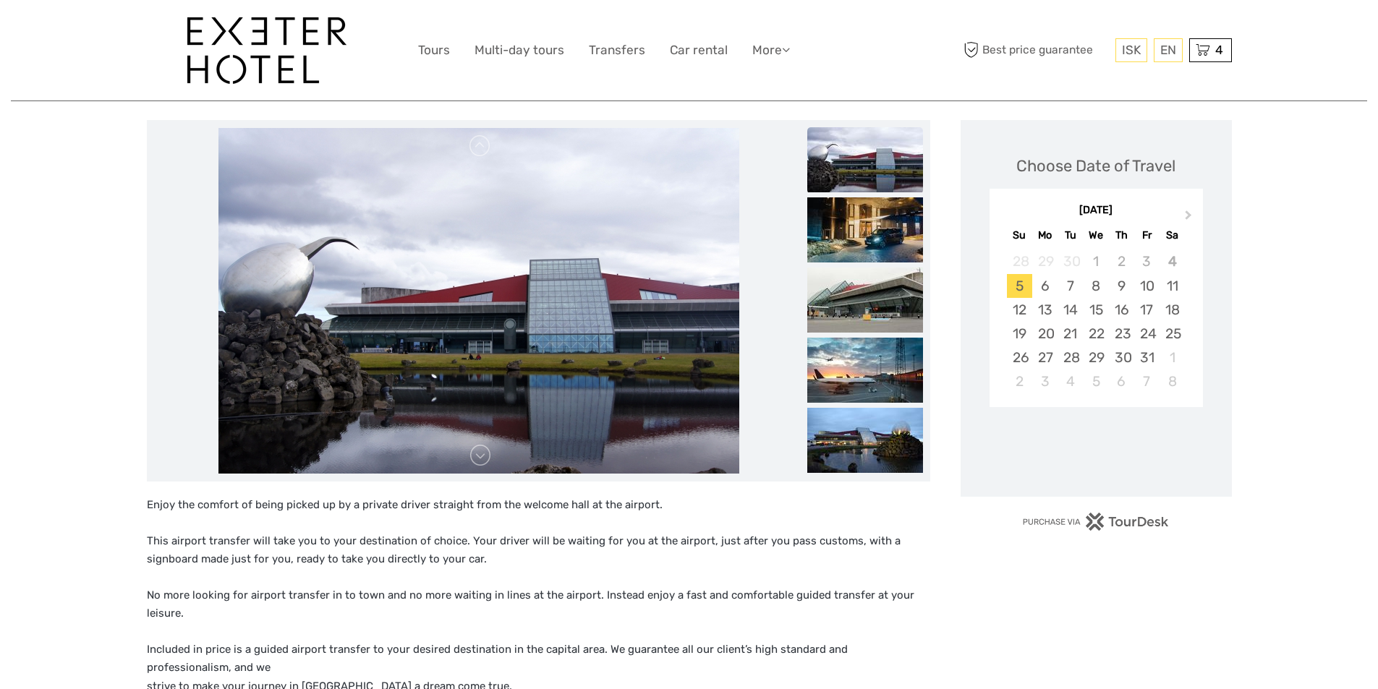
scroll to position [289, 0]
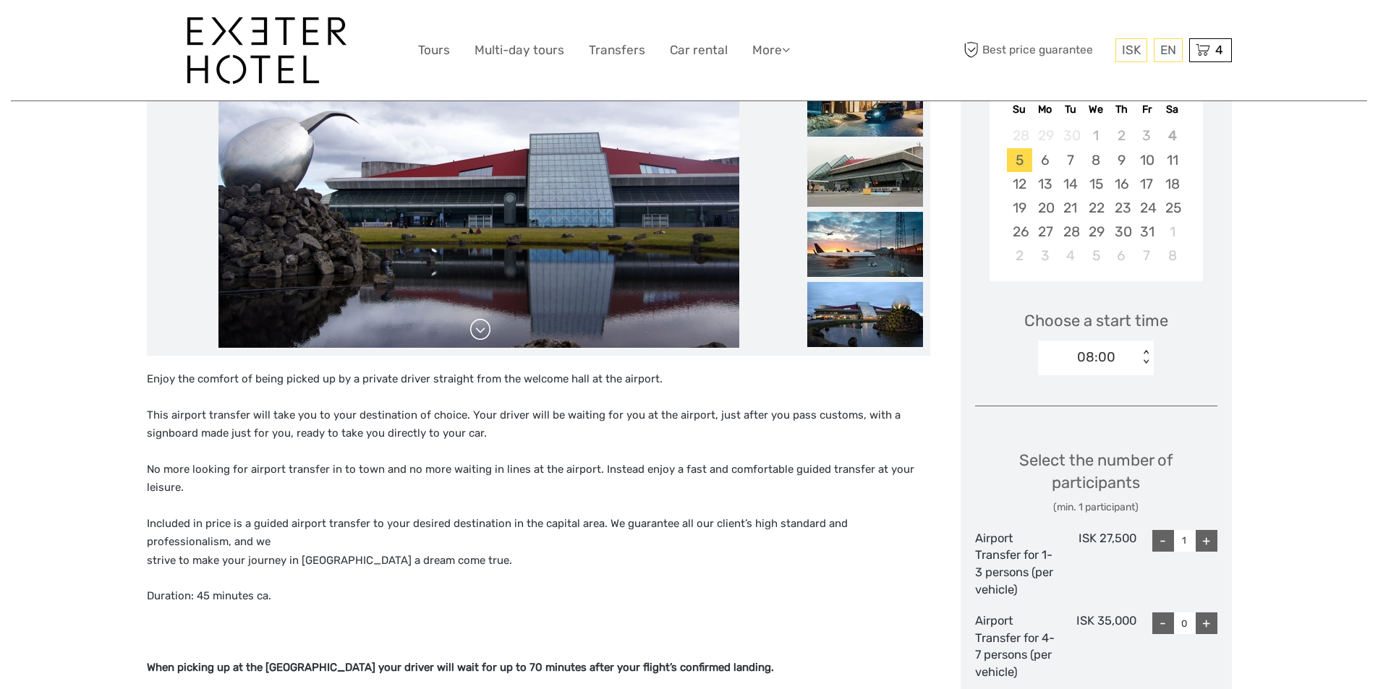
click at [490, 337] on link at bounding box center [480, 329] width 23 height 23
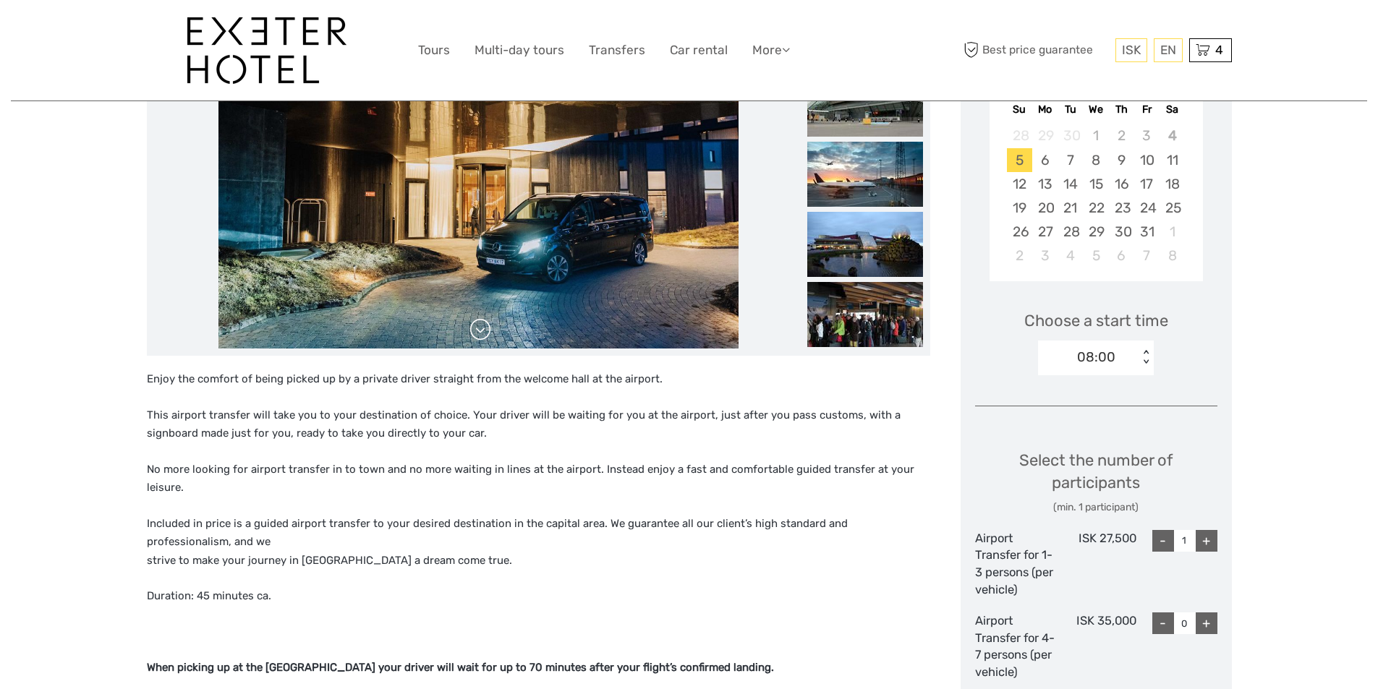
click at [490, 337] on link at bounding box center [480, 329] width 23 height 23
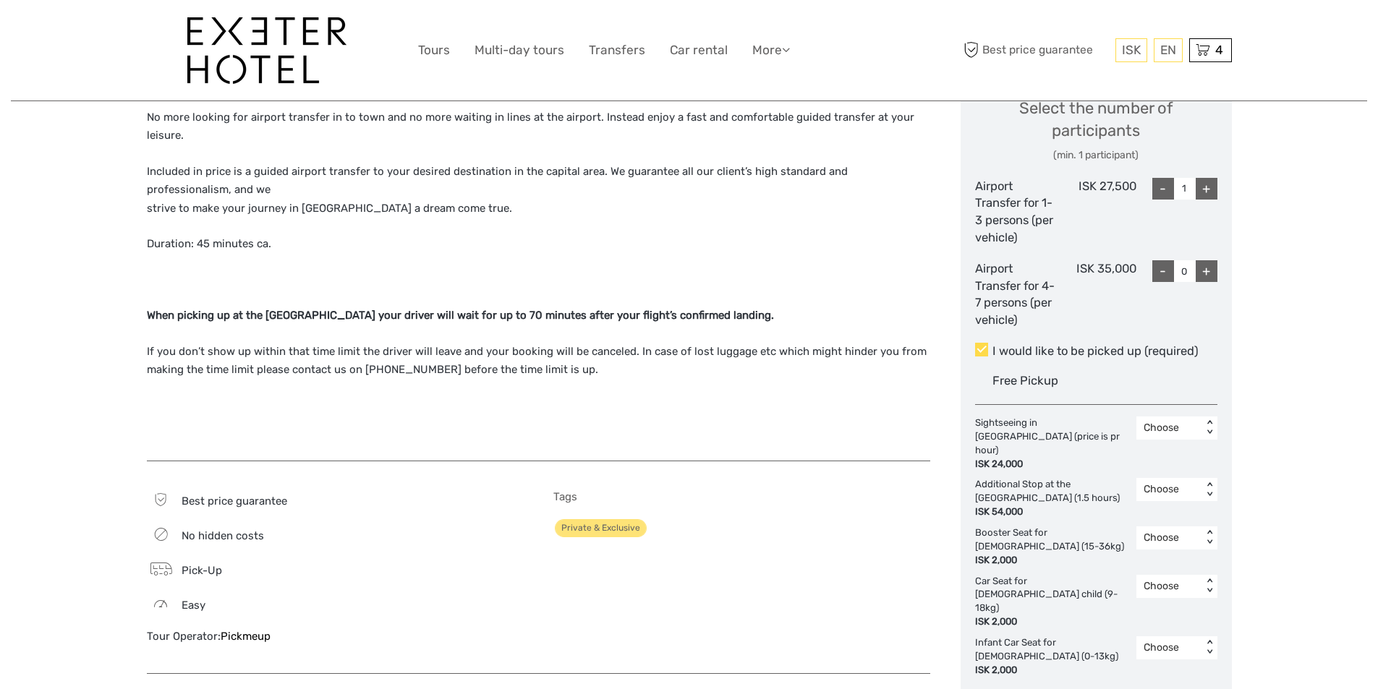
scroll to position [651, 0]
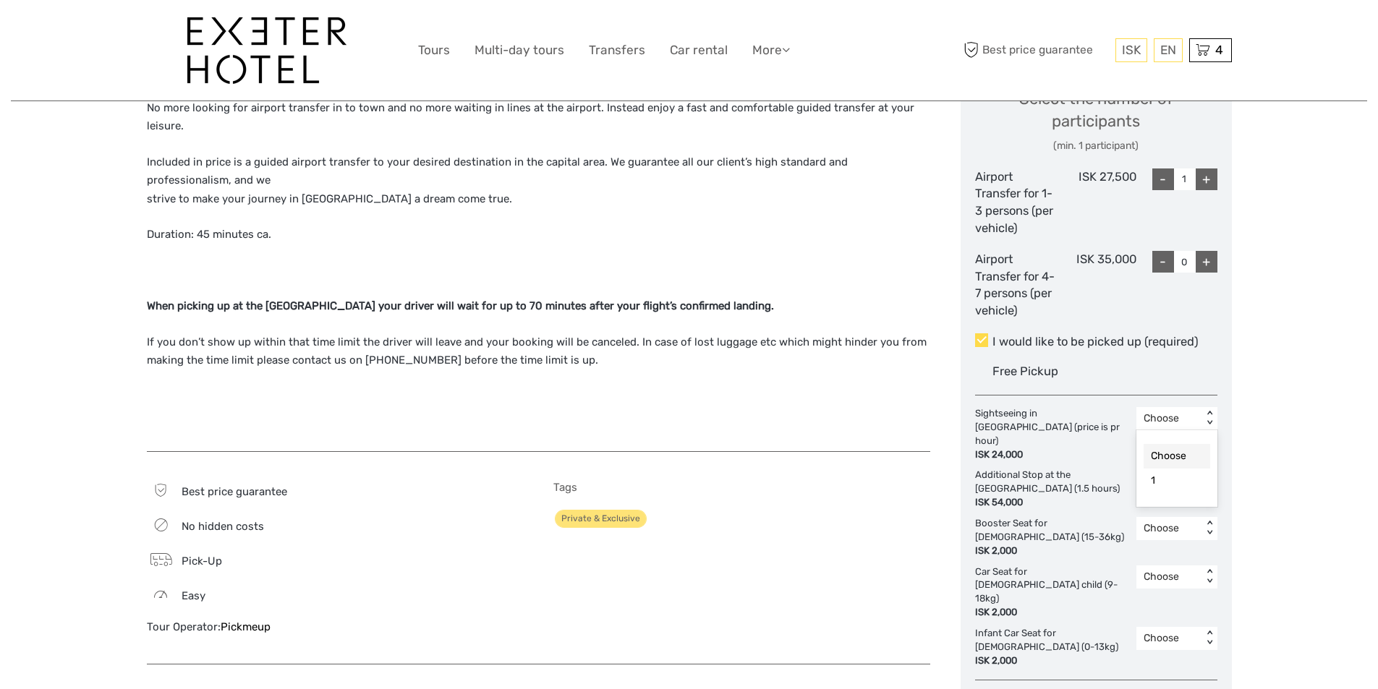
click at [1207, 412] on div "< >" at bounding box center [1209, 418] width 12 height 15
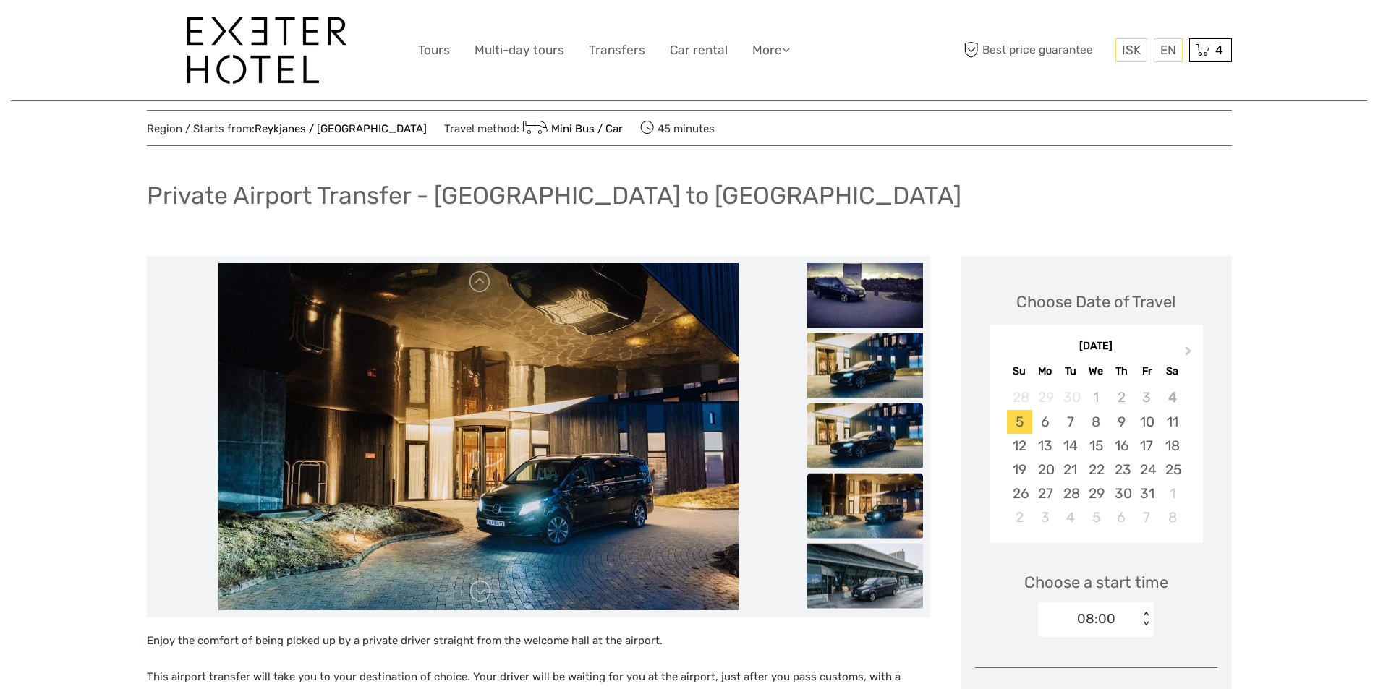
scroll to position [0, 0]
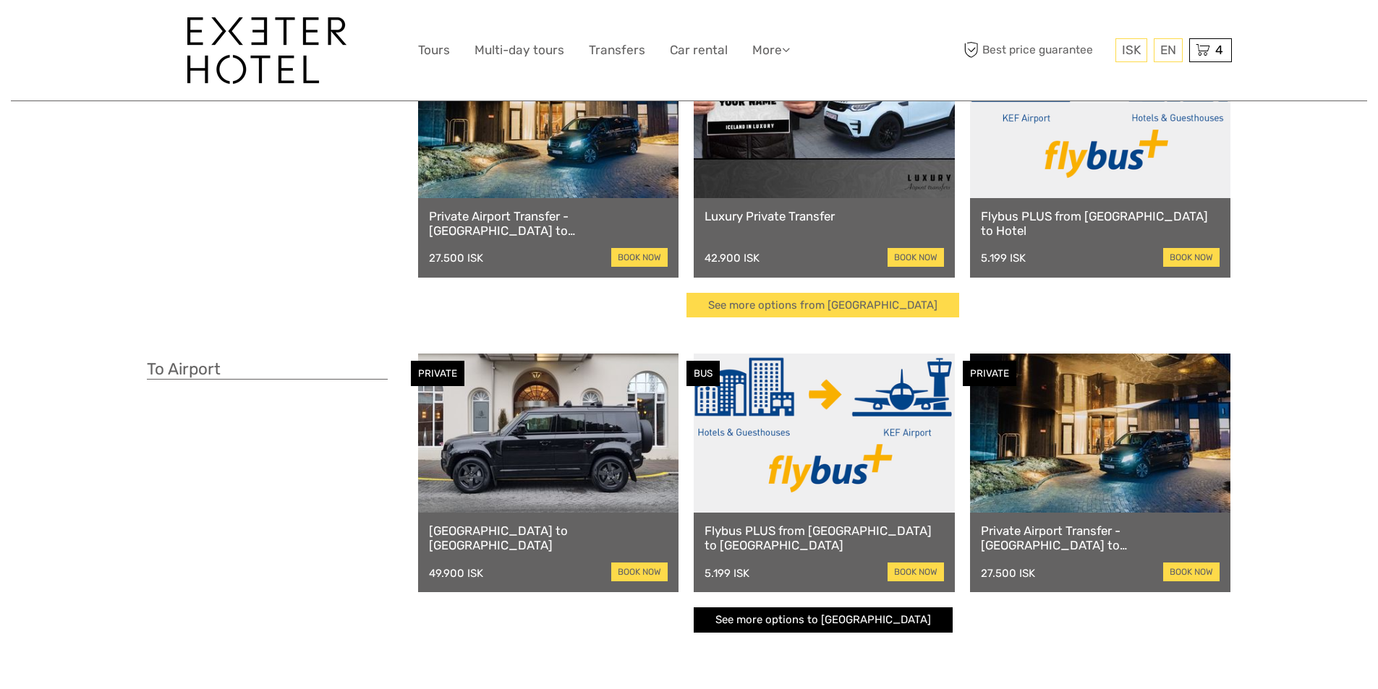
click at [908, 619] on link "See more options to [GEOGRAPHIC_DATA]" at bounding box center [823, 620] width 259 height 25
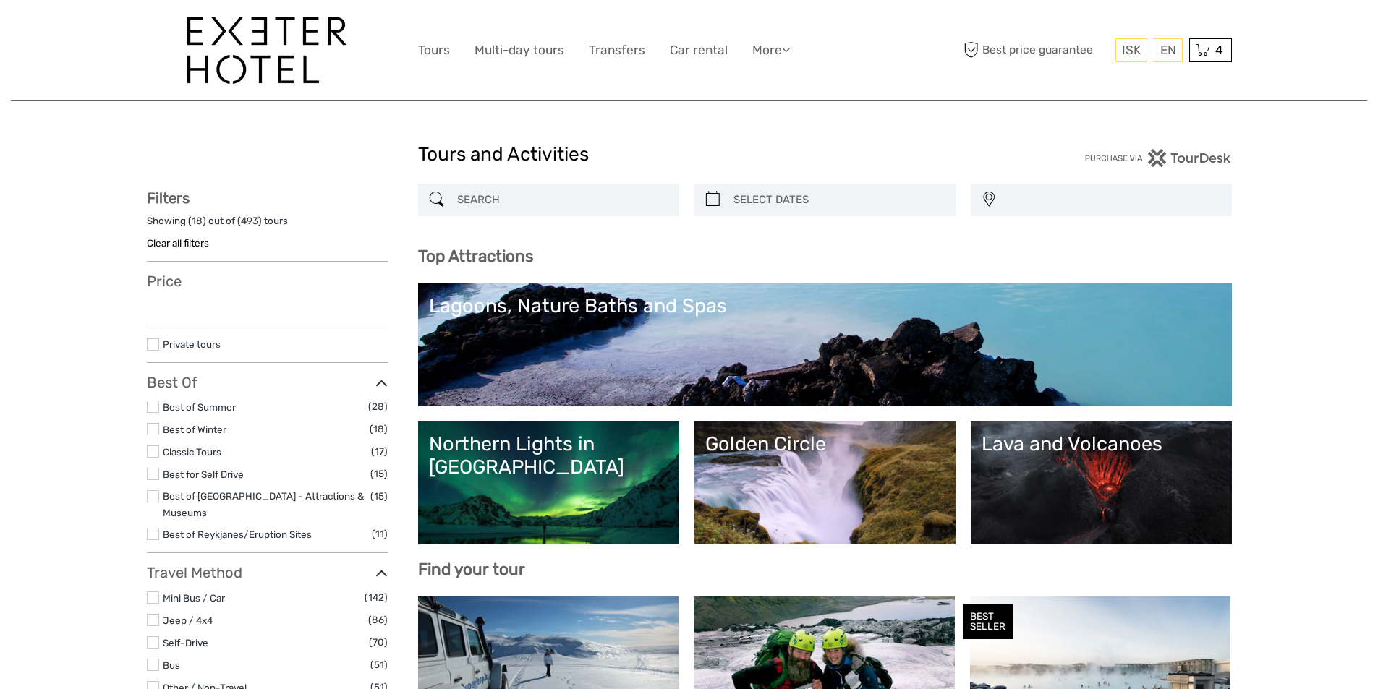
select select
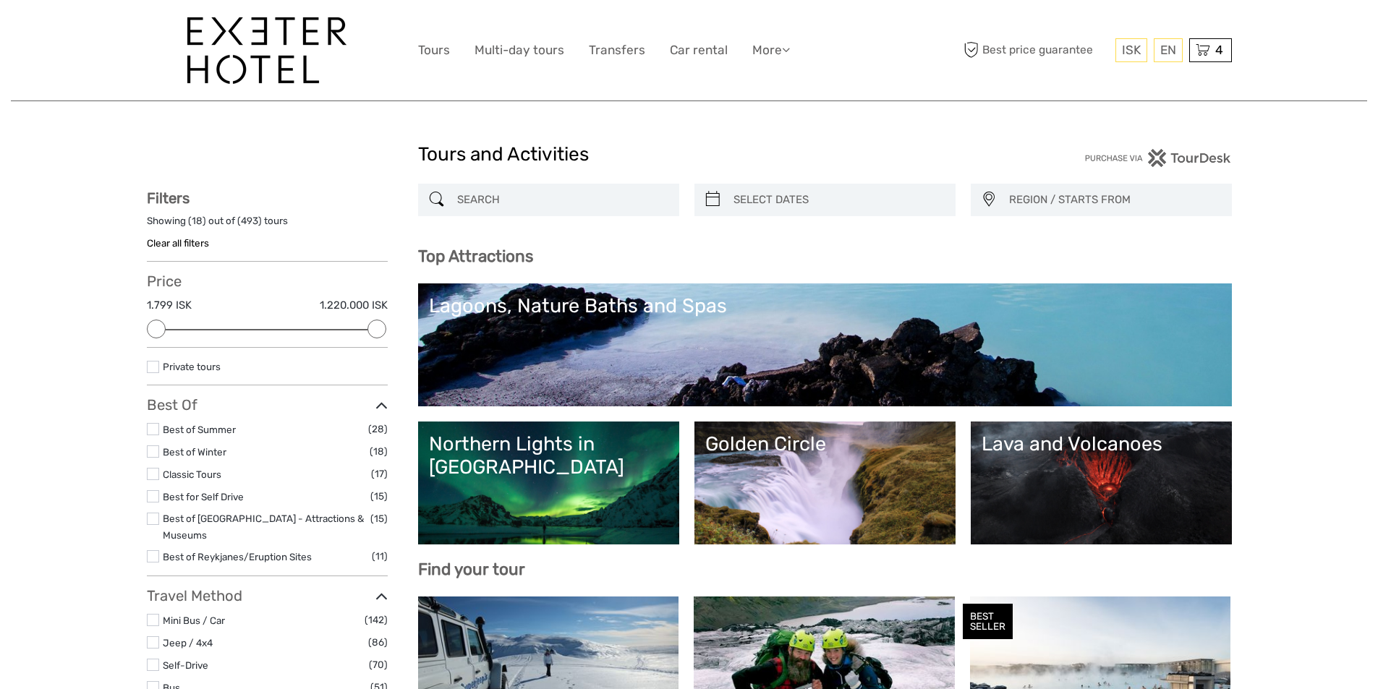
type input "04/10/2025"
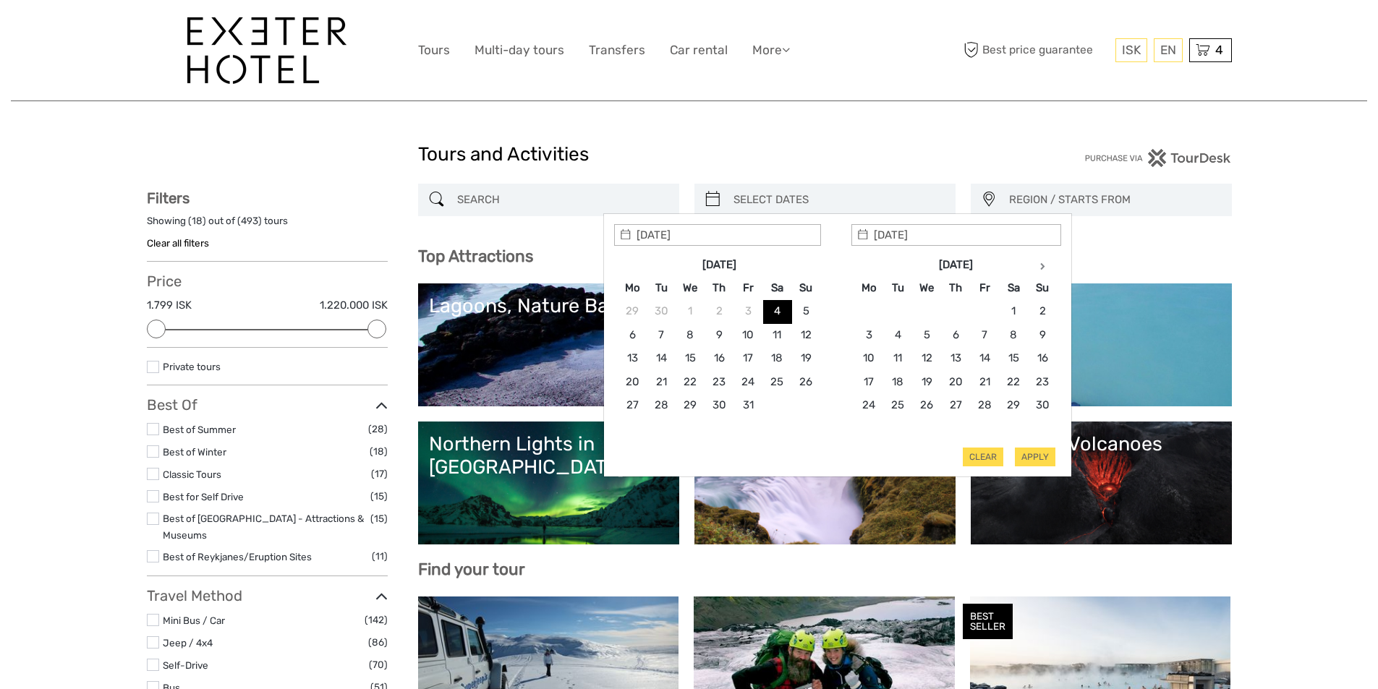
click at [765, 198] on input "search" at bounding box center [838, 199] width 221 height 25
type input "07/10/2025"
click at [1024, 462] on button "Apply" at bounding box center [1035, 457] width 41 height 19
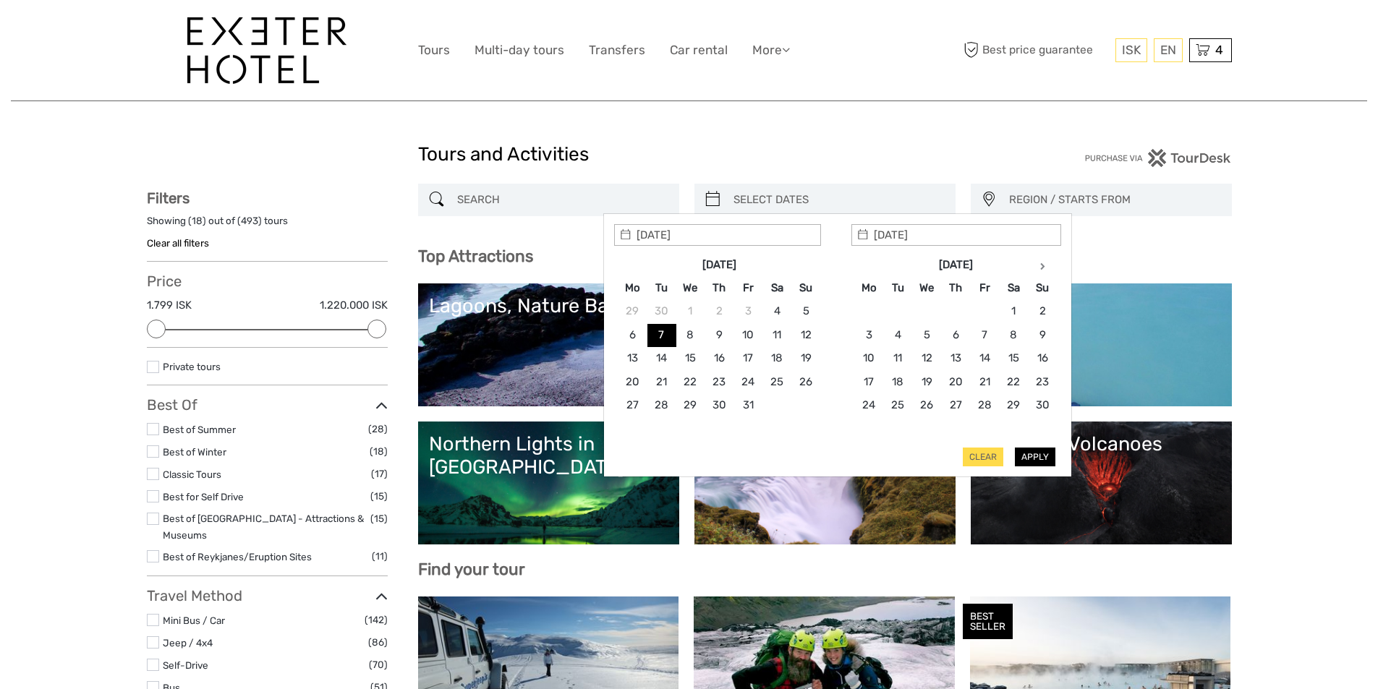
type input "07/10/2025 - 07/10/2025"
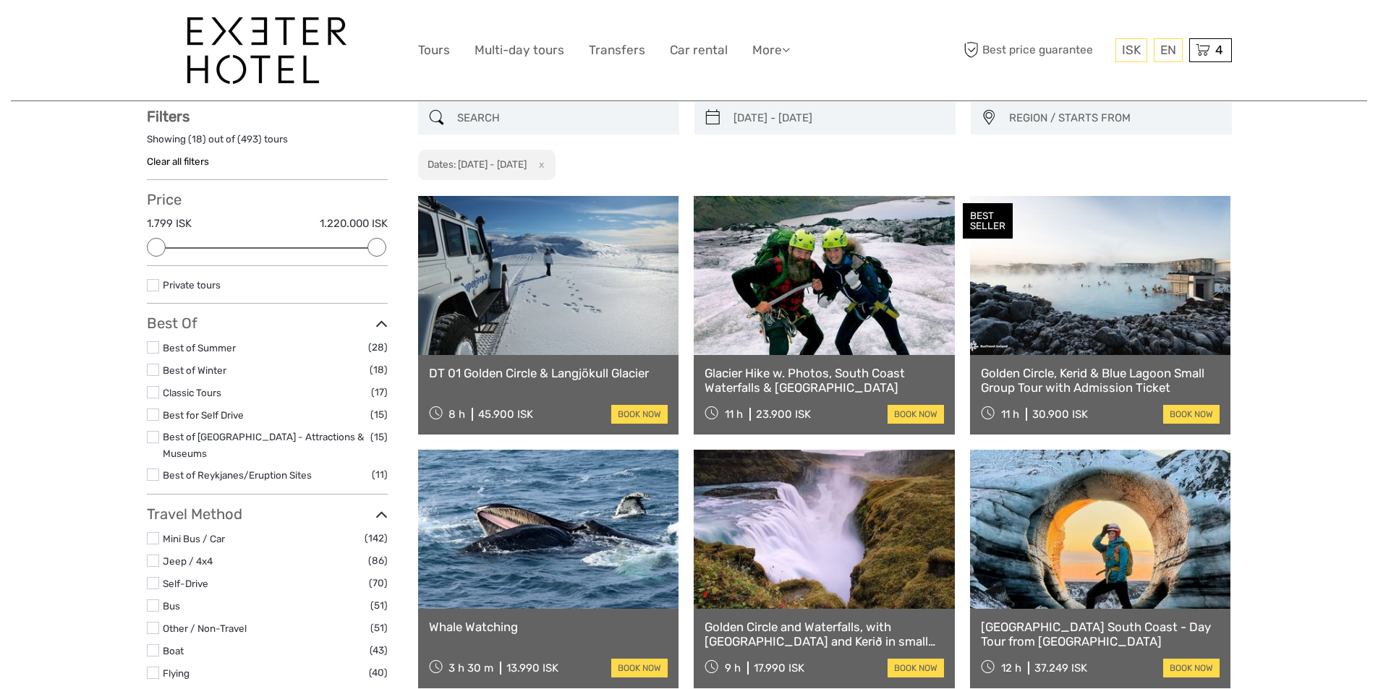
scroll to position [82, 0]
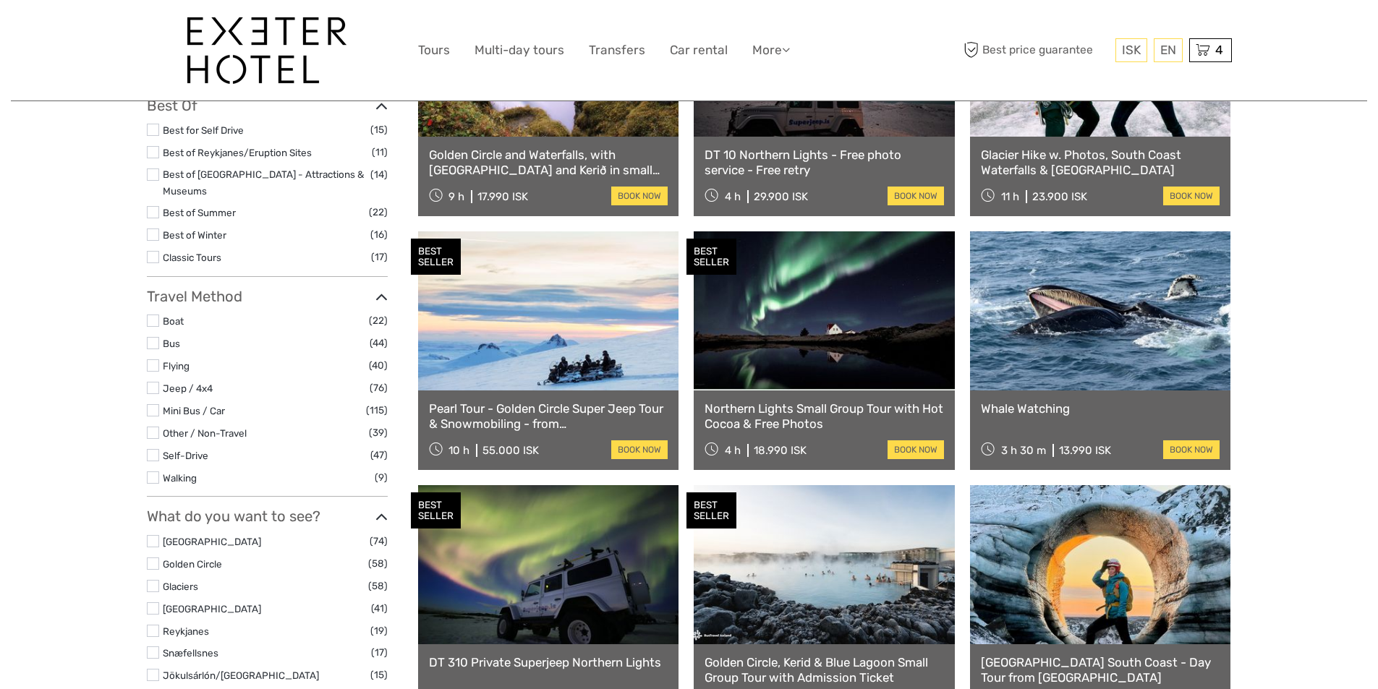
scroll to position [372, 0]
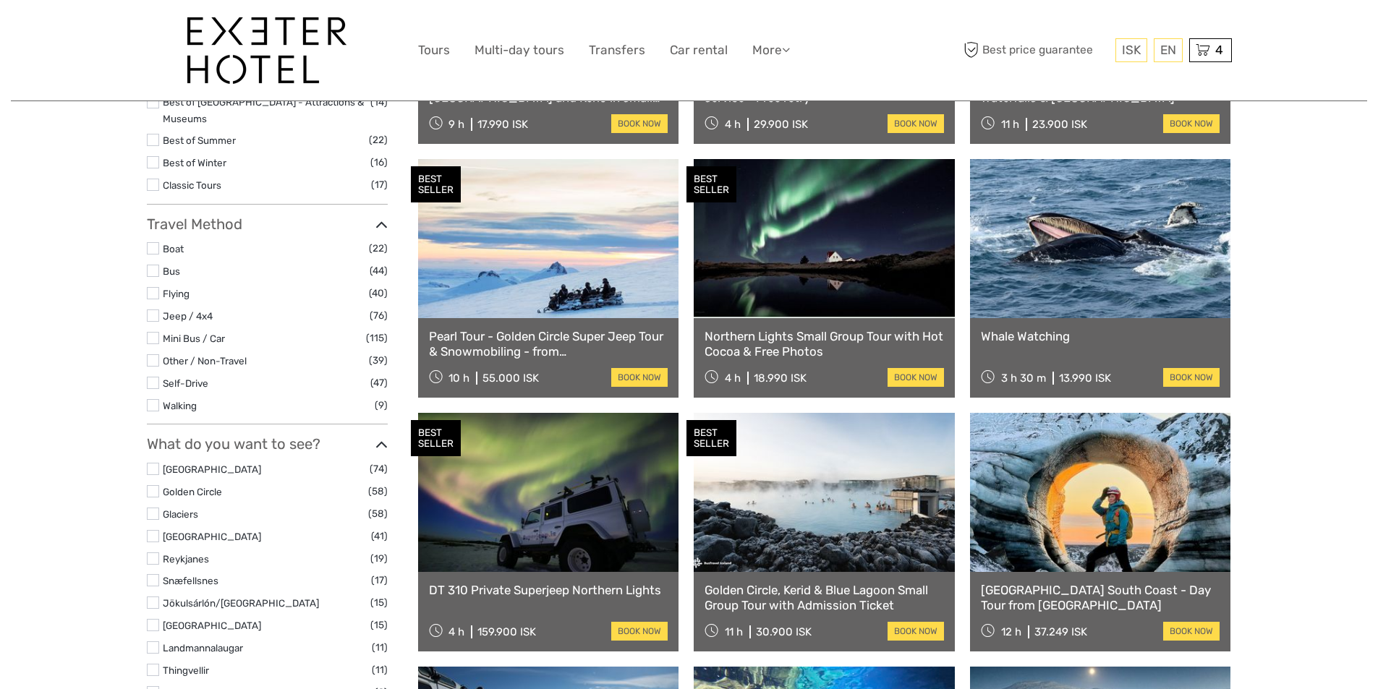
click at [789, 349] on link "Northern Lights Small Group Tour with Hot Cocoa & Free Photos" at bounding box center [824, 344] width 239 height 30
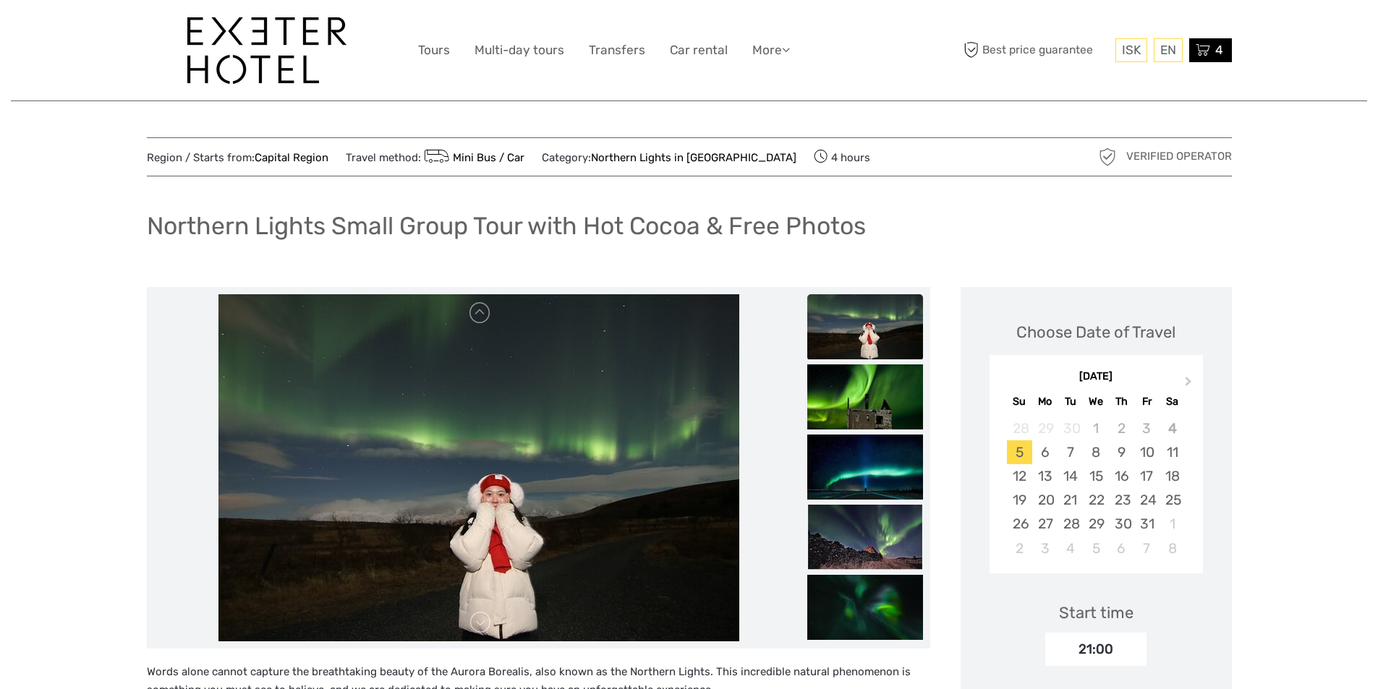
click at [1207, 54] on icon at bounding box center [1203, 50] width 14 height 18
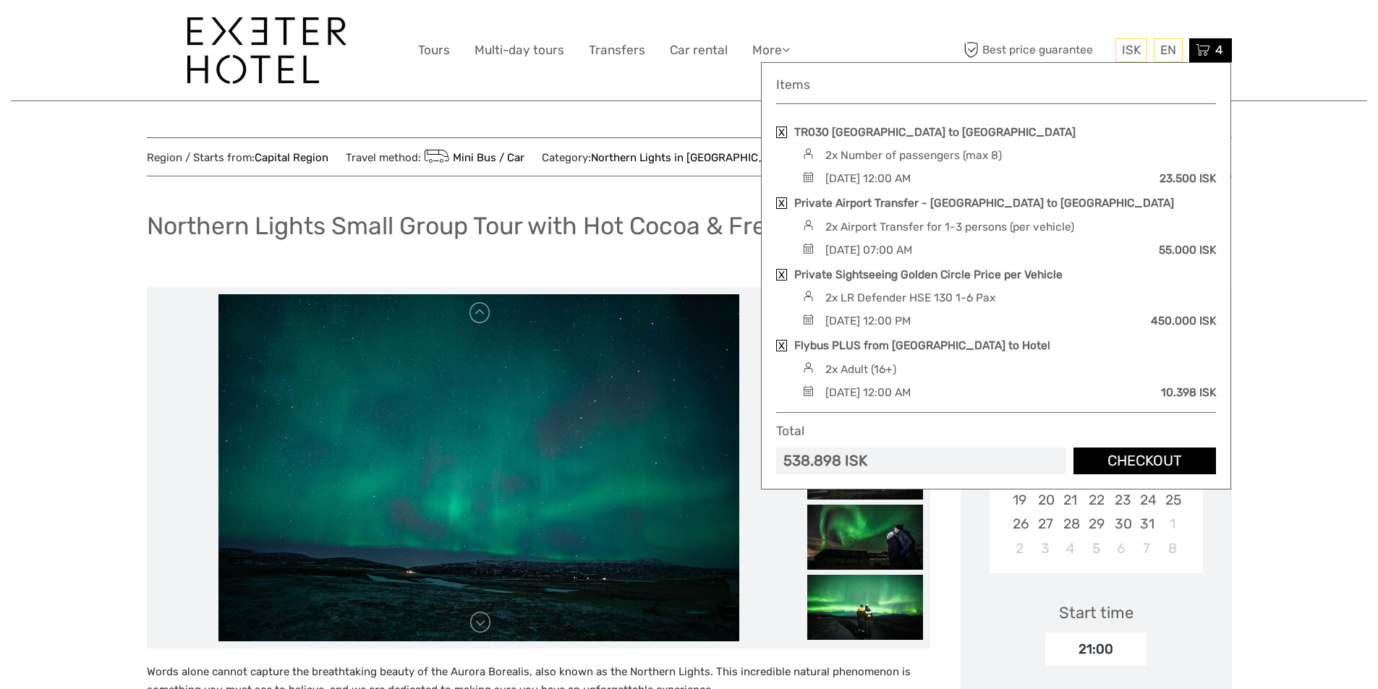
click at [1119, 464] on link "Checkout" at bounding box center [1145, 461] width 143 height 27
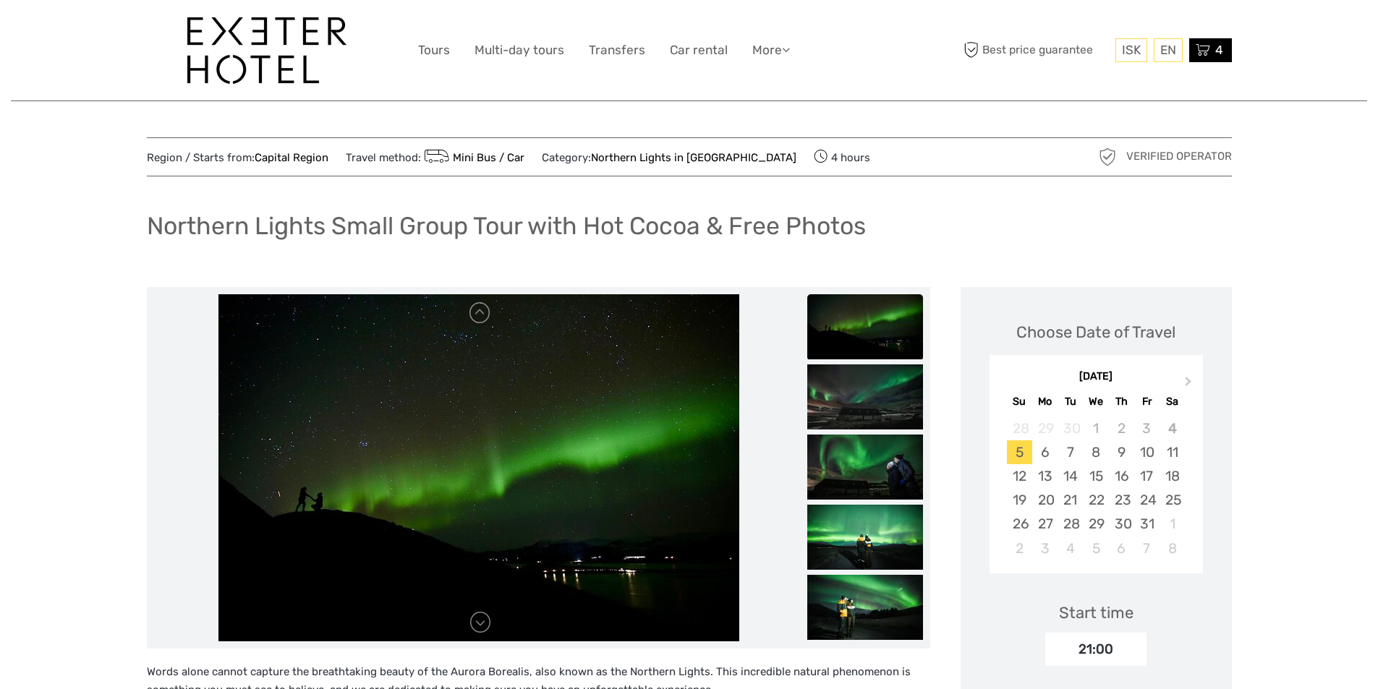
click at [1216, 51] on span "4" at bounding box center [1219, 50] width 12 height 14
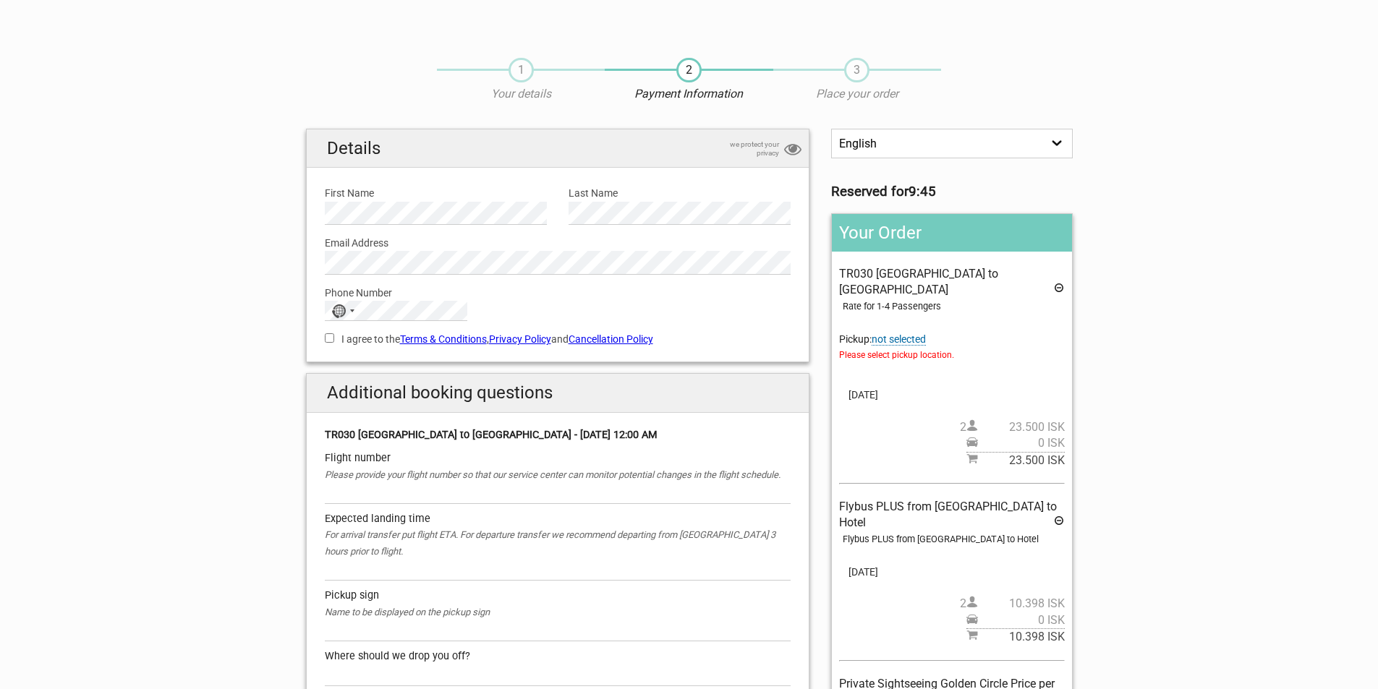
click at [906, 334] on span "not selected" at bounding box center [899, 340] width 54 height 12
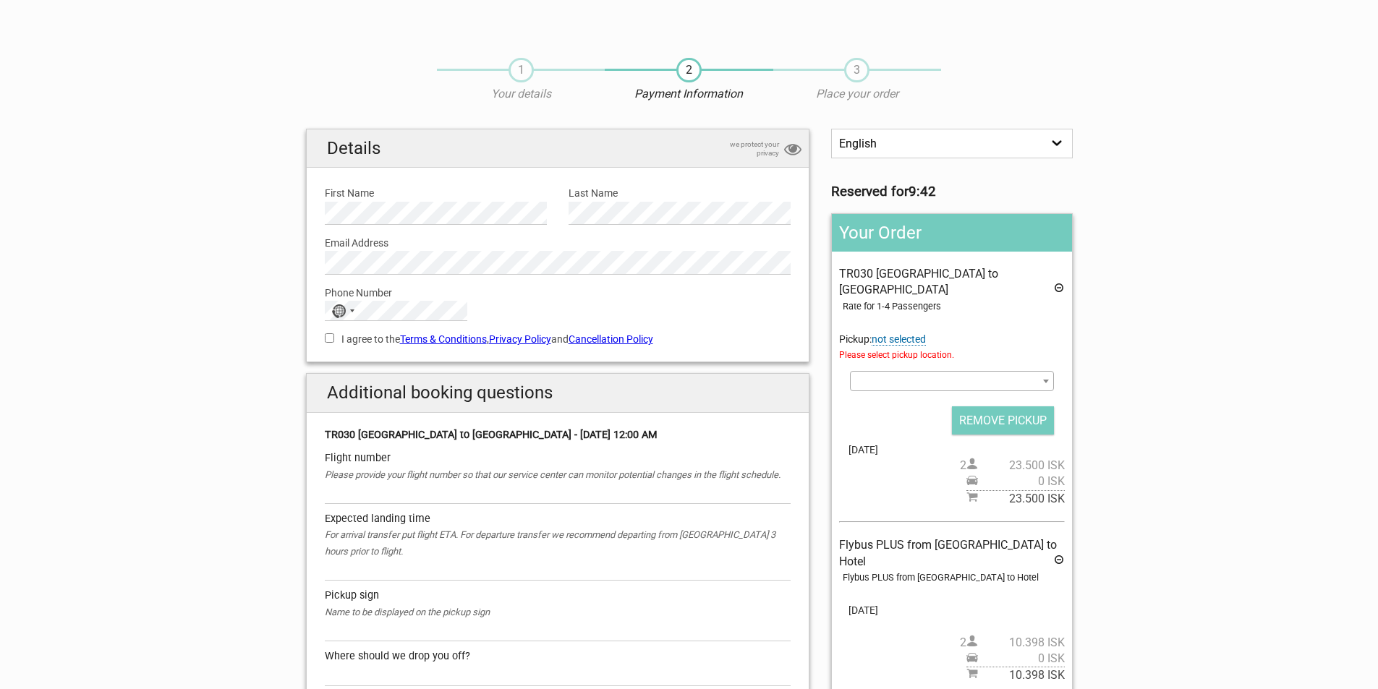
click at [1048, 380] on b at bounding box center [1046, 382] width 6 height 4
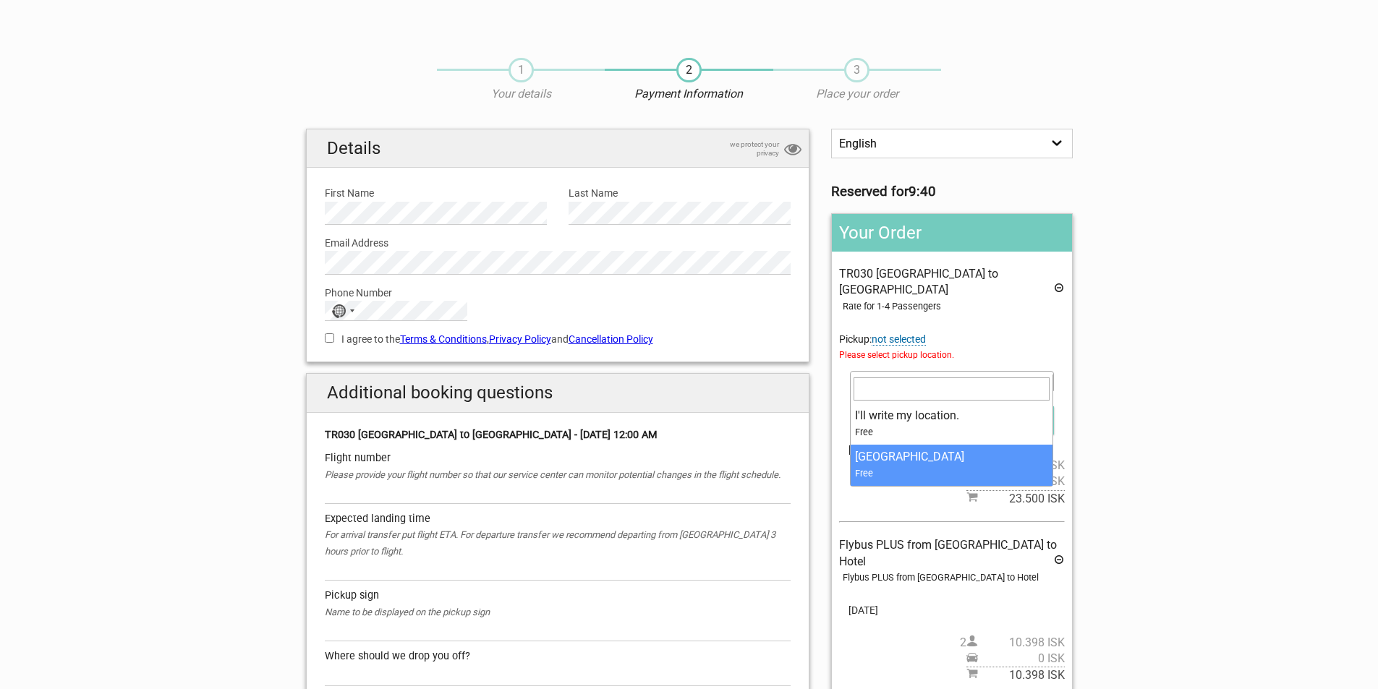
select select "1090385"
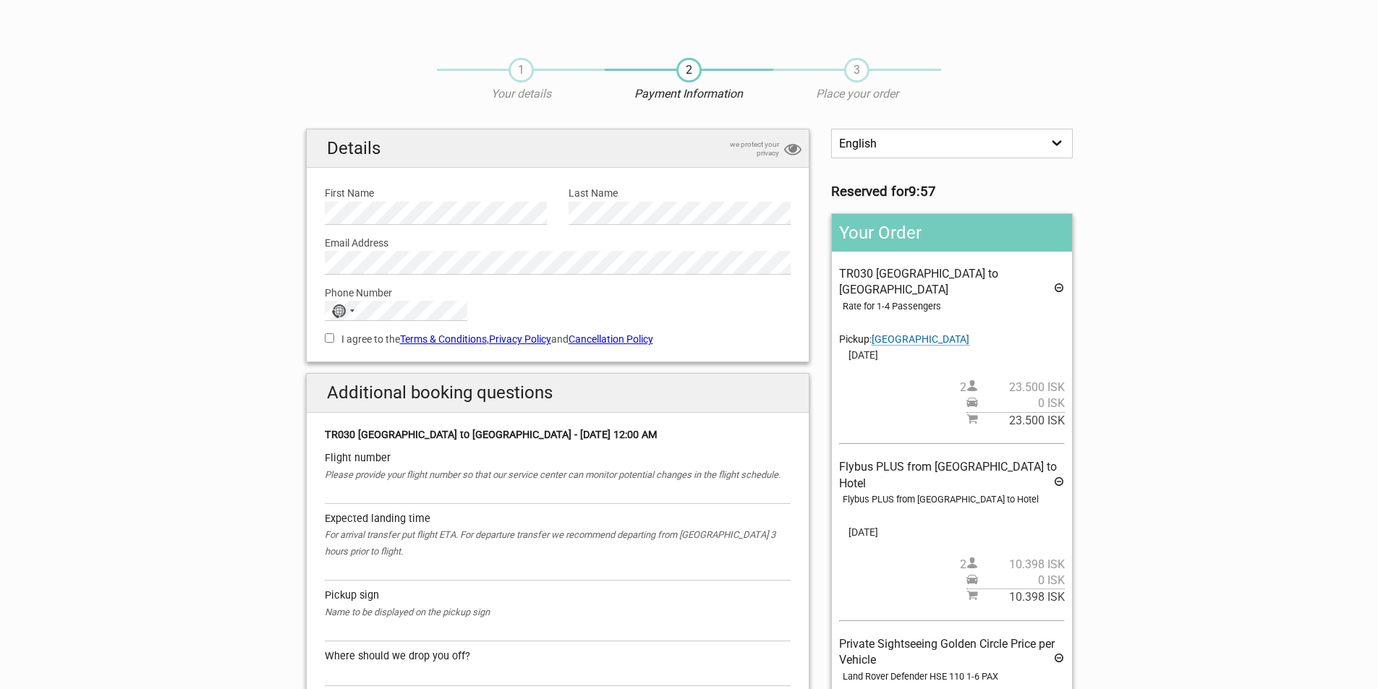
click at [1060, 476] on icon at bounding box center [1059, 484] width 12 height 16
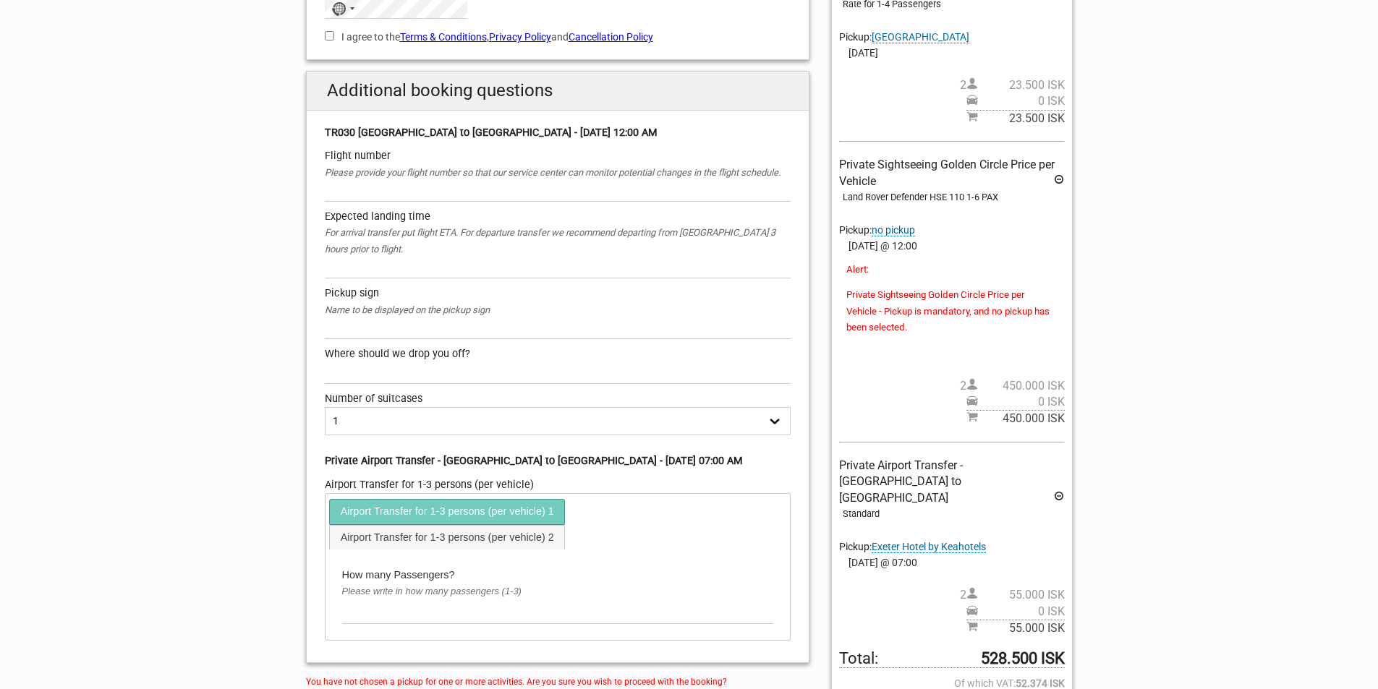
scroll to position [217, 0]
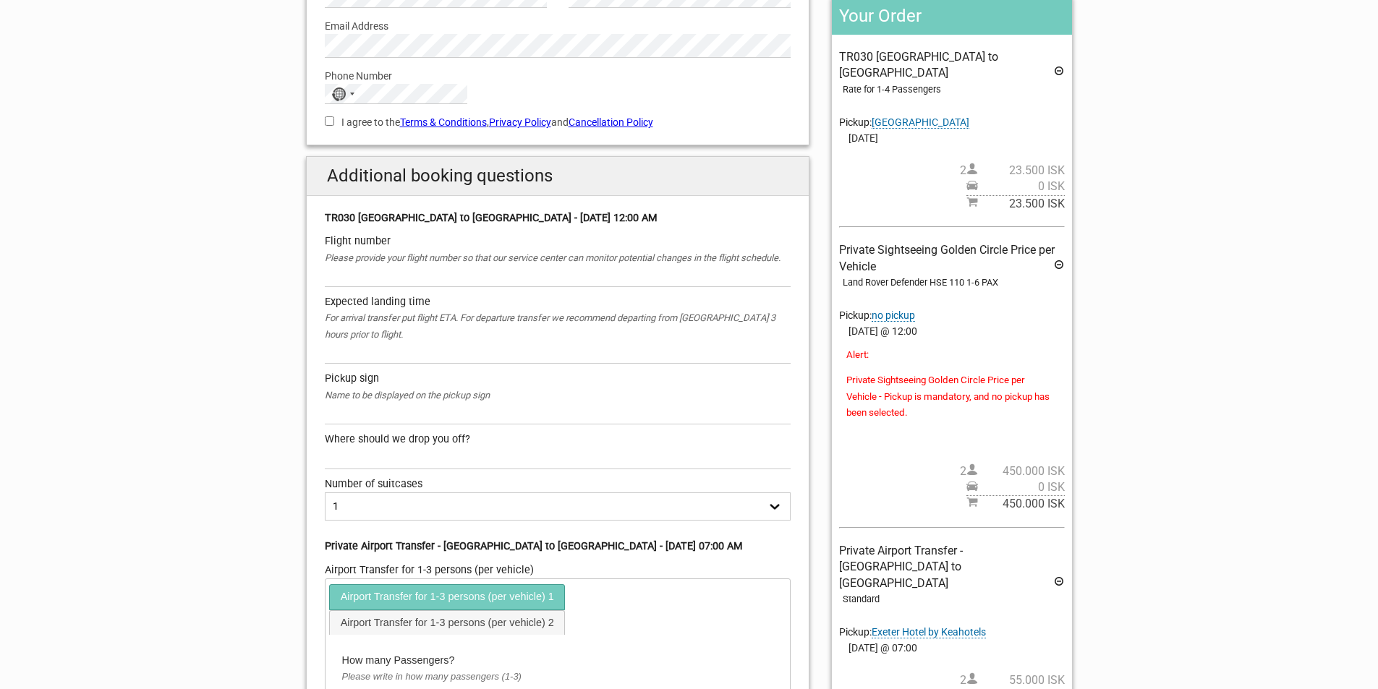
click at [642, 218] on div "TR030 Keflavik Airport to Reykjavik - Tuesday, 07 October 2025 - 12:00 AM" at bounding box center [558, 219] width 467 height 16
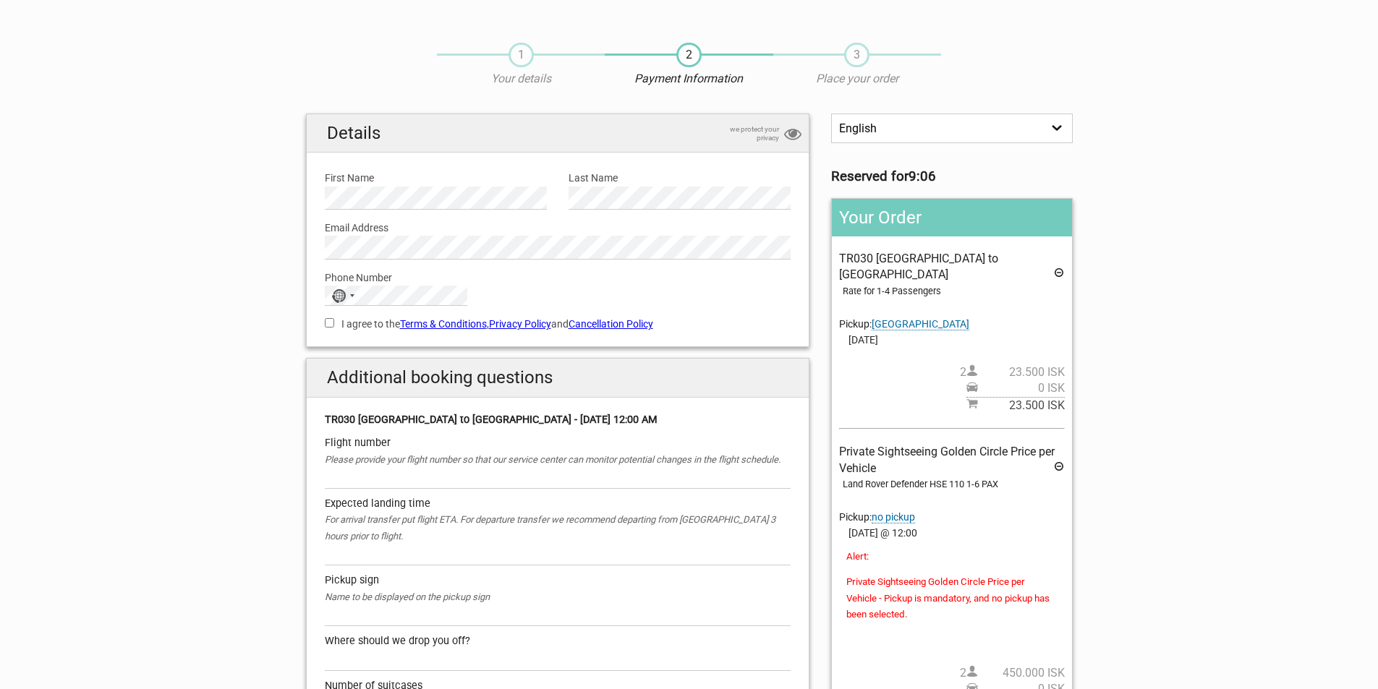
scroll to position [0, 0]
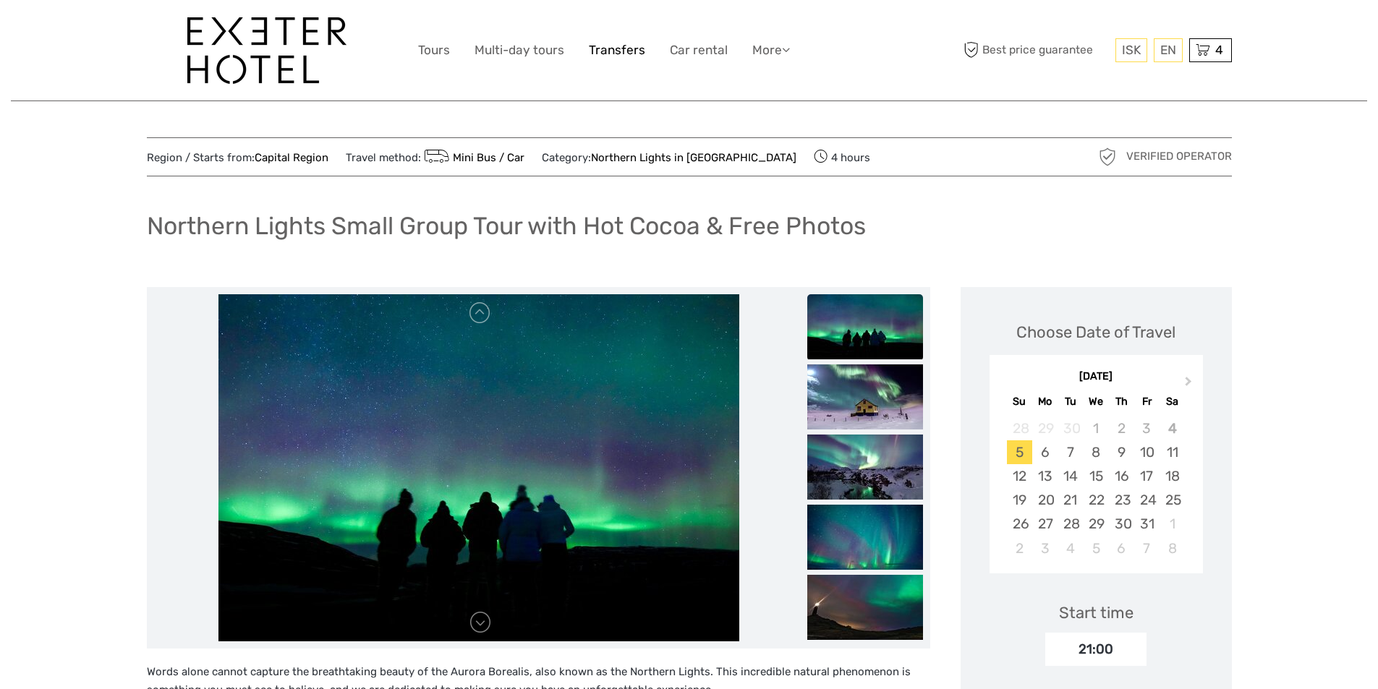
click at [592, 46] on link "Transfers" at bounding box center [617, 50] width 56 height 21
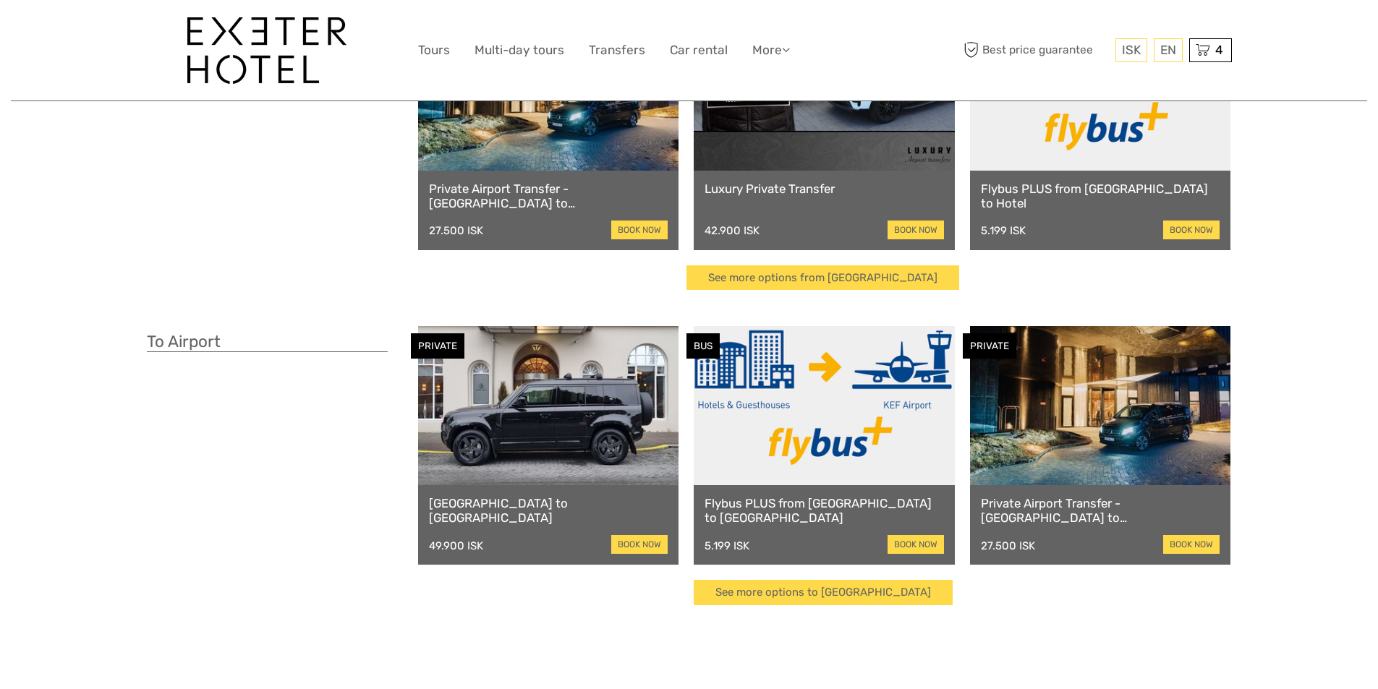
scroll to position [217, 0]
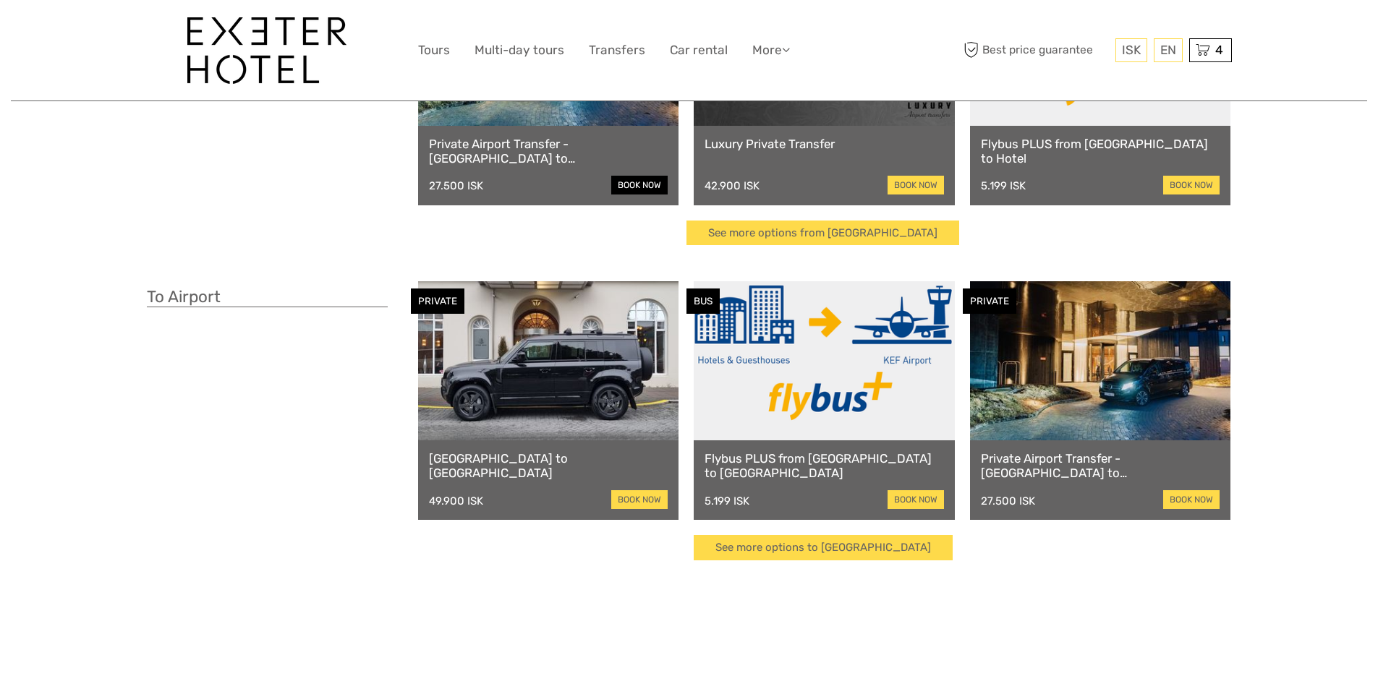
click at [630, 190] on link "book now" at bounding box center [639, 185] width 56 height 19
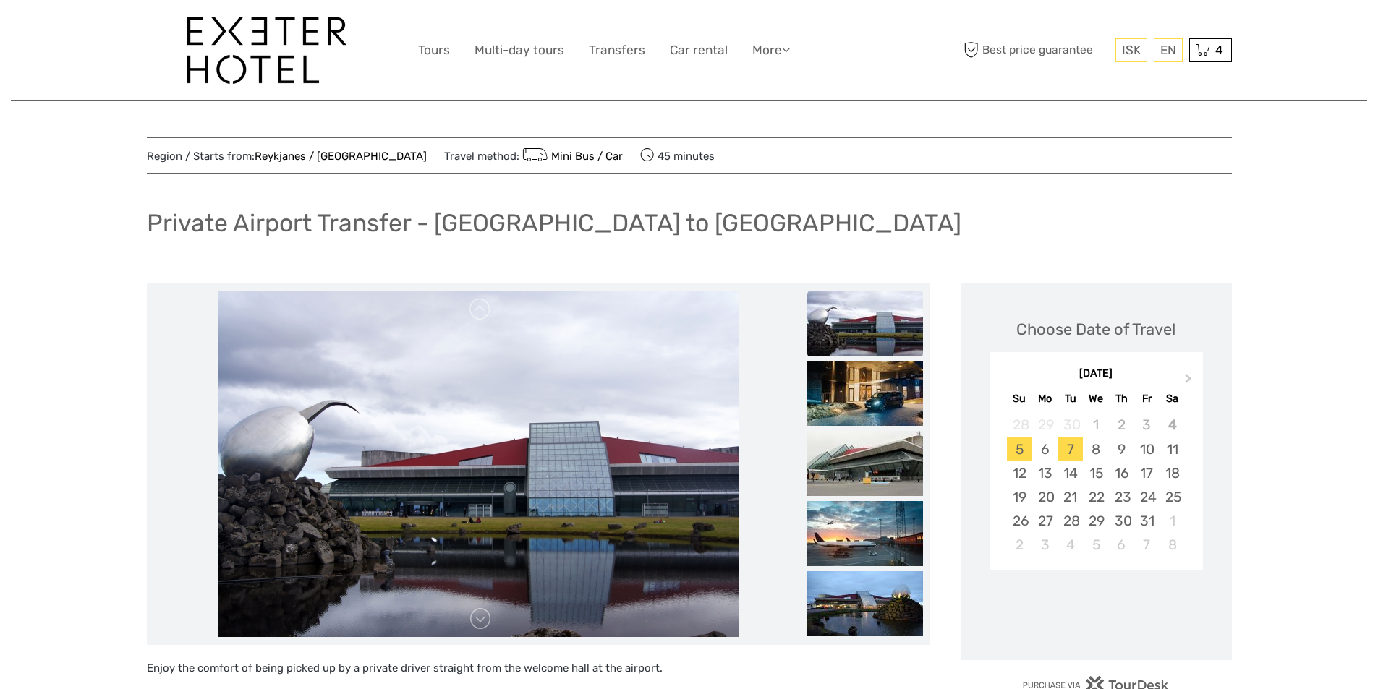
click at [1063, 449] on div "7" at bounding box center [1070, 450] width 25 height 24
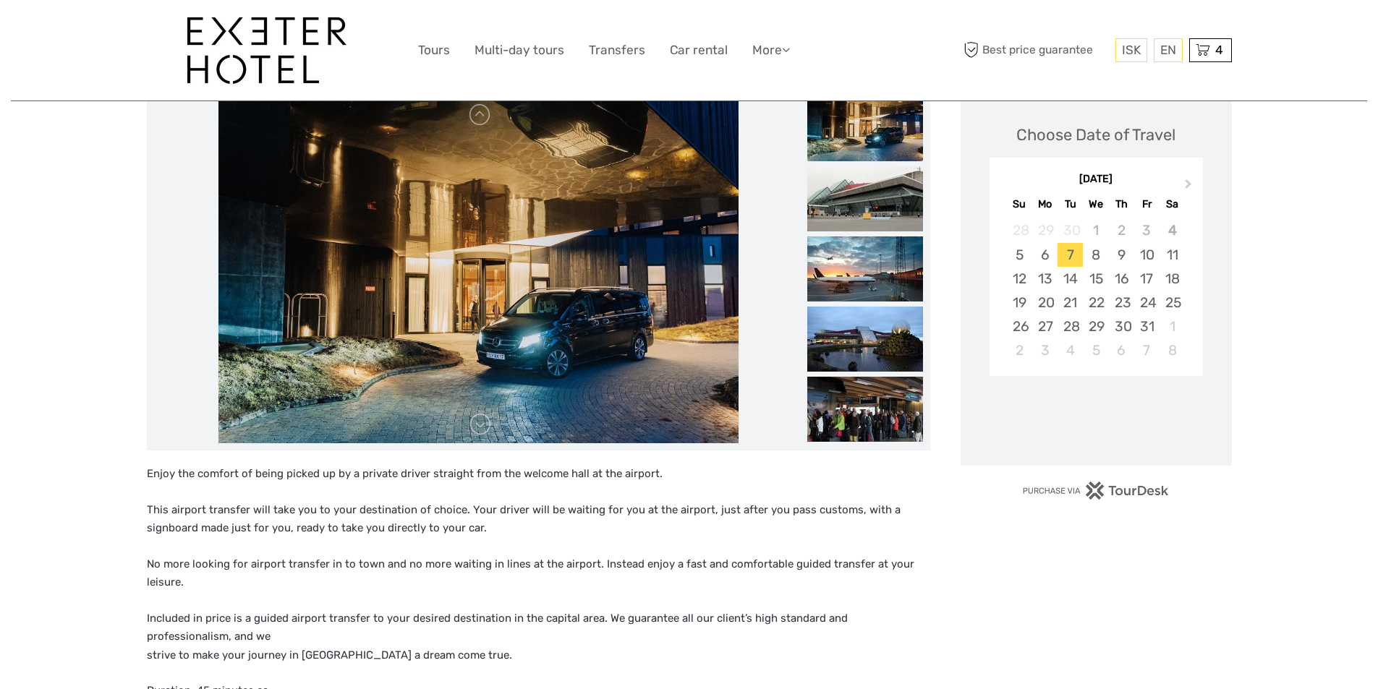
scroll to position [217, 0]
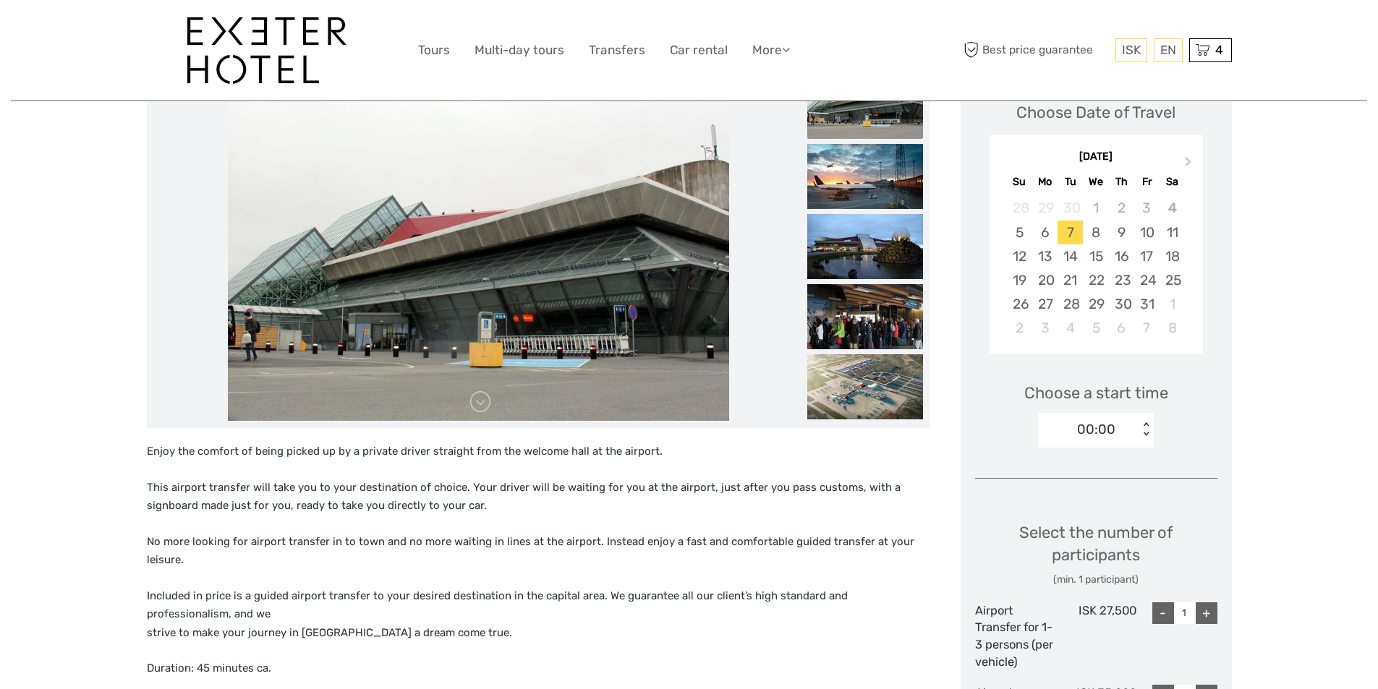
click at [1146, 425] on div "< >" at bounding box center [1146, 429] width 12 height 15
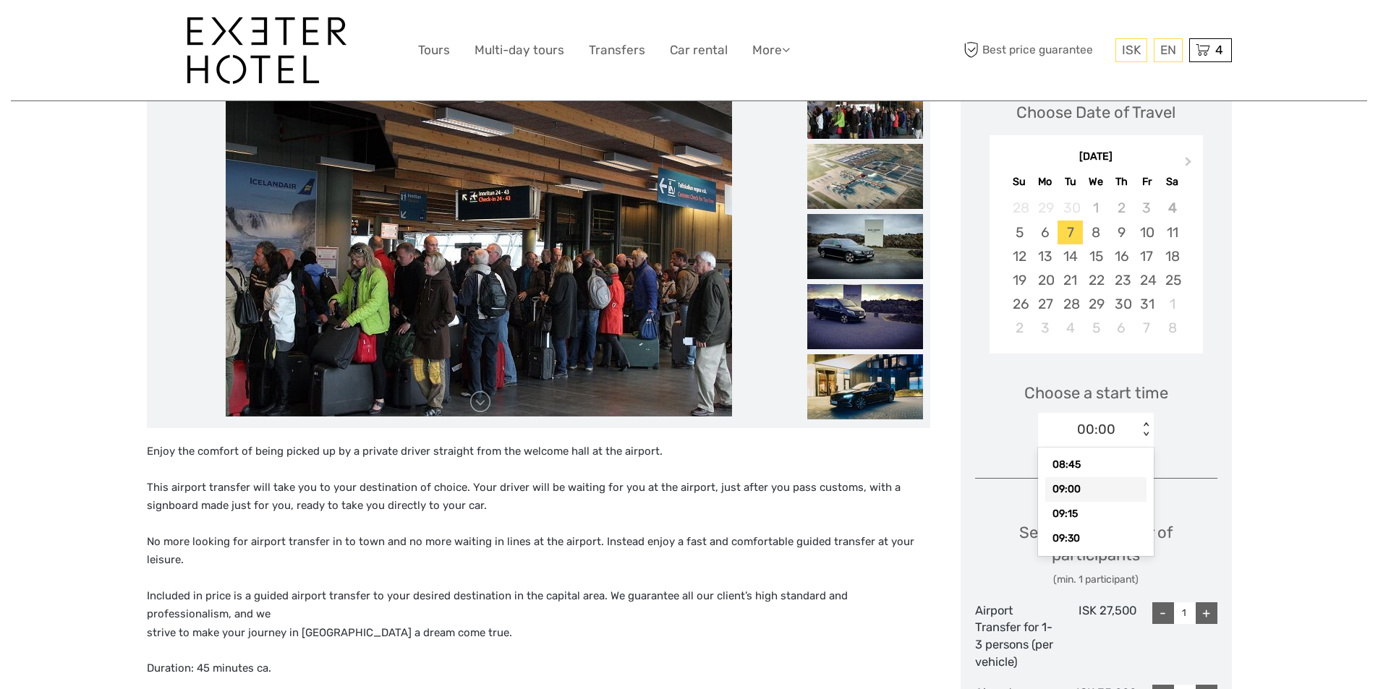
scroll to position [856, 0]
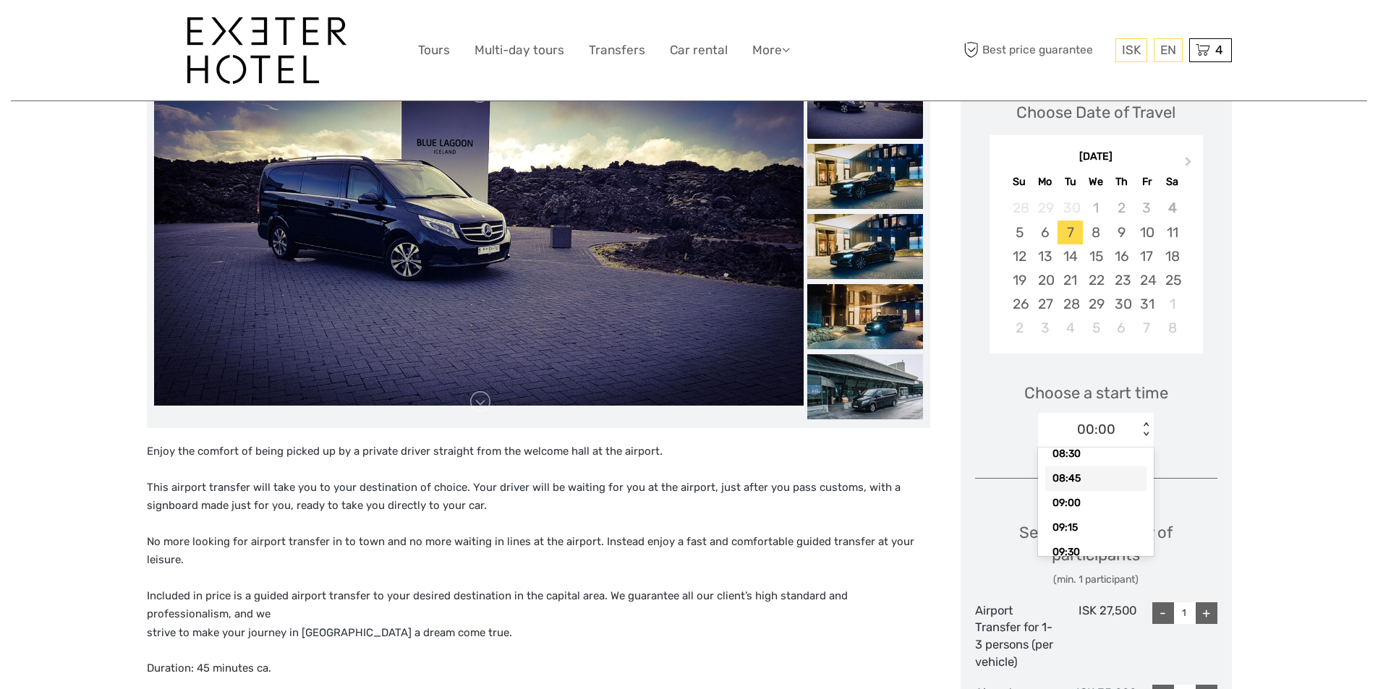
click at [1072, 477] on div "08:45" at bounding box center [1095, 479] width 101 height 25
click at [1203, 617] on div "+" at bounding box center [1207, 614] width 22 height 22
type input "2"
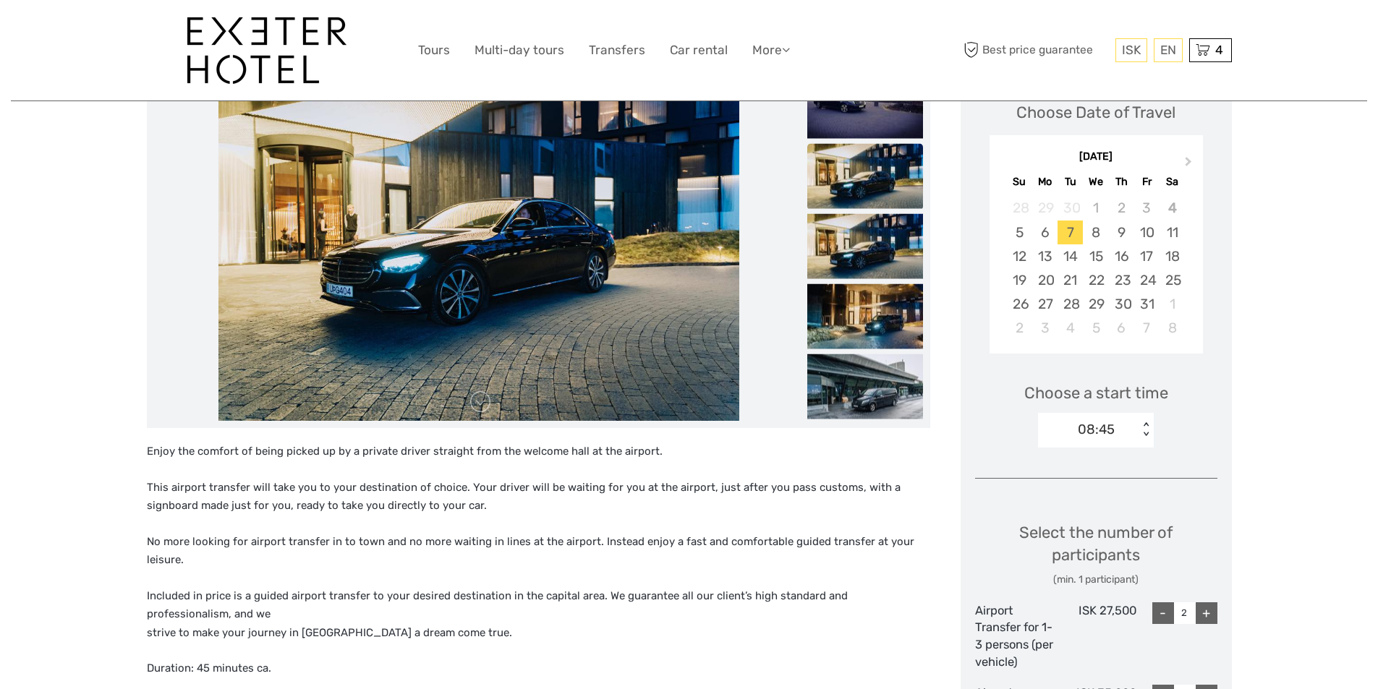
click at [1165, 646] on div "- 2 +" at bounding box center [1177, 637] width 81 height 68
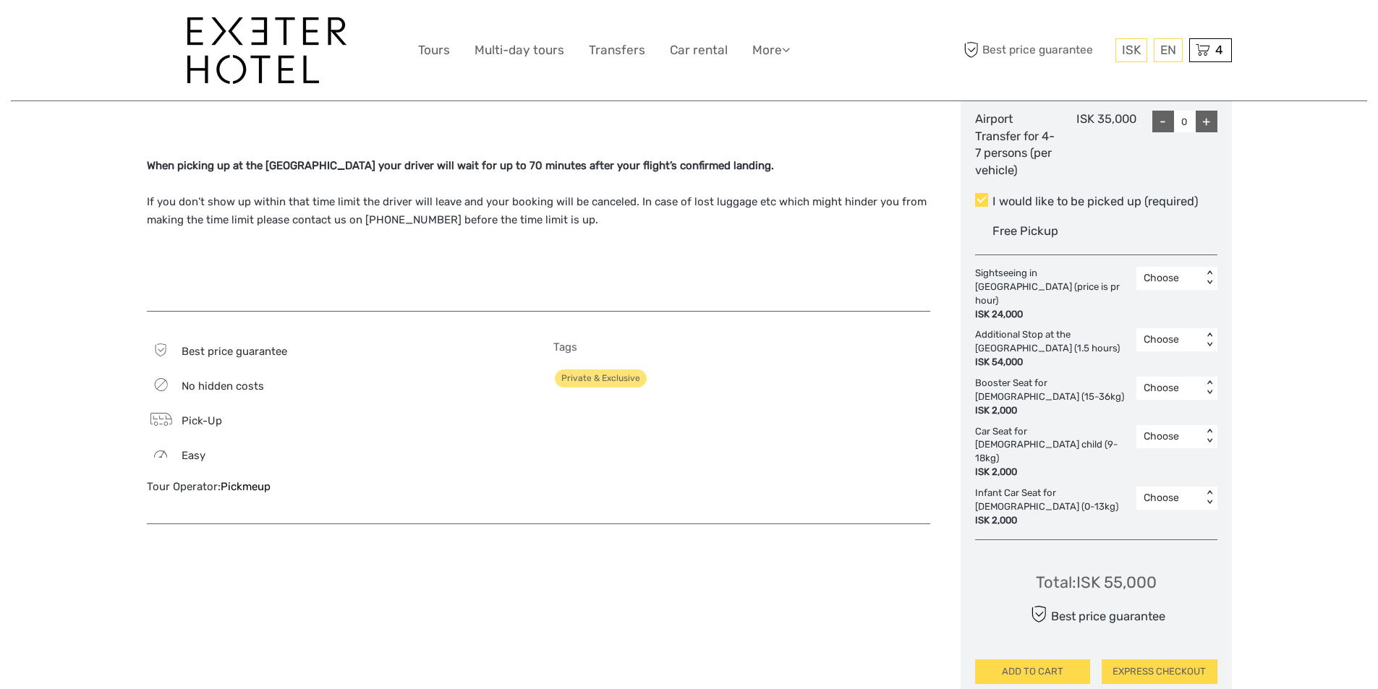
scroll to position [796, 0]
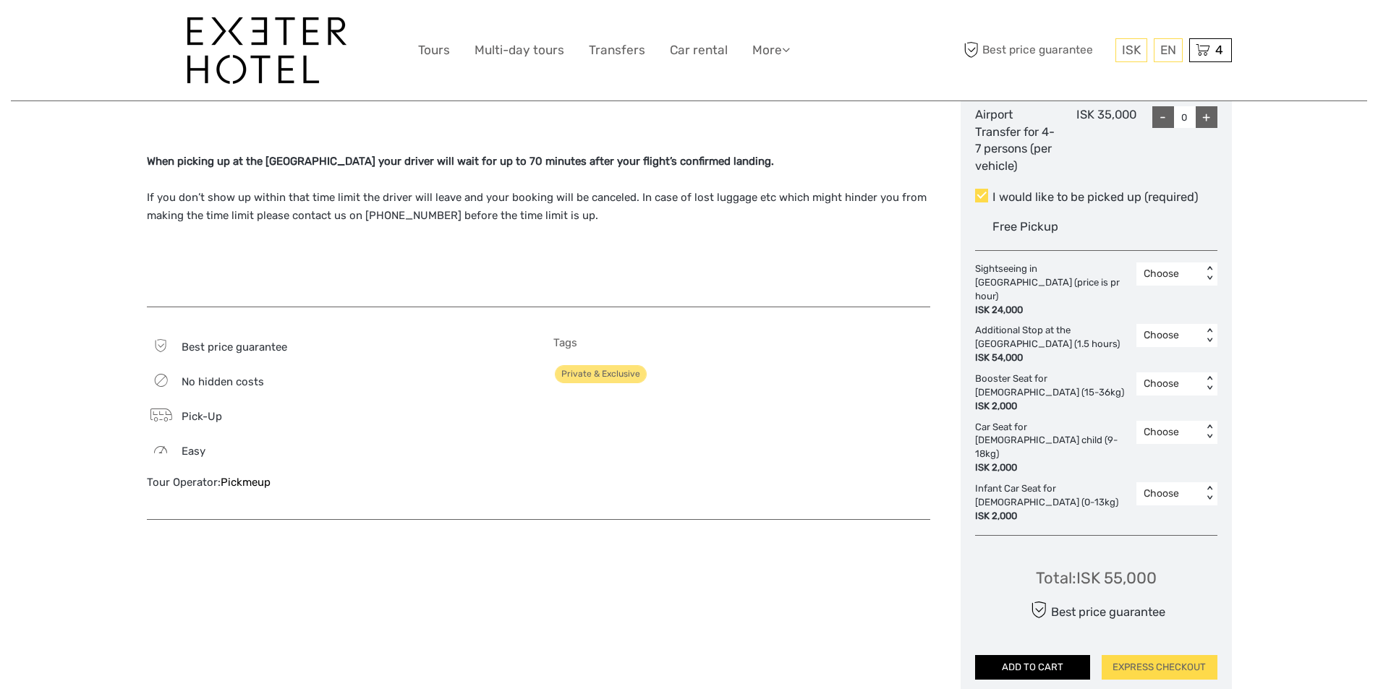
click at [1048, 655] on button "ADD TO CART" at bounding box center [1033, 667] width 116 height 25
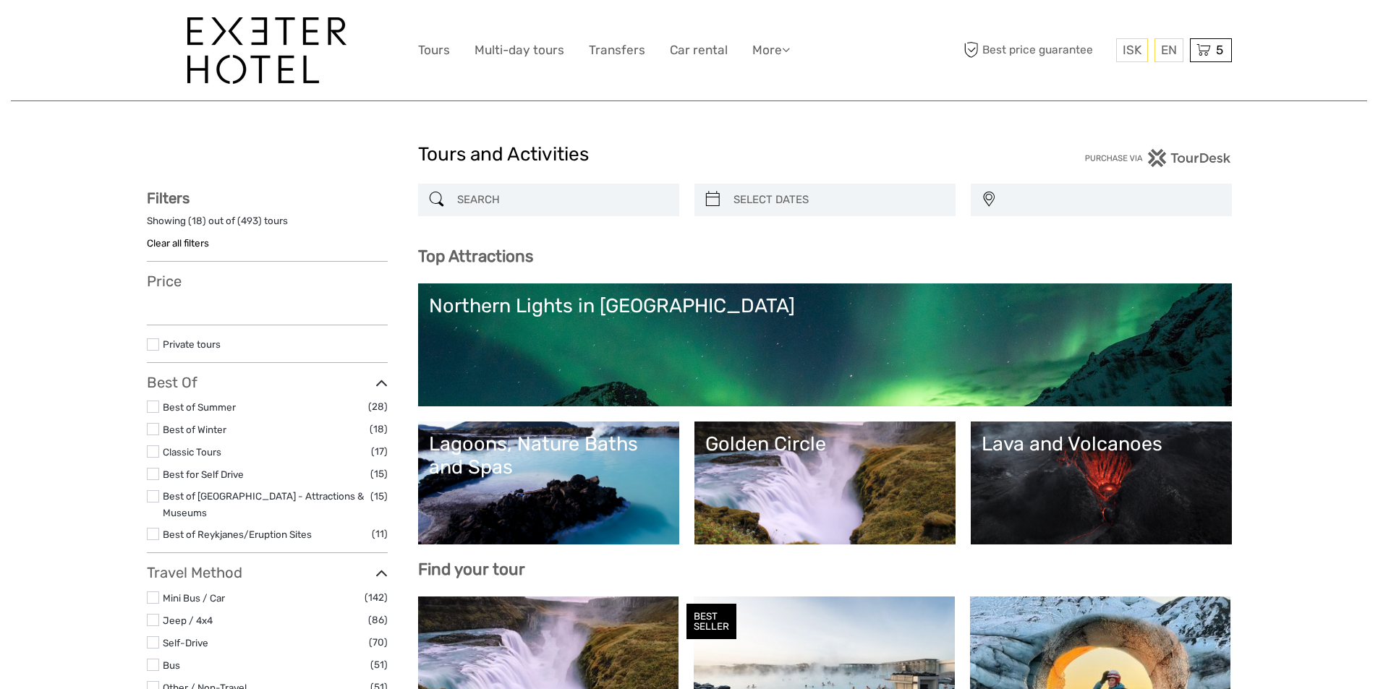
select select
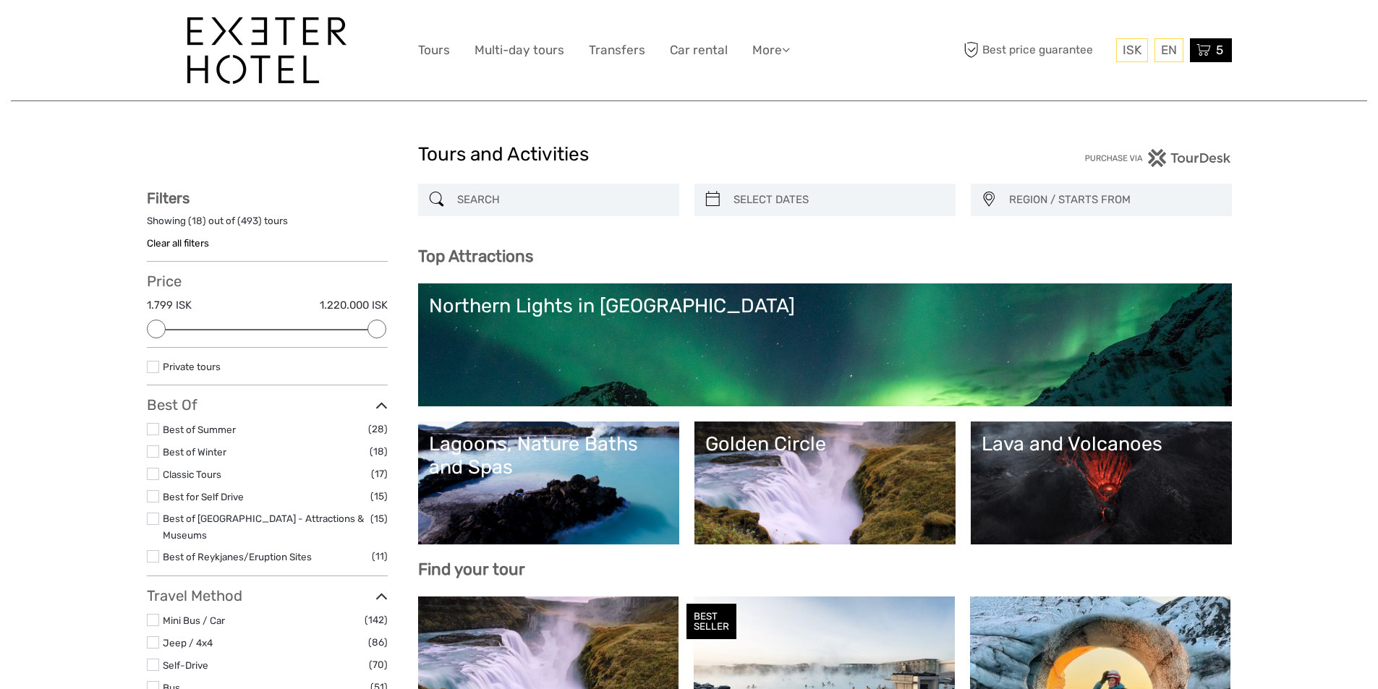
click at [1202, 50] on icon at bounding box center [1204, 50] width 14 height 18
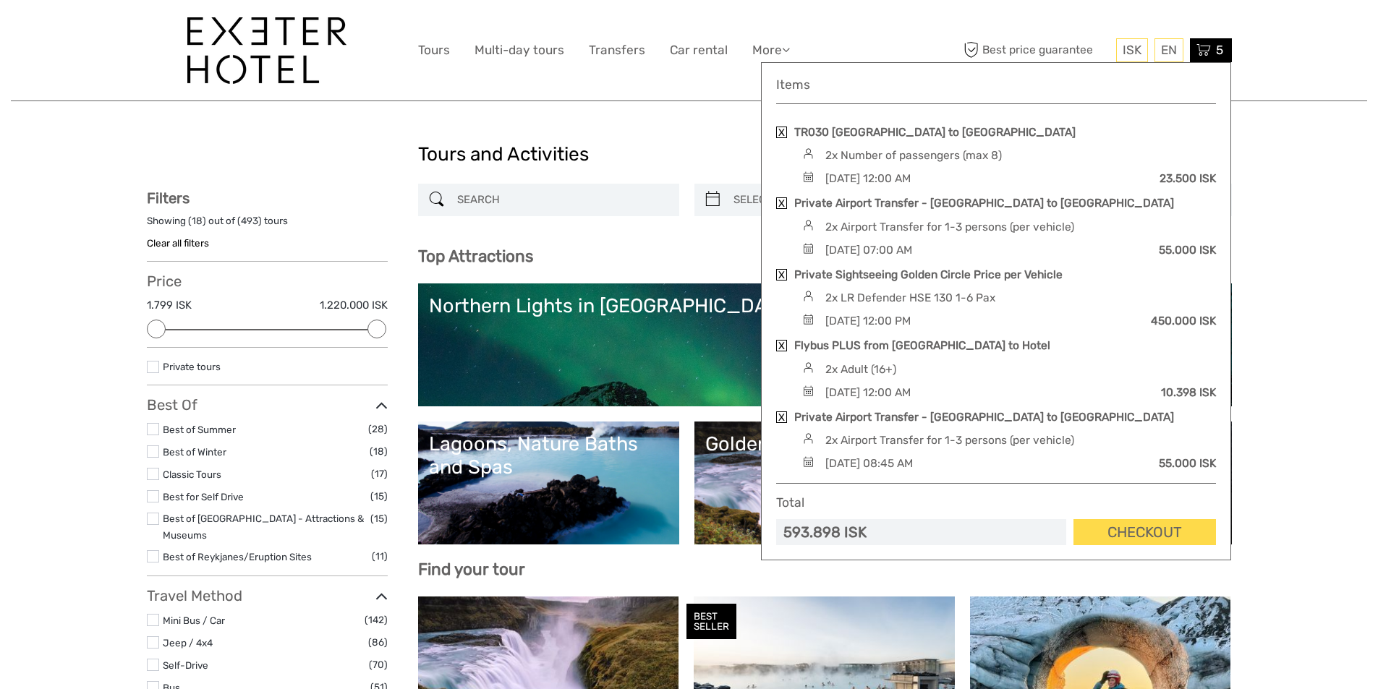
click at [781, 200] on link at bounding box center [781, 204] width 11 height 12
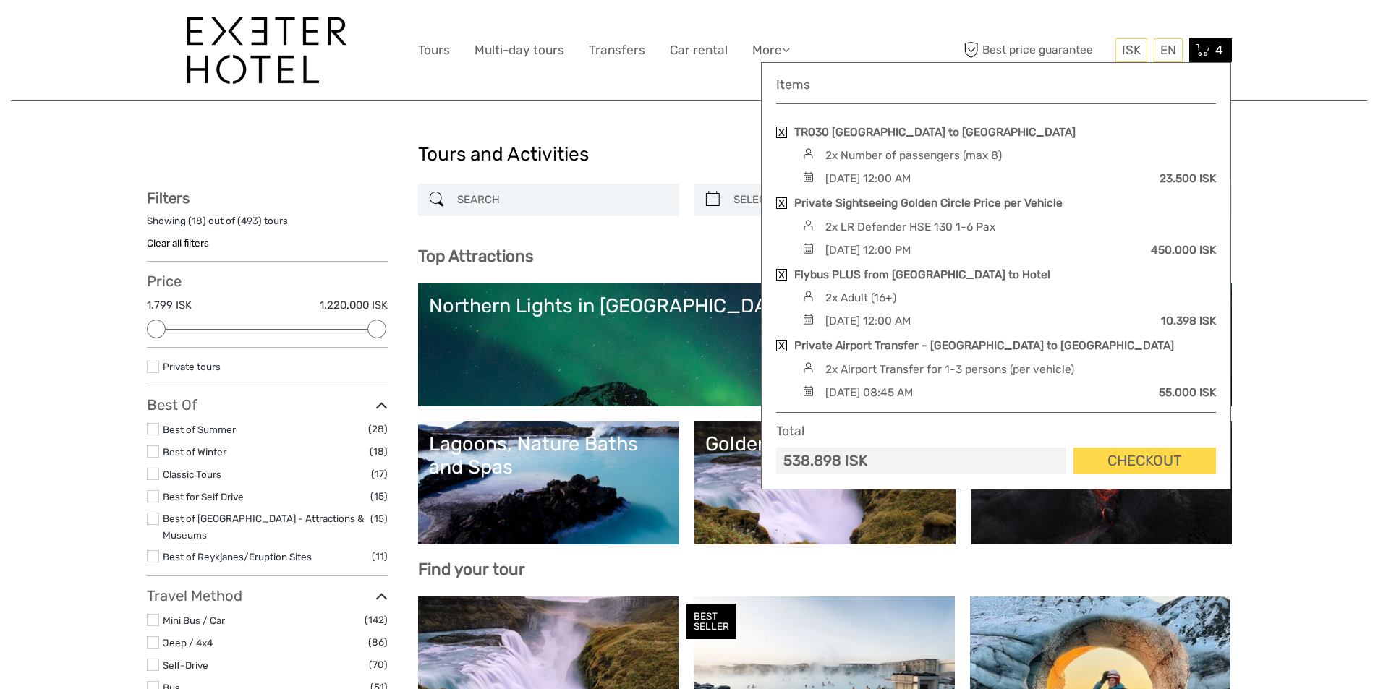
click at [780, 201] on link at bounding box center [781, 204] width 11 height 12
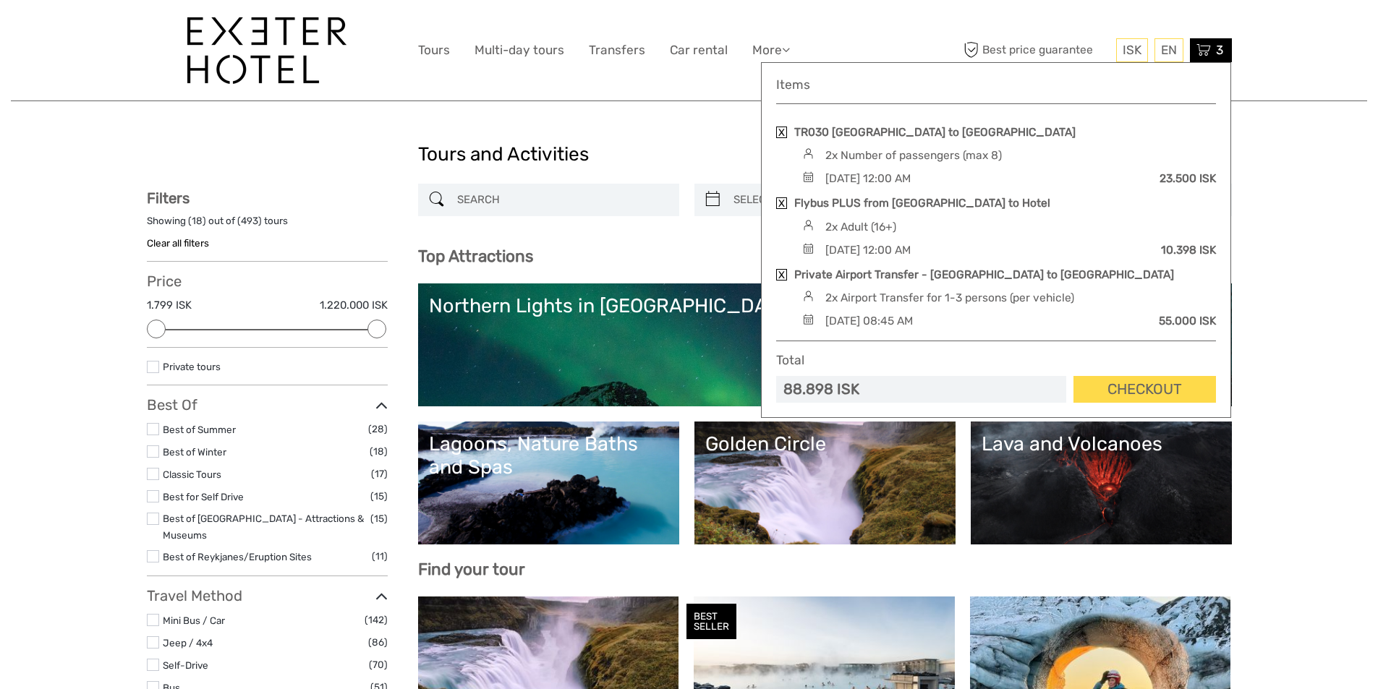
click at [780, 201] on link at bounding box center [781, 204] width 11 height 12
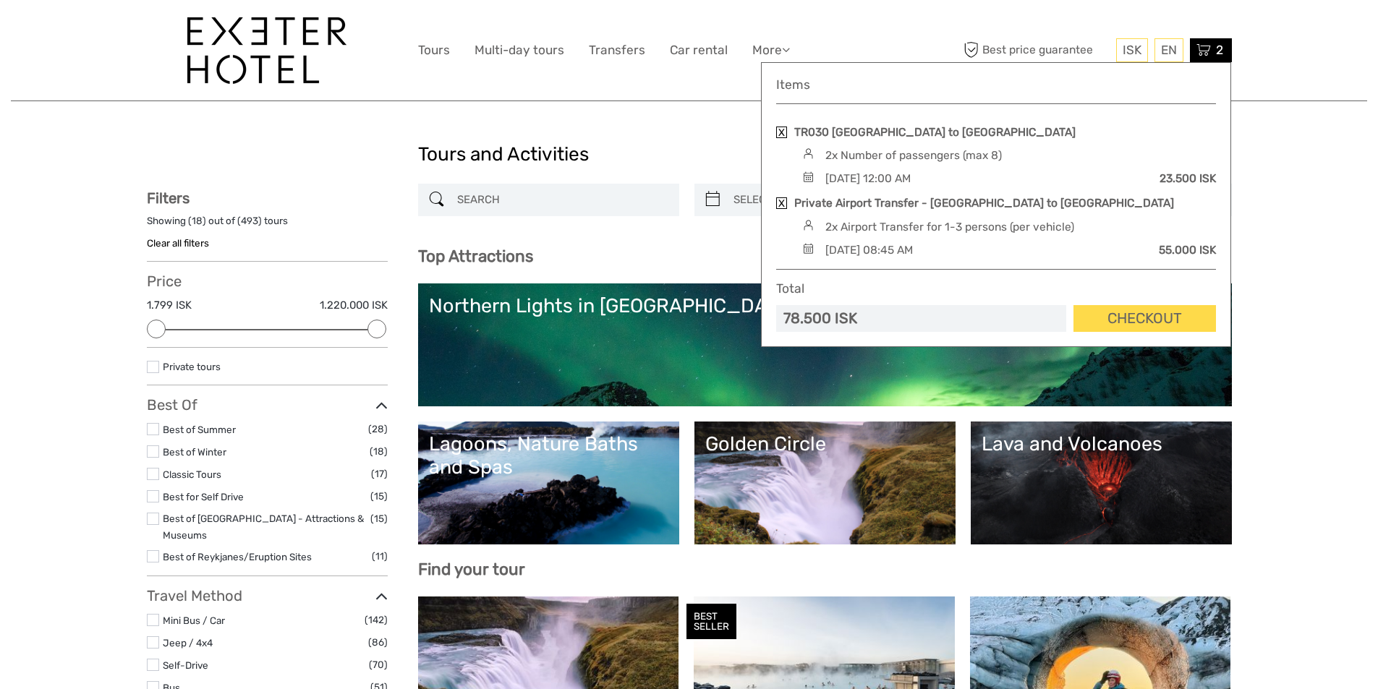
click at [780, 201] on link at bounding box center [781, 204] width 11 height 12
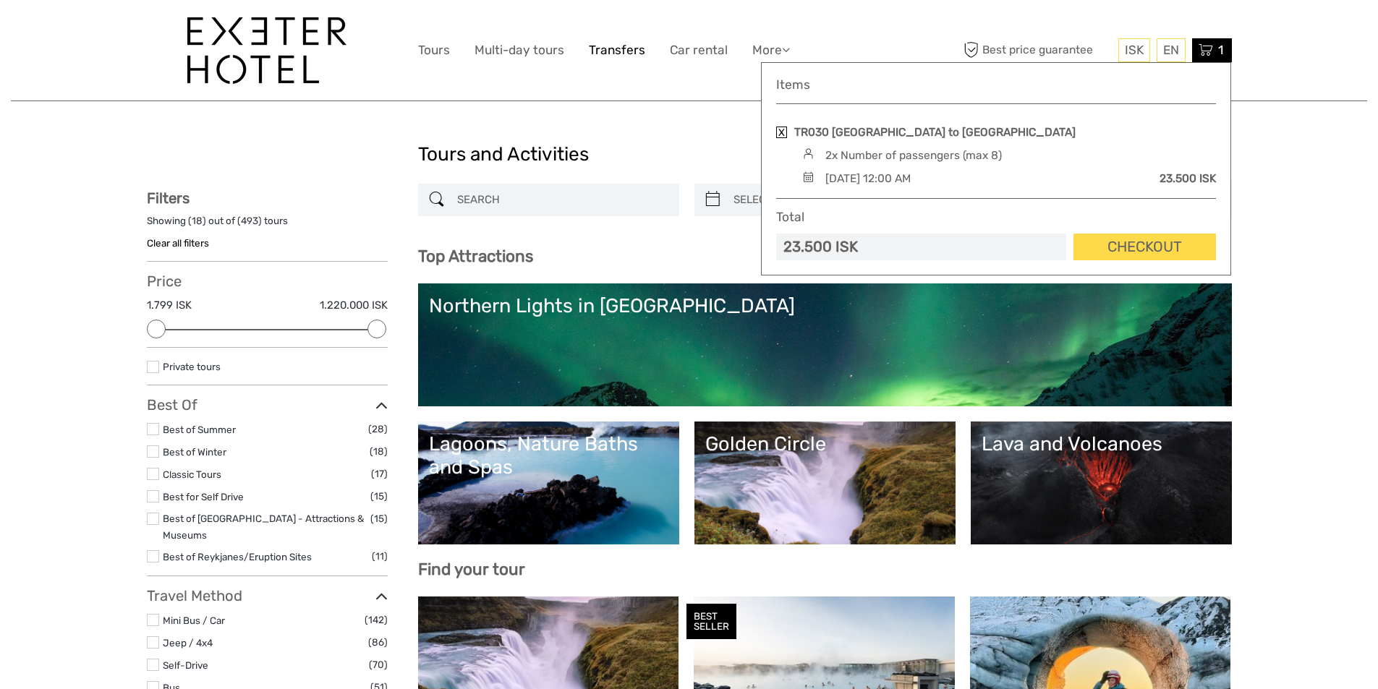
click at [606, 53] on link "Transfers" at bounding box center [617, 50] width 56 height 21
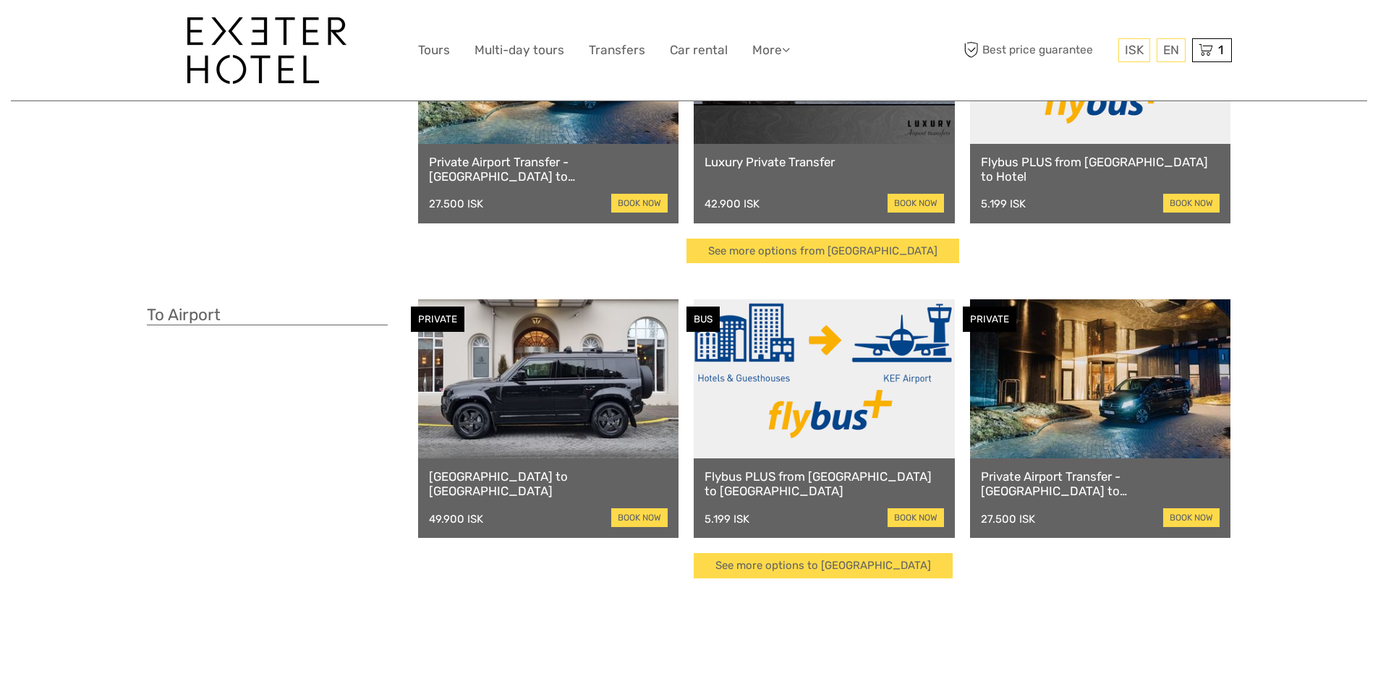
scroll to position [217, 0]
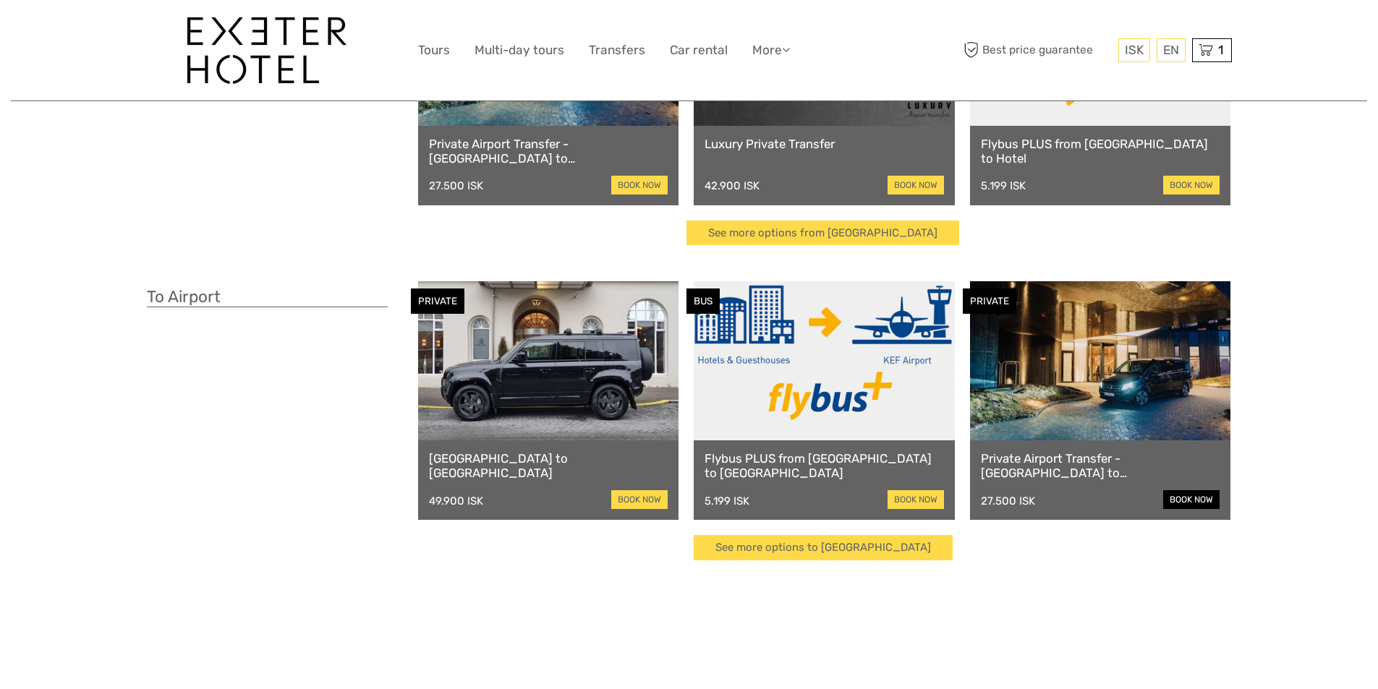
click at [1197, 504] on link "book now" at bounding box center [1191, 500] width 56 height 19
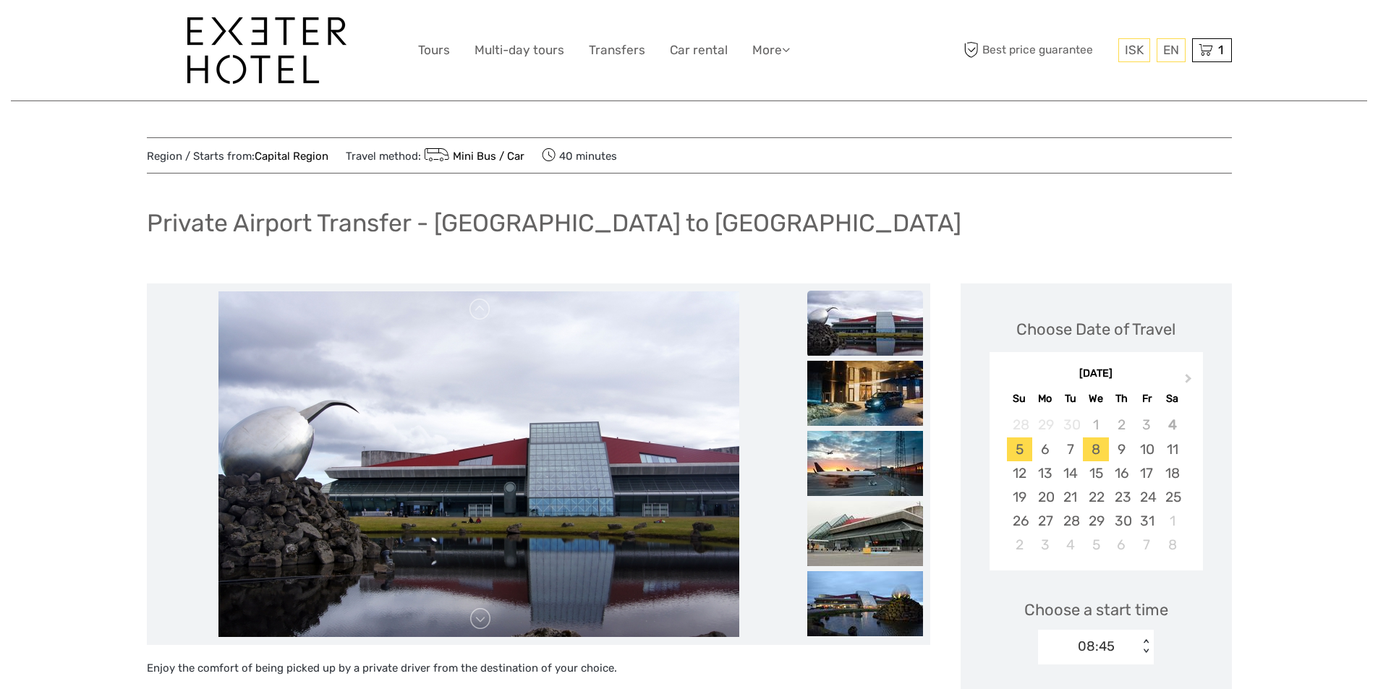
click at [1088, 453] on div "8" at bounding box center [1095, 450] width 25 height 24
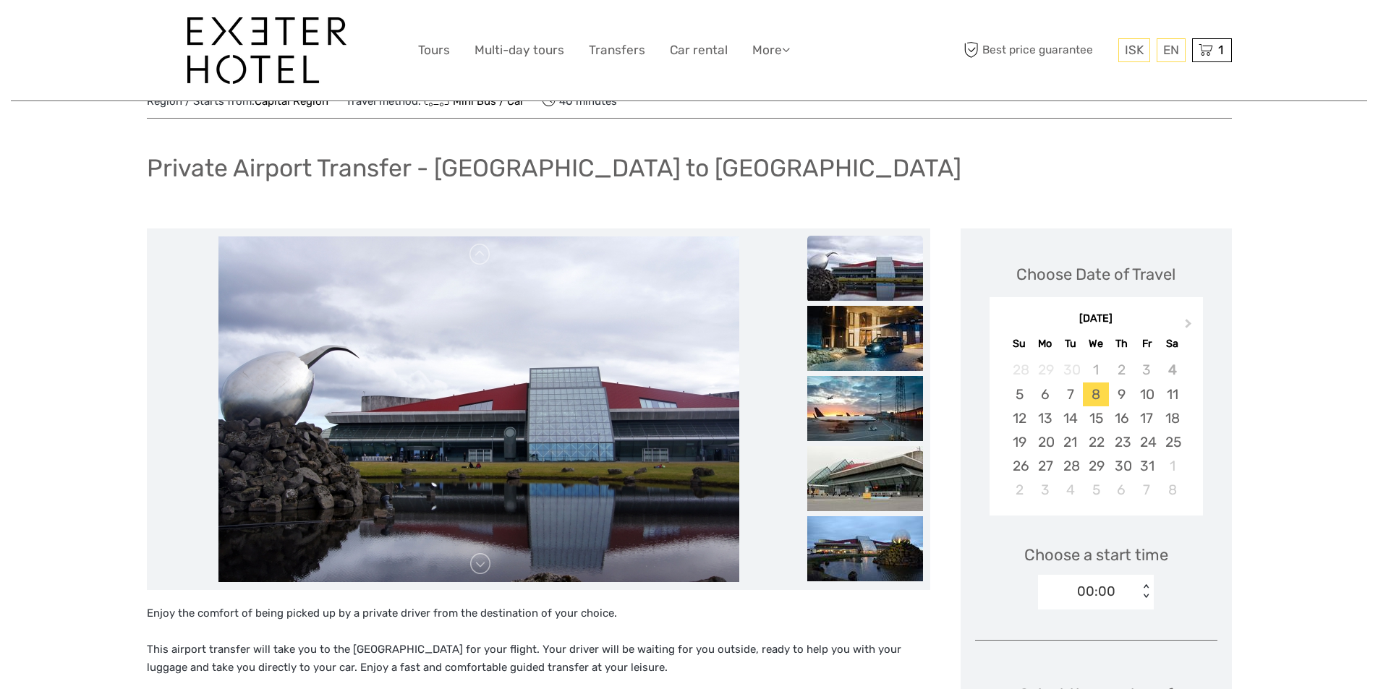
scroll to position [289, 0]
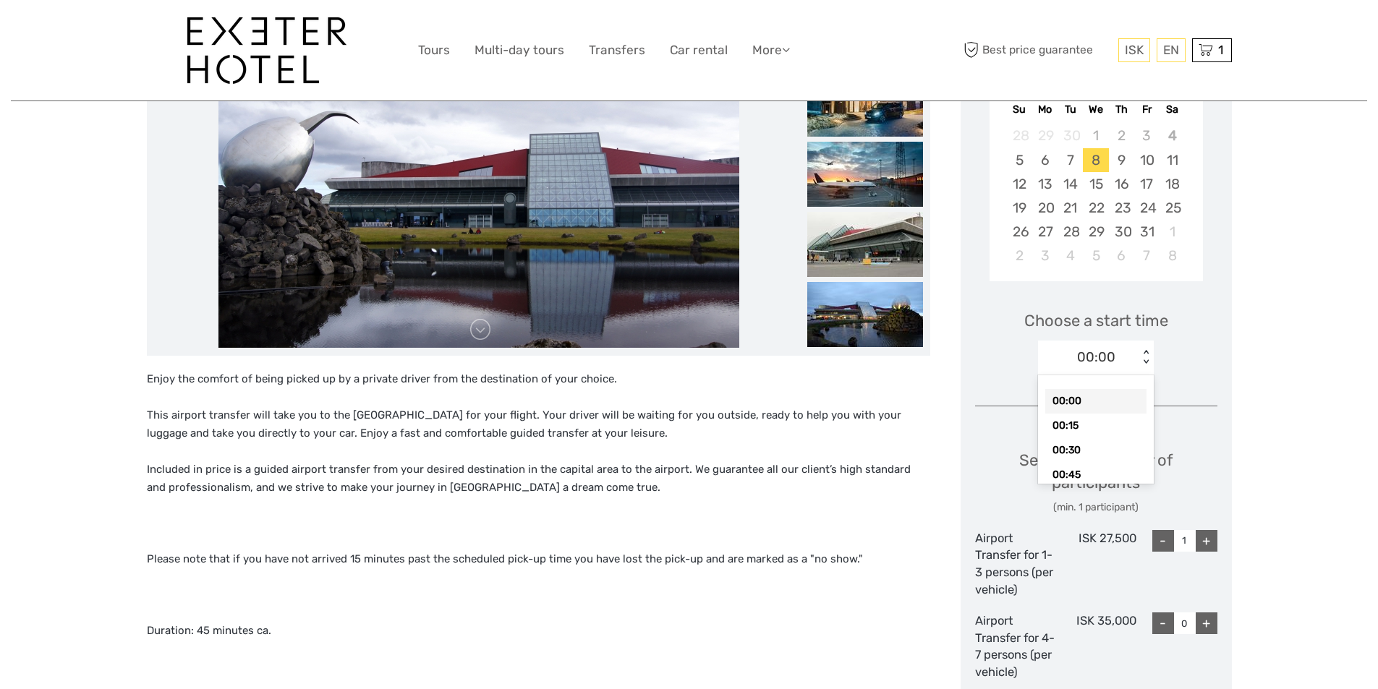
click at [1146, 352] on div "< >" at bounding box center [1146, 357] width 12 height 15
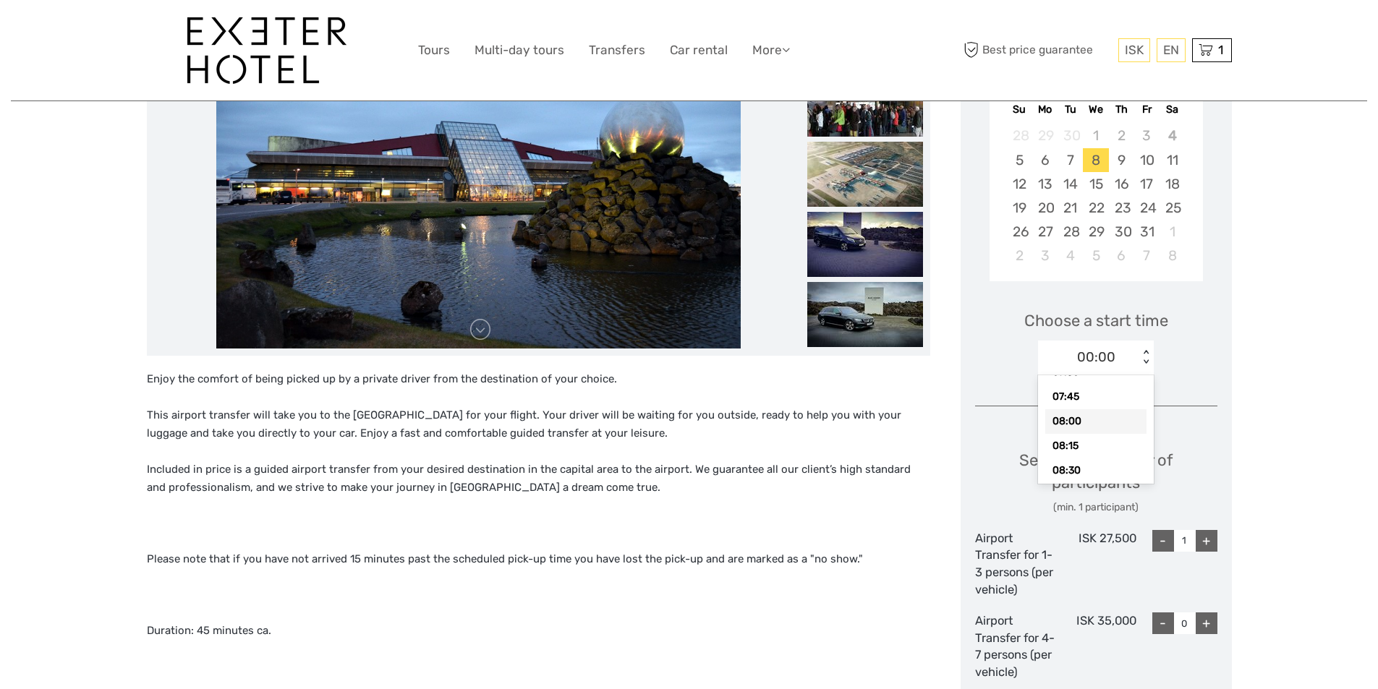
scroll to position [738, 0]
click at [1066, 397] on div "07:30" at bounding box center [1095, 401] width 101 height 25
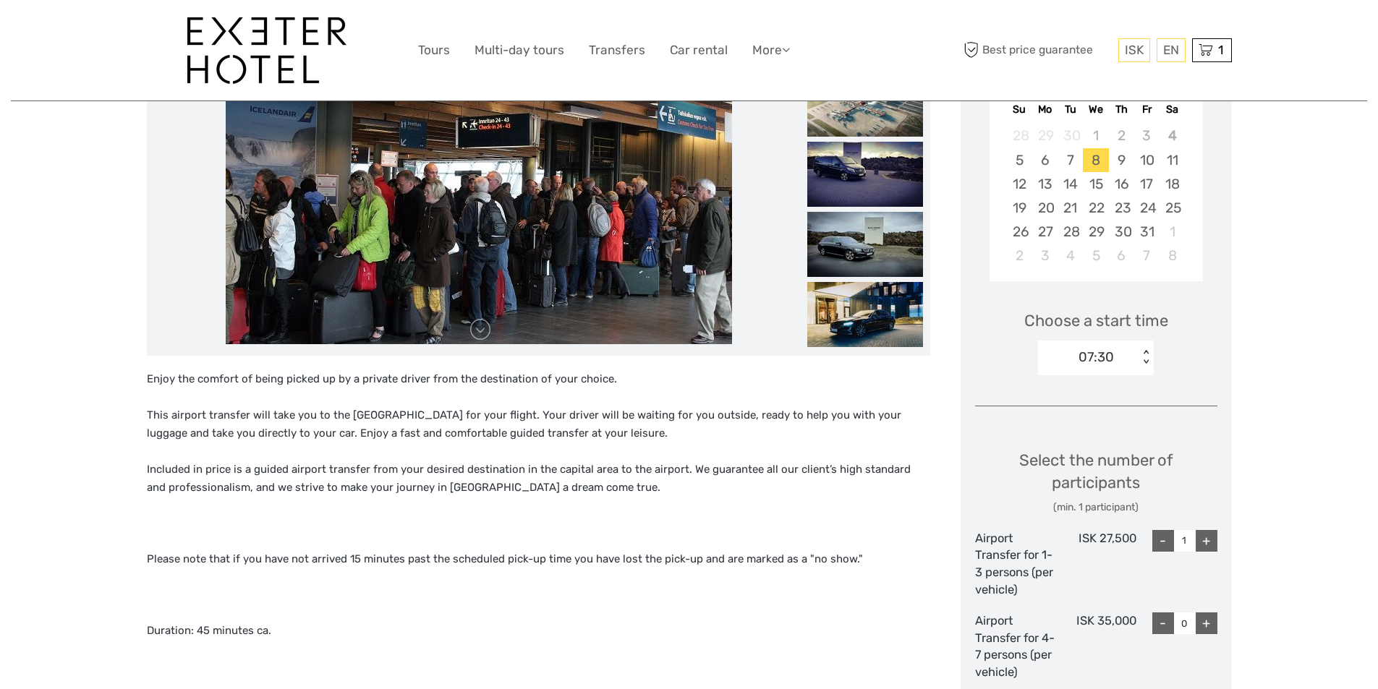
click at [1204, 546] on div "+" at bounding box center [1207, 541] width 22 height 22
type input "2"
click at [1016, 593] on div "Airport Transfer for 1-3 persons (per vehicle)" at bounding box center [1015, 564] width 81 height 68
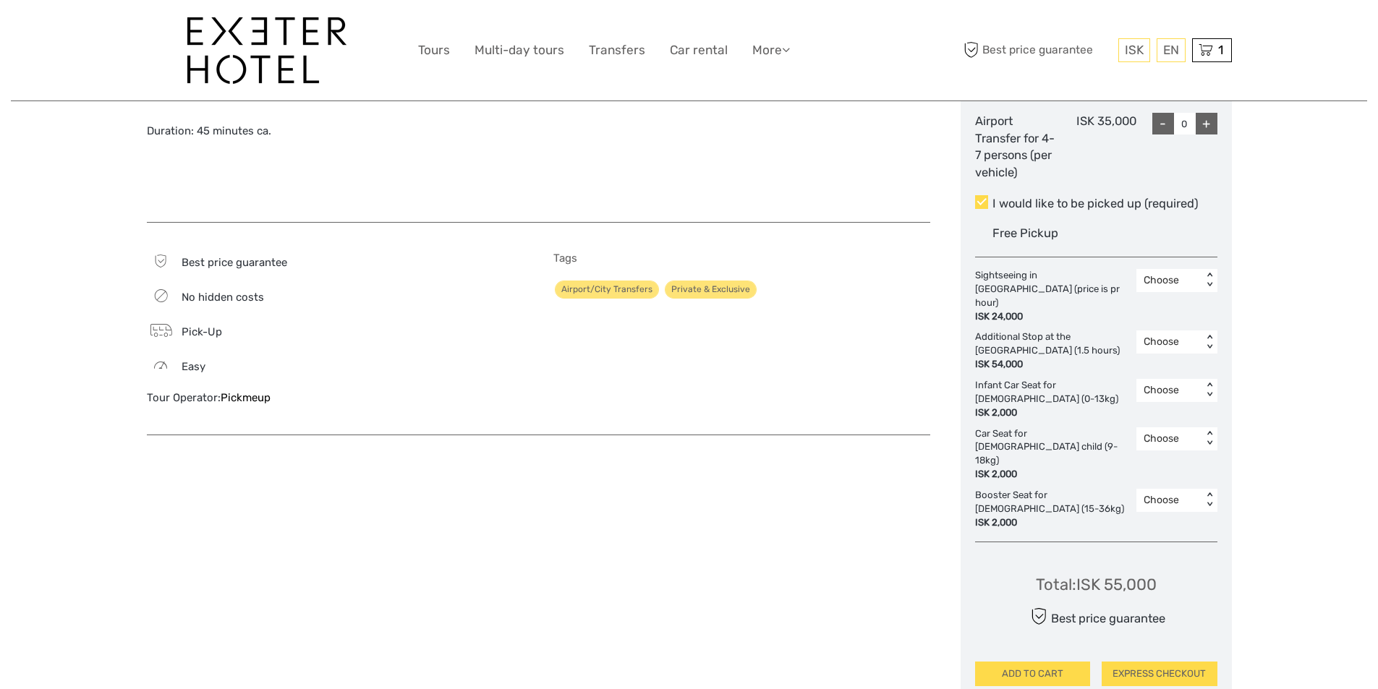
scroll to position [796, 0]
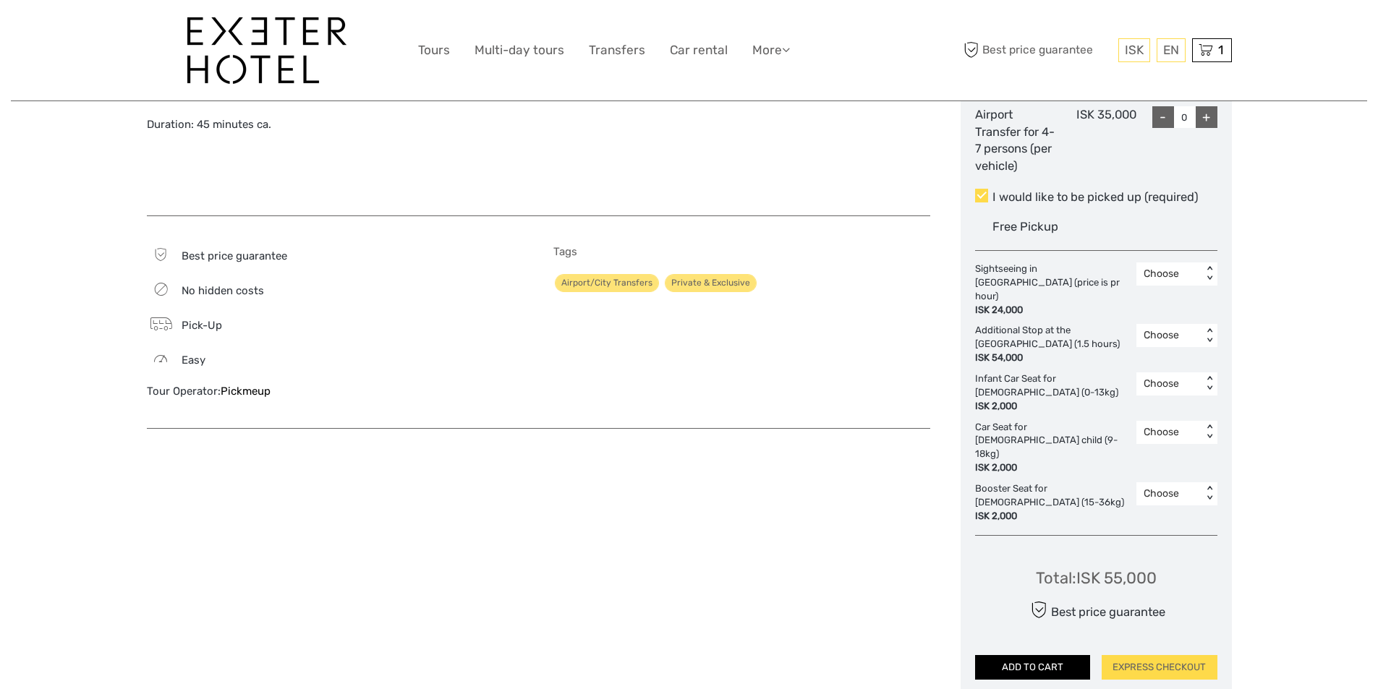
click at [1015, 655] on button "ADD TO CART" at bounding box center [1033, 667] width 116 height 25
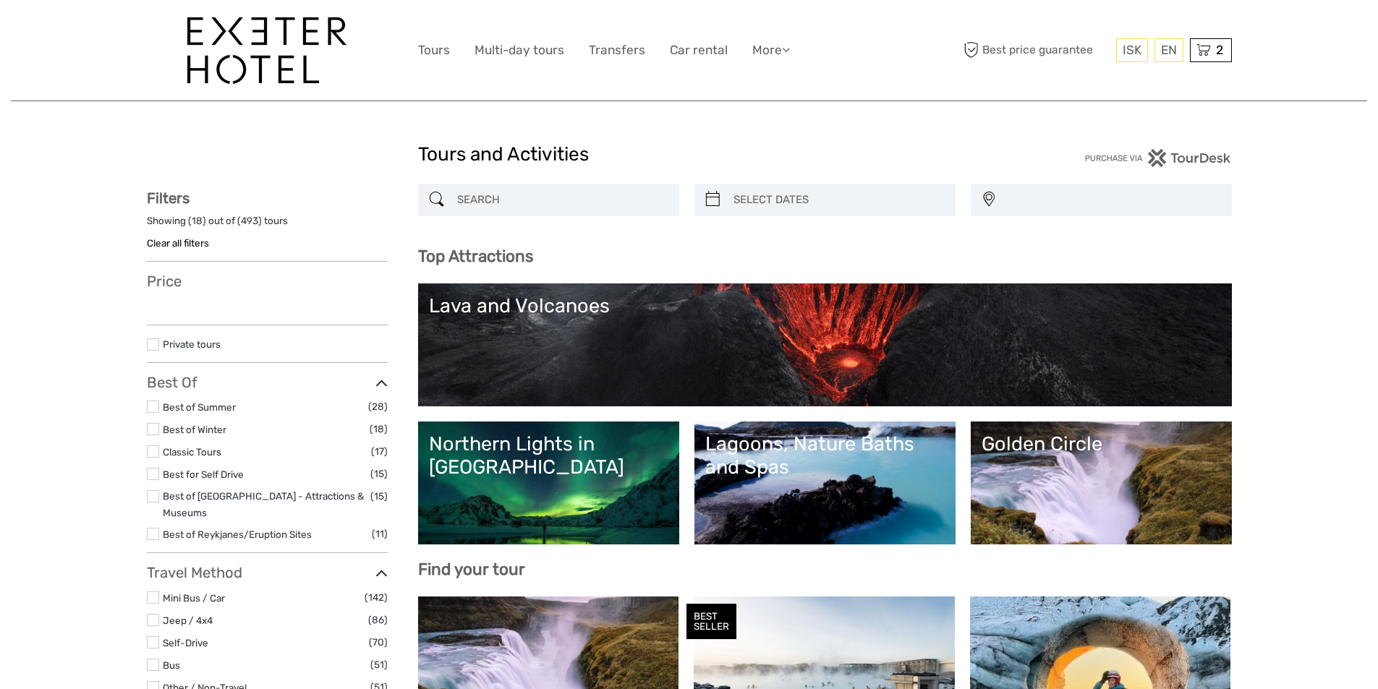
select select
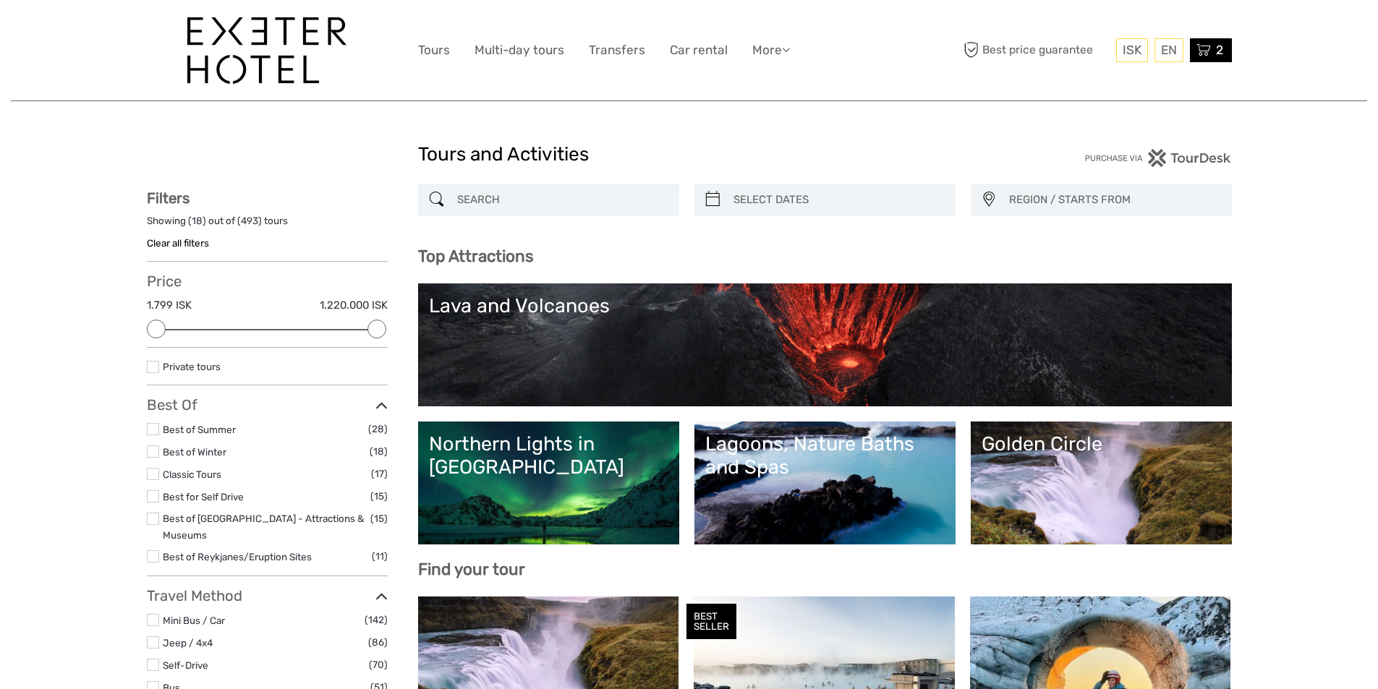
click at [1201, 56] on icon at bounding box center [1204, 50] width 14 height 18
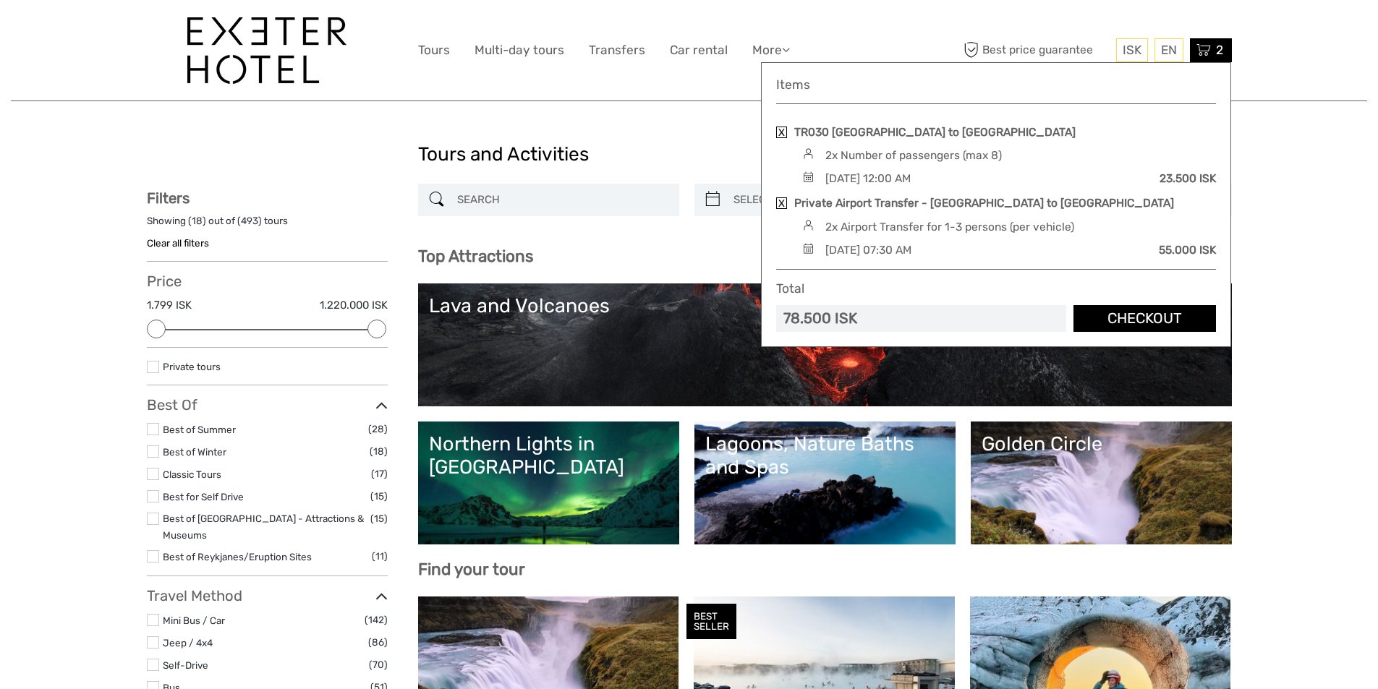
click at [1135, 319] on link "Checkout" at bounding box center [1145, 318] width 143 height 27
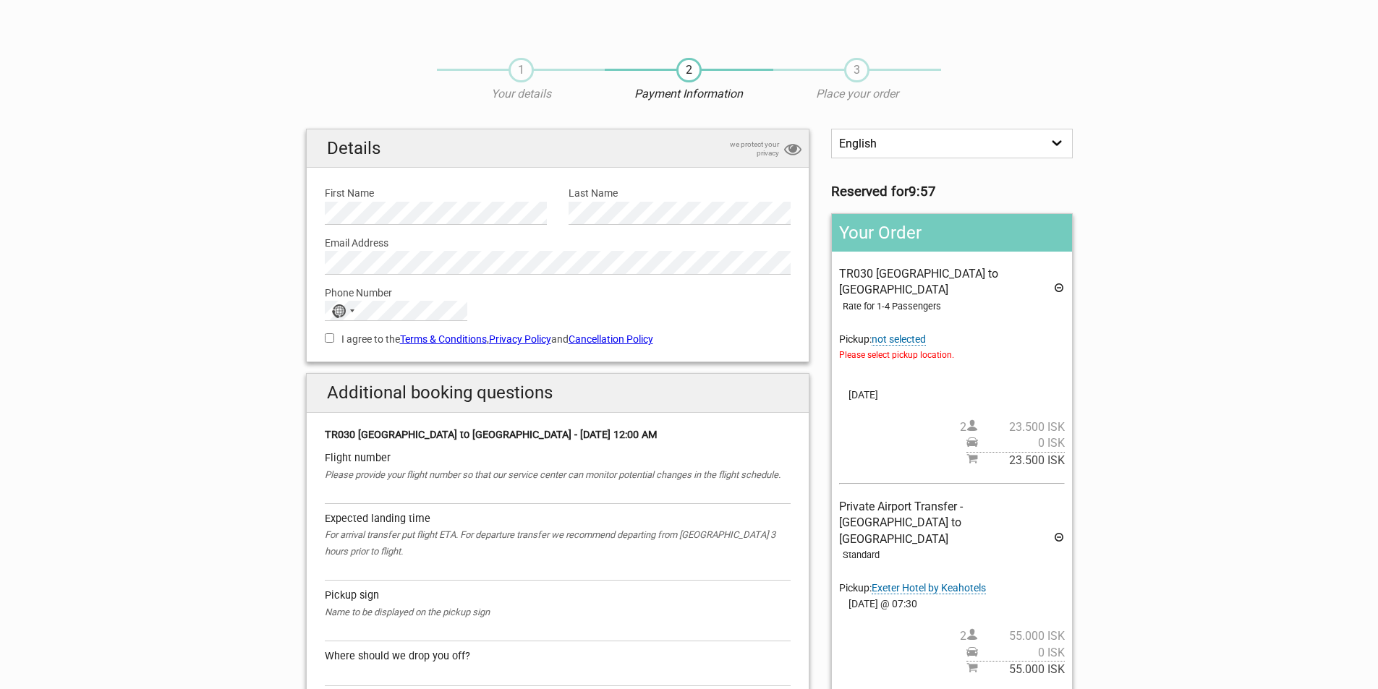
click at [905, 334] on span "not selected" at bounding box center [899, 340] width 54 height 12
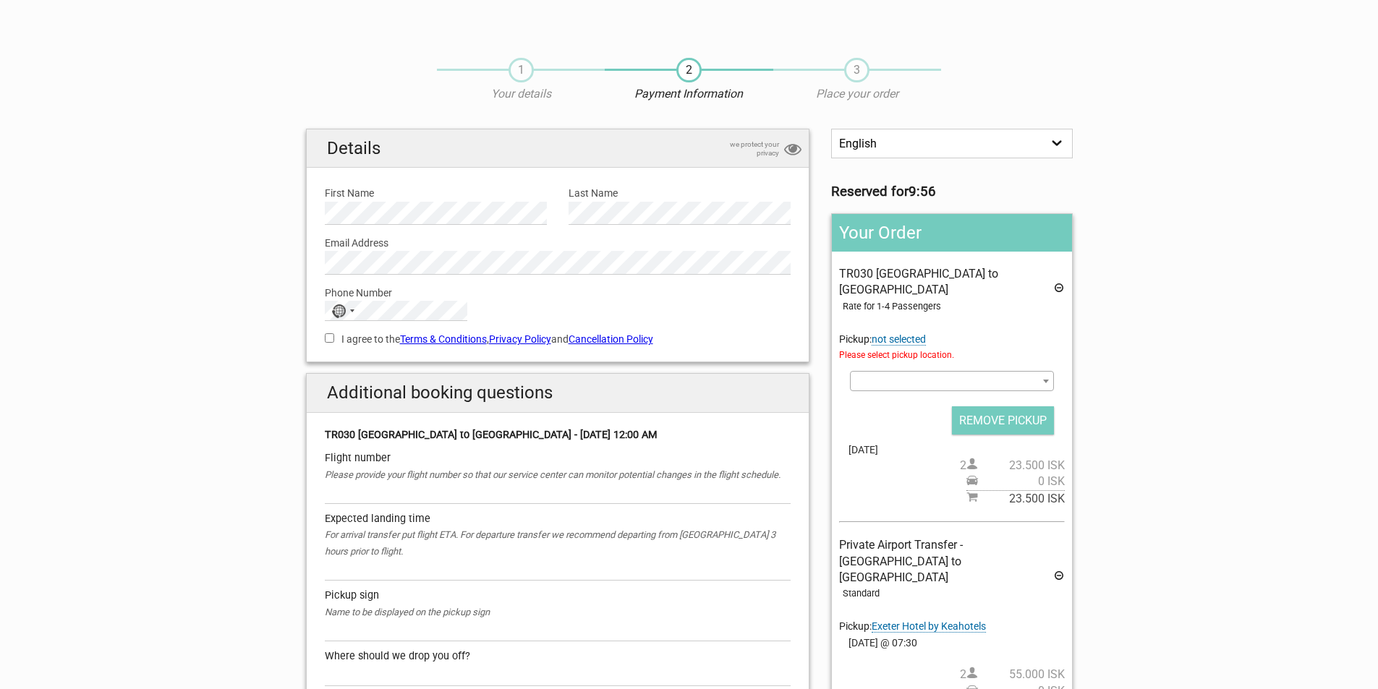
click at [1050, 372] on span at bounding box center [1046, 381] width 14 height 19
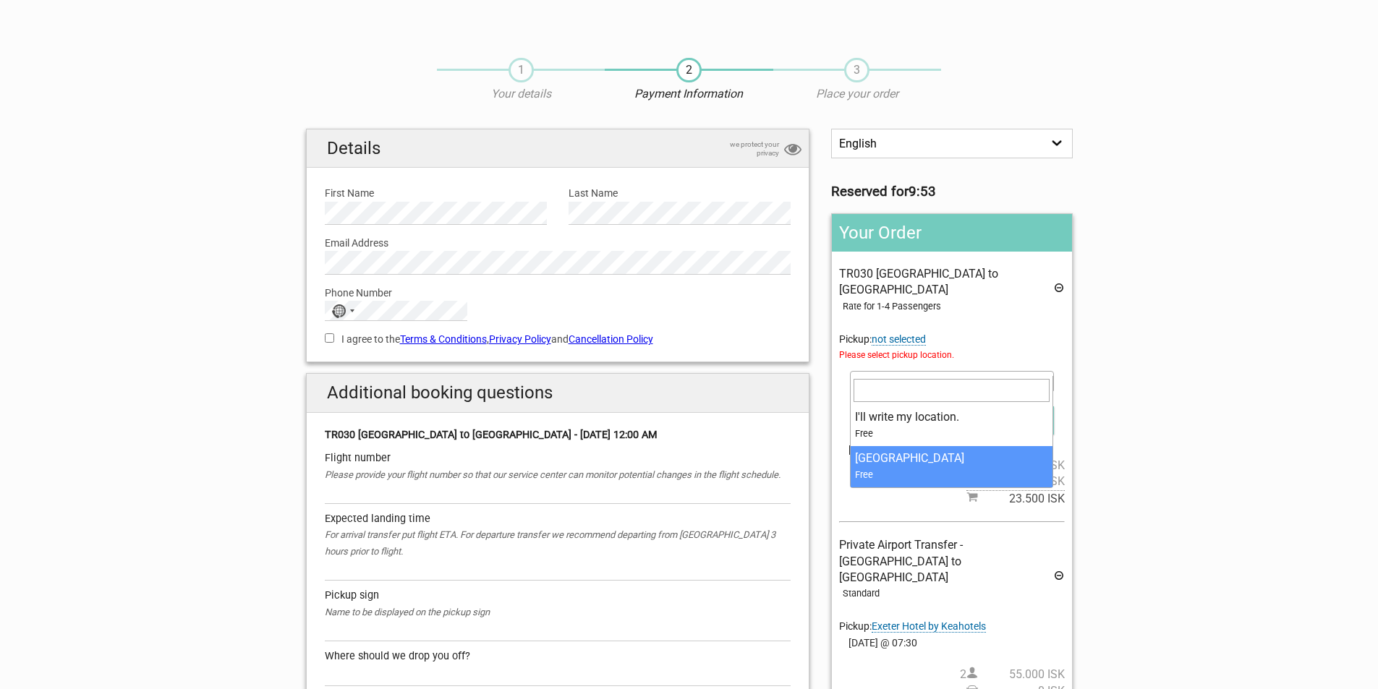
select select "1090385"
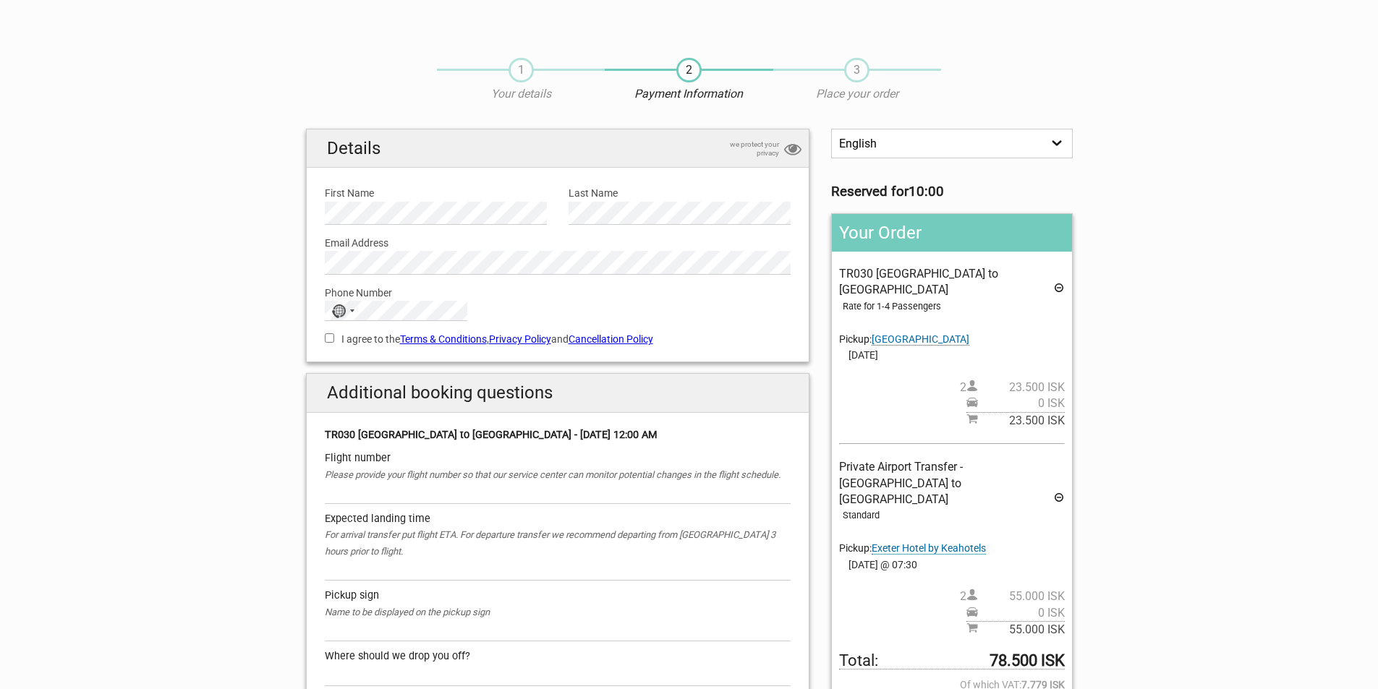
click at [977, 543] on span "Exeter Hotel by Keahotels" at bounding box center [929, 549] width 114 height 12
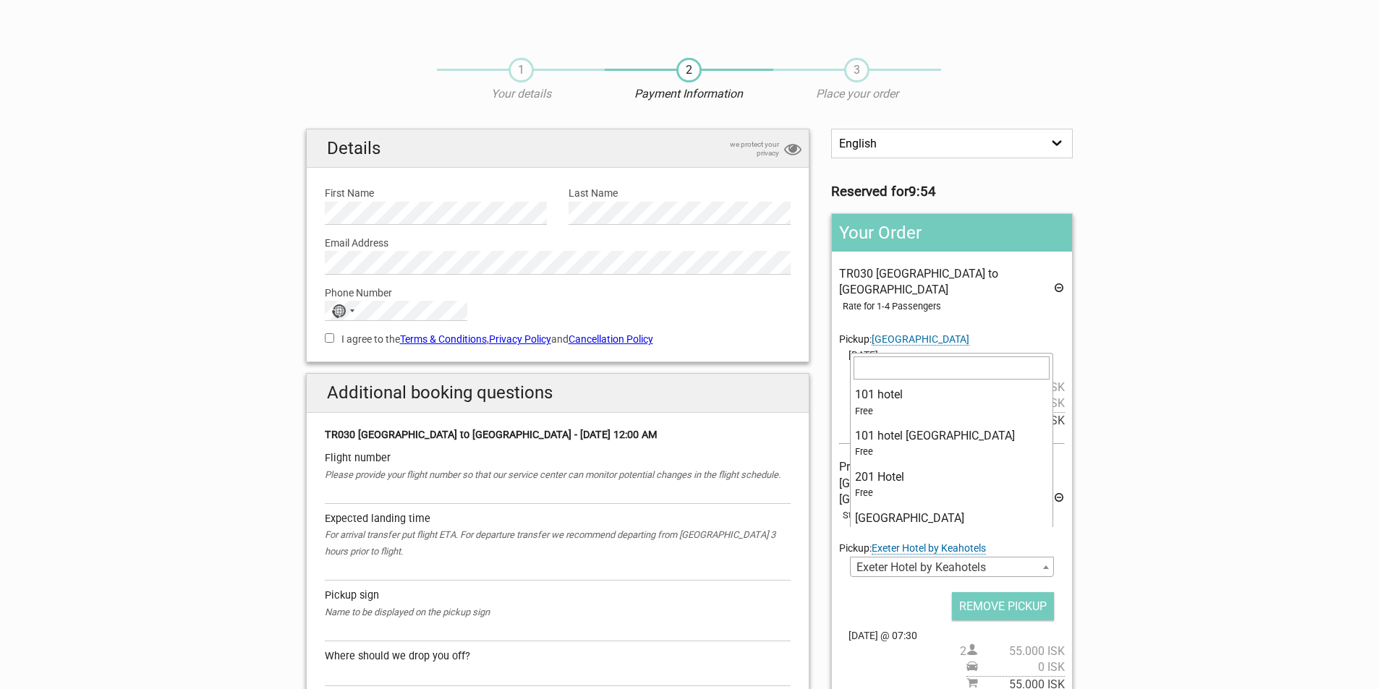
click at [1045, 566] on b at bounding box center [1046, 568] width 6 height 4
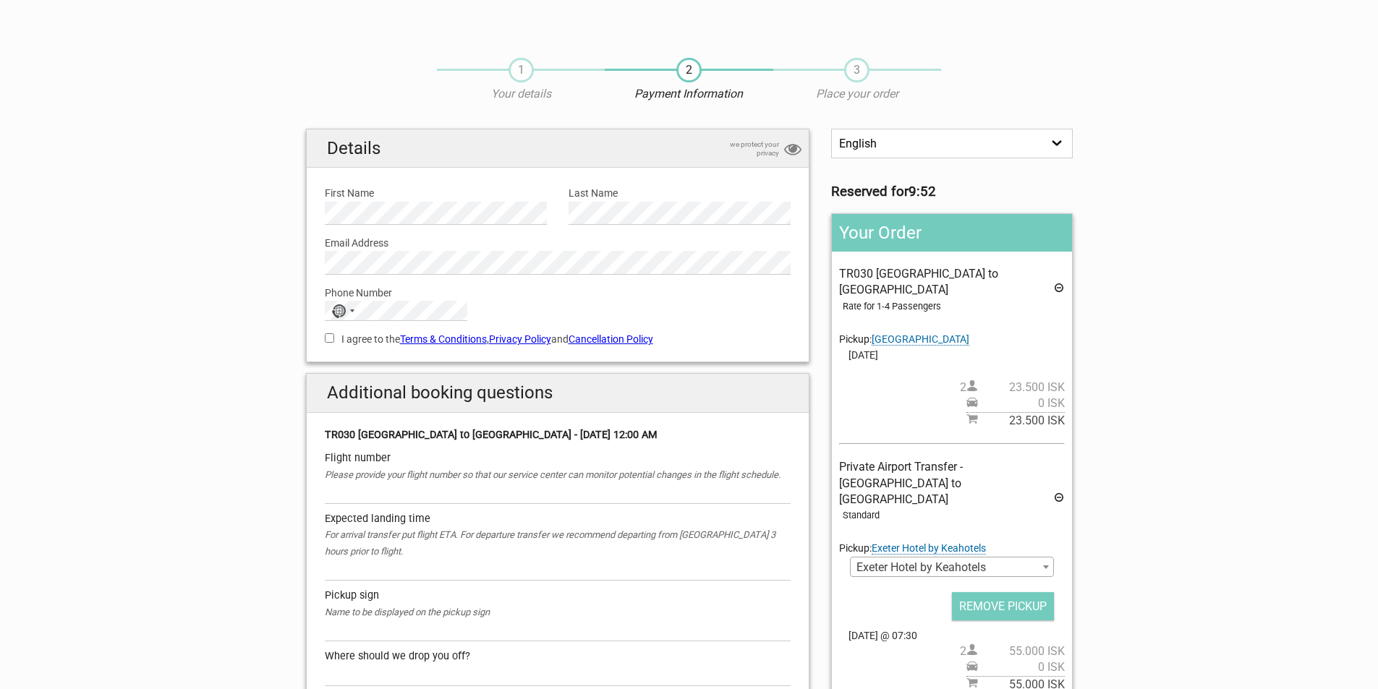
click at [1169, 520] on section "1 Your details 2 Payment Information 3 Place your order English Español Deutsch…" at bounding box center [689, 655] width 1378 height 1225
click at [1143, 501] on section "1 Your details 2 Payment Information 3 Place your order English Español Deutsch…" at bounding box center [689, 655] width 1378 height 1225
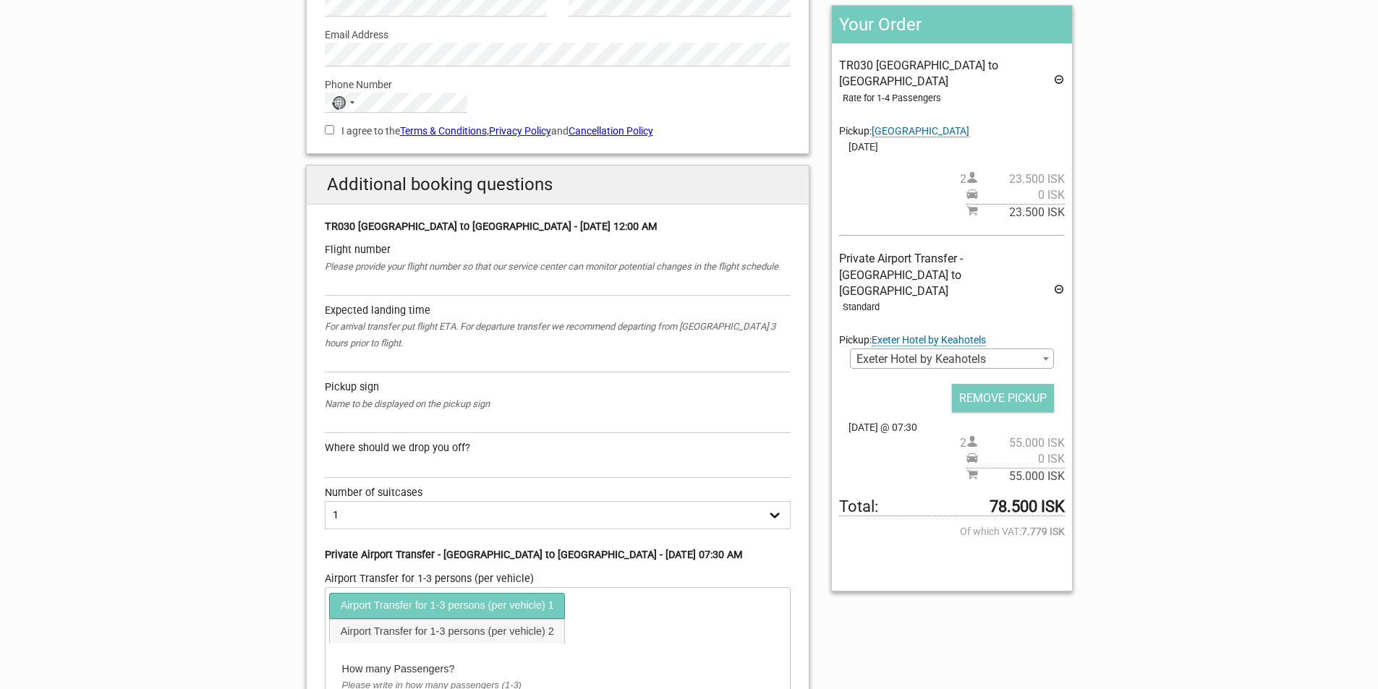
scroll to position [217, 0]
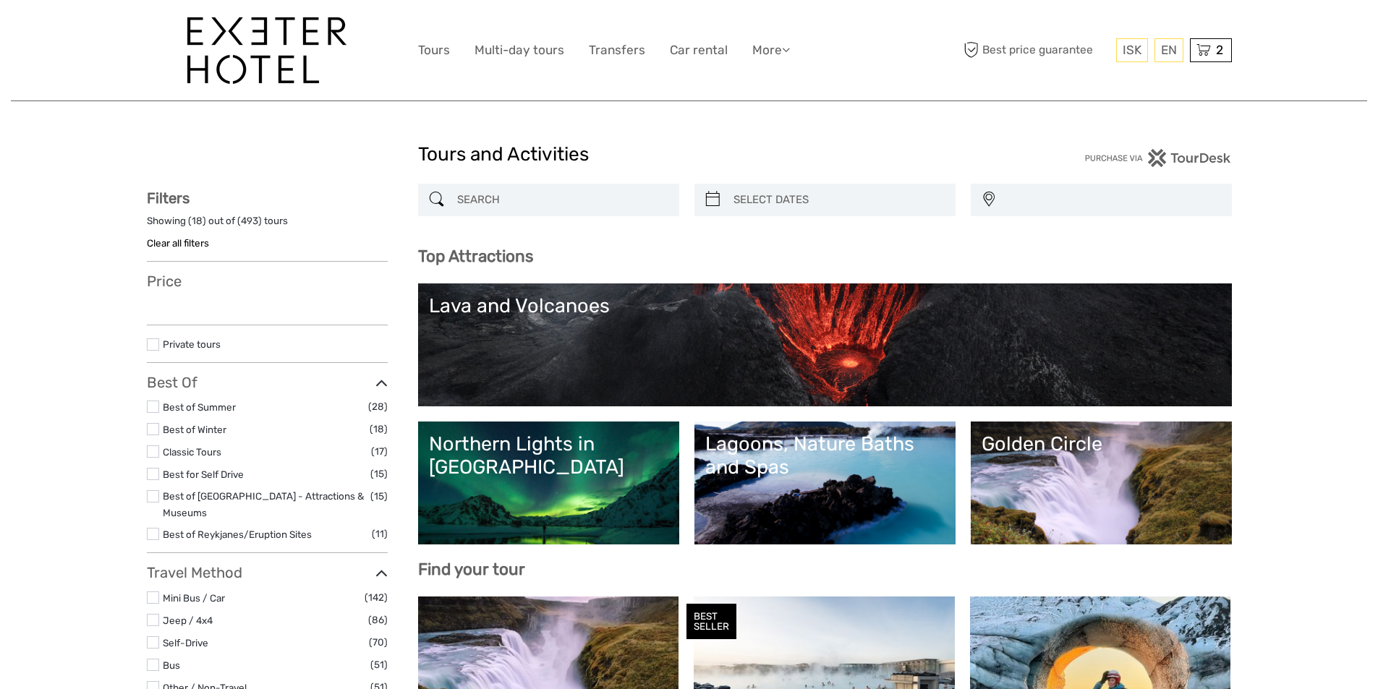
select select
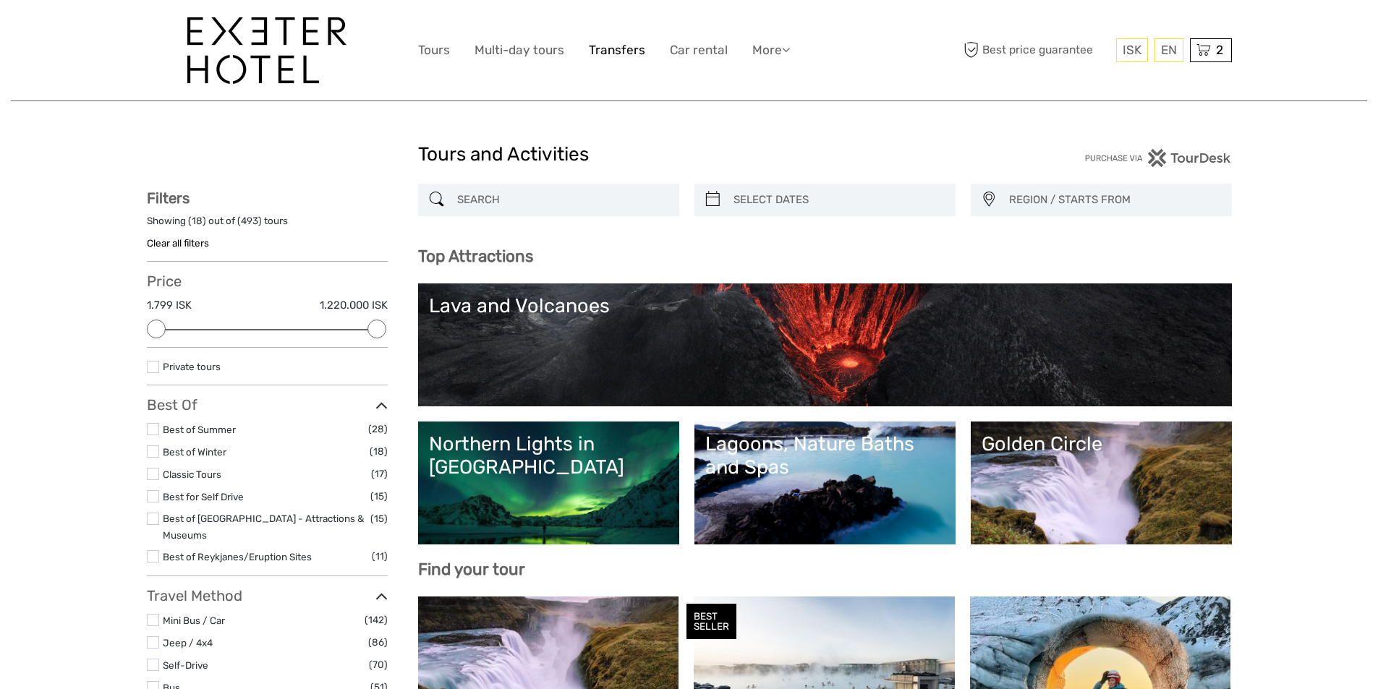
click at [609, 49] on link "Transfers" at bounding box center [617, 50] width 56 height 21
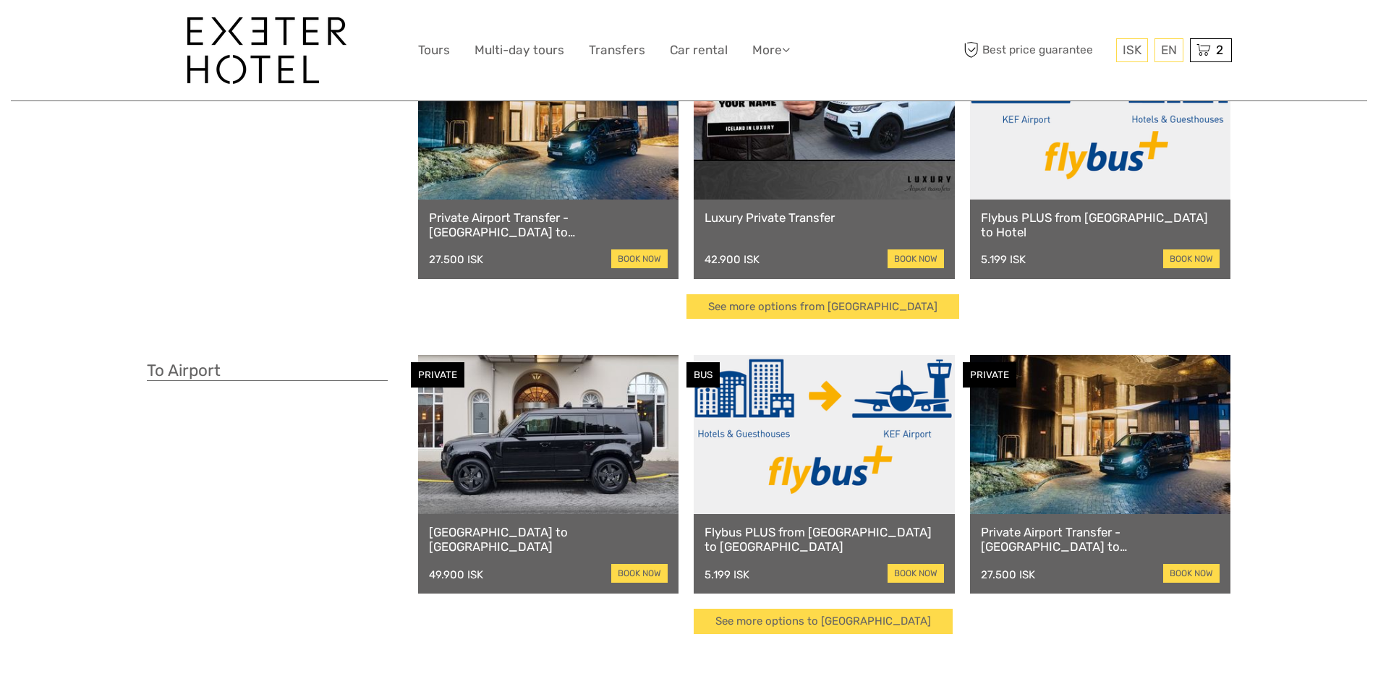
scroll to position [217, 0]
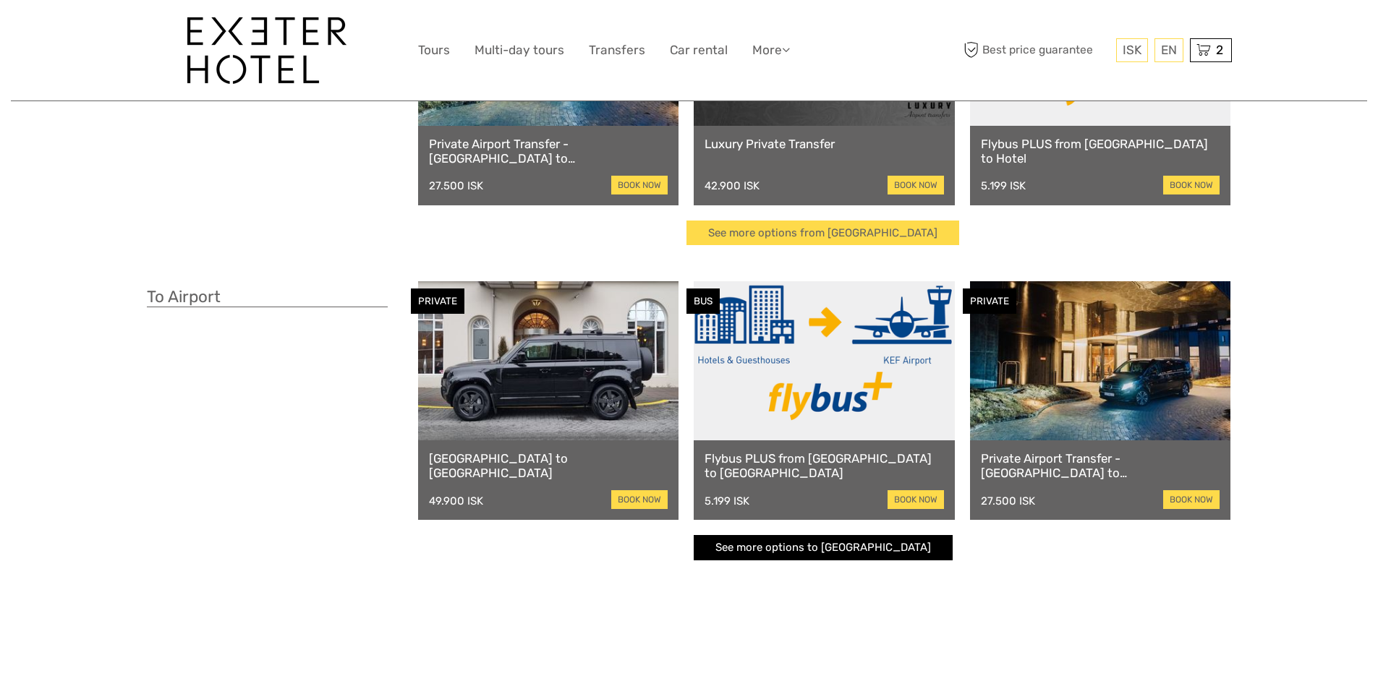
click at [867, 555] on link "See more options to Keflavík airport" at bounding box center [823, 547] width 259 height 25
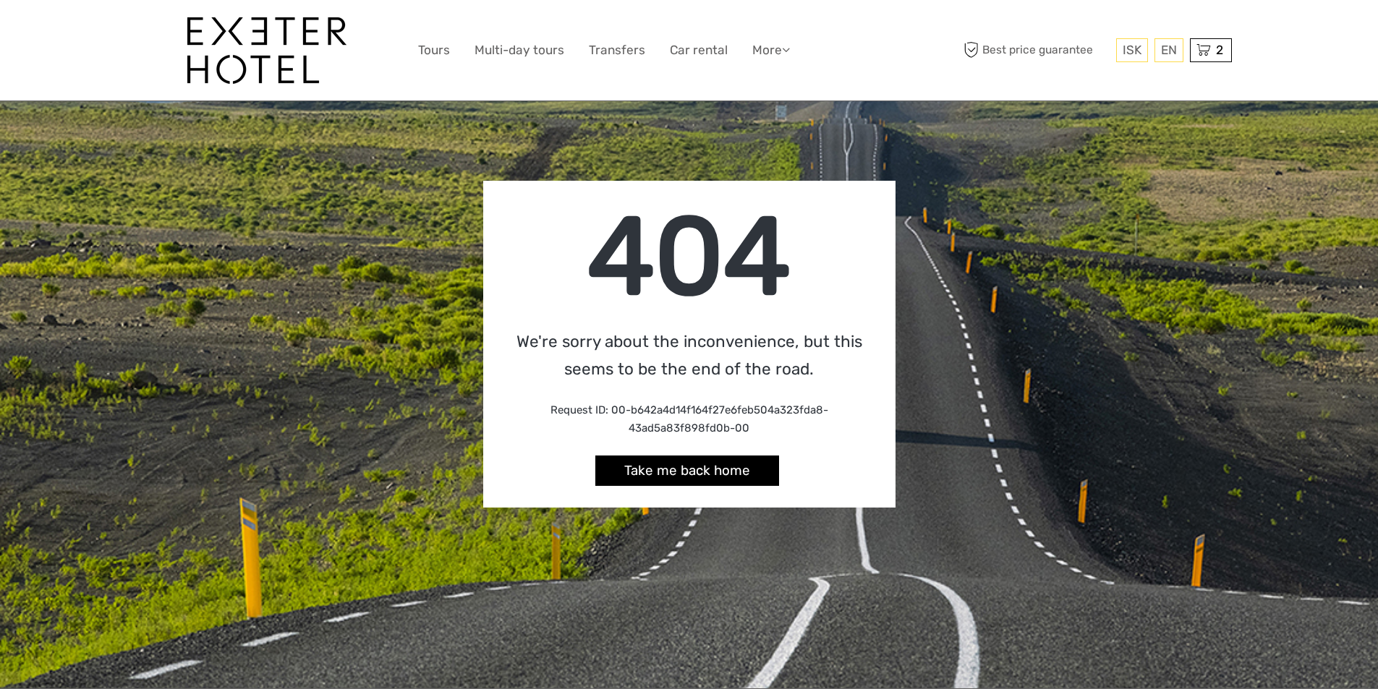
click at [752, 481] on link "Take me back home" at bounding box center [687, 471] width 184 height 31
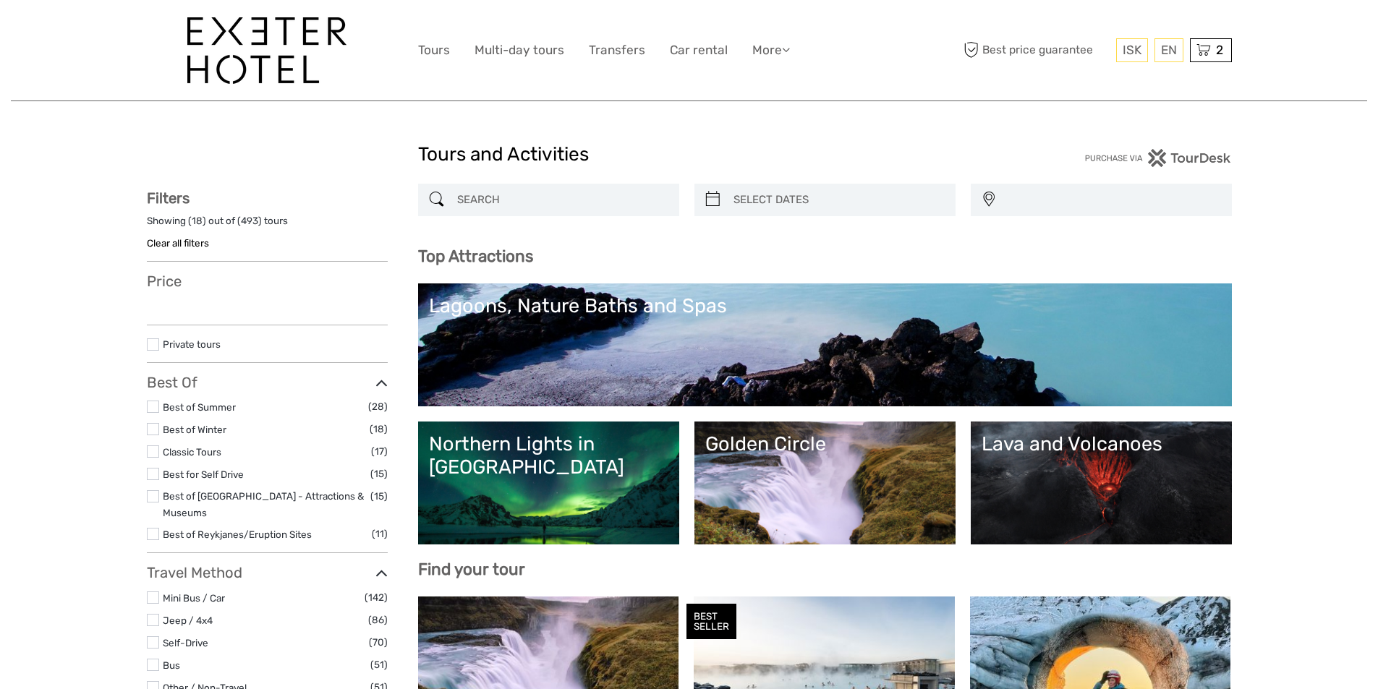
select select
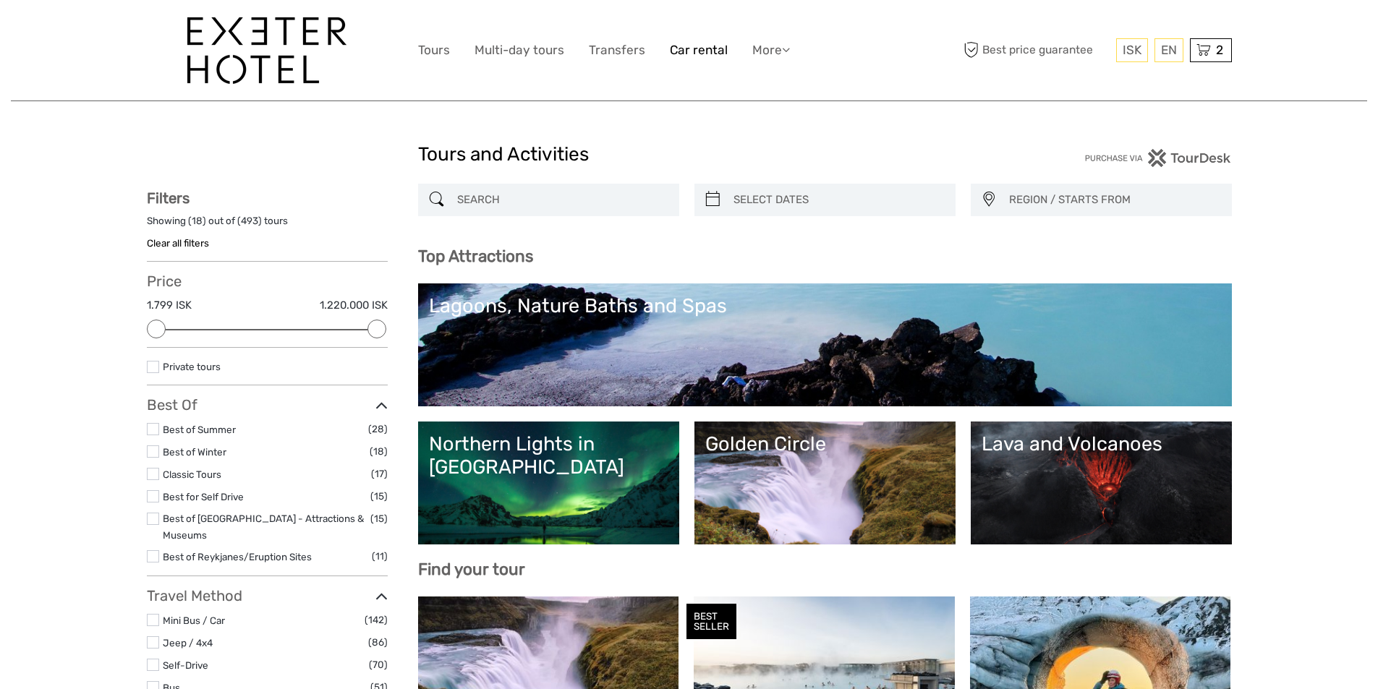
click at [670, 47] on link "Car rental" at bounding box center [699, 50] width 58 height 21
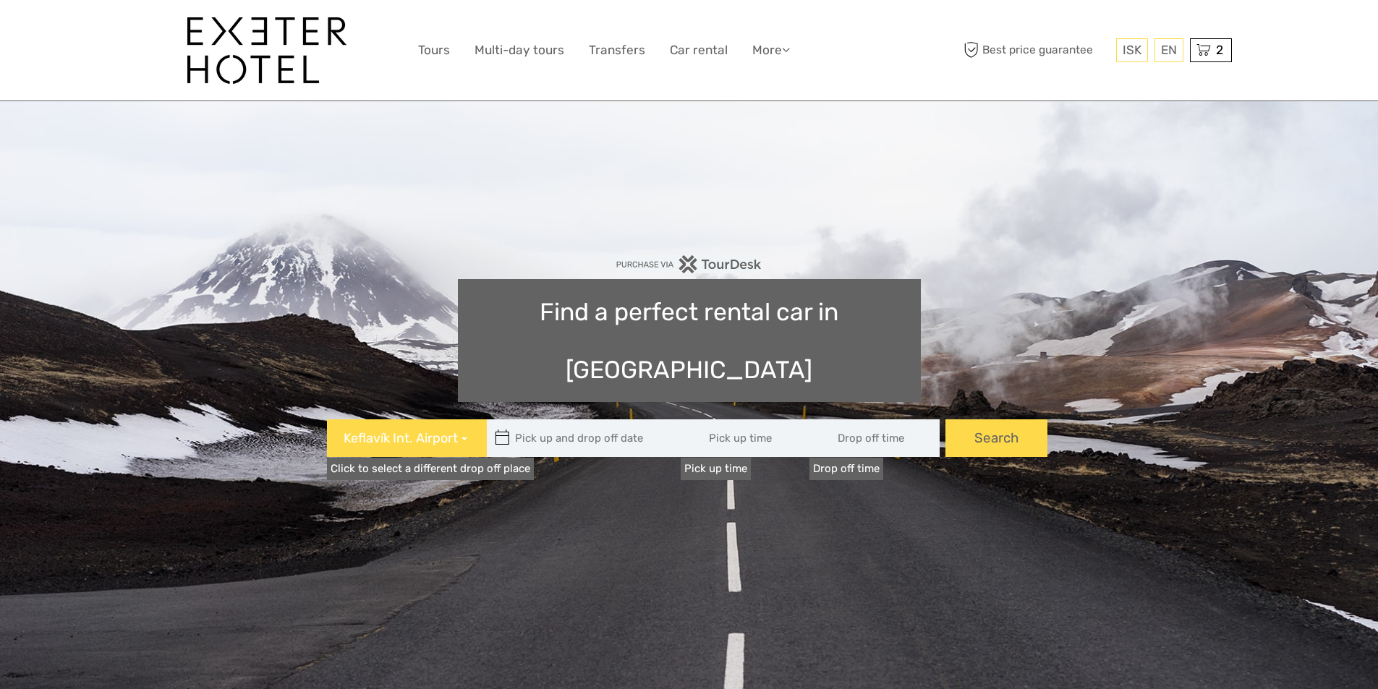
type input "08:00"
click at [501, 427] on icon at bounding box center [502, 438] width 15 height 23
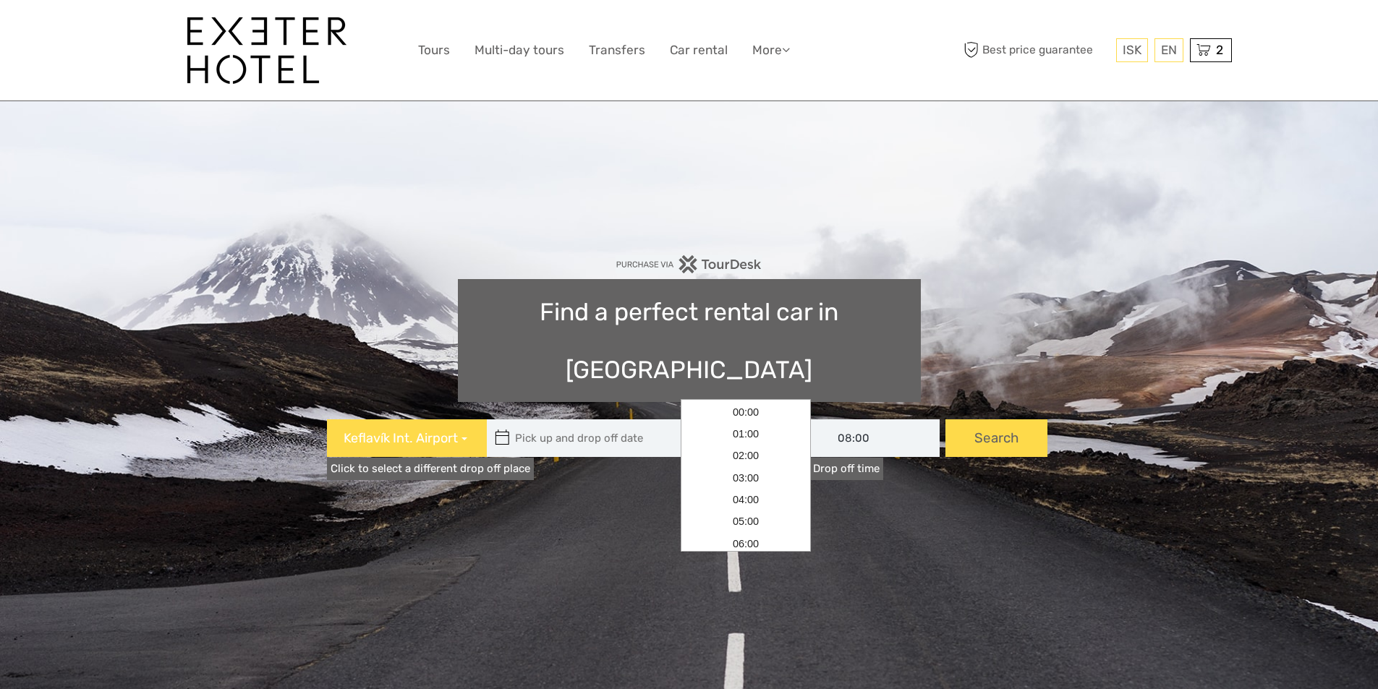
click at [723, 420] on input "08:00" at bounding box center [746, 439] width 130 height 38
click at [762, 537] on link "09:00" at bounding box center [746, 537] width 124 height 22
type input "09:00"
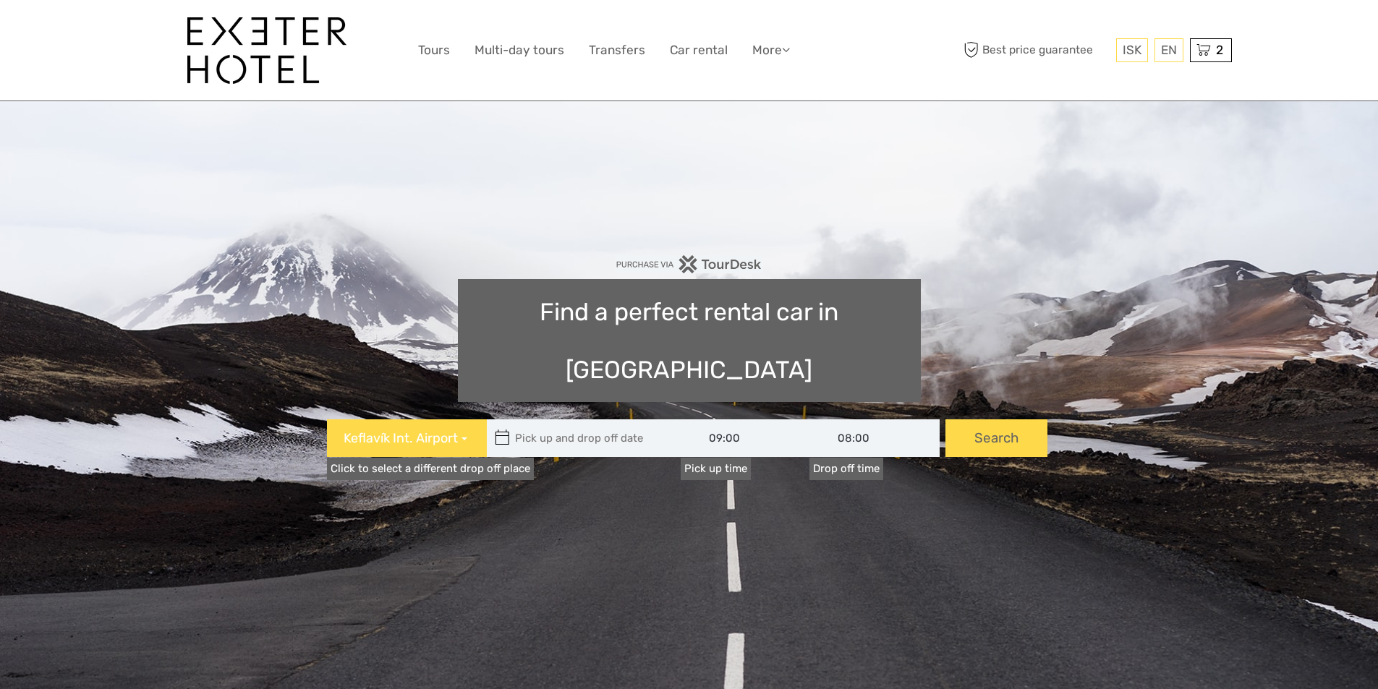
type input "05/10/2025"
type input "[DATE]"
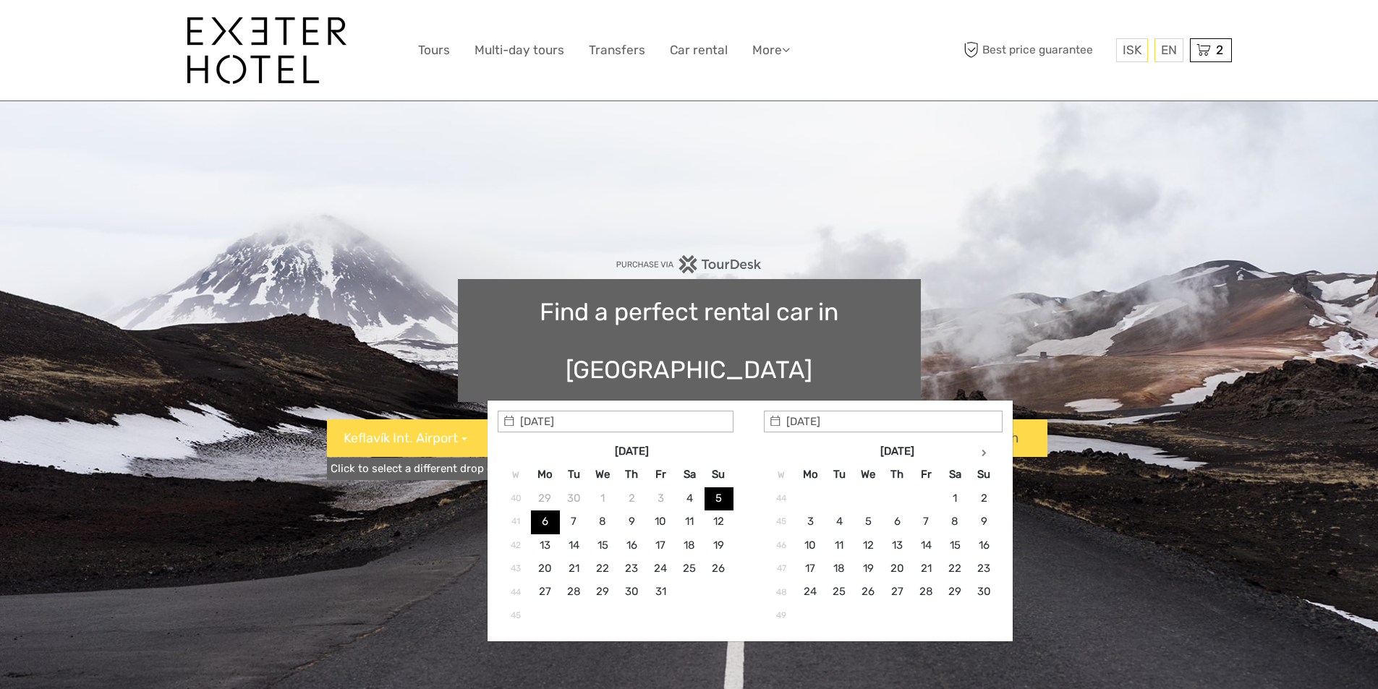
click at [532, 420] on input "text" at bounding box center [584, 439] width 195 height 38
type input "07/10/2025"
type input "08/10/2025"
type input "07/10/2025 - 08/10/2025"
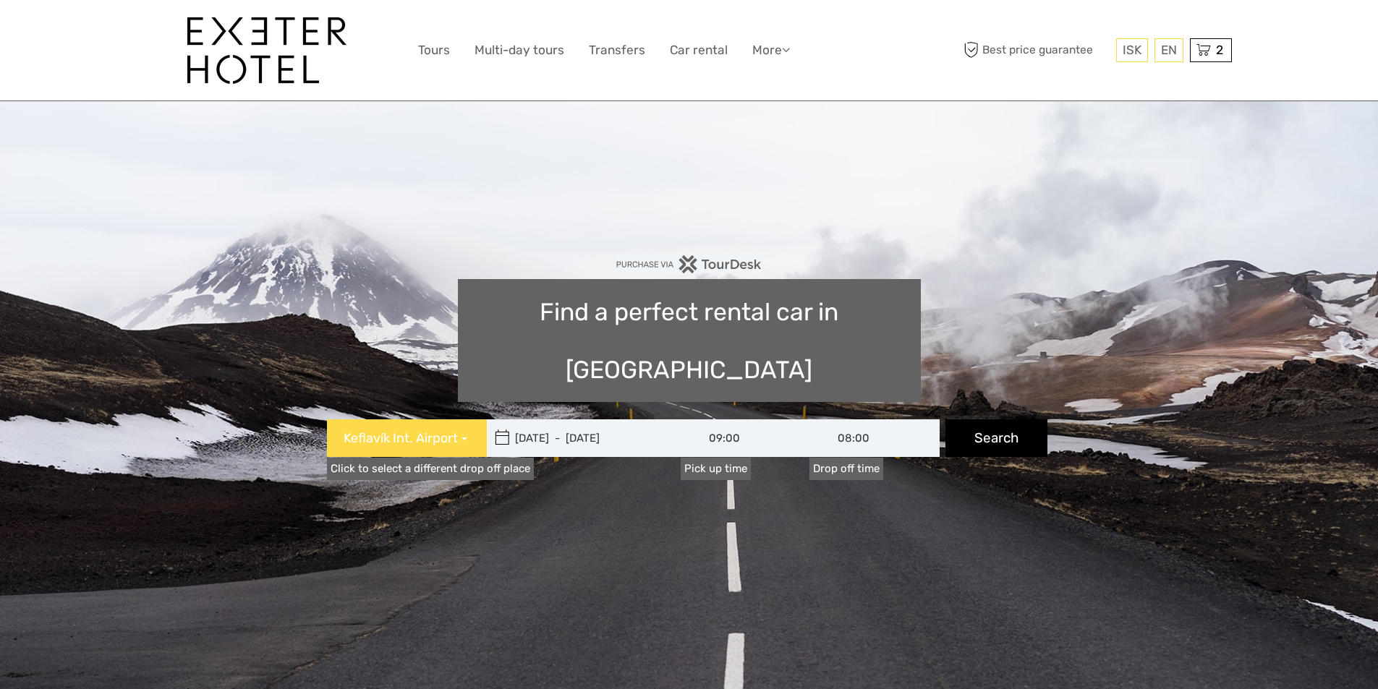
click at [989, 420] on button "Search" at bounding box center [997, 439] width 102 height 38
type input "07/10/2025 - 08/10/2025"
type input "09:00"
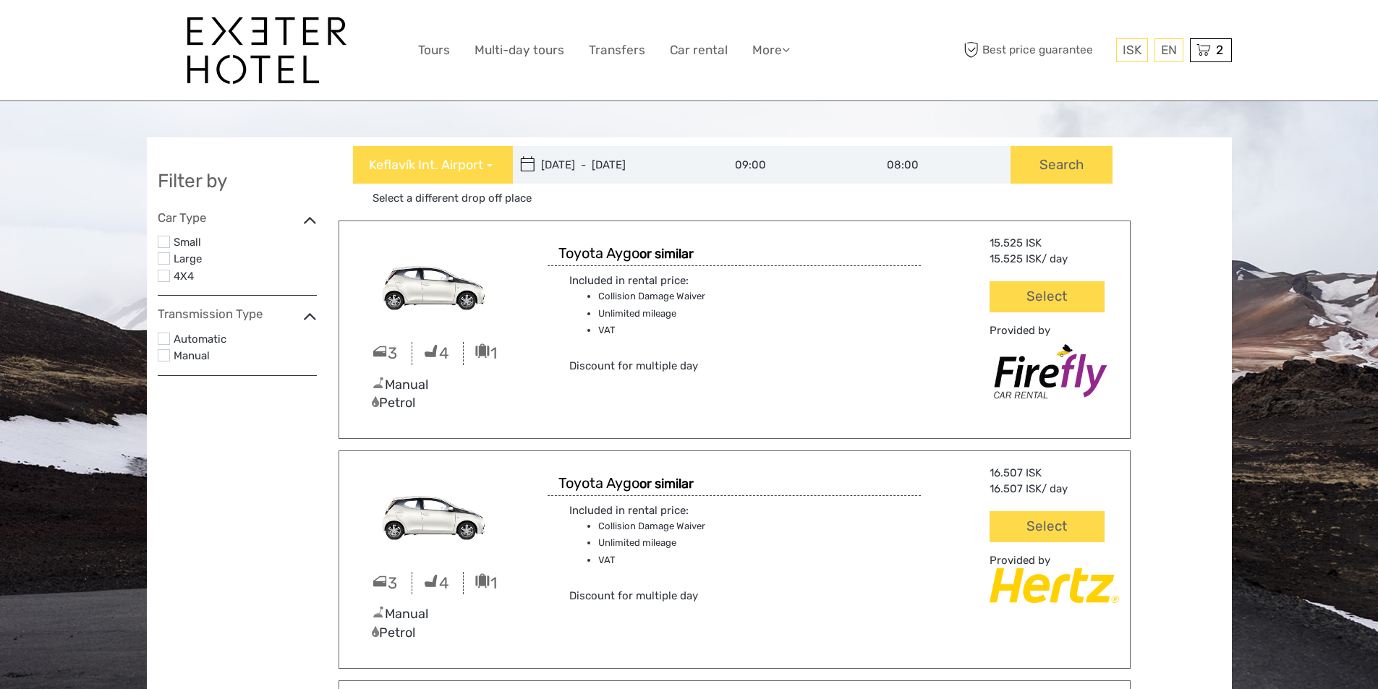
click at [166, 245] on label at bounding box center [164, 242] width 12 height 12
click at [0, 0] on input "checkbox" at bounding box center [0, 0] width 0 height 0
click at [166, 339] on label at bounding box center [164, 339] width 12 height 12
click at [0, 0] on input "checkbox" at bounding box center [0, 0] width 0 height 0
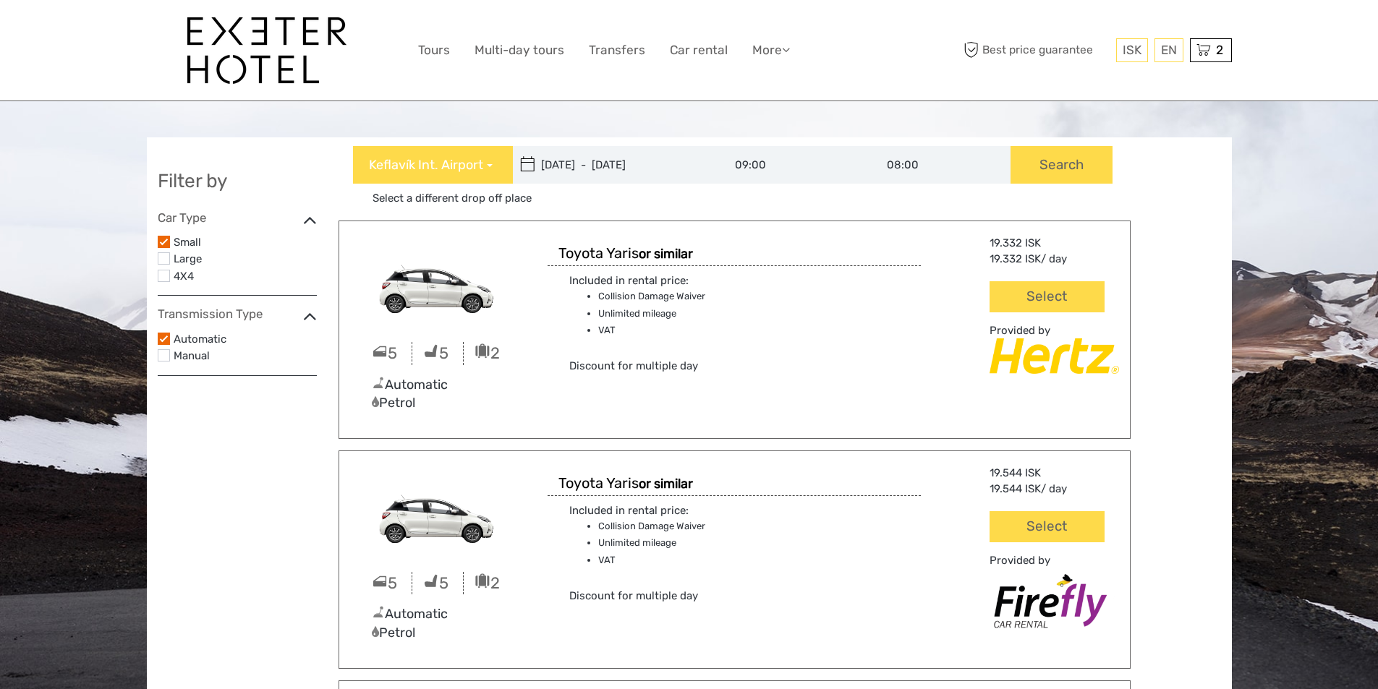
click at [429, 299] on img at bounding box center [438, 285] width 176 height 99
click at [1032, 289] on button "Select" at bounding box center [1047, 296] width 114 height 31
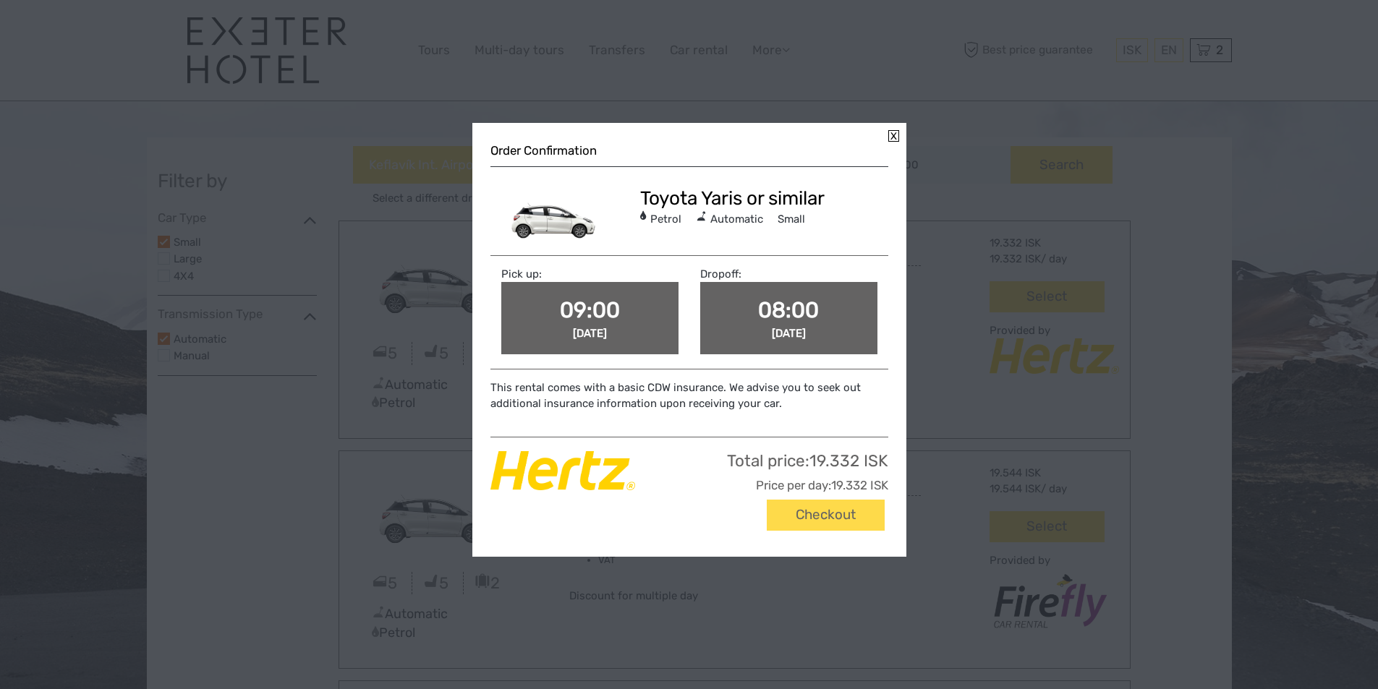
click at [598, 308] on span "09:00" at bounding box center [590, 310] width 60 height 26
click at [566, 320] on span "09:00" at bounding box center [590, 310] width 60 height 26
click at [574, 316] on span "09:00" at bounding box center [590, 310] width 60 height 26
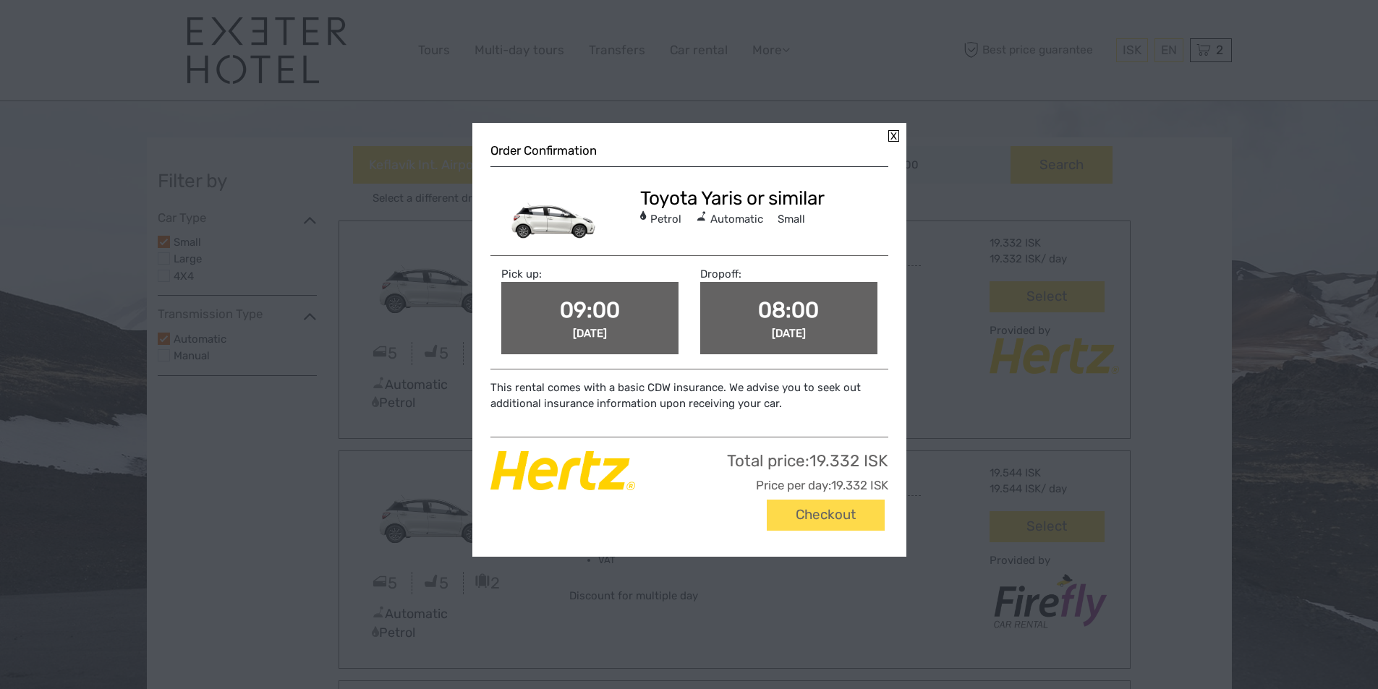
click at [587, 303] on span "09:00" at bounding box center [590, 310] width 60 height 26
click at [895, 137] on link at bounding box center [893, 136] width 11 height 12
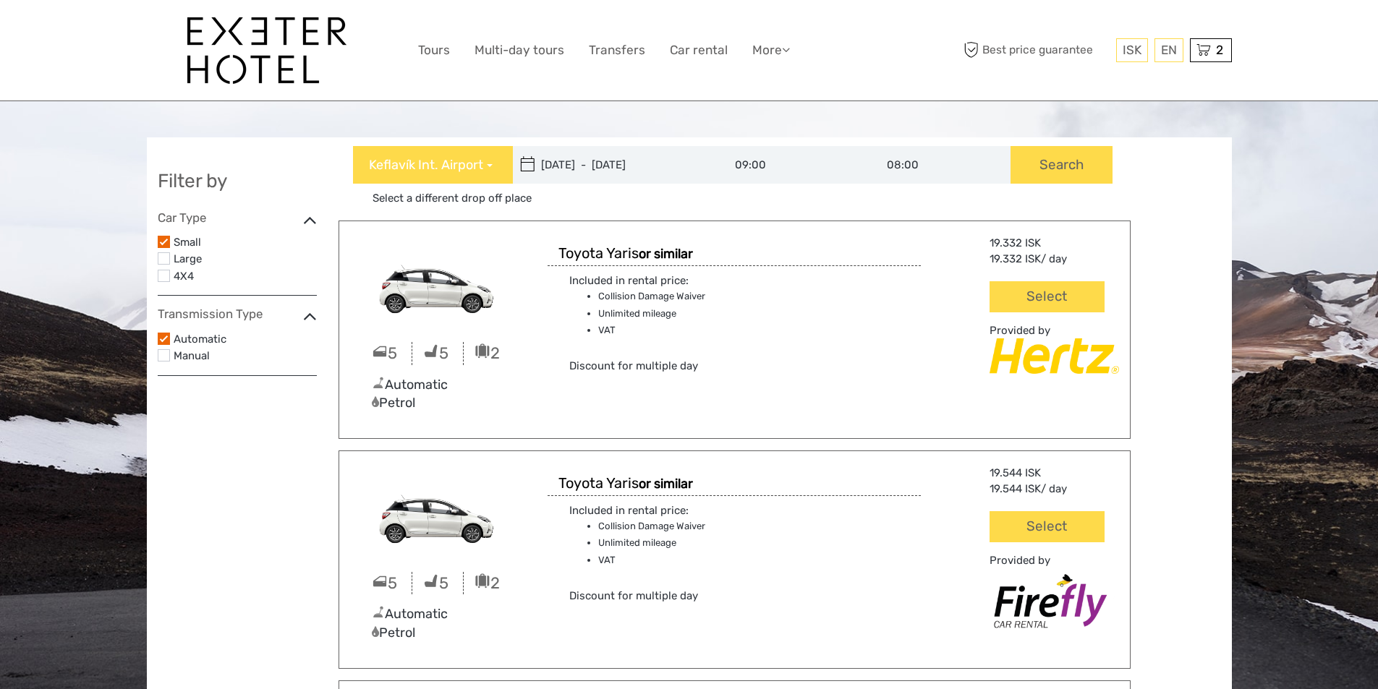
type input "07/10/2025"
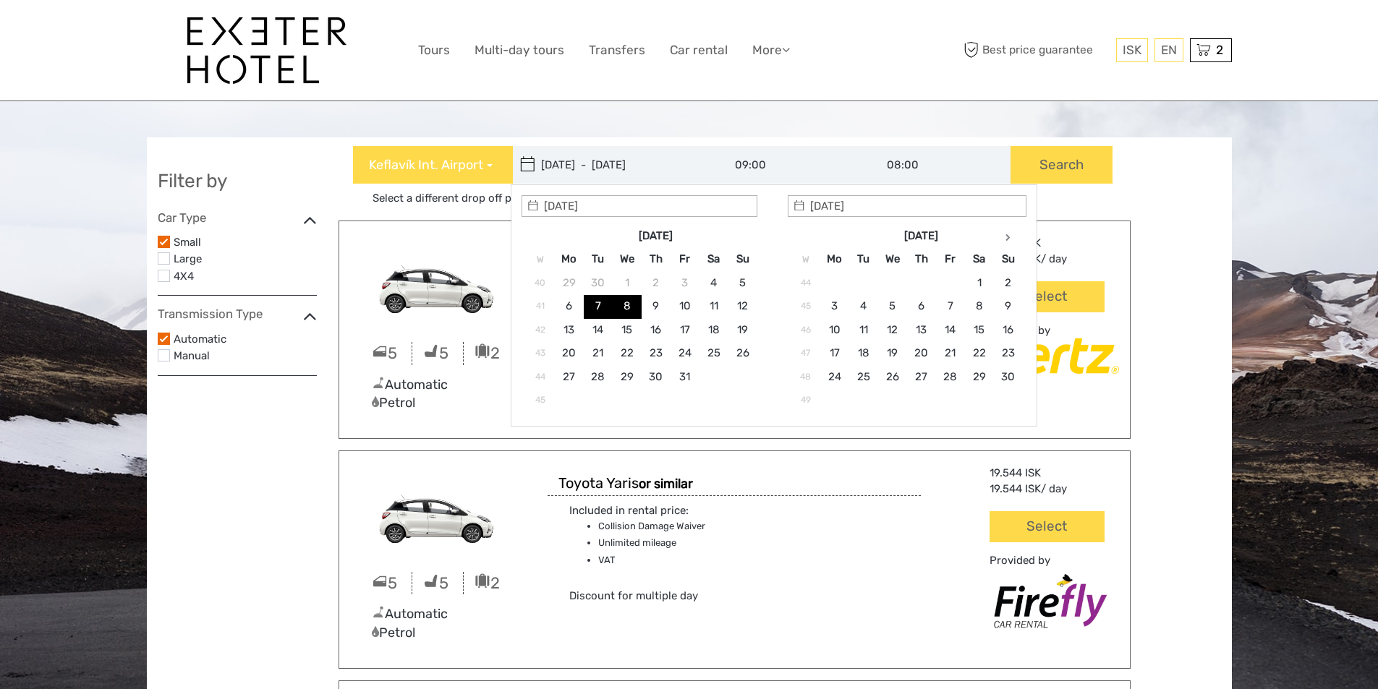
click at [559, 165] on input "07/10/2025 - 08/10/2025" at bounding box center [610, 165] width 195 height 38
type input "07/10/2025"
type input "07/10/2025 - 07/10/2025"
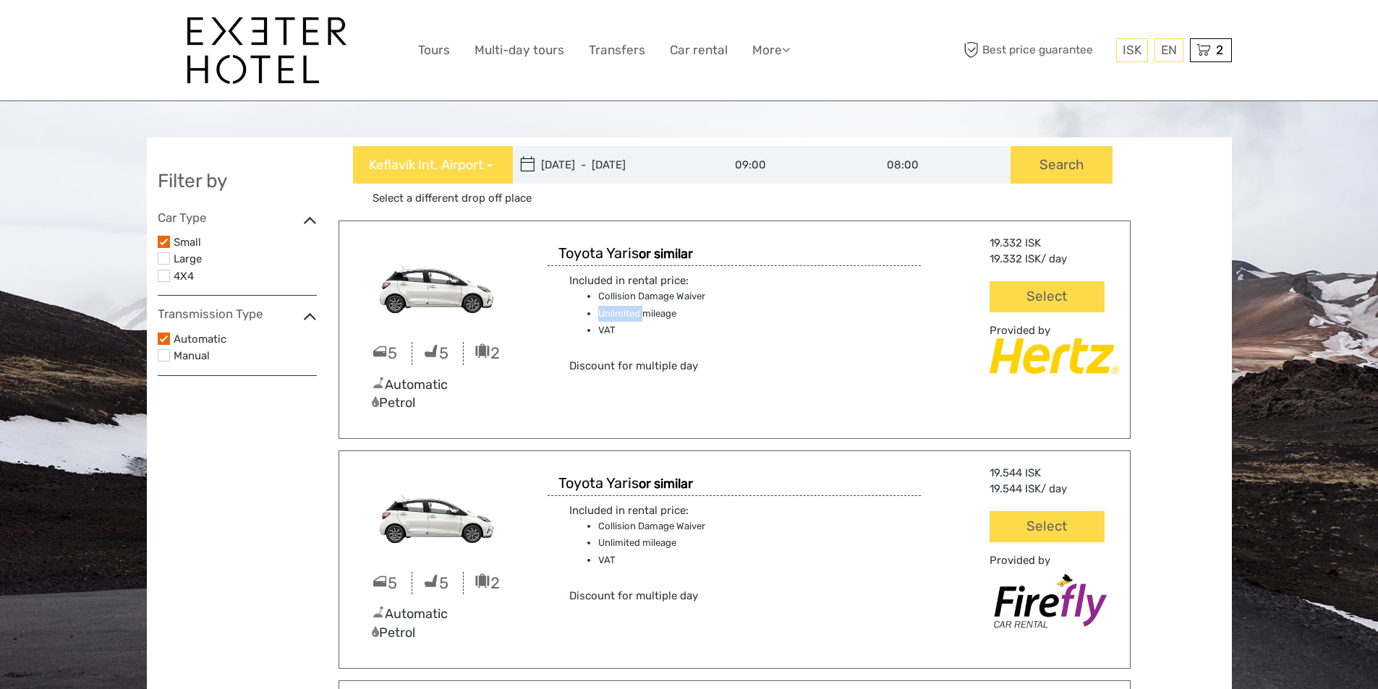
click at [595, 305] on ul "Collision Damage Waiver Unlimited mileage VAT" at bounding box center [675, 314] width 213 height 50
click at [1054, 177] on button "Search" at bounding box center [1062, 165] width 102 height 38
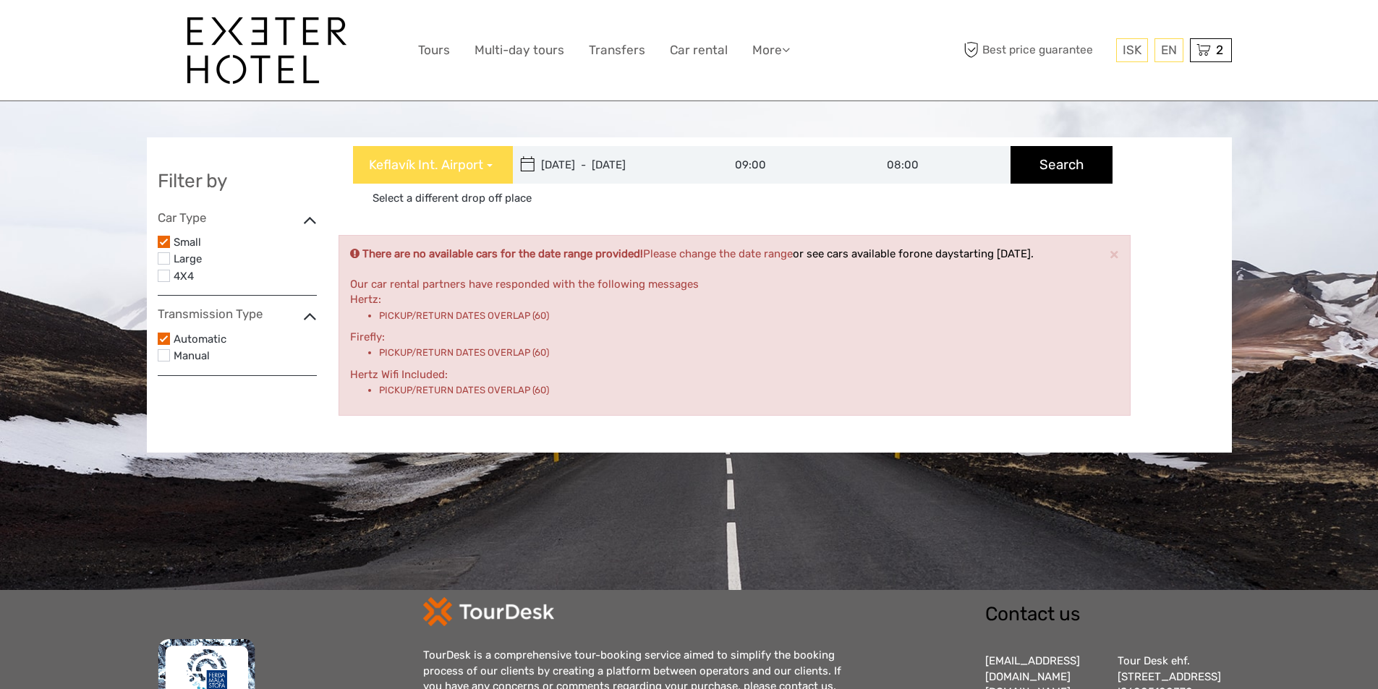
click at [1033, 167] on button "Search" at bounding box center [1062, 165] width 102 height 38
click at [166, 260] on label at bounding box center [164, 258] width 12 height 12
click at [0, 0] on input "checkbox" at bounding box center [0, 0] width 0 height 0
click at [164, 247] on label at bounding box center [164, 242] width 12 height 12
click at [0, 0] on input "checkbox" at bounding box center [0, 0] width 0 height 0
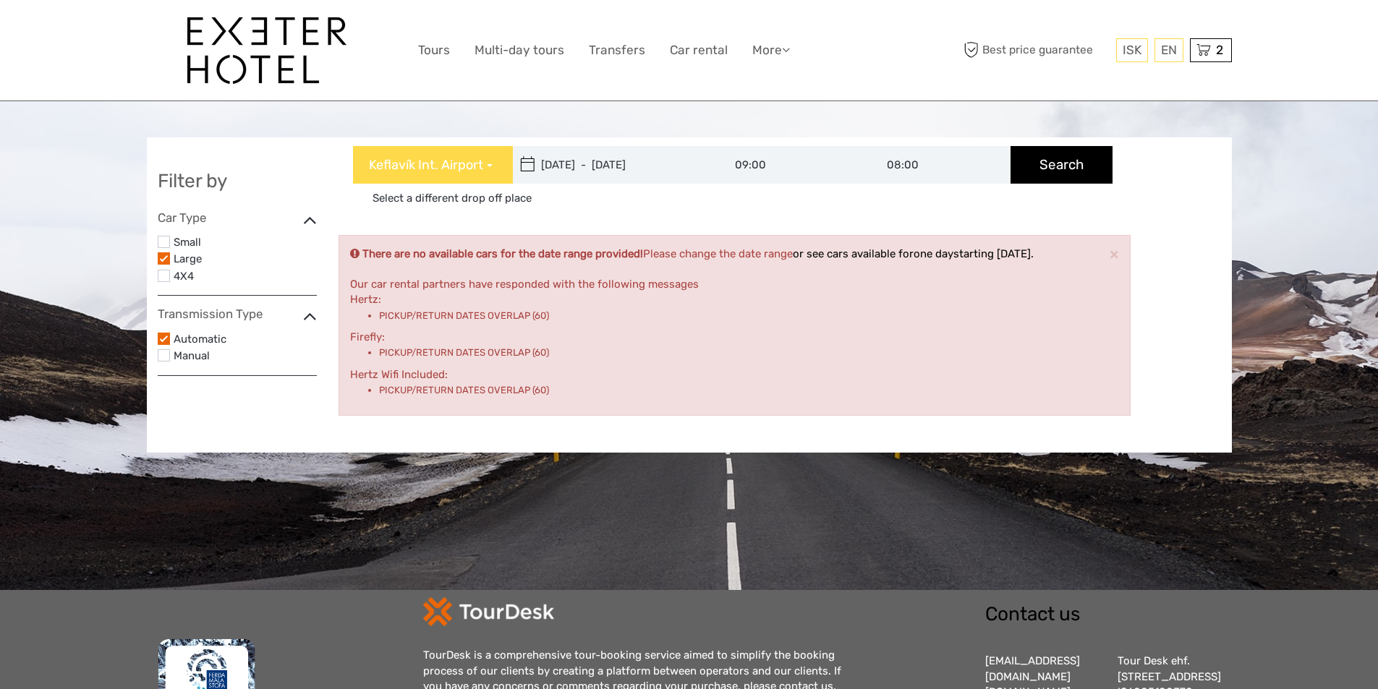
click at [1027, 166] on button "Search" at bounding box center [1062, 165] width 102 height 38
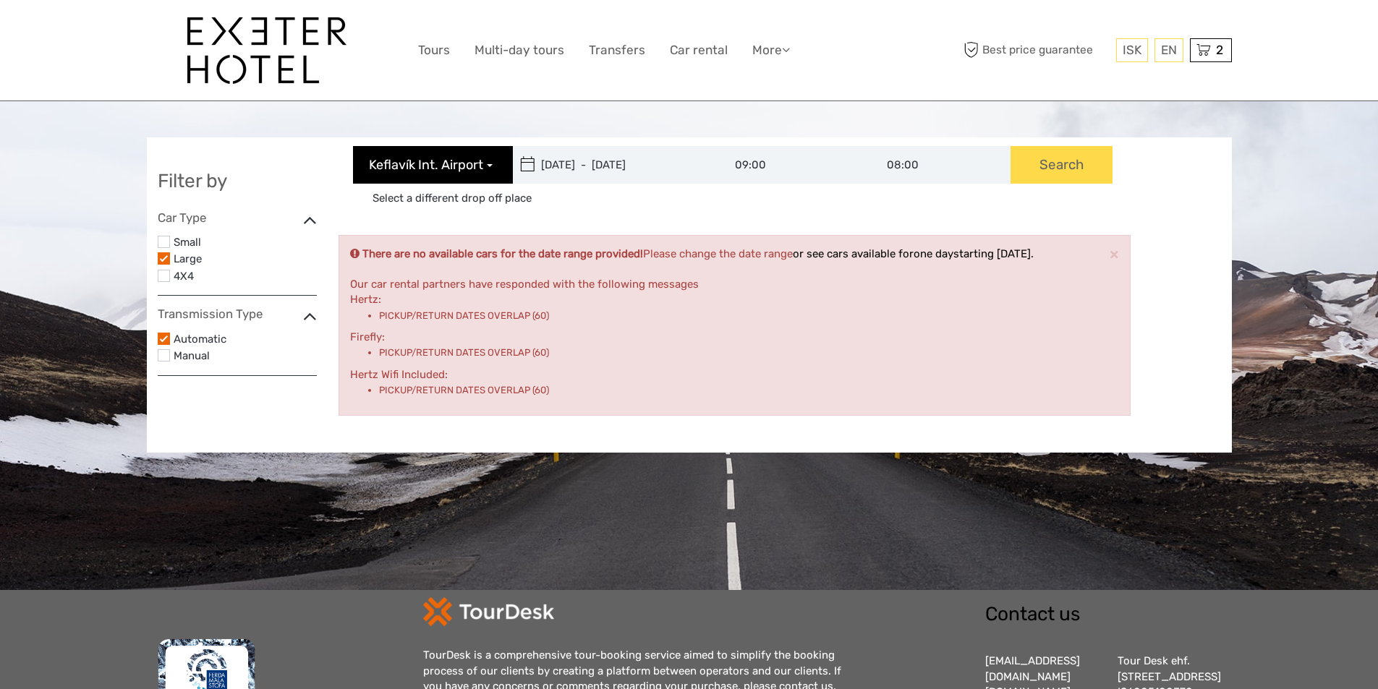
click at [491, 164] on span "button" at bounding box center [490, 165] width 6 height 3
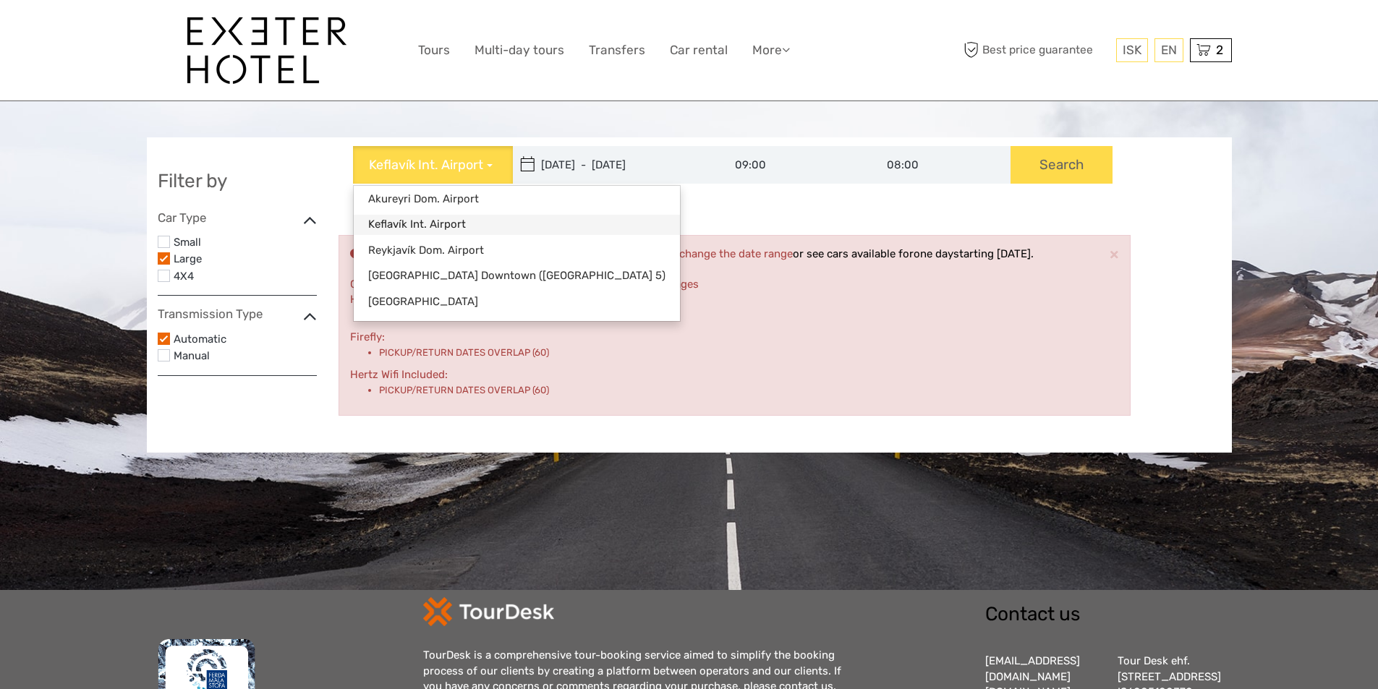
click at [449, 224] on link "Keflavík Int. Airport" at bounding box center [517, 225] width 326 height 20
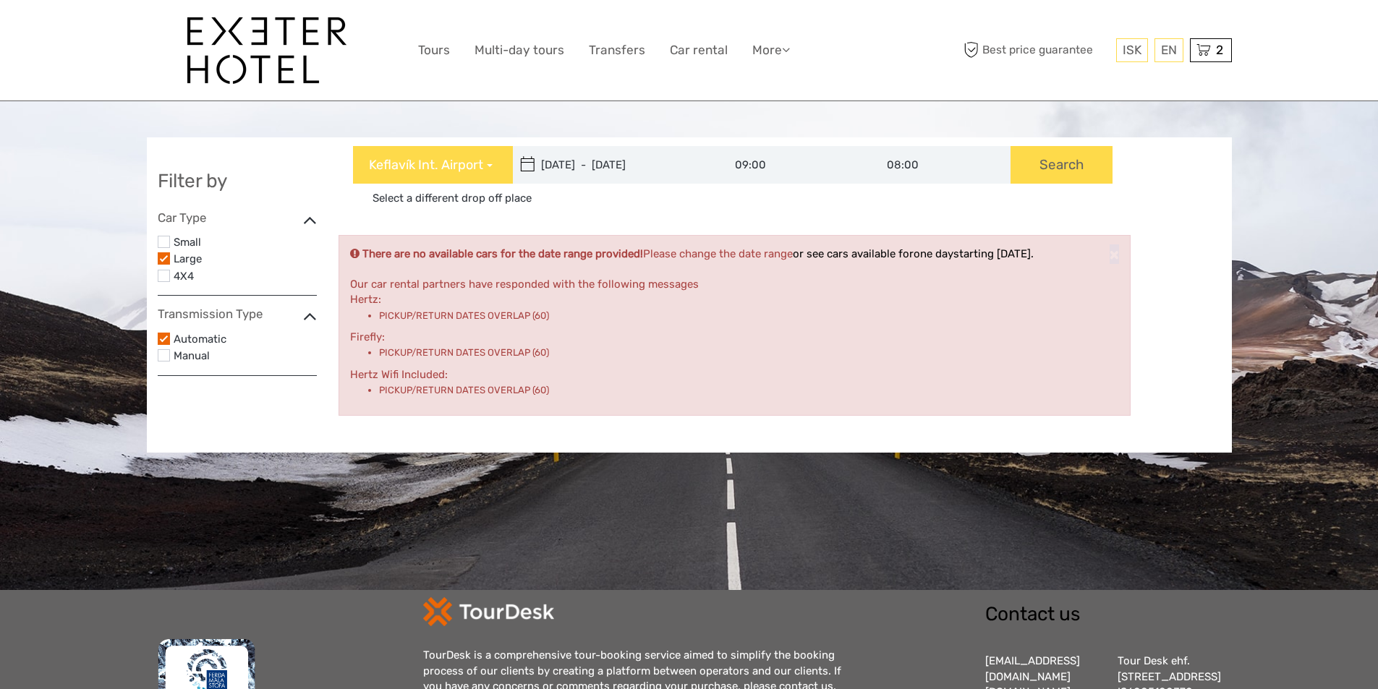
click at [449, 224] on div "Keflavík Int. Airport Akureyri Dom. Airport Keflavík Int. Airport Reykjavík Dom…" at bounding box center [735, 286] width 792 height 281
click at [529, 169] on icon at bounding box center [527, 164] width 15 height 23
click at [529, 166] on icon at bounding box center [527, 164] width 15 height 23
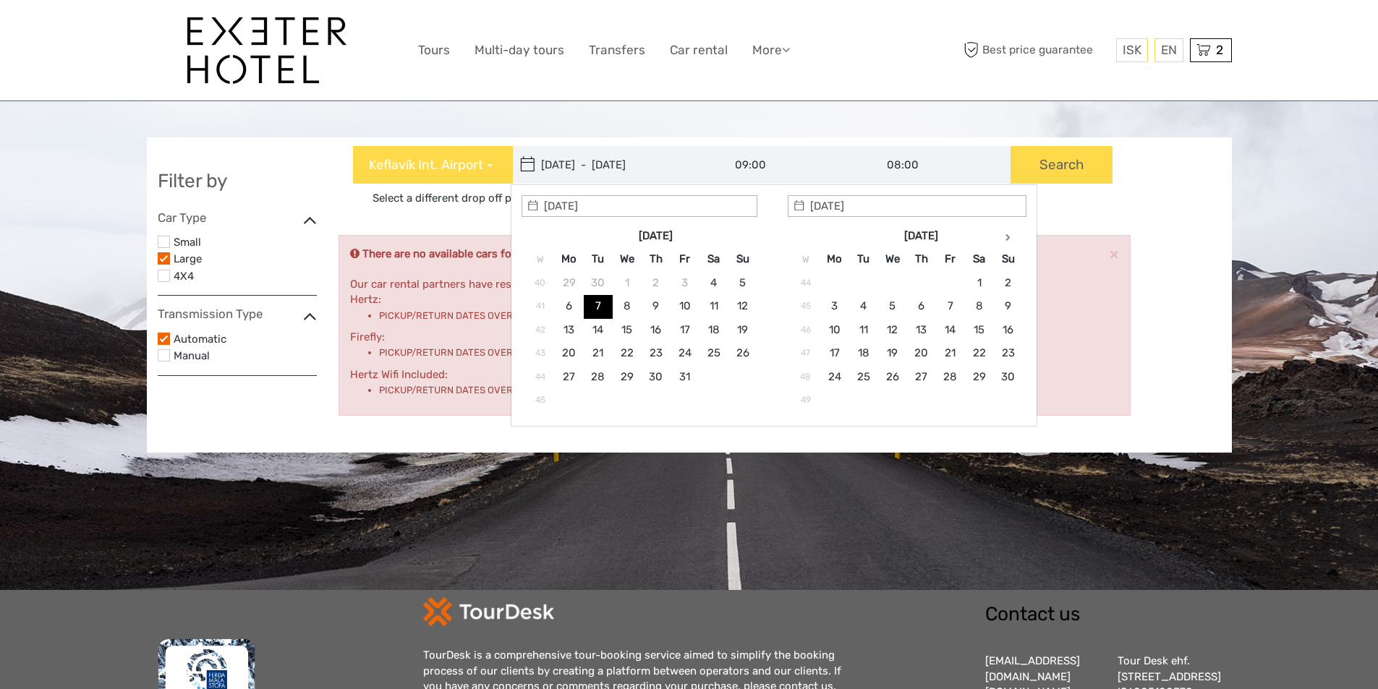
click at [554, 165] on input "07/10/2025 - 07/10/2025" at bounding box center [610, 165] width 195 height 38
type input "08/10/2025"
type input "07/10/2025 - 08/10/2025"
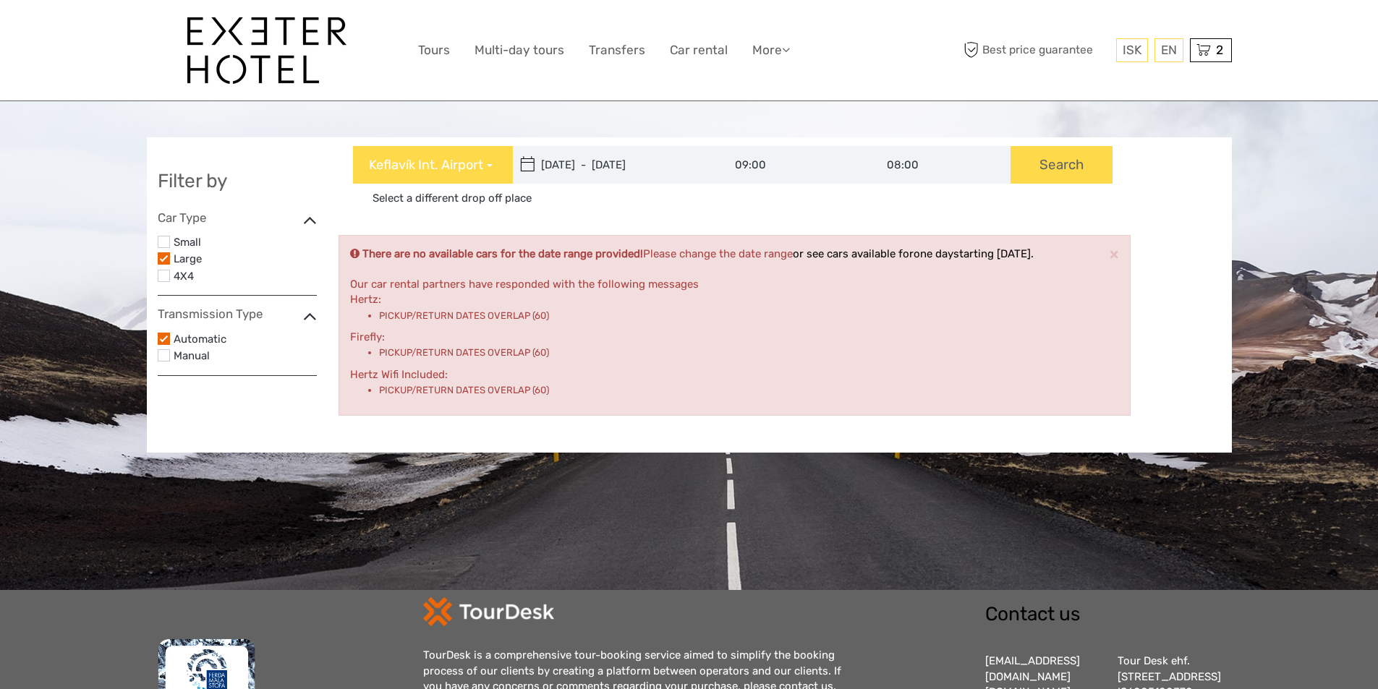
click at [164, 273] on label at bounding box center [164, 276] width 12 height 12
click at [0, 0] on input "checkbox" at bounding box center [0, 0] width 0 height 0
click at [164, 266] on div "Large" at bounding box center [237, 258] width 159 height 17
click at [164, 260] on label at bounding box center [164, 258] width 12 height 12
click at [0, 0] on input "checkbox" at bounding box center [0, 0] width 0 height 0
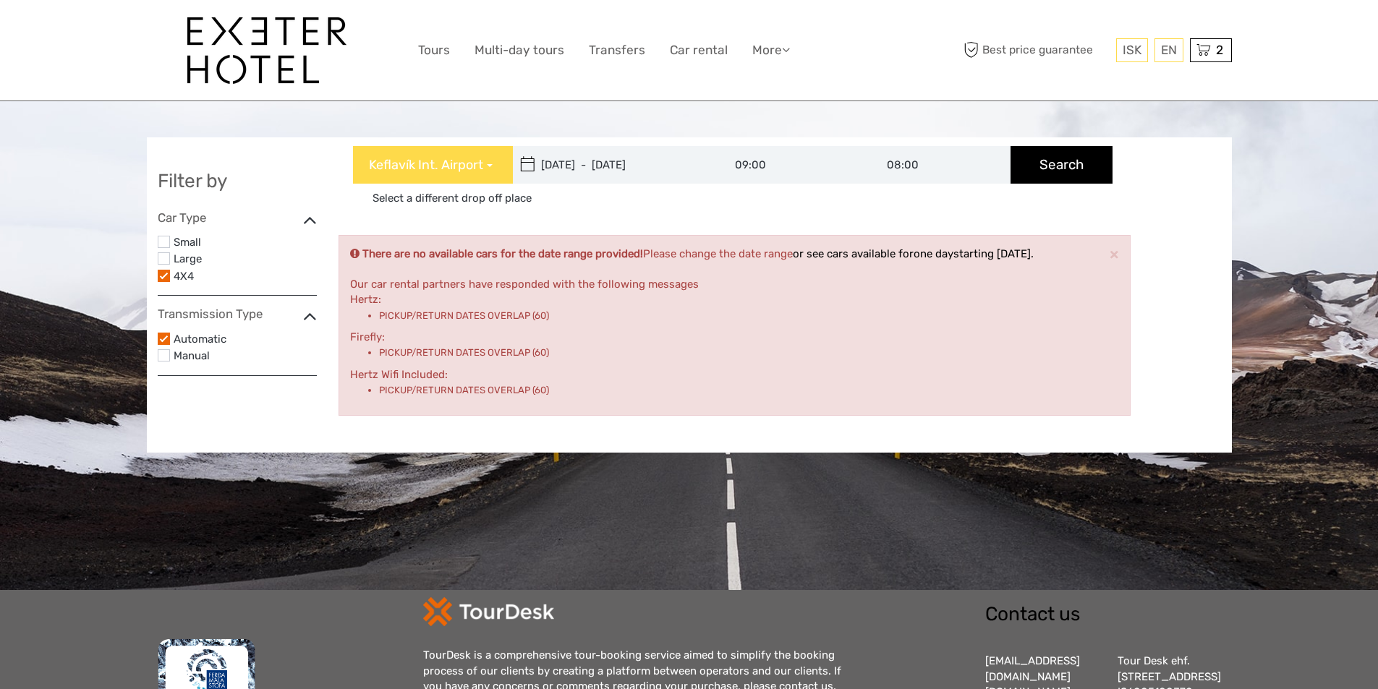
click at [1040, 161] on button "Search" at bounding box center [1062, 165] width 102 height 38
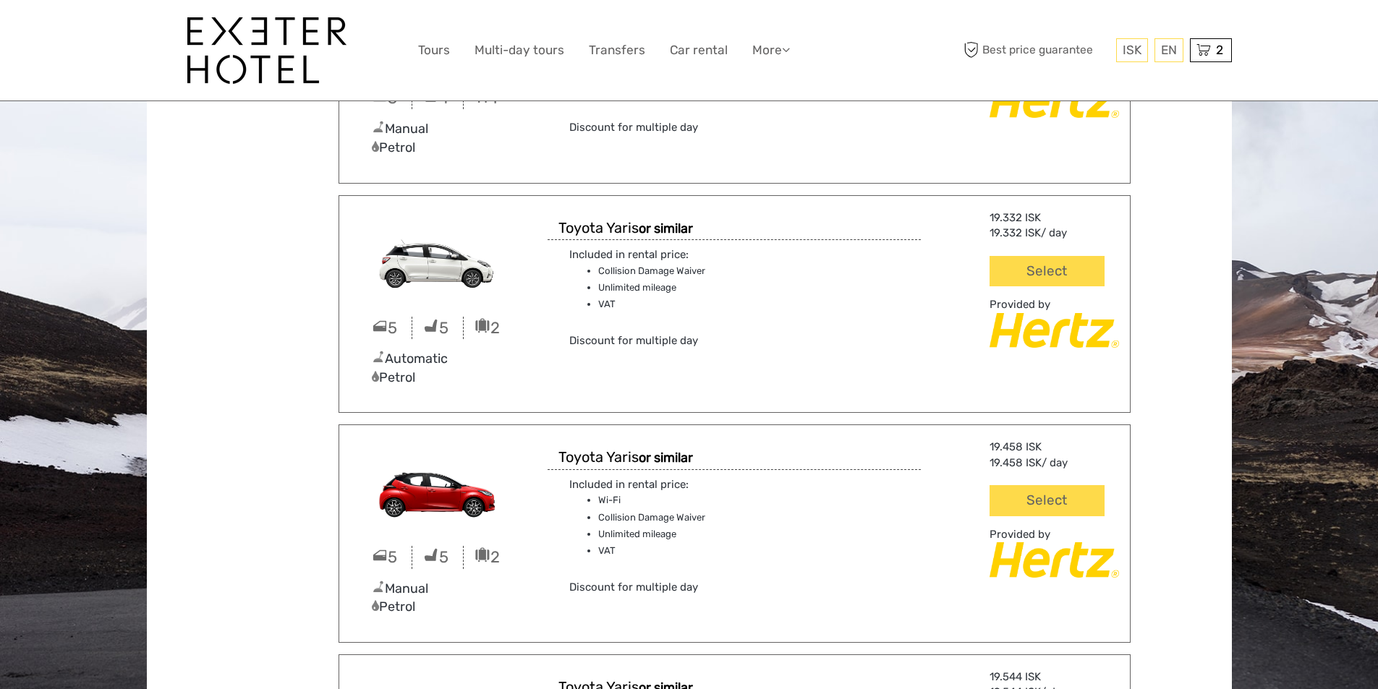
scroll to position [1158, 0]
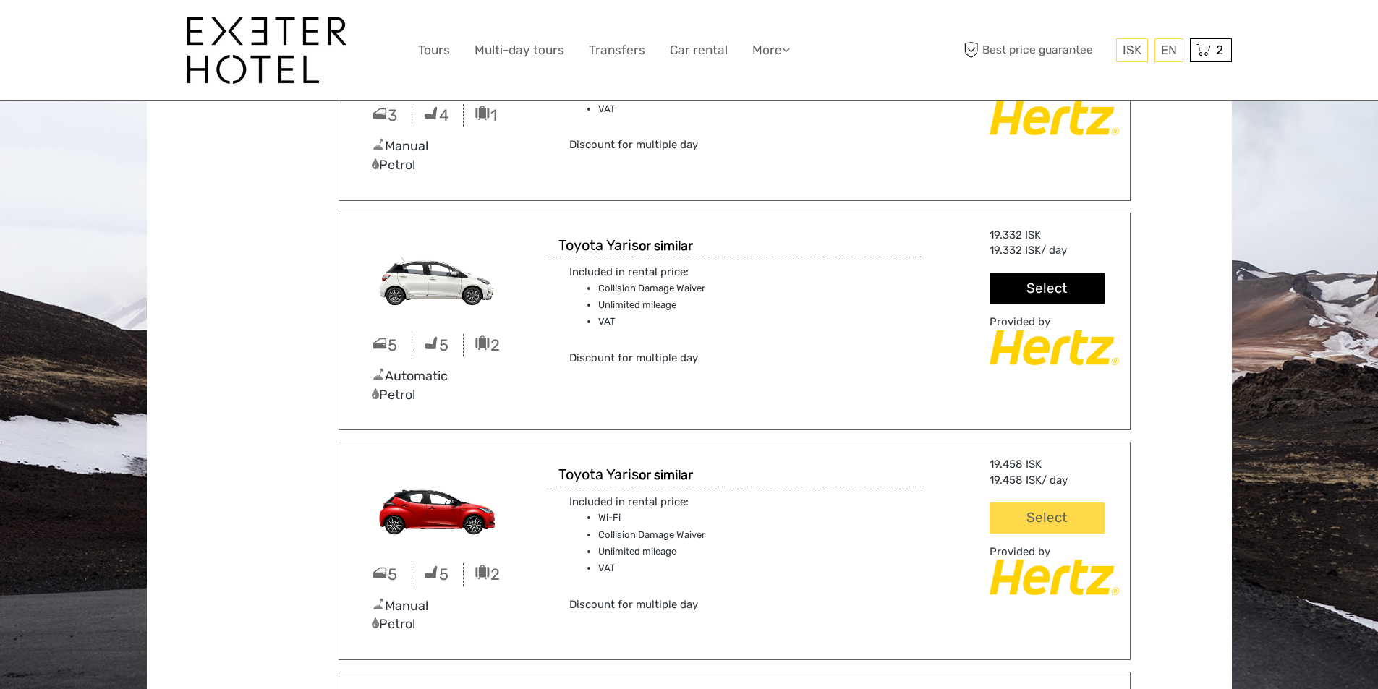
click at [1022, 286] on button "Select" at bounding box center [1047, 288] width 114 height 31
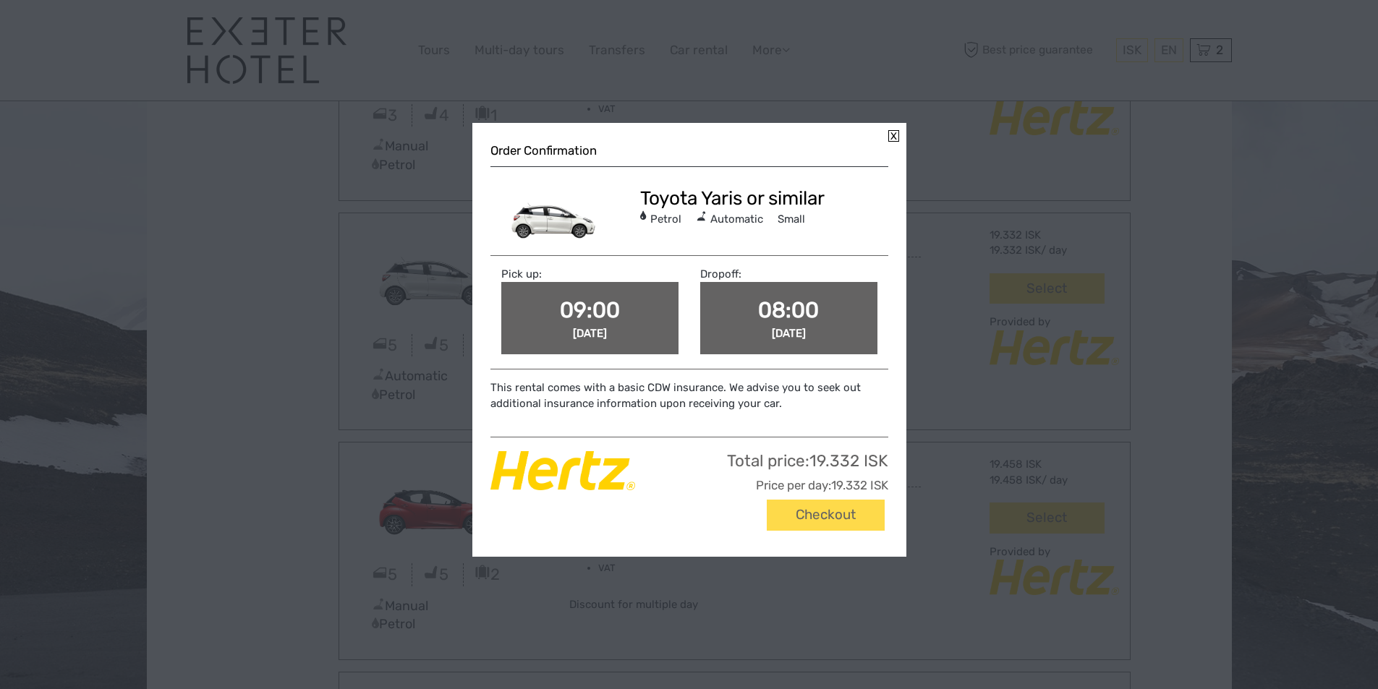
click at [894, 131] on link at bounding box center [893, 136] width 11 height 12
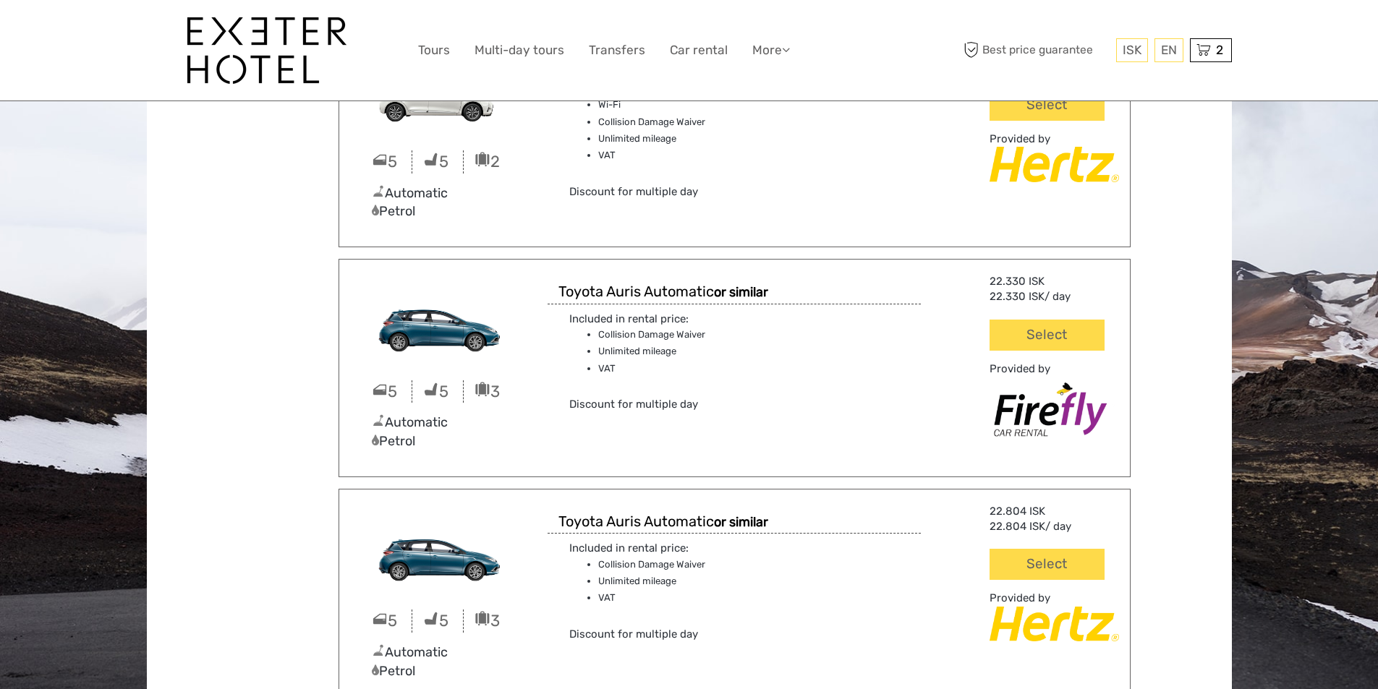
scroll to position [2315, 0]
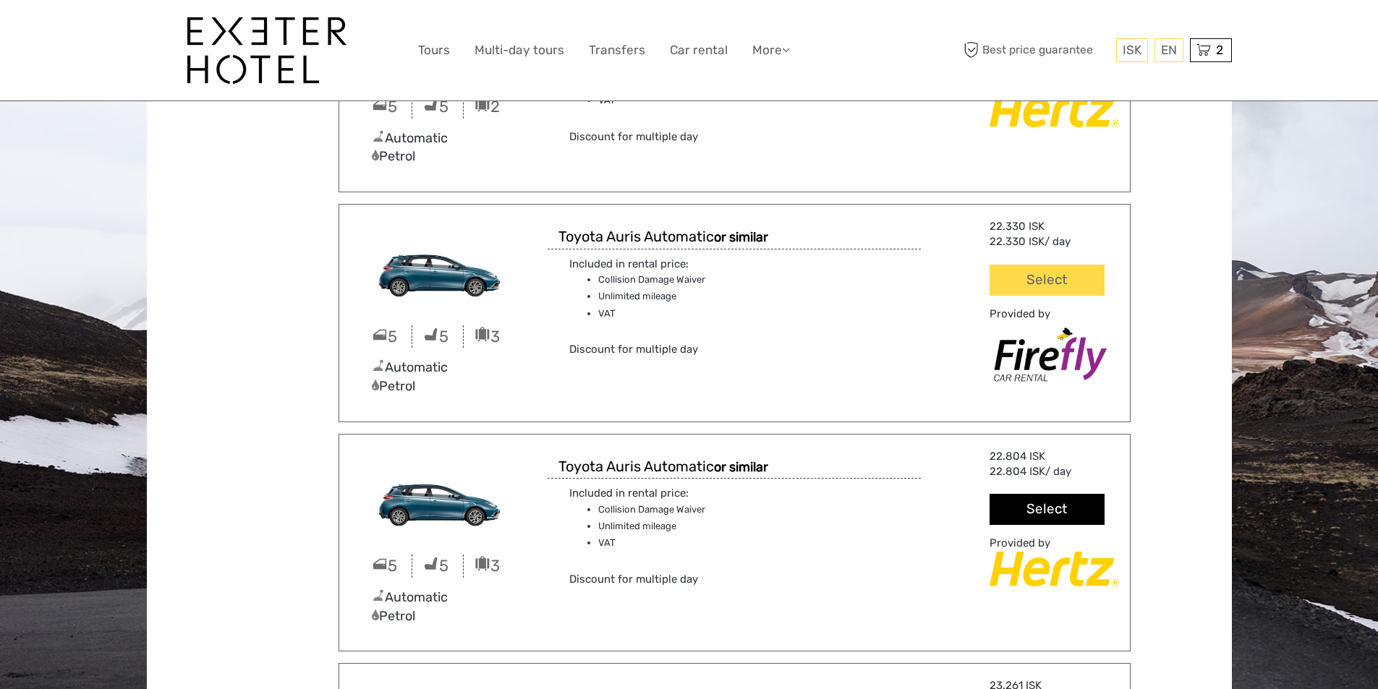
click at [1019, 508] on button "Select" at bounding box center [1047, 509] width 114 height 31
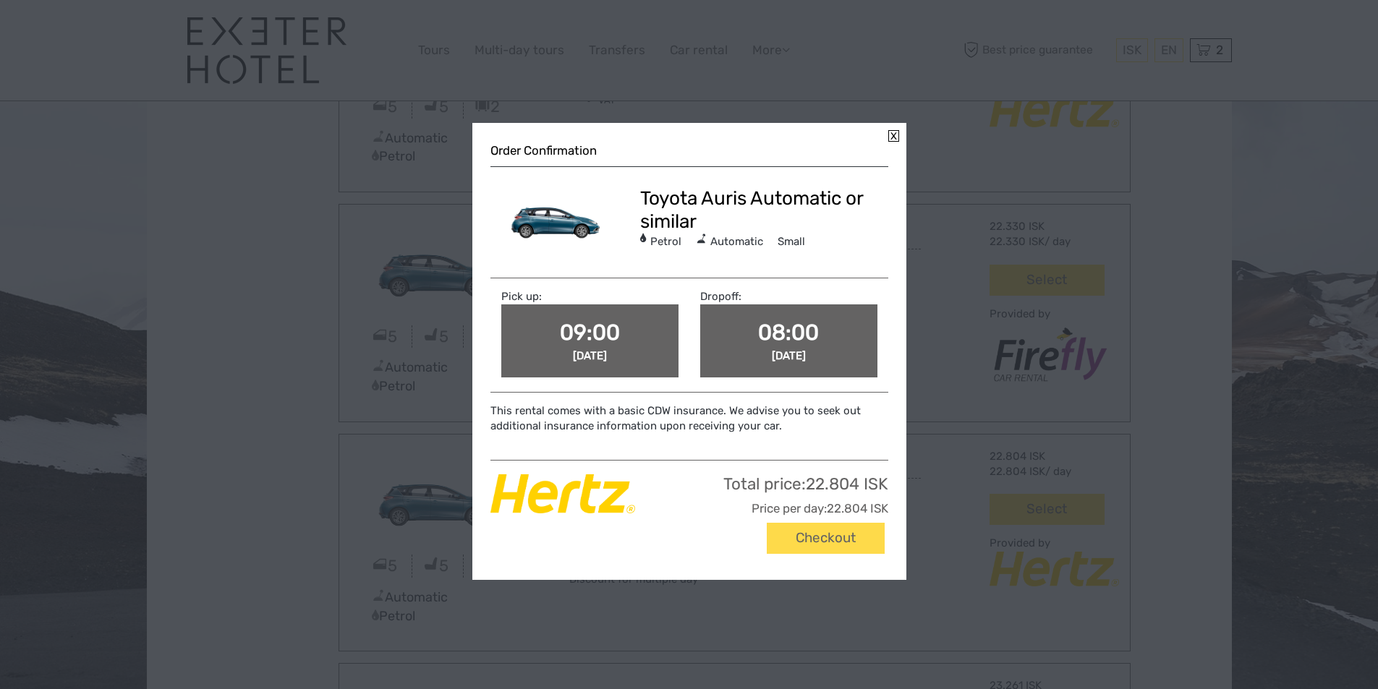
click at [893, 136] on link at bounding box center [893, 136] width 11 height 12
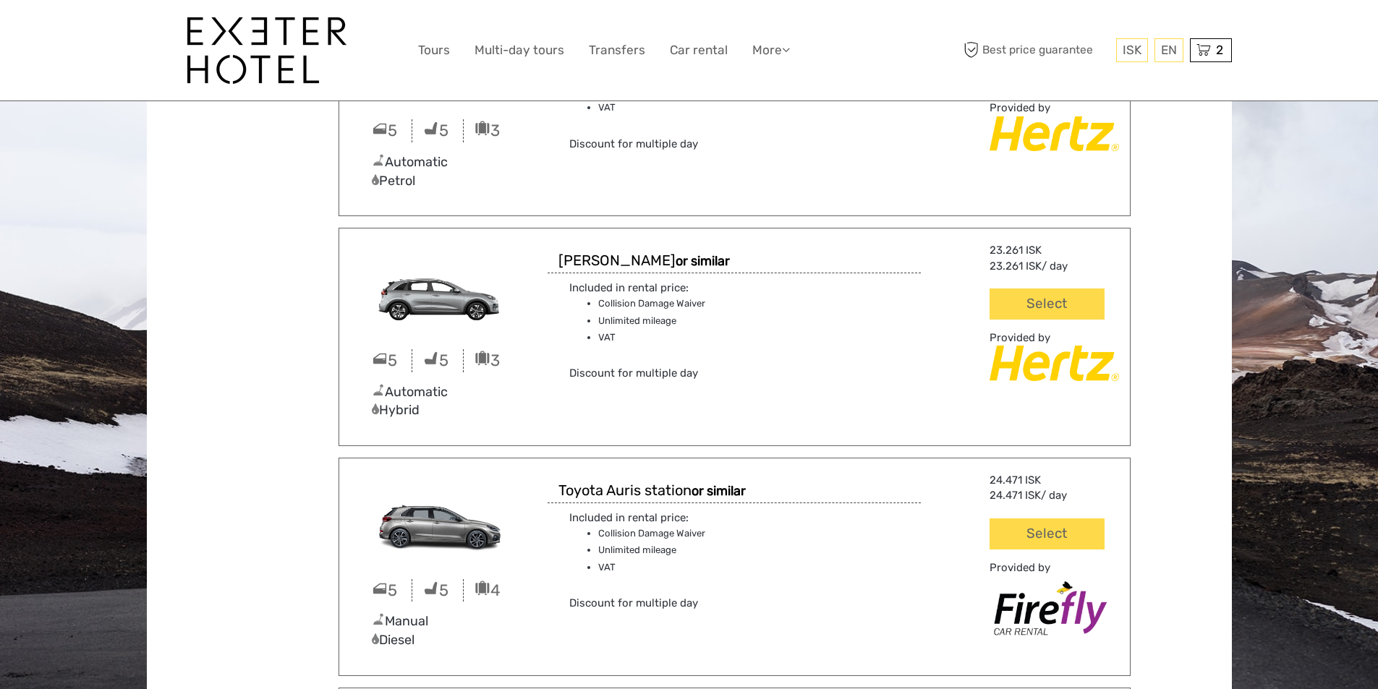
scroll to position [3039, 0]
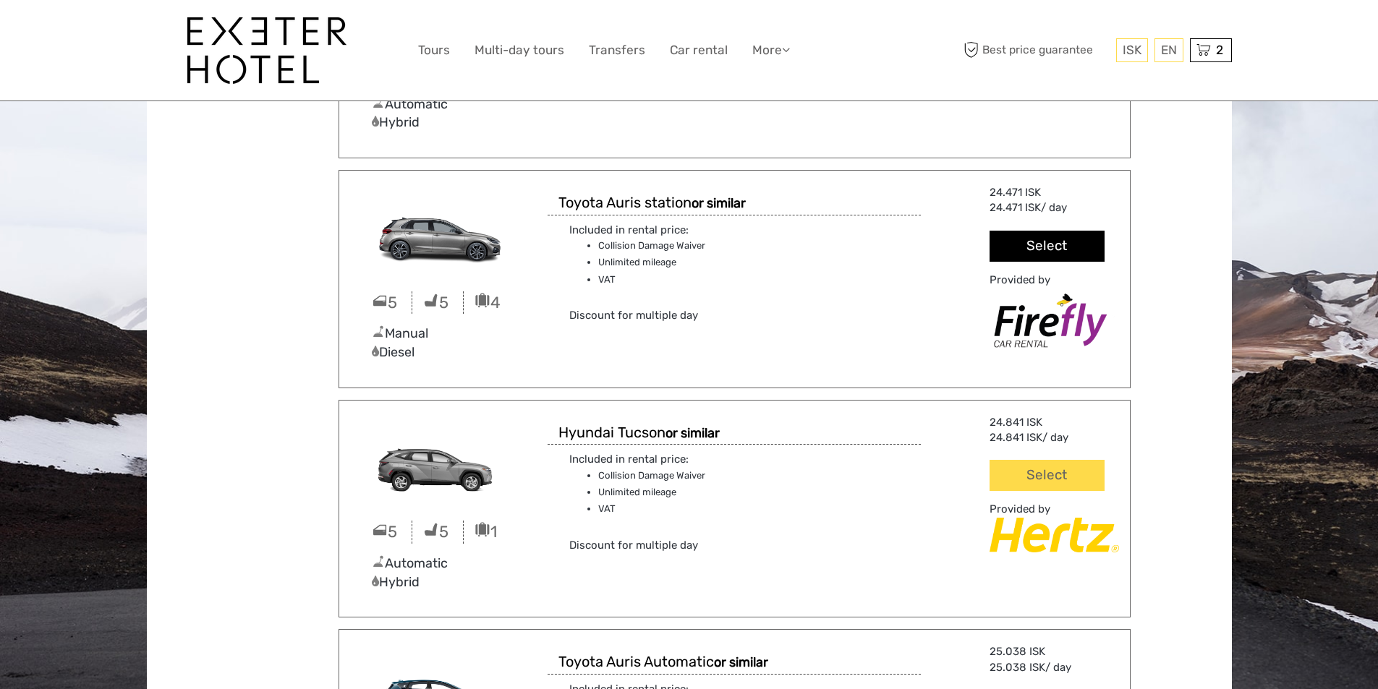
click at [993, 245] on button "Select" at bounding box center [1047, 246] width 114 height 31
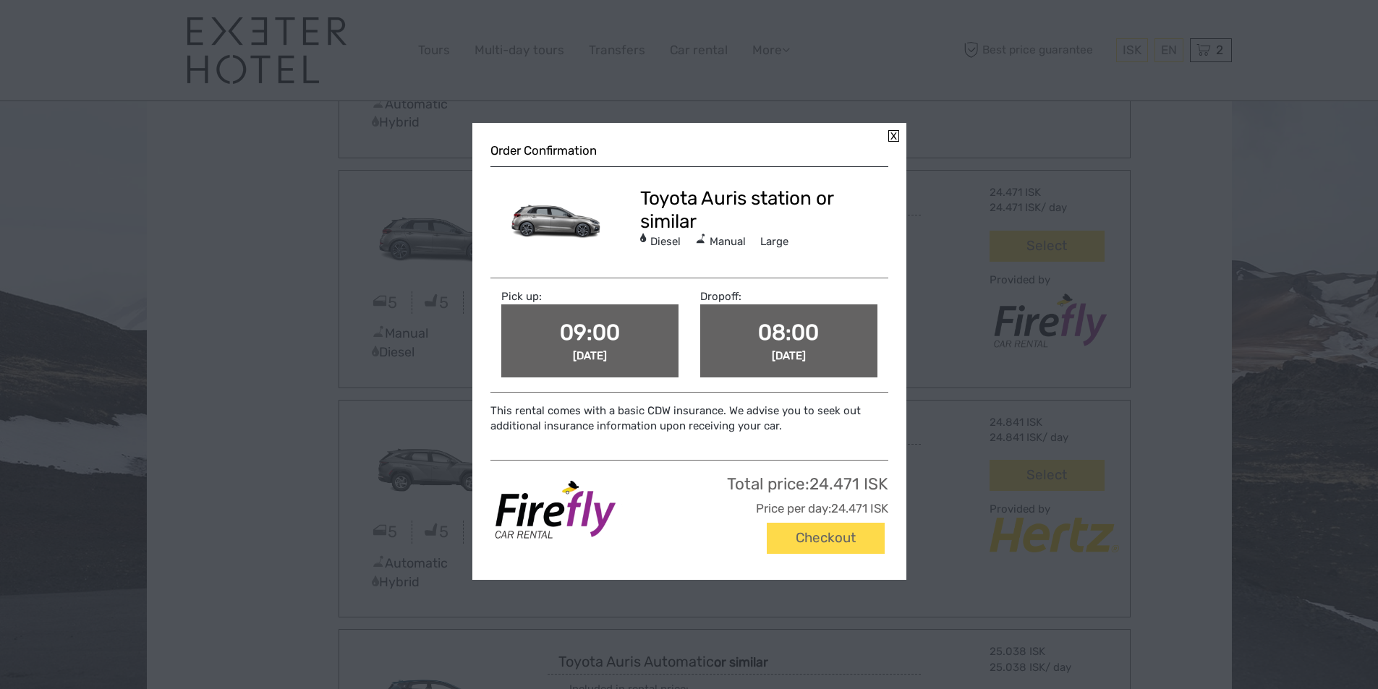
click at [894, 134] on link at bounding box center [893, 136] width 11 height 12
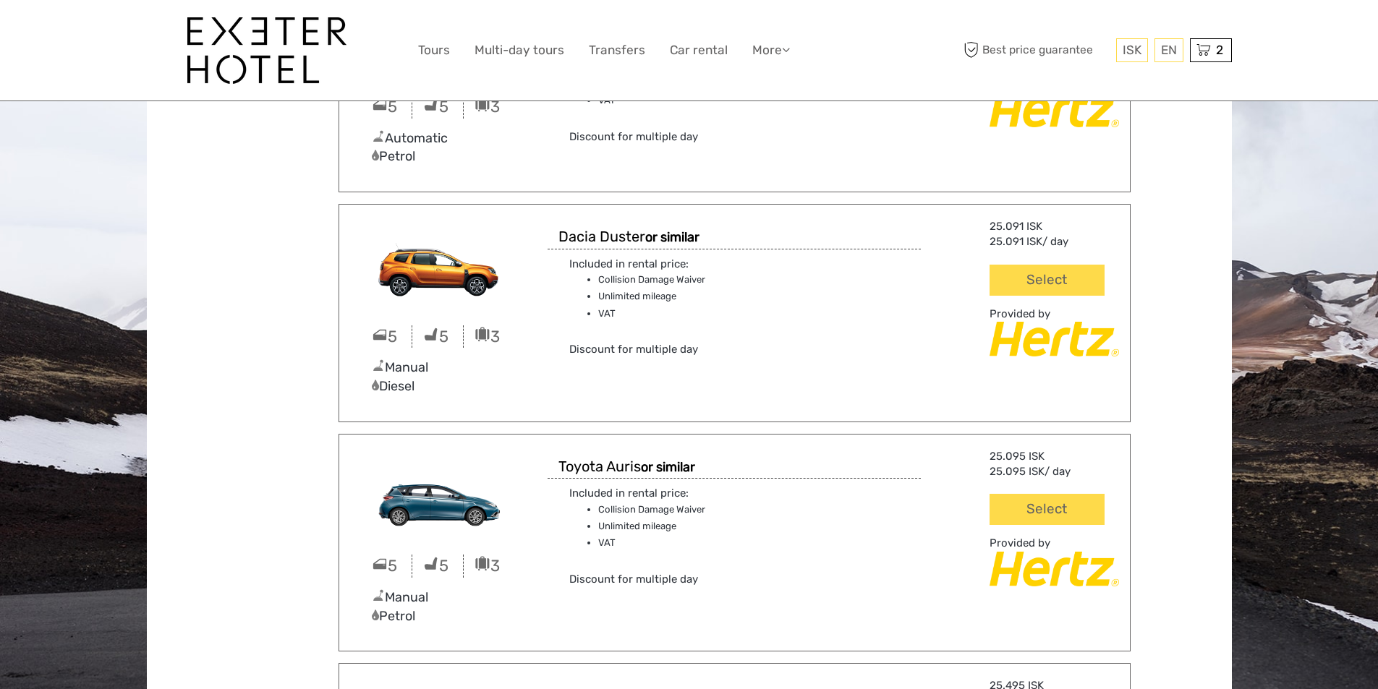
scroll to position [3762, 0]
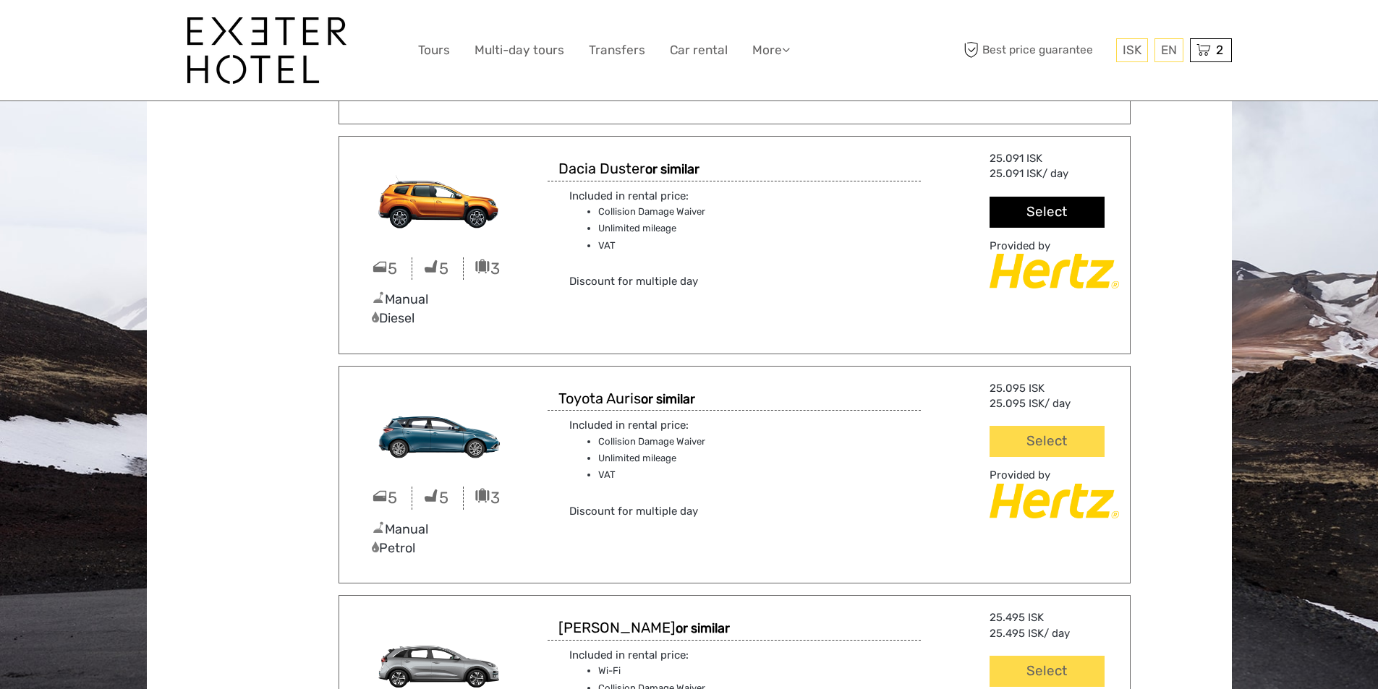
click at [1001, 212] on button "Select" at bounding box center [1047, 212] width 114 height 31
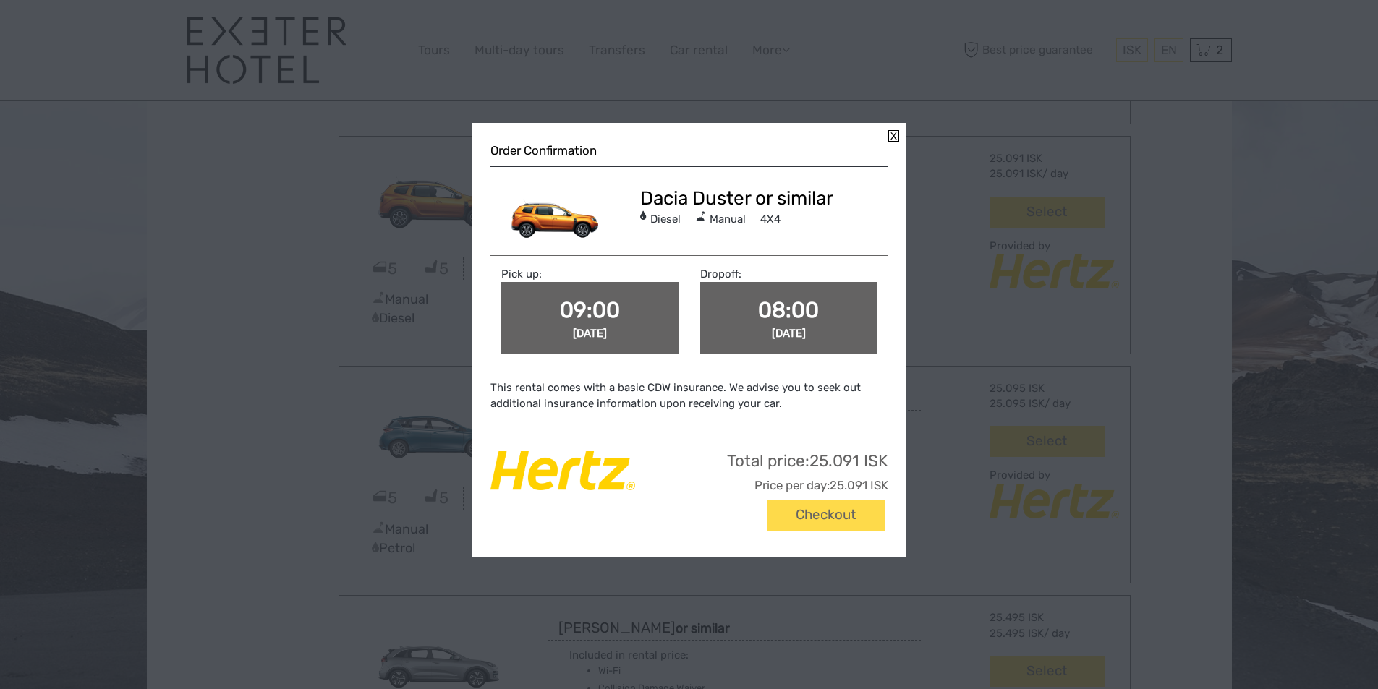
click at [891, 137] on link at bounding box center [893, 136] width 11 height 12
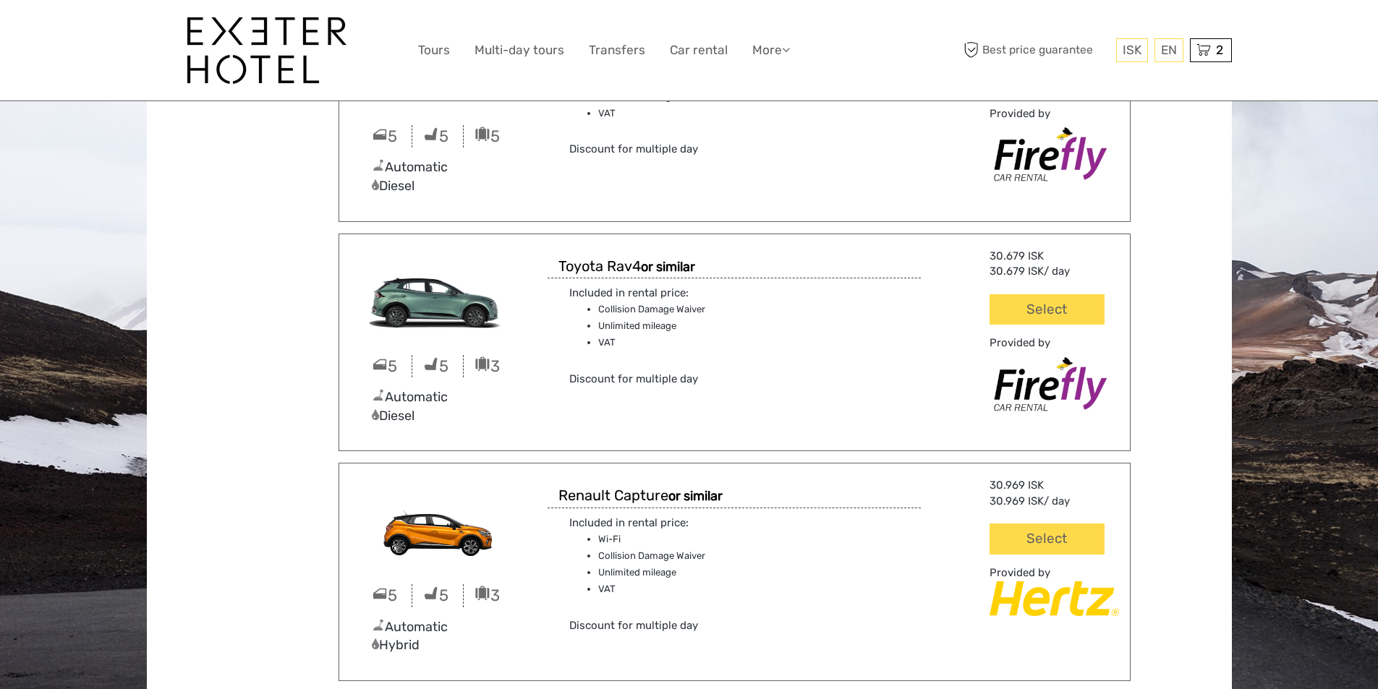
scroll to position [5715, 0]
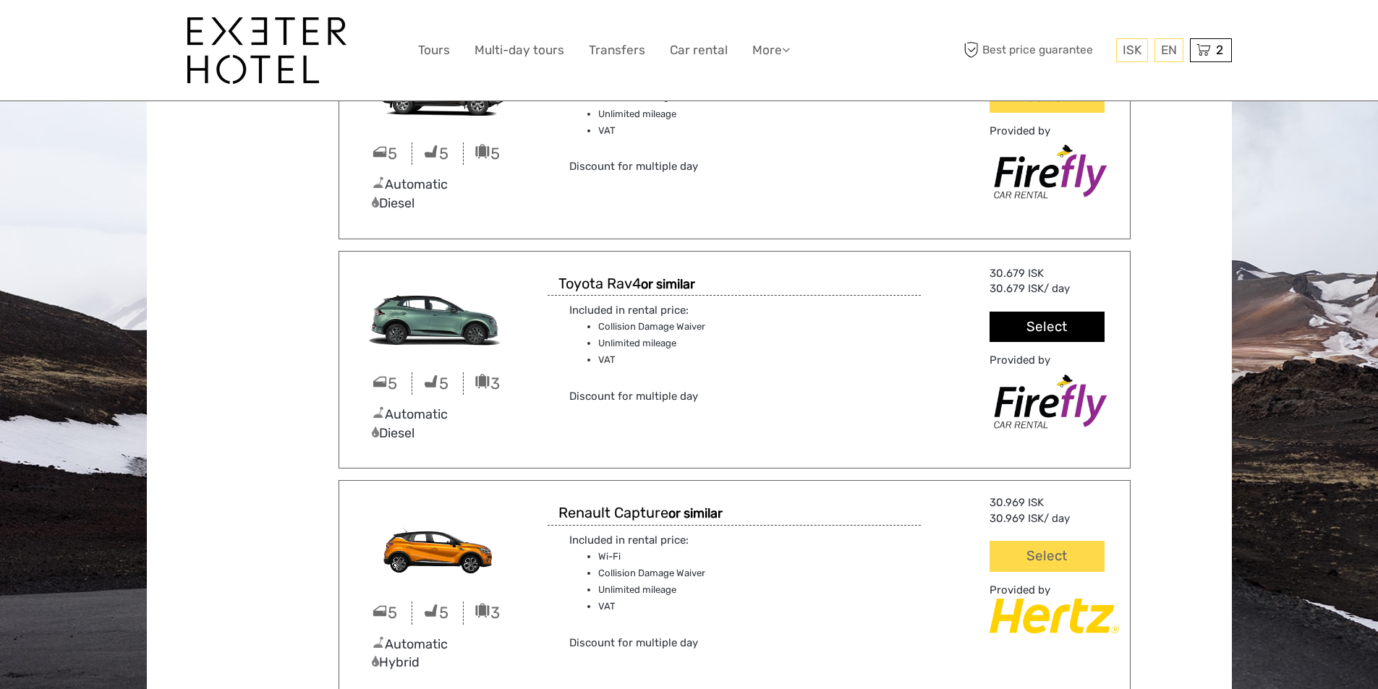
click at [1011, 331] on button "Select" at bounding box center [1047, 327] width 114 height 31
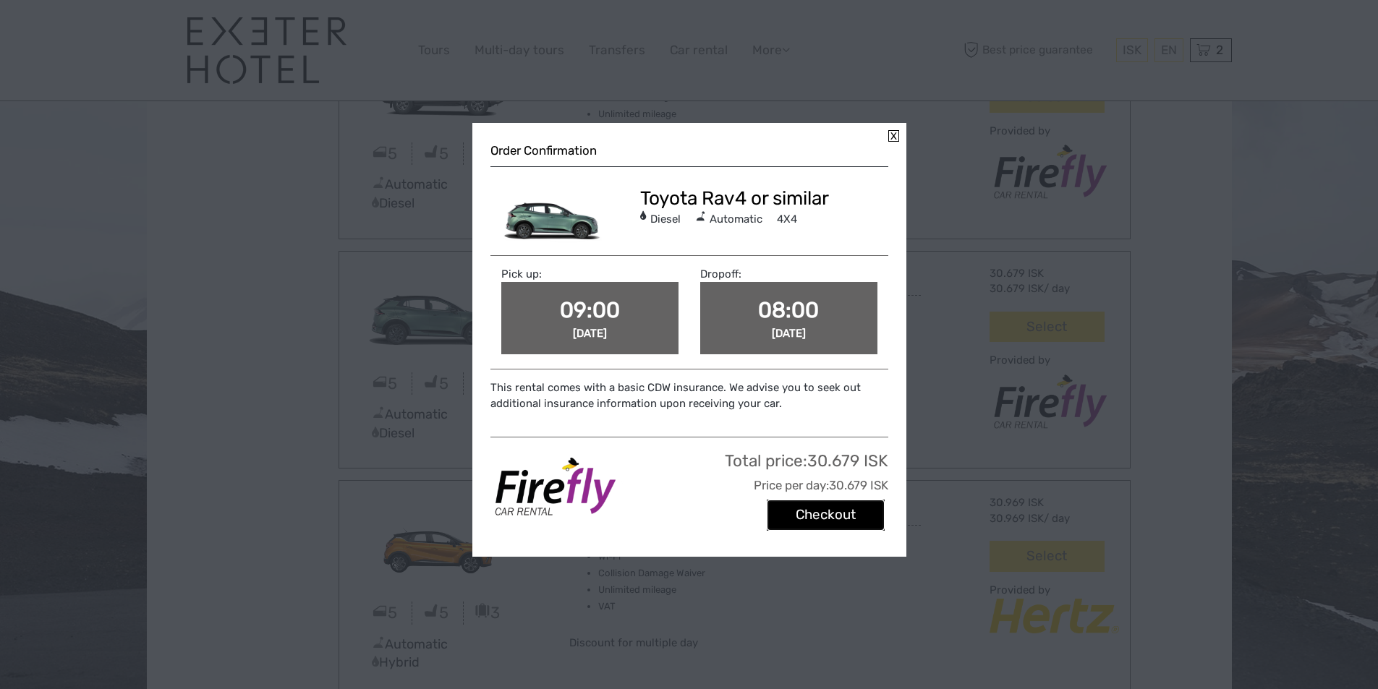
click at [813, 507] on button "Checkout" at bounding box center [826, 515] width 118 height 31
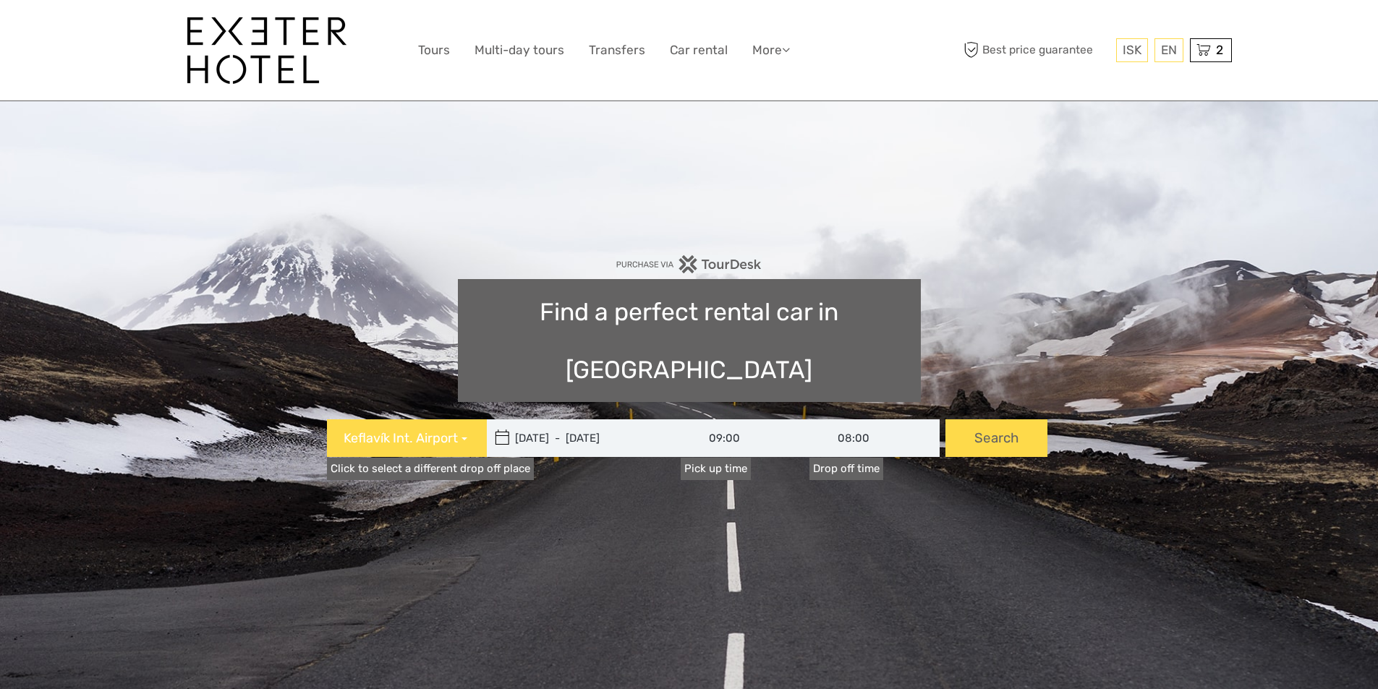
type input "[DATE] - [DATE]"
type input "09:00"
type input "[DATE] - [DATE]"
type input "09:00"
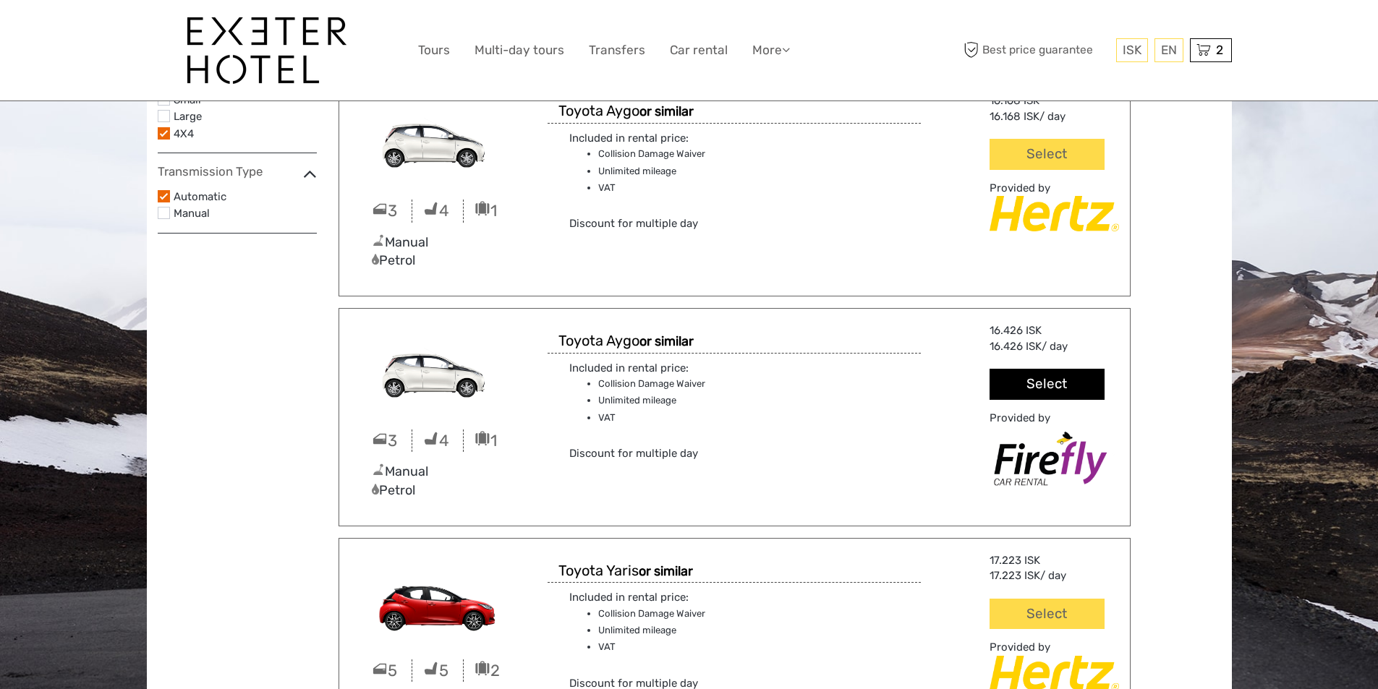
click at [1082, 397] on button "Select" at bounding box center [1047, 384] width 114 height 31
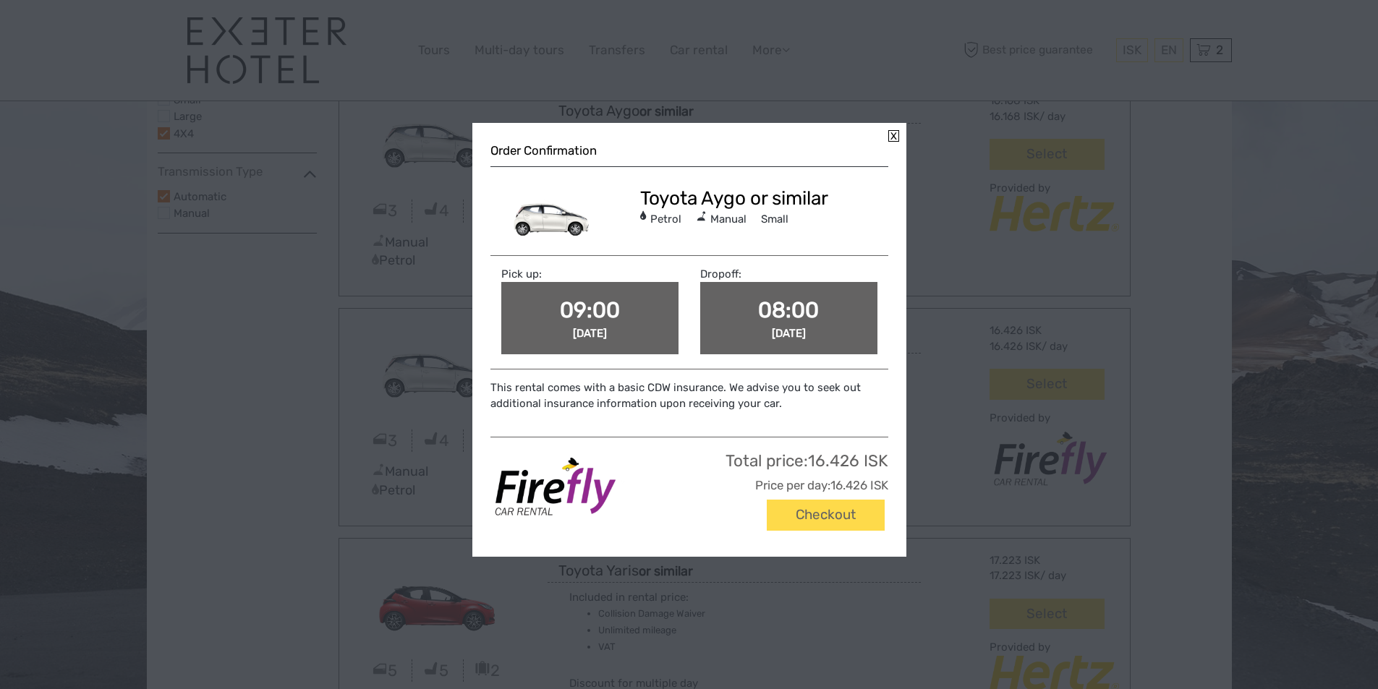
click at [1105, 367] on div "Order Confirmation Toyota Aygo or similar Petrol Manual Small Pick up: 09:00 Su…" at bounding box center [689, 344] width 1378 height 689
click at [1106, 369] on div at bounding box center [689, 344] width 1378 height 689
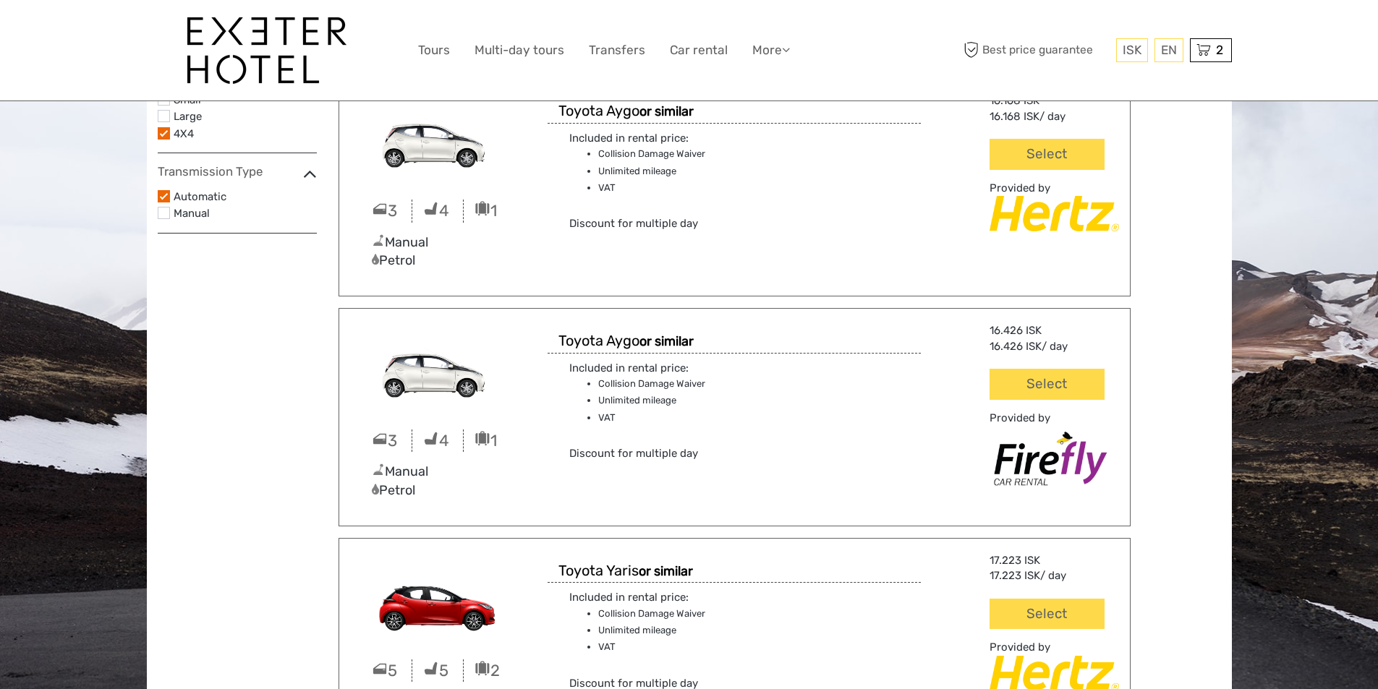
click at [1105, 370] on div "Great deal 16.426 ISK 16.426 ISK / day Select Provided by" at bounding box center [1031, 408] width 198 height 170
click at [765, 168] on div "Included in rental price: Collision Damage Waiver Unlimited mileage VAT Discoun…" at bounding box center [676, 178] width 234 height 109
click at [765, 164] on li "Unlimited mileage" at bounding box center [690, 172] width 184 height 16
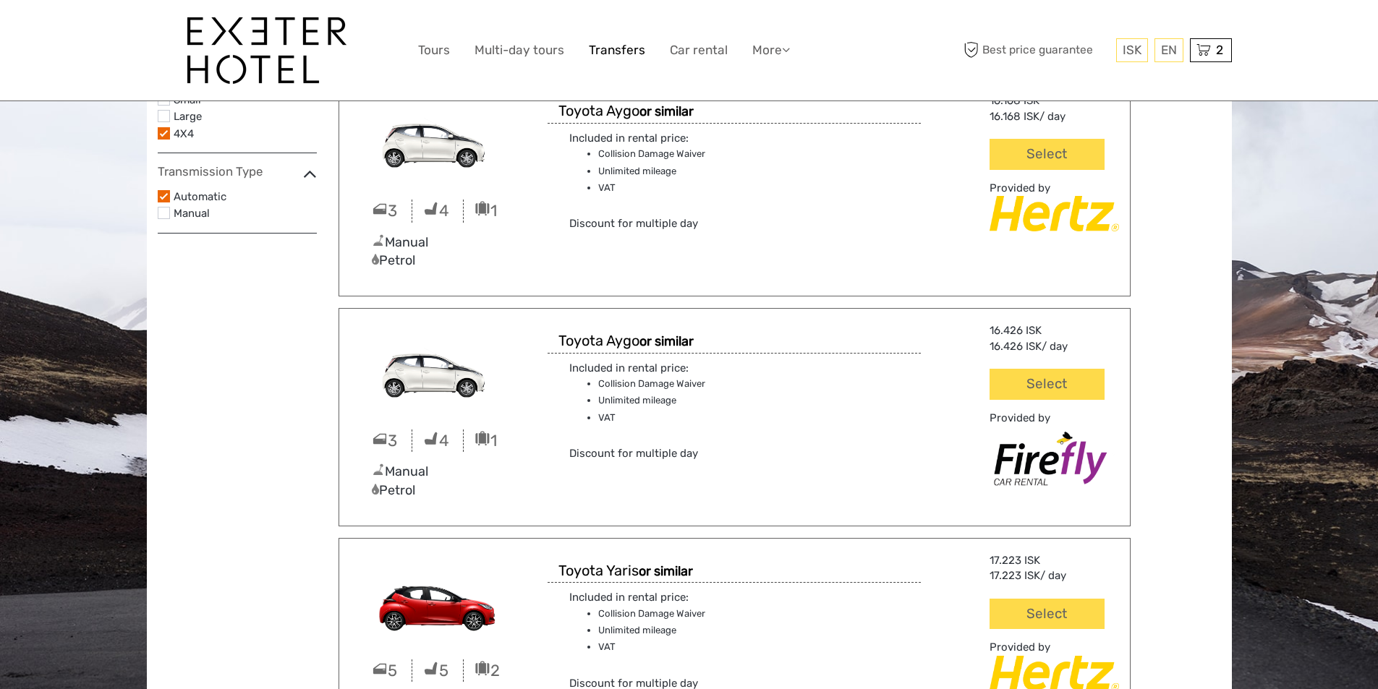
drag, startPoint x: 758, startPoint y: 163, endPoint x: 630, endPoint y: 46, distance: 173.1
click at [630, 46] on link "Transfers" at bounding box center [617, 50] width 56 height 21
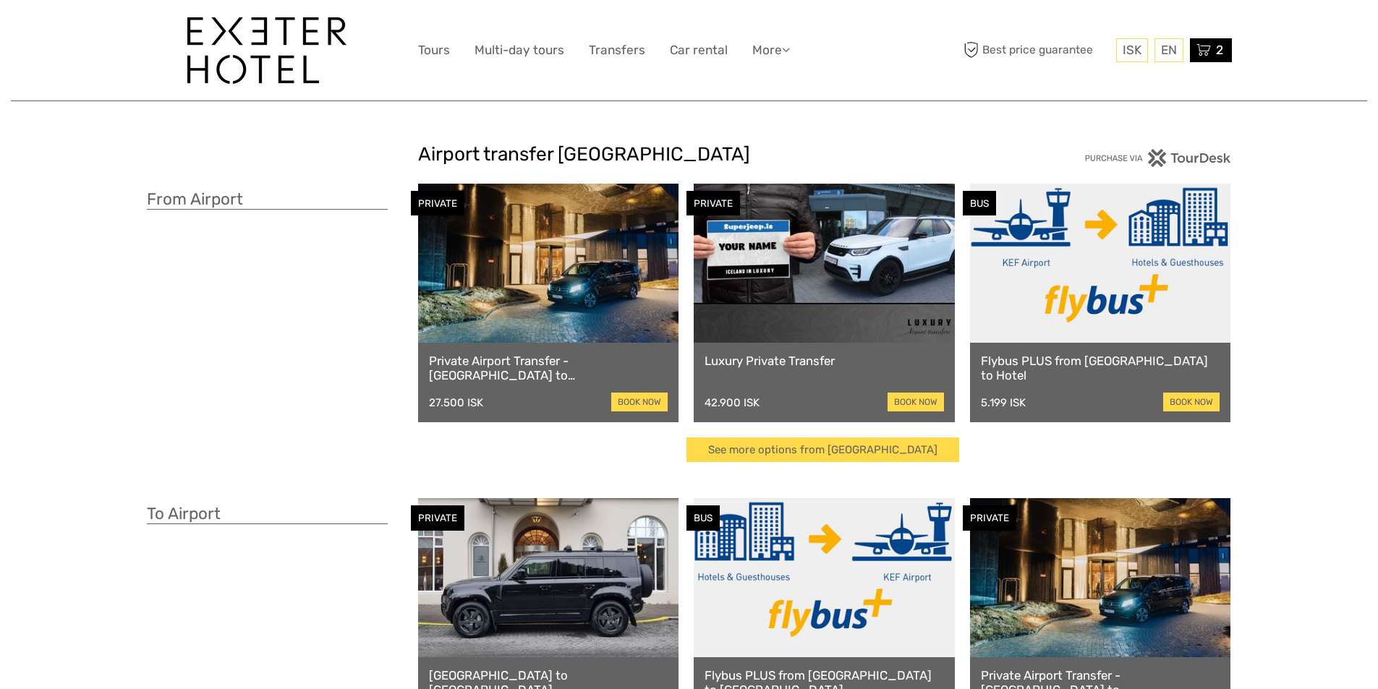
click at [1202, 45] on icon at bounding box center [1204, 50] width 14 height 18
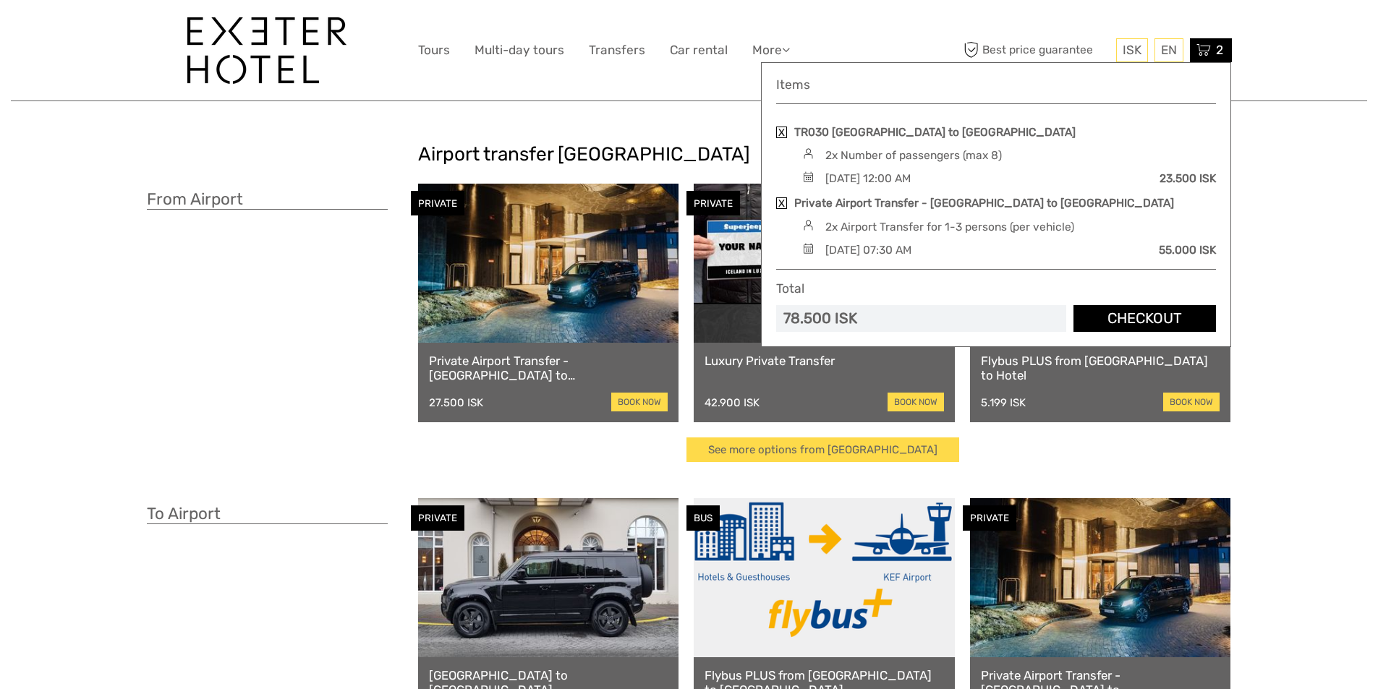
click at [1126, 315] on link "Checkout" at bounding box center [1145, 318] width 143 height 27
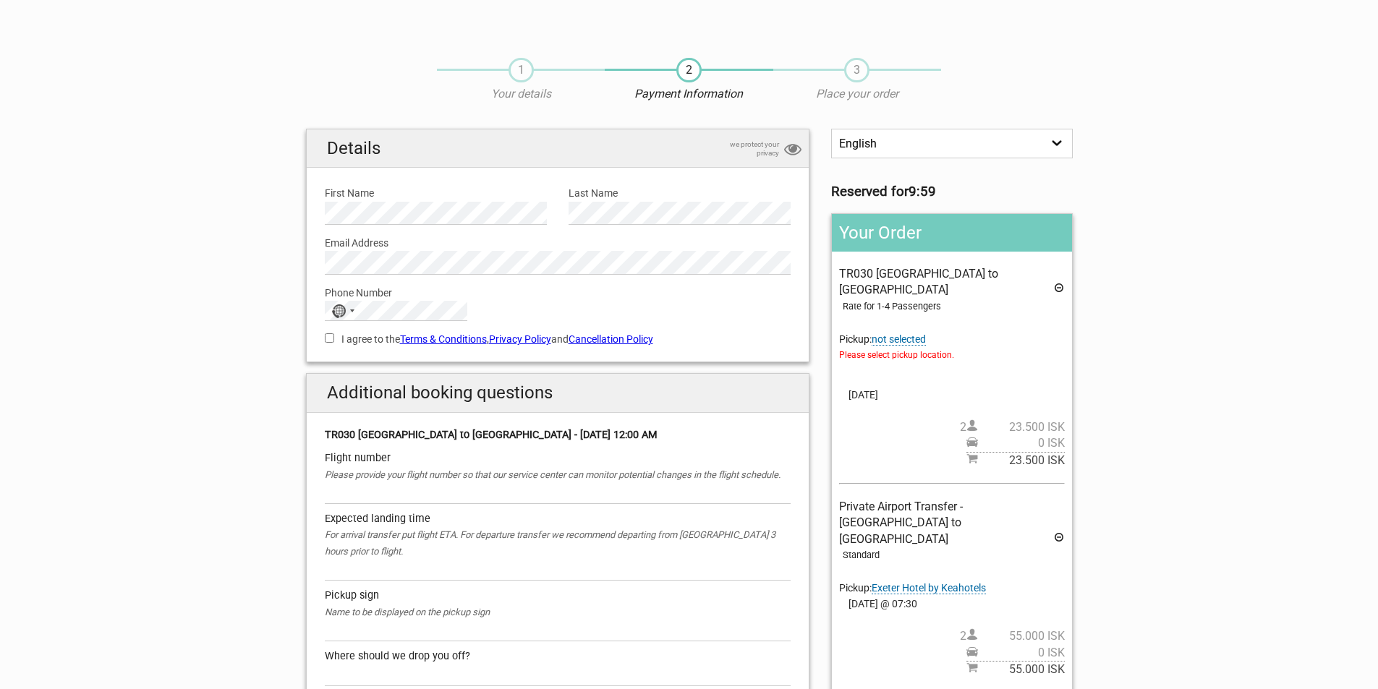
click at [920, 334] on span "not selected" at bounding box center [899, 340] width 54 height 12
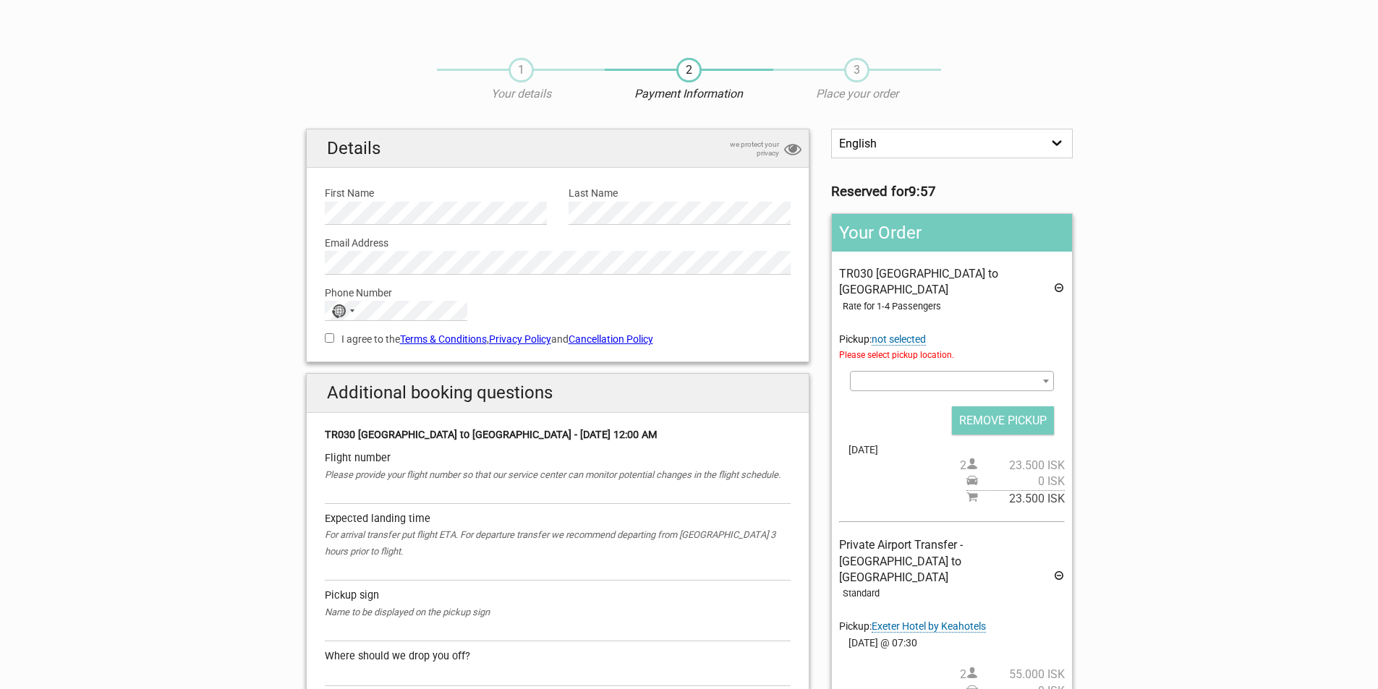
click at [1043, 380] on b at bounding box center [1046, 382] width 6 height 4
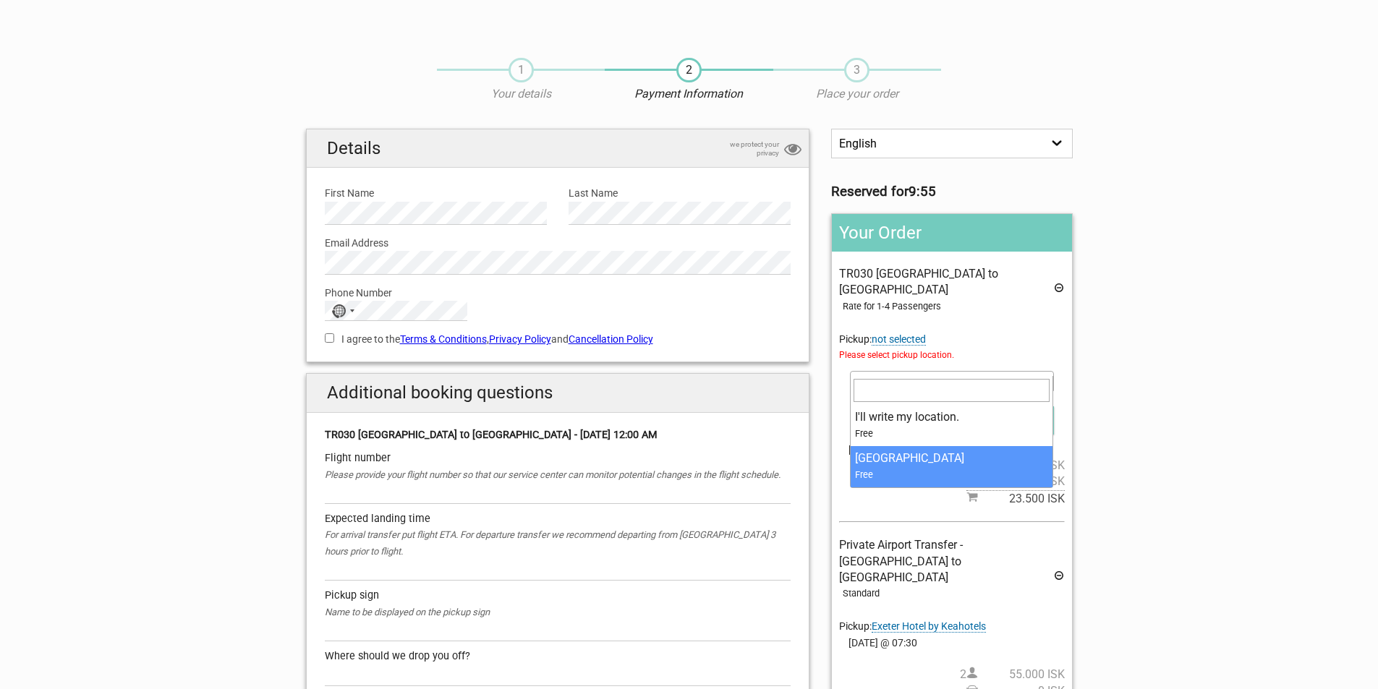
select select "1090385"
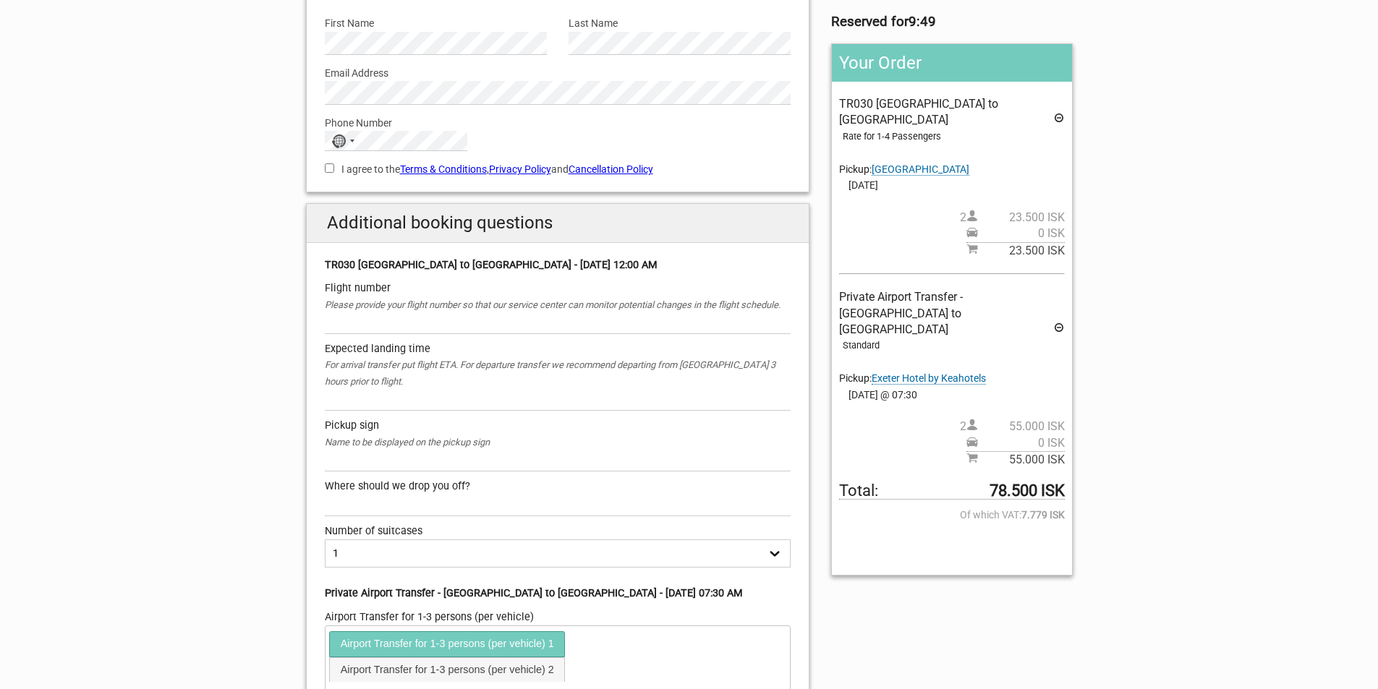
scroll to position [145, 0]
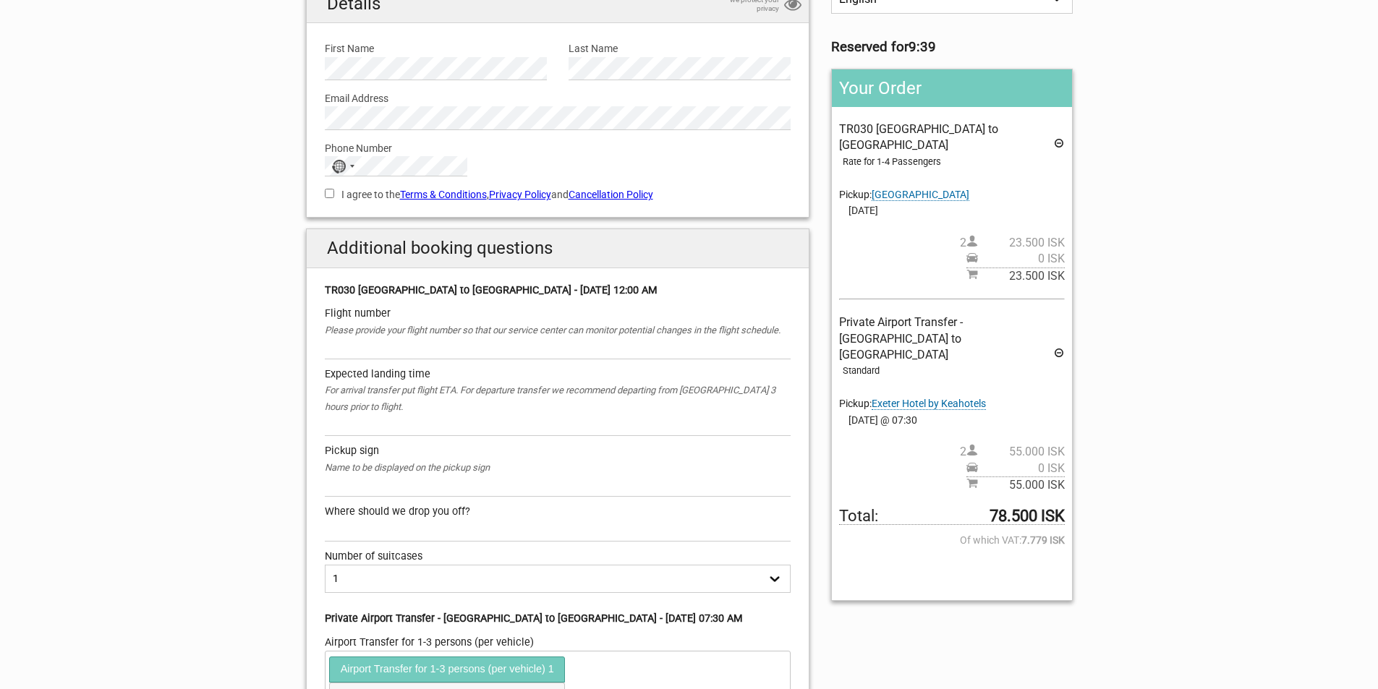
click at [1058, 137] on icon at bounding box center [1059, 145] width 12 height 16
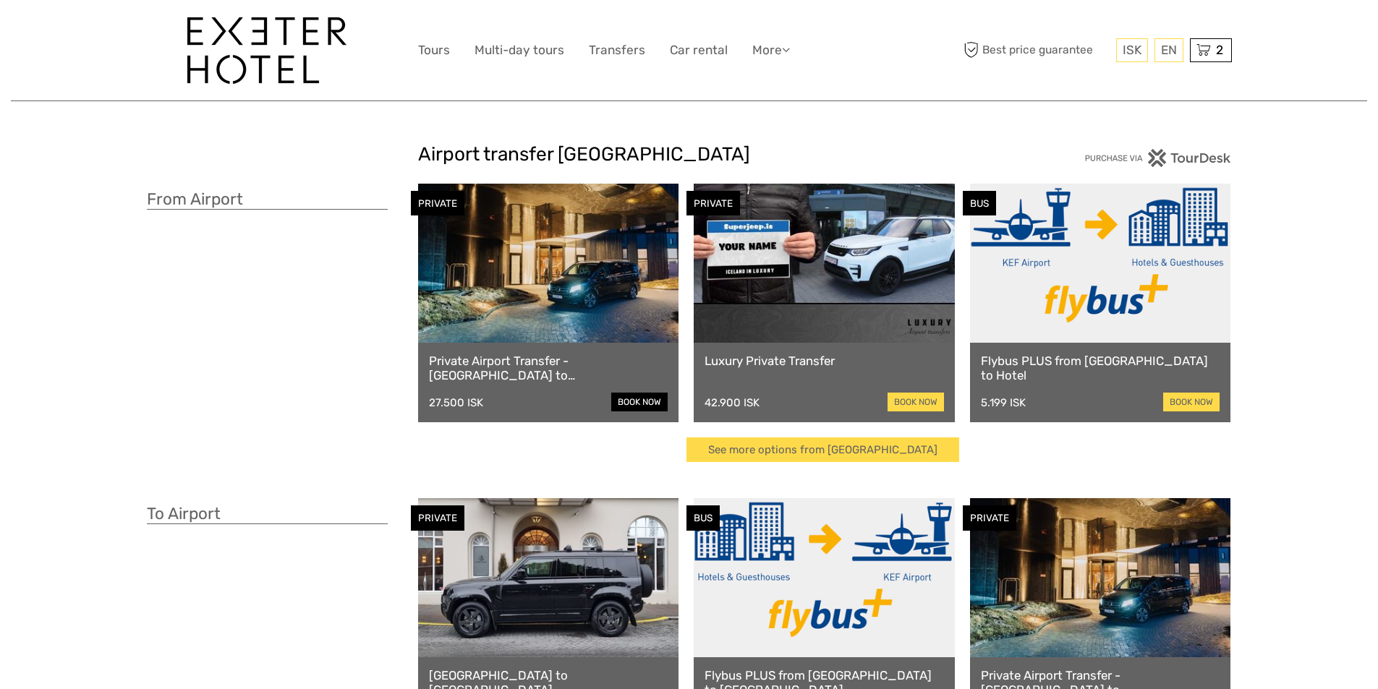
click at [627, 402] on link "book now" at bounding box center [639, 402] width 56 height 19
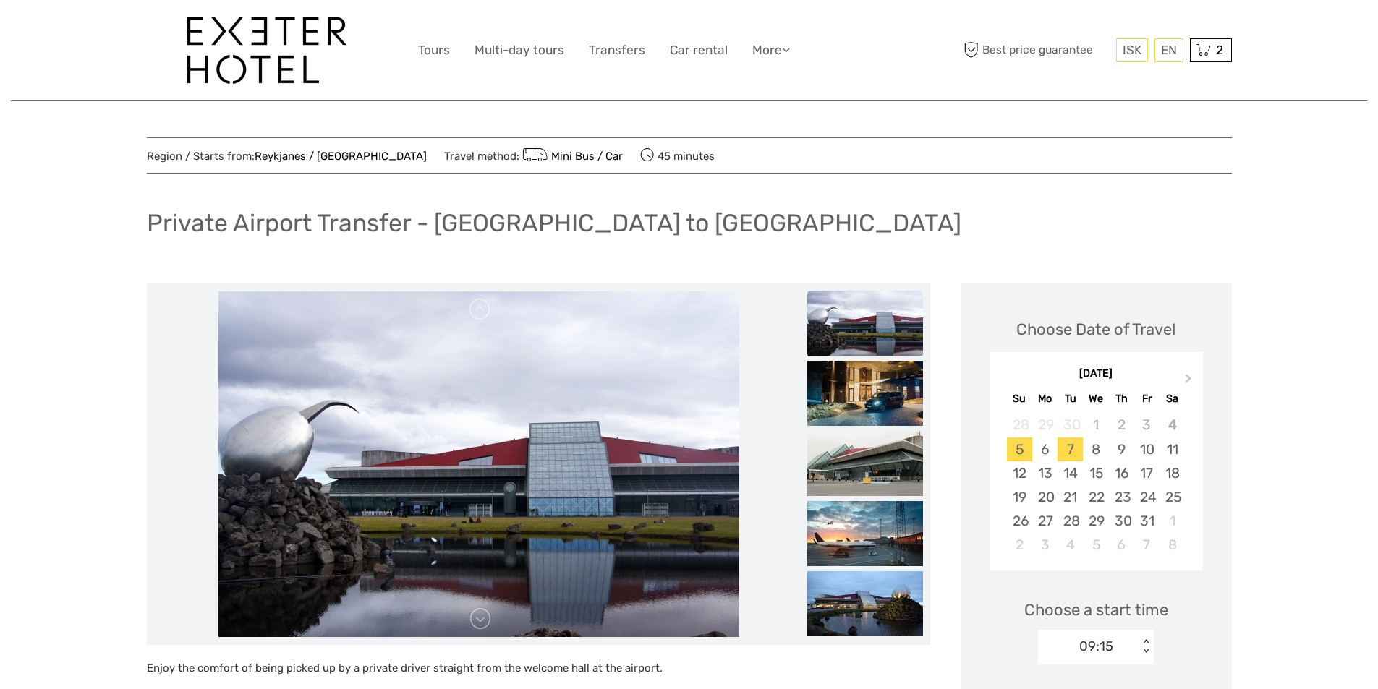
click at [1077, 453] on div "7" at bounding box center [1070, 450] width 25 height 24
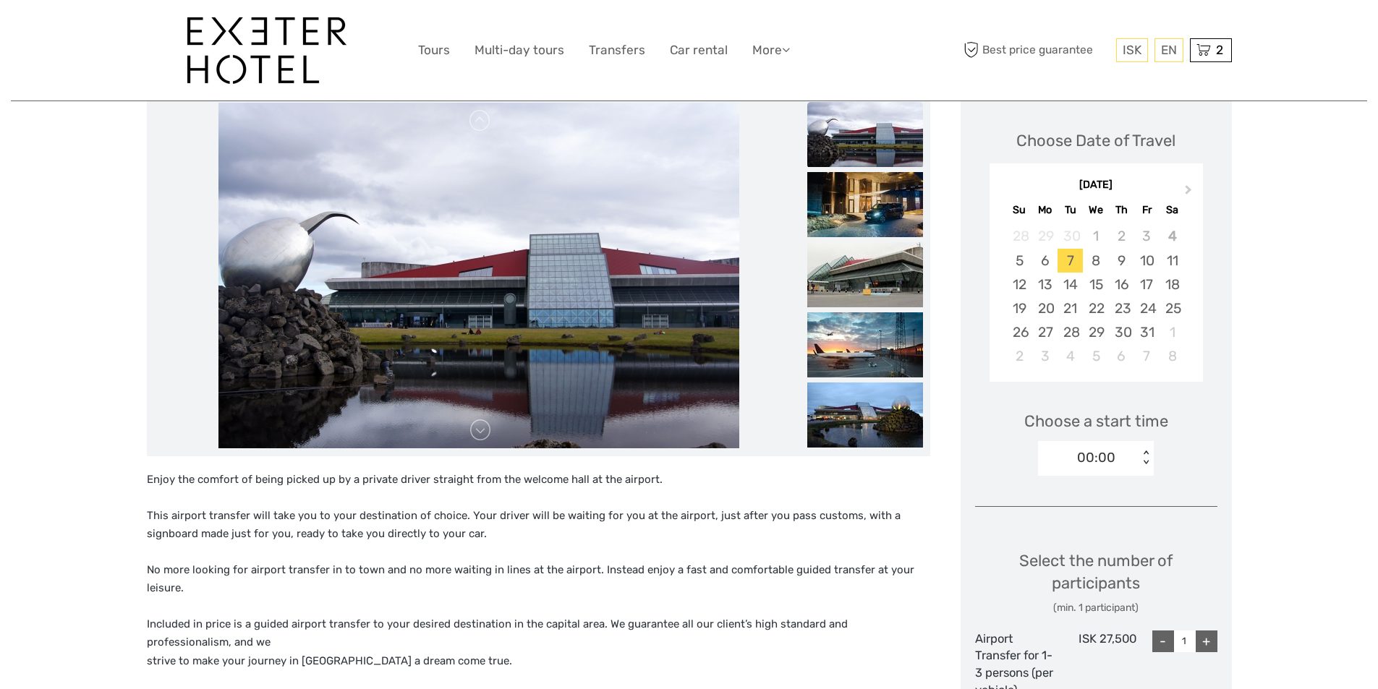
scroll to position [217, 0]
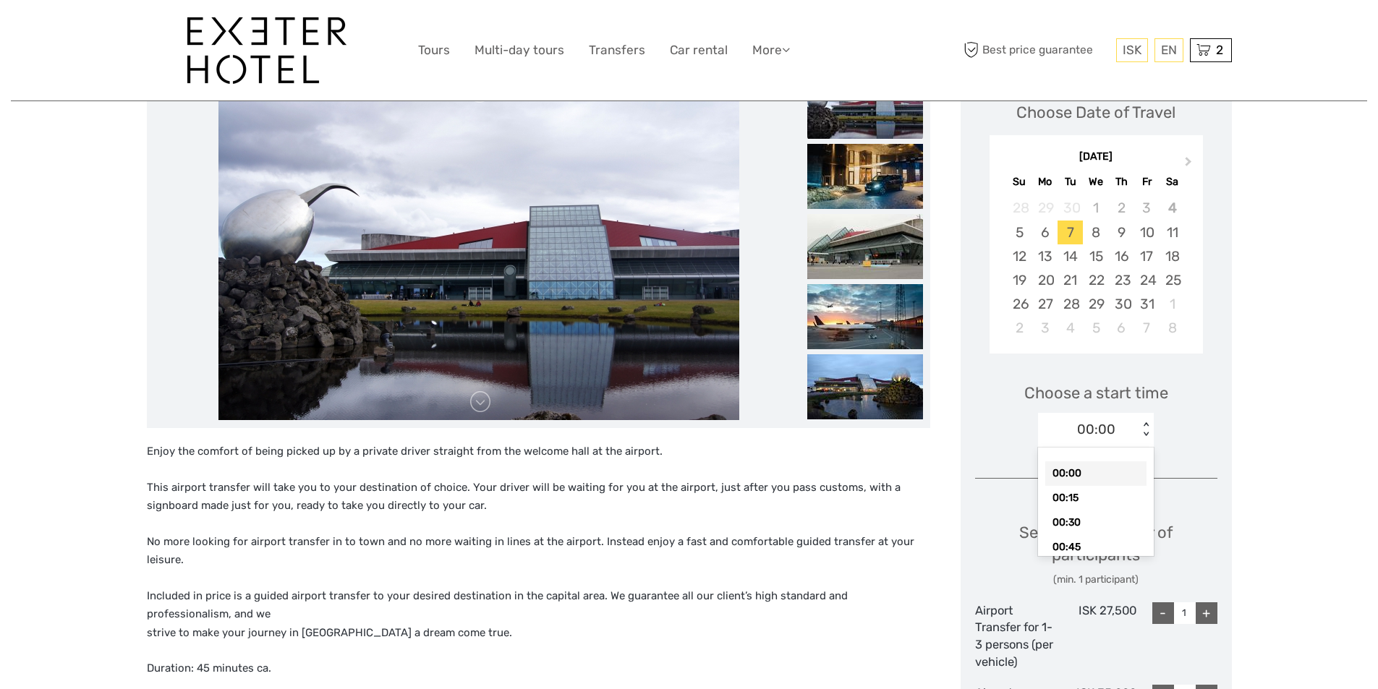
click at [1145, 426] on div "< >" at bounding box center [1146, 429] width 12 height 15
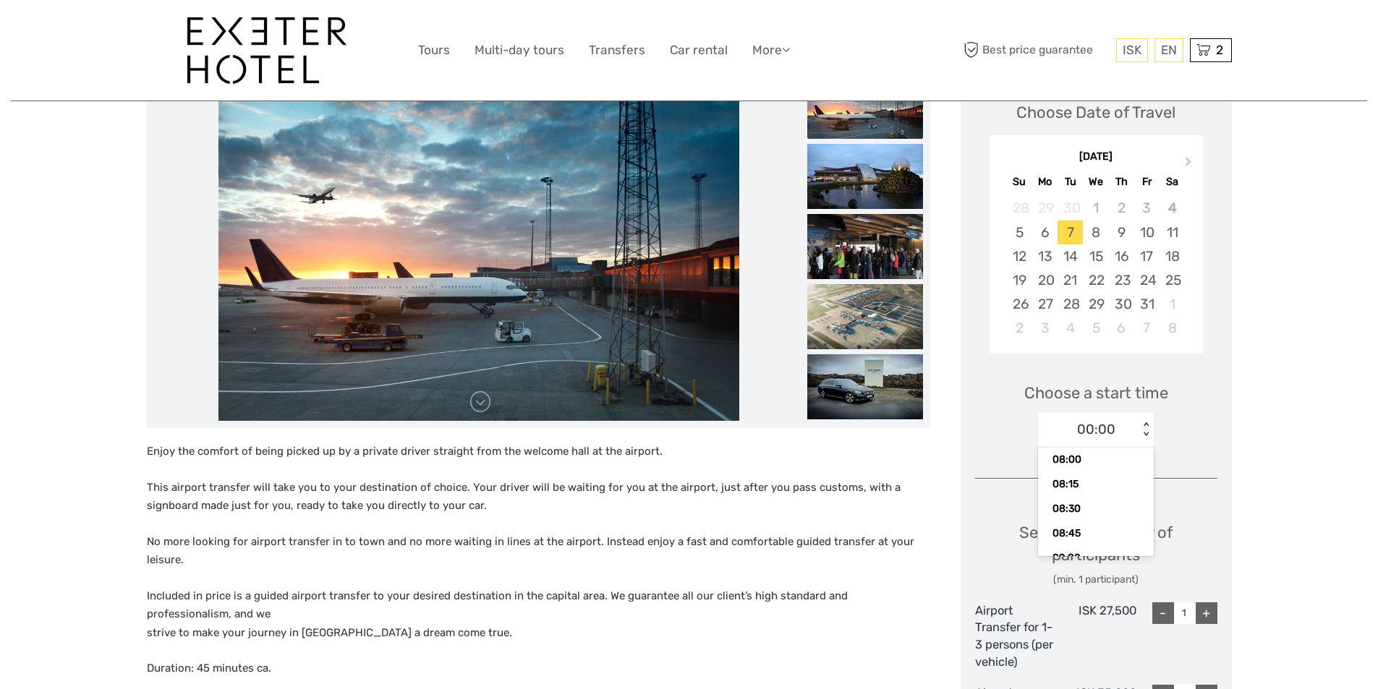
scroll to position [830, 0]
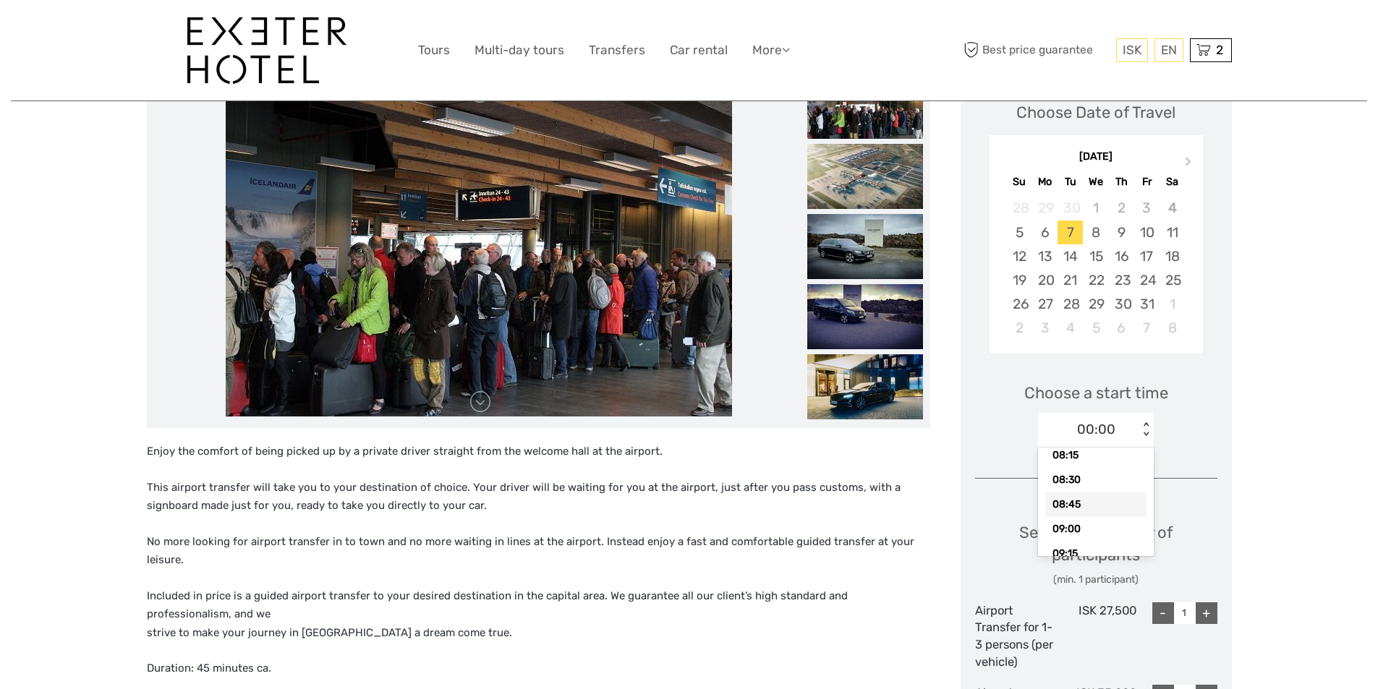
click at [1075, 506] on div "08:45" at bounding box center [1095, 505] width 101 height 25
click at [1161, 491] on div "Choose Date of Travel Next Month October 2025 Su Mo Tu We Th Fr Sa 28 29 30 1 2…" at bounding box center [1096, 670] width 271 height 1206
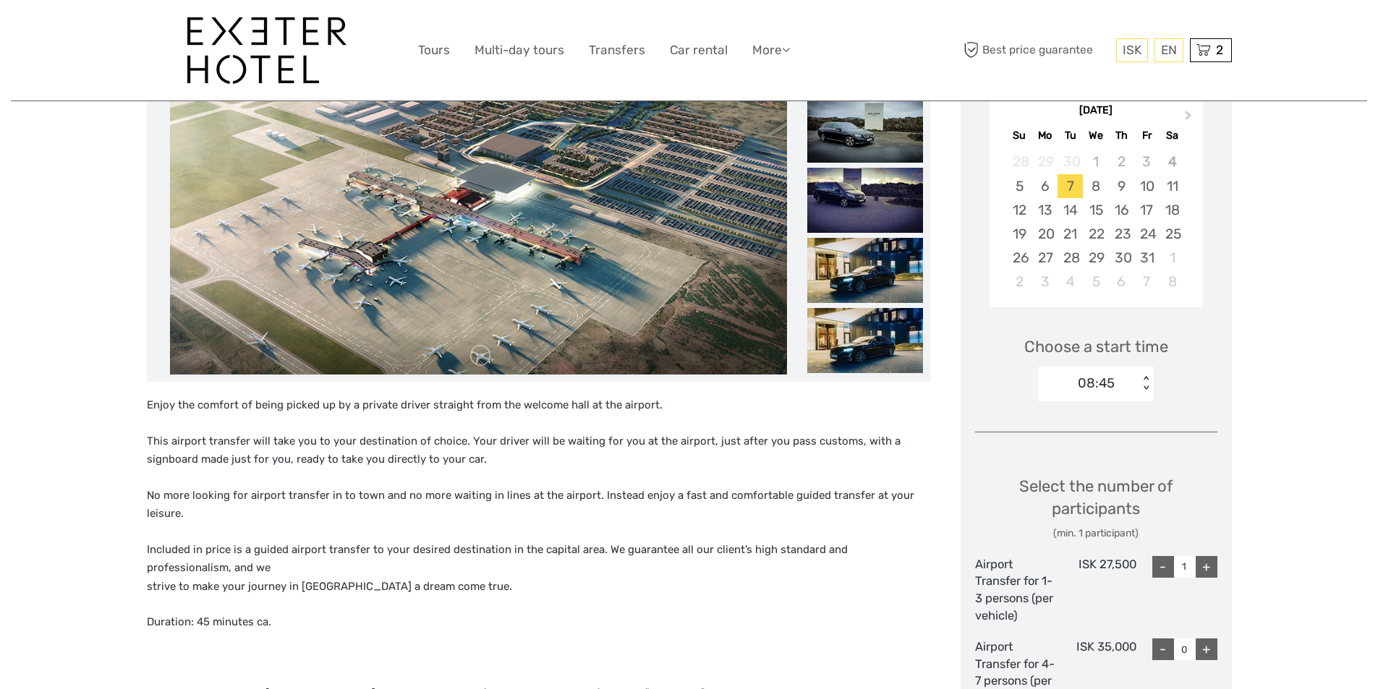
scroll to position [289, 0]
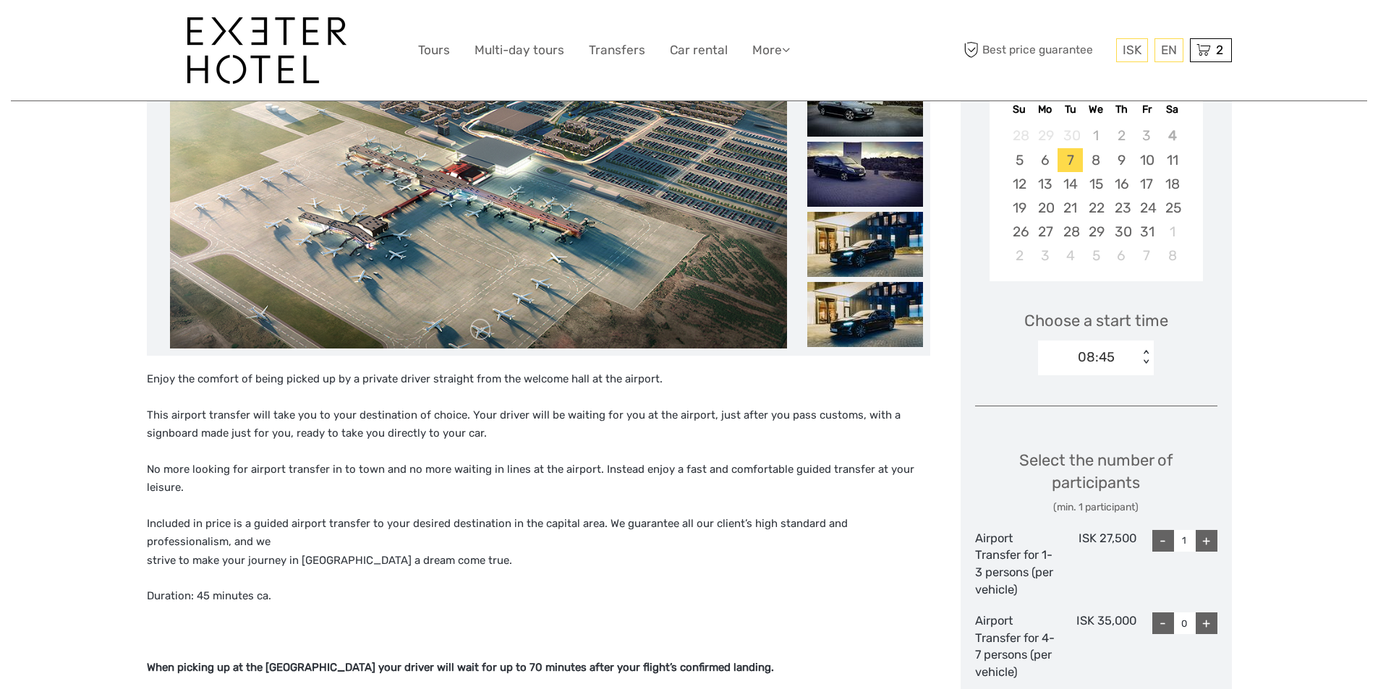
click at [1209, 544] on div "+" at bounding box center [1207, 541] width 22 height 22
type input "2"
click at [1189, 566] on div "- 2 +" at bounding box center [1177, 564] width 81 height 68
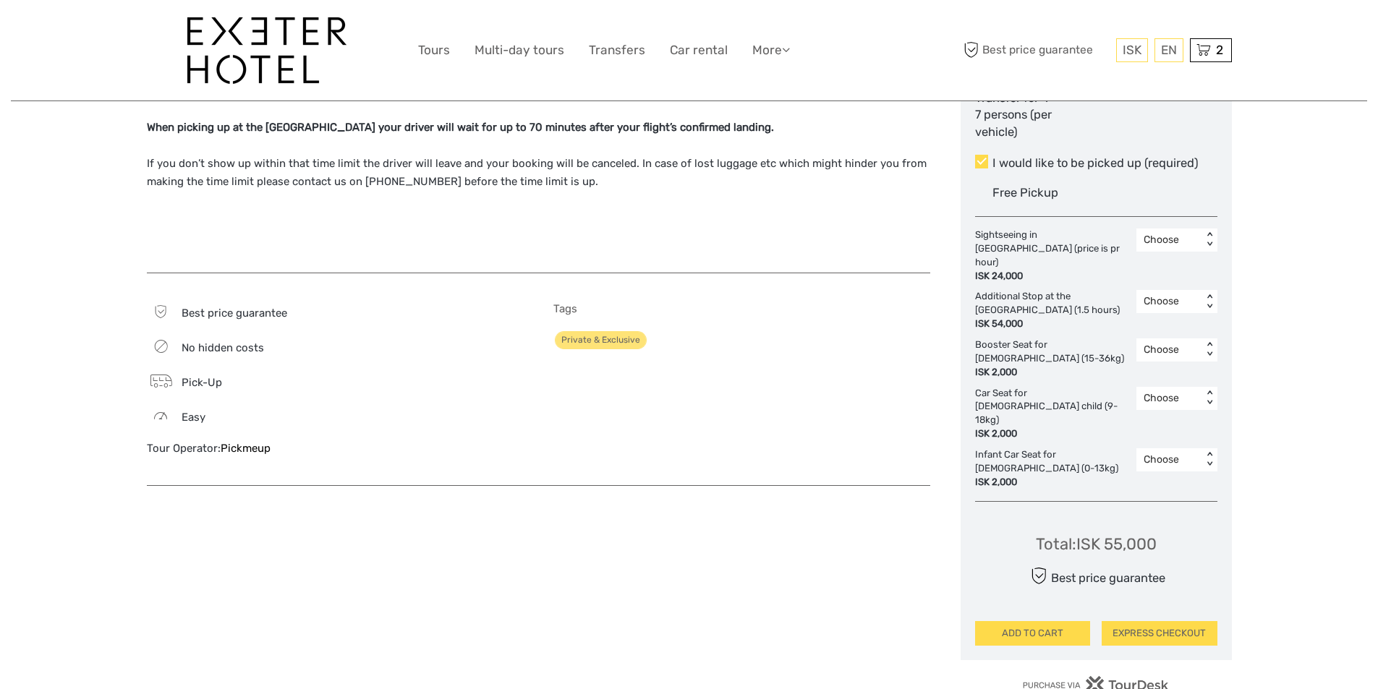
scroll to position [940, 0]
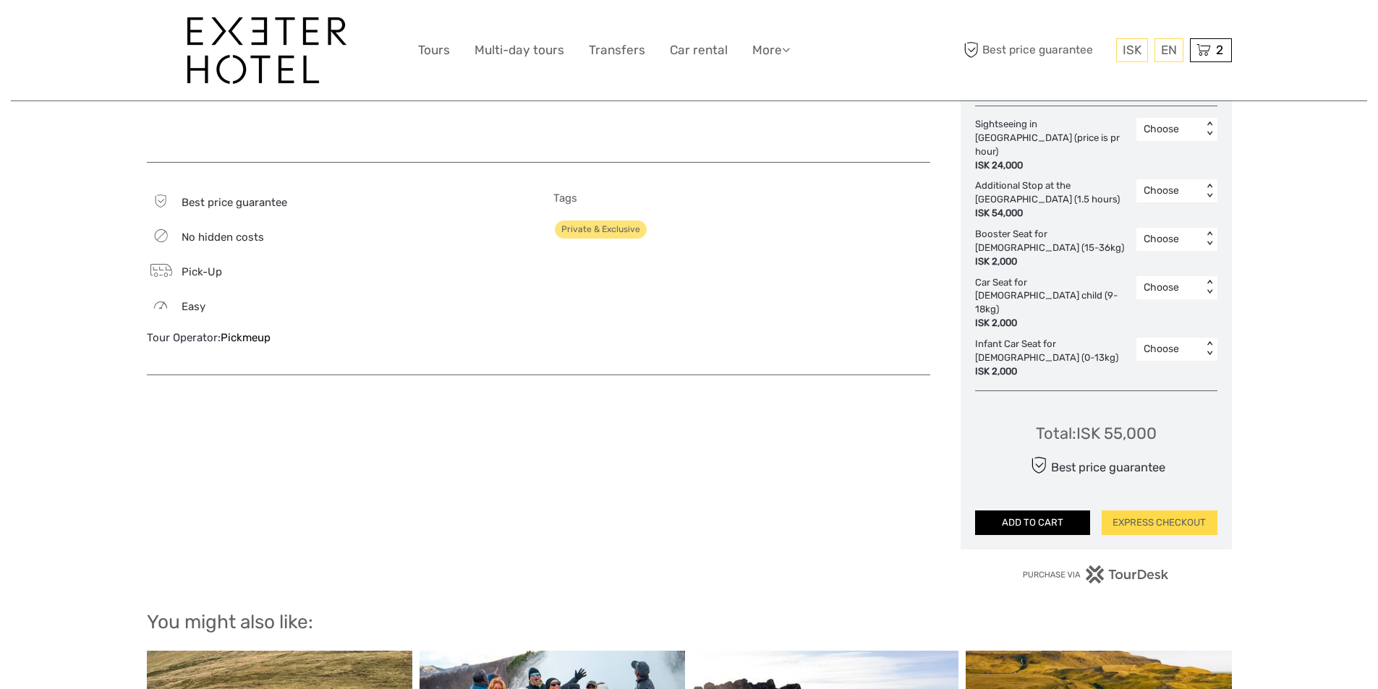
click at [1057, 511] on button "ADD TO CART" at bounding box center [1033, 523] width 116 height 25
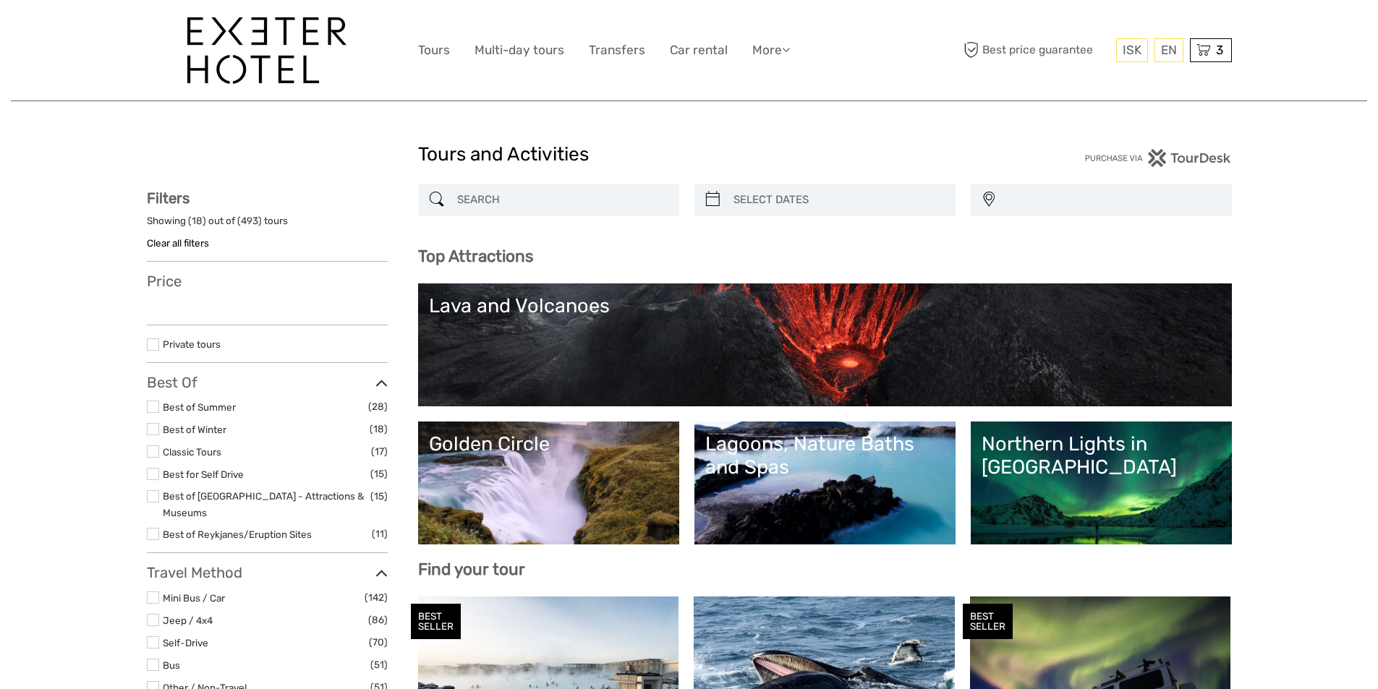
select select
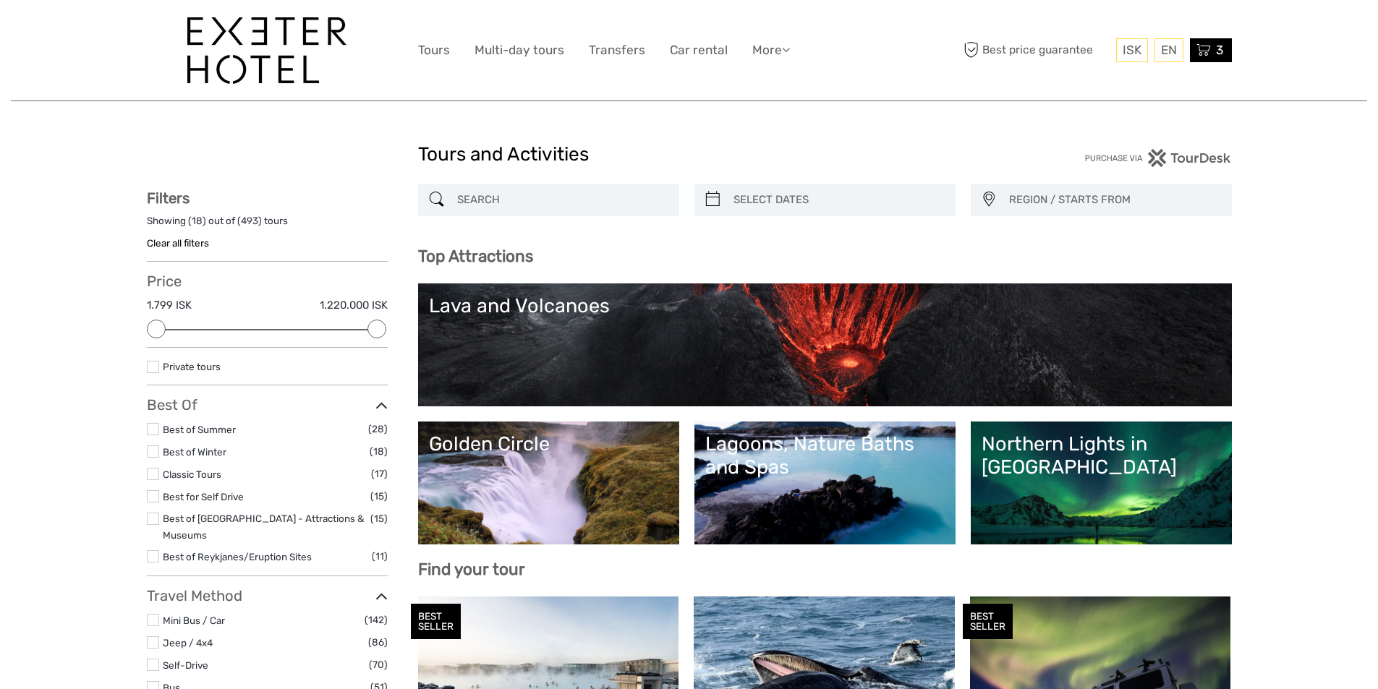
click at [1214, 52] on span "3" at bounding box center [1220, 50] width 12 height 14
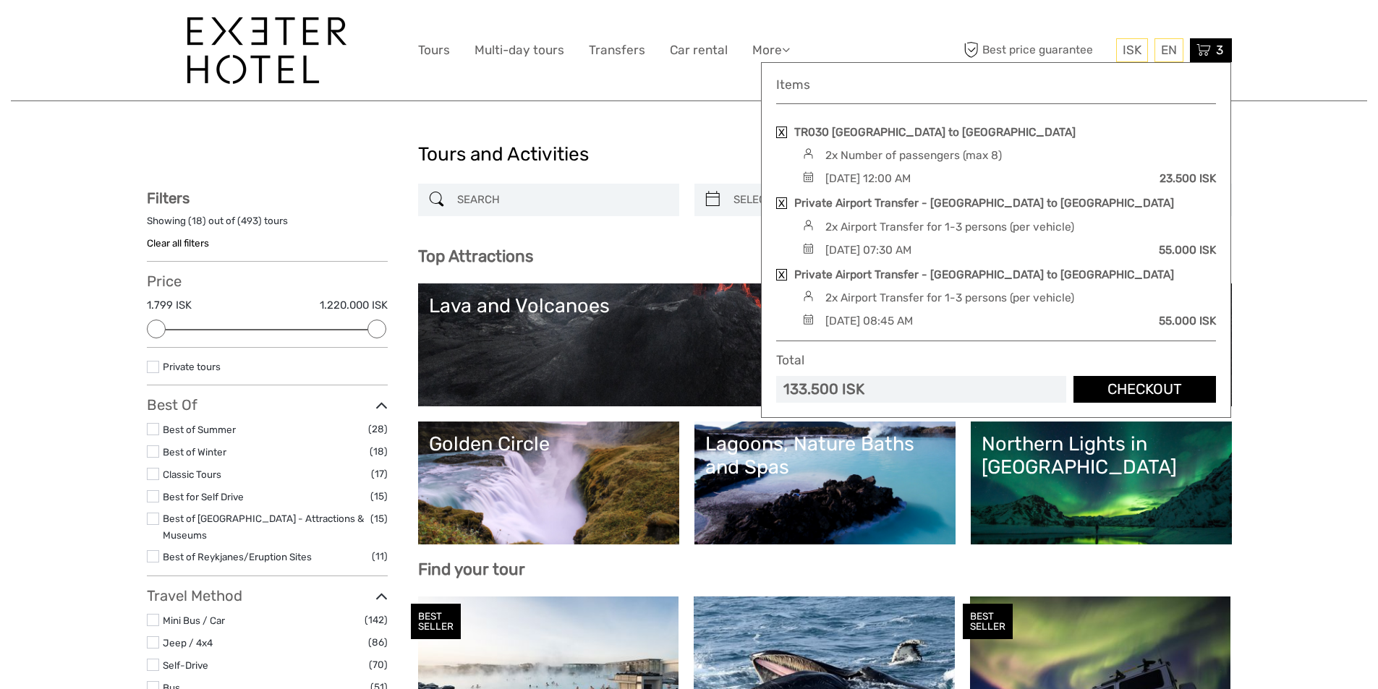
click at [1129, 384] on link "Checkout" at bounding box center [1145, 389] width 143 height 27
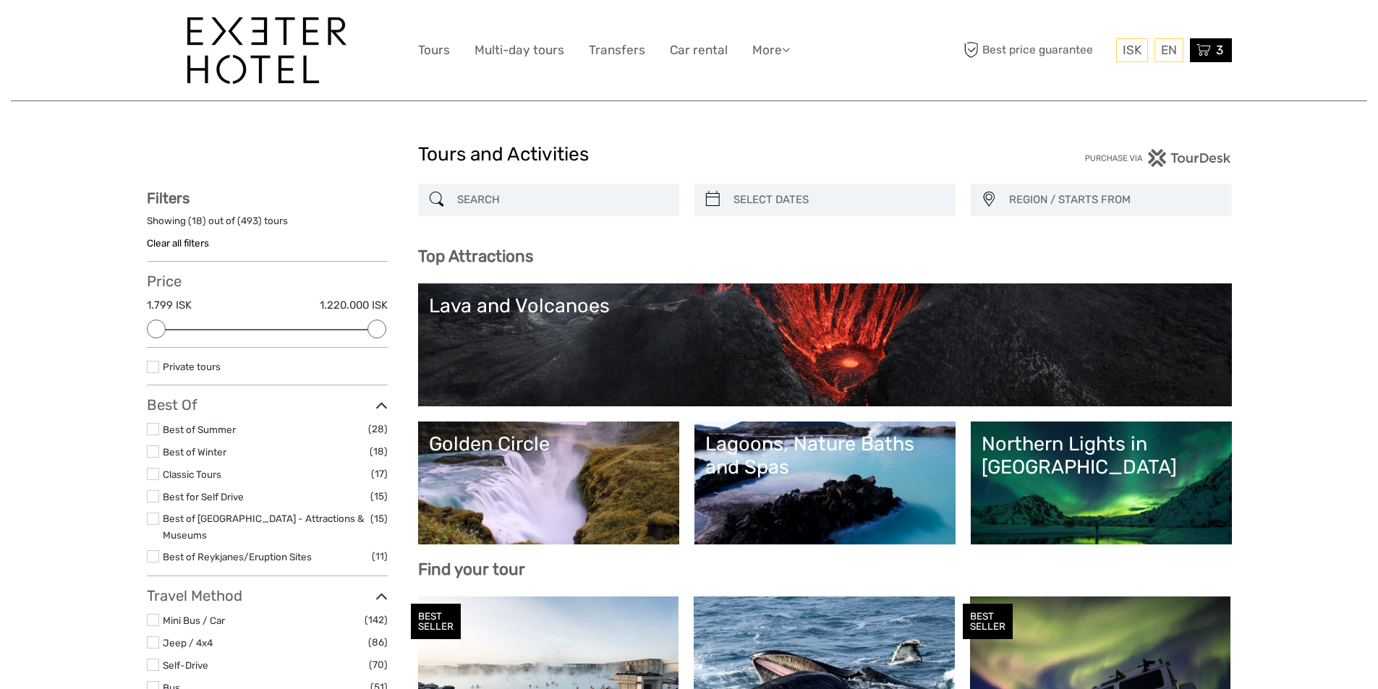
click at [1201, 52] on icon at bounding box center [1204, 50] width 14 height 18
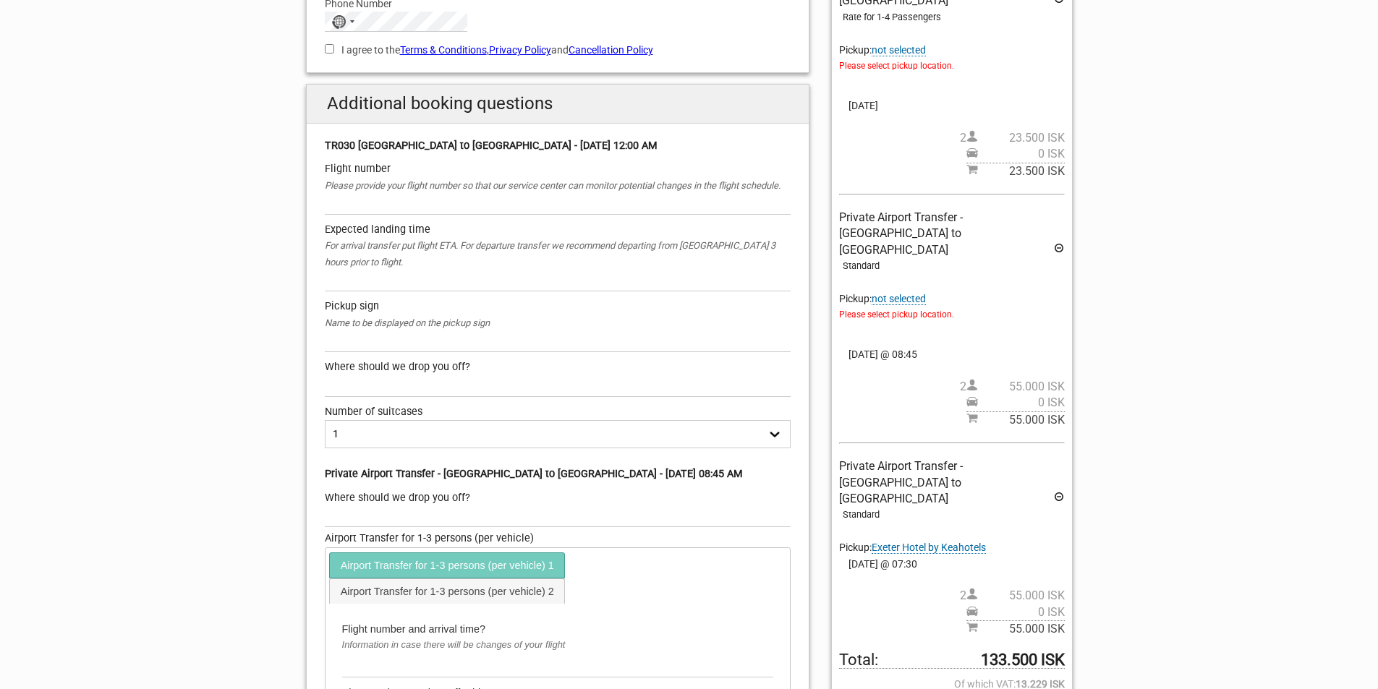
scroll to position [145, 0]
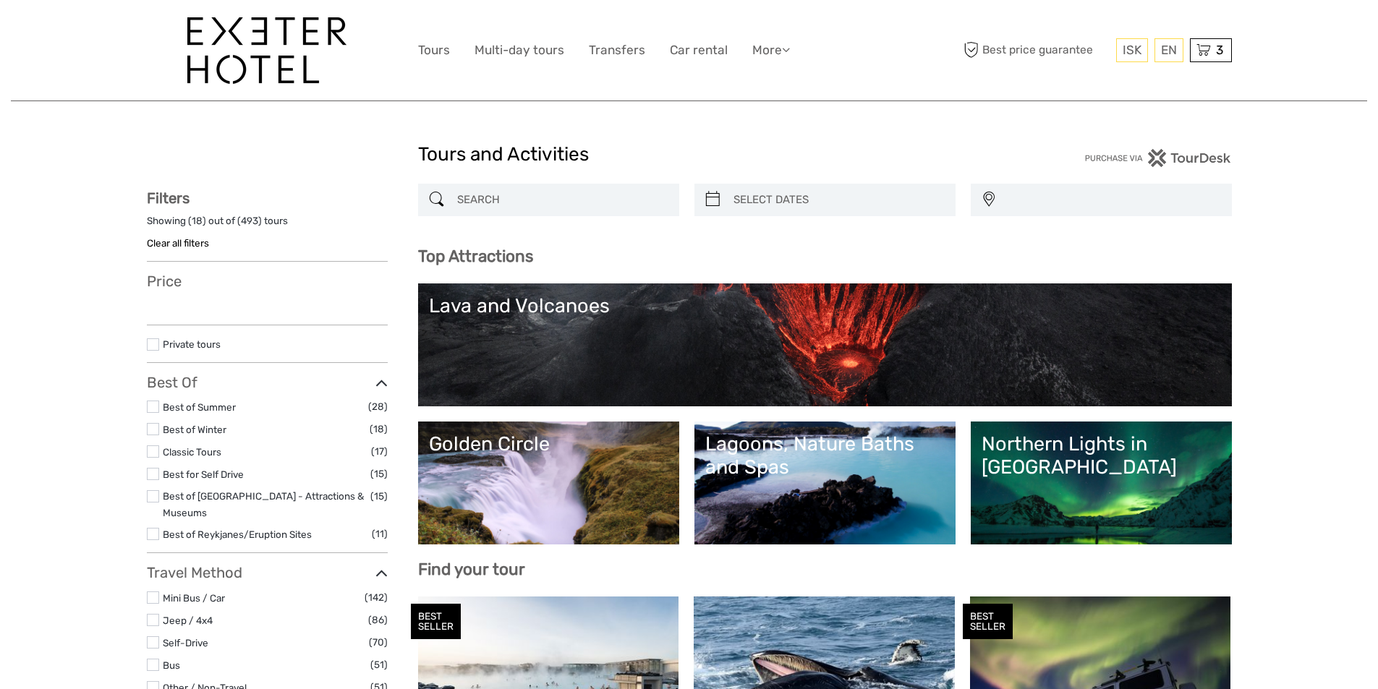
select select
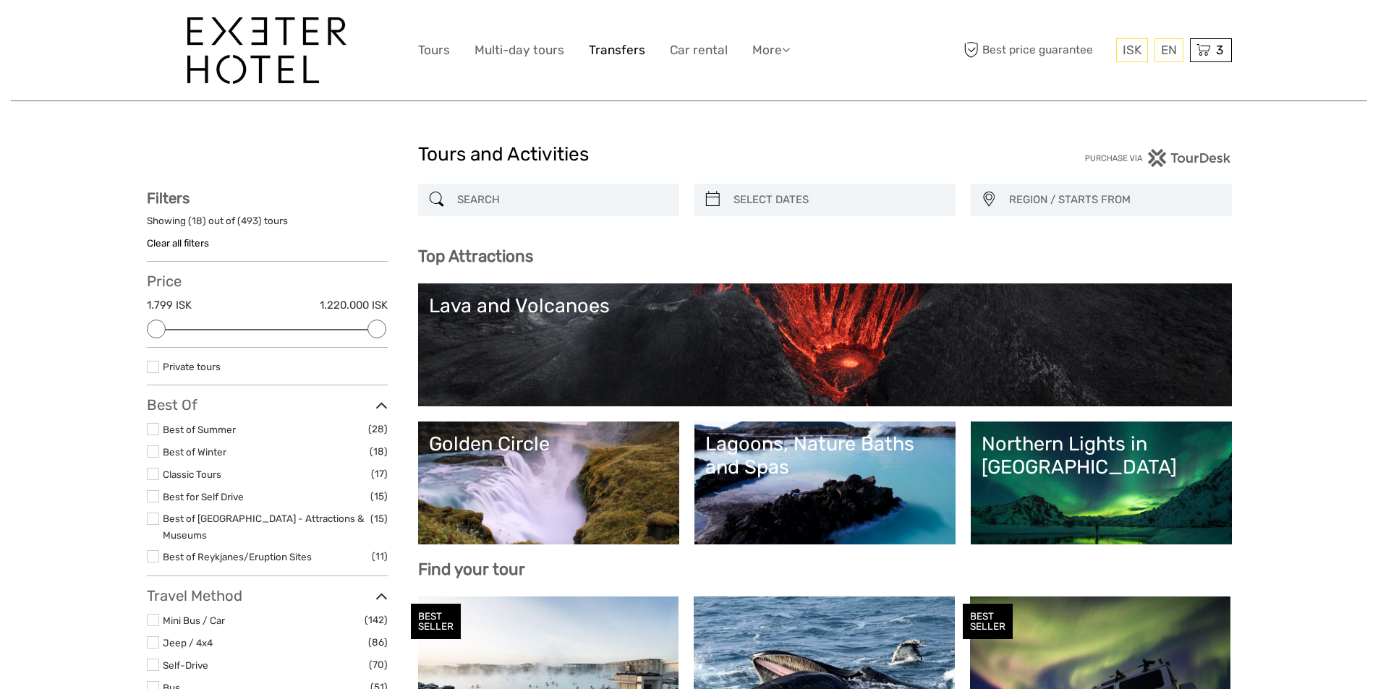
click at [598, 50] on link "Transfers" at bounding box center [617, 50] width 56 height 21
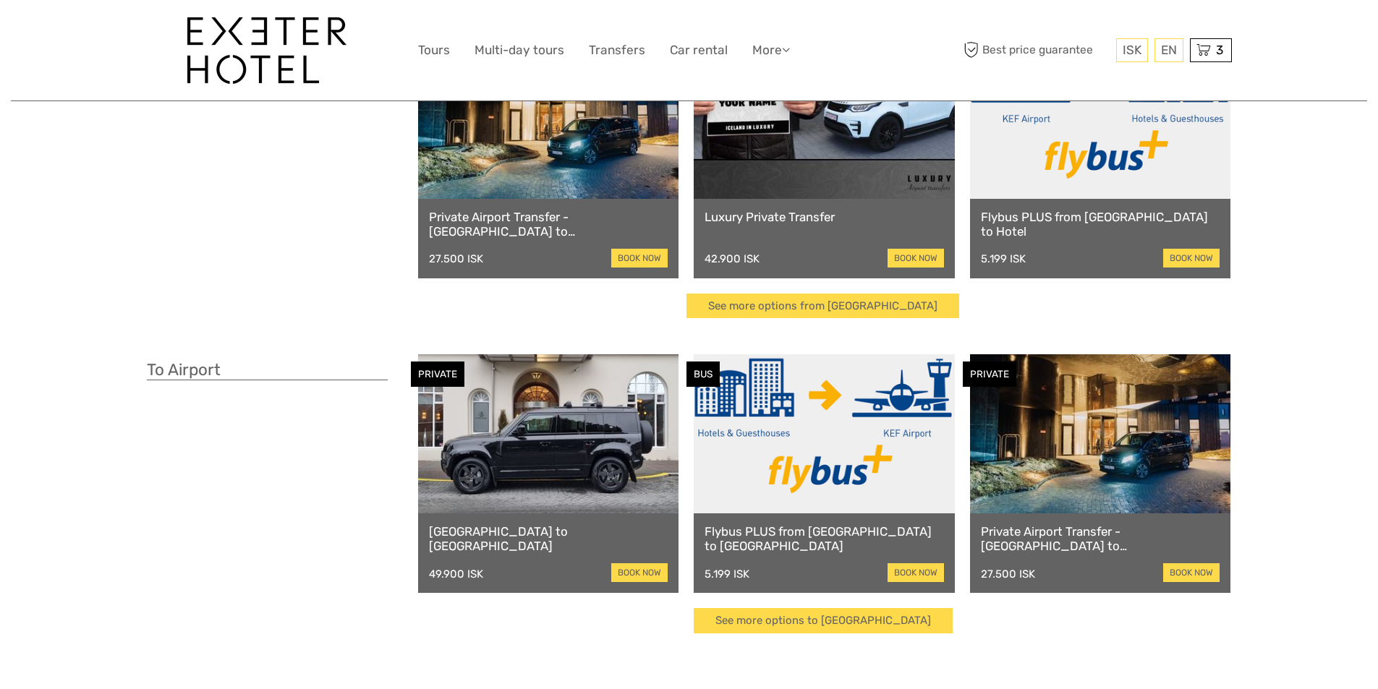
scroll to position [145, 0]
click at [1207, 50] on icon at bounding box center [1204, 50] width 14 height 18
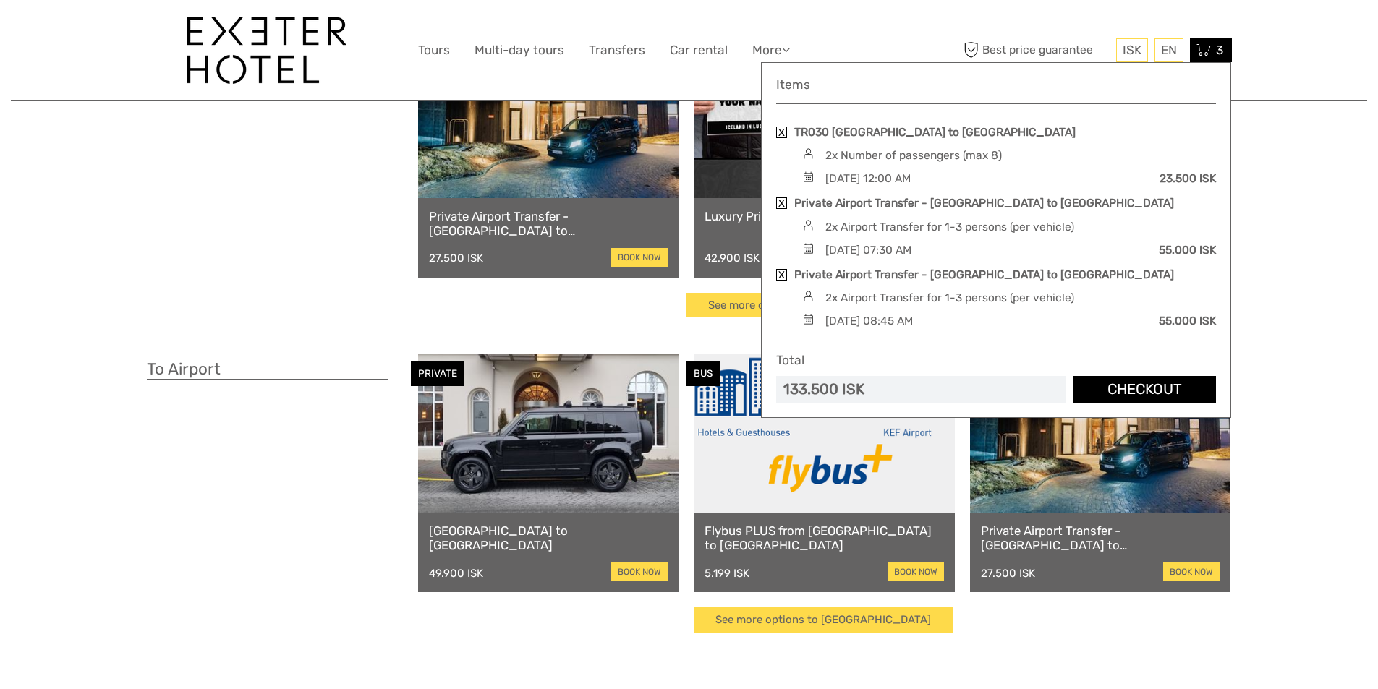
click at [1134, 398] on link "Checkout" at bounding box center [1145, 389] width 143 height 27
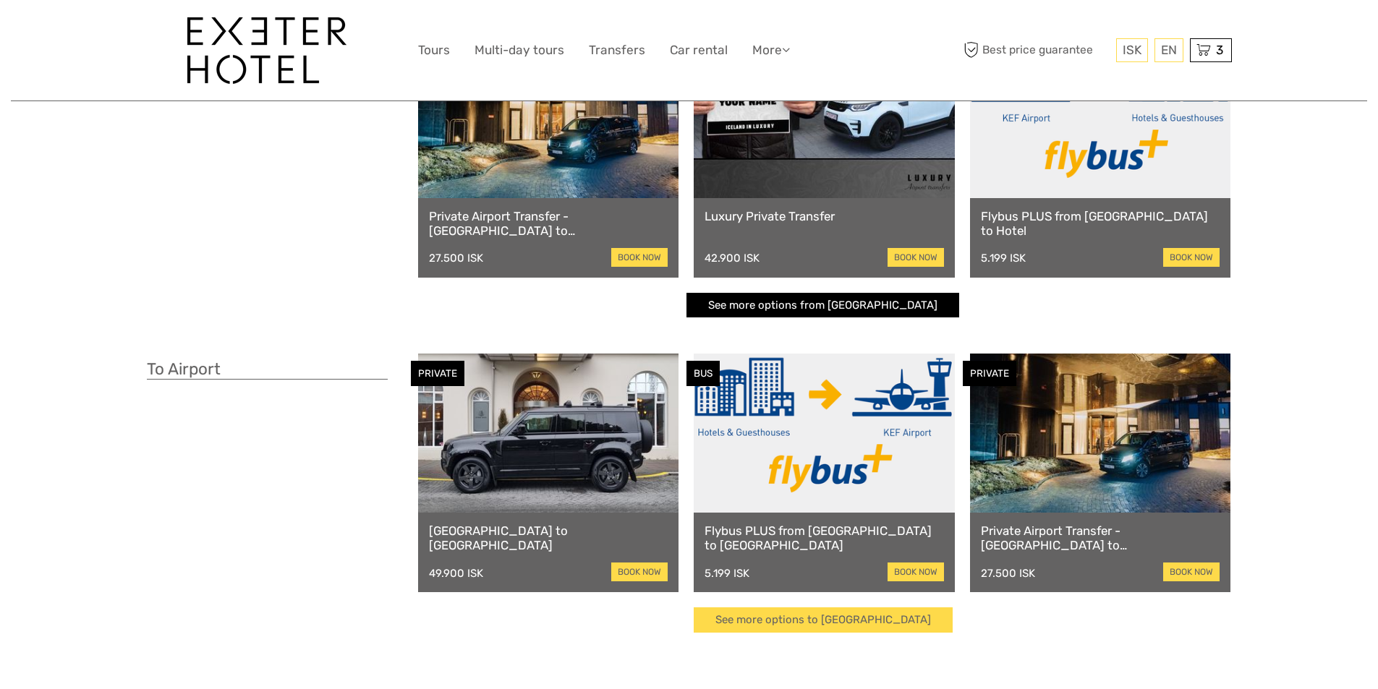
click at [870, 304] on link "See more options from Keflavík airport" at bounding box center [823, 305] width 273 height 25
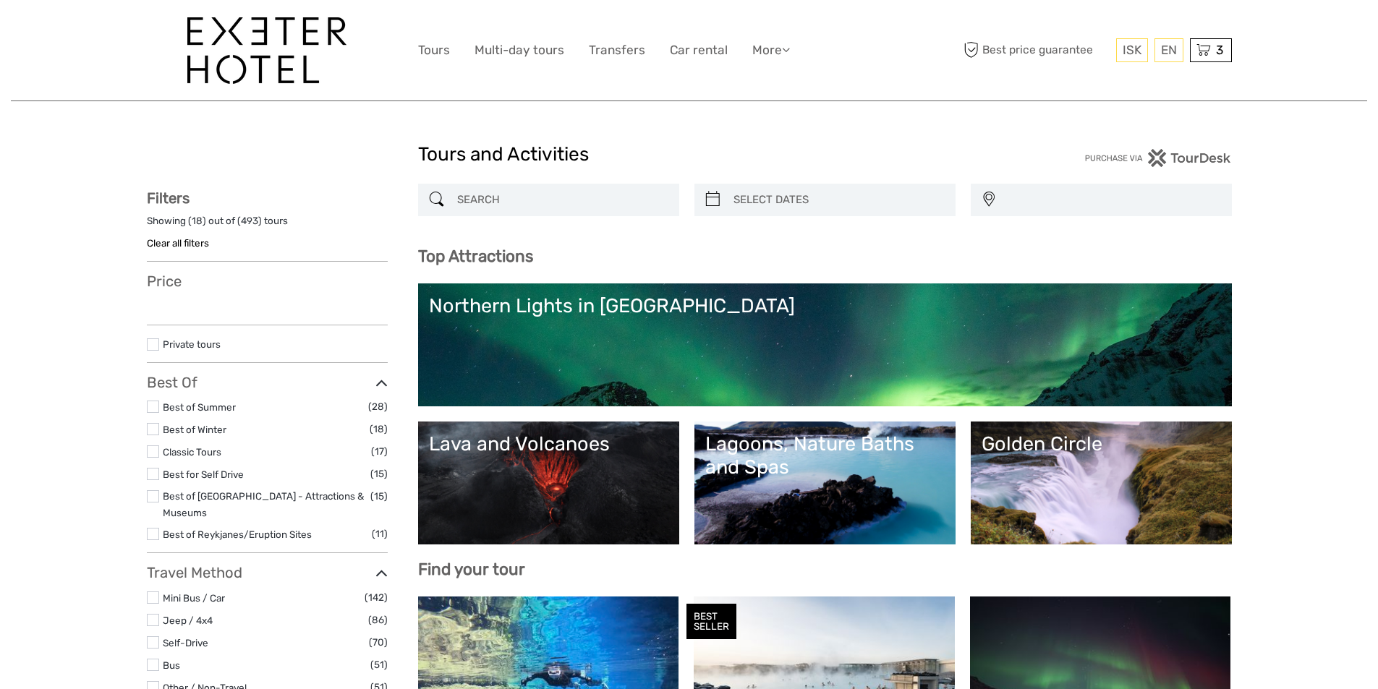
select select
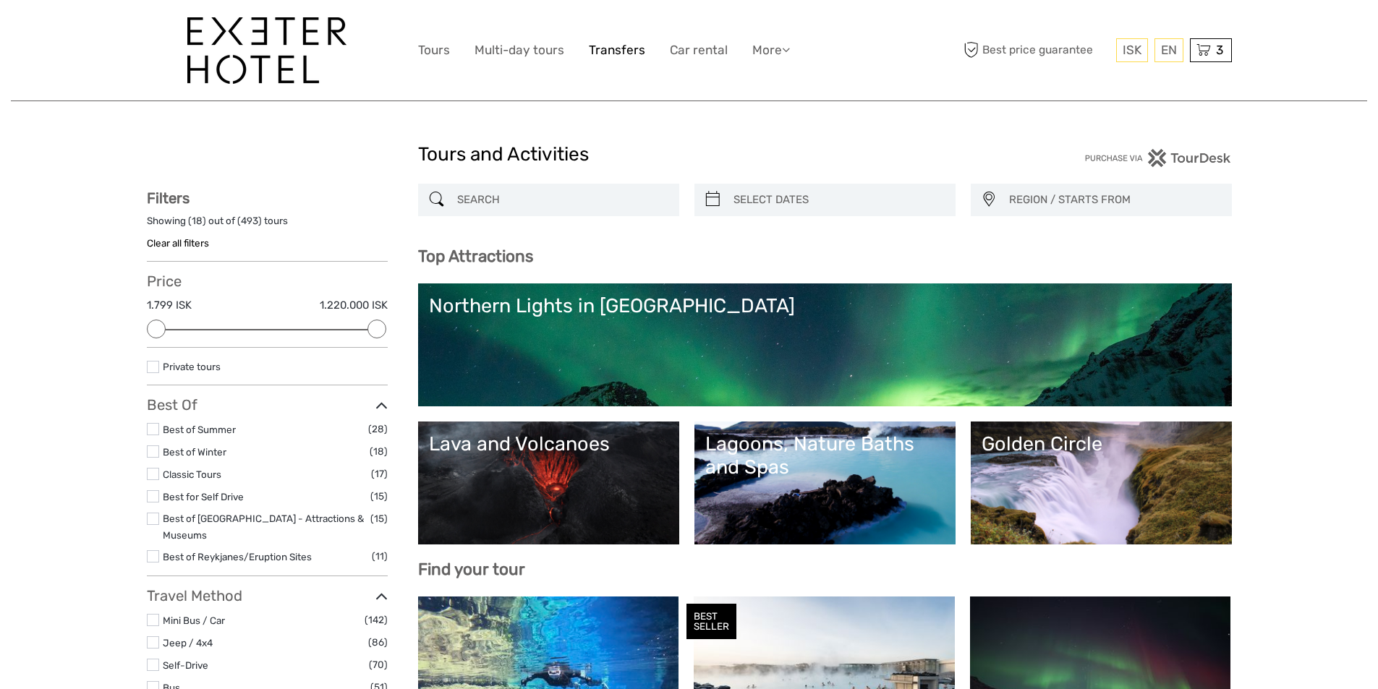
click at [624, 51] on link "Transfers" at bounding box center [617, 50] width 56 height 21
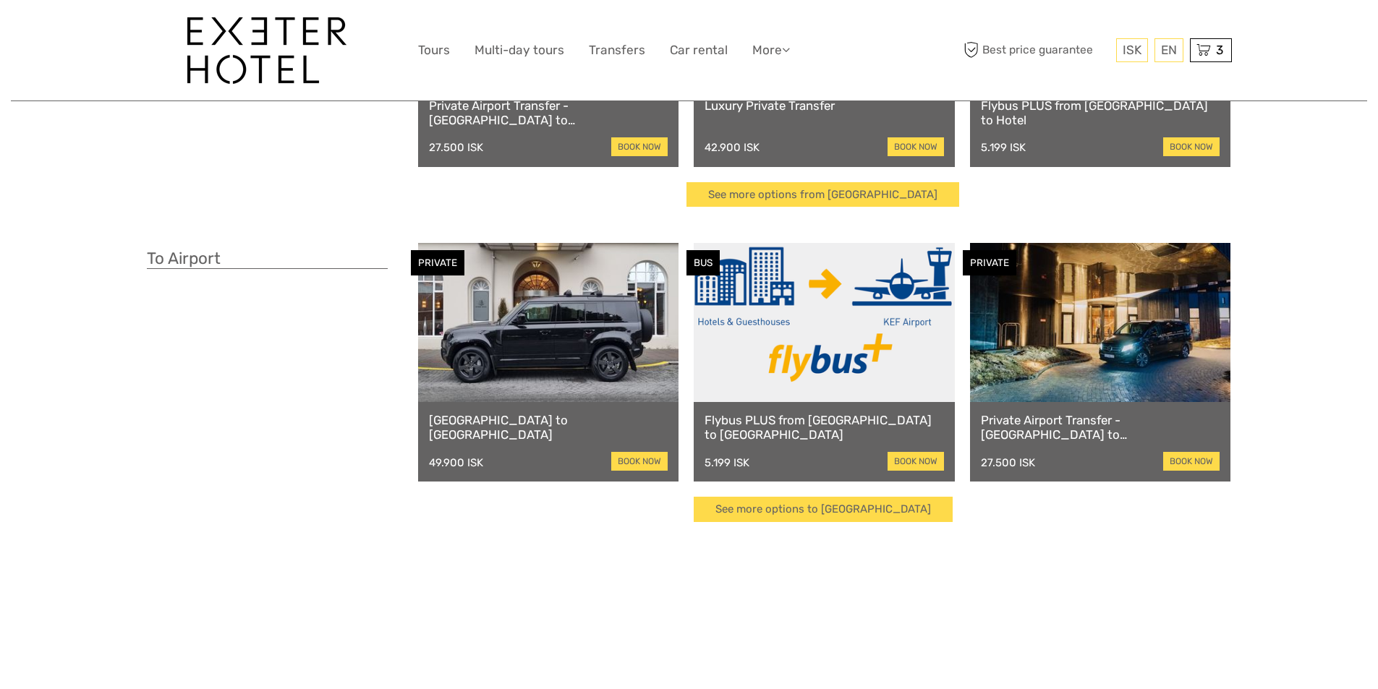
scroll to position [289, 0]
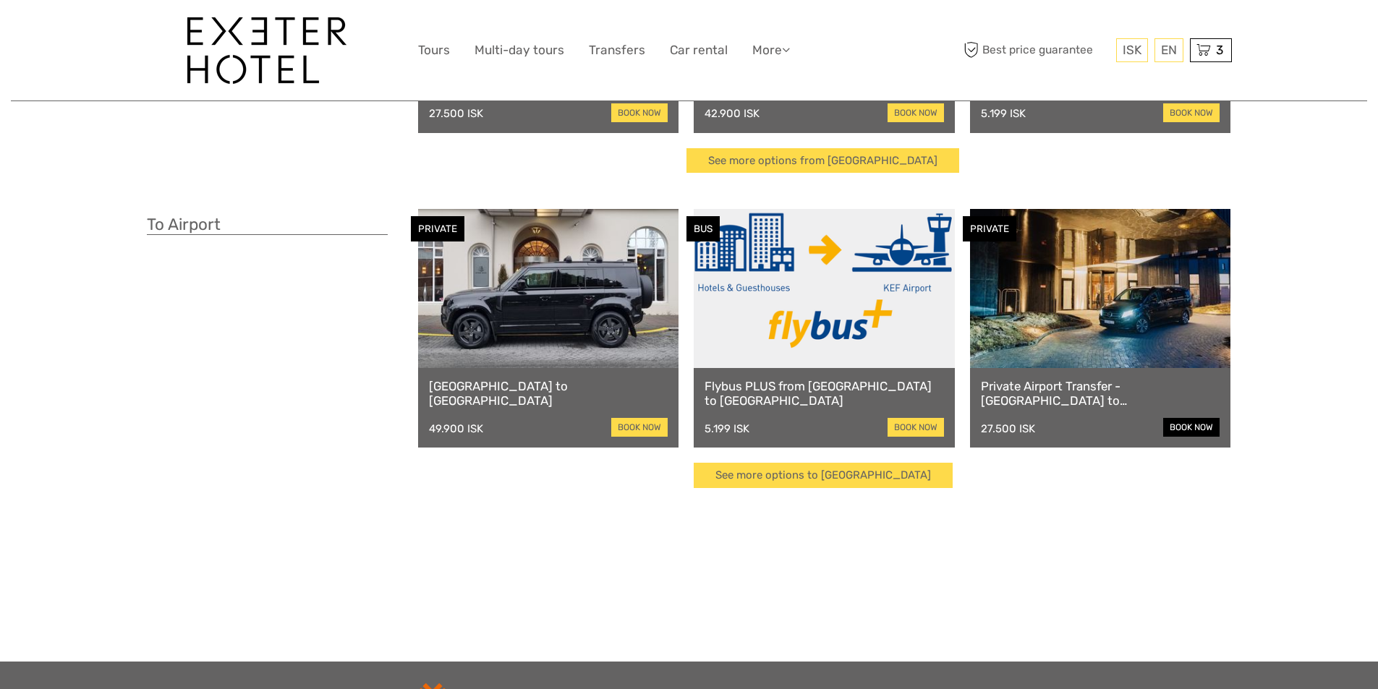
click at [1178, 433] on link "book now" at bounding box center [1191, 427] width 56 height 19
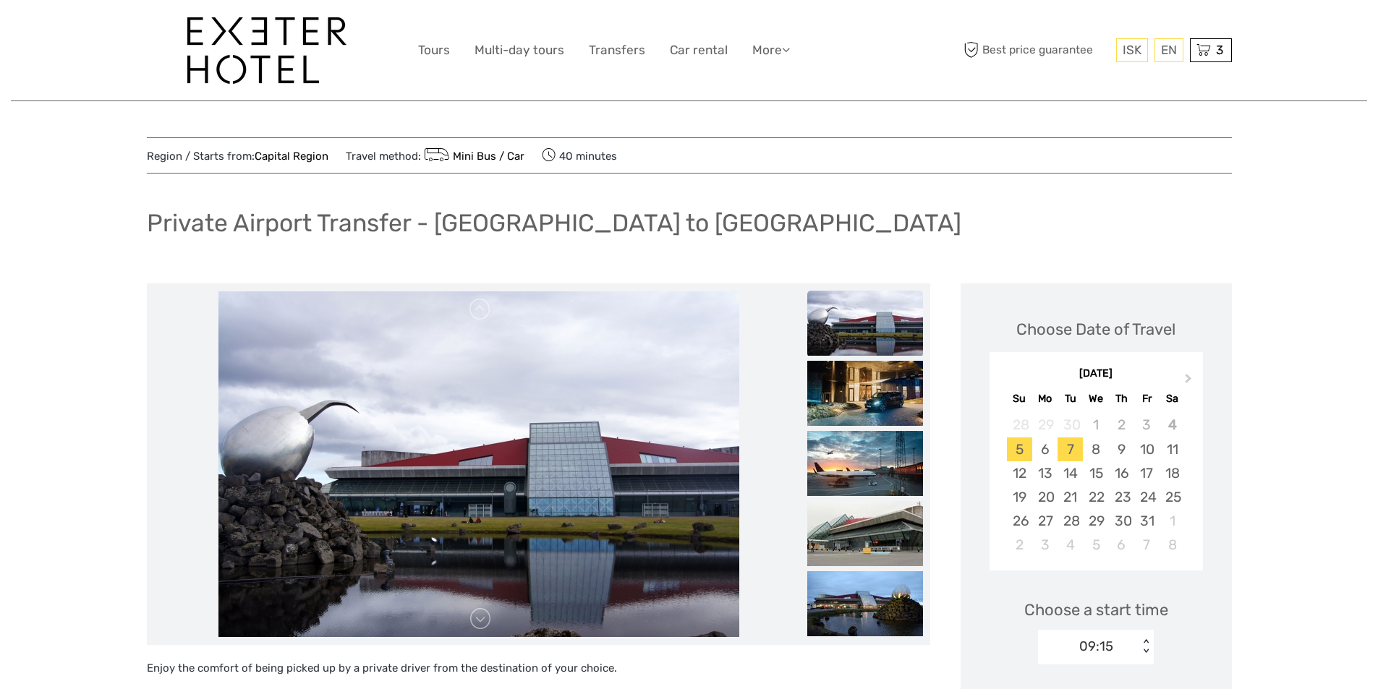
click at [1065, 446] on div "7" at bounding box center [1070, 450] width 25 height 24
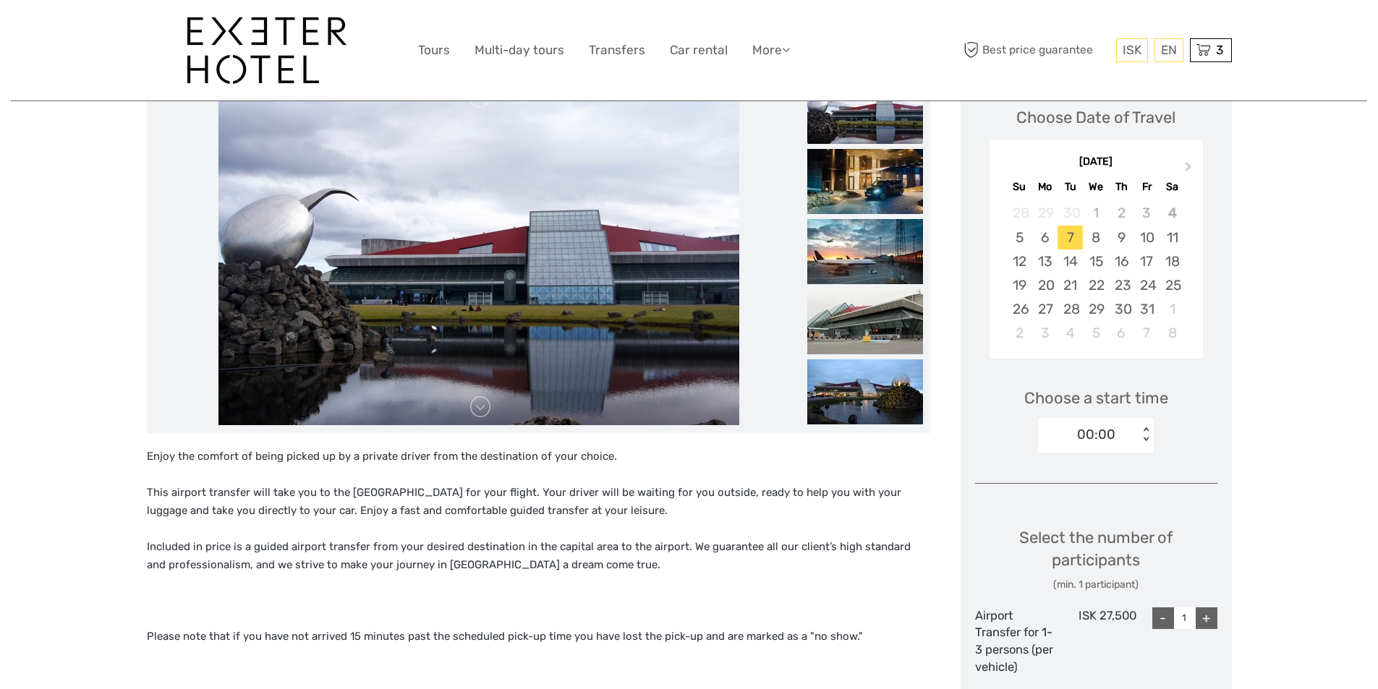
scroll to position [217, 0]
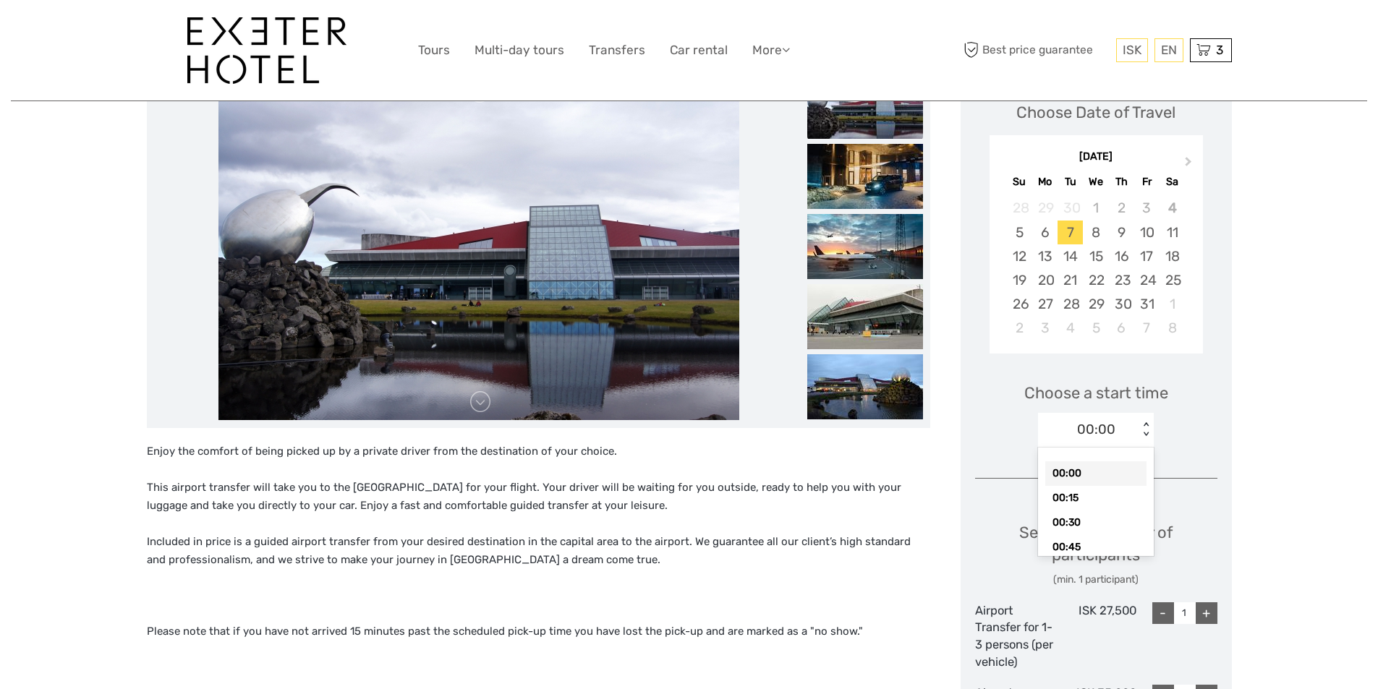
click at [1145, 435] on div "< >" at bounding box center [1146, 429] width 12 height 15
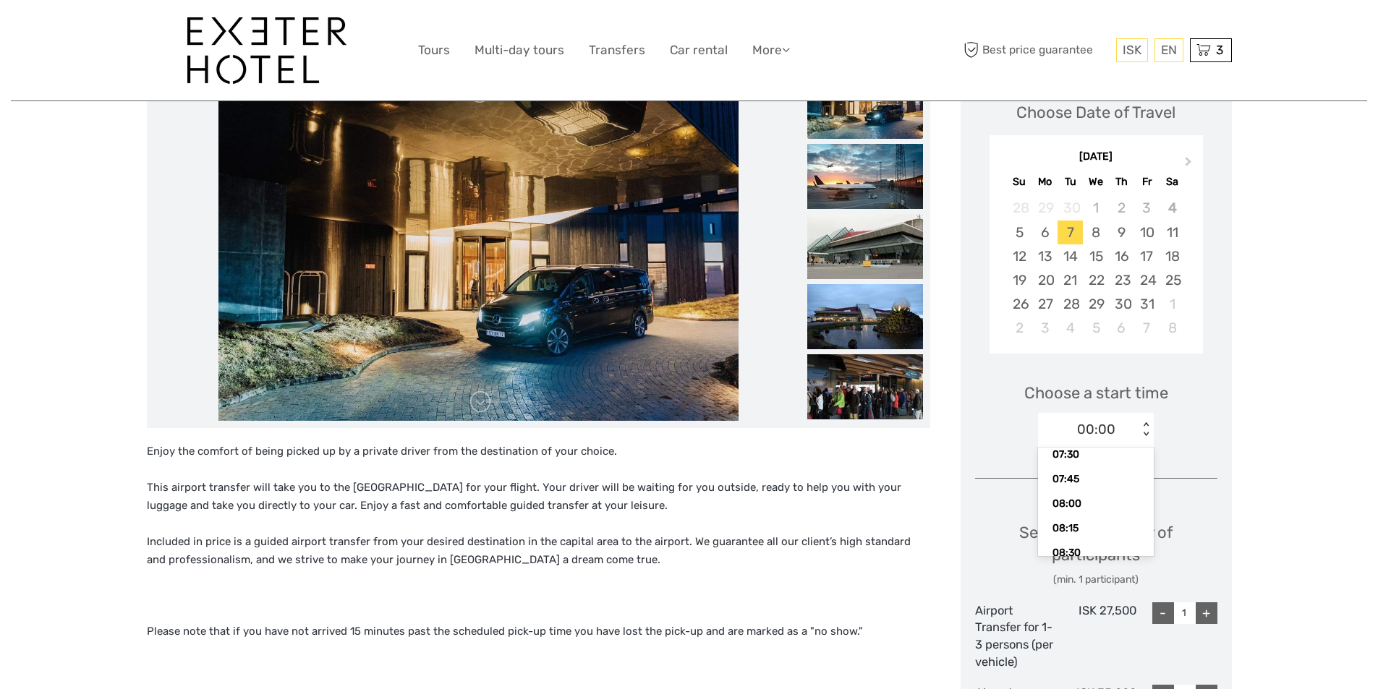
scroll to position [821, 0]
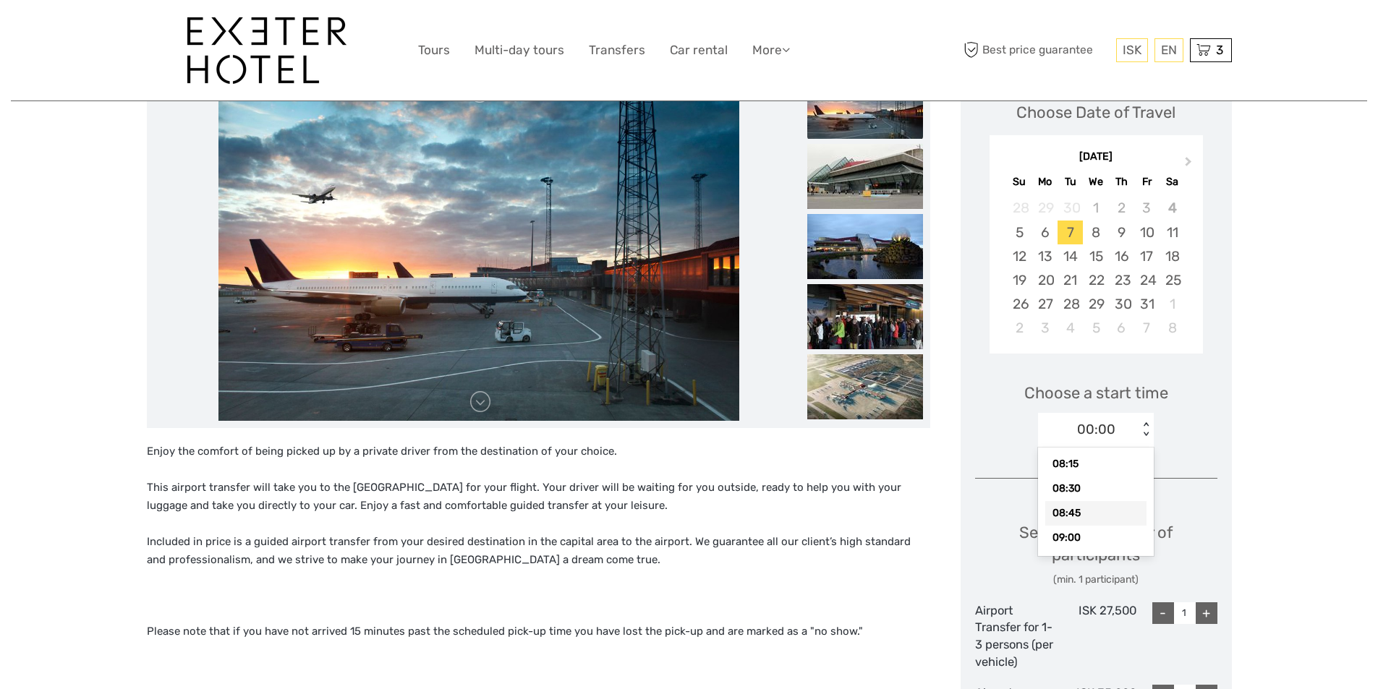
click at [1061, 511] on div "08:45" at bounding box center [1095, 513] width 101 height 25
click at [1042, 444] on div "08:45 < >" at bounding box center [1096, 430] width 116 height 35
click at [1208, 617] on div "+" at bounding box center [1207, 614] width 22 height 22
type input "2"
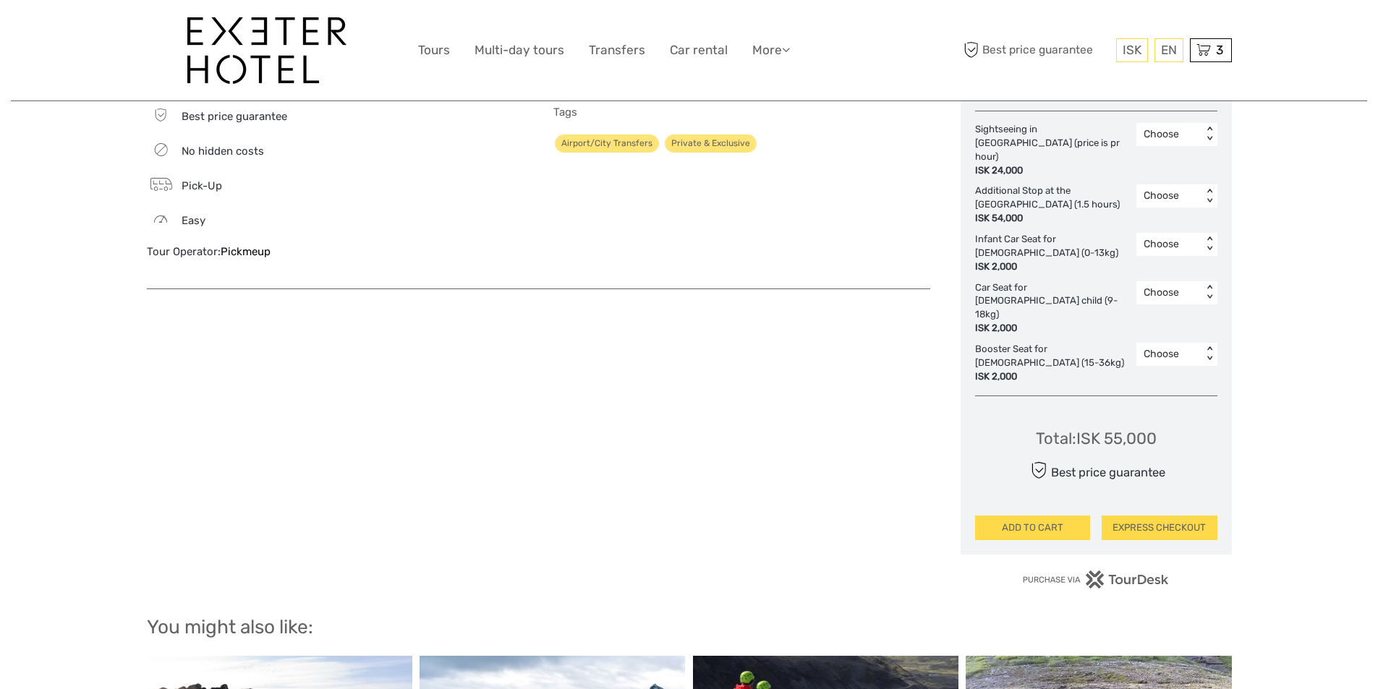
scroll to position [940, 0]
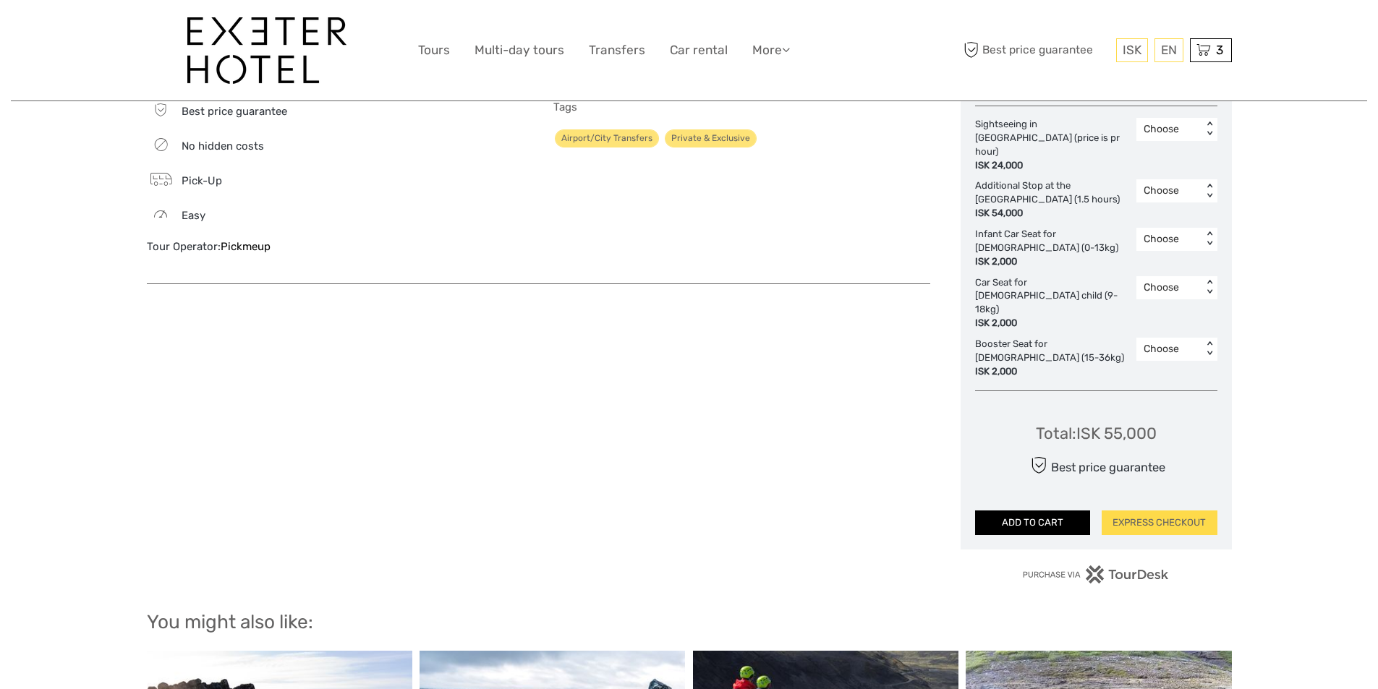
click at [1064, 511] on button "ADD TO CART" at bounding box center [1033, 523] width 116 height 25
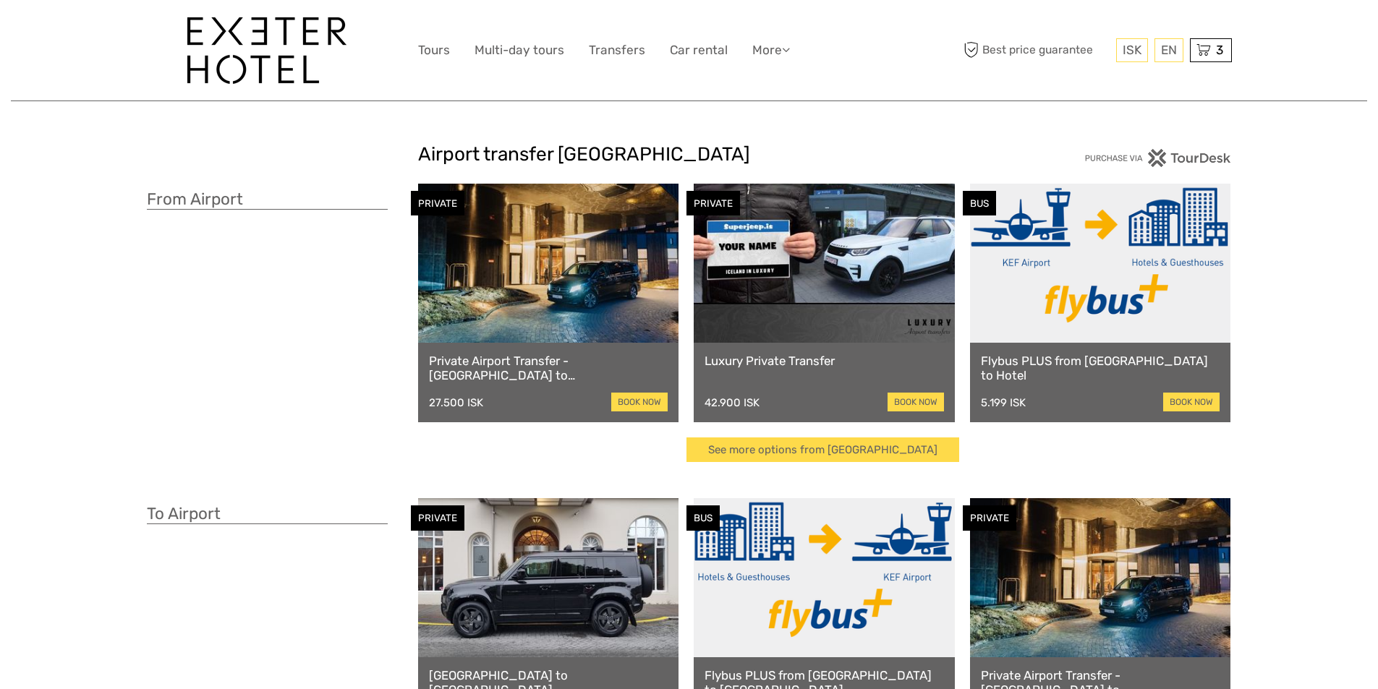
click at [194, 522] on h3 "To Airport" at bounding box center [267, 514] width 241 height 20
click at [272, 512] on h3 "To Airport" at bounding box center [267, 514] width 241 height 20
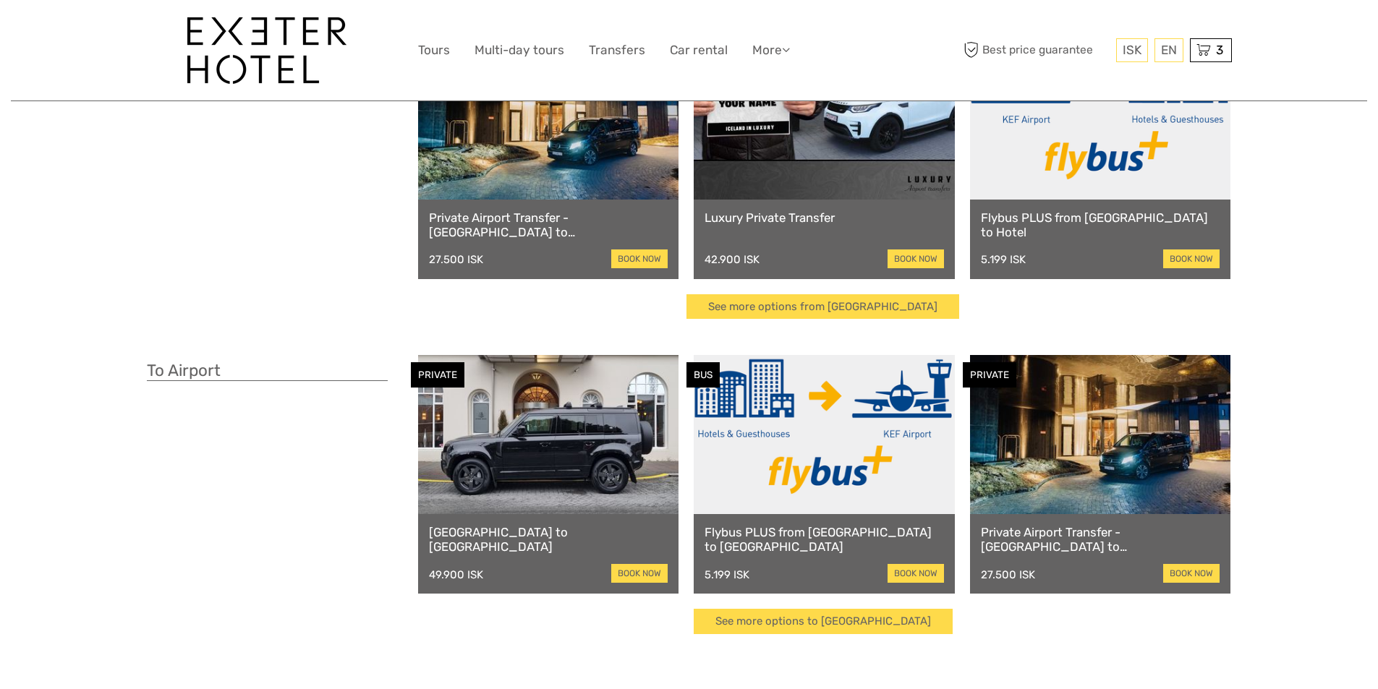
scroll to position [145, 0]
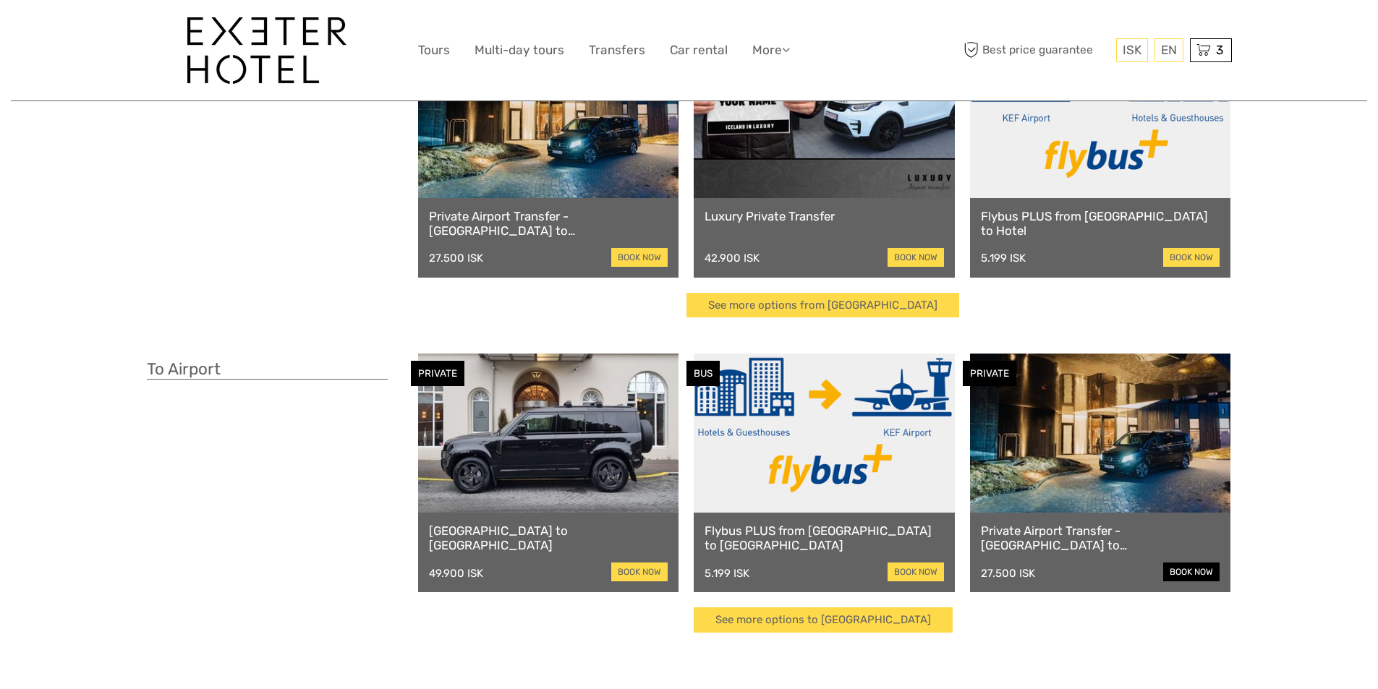
click at [1173, 577] on link "book now" at bounding box center [1191, 572] width 56 height 19
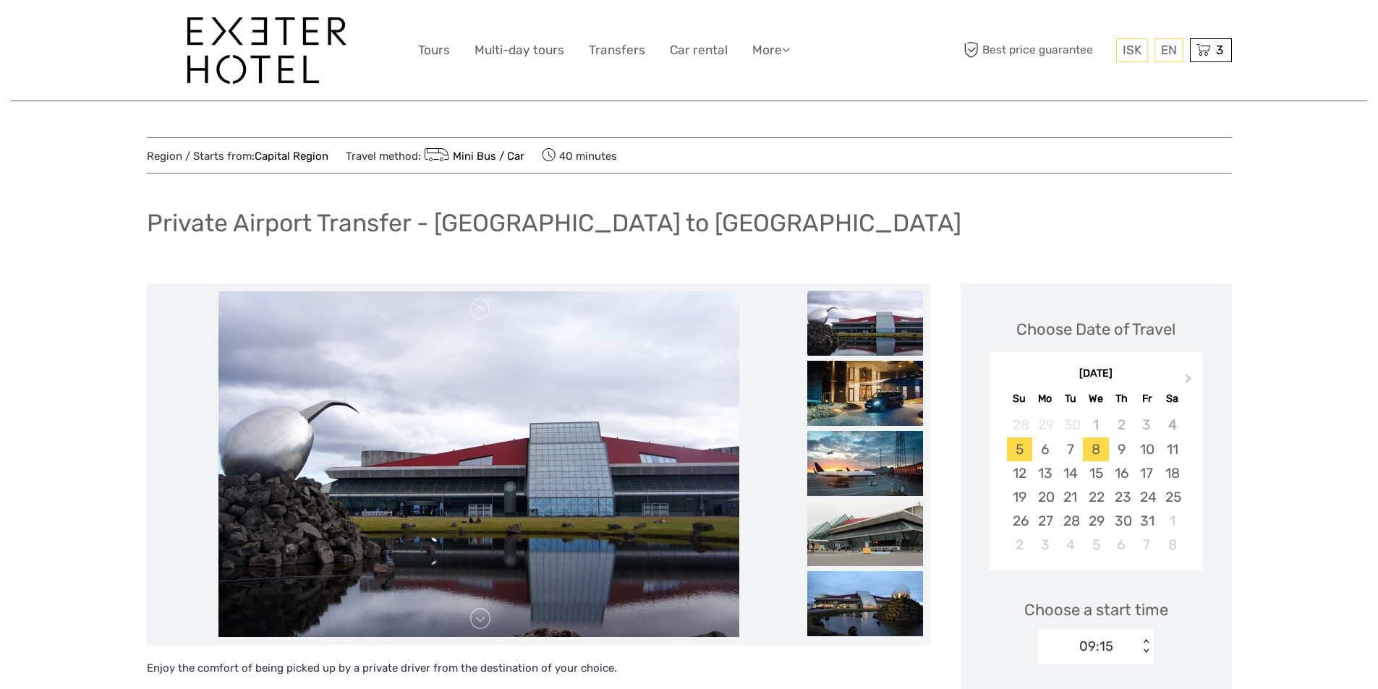
click at [1096, 446] on div "8" at bounding box center [1095, 450] width 25 height 24
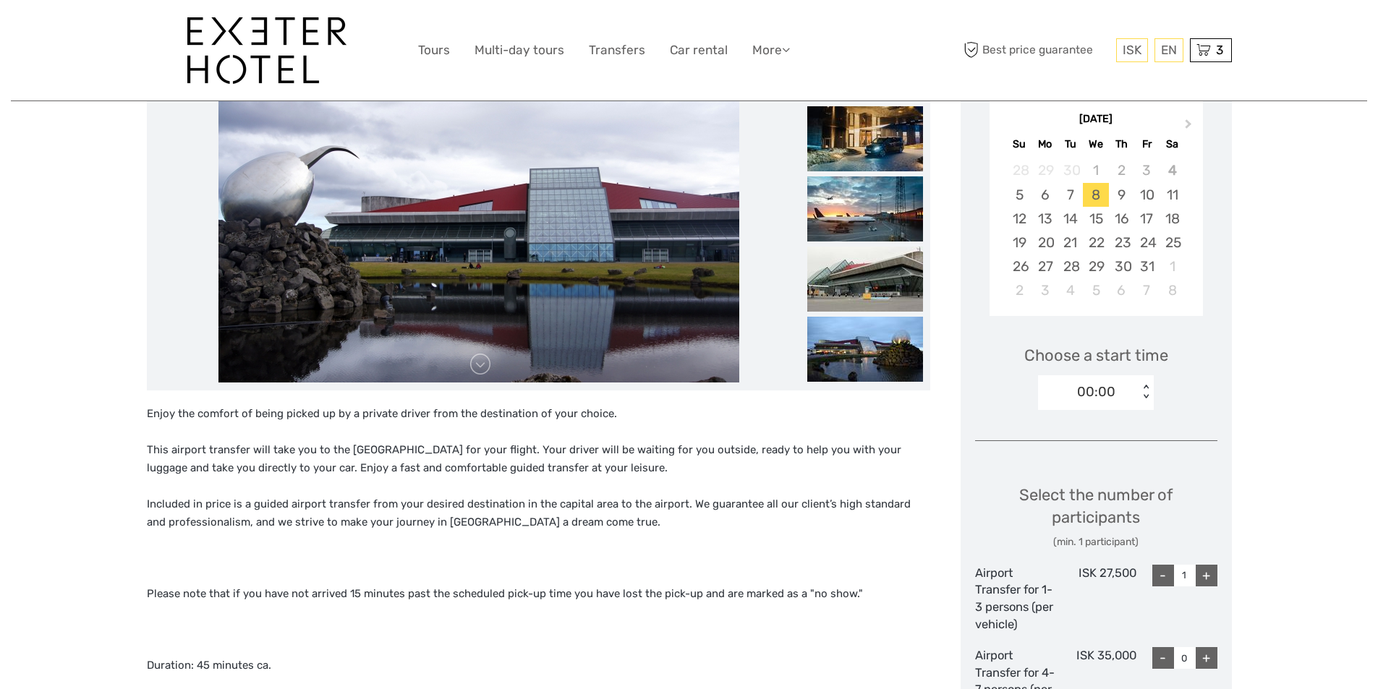
scroll to position [289, 0]
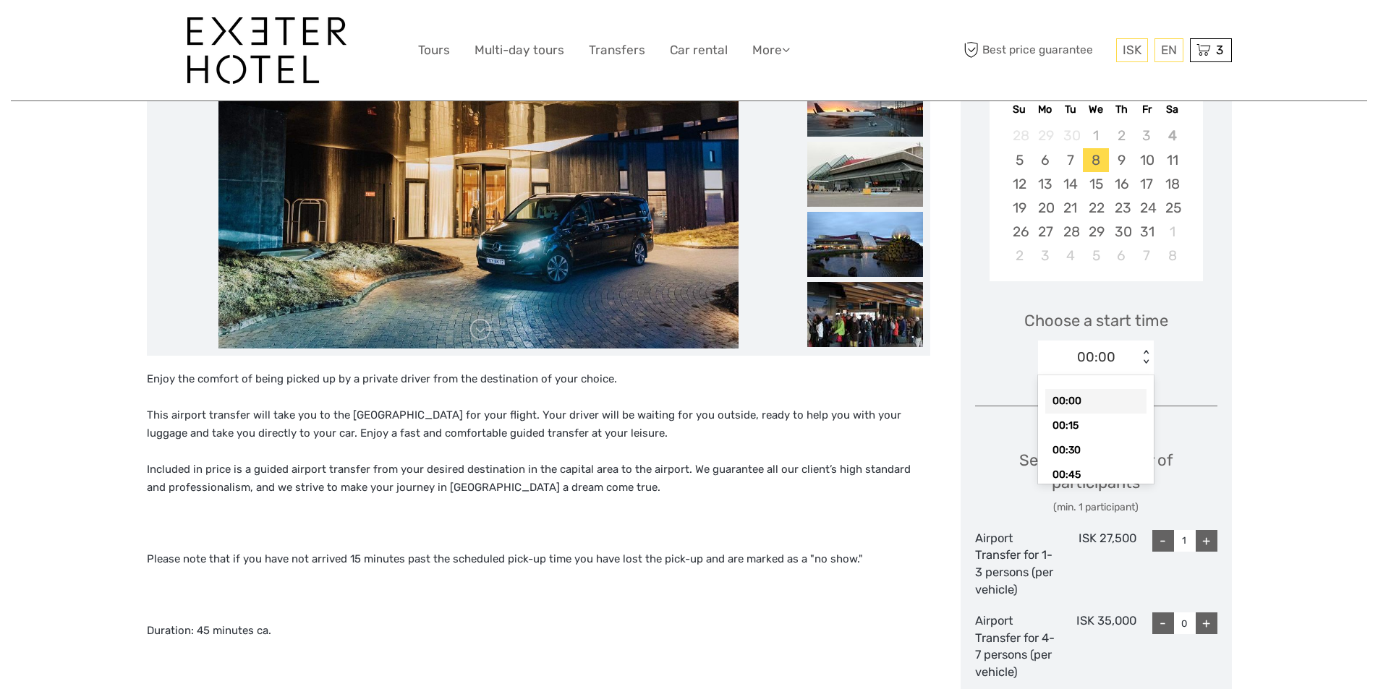
click at [1147, 350] on div "< >" at bounding box center [1146, 357] width 12 height 15
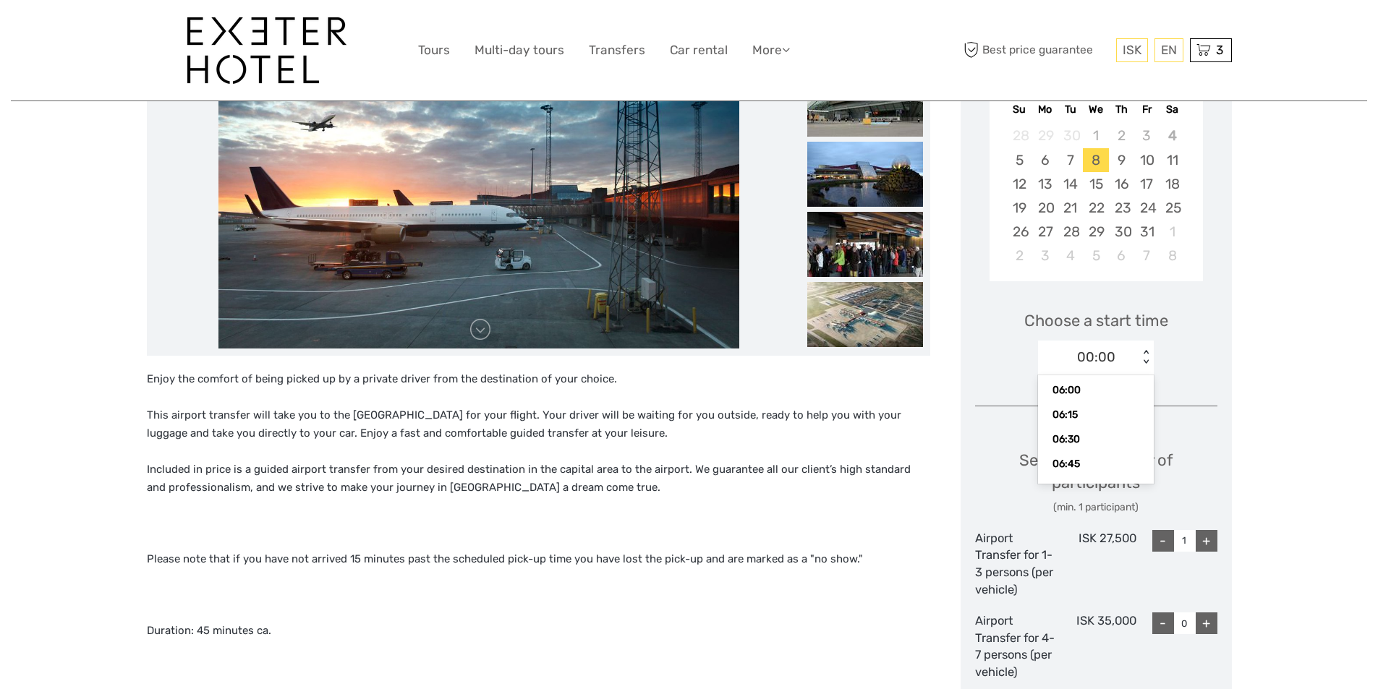
scroll to position [693, 0]
click at [1089, 420] on div "07:15" at bounding box center [1095, 421] width 101 height 25
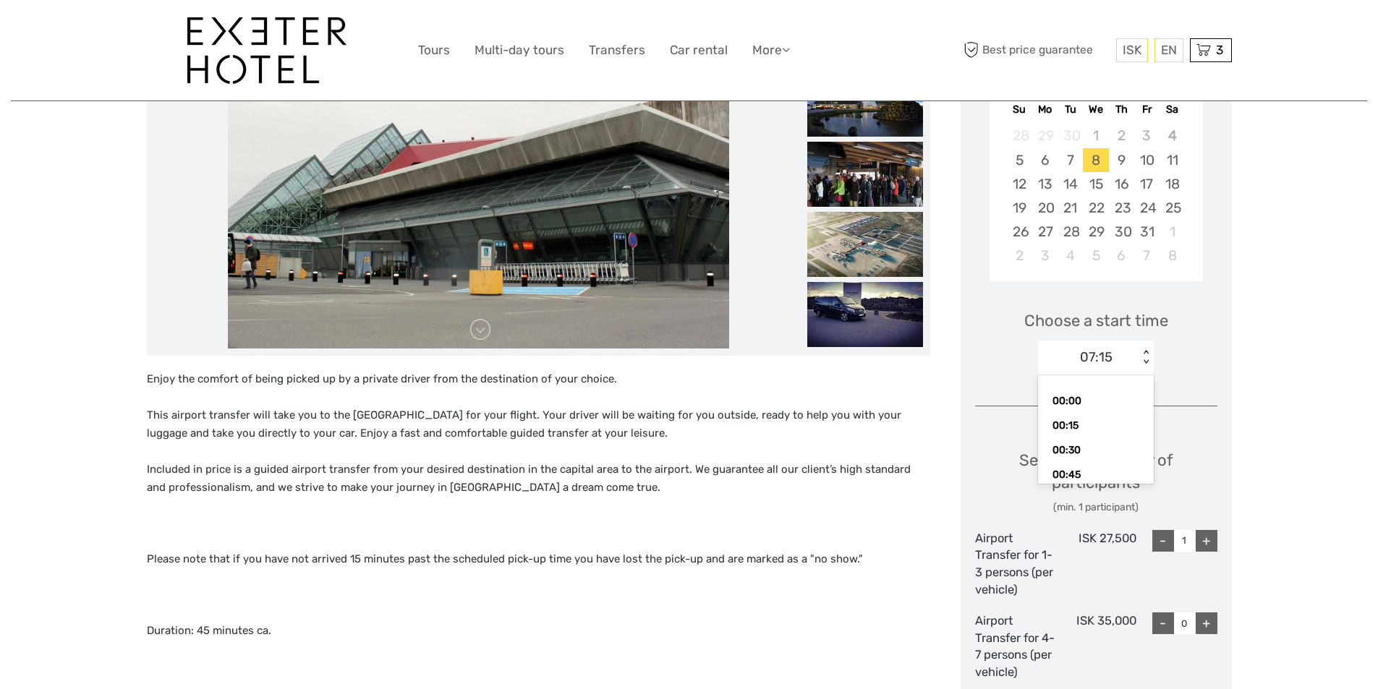
click at [1143, 361] on div "< >" at bounding box center [1146, 357] width 12 height 15
click at [1113, 354] on div "07:15" at bounding box center [1088, 358] width 101 height 22
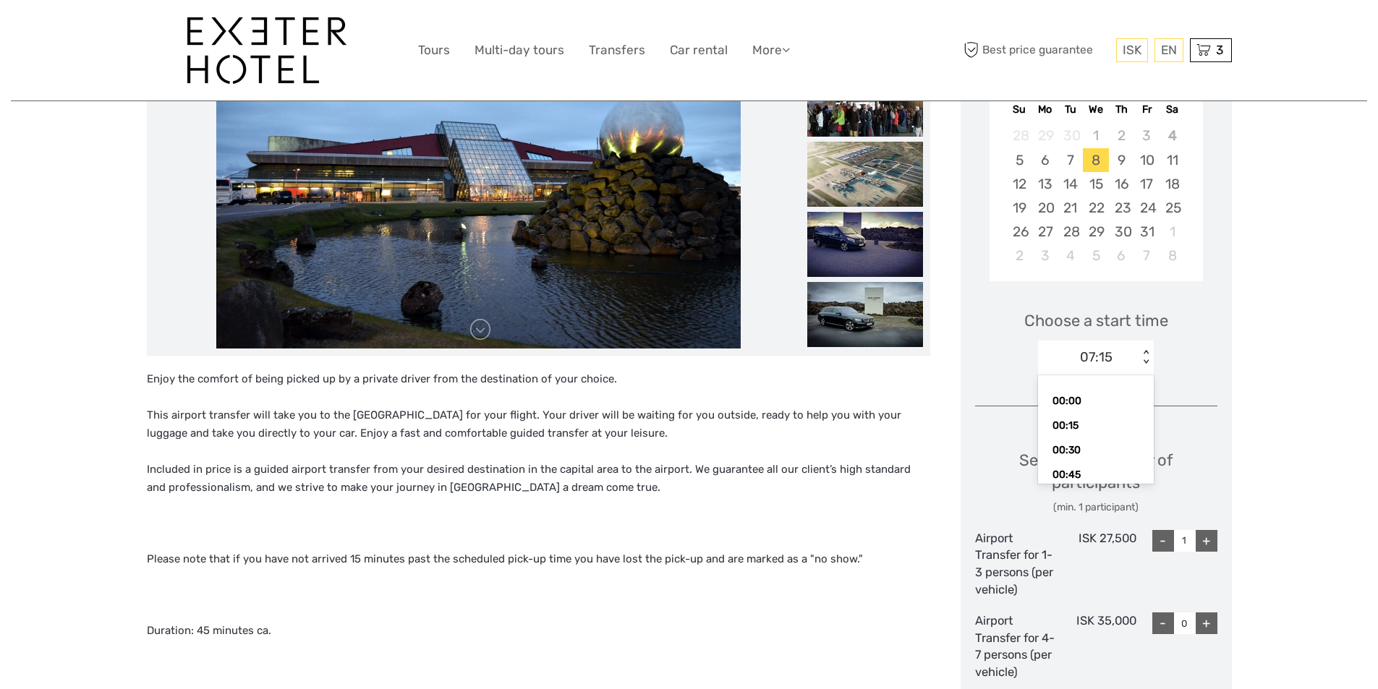
click at [1145, 361] on div "< >" at bounding box center [1146, 357] width 12 height 15
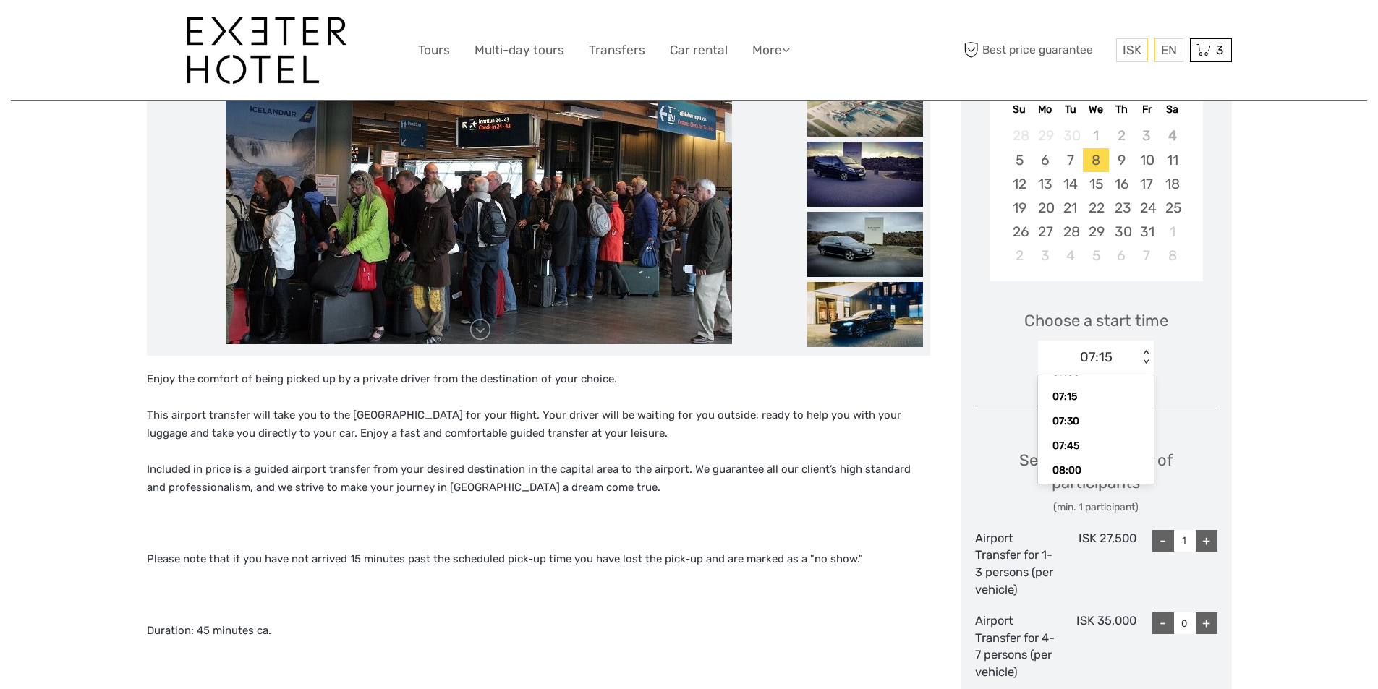
scroll to position [689, 0]
click at [1064, 396] on div "07:00" at bounding box center [1095, 401] width 101 height 25
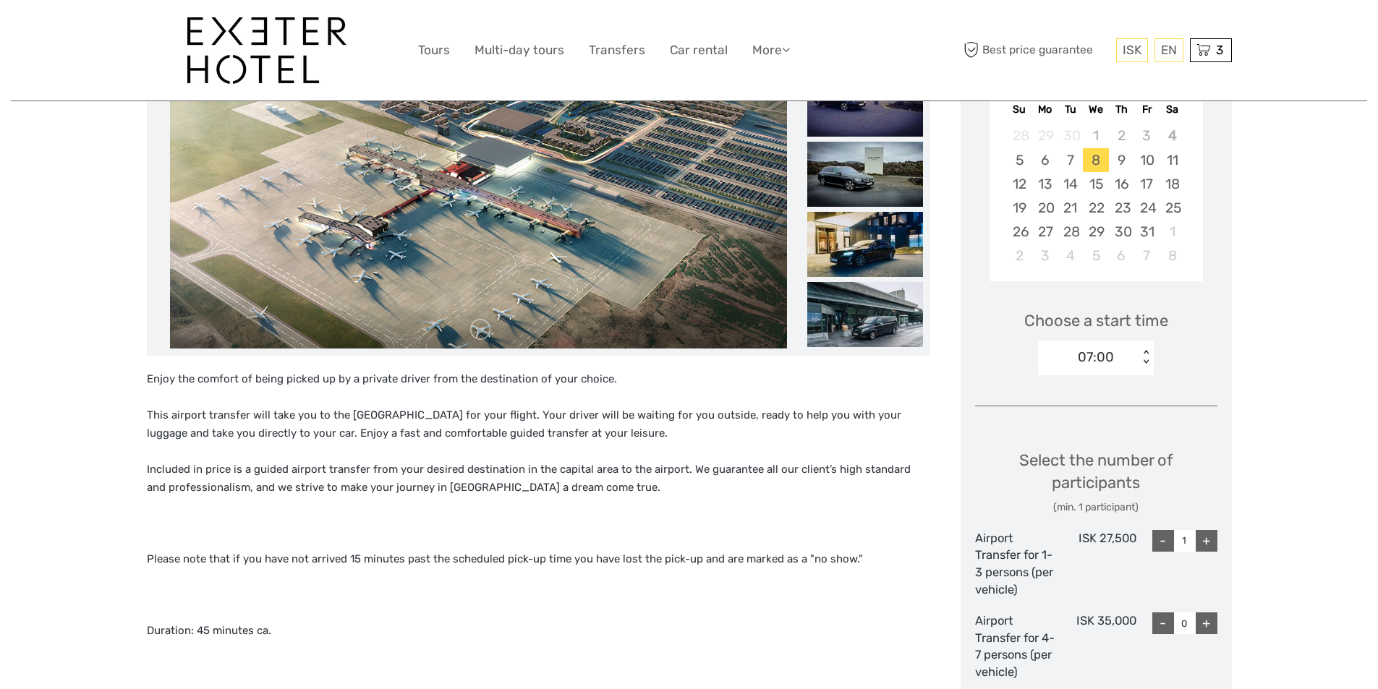
click at [1204, 548] on div "+" at bounding box center [1207, 541] width 22 height 22
type input "2"
click at [1207, 397] on div "Choose Date of Travel Next Month October 2025 Su Mo Tu We Th Fr Sa 28 29 30 1 2…" at bounding box center [1096, 597] width 271 height 1206
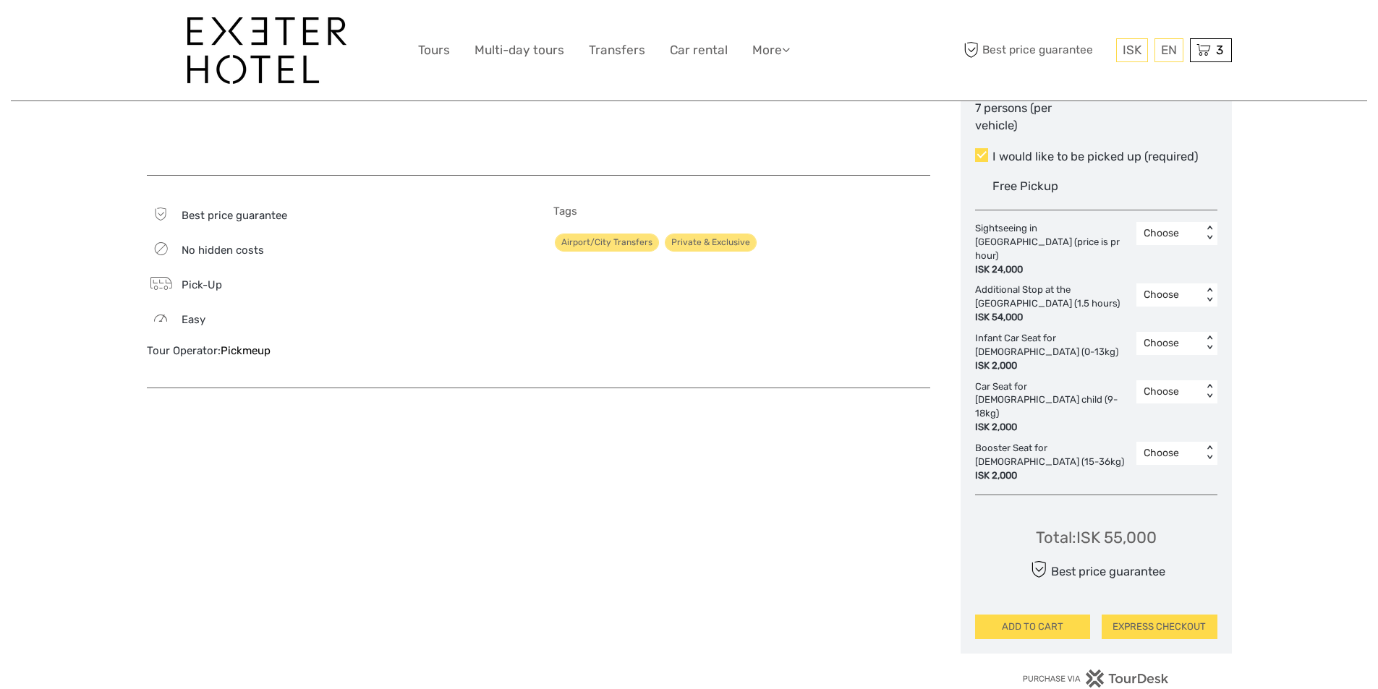
scroll to position [940, 0]
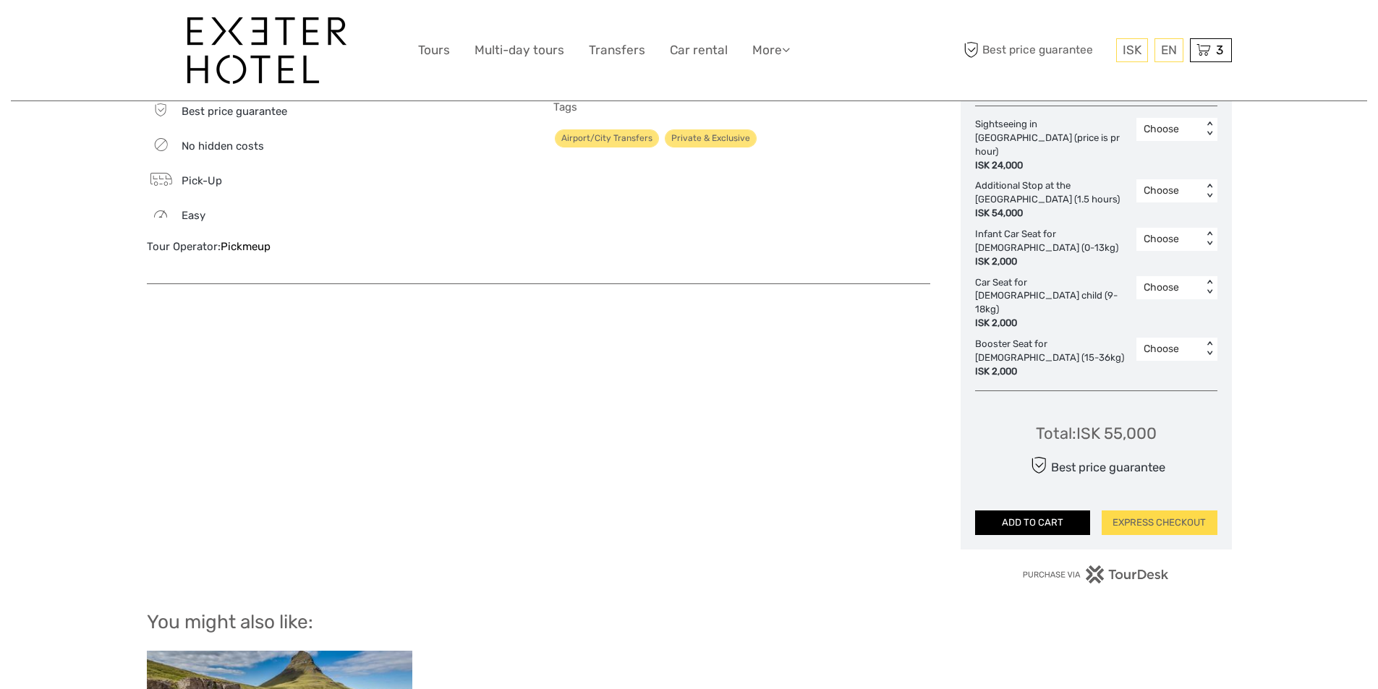
click at [1063, 511] on button "ADD TO CART" at bounding box center [1033, 523] width 116 height 25
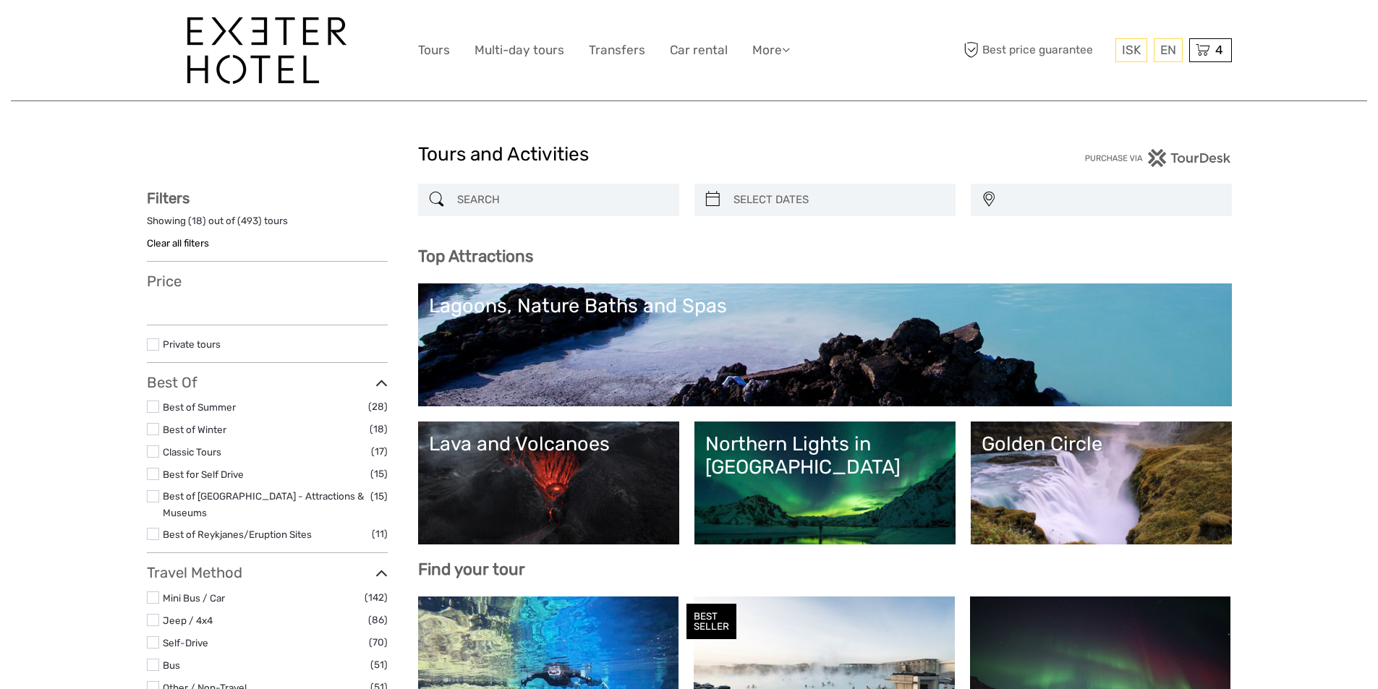
select select
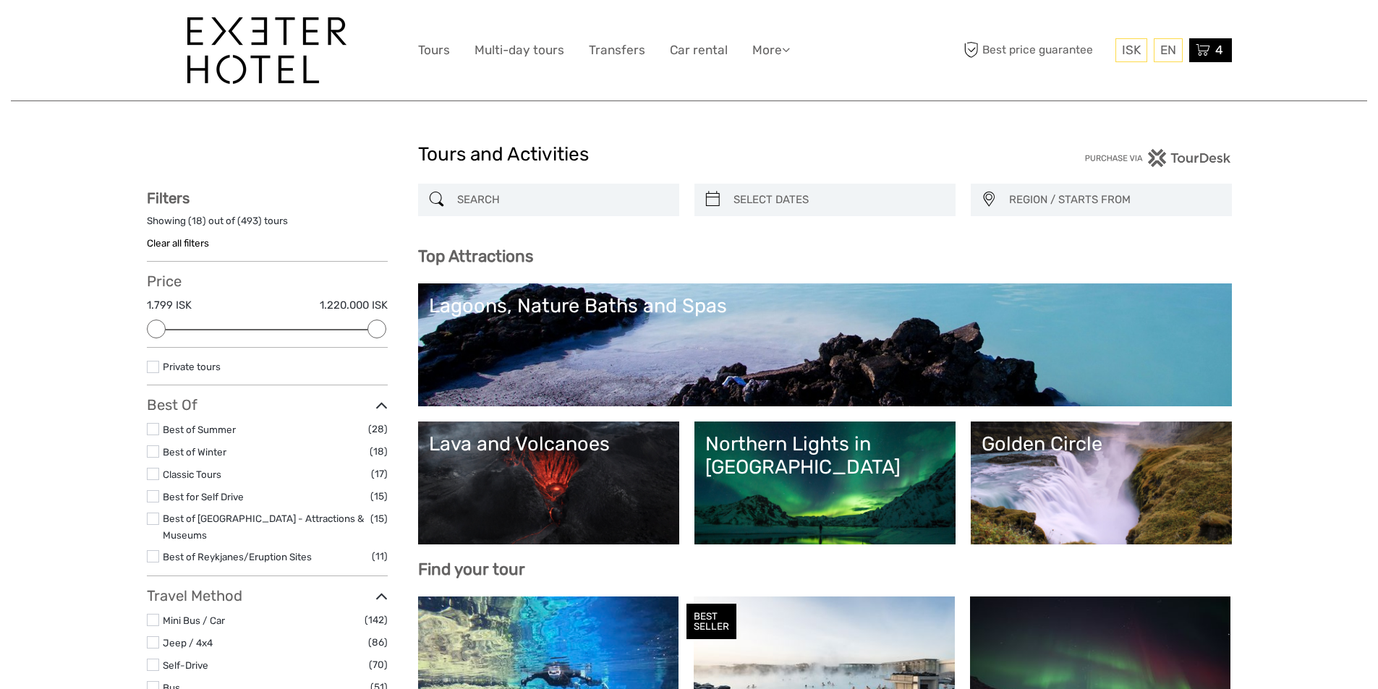
click at [1217, 54] on span "4" at bounding box center [1219, 50] width 12 height 14
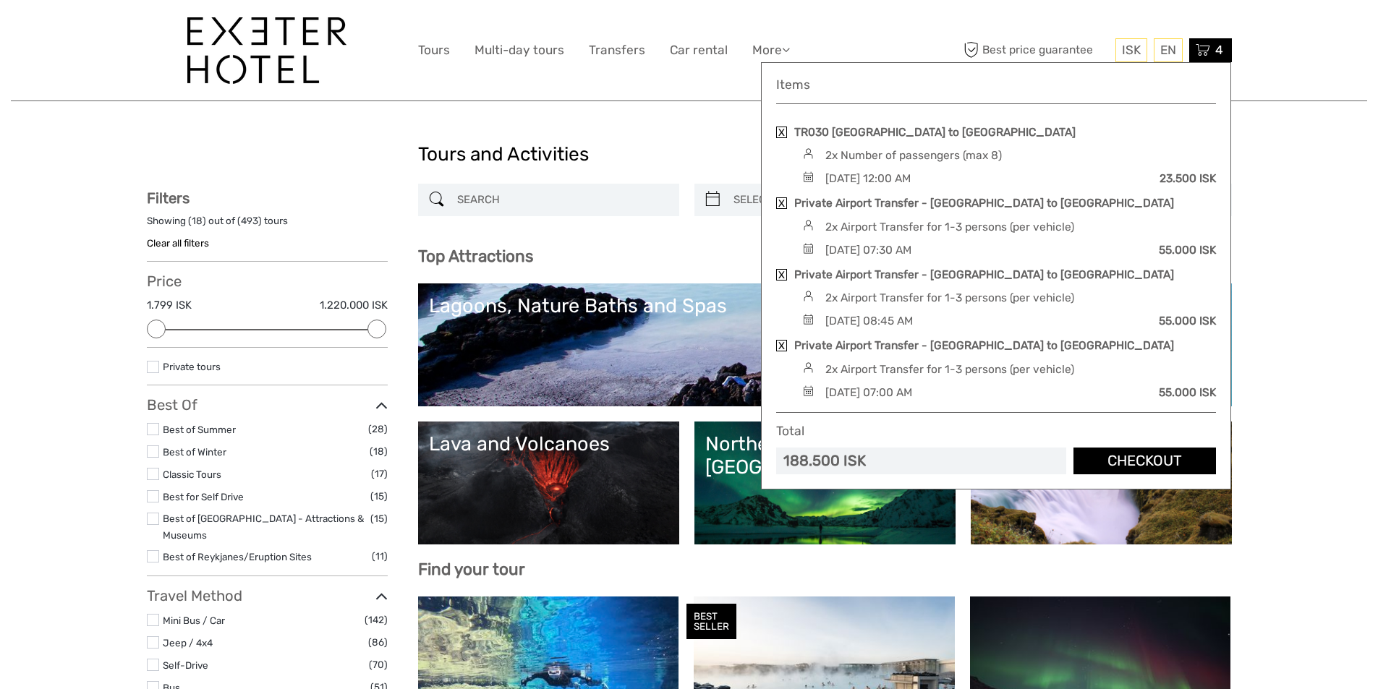
click at [1137, 457] on link "Checkout" at bounding box center [1145, 461] width 143 height 27
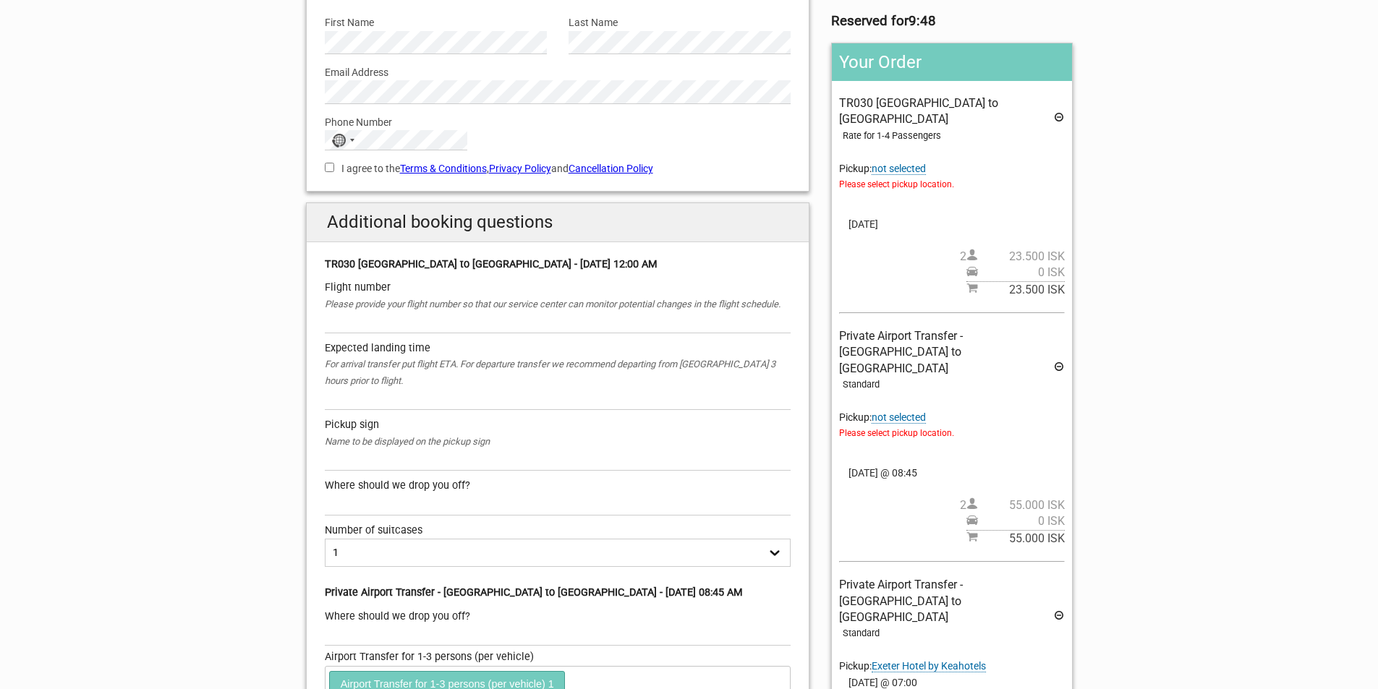
scroll to position [145, 0]
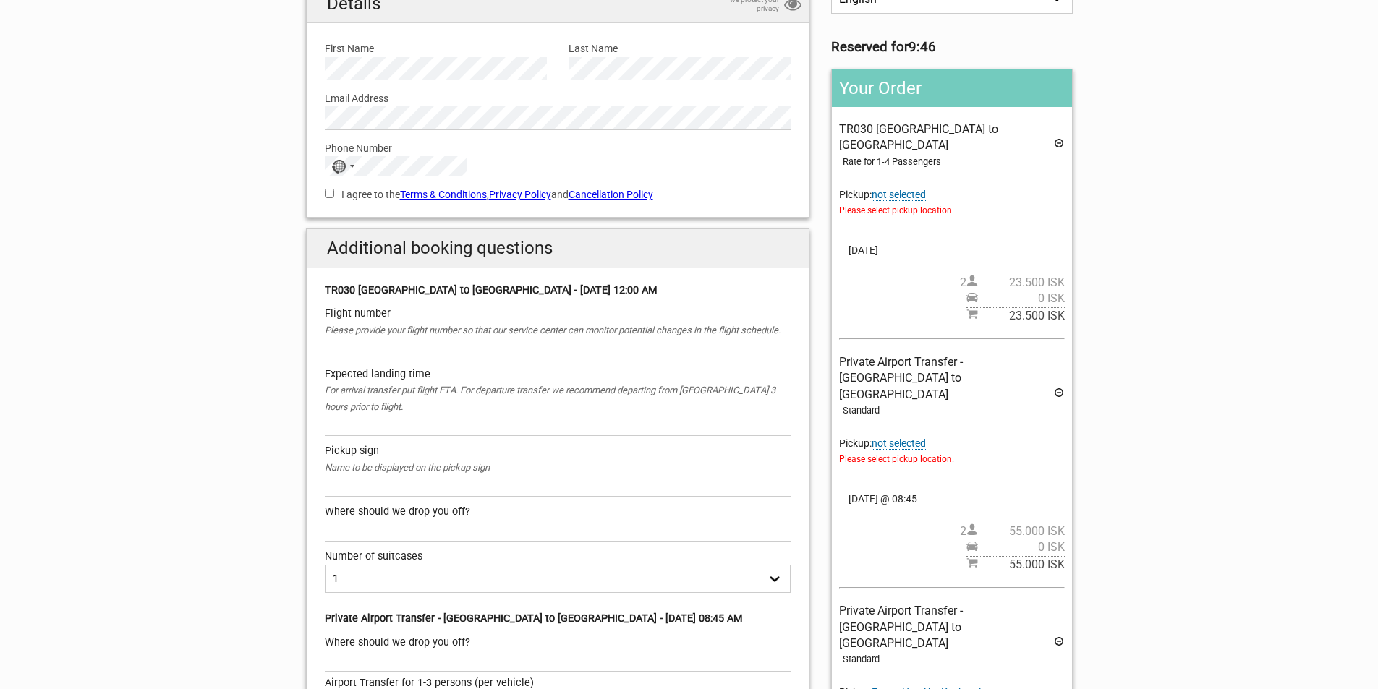
click at [1055, 137] on icon at bounding box center [1059, 145] width 12 height 16
click at [917, 438] on span "not selected" at bounding box center [899, 444] width 54 height 12
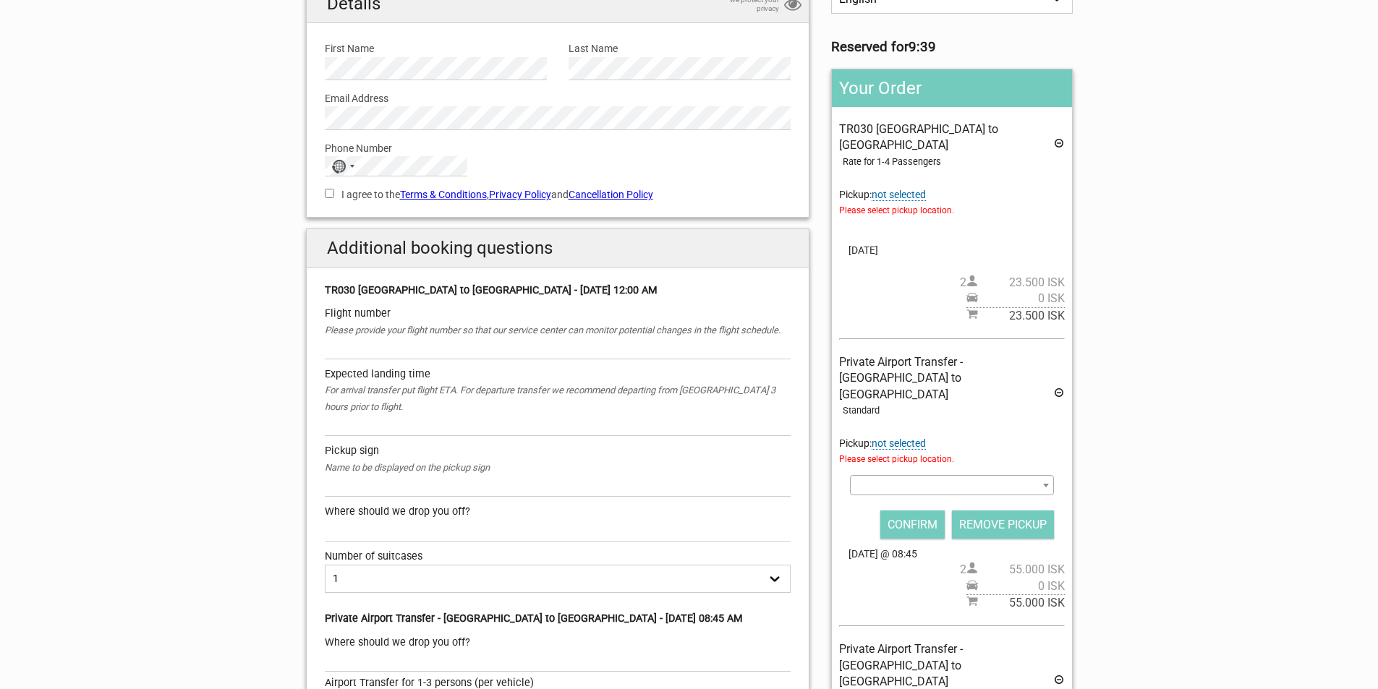
click at [1050, 476] on span at bounding box center [1046, 485] width 14 height 19
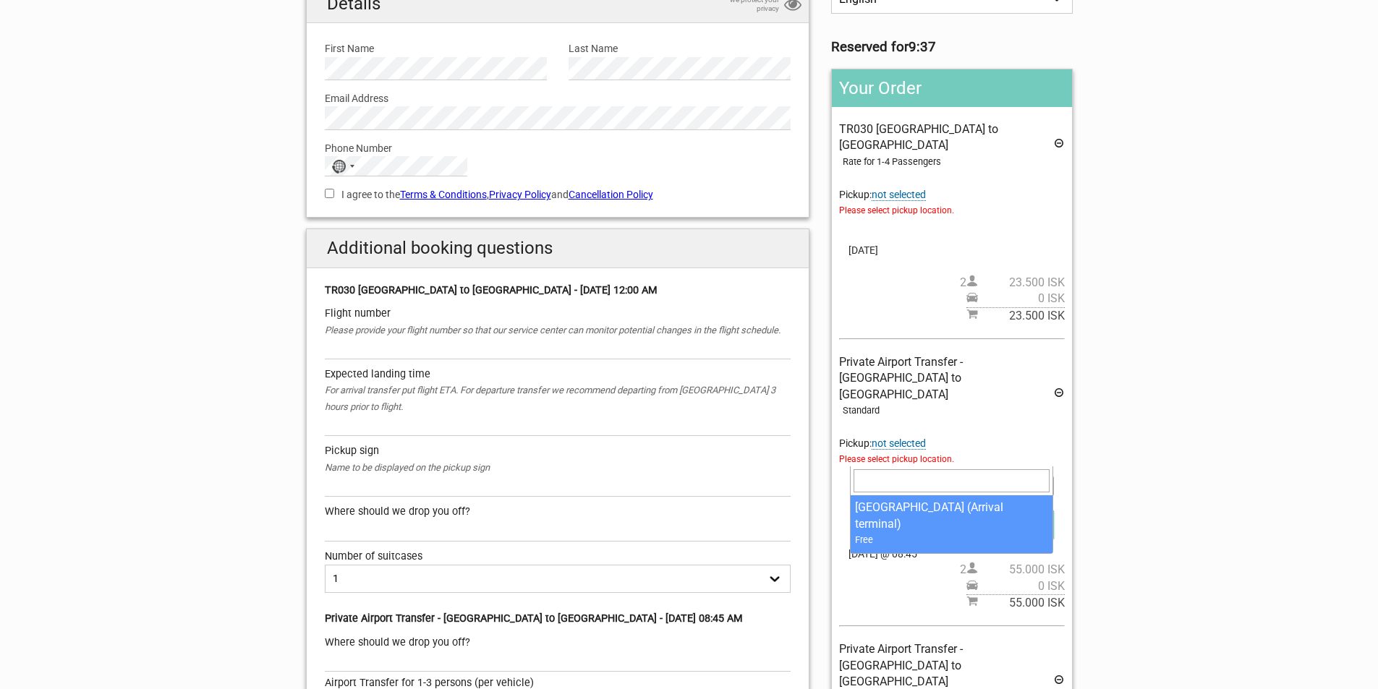
select select "126627"
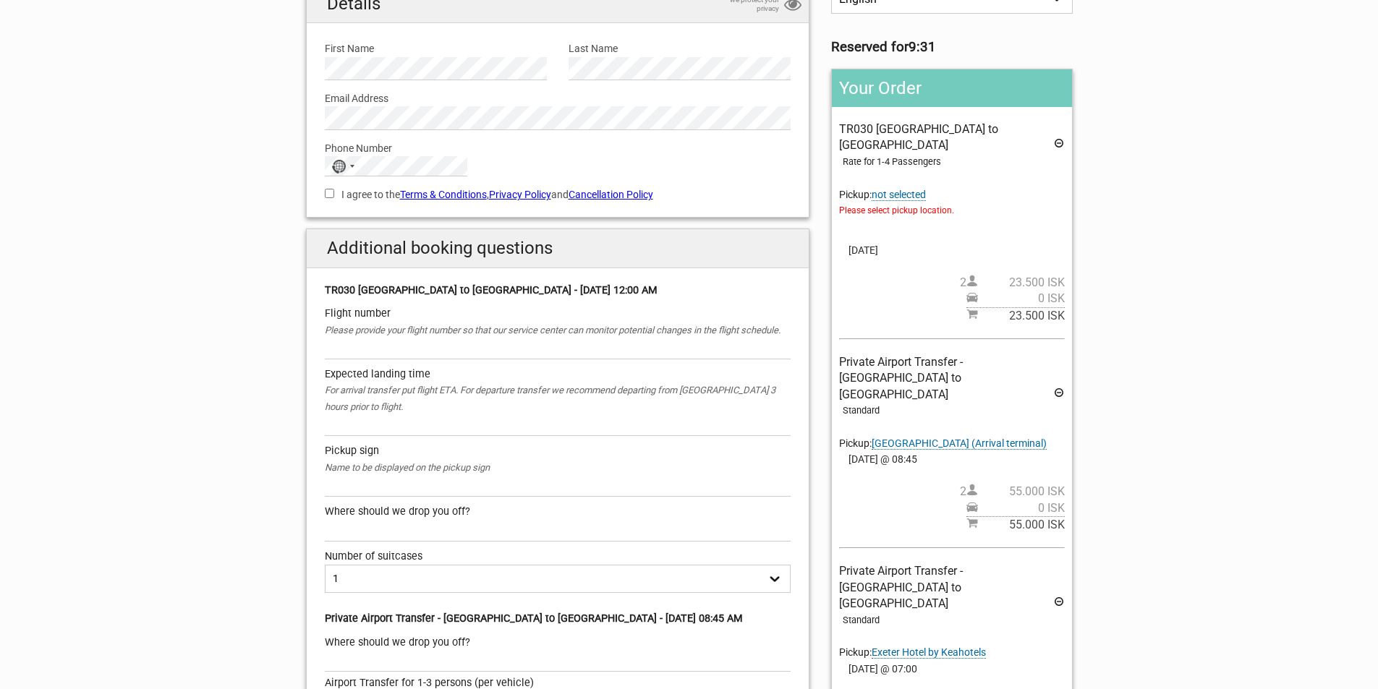
click at [925, 189] on span "not selected" at bounding box center [899, 195] width 54 height 12
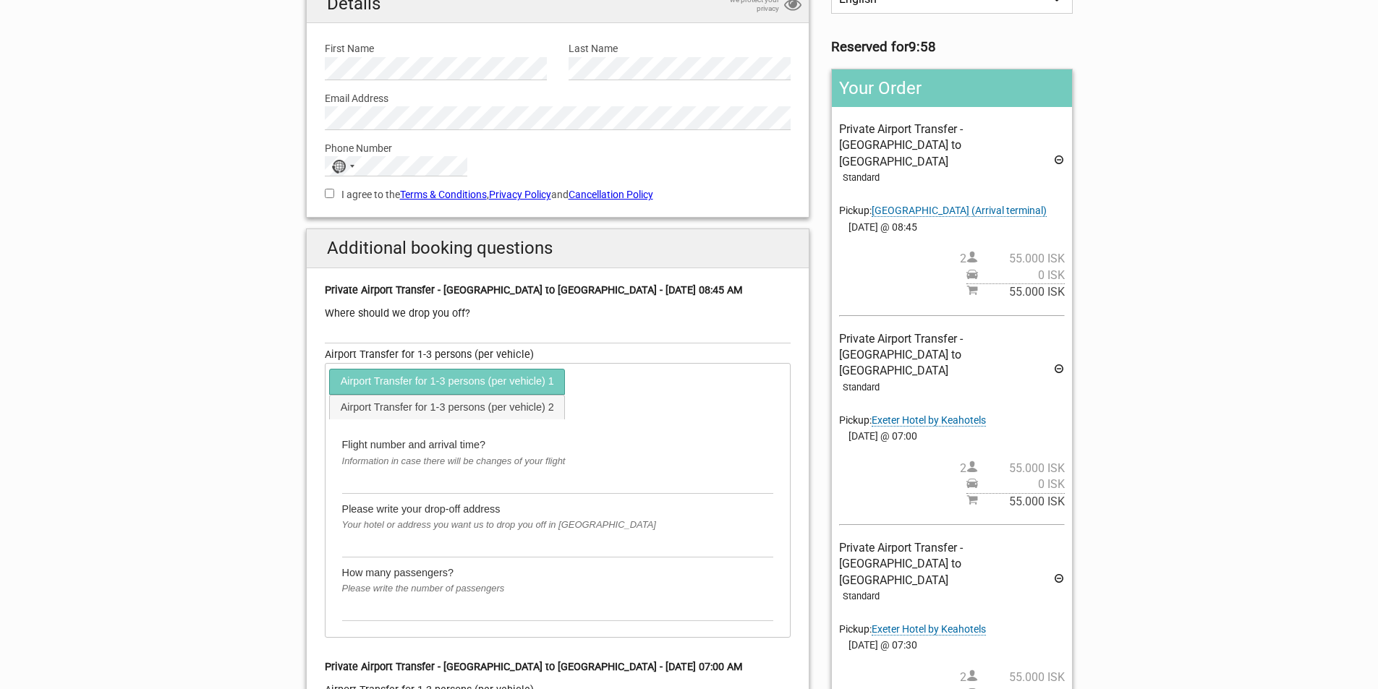
click at [1057, 154] on icon at bounding box center [1059, 162] width 12 height 16
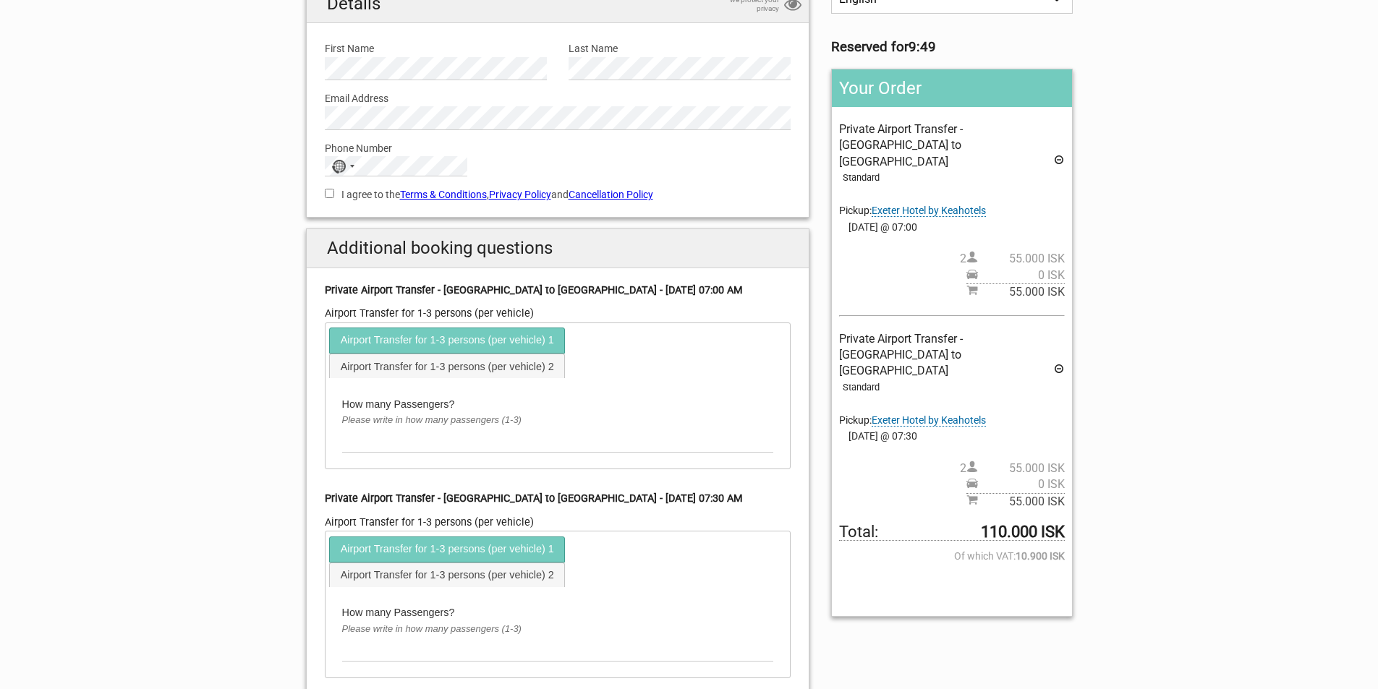
click at [1058, 363] on icon at bounding box center [1059, 371] width 12 height 16
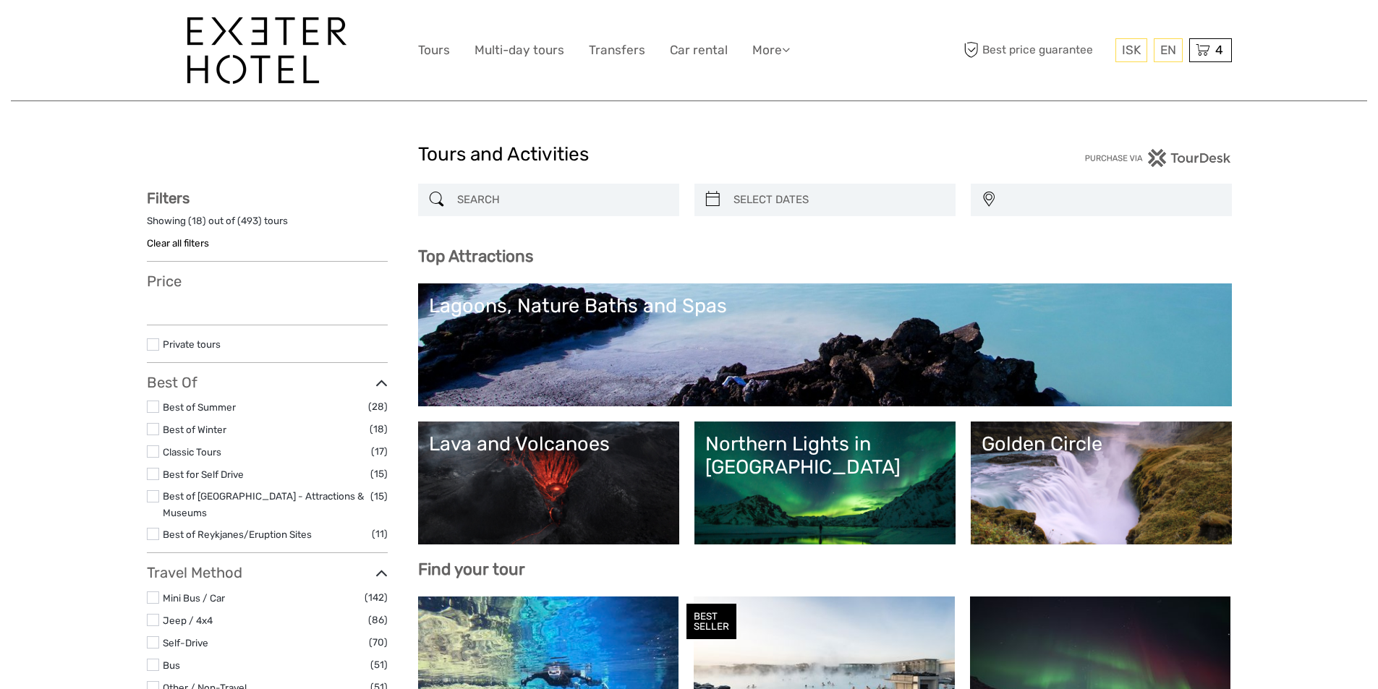
select select
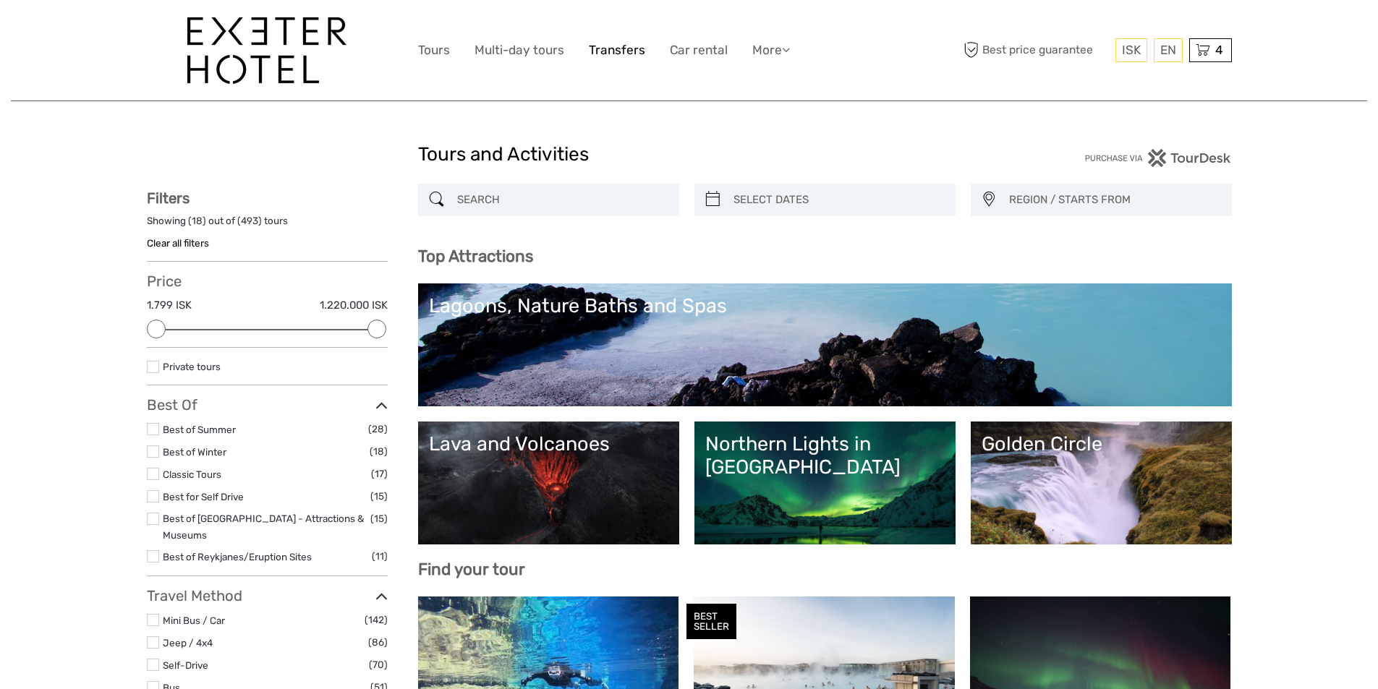
click at [634, 54] on link "Transfers" at bounding box center [617, 50] width 56 height 21
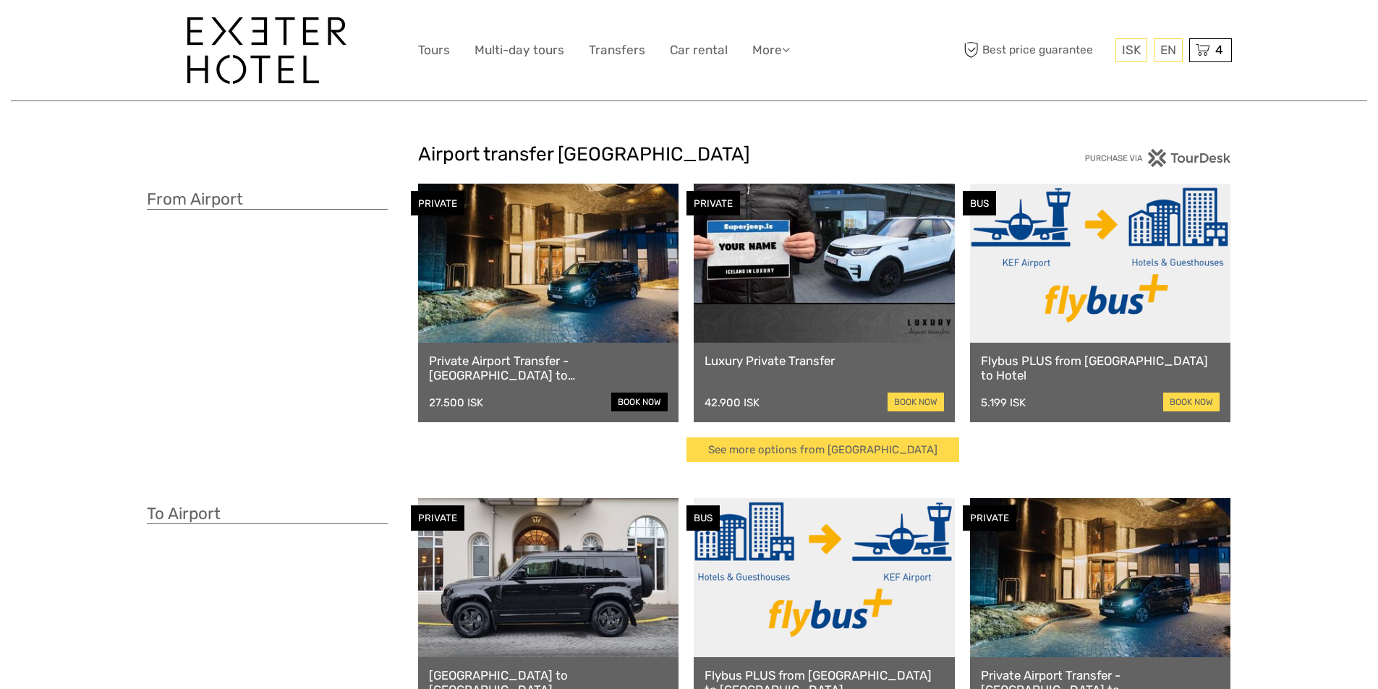
click at [642, 397] on link "book now" at bounding box center [639, 402] width 56 height 19
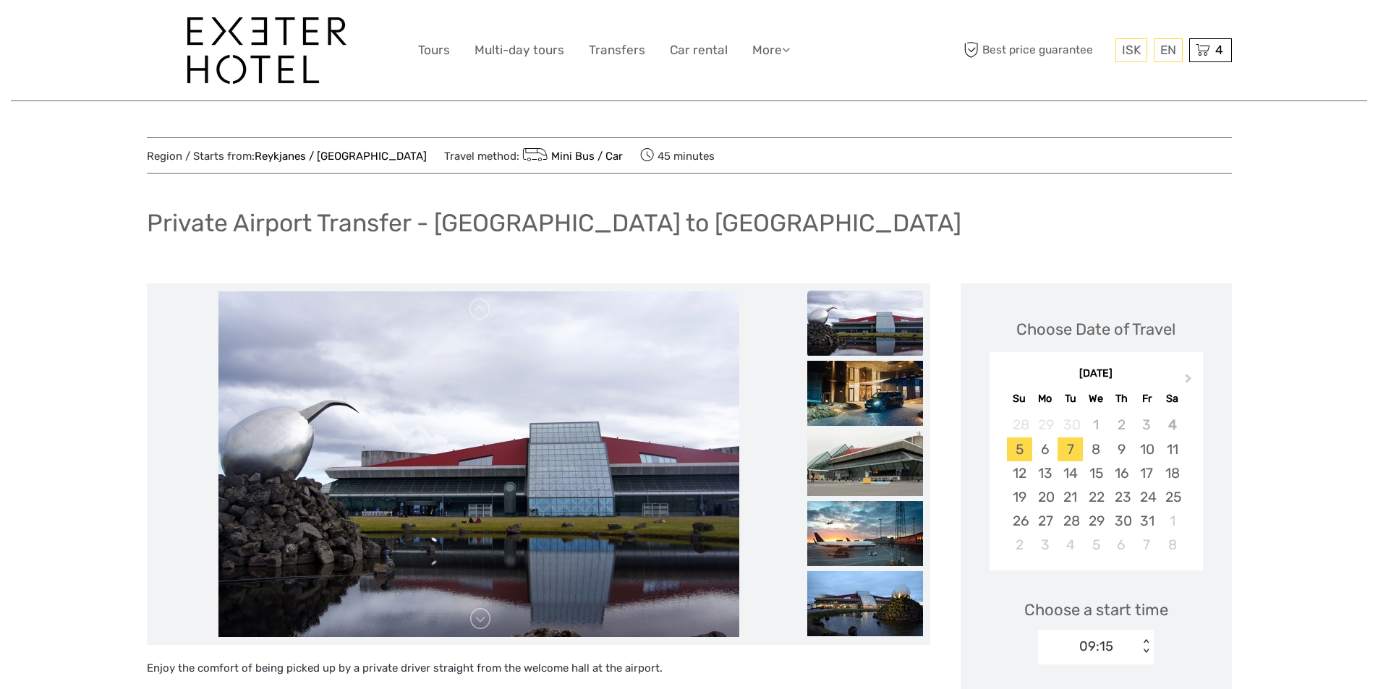
click at [1067, 454] on div "7" at bounding box center [1070, 450] width 25 height 24
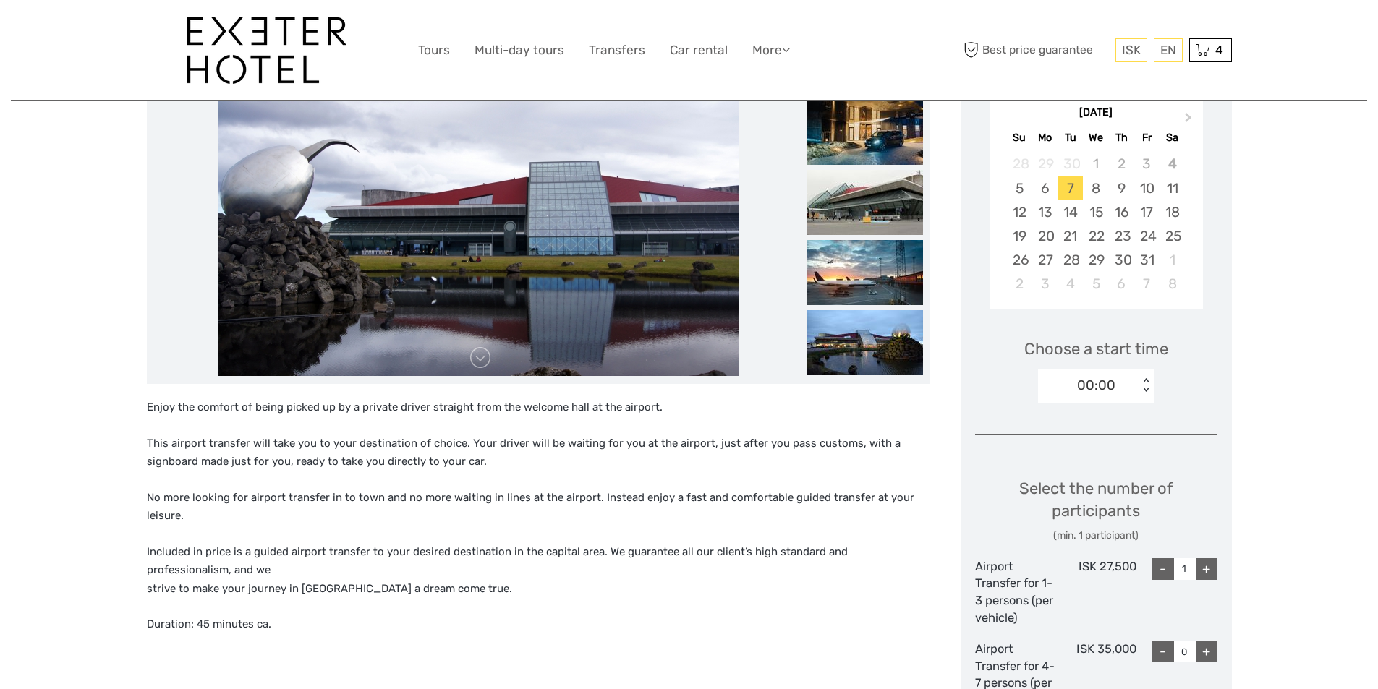
scroll to position [289, 0]
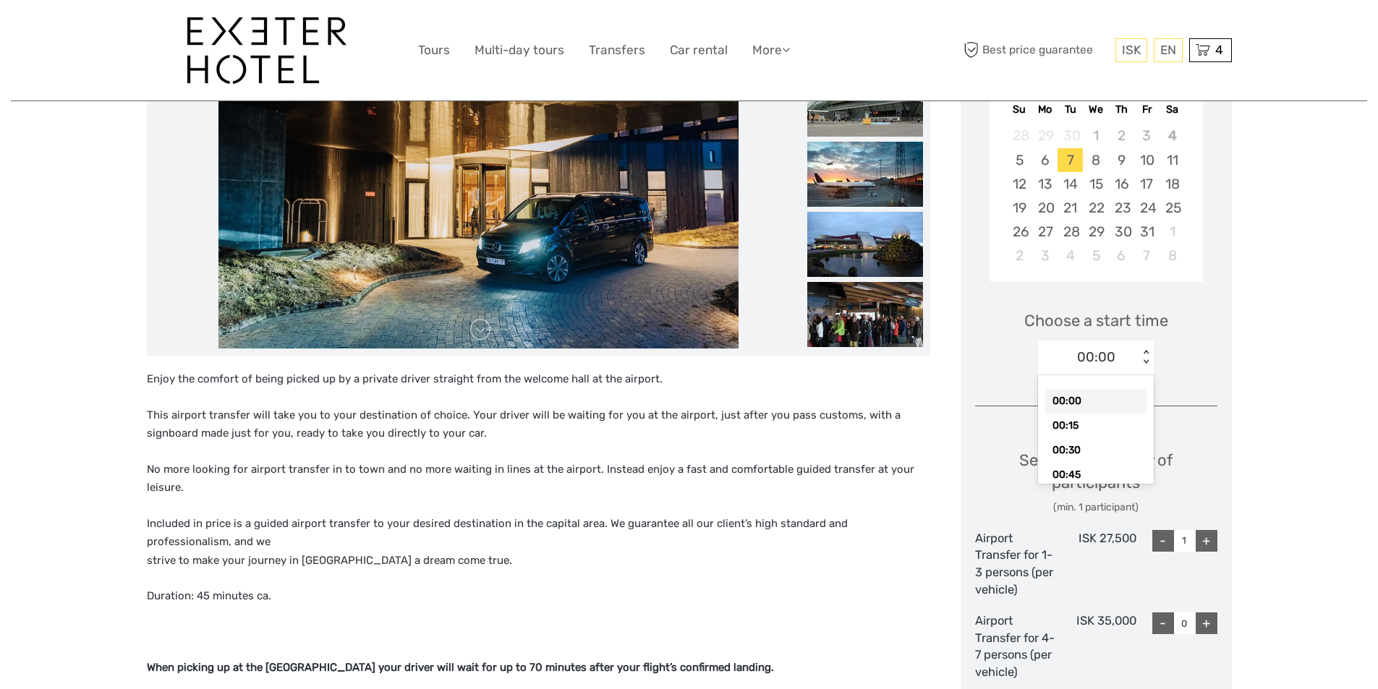
click at [1147, 351] on div "< >" at bounding box center [1146, 357] width 12 height 15
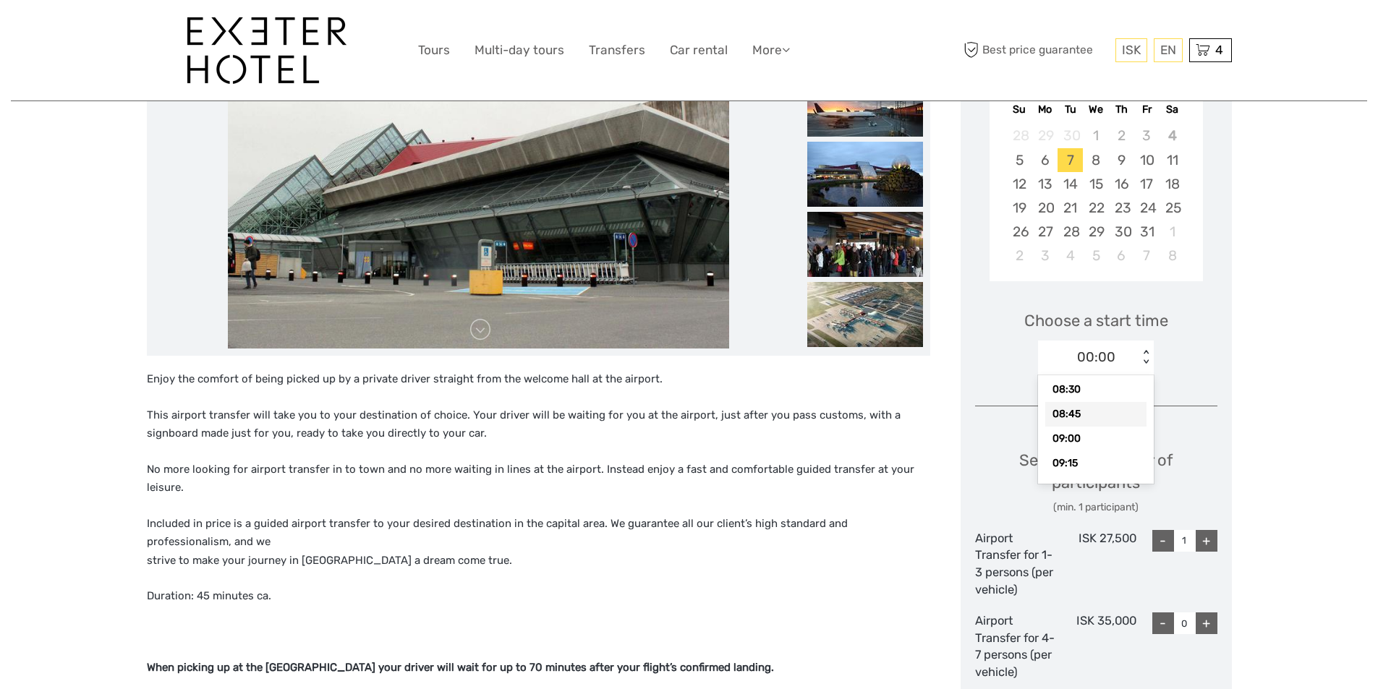
click at [1062, 416] on div "08:45" at bounding box center [1095, 414] width 101 height 25
click at [1201, 543] on div "+" at bounding box center [1207, 541] width 22 height 22
type input "2"
click at [1309, 443] on div "Region / Starts from: Reykjanes / Keflavík Travel method: Mini Bus / Car 45 min…" at bounding box center [689, 699] width 1356 height 1976
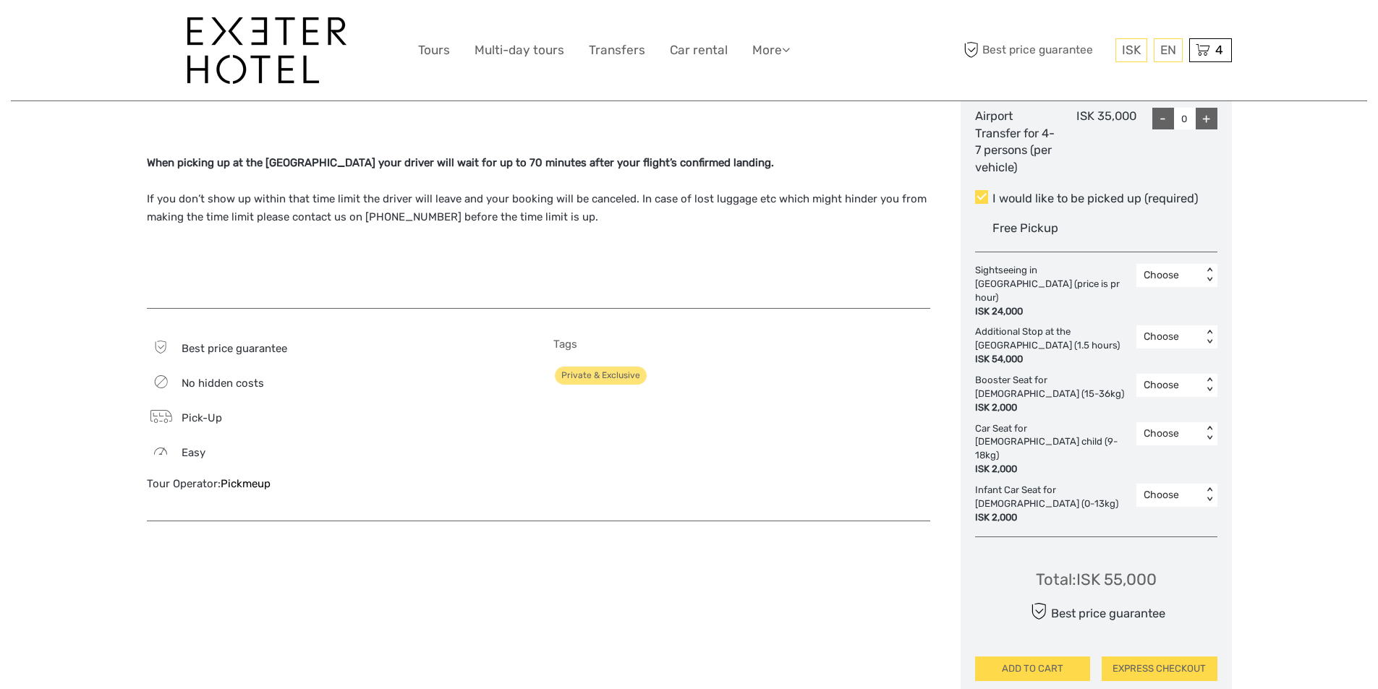
scroll to position [868, 0]
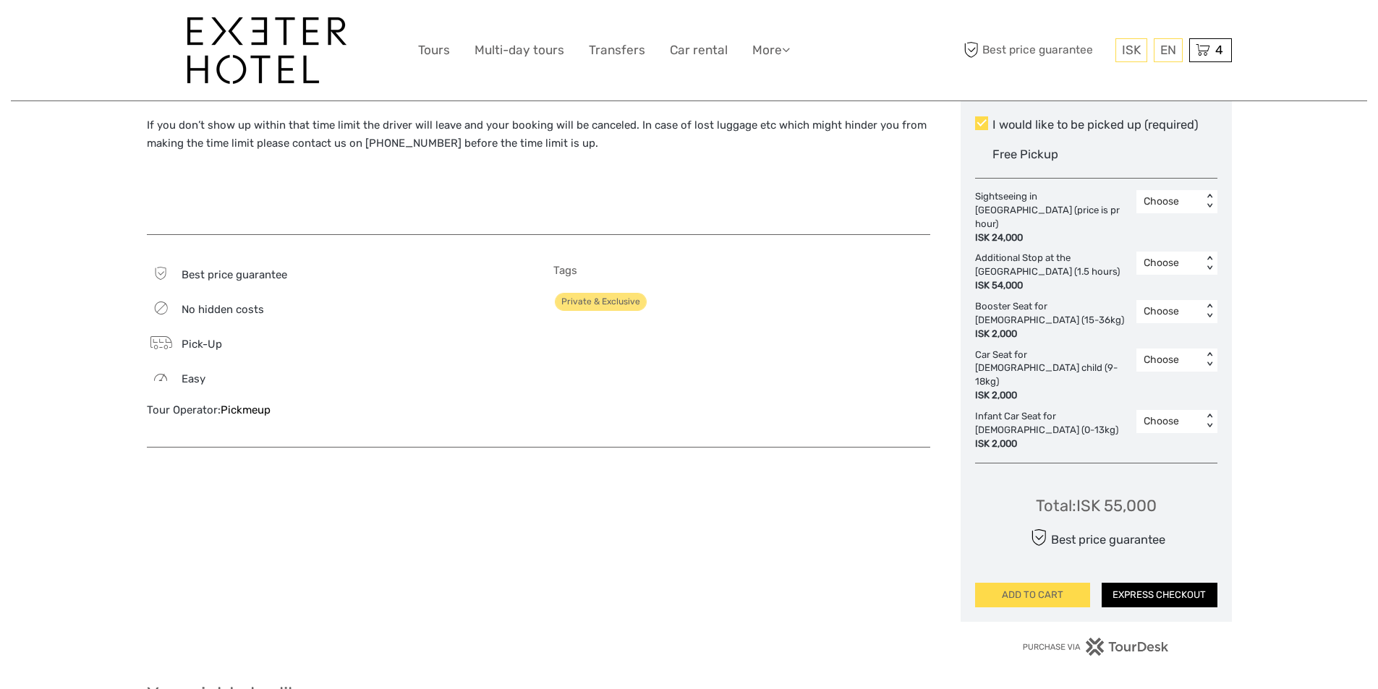
click at [1176, 583] on button "EXPRESS CHECKOUT" at bounding box center [1160, 595] width 116 height 25
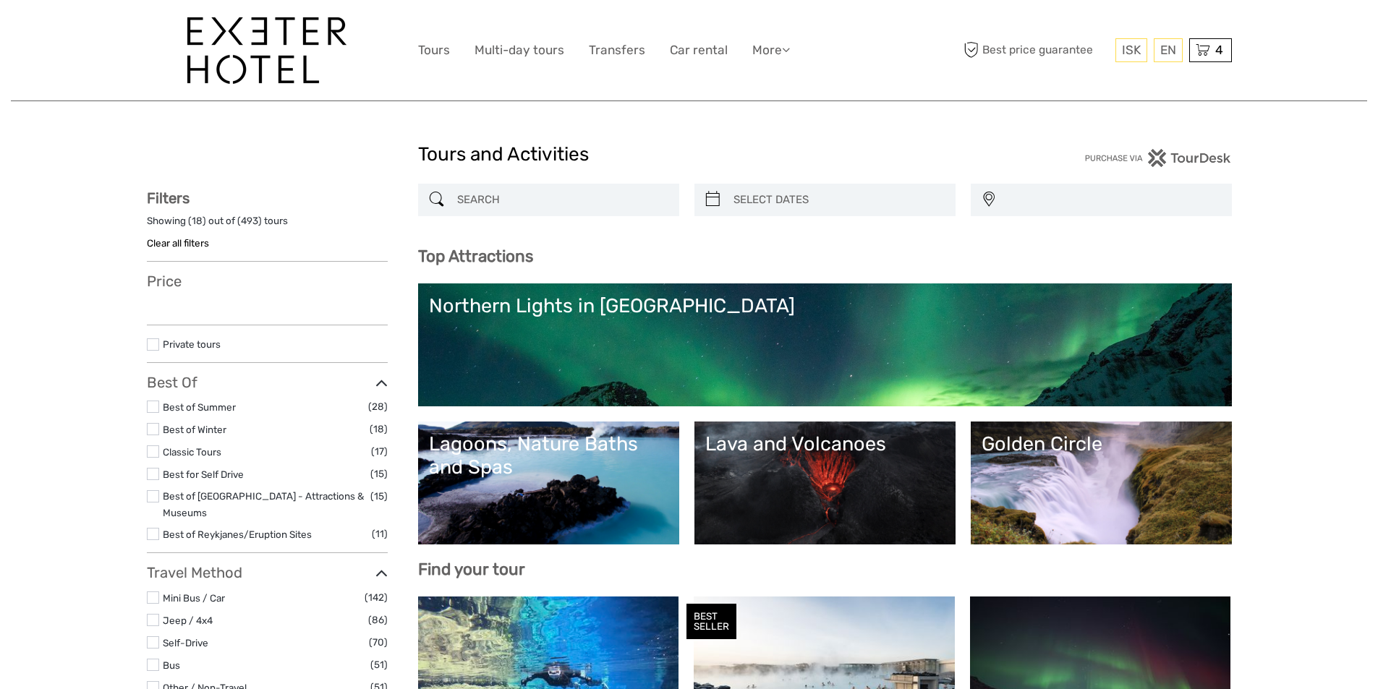
select select
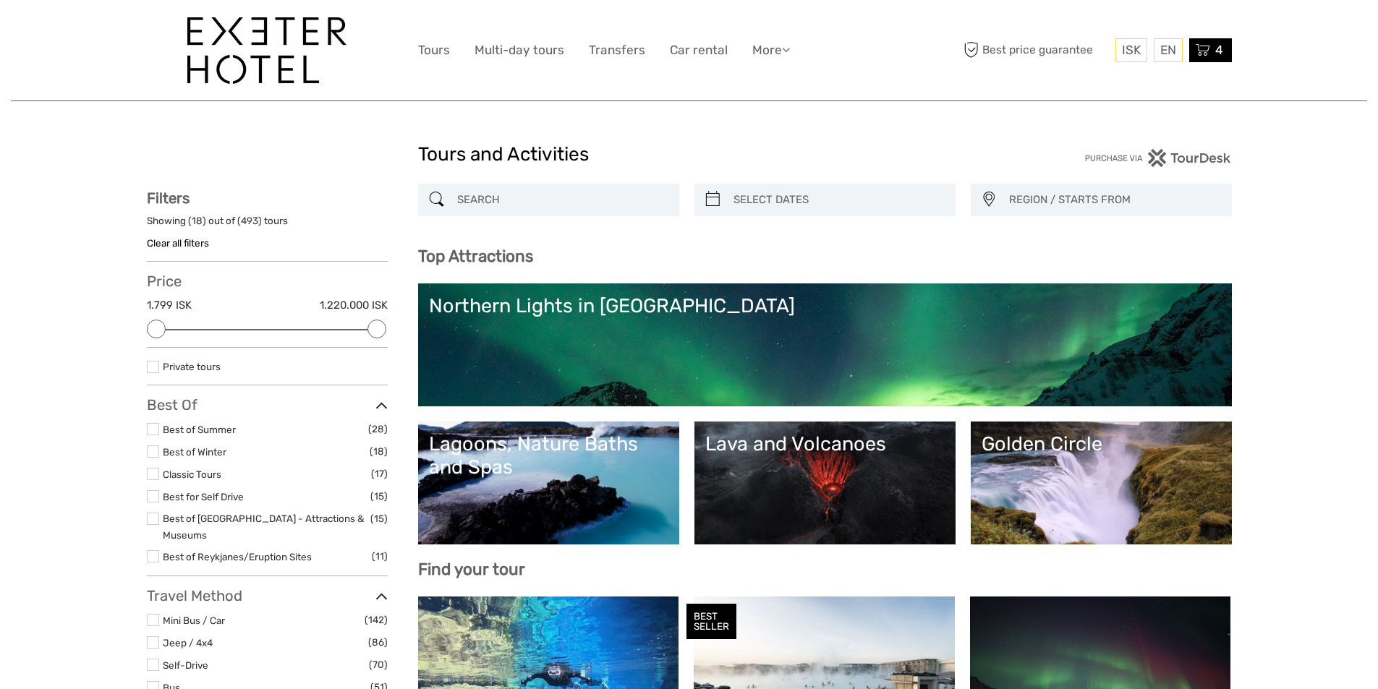
click at [1212, 54] on div "4 Items TR030 Keflavik Airport to Reykjavik 2x Number of passengers (max 8) Tue…" at bounding box center [1210, 50] width 43 height 24
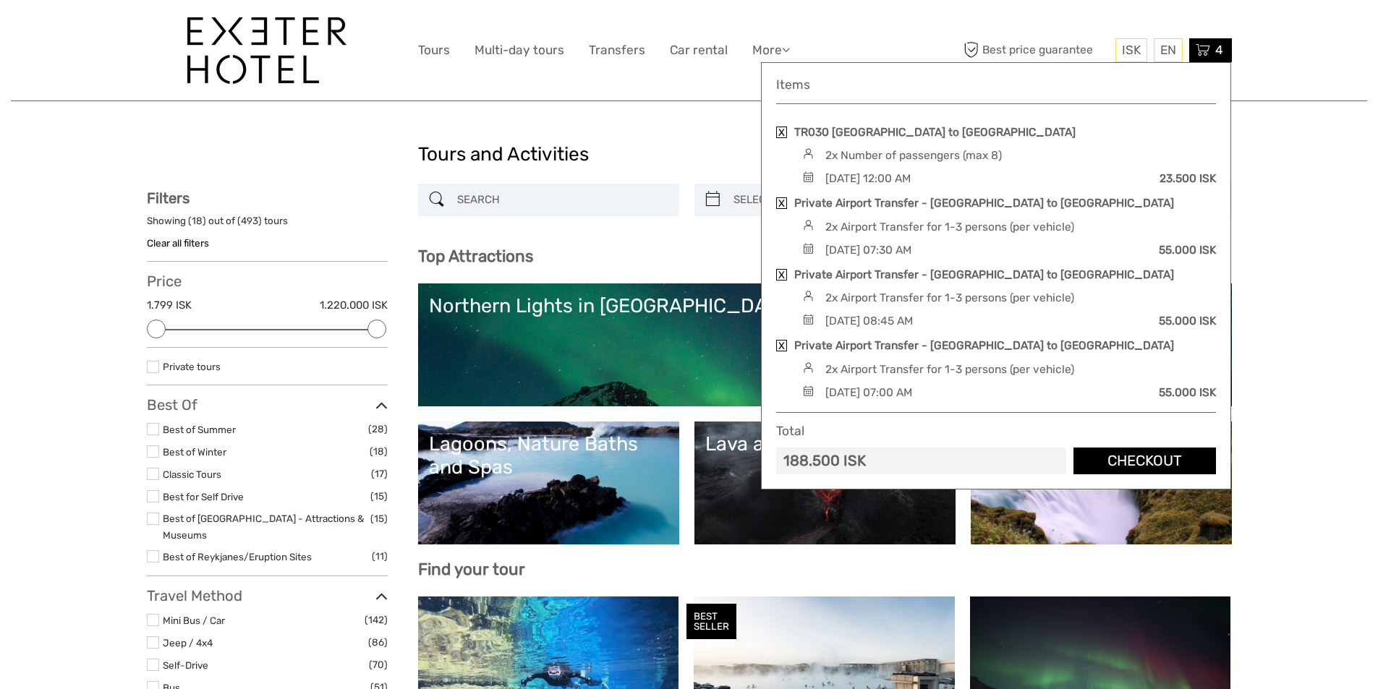
click at [1151, 448] on link "Checkout" at bounding box center [1145, 461] width 143 height 27
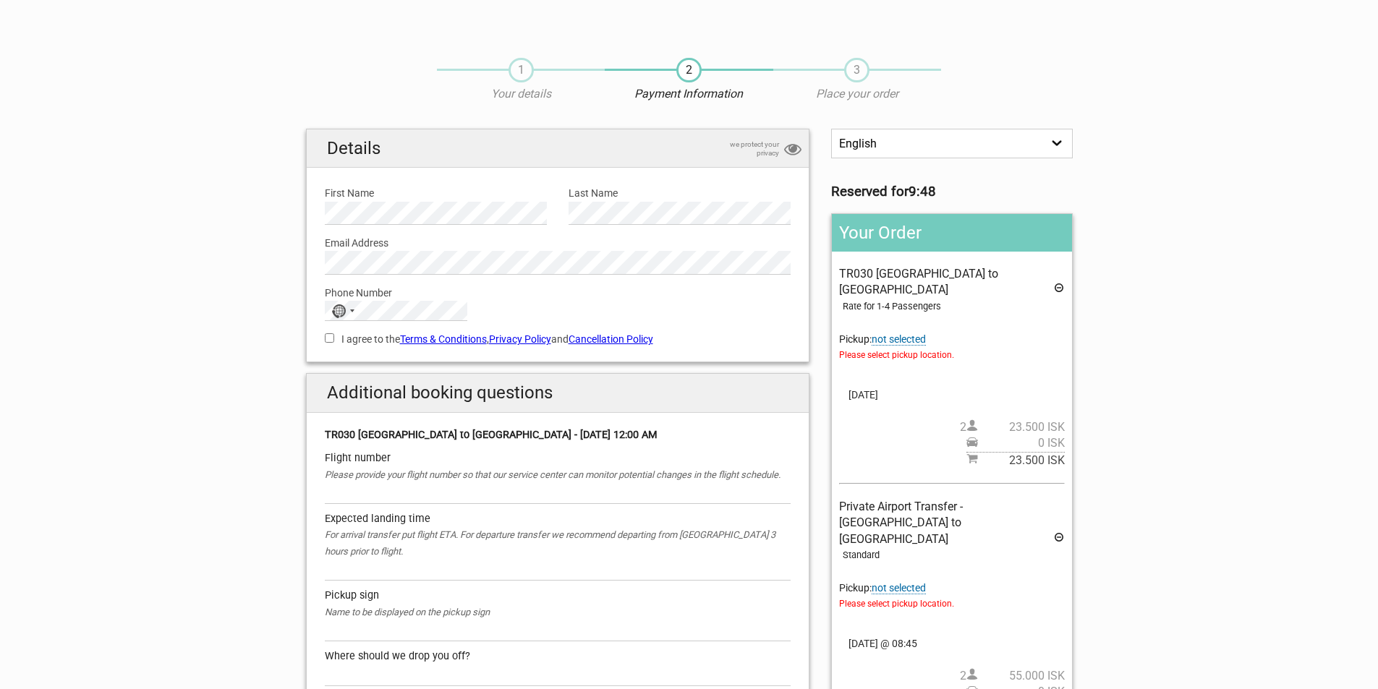
click at [920, 334] on span "not selected" at bounding box center [899, 340] width 54 height 12
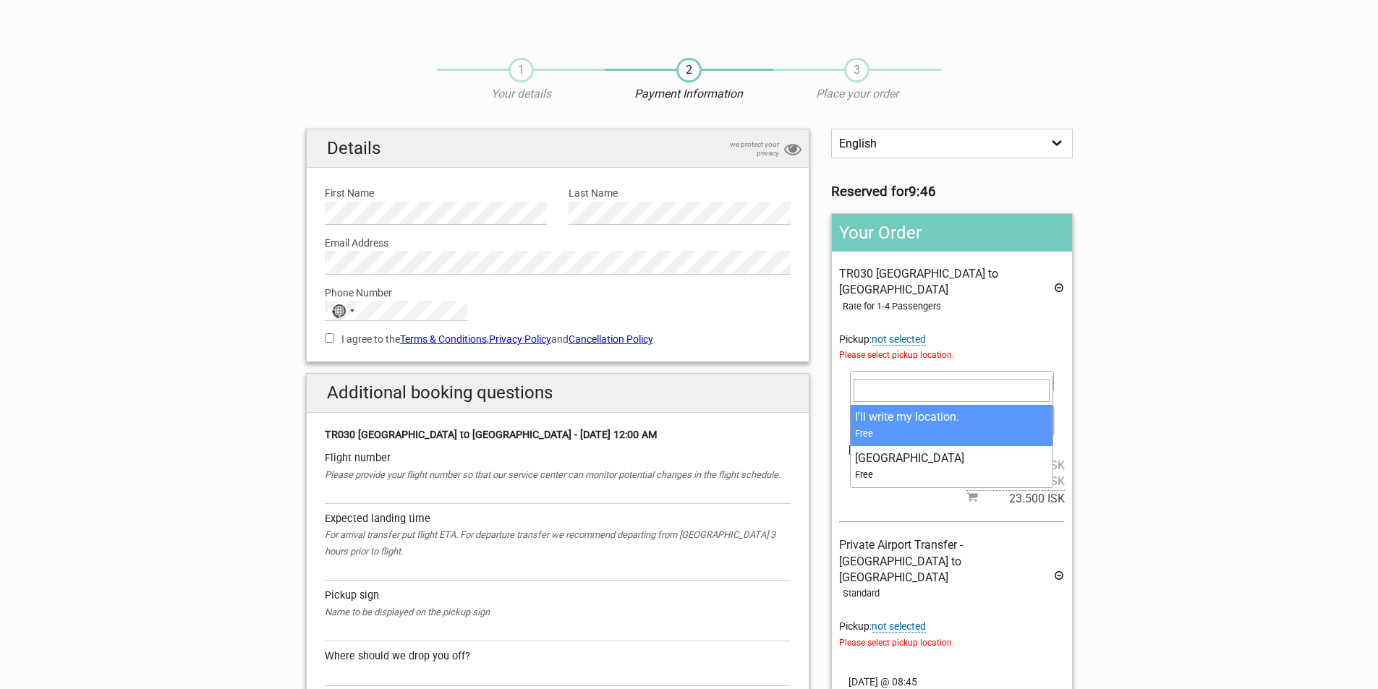
click at [1044, 380] on b at bounding box center [1046, 382] width 6 height 4
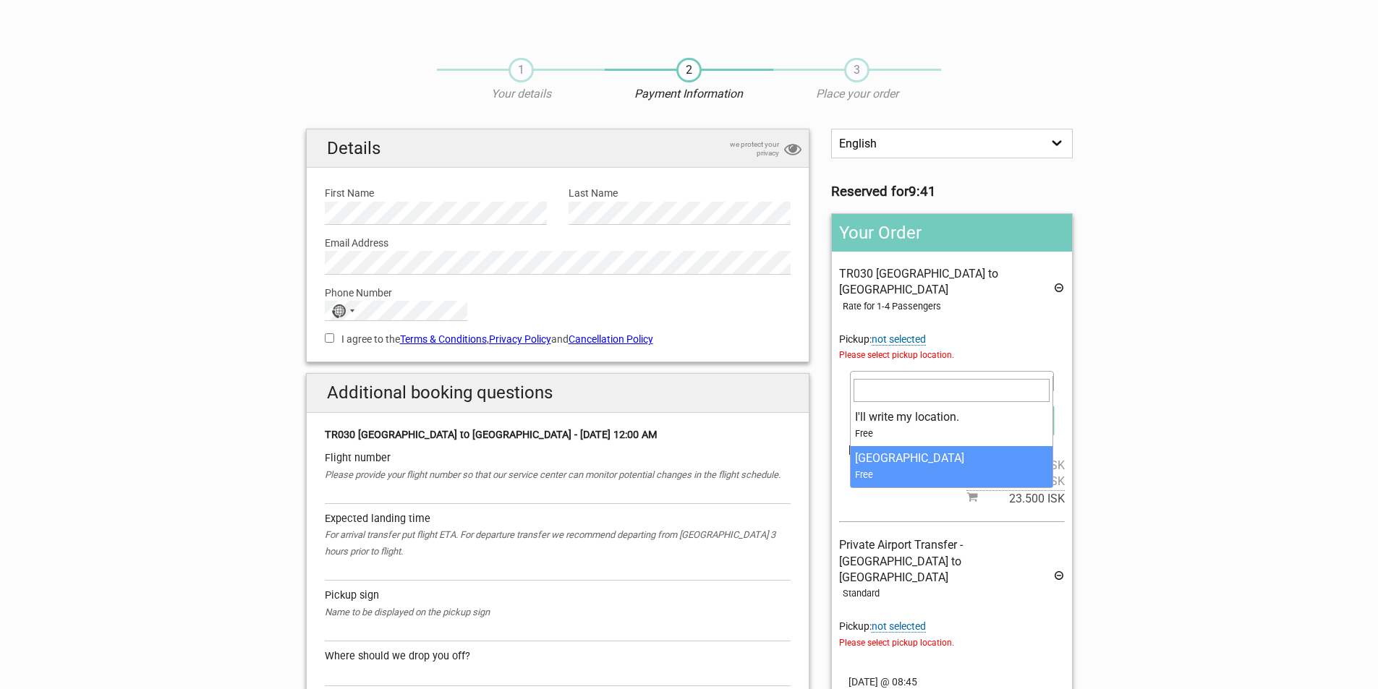
select select "1090385"
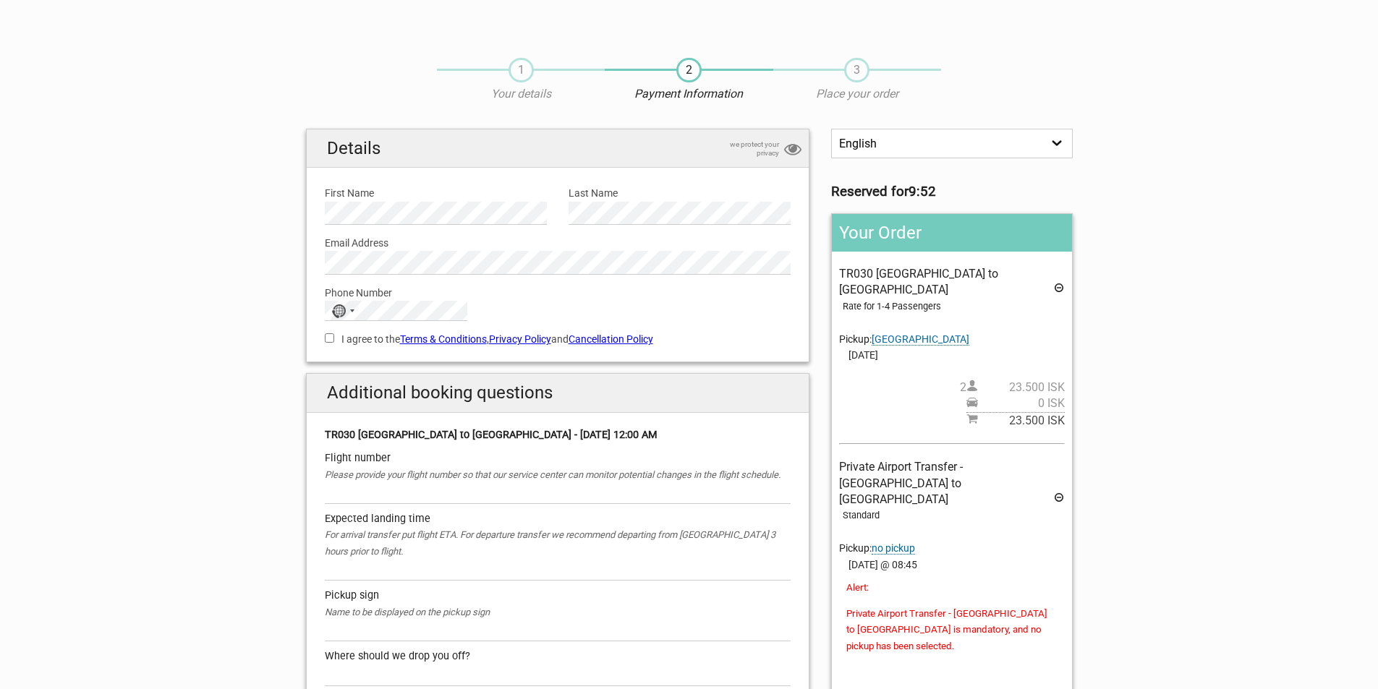
click at [1060, 492] on icon at bounding box center [1059, 500] width 12 height 16
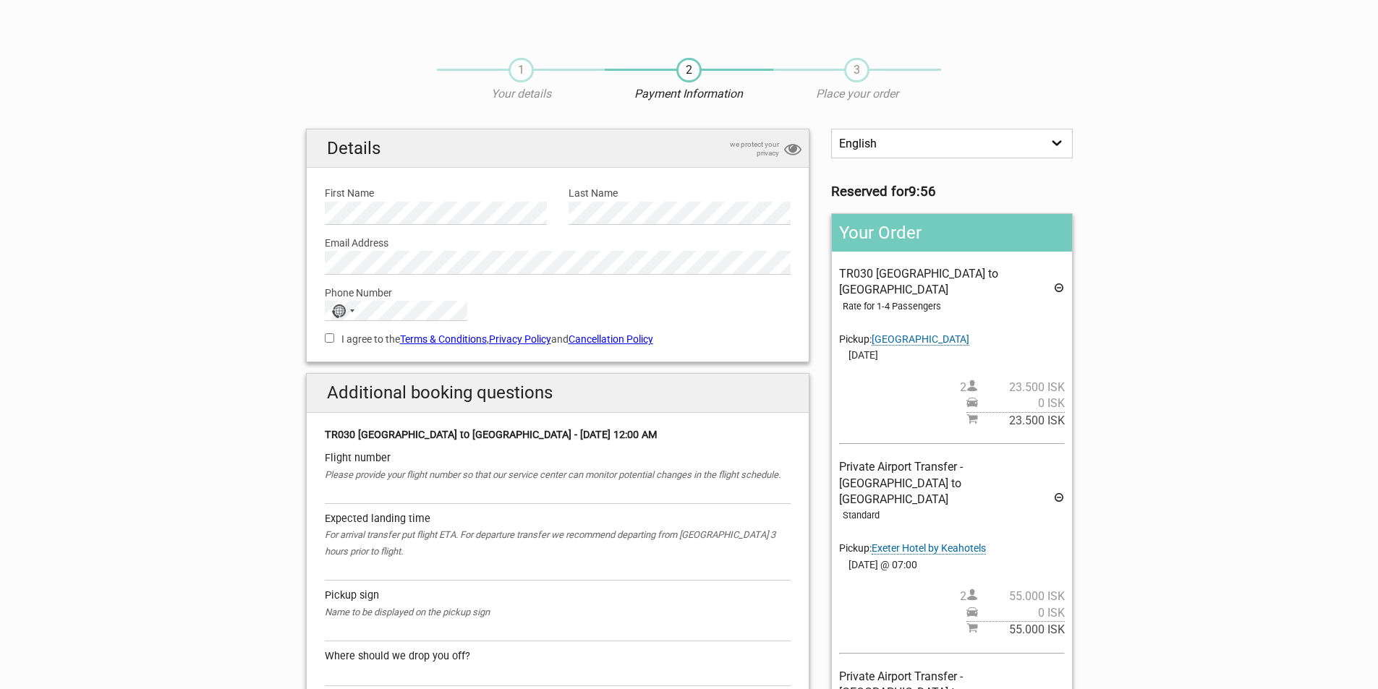
click at [328, 339] on input "I agree to the Terms & Conditions , Privacy Policy and Cancellation Policy" at bounding box center [329, 338] width 9 height 9
checkbox input "true"
click at [339, 504] on input "text" at bounding box center [558, 493] width 467 height 21
type input "872"
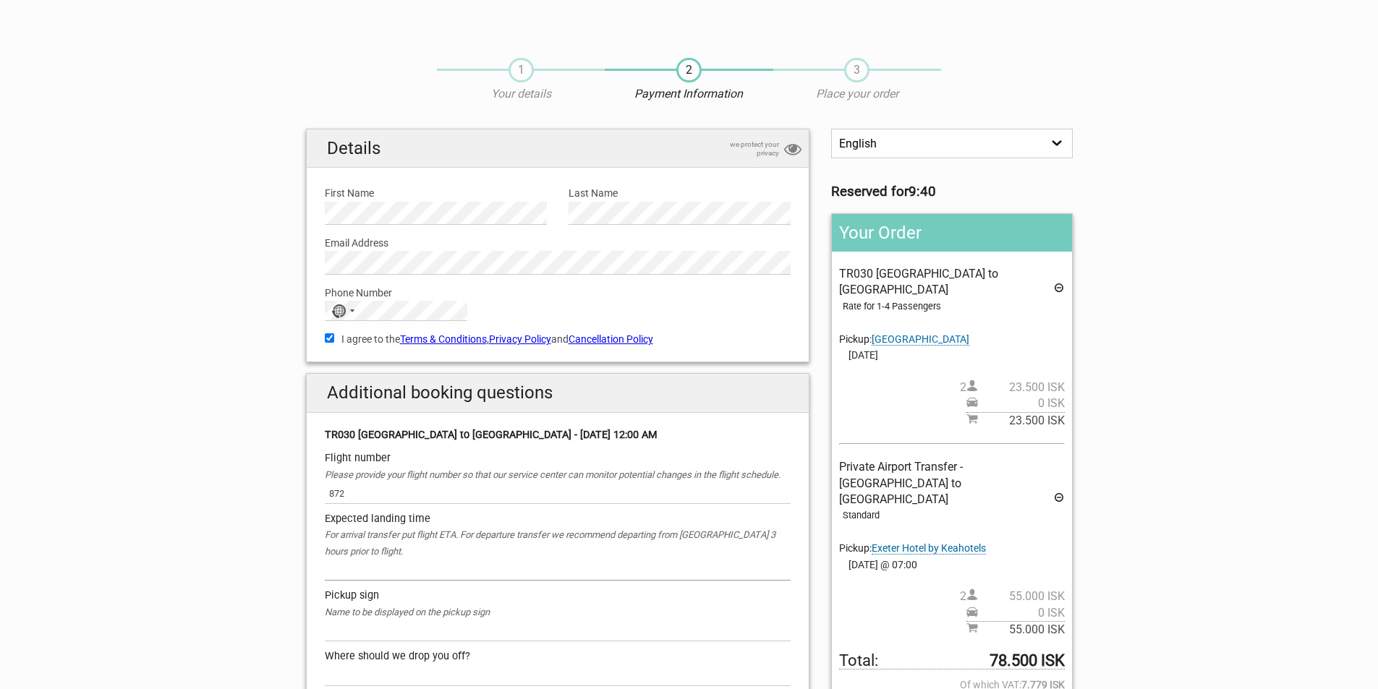
click at [409, 577] on input "text" at bounding box center [558, 570] width 467 height 21
type input "6:25"
click at [369, 621] on div "Name to be displayed on the pickup sign" at bounding box center [558, 613] width 467 height 16
click at [351, 640] on input "text" at bounding box center [558, 631] width 467 height 21
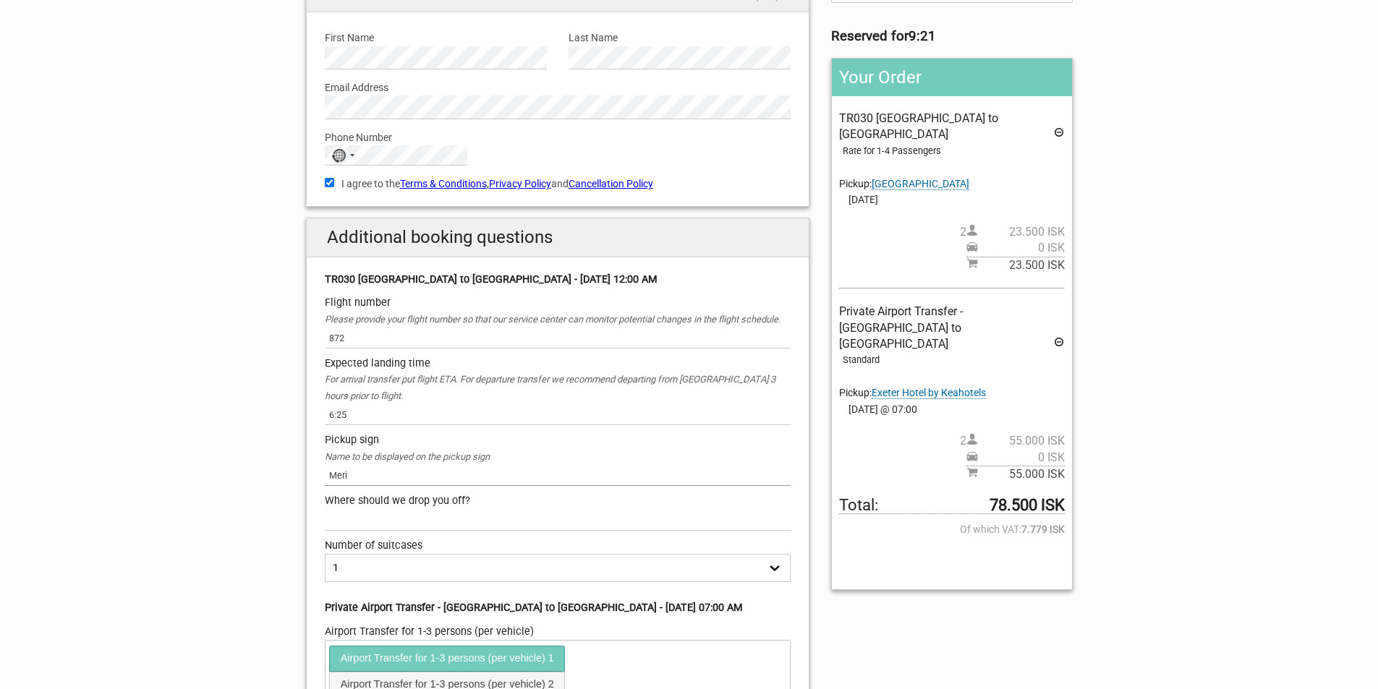
scroll to position [217, 0]
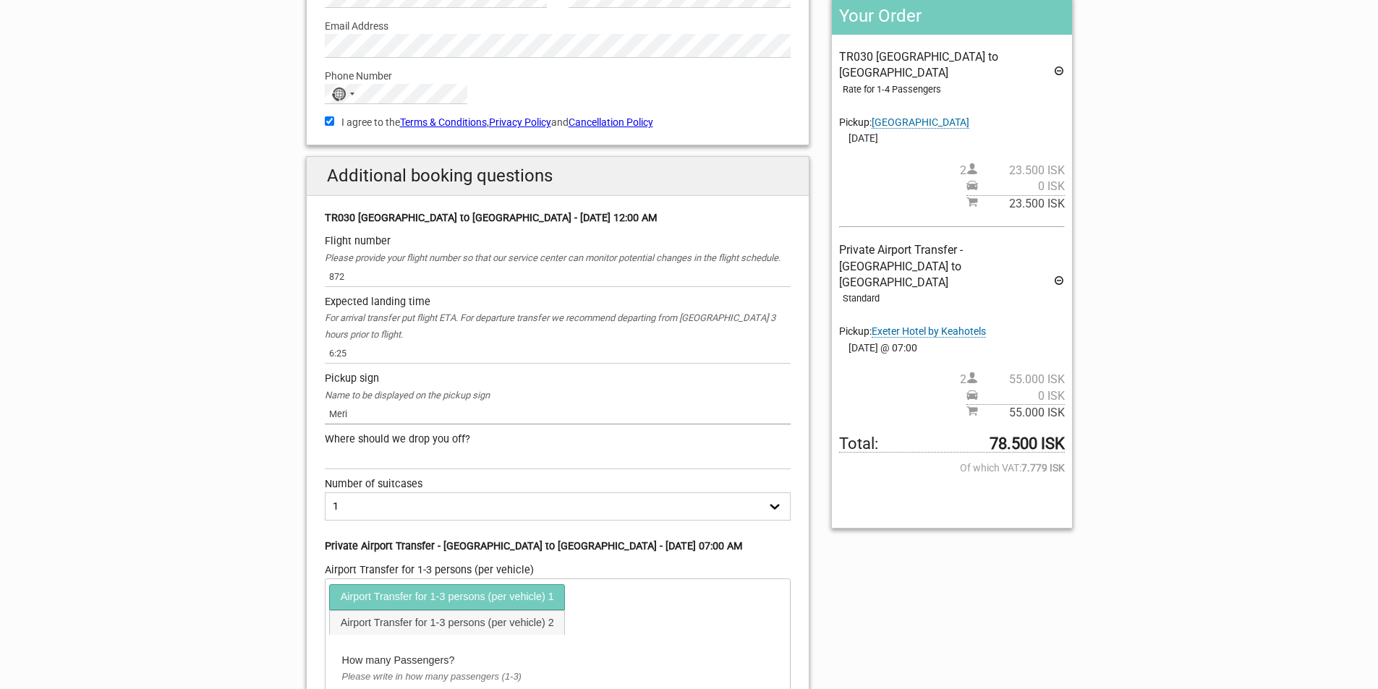
type input "Meri"
click at [394, 464] on div "Where should we drop you off? Required" at bounding box center [558, 451] width 467 height 38
type input "EXeter Hotel Tryggvagata 12 Rrykjavik"
click at [773, 521] on select "1 2 3 4" at bounding box center [558, 507] width 467 height 28
select select "4"
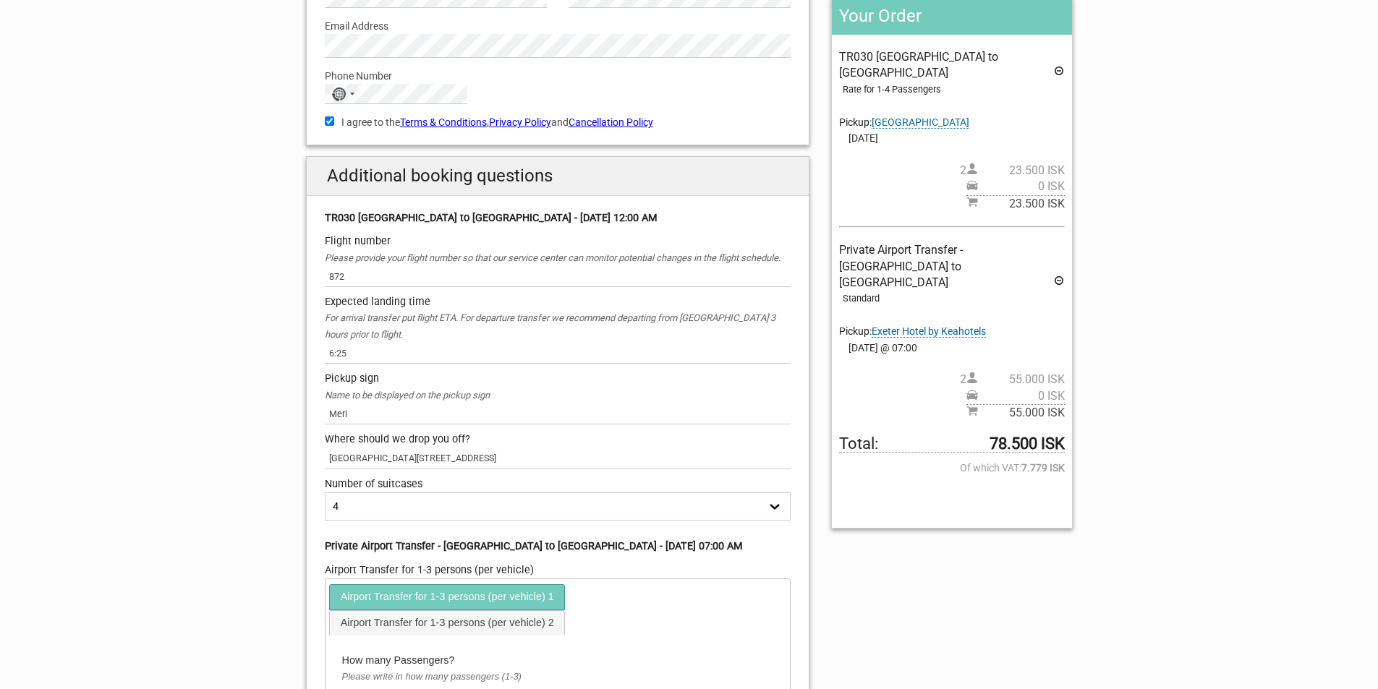
click at [325, 509] on select "1 2 3 4" at bounding box center [558, 507] width 467 height 28
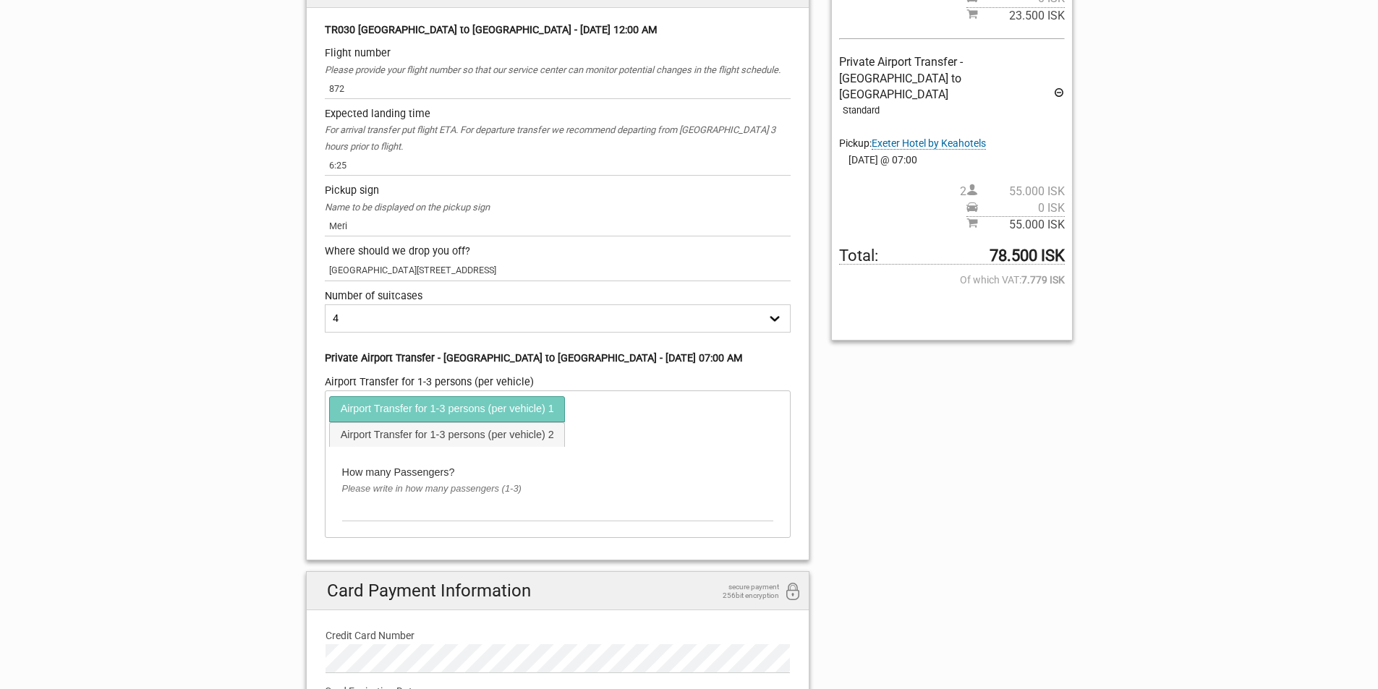
scroll to position [434, 0]
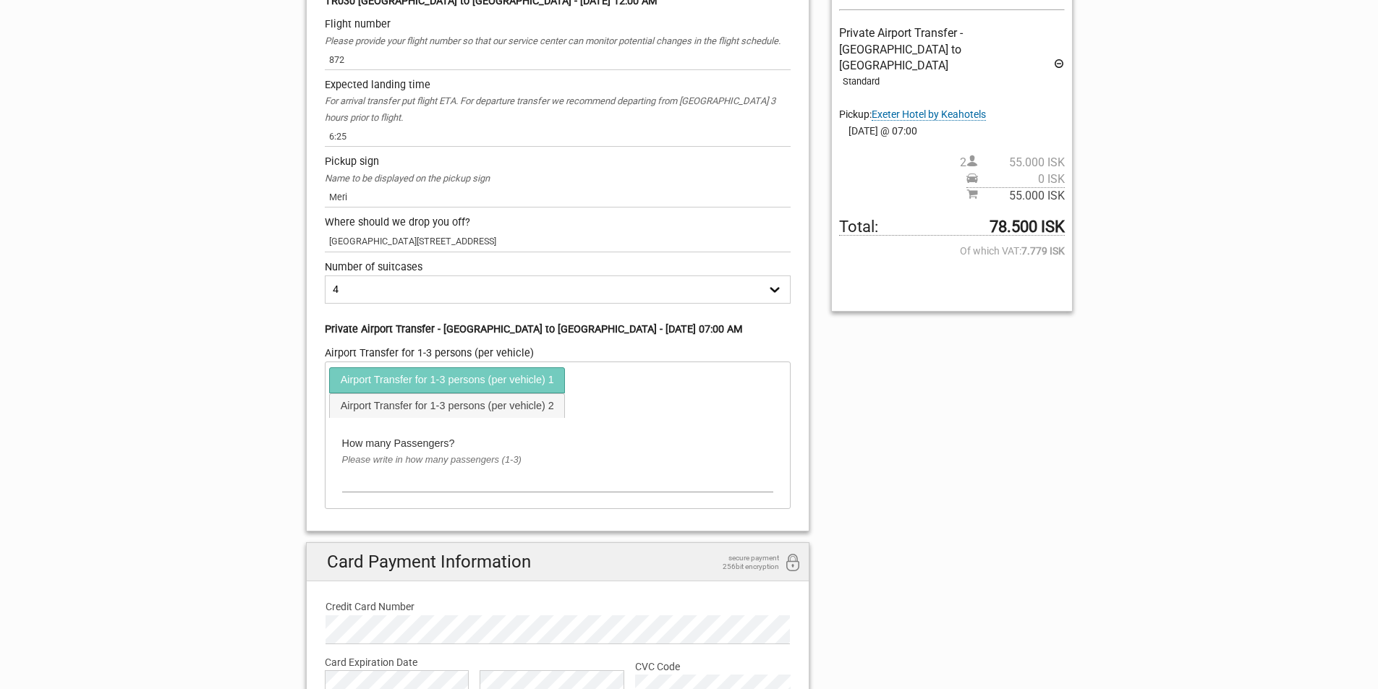
click at [441, 491] on input "text" at bounding box center [558, 480] width 432 height 24
type input "2"
click at [629, 611] on div "Credit Card Number Card Number is required" at bounding box center [558, 616] width 488 height 55
click at [737, 399] on div "Check other tabs for required fields" at bounding box center [751, 382] width 69 height 33
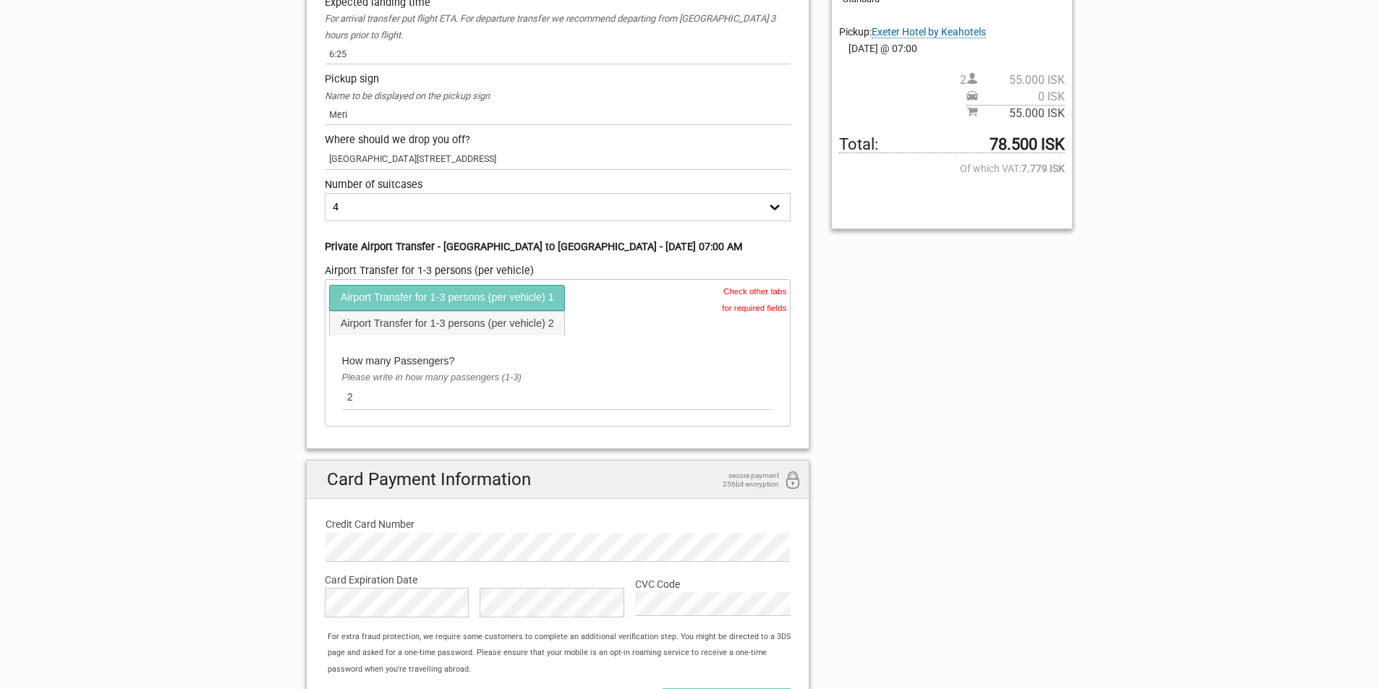
scroll to position [506, 0]
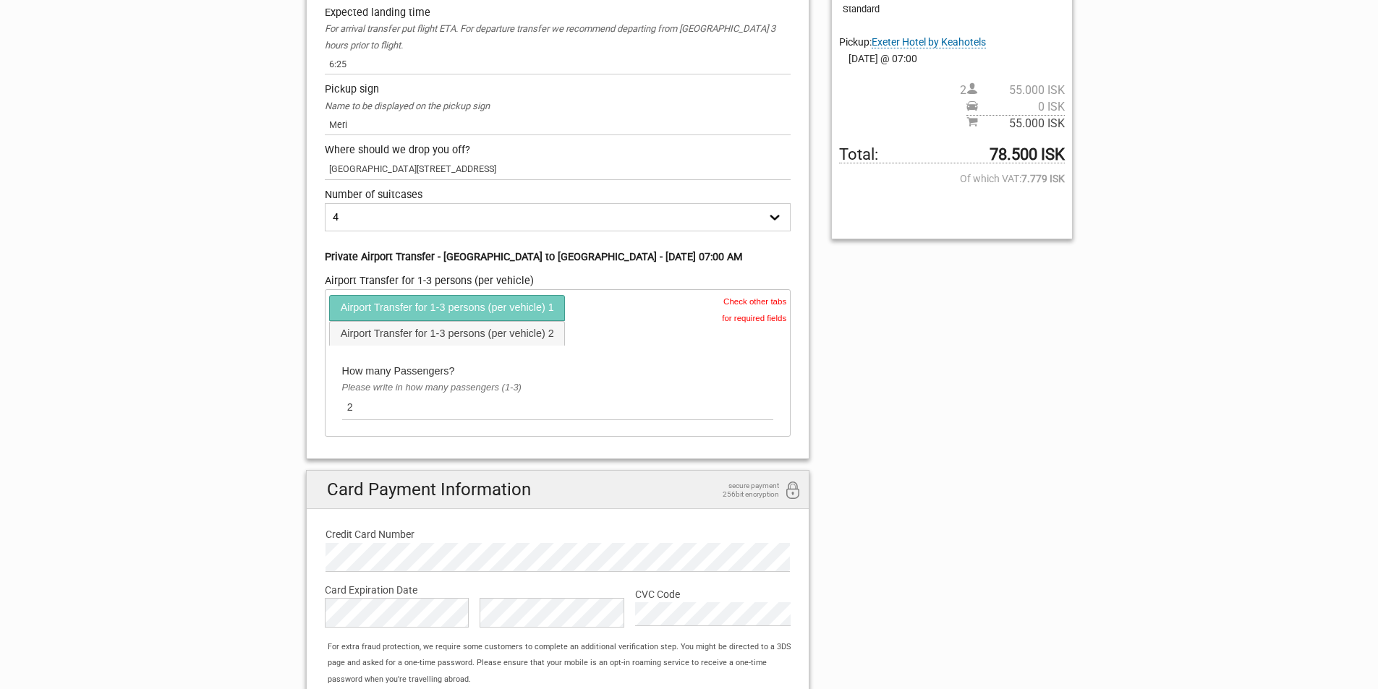
click at [776, 232] on select "1 2 3 4" at bounding box center [558, 217] width 467 height 28
select select "3"
click at [325, 219] on select "1 2 3 4" at bounding box center [558, 217] width 467 height 28
click at [904, 543] on div "English Español Deutsch Reserved for 6:57 Your Order TR030 Keflavik Airport to …" at bounding box center [689, 191] width 789 height 1139
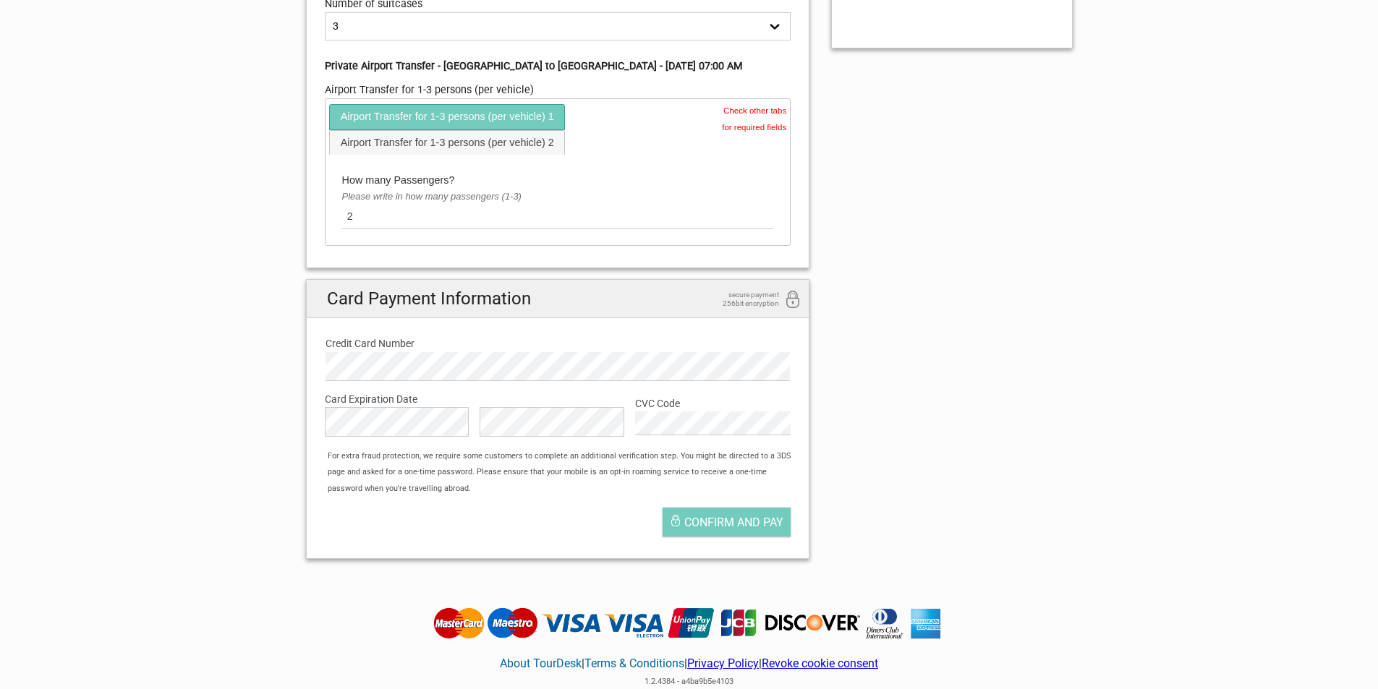
scroll to position [723, 0]
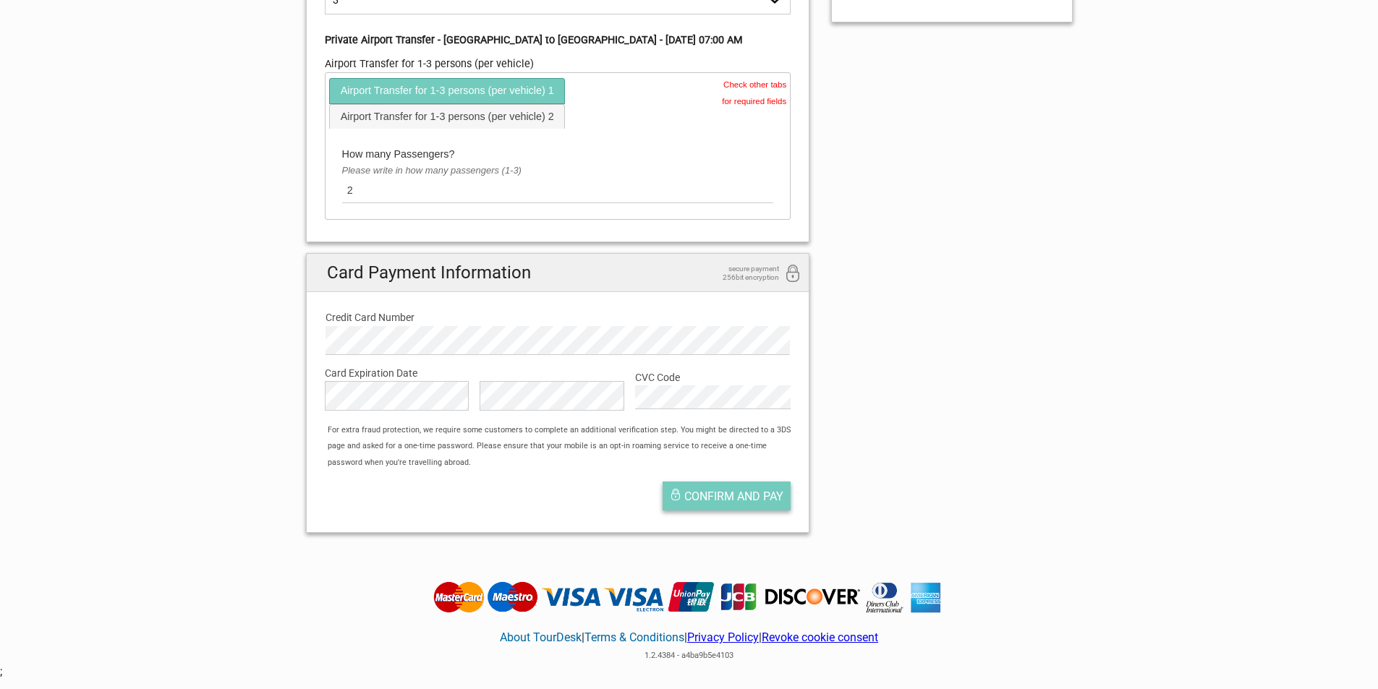
click at [718, 504] on span "Confirm and pay" at bounding box center [733, 497] width 99 height 14
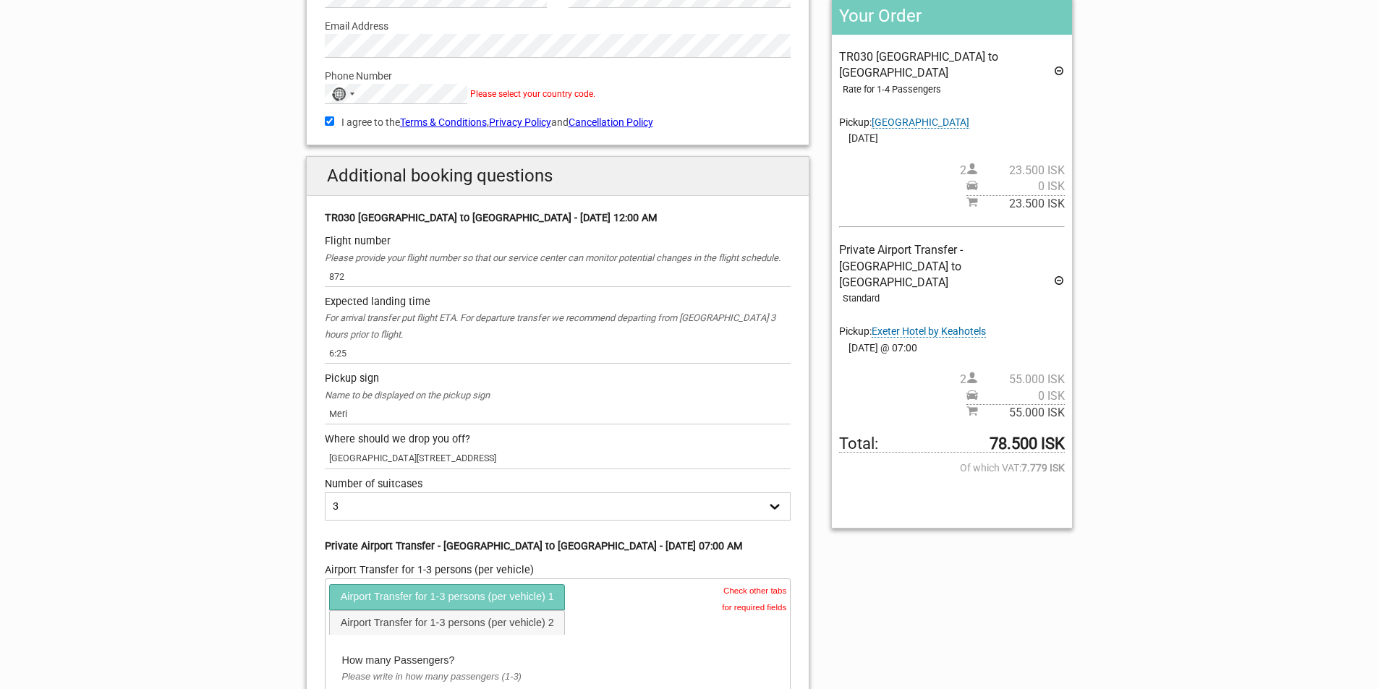
scroll to position [0, 0]
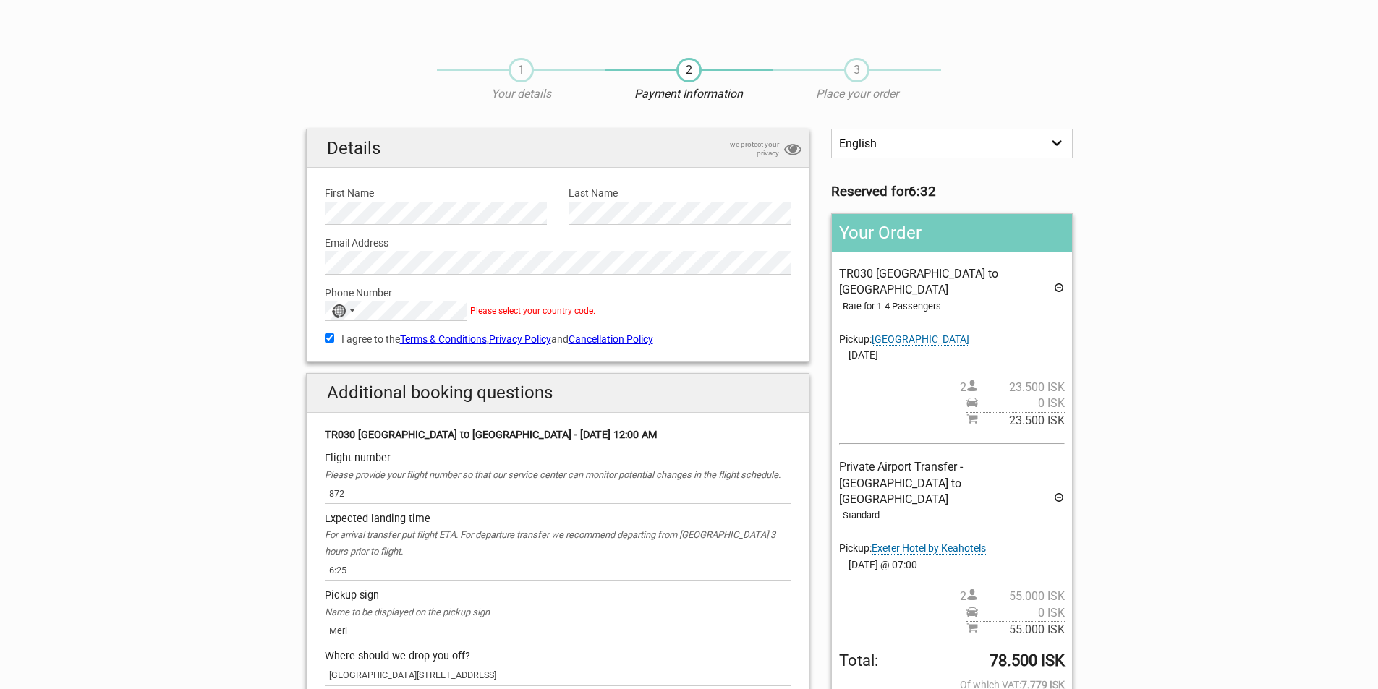
click at [525, 307] on span "Please select your country code." at bounding box center [532, 311] width 125 height 10
click at [352, 315] on div "No country selected" at bounding box center [342, 311] width 33 height 19
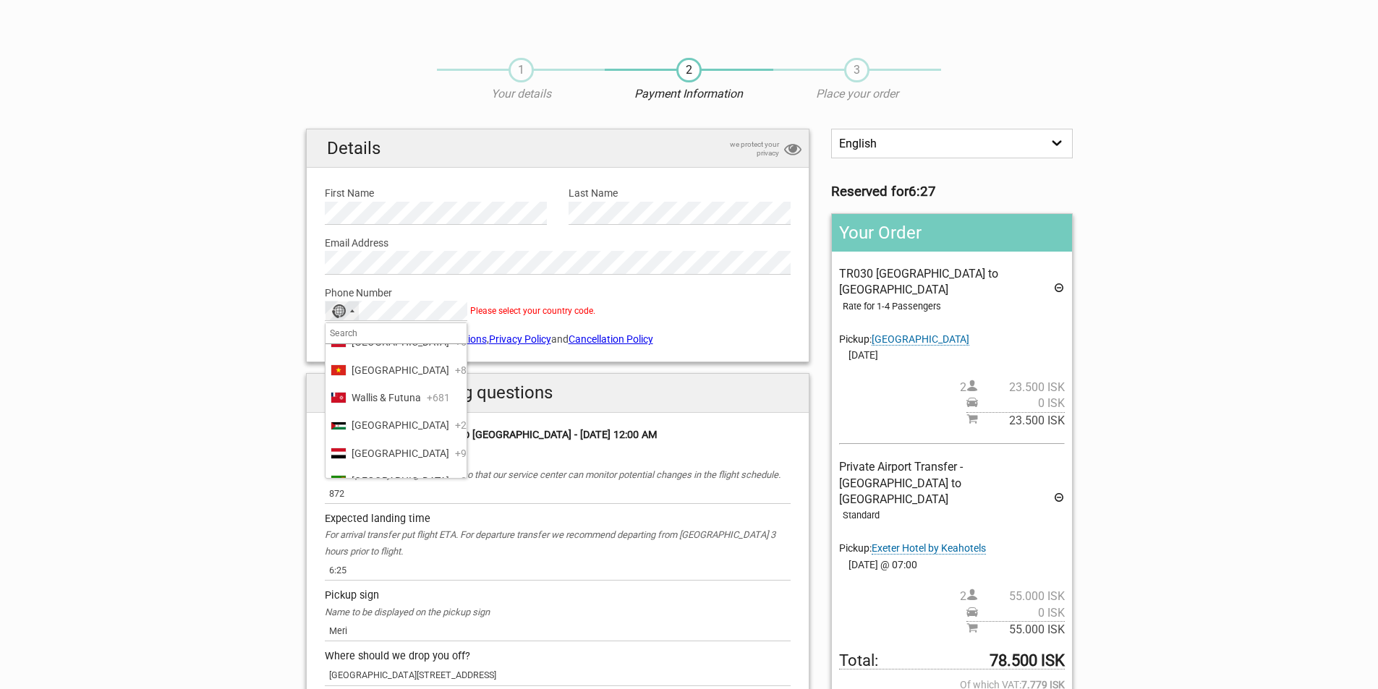
scroll to position [6908, 0]
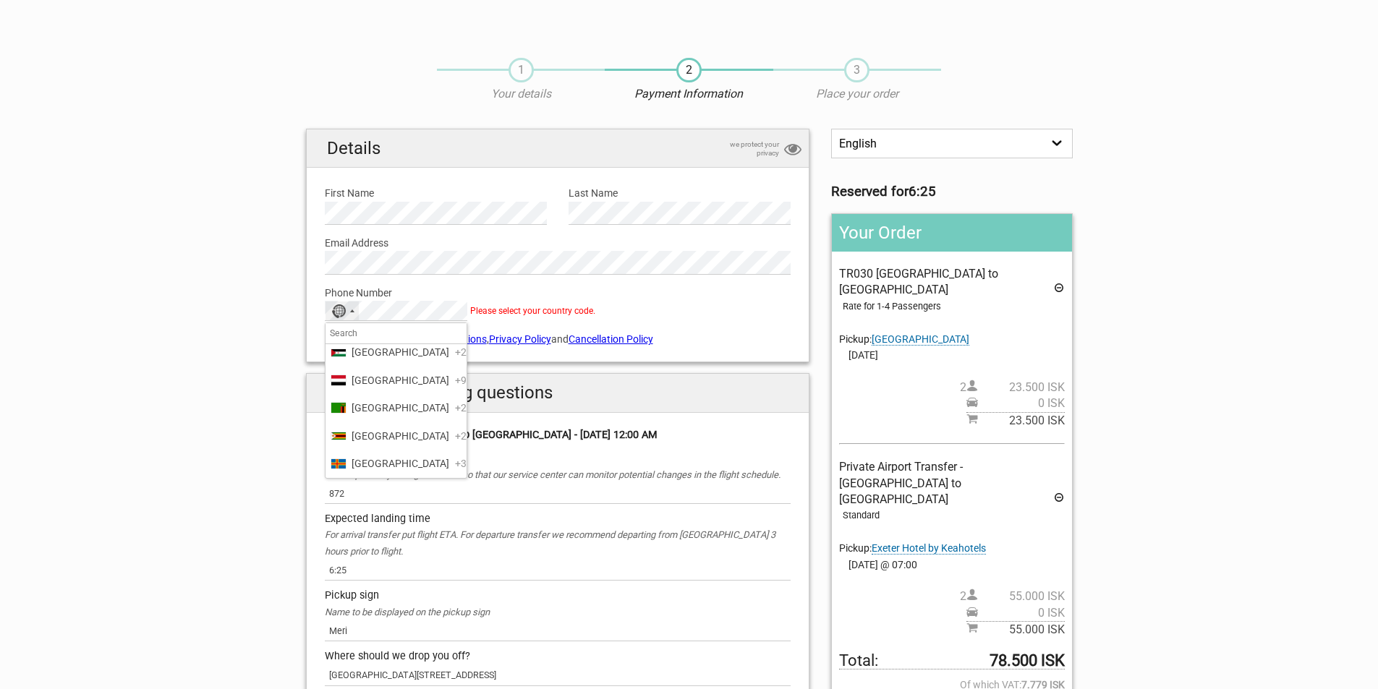
click at [397, 138] on span "[GEOGRAPHIC_DATA]" at bounding box center [401, 130] width 98 height 16
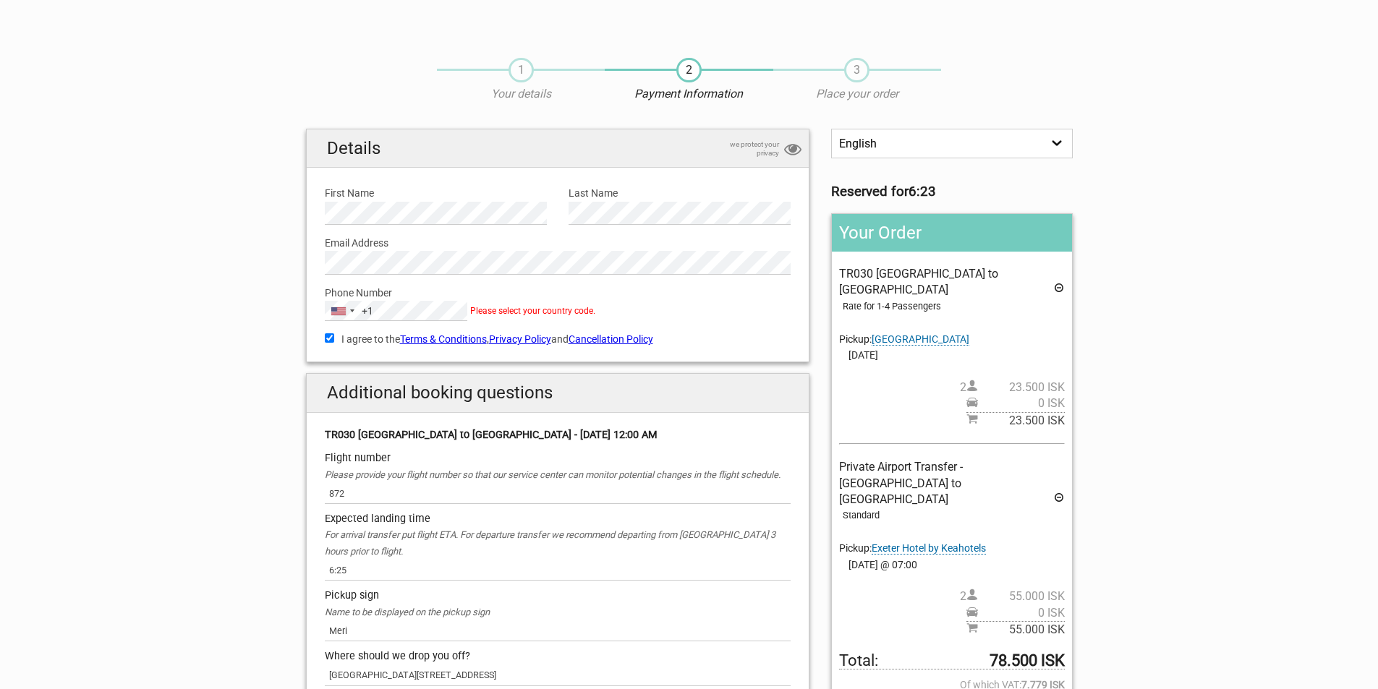
click at [716, 315] on div "Phone Number United States +1 +1 244 results found Afghanistan +93 Albania +355…" at bounding box center [558, 298] width 488 height 47
click at [924, 334] on span "Keflavik Airport" at bounding box center [921, 340] width 98 height 12
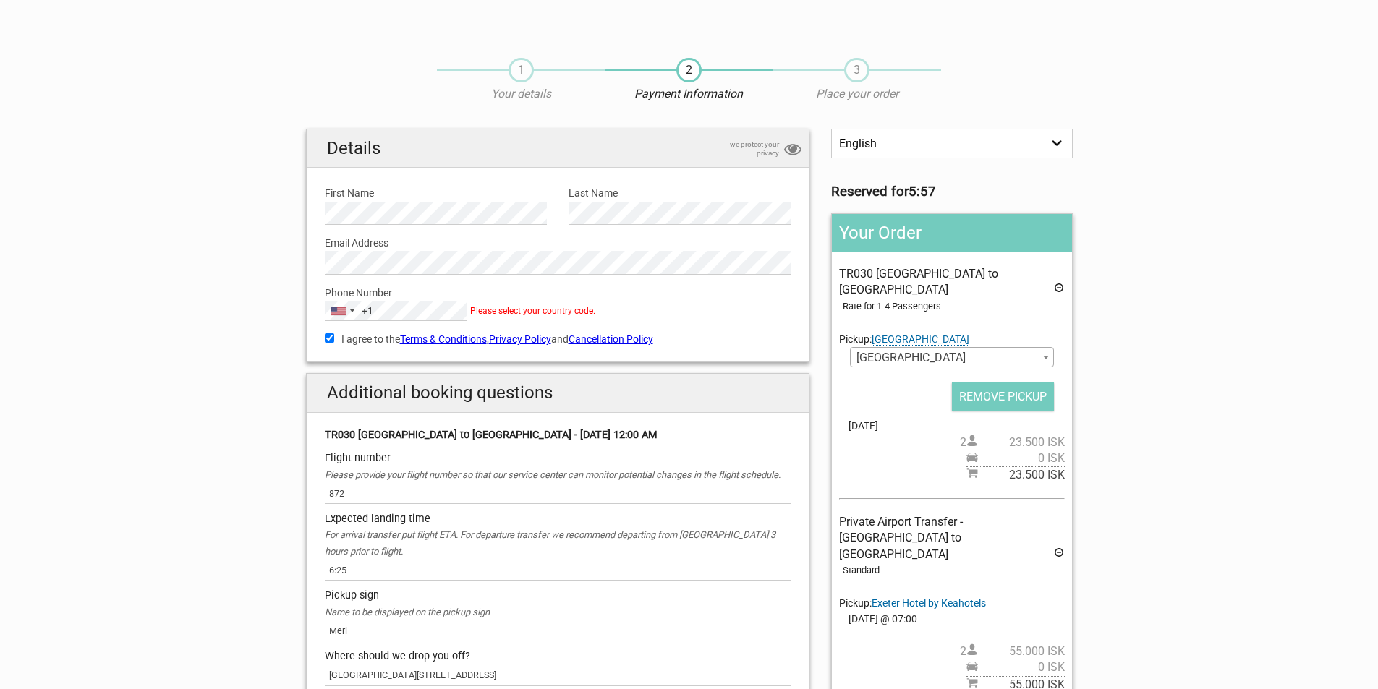
click at [924, 334] on span "Keflavik Airport" at bounding box center [921, 340] width 98 height 12
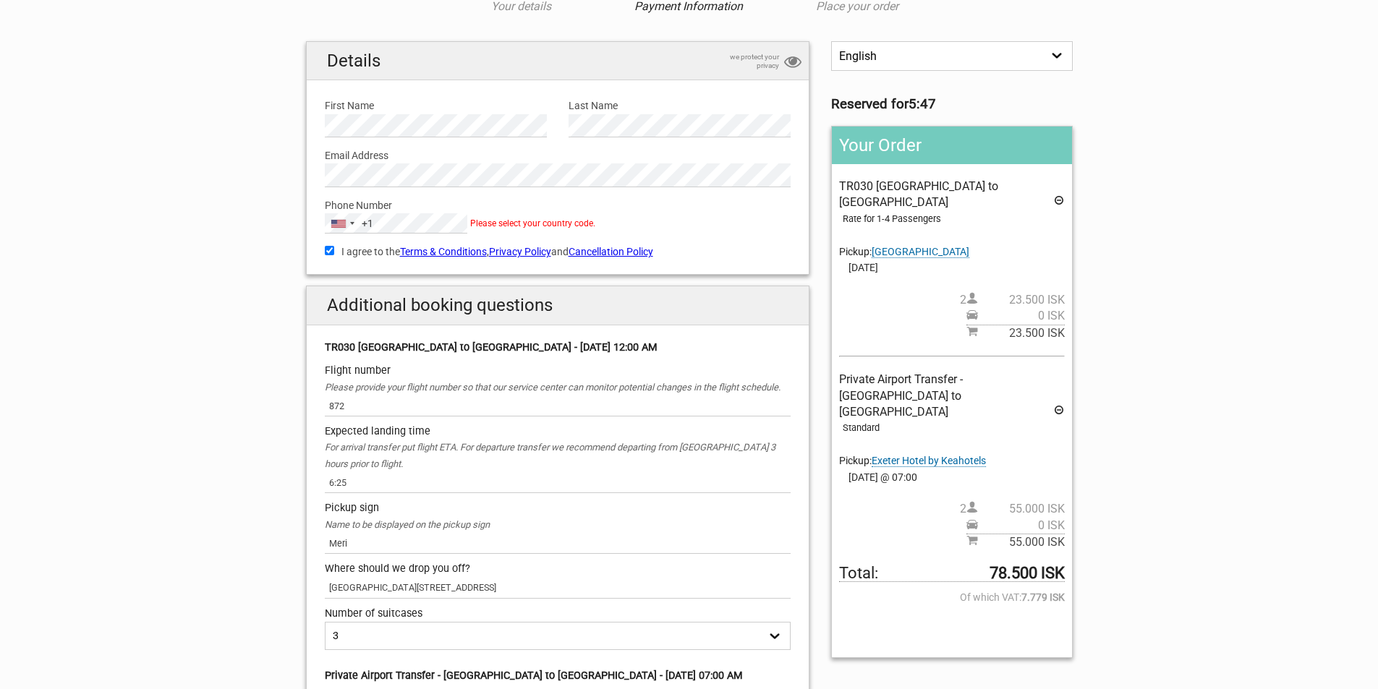
scroll to position [0, 0]
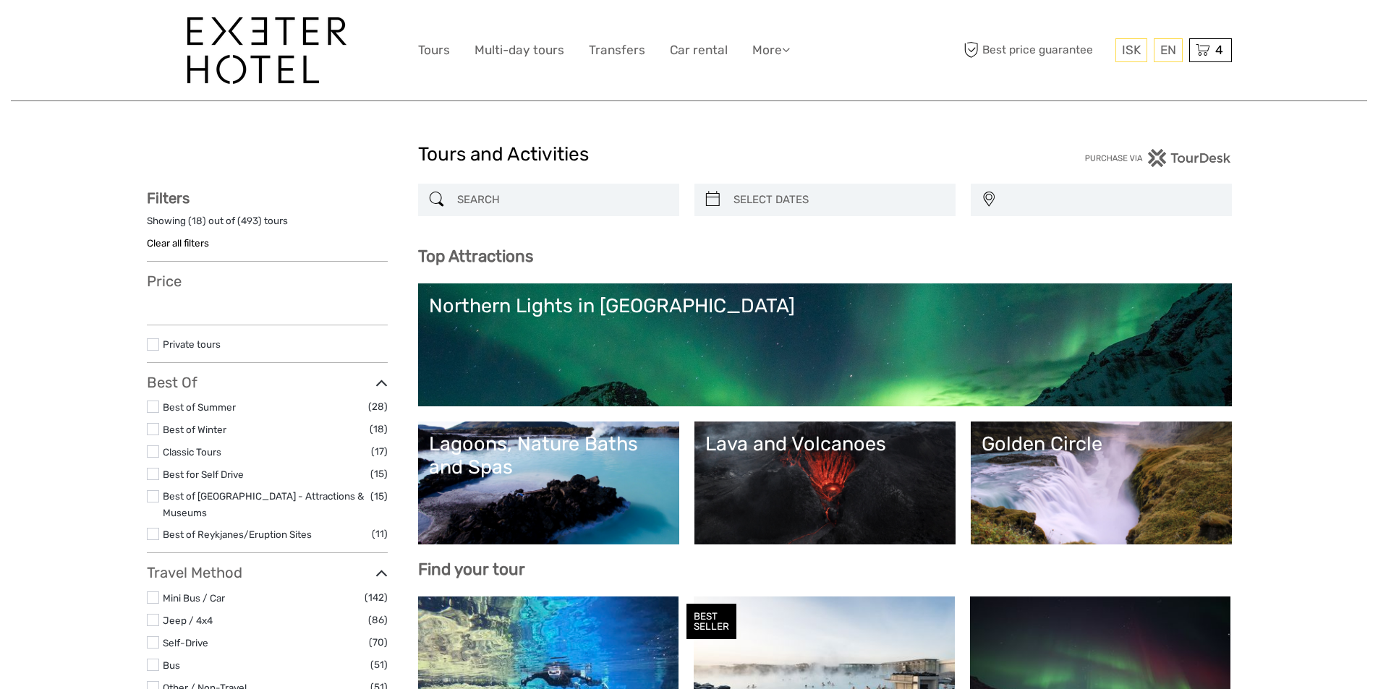
select select
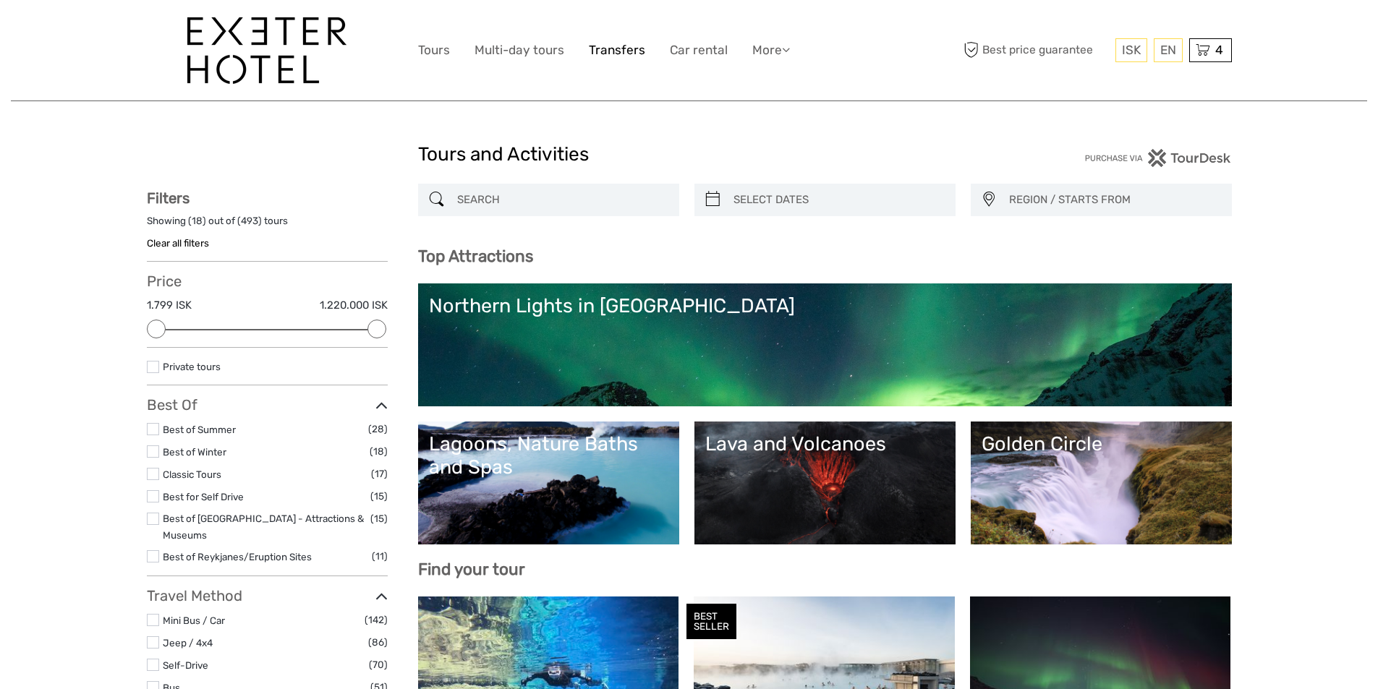
click at [609, 47] on link "Transfers" at bounding box center [617, 50] width 56 height 21
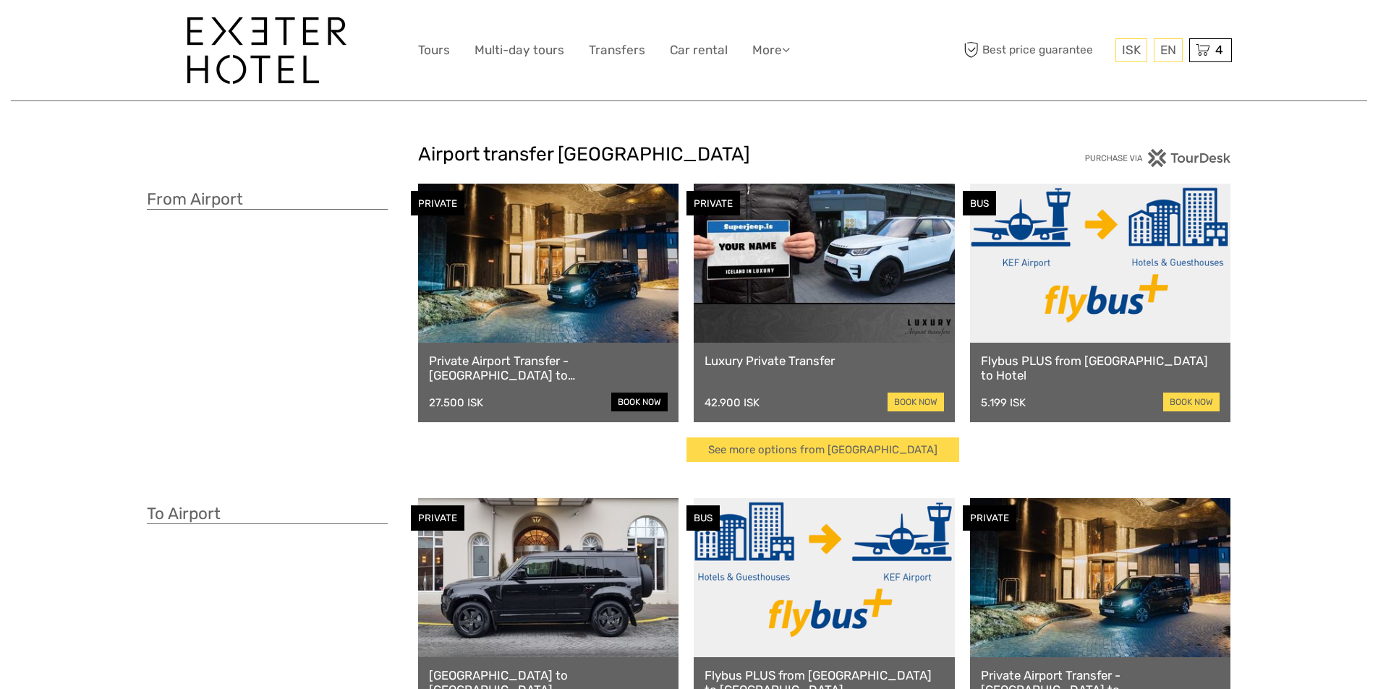
click at [634, 399] on link "book now" at bounding box center [639, 402] width 56 height 19
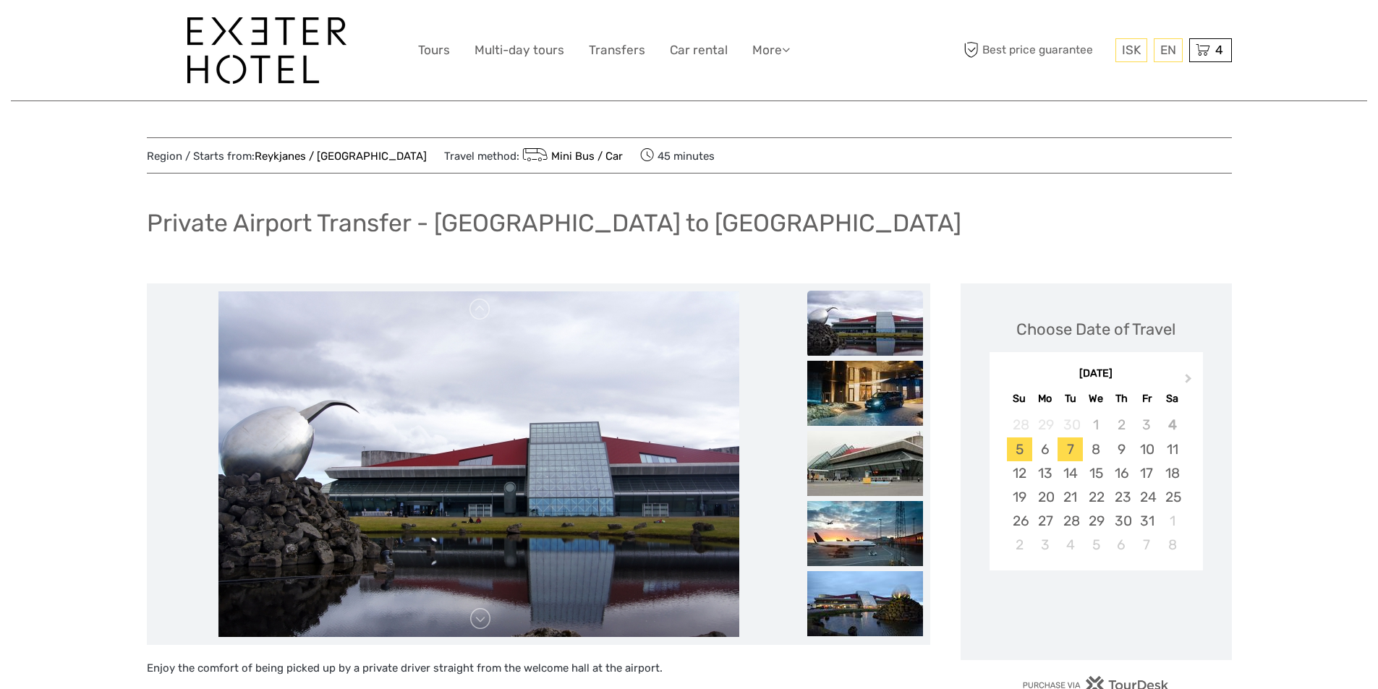
click at [1074, 450] on div "7" at bounding box center [1070, 450] width 25 height 24
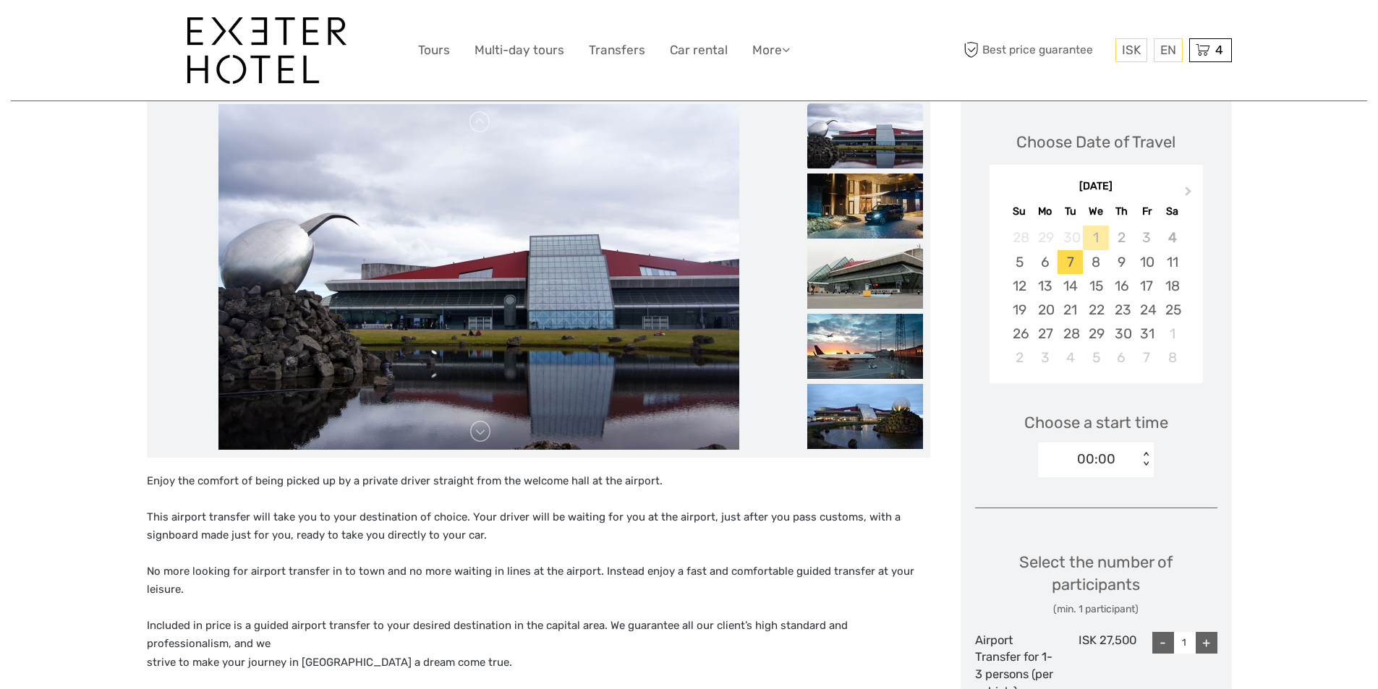
scroll to position [217, 0]
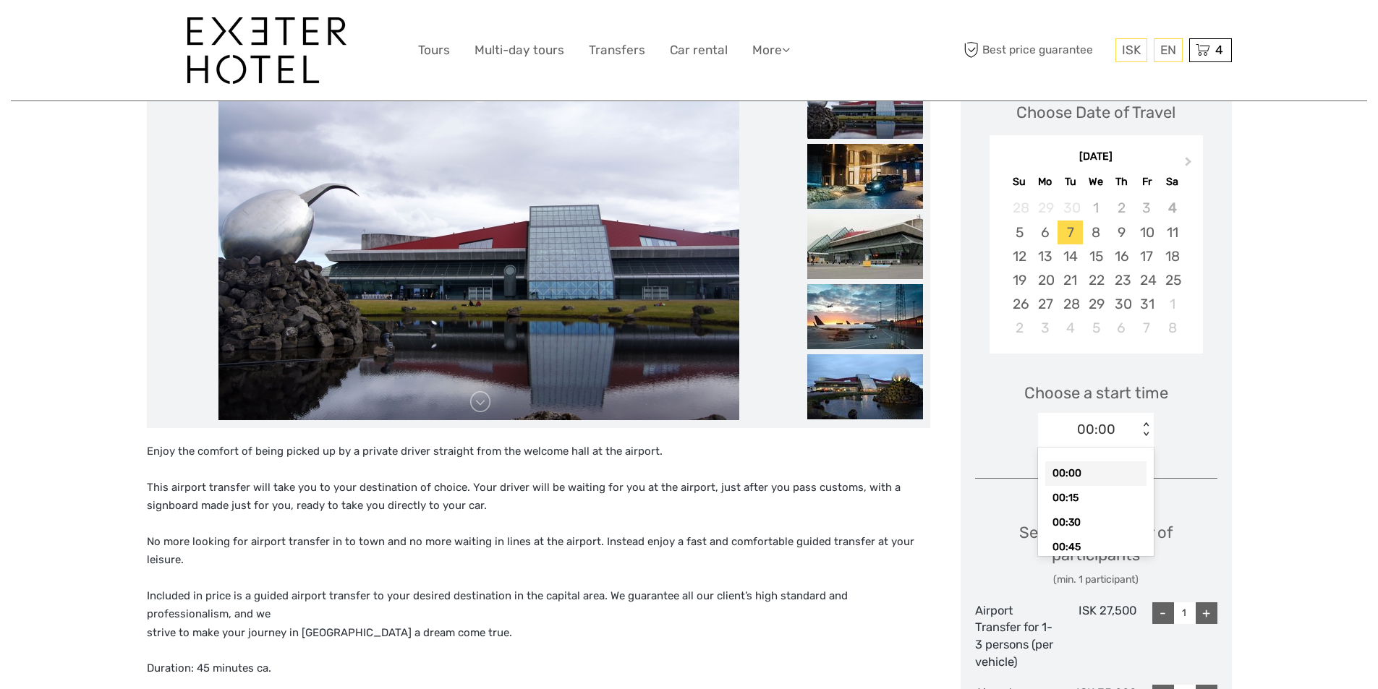
click at [1147, 425] on div "< >" at bounding box center [1146, 429] width 12 height 15
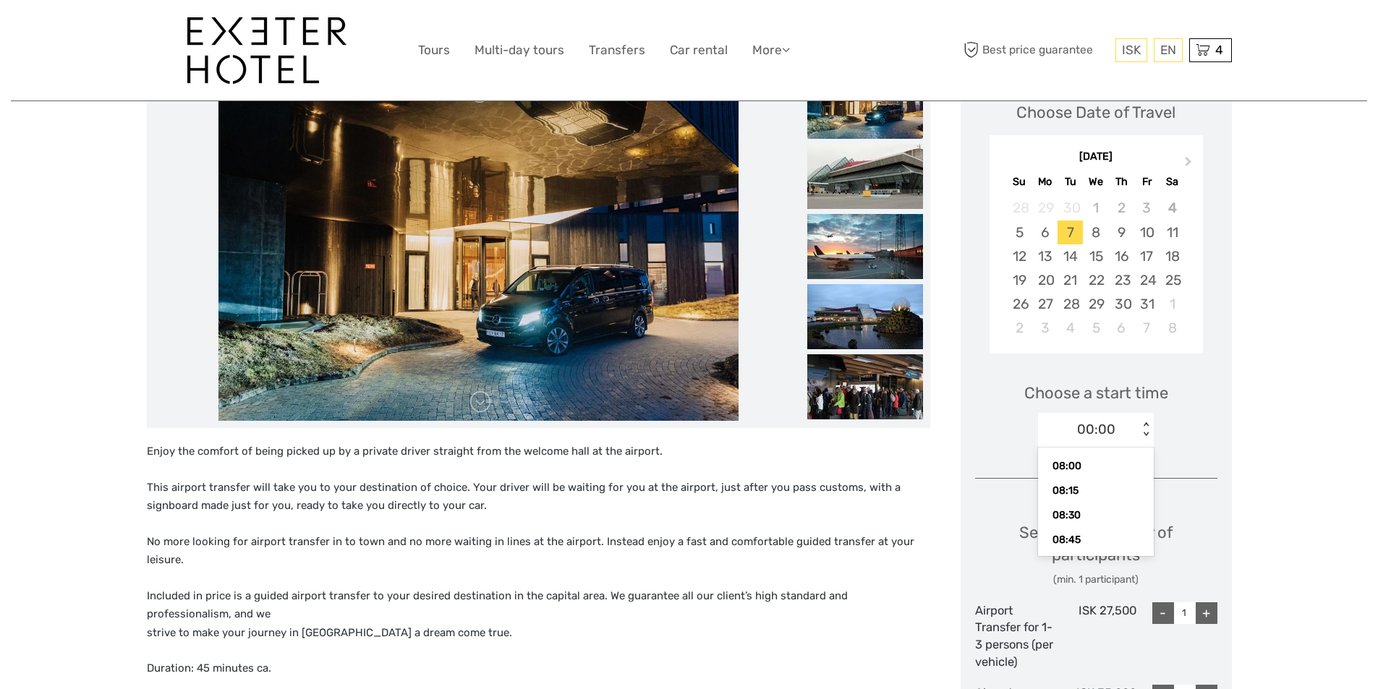
scroll to position [818, 0]
click at [1075, 517] on div "08:45" at bounding box center [1095, 517] width 101 height 25
click at [1111, 531] on div "Select the number of participants (min. 1 participant)" at bounding box center [1096, 555] width 242 height 66
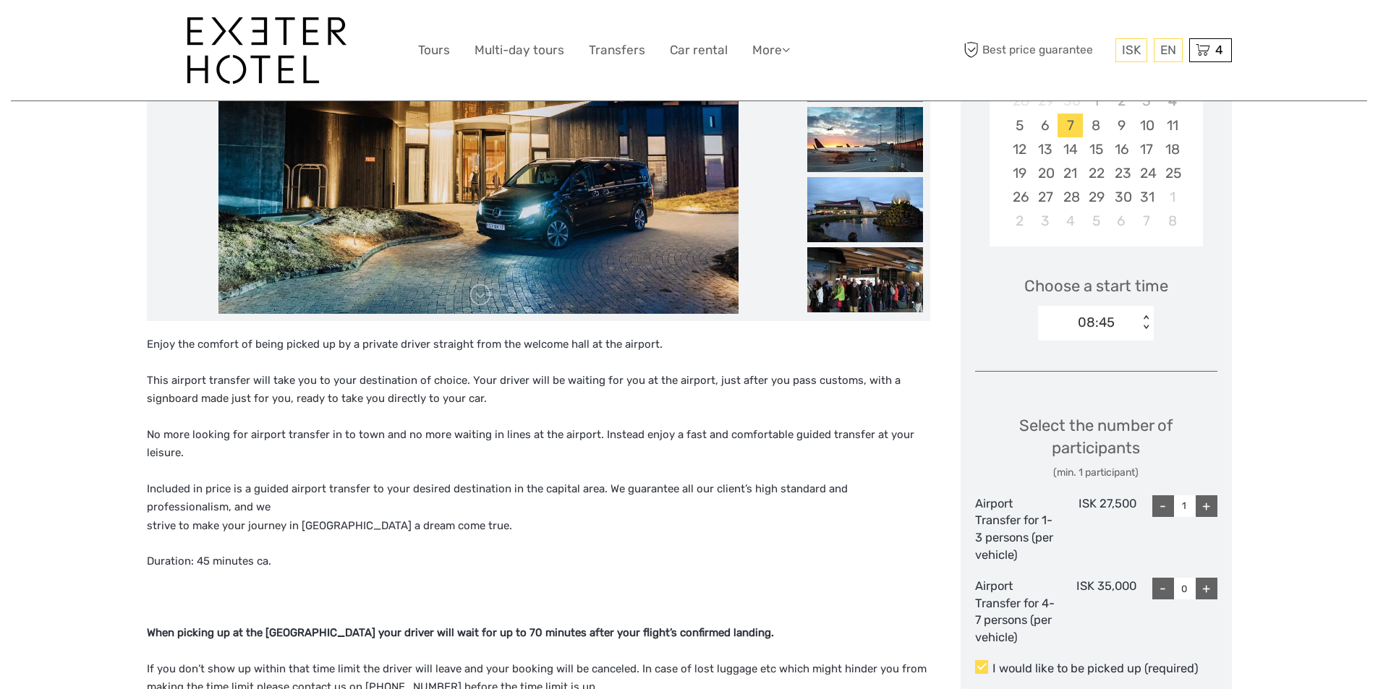
scroll to position [362, 0]
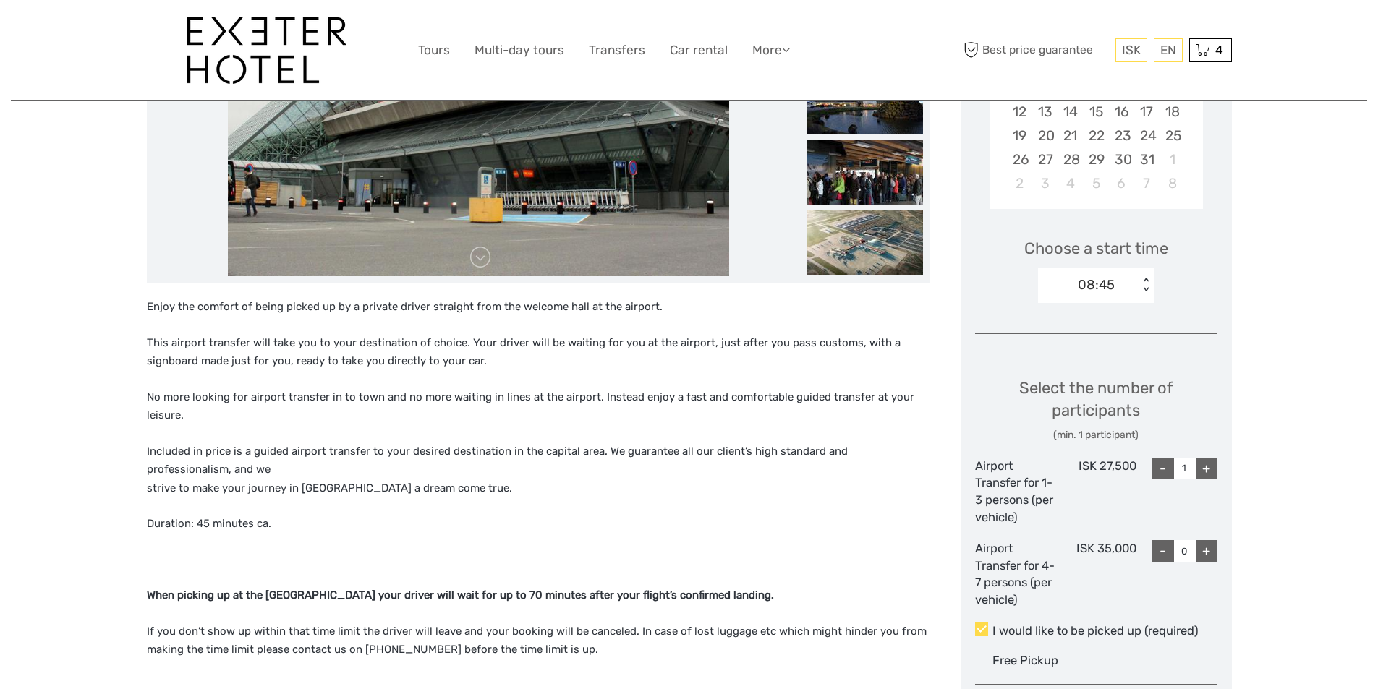
click at [1207, 470] on div "+" at bounding box center [1207, 469] width 22 height 22
type input "2"
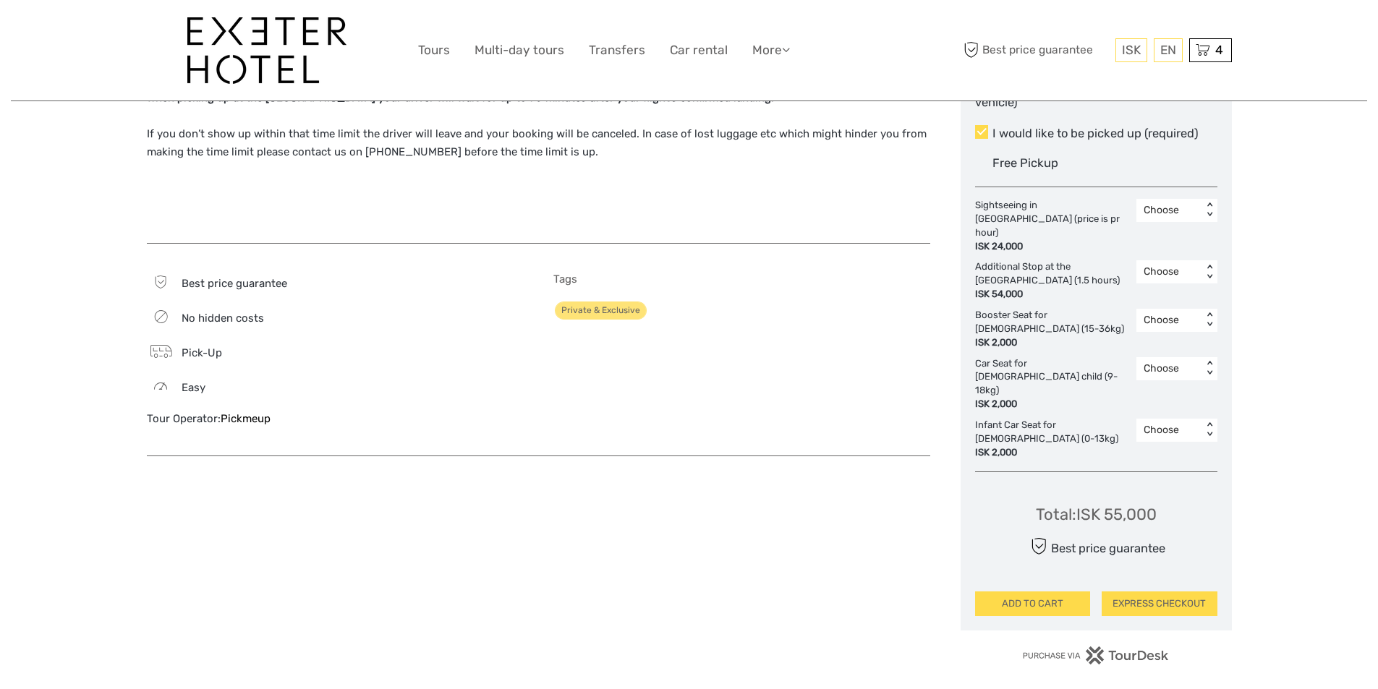
scroll to position [1013, 0]
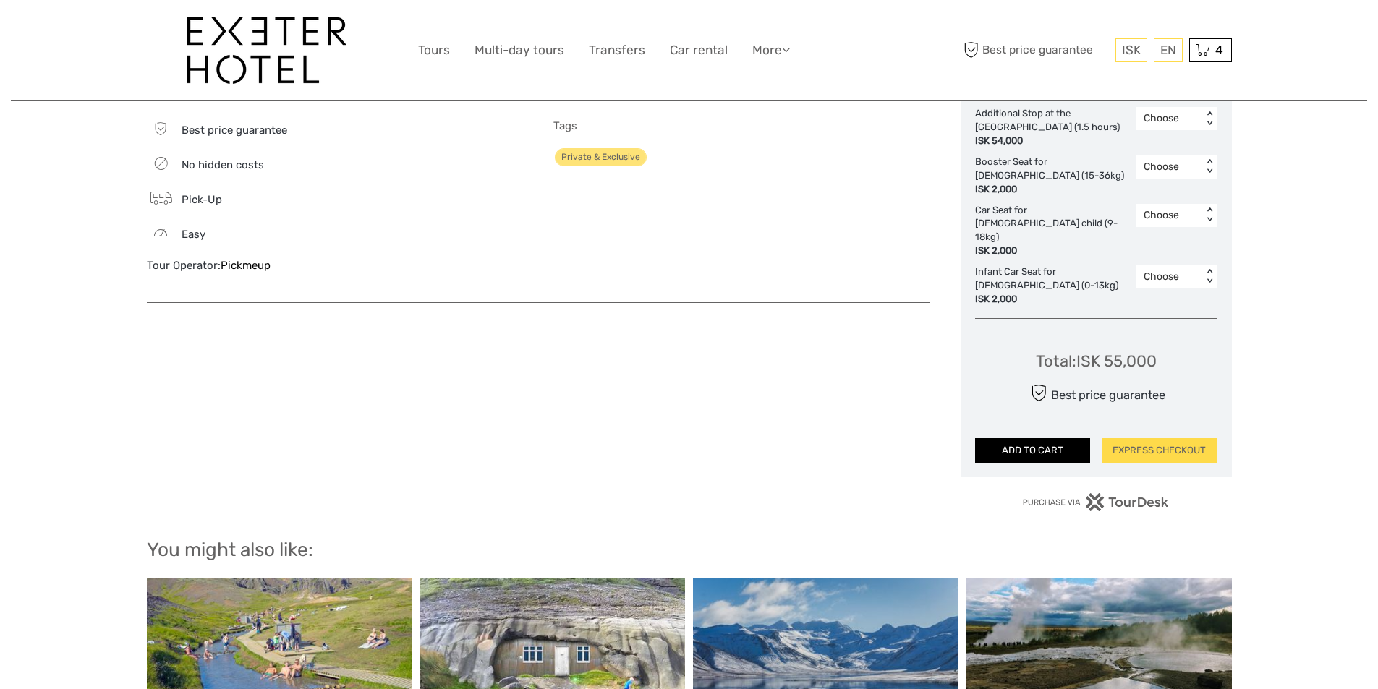
click at [1047, 438] on button "ADD TO CART" at bounding box center [1033, 450] width 116 height 25
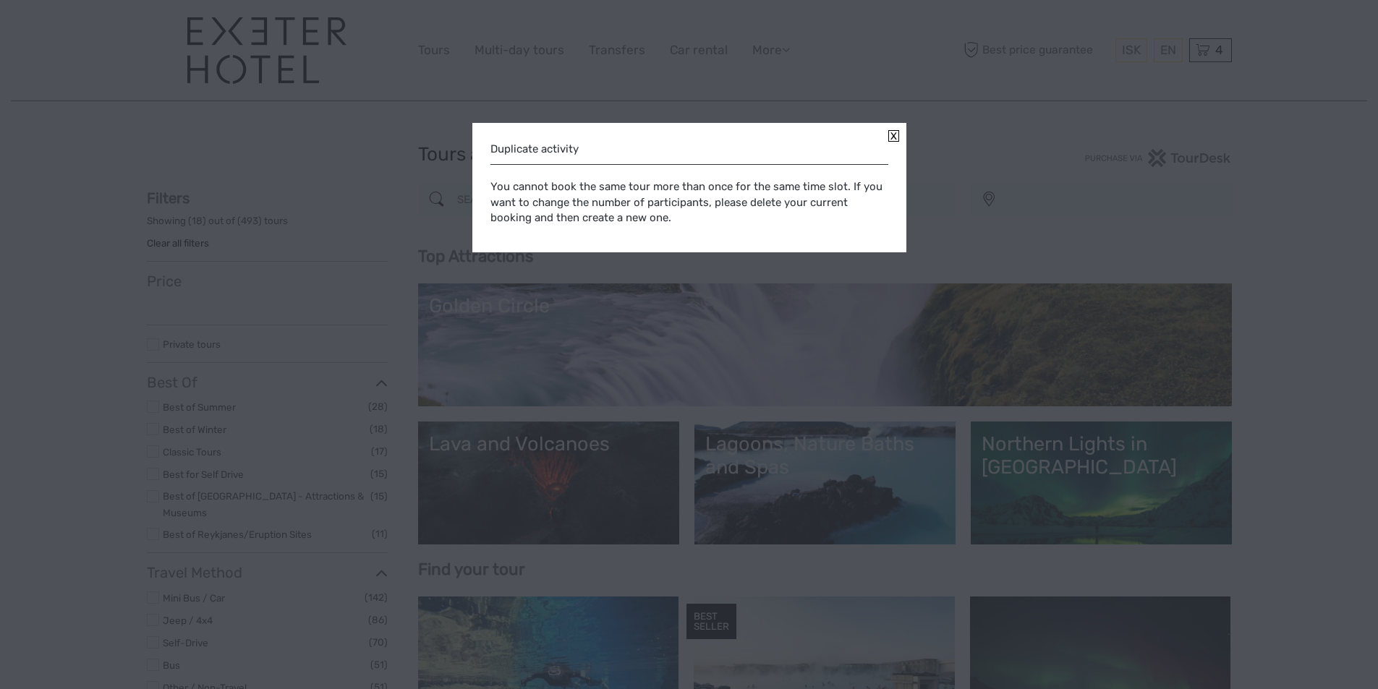
select select
click at [891, 137] on link at bounding box center [893, 136] width 11 height 12
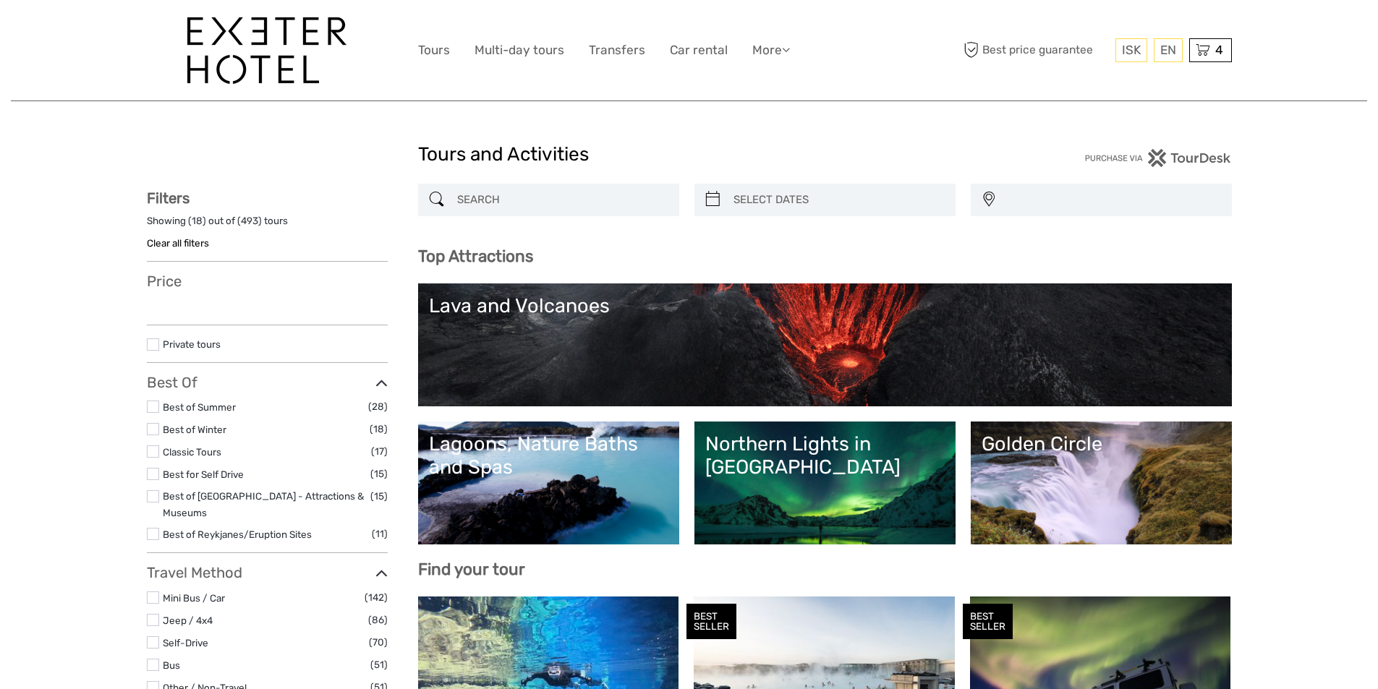
select select
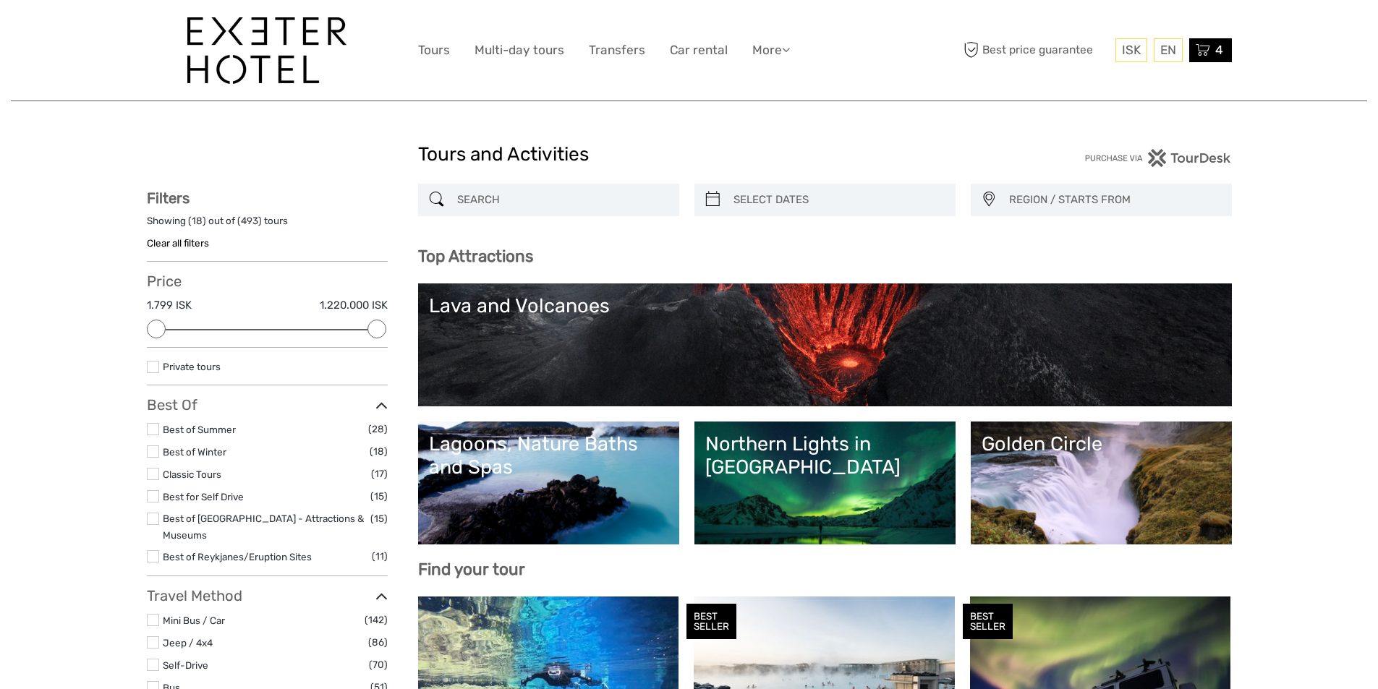
click at [1208, 58] on icon at bounding box center [1203, 50] width 14 height 18
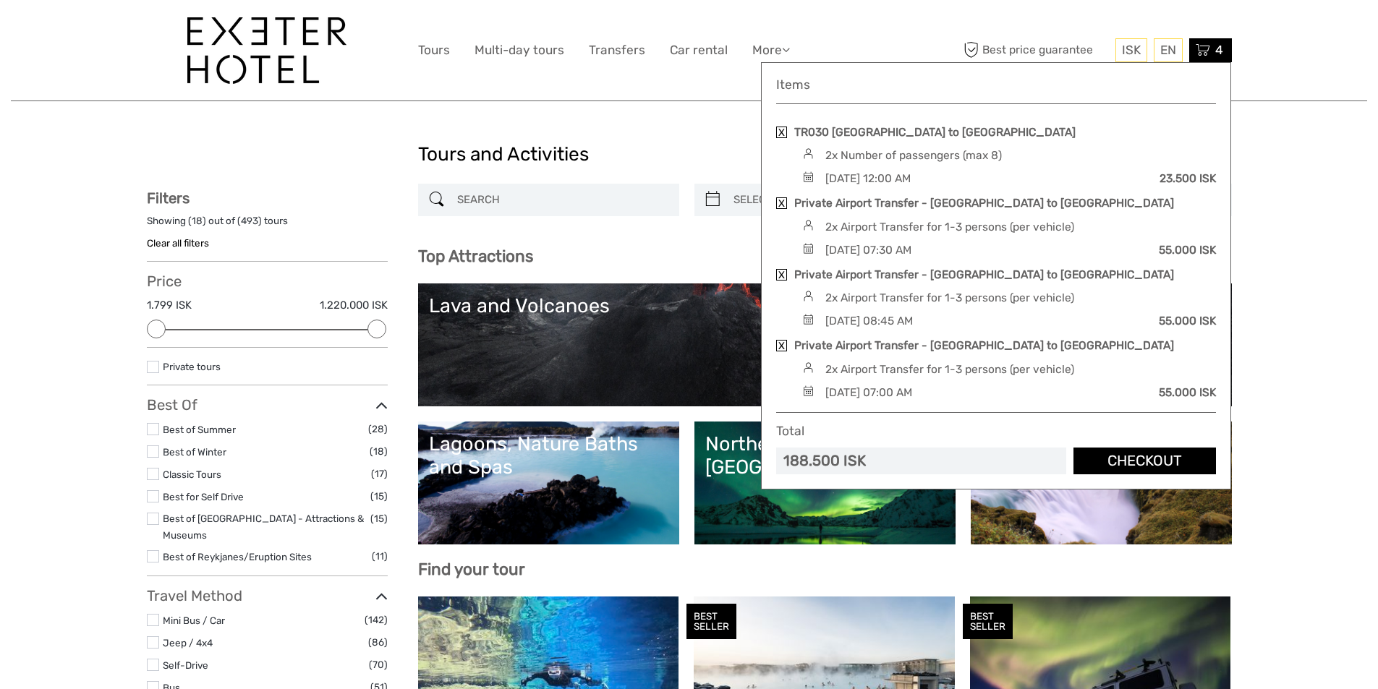
click at [1155, 459] on link "Checkout" at bounding box center [1145, 461] width 143 height 27
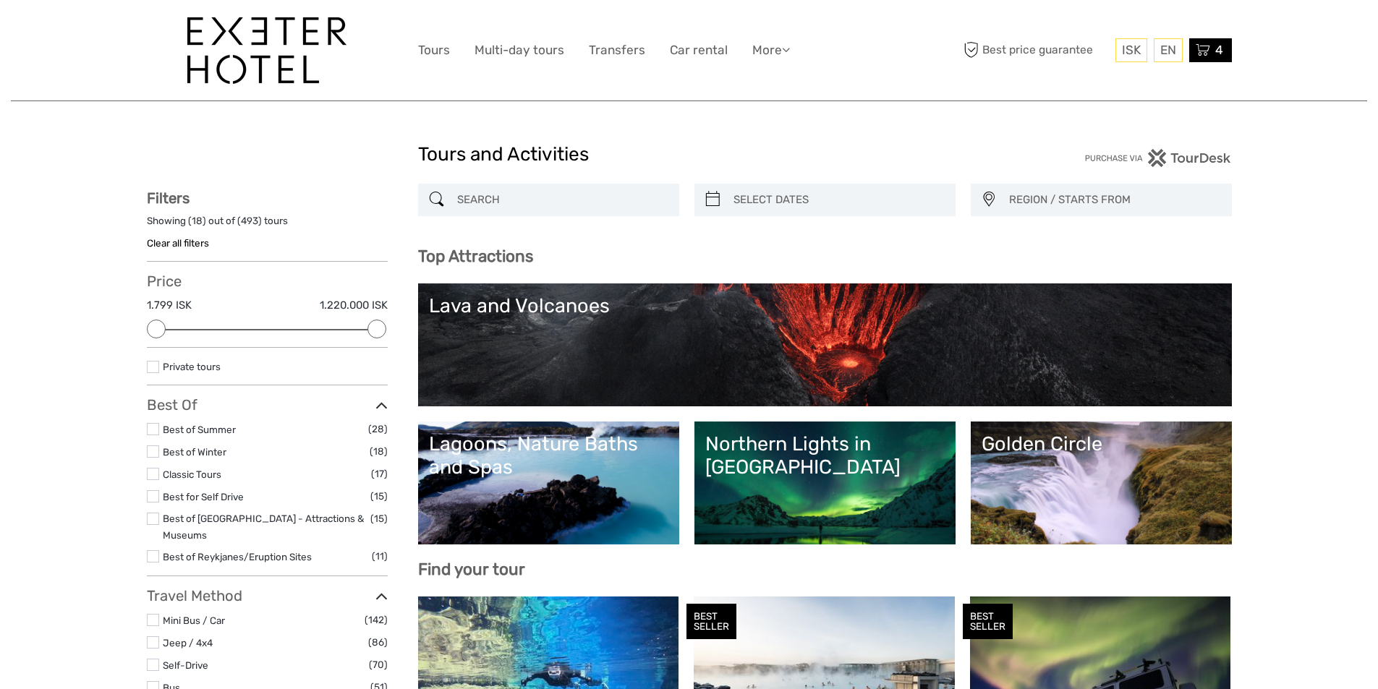
click at [1210, 51] on div "4 Items TR030 Keflavik Airport to Reykjavik 2x Number of passengers (max 8) Tue…" at bounding box center [1210, 50] width 43 height 24
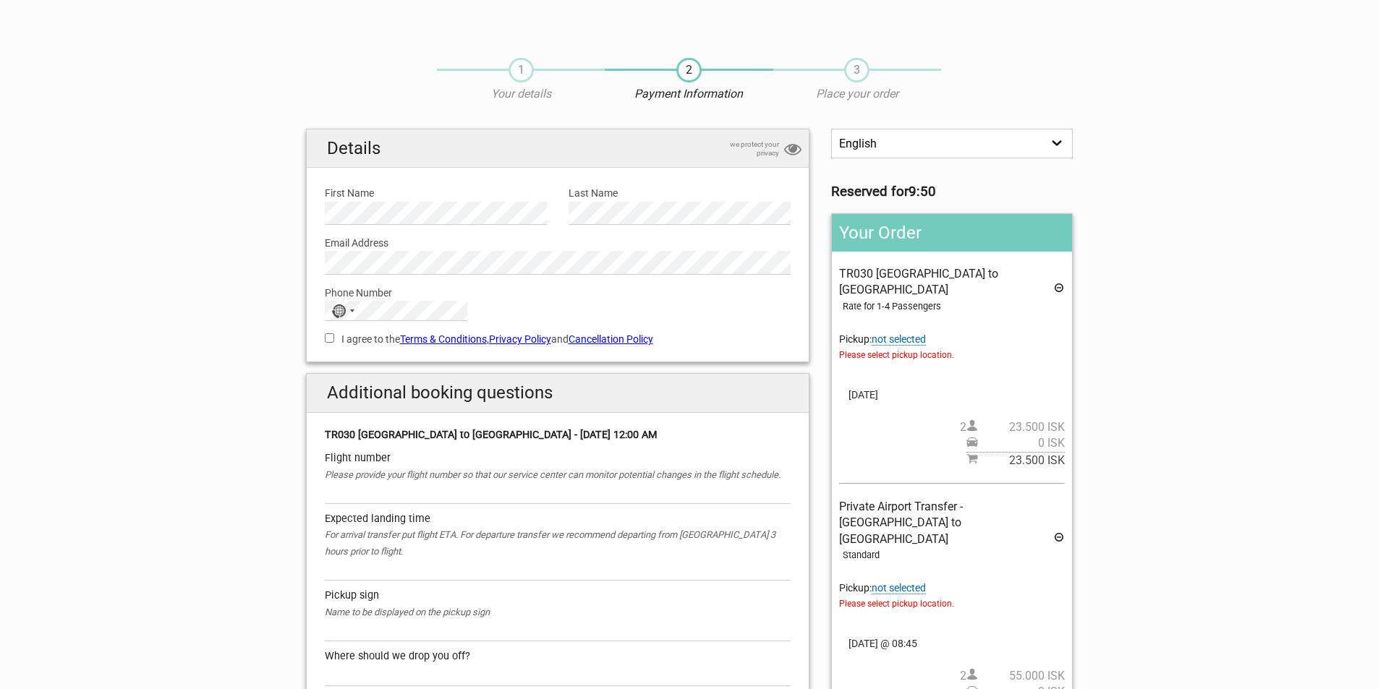
click at [1056, 282] on icon at bounding box center [1059, 290] width 12 height 16
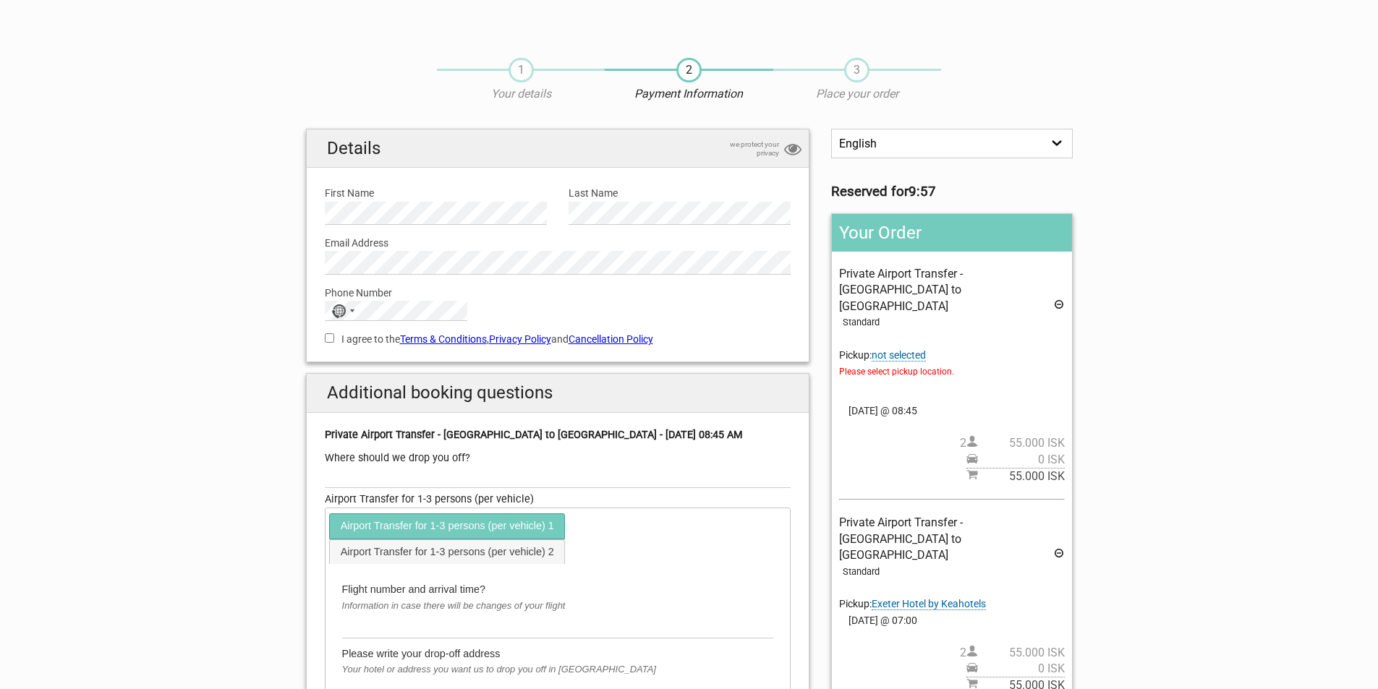
click at [896, 349] on span "not selected" at bounding box center [899, 355] width 54 height 12
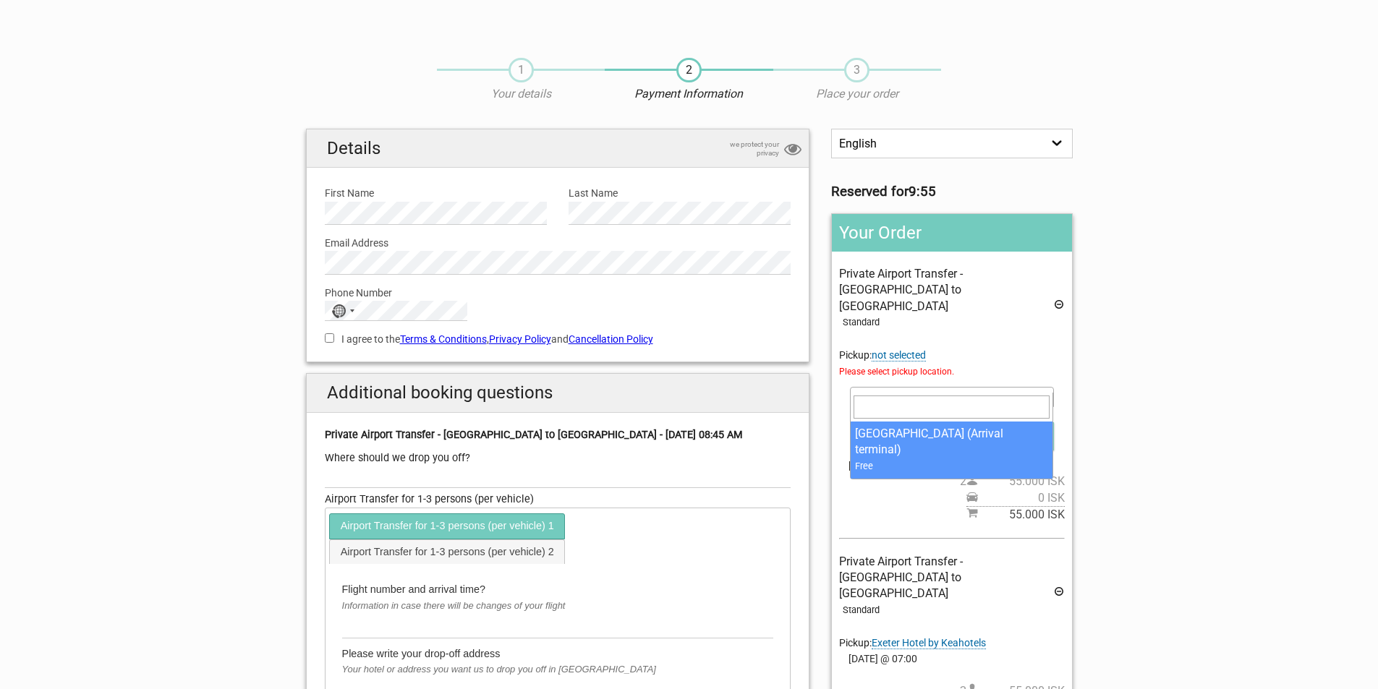
click at [1045, 396] on b at bounding box center [1046, 398] width 6 height 4
select select "126627"
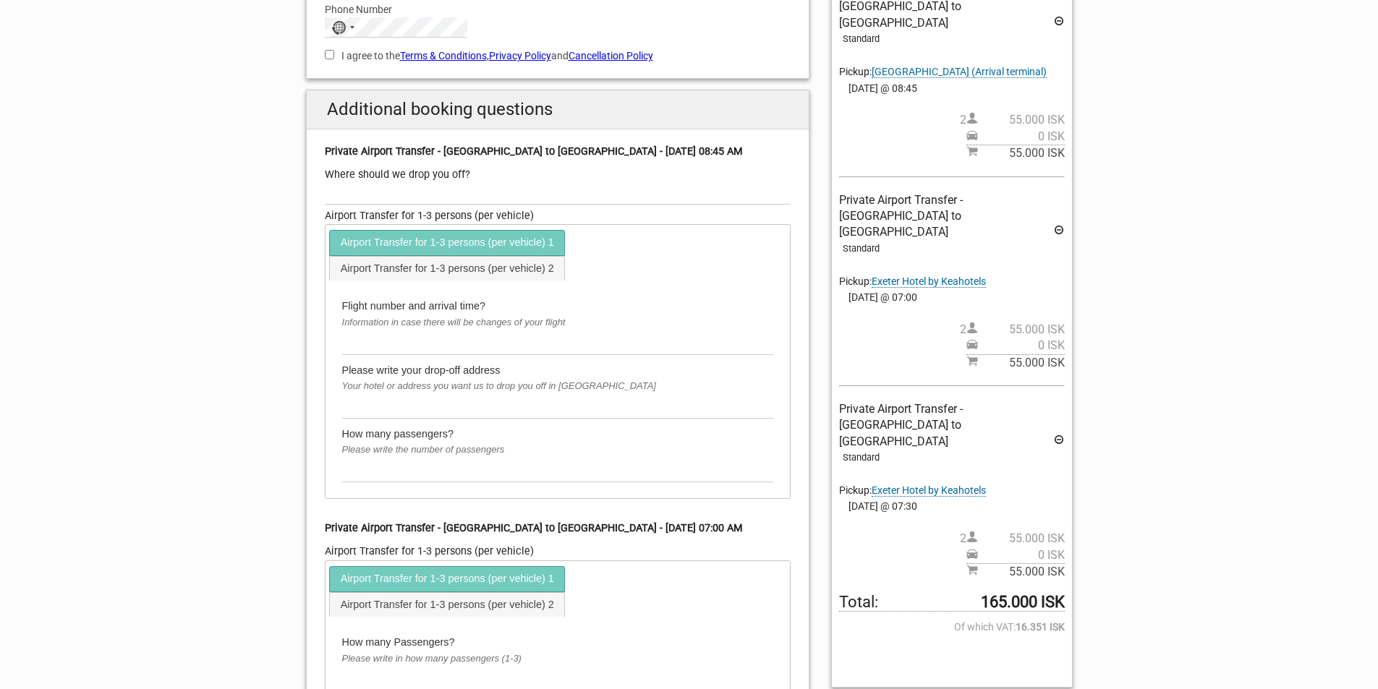
scroll to position [289, 0]
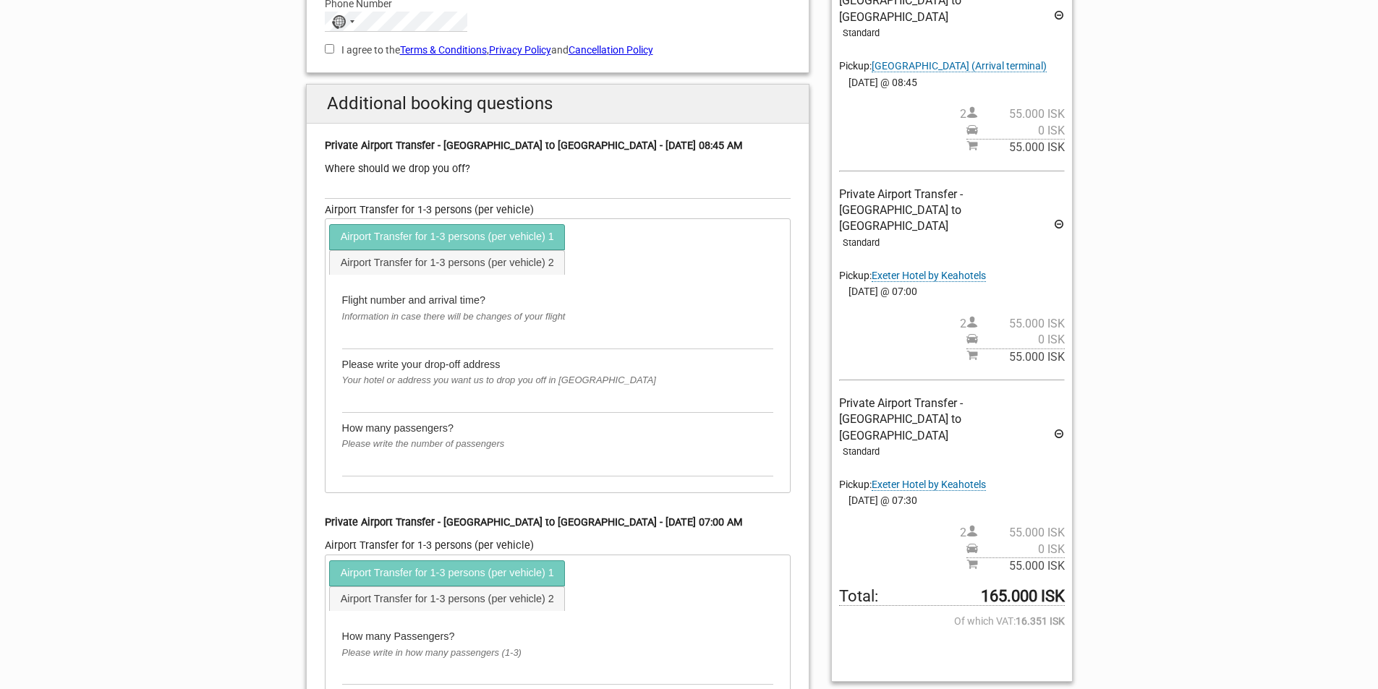
click at [1060, 428] on icon at bounding box center [1059, 436] width 12 height 16
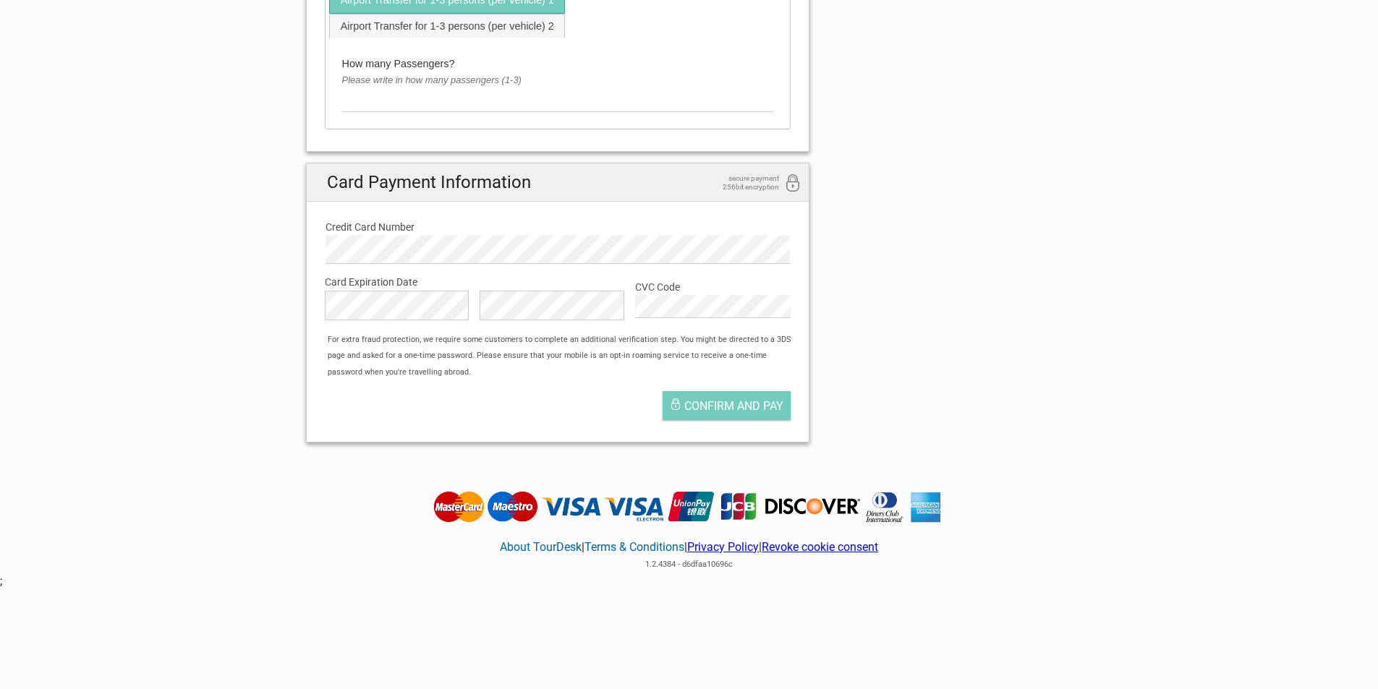
scroll to position [868, 0]
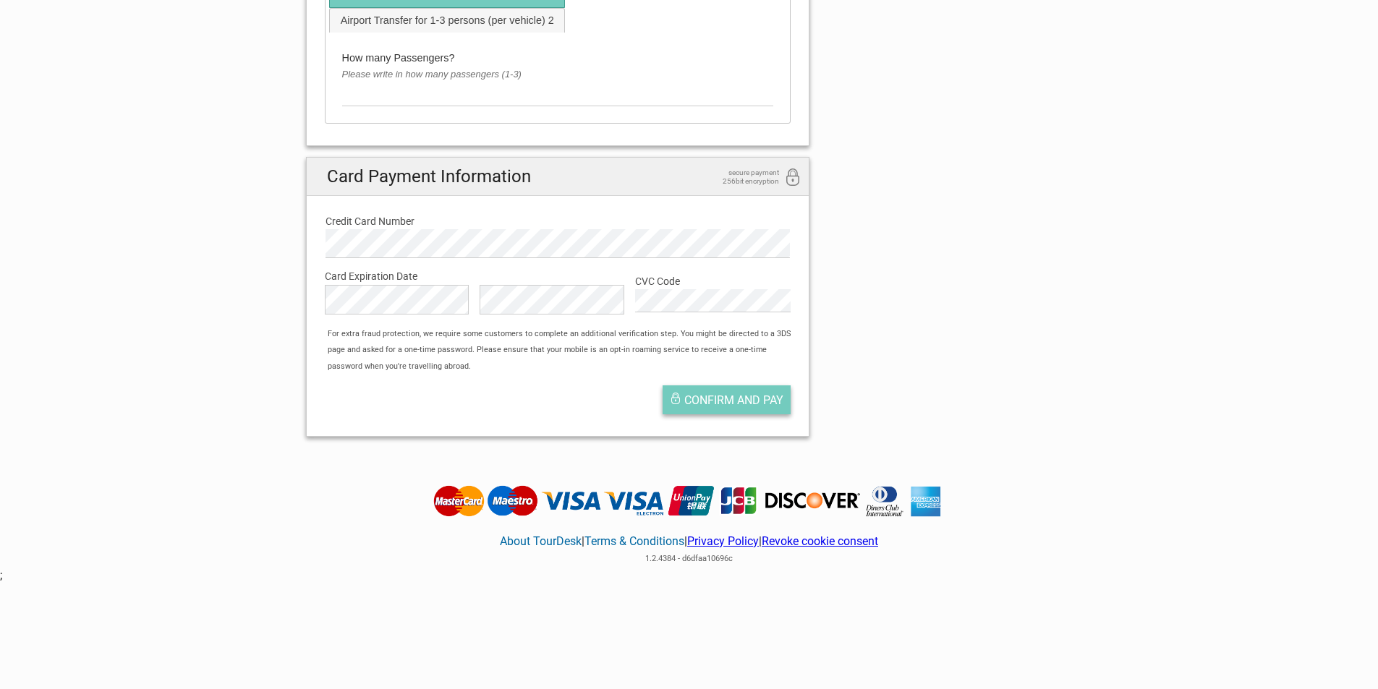
click at [736, 403] on span "Confirm and pay" at bounding box center [733, 401] width 99 height 14
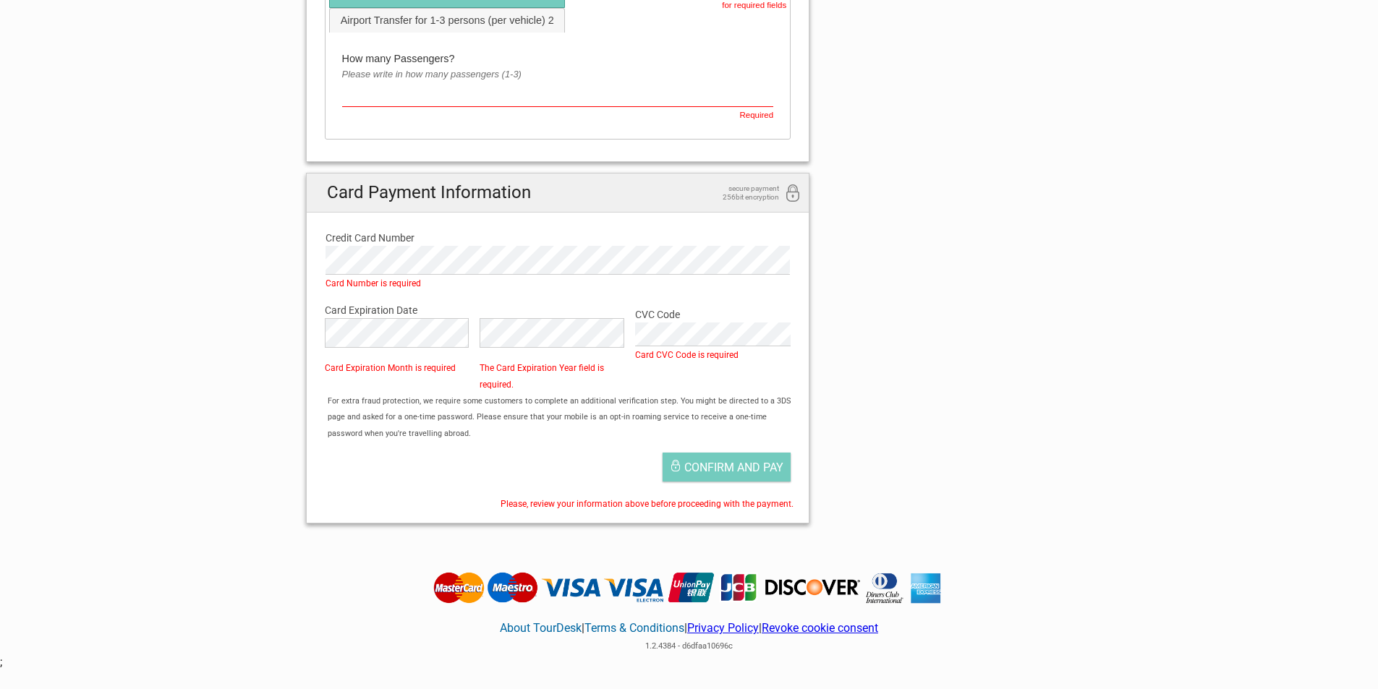
click at [608, 456] on div "Confirm and pay" at bounding box center [558, 471] width 488 height 51
click at [692, 466] on span "Confirm and pay" at bounding box center [733, 468] width 99 height 14
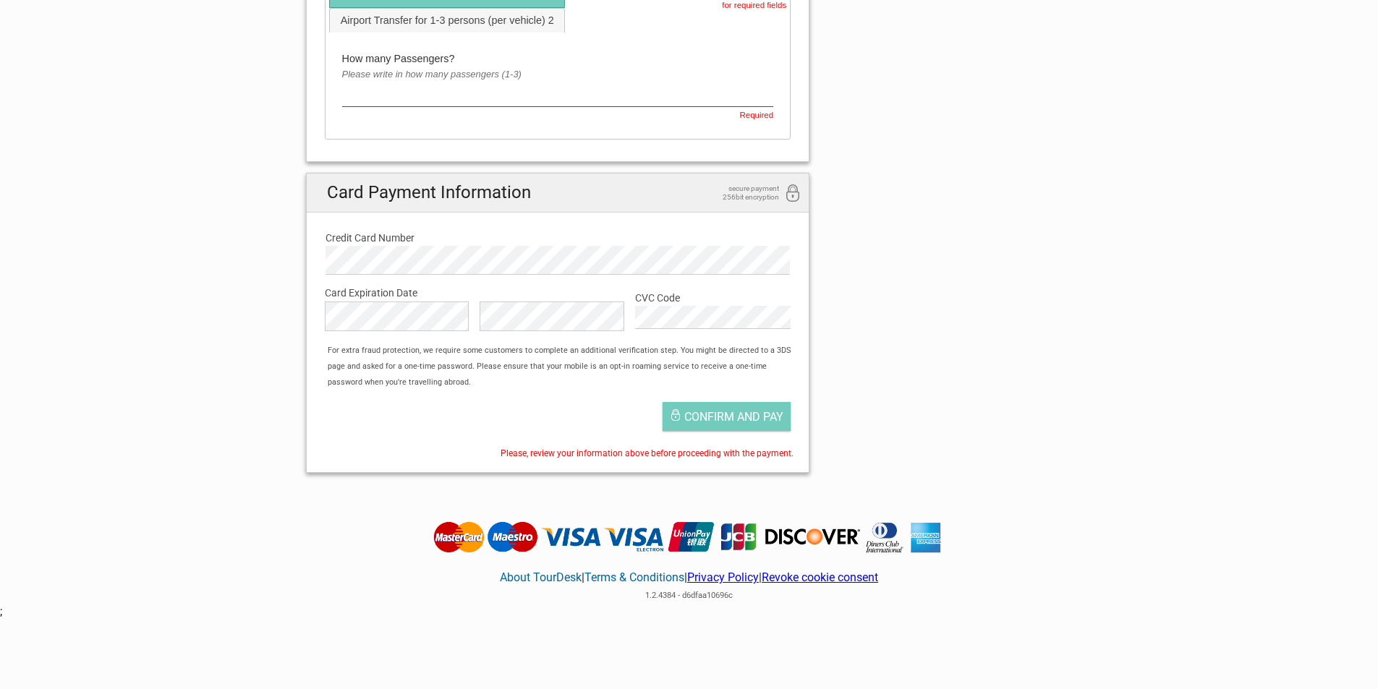
click at [480, 93] on input "text" at bounding box center [558, 94] width 432 height 24
type input "2"
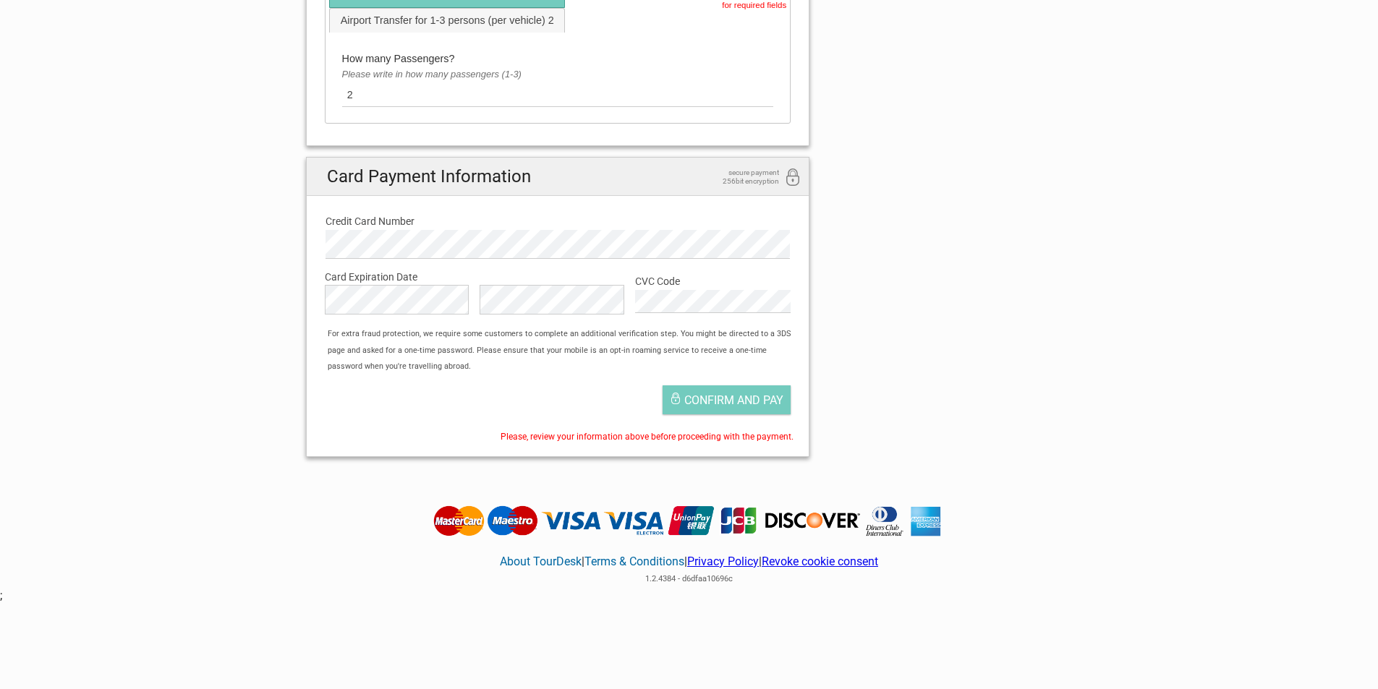
click at [721, 115] on div "How many Passengers? Please write in how many passengers (1-3) 2 Required" at bounding box center [557, 77] width 461 height 88
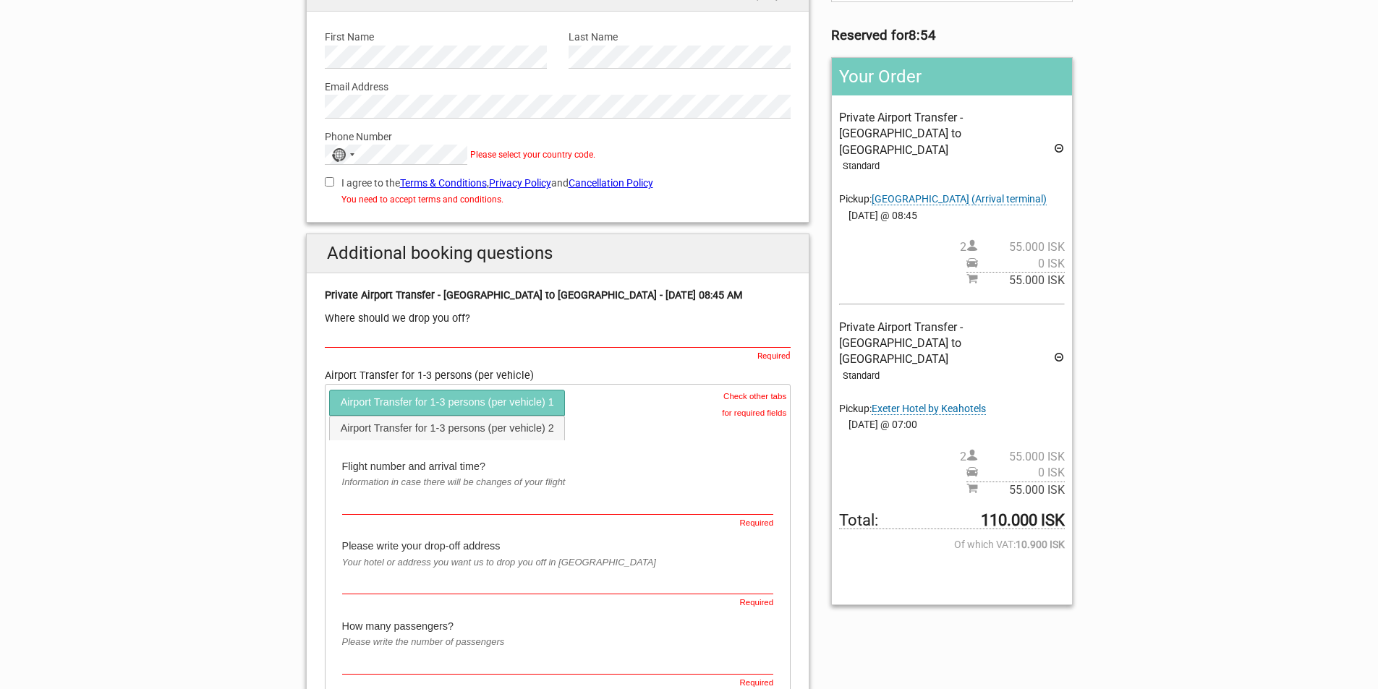
scroll to position [0, 0]
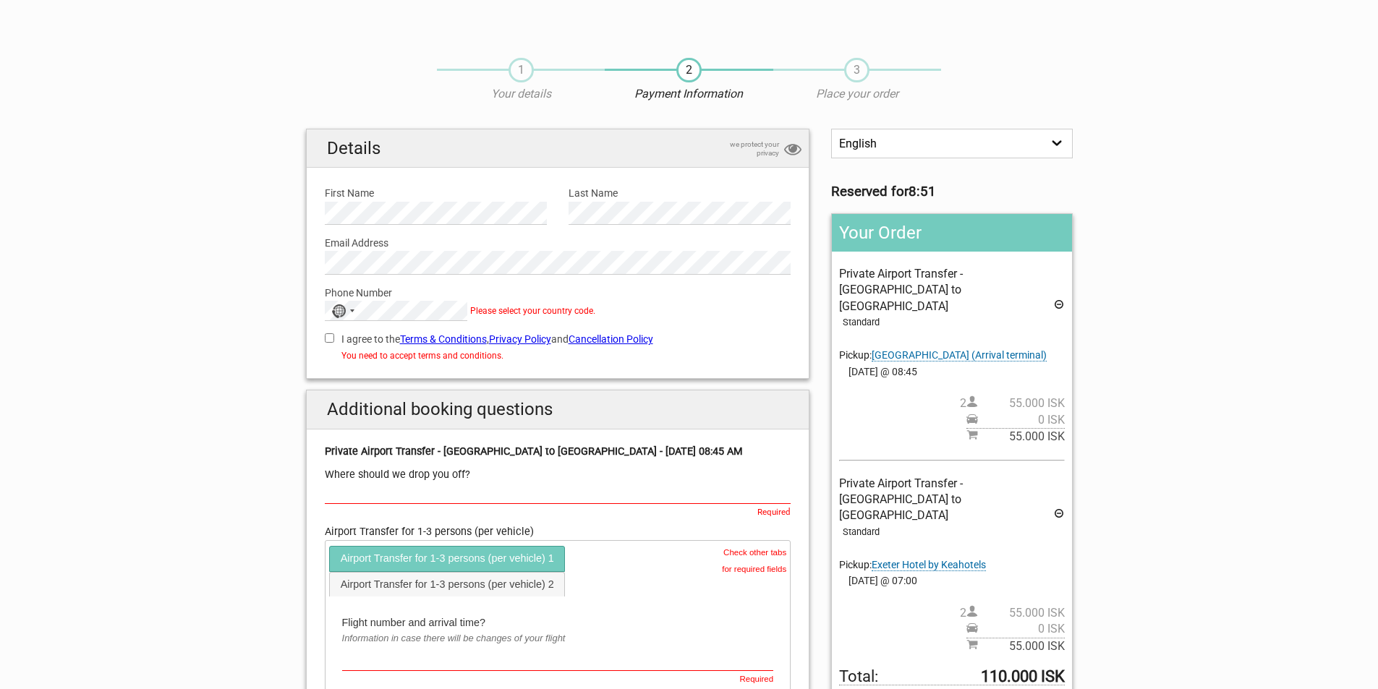
click at [331, 339] on input "I agree to the Terms & Conditions , Privacy Policy and Cancellation Policy" at bounding box center [329, 338] width 9 height 9
checkbox input "true"
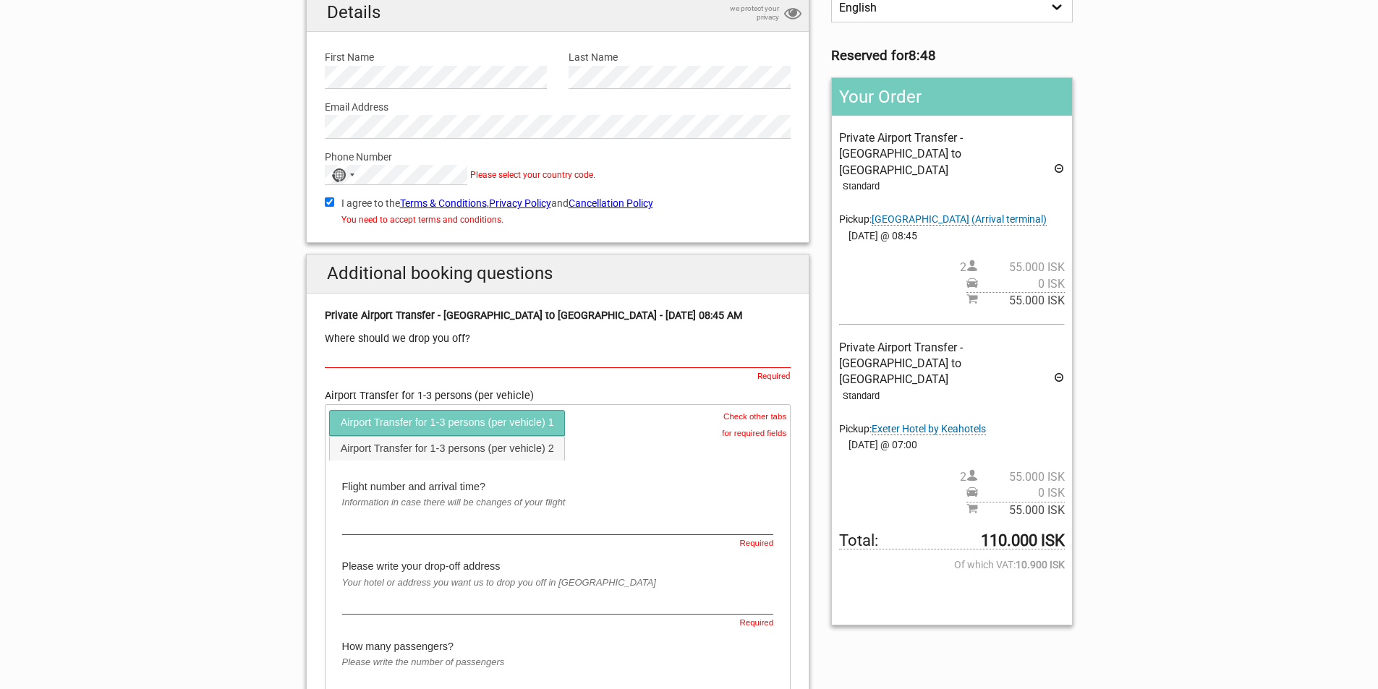
scroll to position [145, 0]
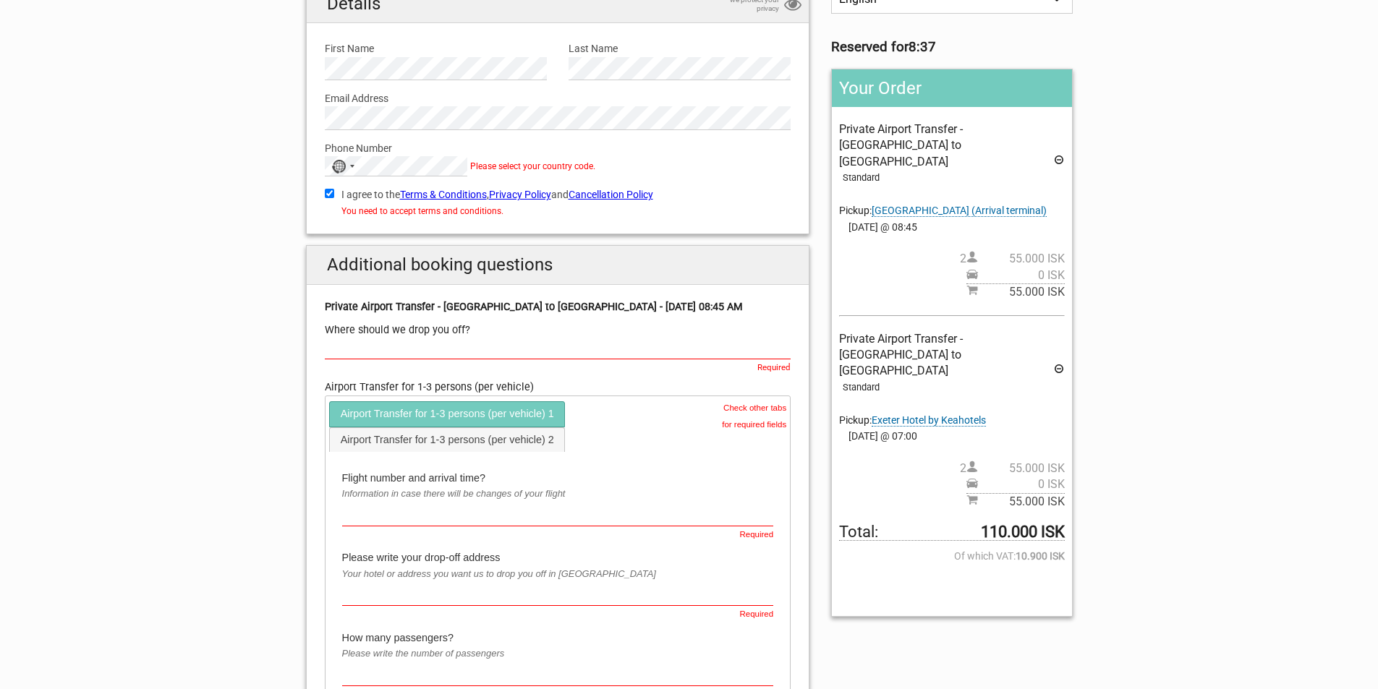
click at [349, 347] on input "text" at bounding box center [558, 349] width 467 height 21
paste input "[GEOGRAPHIC_DATA]"
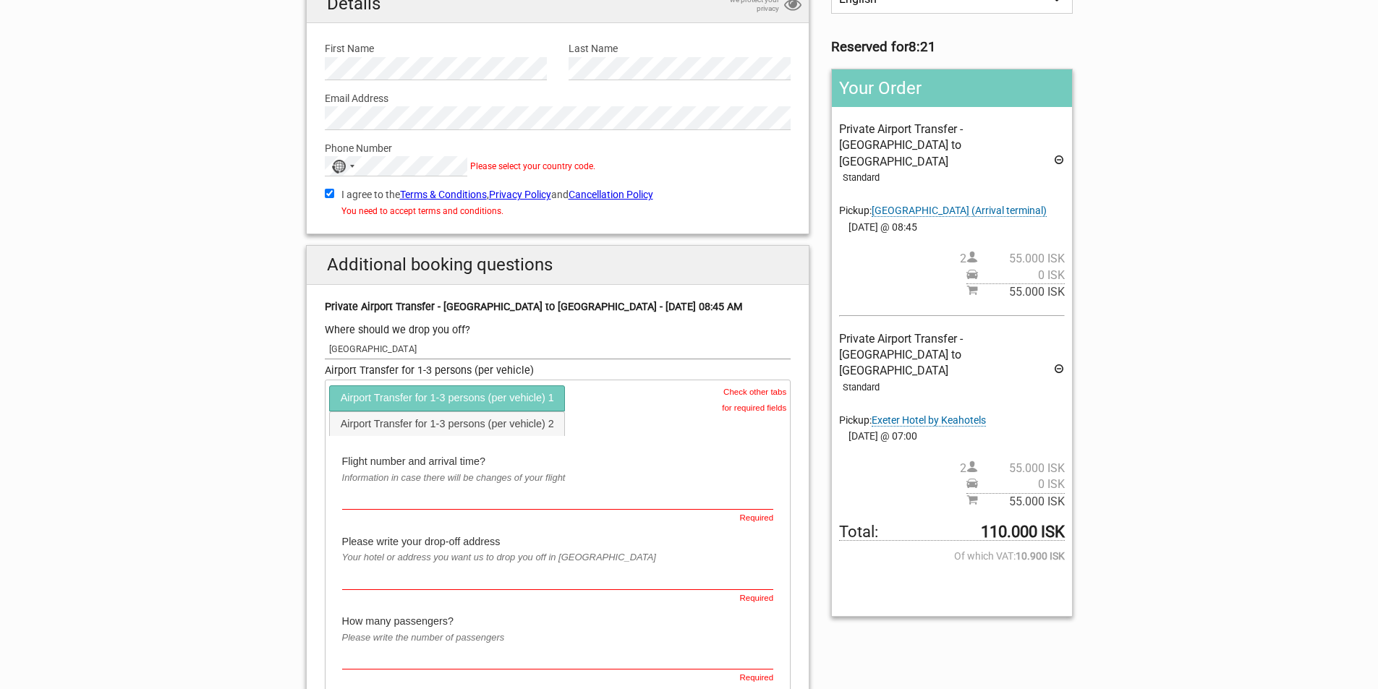
paste input "[STREET_ADDRESS]"
paste input "[GEOGRAPHIC_DATA], 101"
type input "[GEOGRAPHIC_DATA][STREET_ADDRESS]"
click at [420, 494] on input "text" at bounding box center [558, 498] width 432 height 24
type input "872"
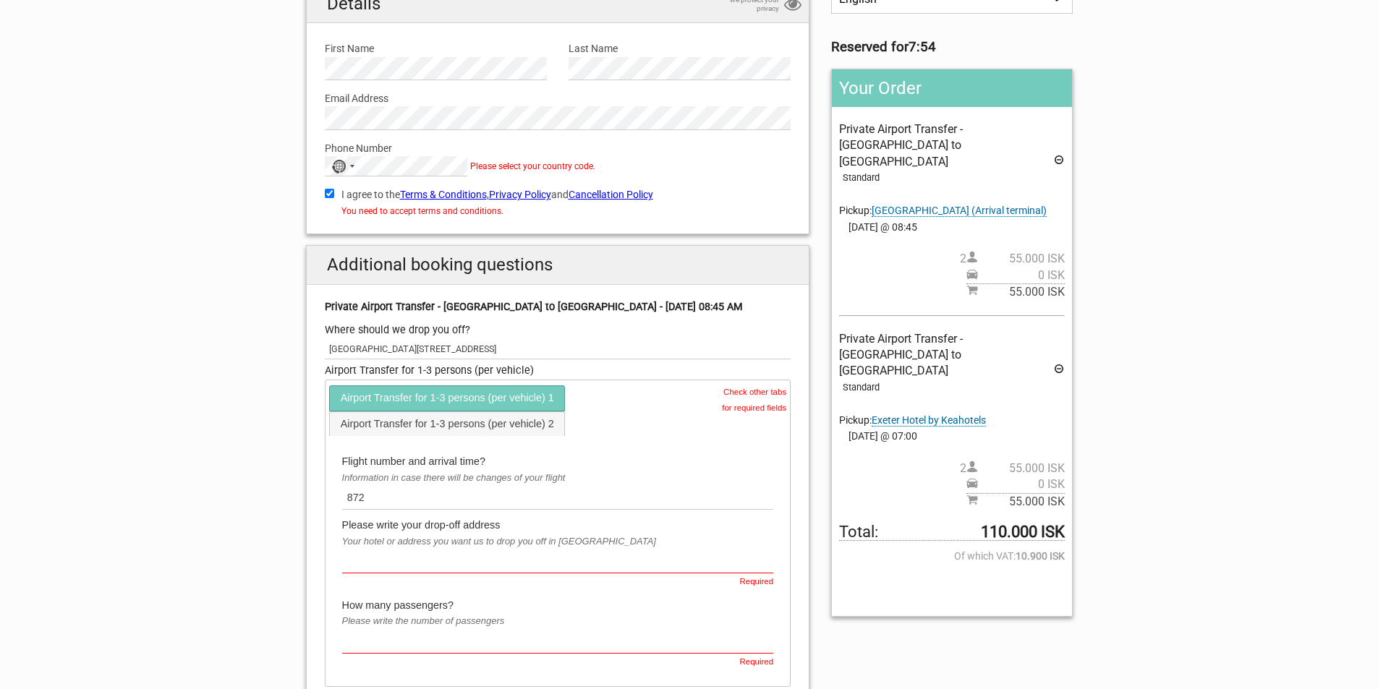
click at [399, 581] on div "Please write your drop-off address Your hotel or address you want us to drop yo…" at bounding box center [558, 553] width 432 height 73
click at [530, 573] on input "text" at bounding box center [558, 562] width 432 height 24
click at [671, 463] on div "Flight number and arrival time?" at bounding box center [558, 462] width 432 height 16
drag, startPoint x: 511, startPoint y: 354, endPoint x: 330, endPoint y: 358, distance: 180.9
click at [330, 358] on input "[GEOGRAPHIC_DATA][STREET_ADDRESS]" at bounding box center [558, 349] width 467 height 21
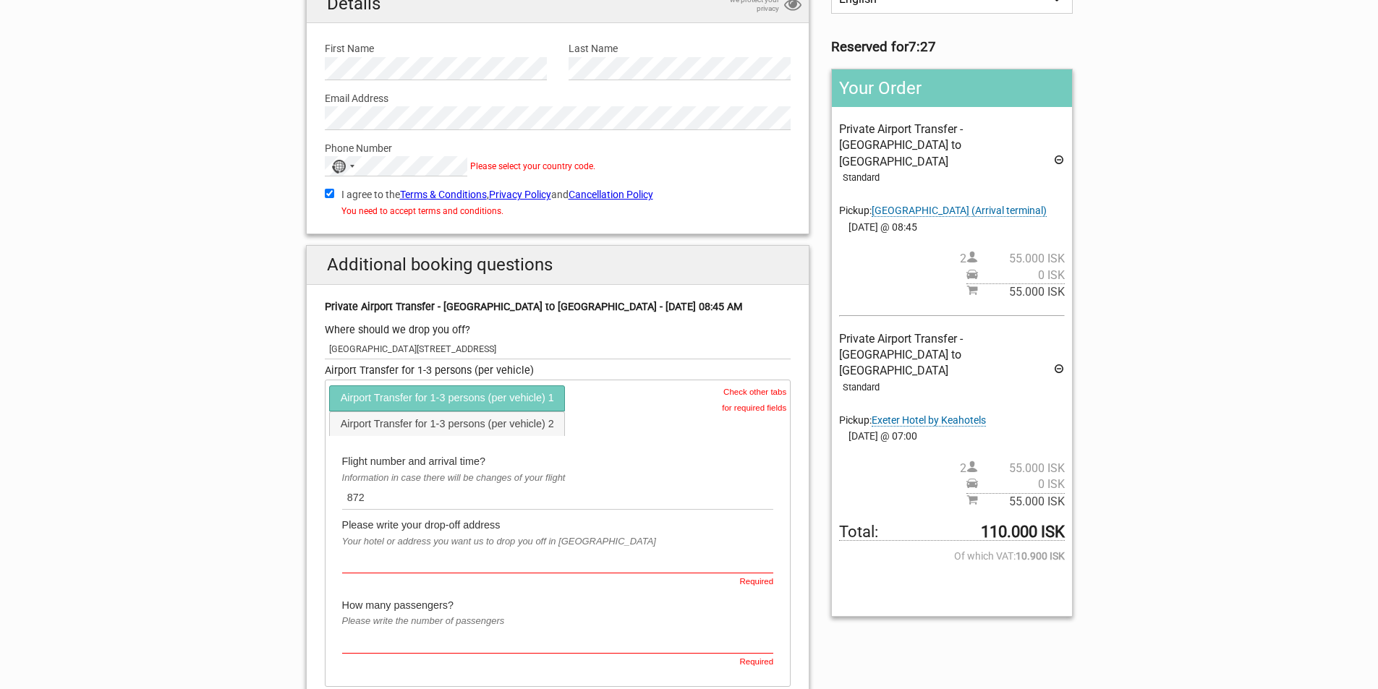
click at [361, 560] on input "text" at bounding box center [558, 562] width 432 height 24
paste input "[GEOGRAPHIC_DATA][STREET_ADDRESS]"
type input "[GEOGRAPHIC_DATA][STREET_ADDRESS]"
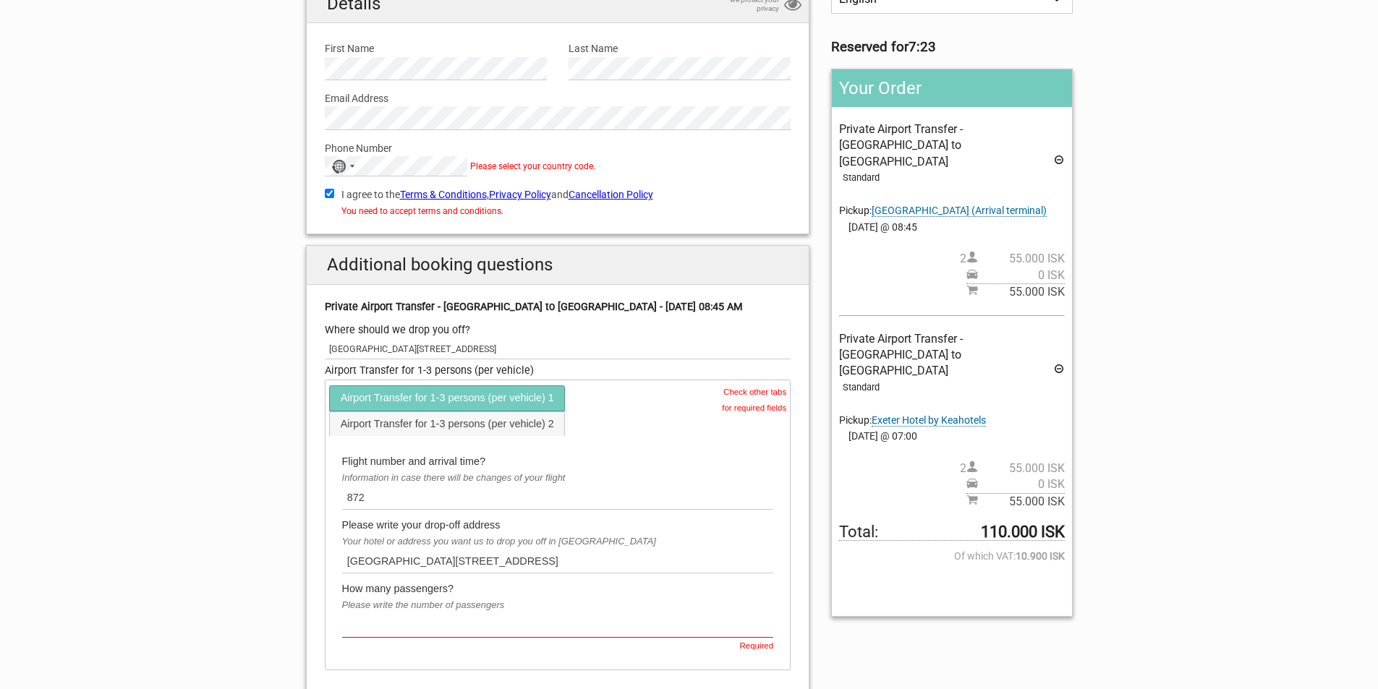
click at [367, 628] on div "How many passengers? Please write the number of passengers Required" at bounding box center [558, 617] width 432 height 73
click at [367, 628] on input "text" at bounding box center [558, 625] width 432 height 24
type input "2"
click at [682, 549] on div "Your hotel or address you want us to drop you off in [GEOGRAPHIC_DATA]" at bounding box center [558, 542] width 432 height 16
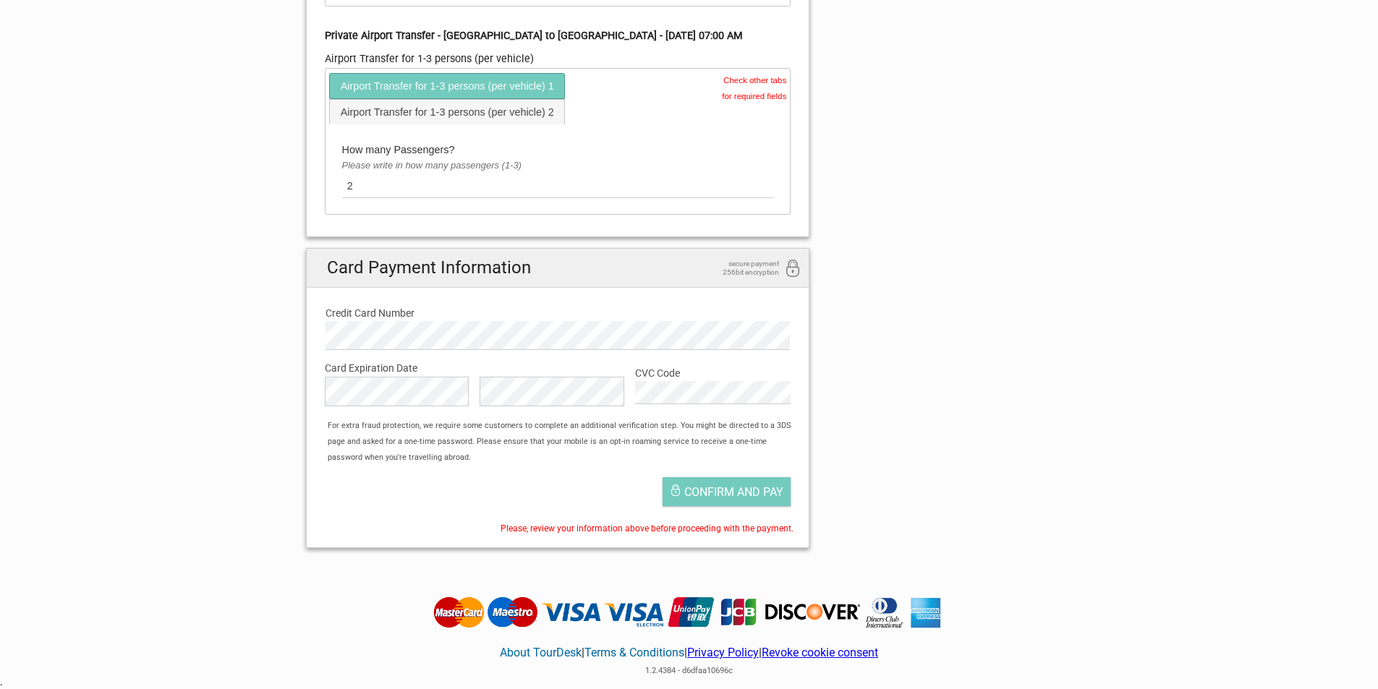
scroll to position [796, 0]
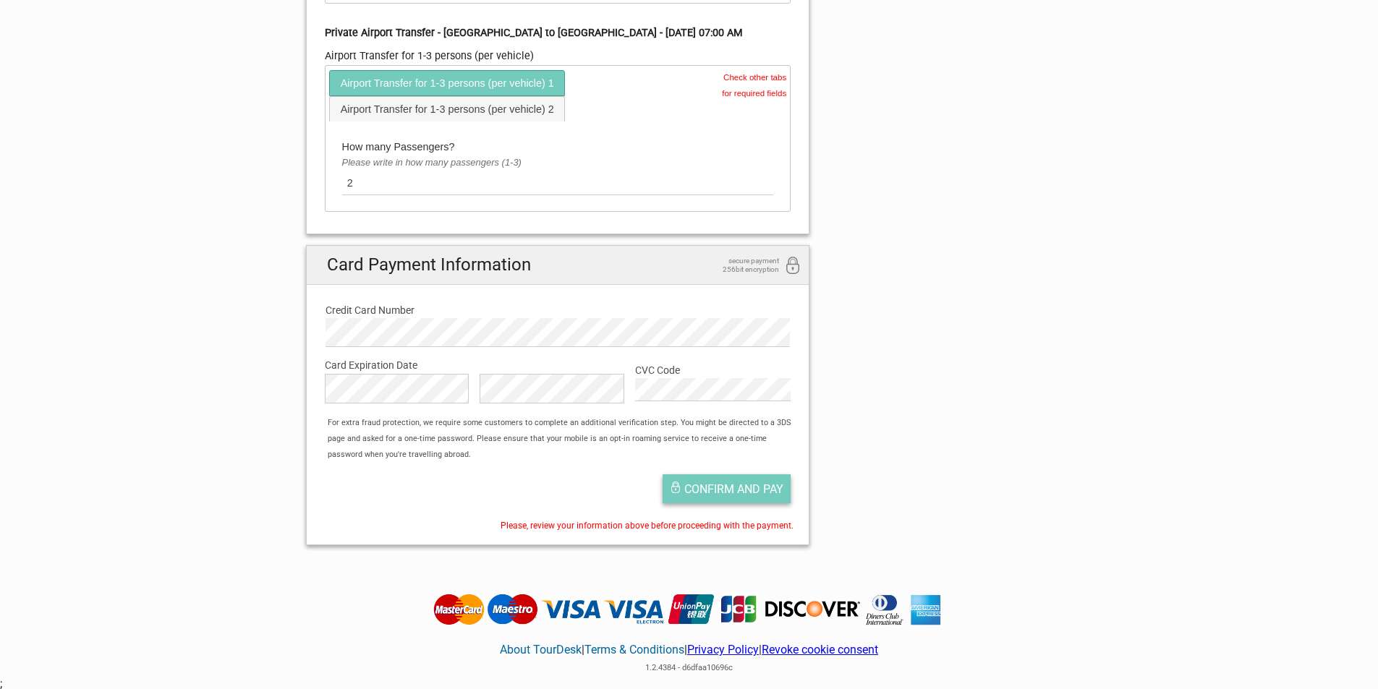
click at [687, 494] on span "Confirm and pay" at bounding box center [733, 490] width 99 height 14
click at [694, 491] on span "Confirm and pay" at bounding box center [733, 490] width 99 height 14
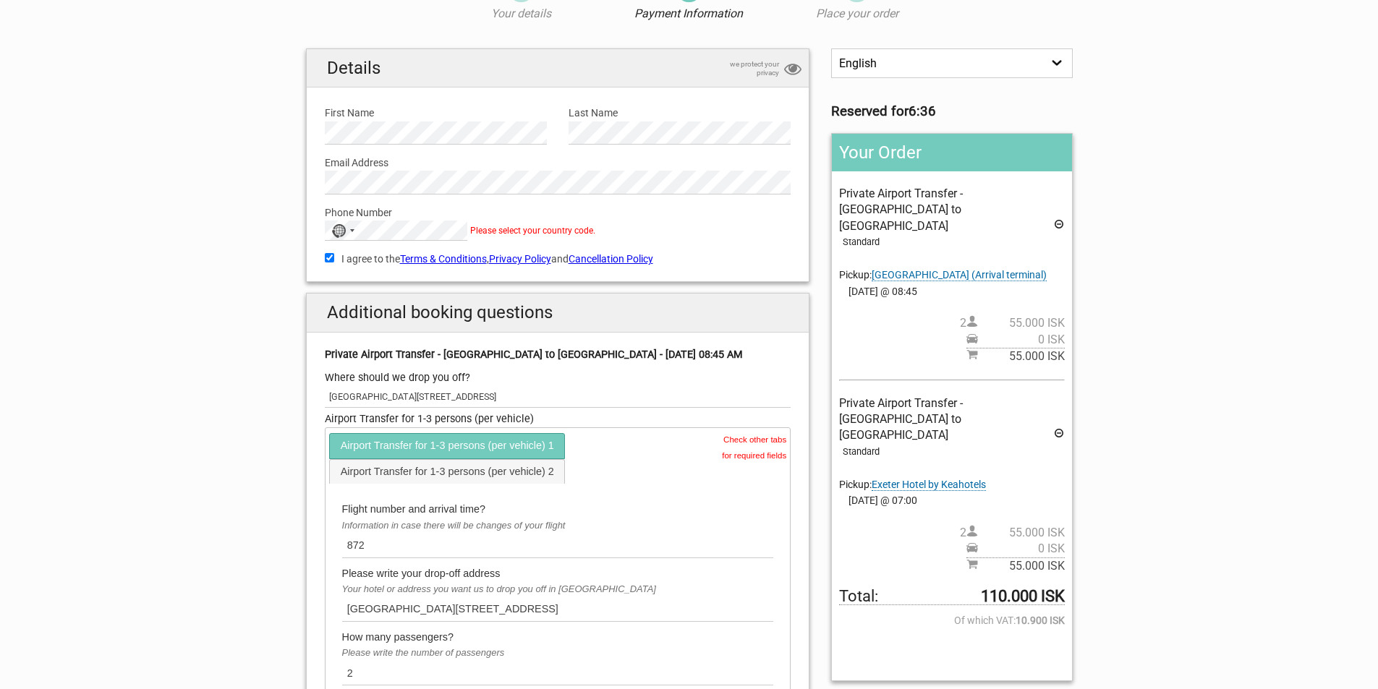
scroll to position [0, 0]
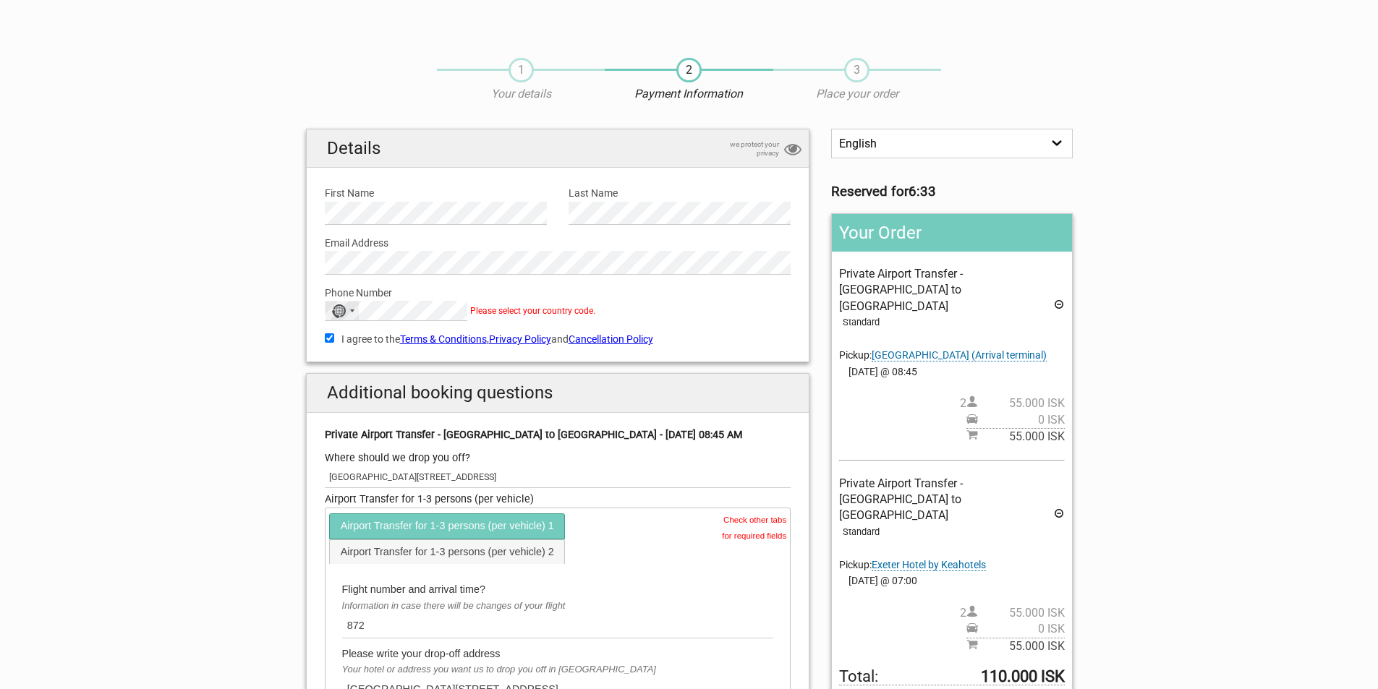
click at [349, 315] on div "No country selected" at bounding box center [342, 311] width 33 height 19
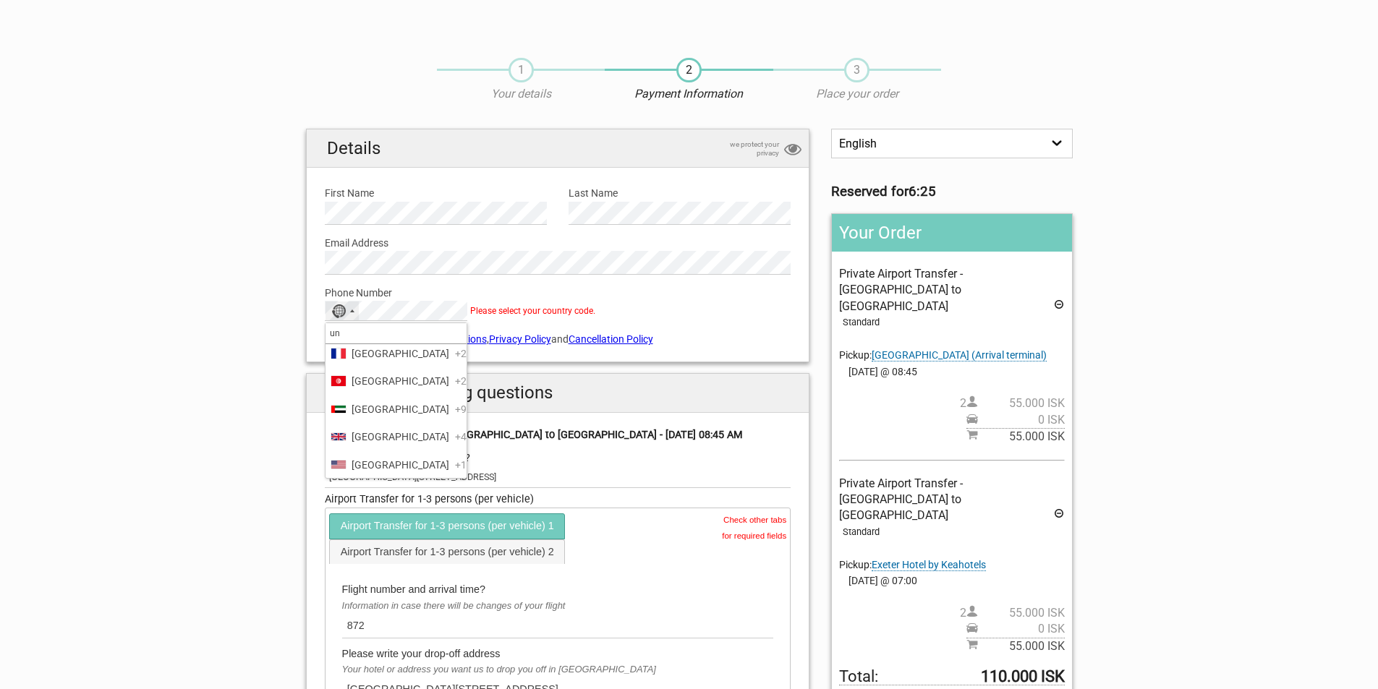
scroll to position [132, 0]
type input "un"
click at [402, 436] on span "[GEOGRAPHIC_DATA]" at bounding box center [401, 436] width 98 height 16
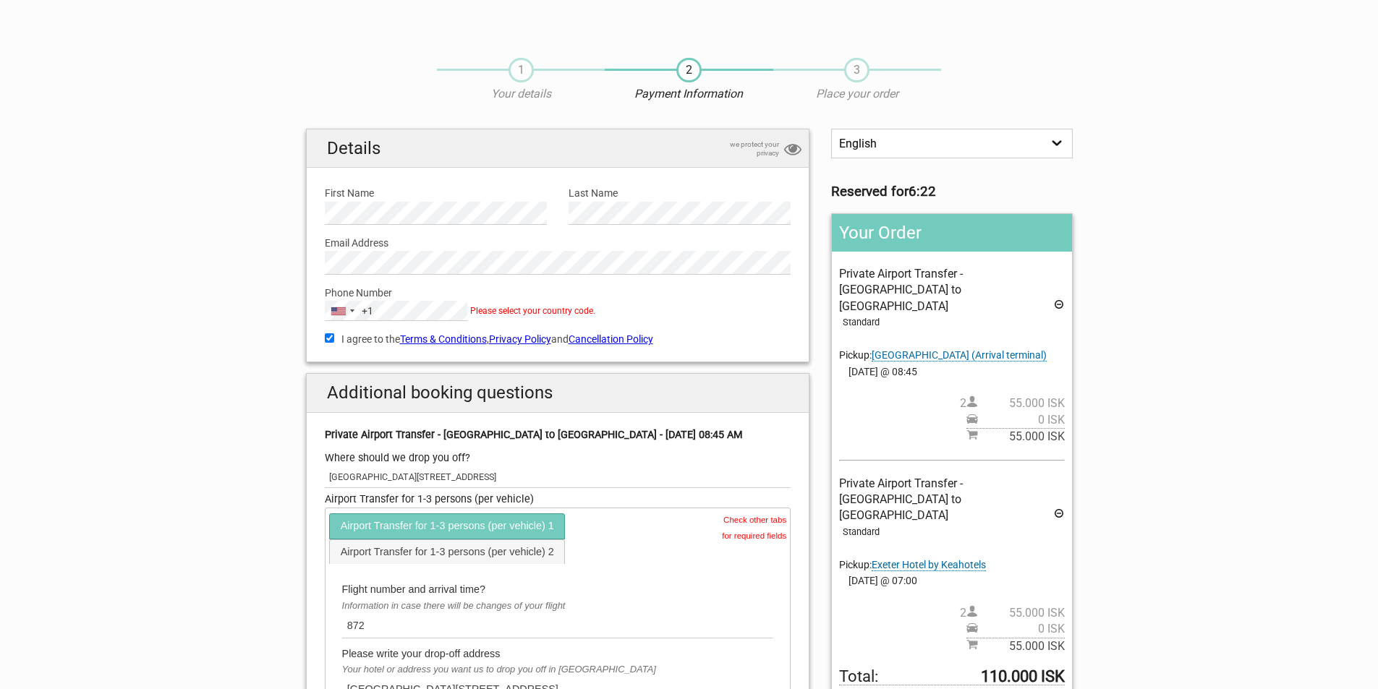
click at [695, 305] on div "Phone Number [GEOGRAPHIC_DATA] +1 +1 un 9 results found [GEOGRAPHIC_DATA] +673 …" at bounding box center [558, 298] width 488 height 47
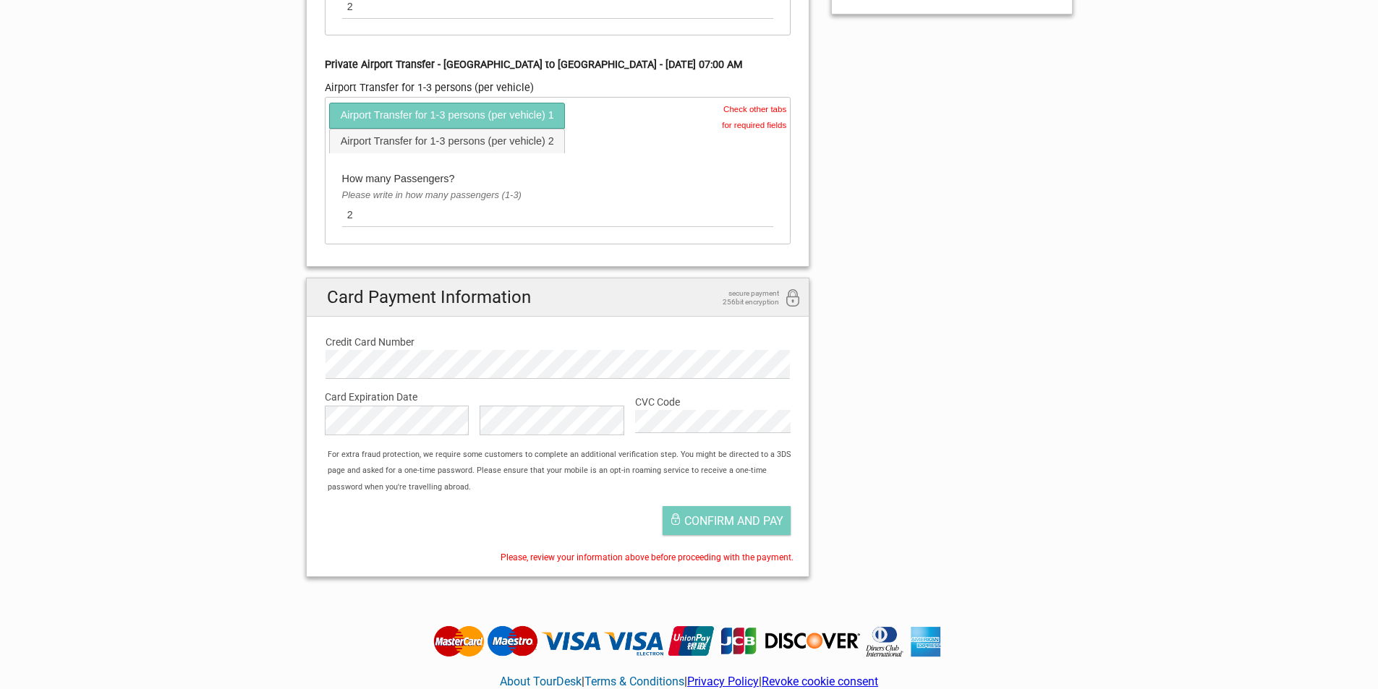
scroll to position [772, 0]
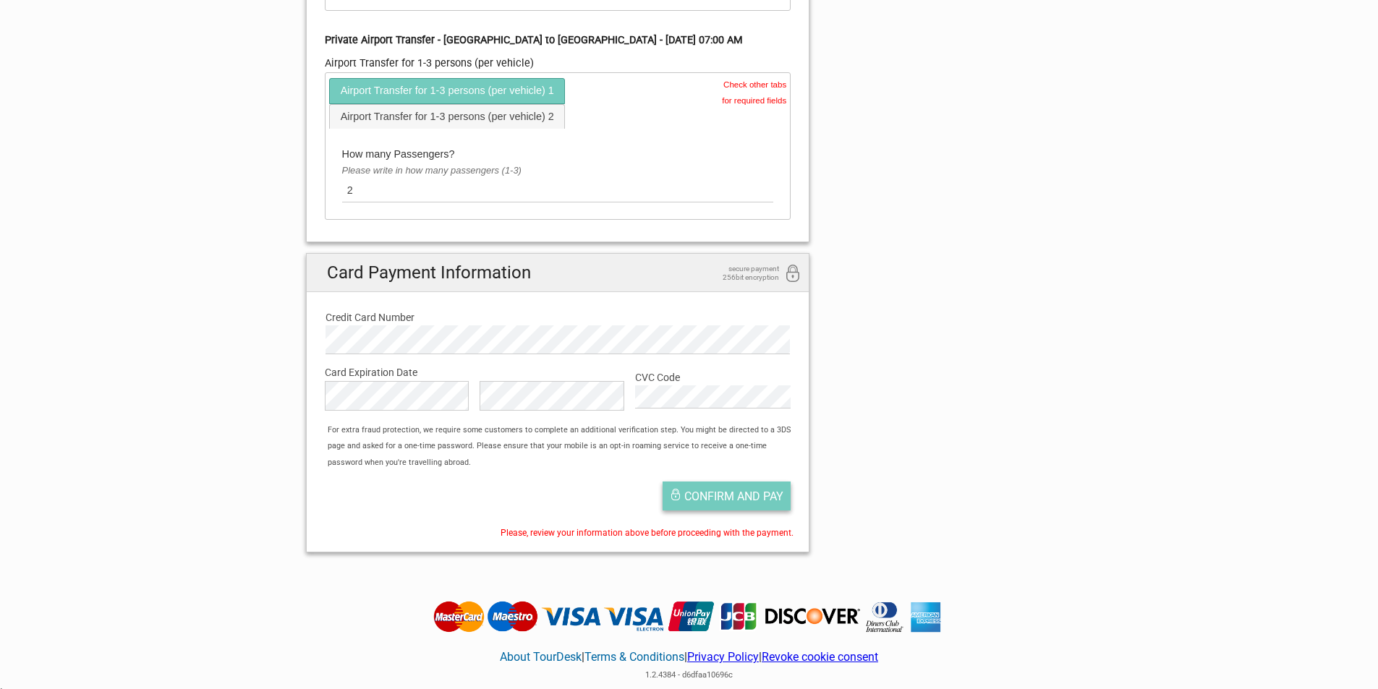
click at [737, 496] on span "Confirm and pay" at bounding box center [733, 497] width 99 height 14
click at [394, 116] on link "Airport Transfer for 1-3 persons (per vehicle) 2" at bounding box center [447, 117] width 234 height 24
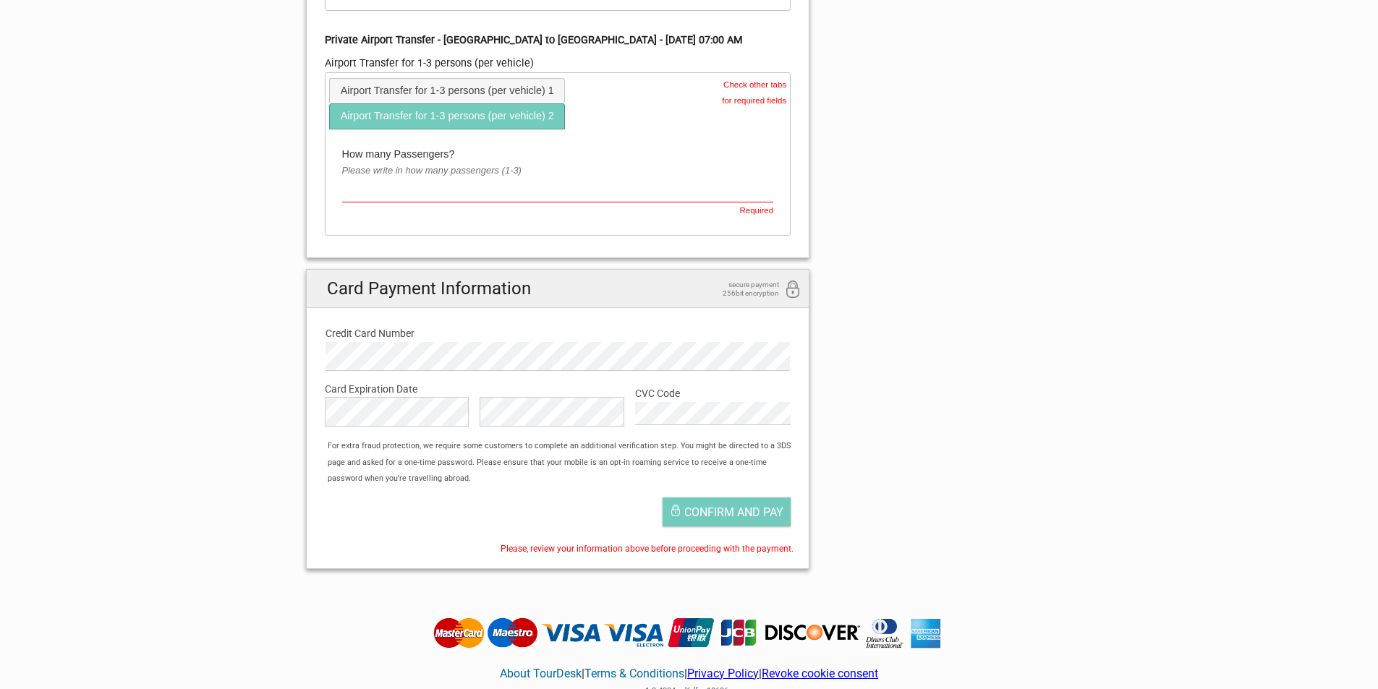
click at [361, 184] on input "text" at bounding box center [558, 191] width 432 height 24
type input "2"
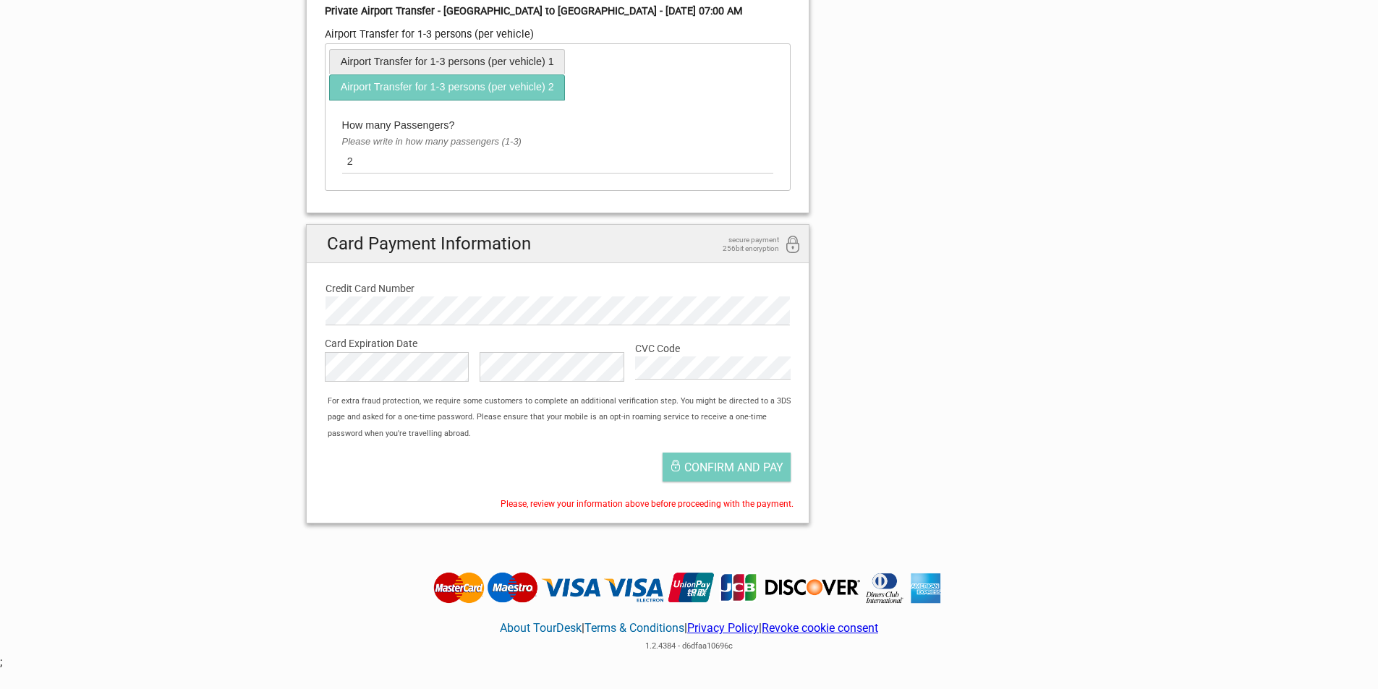
scroll to position [844, 0]
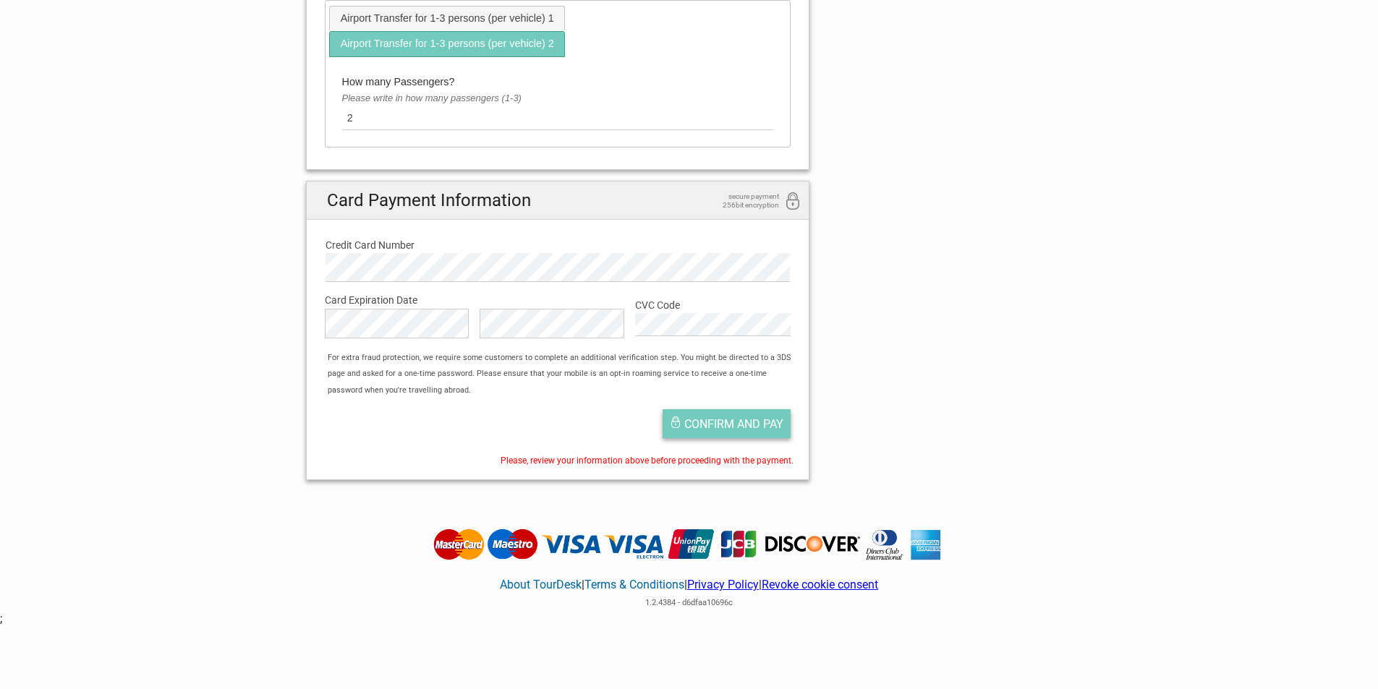
click at [716, 422] on span "Confirm and pay" at bounding box center [733, 424] width 99 height 14
click at [520, 20] on link "Airport Transfer for 1-3 persons (per vehicle) 1" at bounding box center [447, 19] width 234 height 24
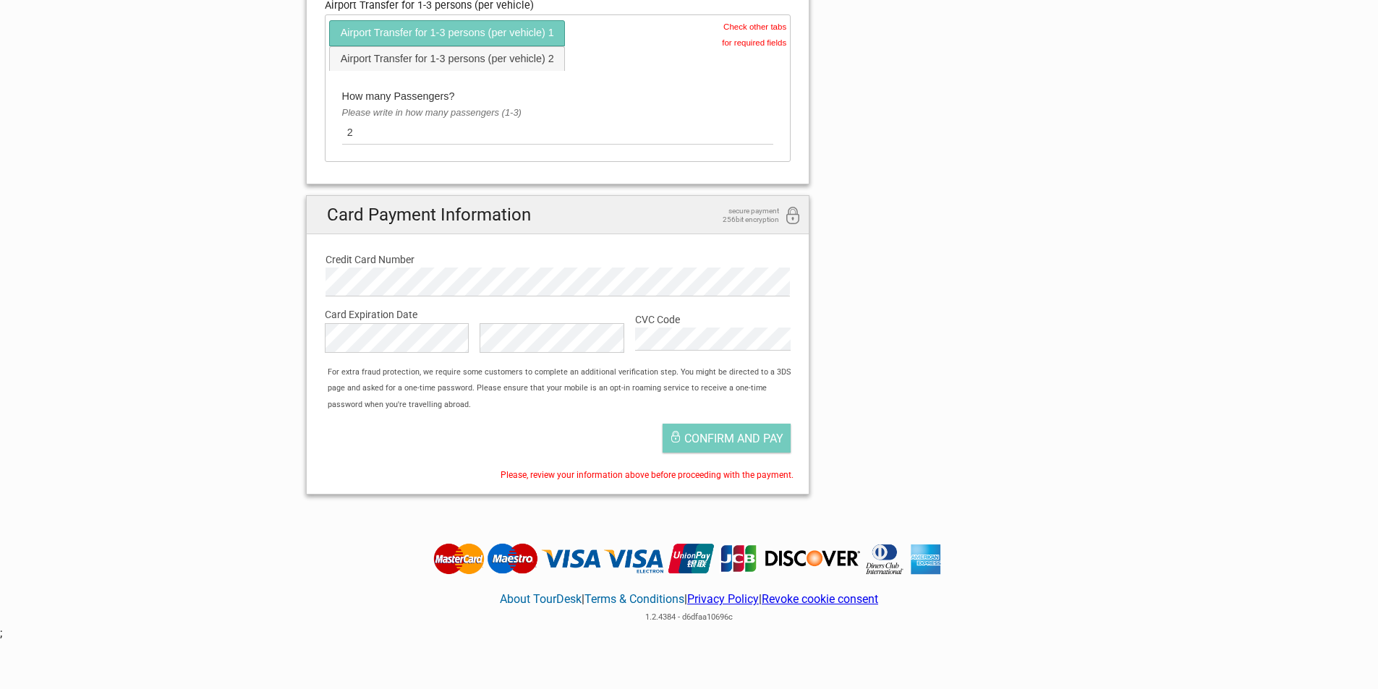
scroll to position [637, 0]
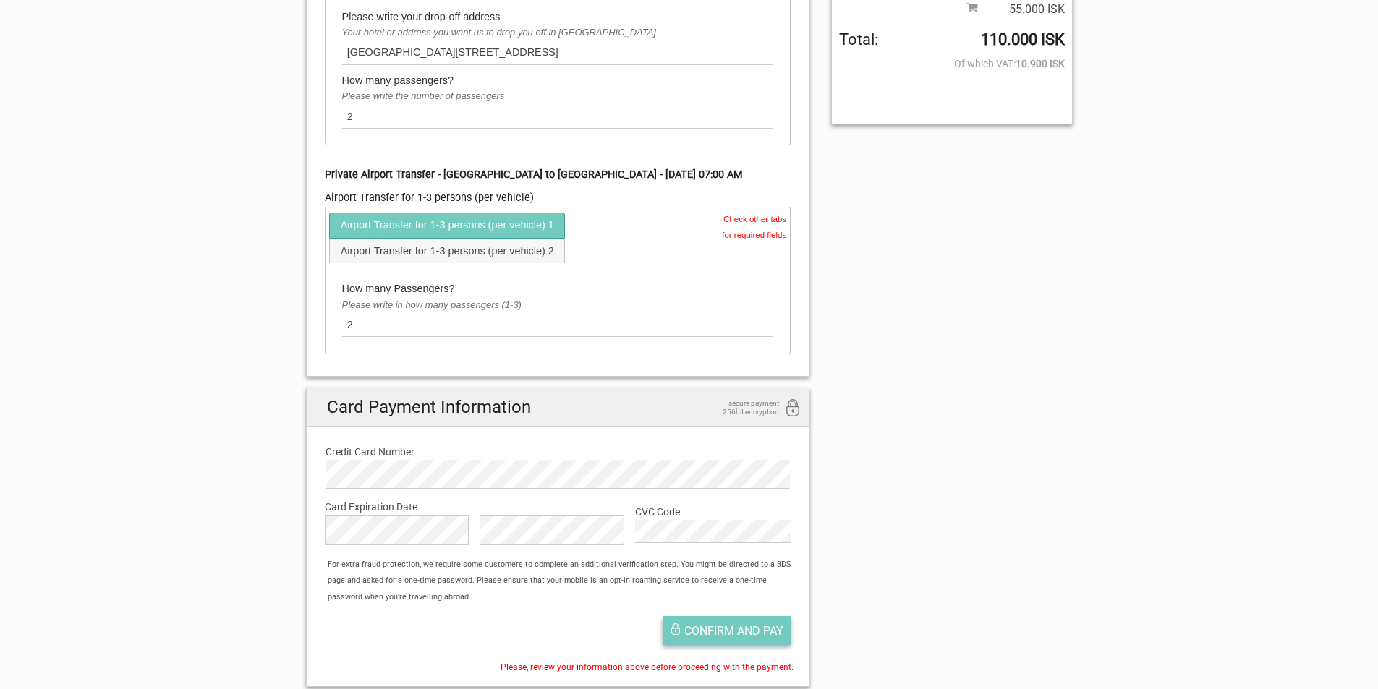
click at [757, 637] on span "Confirm and pay" at bounding box center [733, 631] width 99 height 14
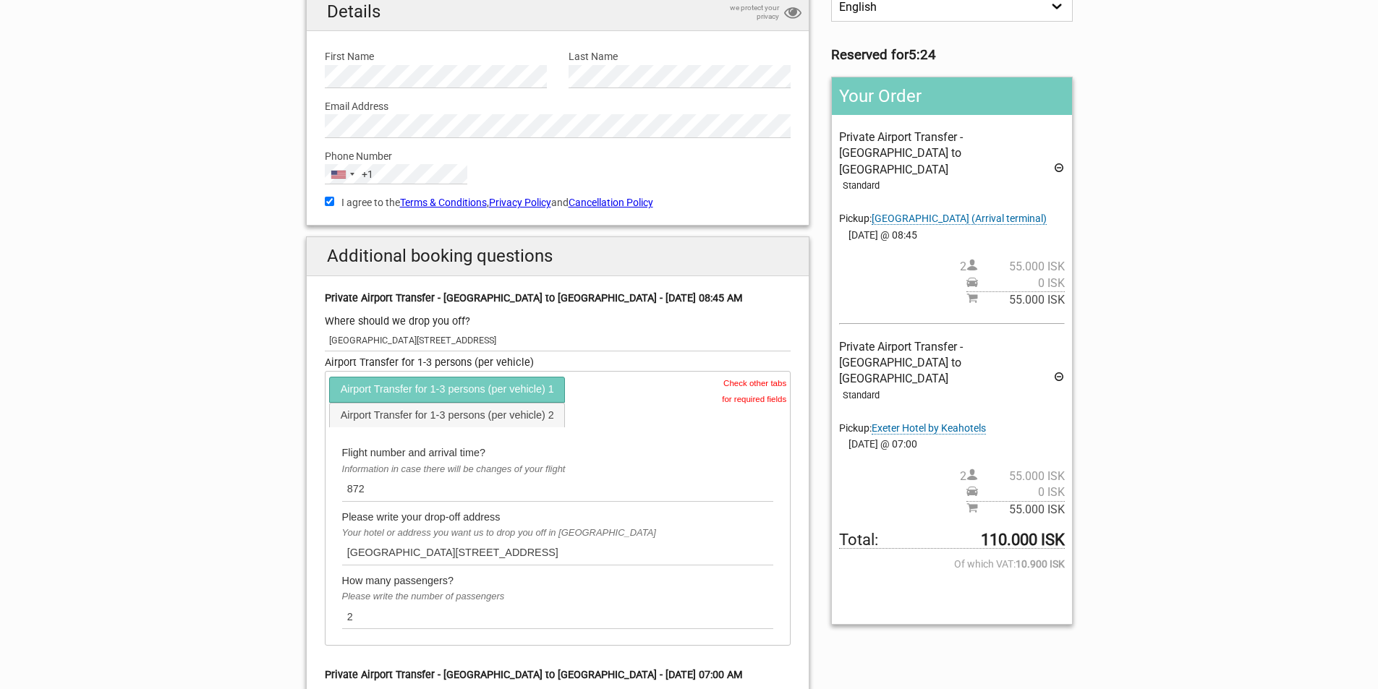
scroll to position [131, 0]
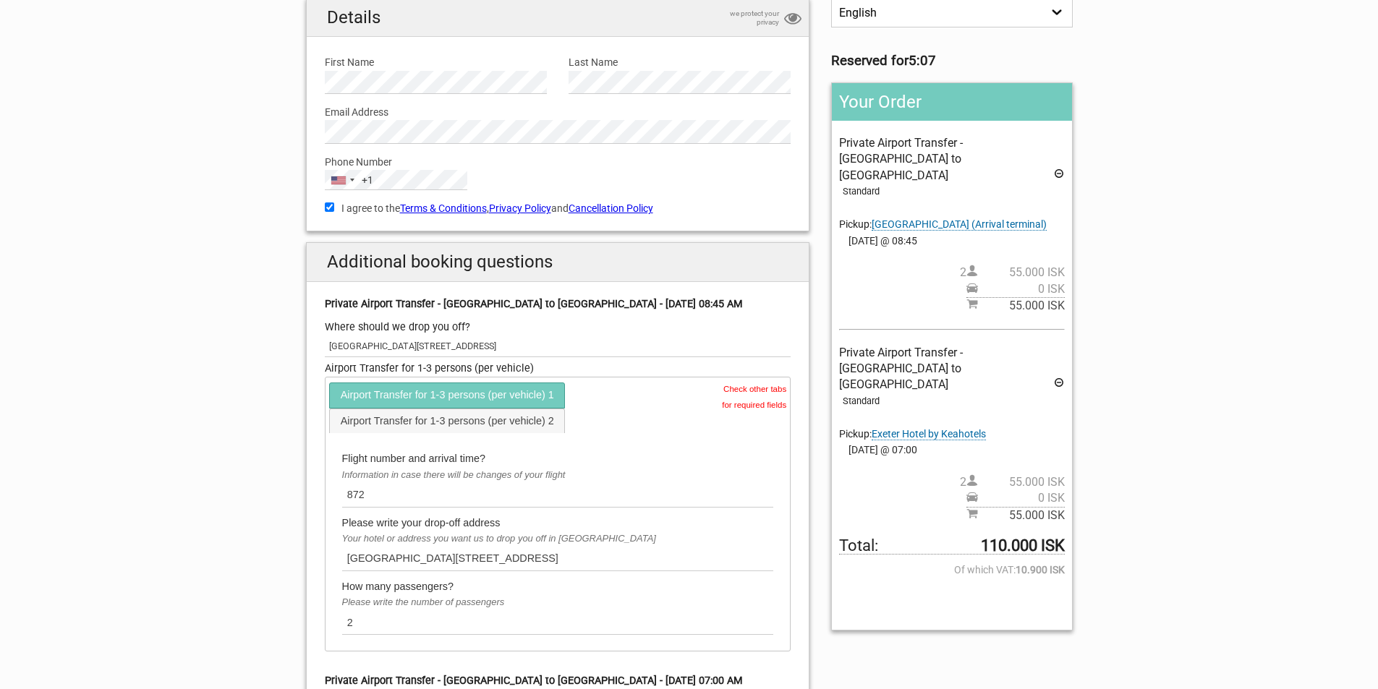
click at [708, 436] on div "Flight number and arrival time? Information in case there will be changes of yo…" at bounding box center [557, 541] width 461 height 216
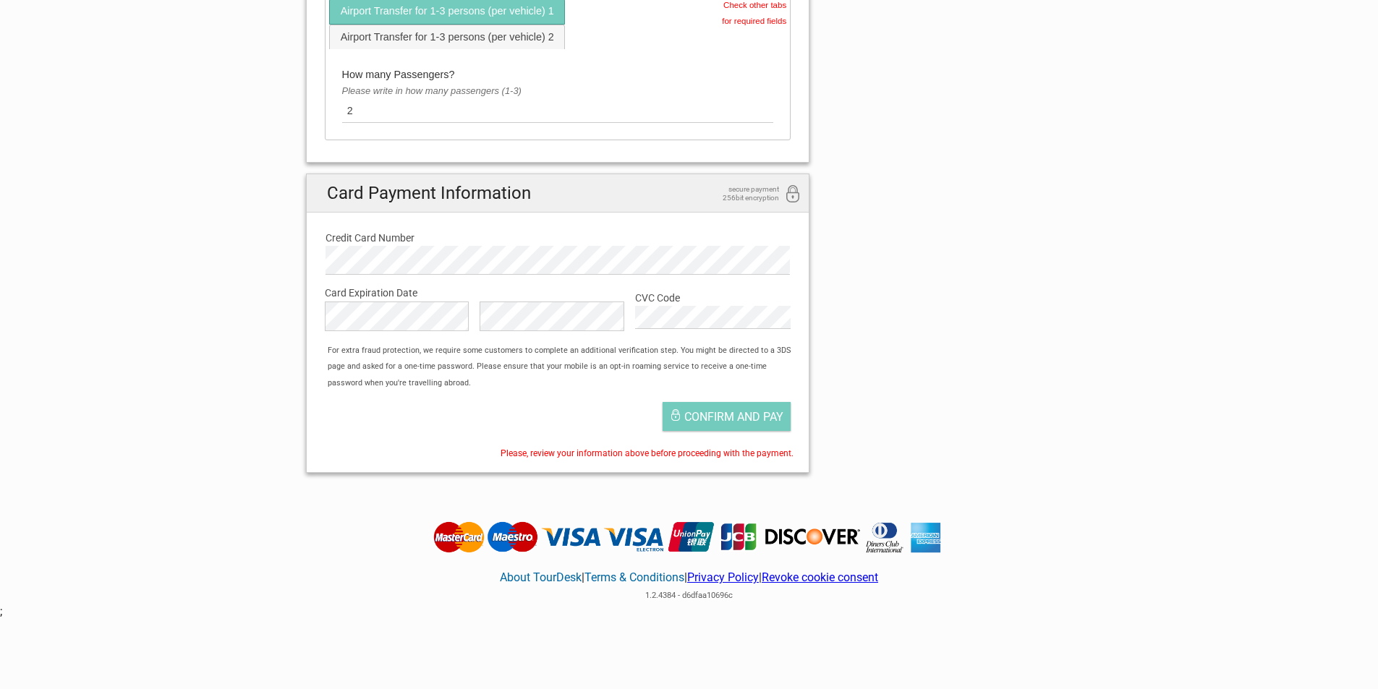
scroll to position [854, 0]
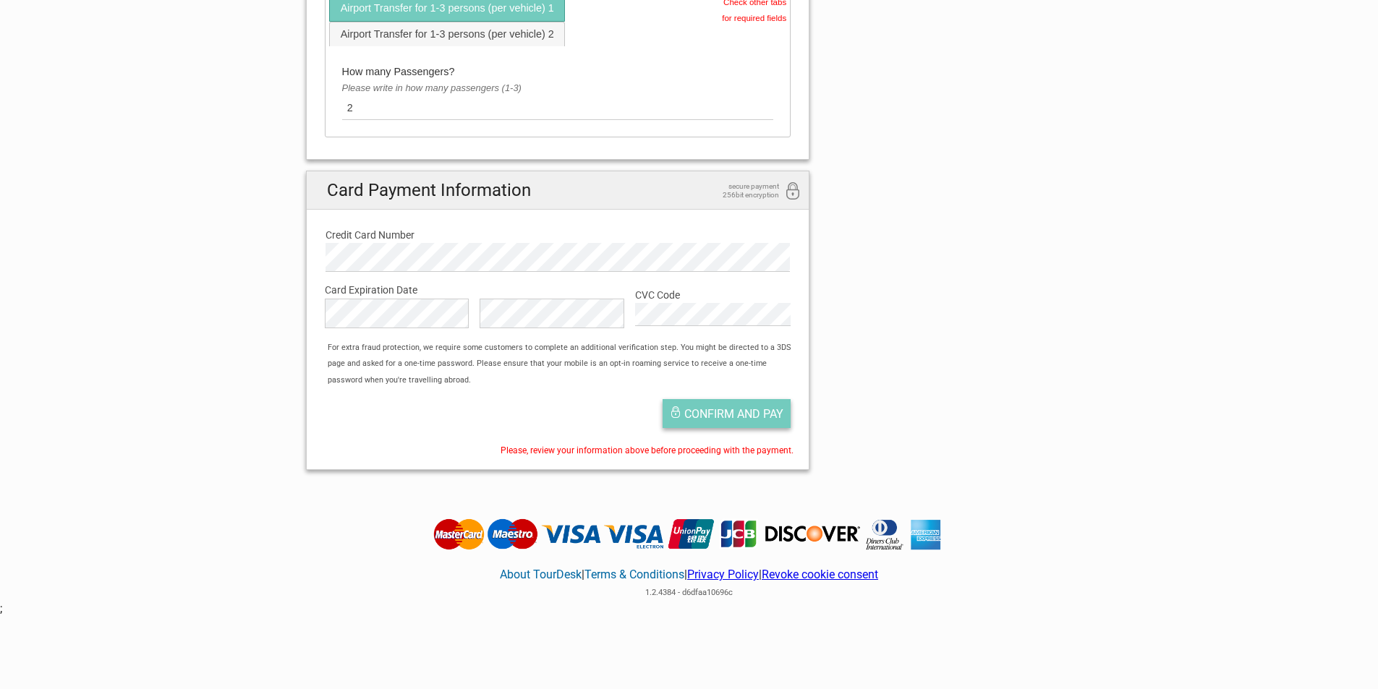
click at [691, 419] on span "Confirm and pay" at bounding box center [733, 414] width 99 height 14
